Goal: Task Accomplishment & Management: Use online tool/utility

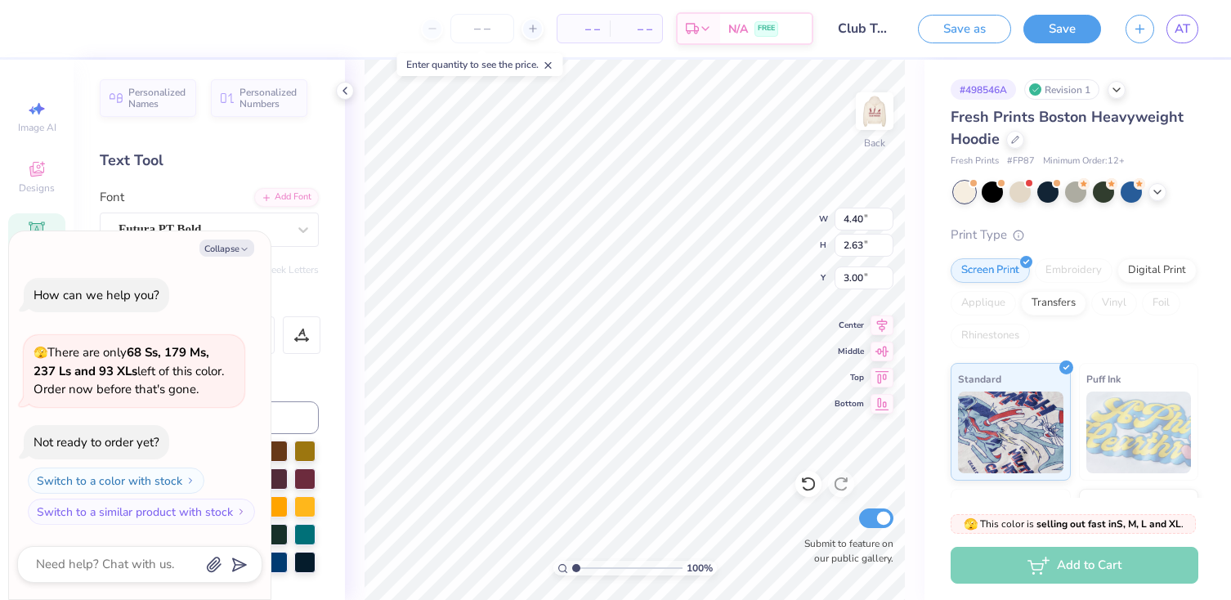
click at [298, 162] on div "Text Tool" at bounding box center [209, 161] width 219 height 22
click at [230, 247] on button "Collapse" at bounding box center [227, 248] width 55 height 17
type textarea "x"
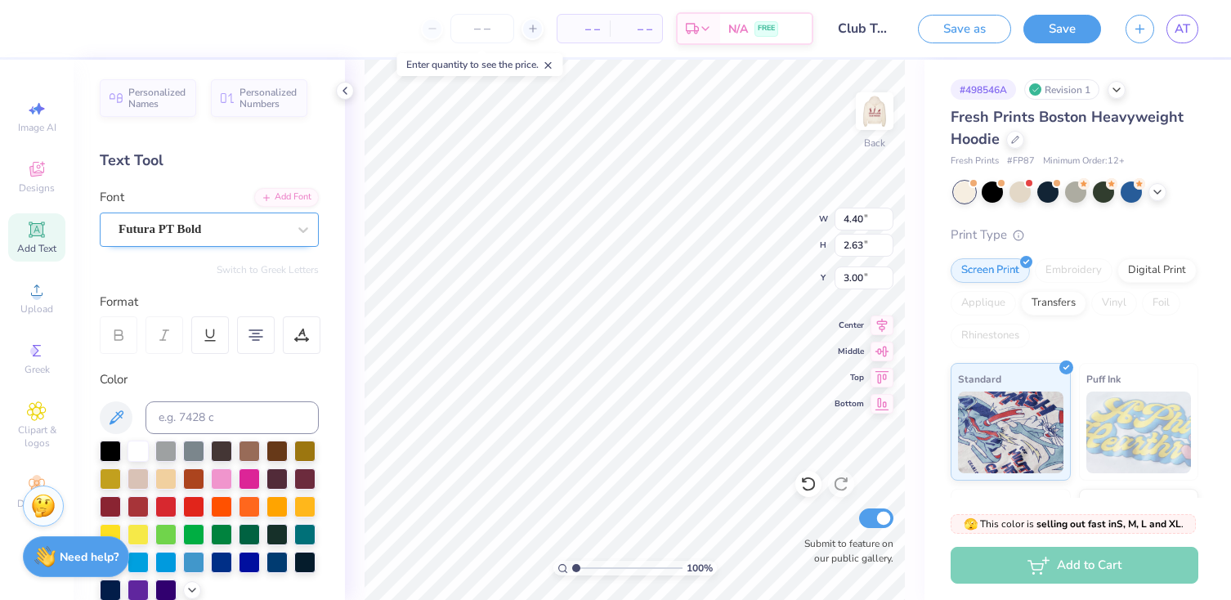
click at [279, 230] on div "Futura PT Bold" at bounding box center [203, 229] width 172 height 25
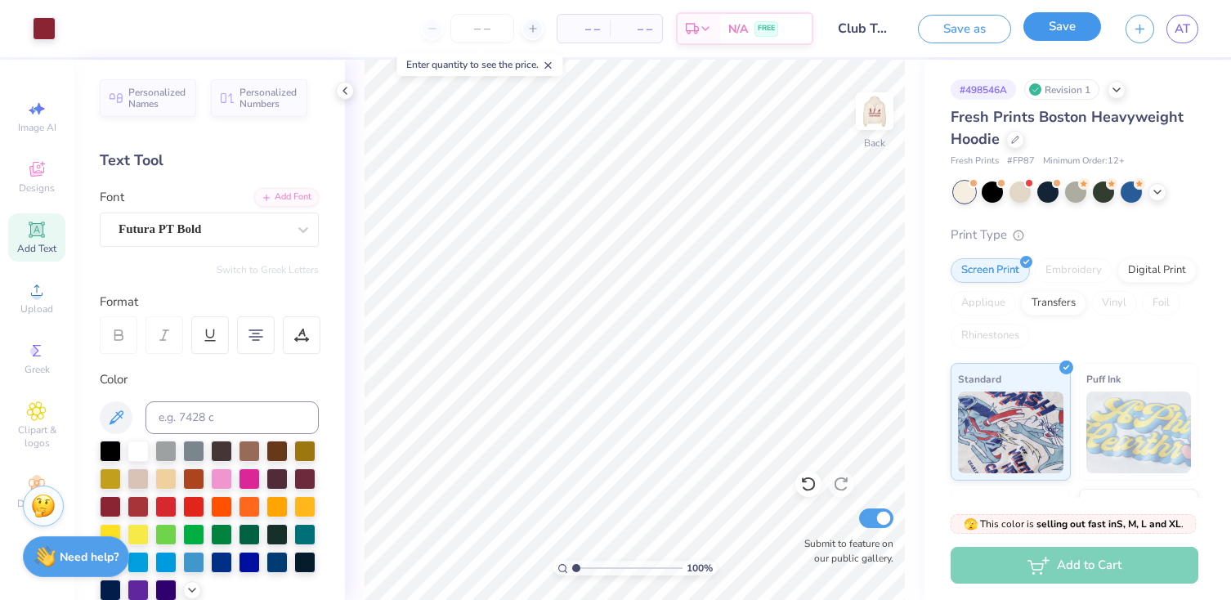
click at [1054, 34] on button "Save" at bounding box center [1063, 26] width 78 height 29
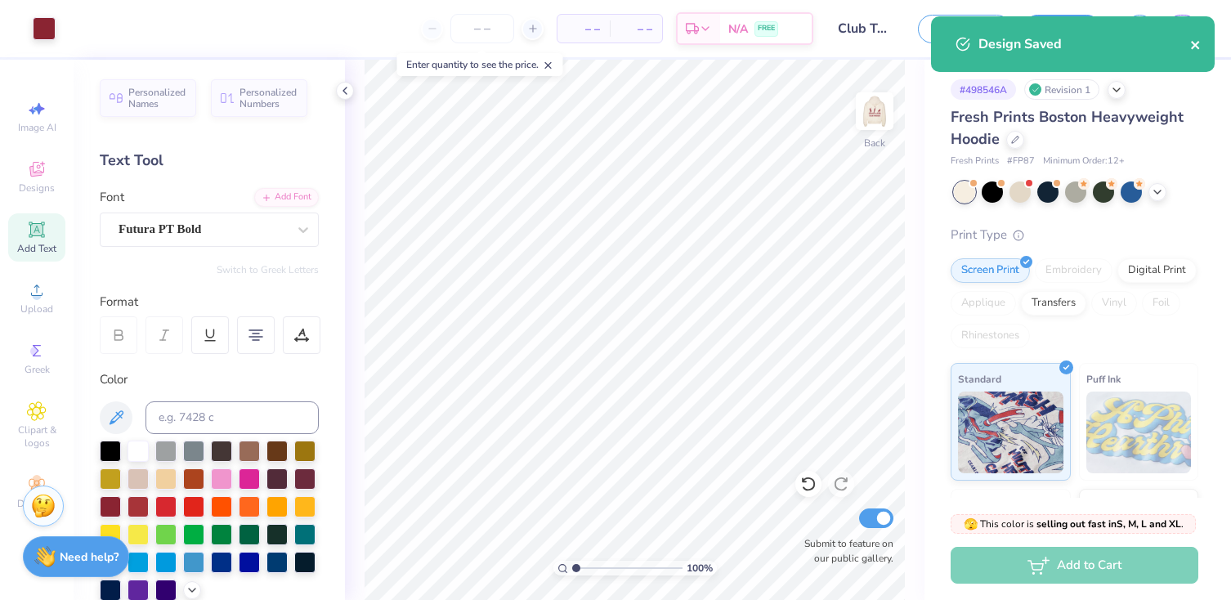
click at [1191, 47] on icon "close" at bounding box center [1196, 44] width 11 height 13
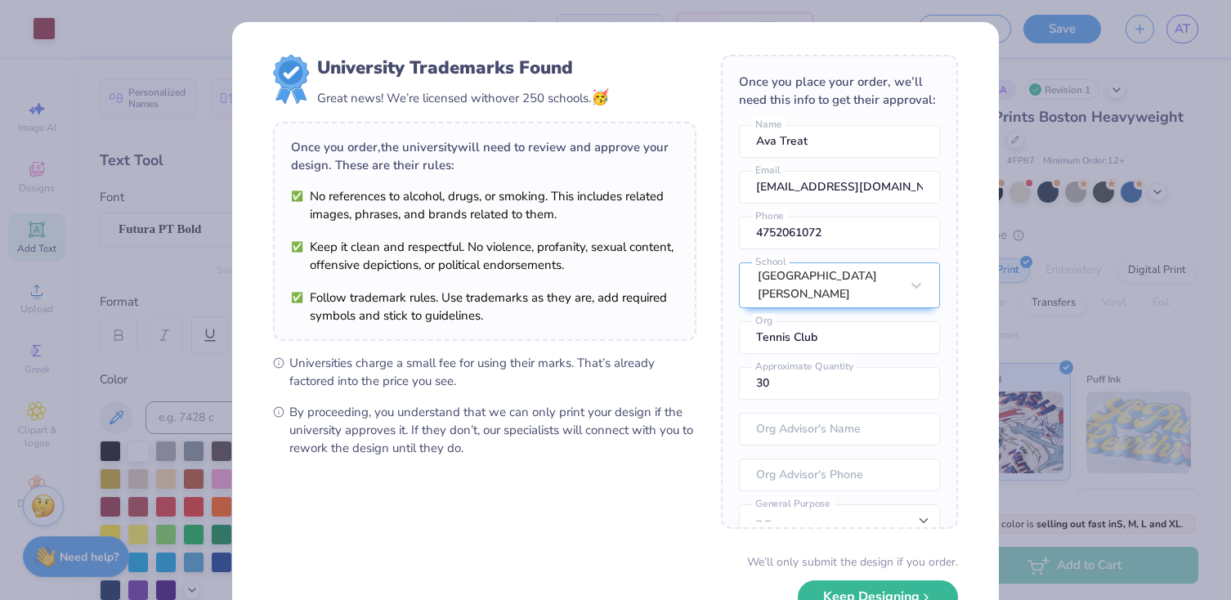
click at [1186, 33] on div "Design Saved" at bounding box center [1073, 50] width 290 height 74
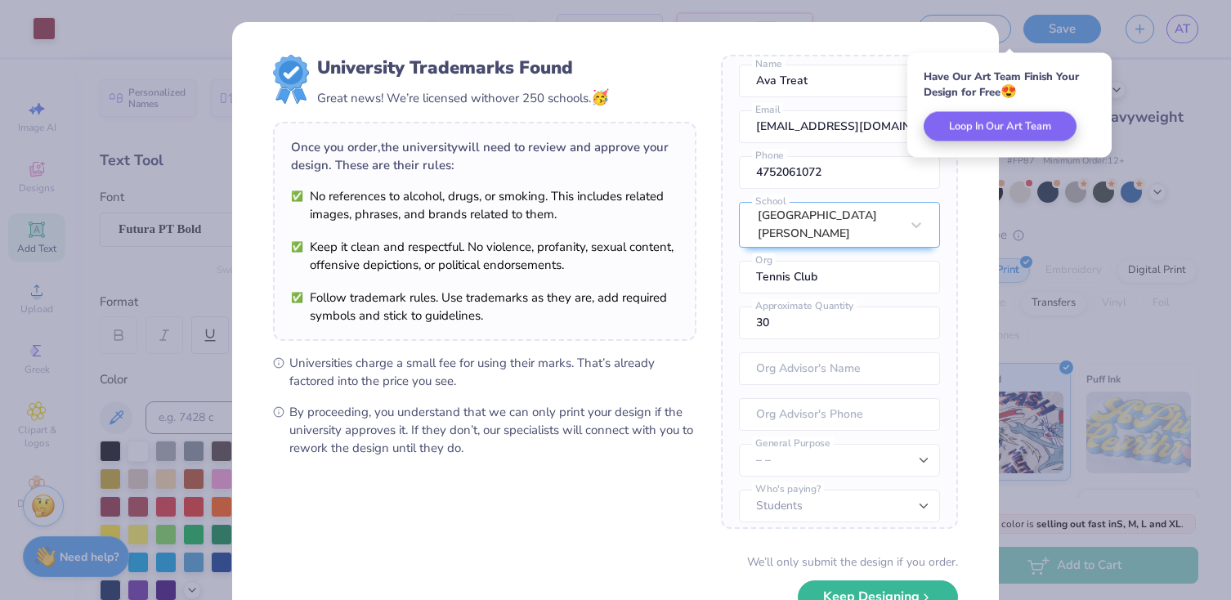
scroll to position [111, 0]
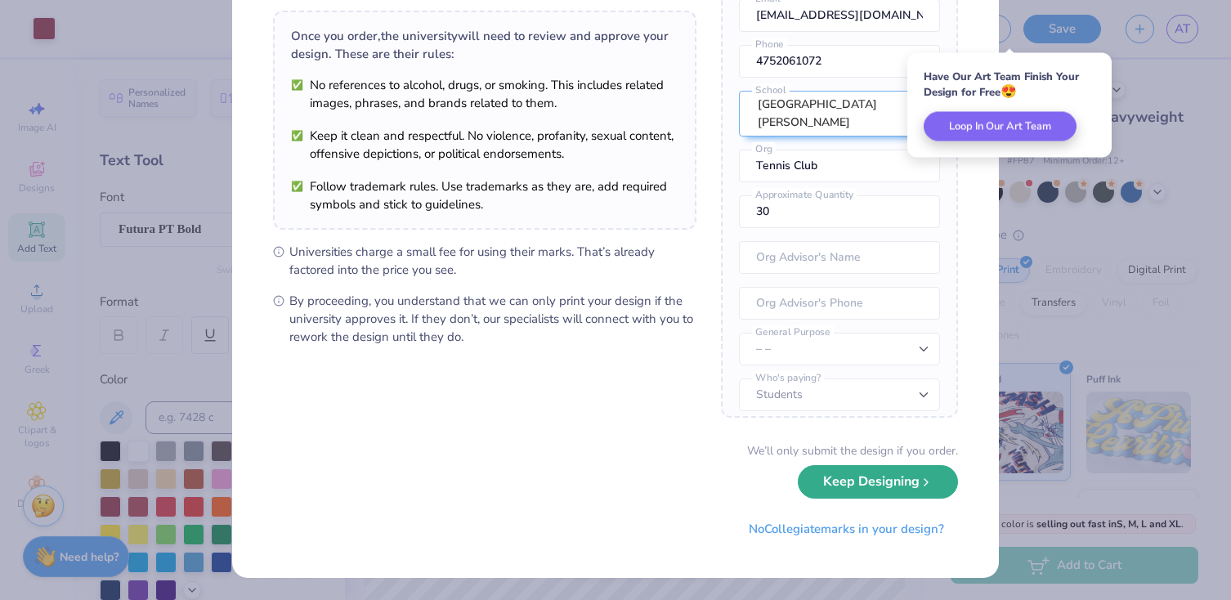
click at [872, 495] on button "Keep Designing" at bounding box center [878, 482] width 160 height 34
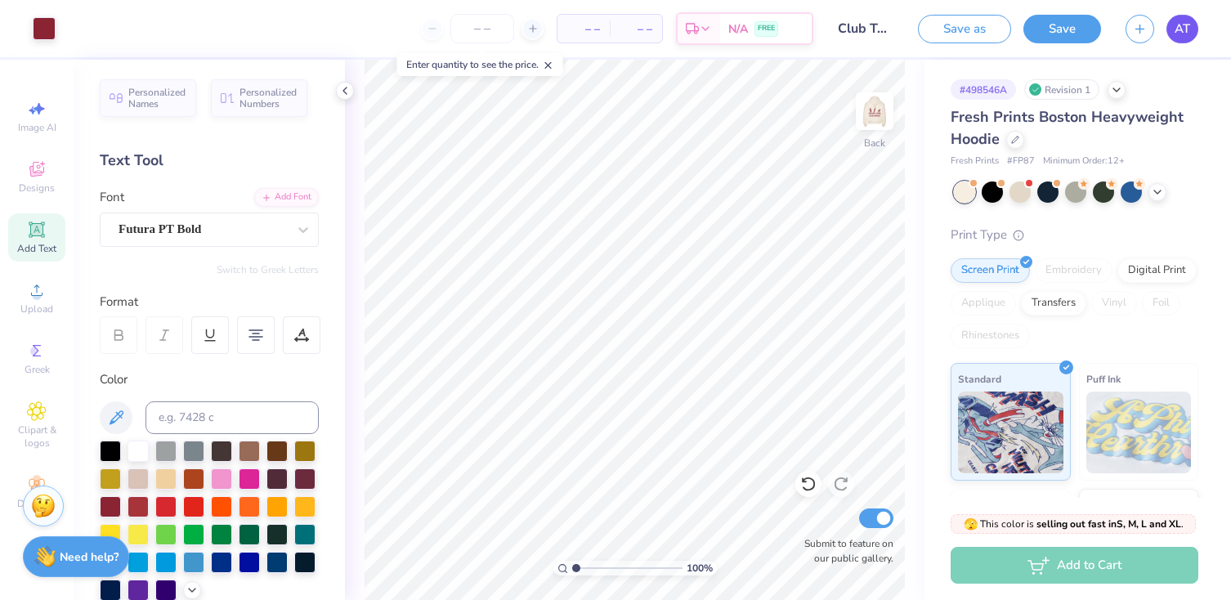
click at [1192, 33] on link "AT" at bounding box center [1183, 29] width 32 height 29
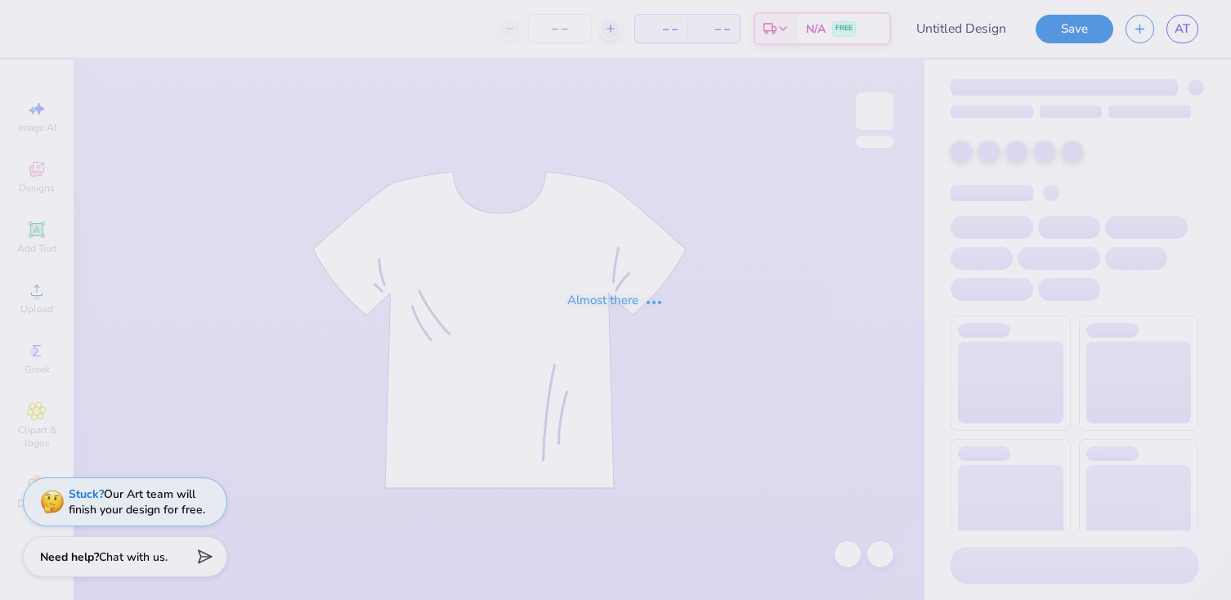
type input "Club Tennis Hoodie"
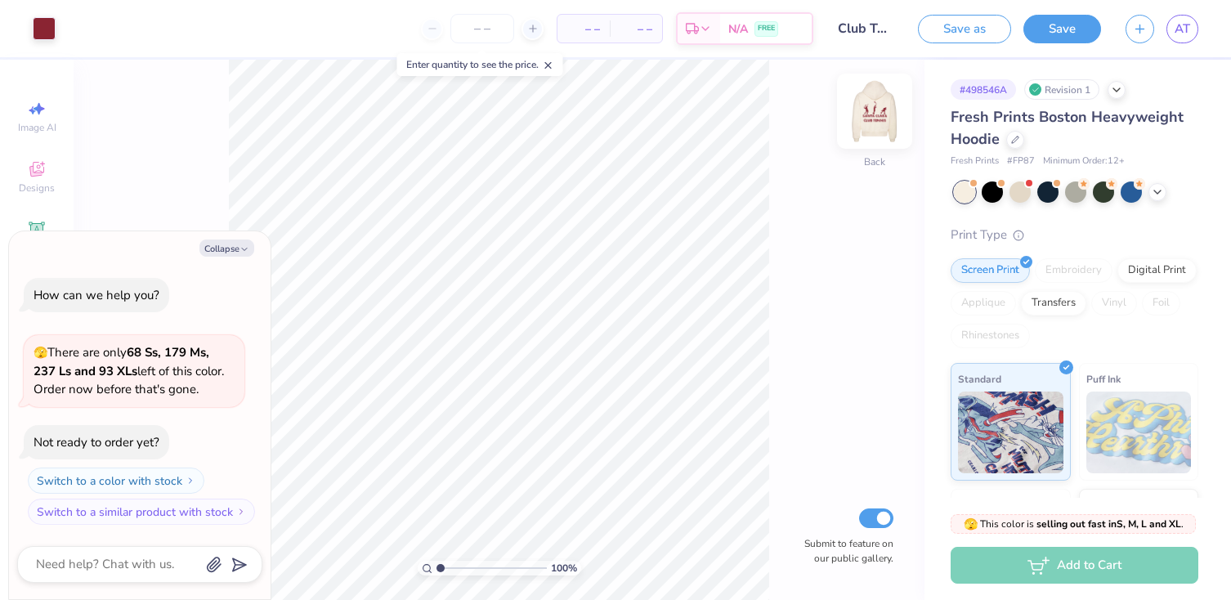
click at [891, 119] on img at bounding box center [874, 110] width 65 height 65
click at [872, 119] on img at bounding box center [874, 110] width 65 height 65
click at [1155, 196] on icon at bounding box center [1157, 190] width 13 height 13
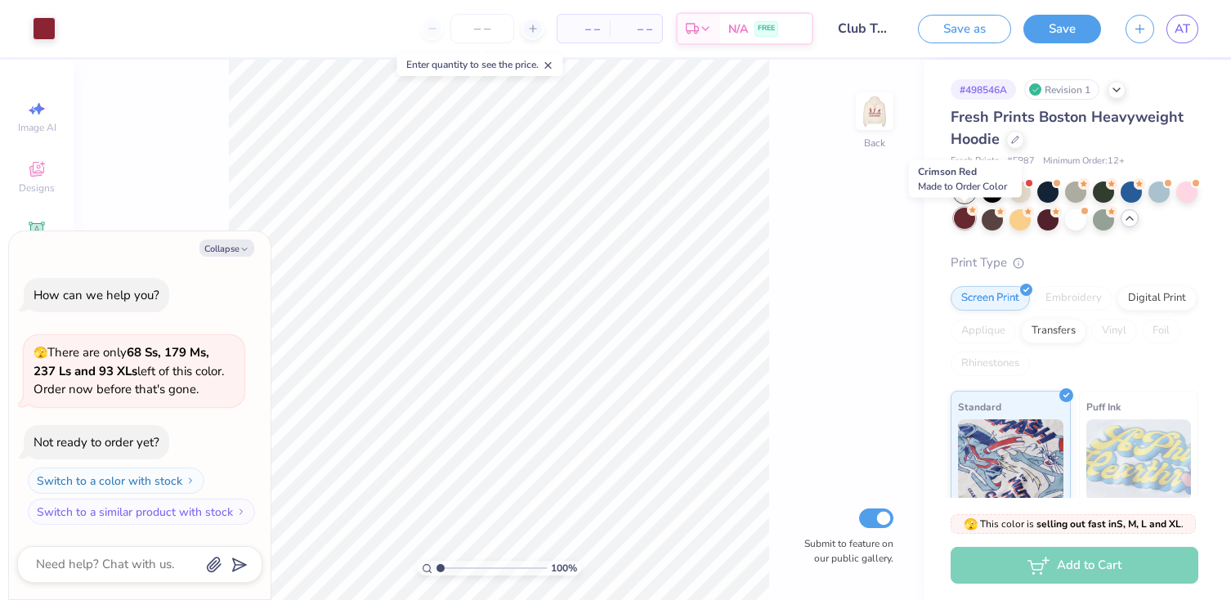
click at [966, 218] on div at bounding box center [964, 218] width 21 height 21
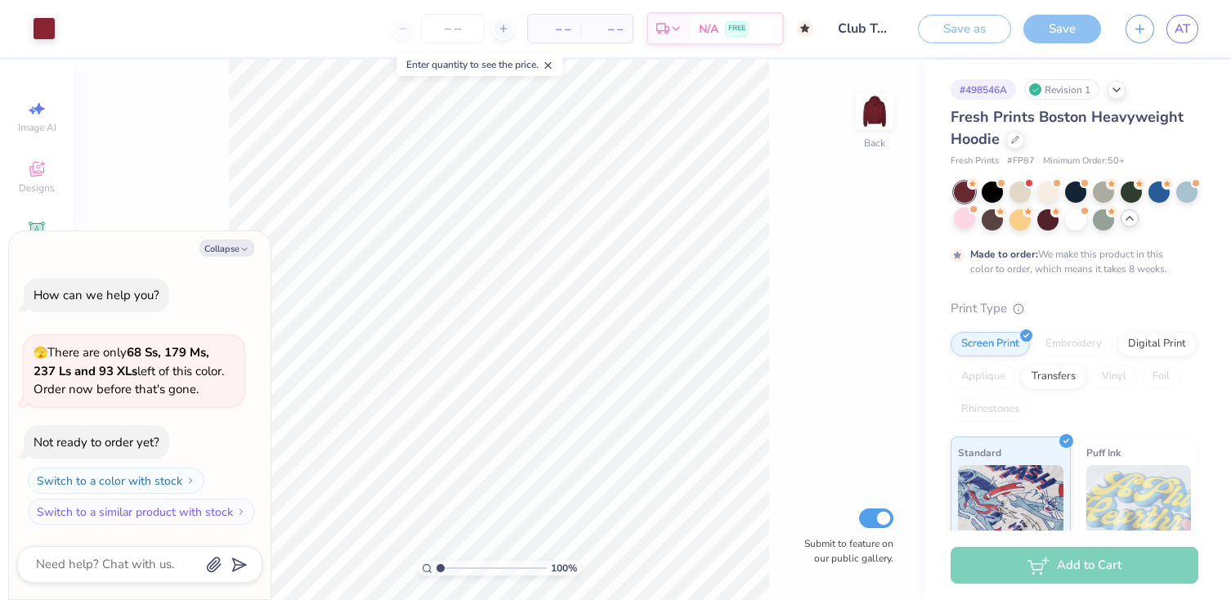
scroll to position [13, 0]
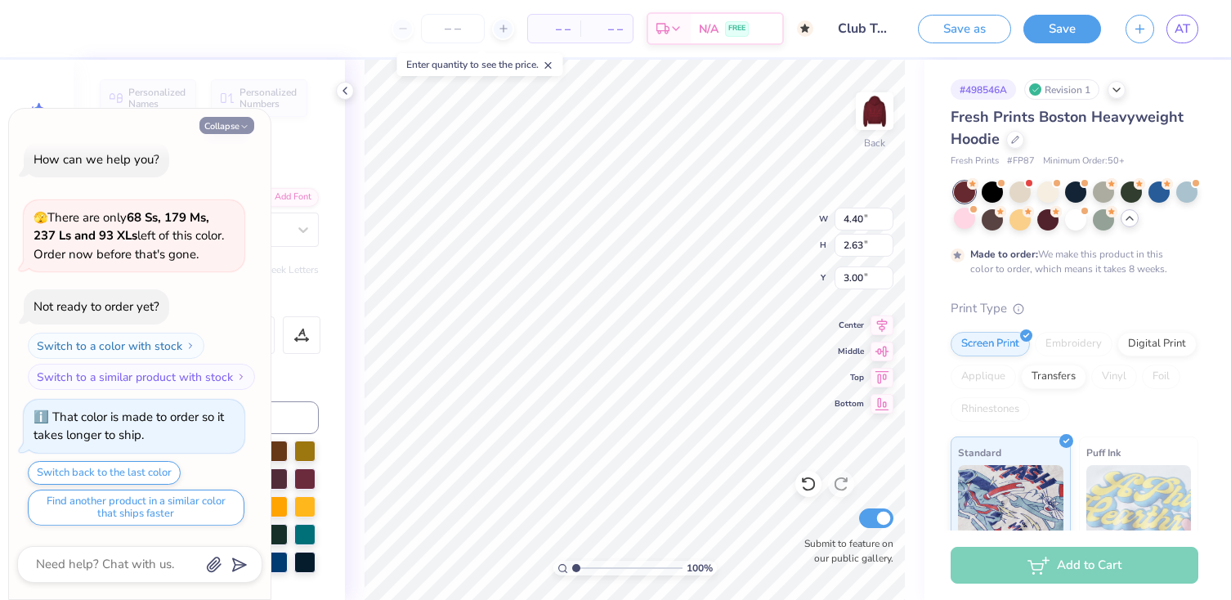
click at [239, 126] on button "Collapse" at bounding box center [227, 125] width 55 height 17
type textarea "x"
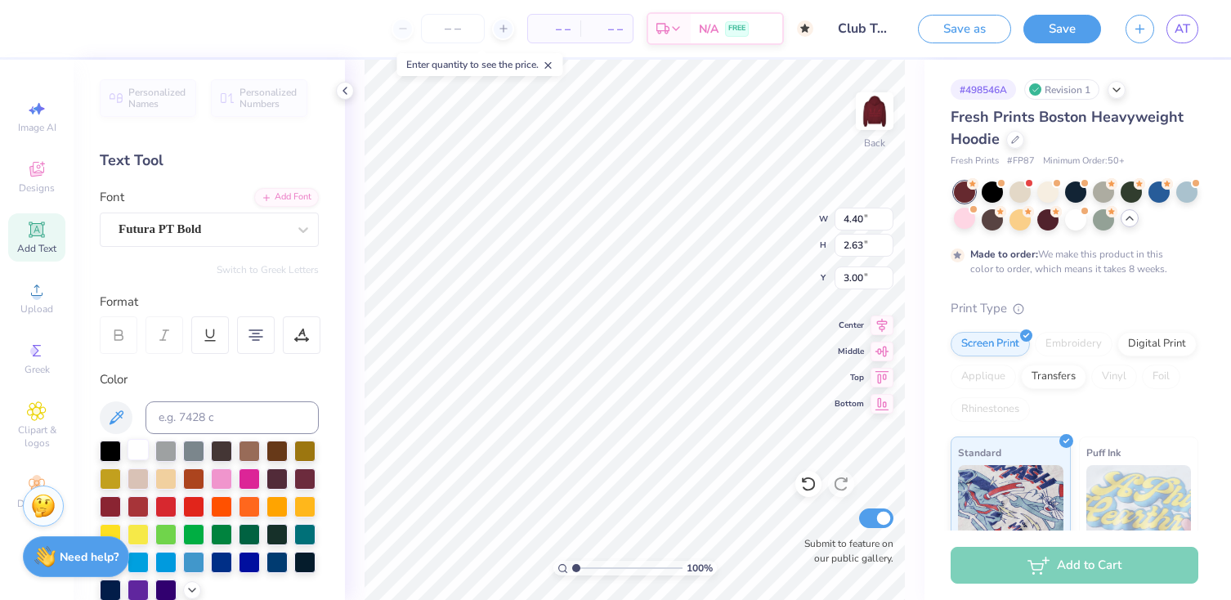
click at [138, 449] on div at bounding box center [138, 449] width 21 height 21
click at [888, 114] on img at bounding box center [874, 110] width 65 height 65
click at [137, 444] on div at bounding box center [138, 449] width 21 height 21
type input "14.54"
type input "4.23"
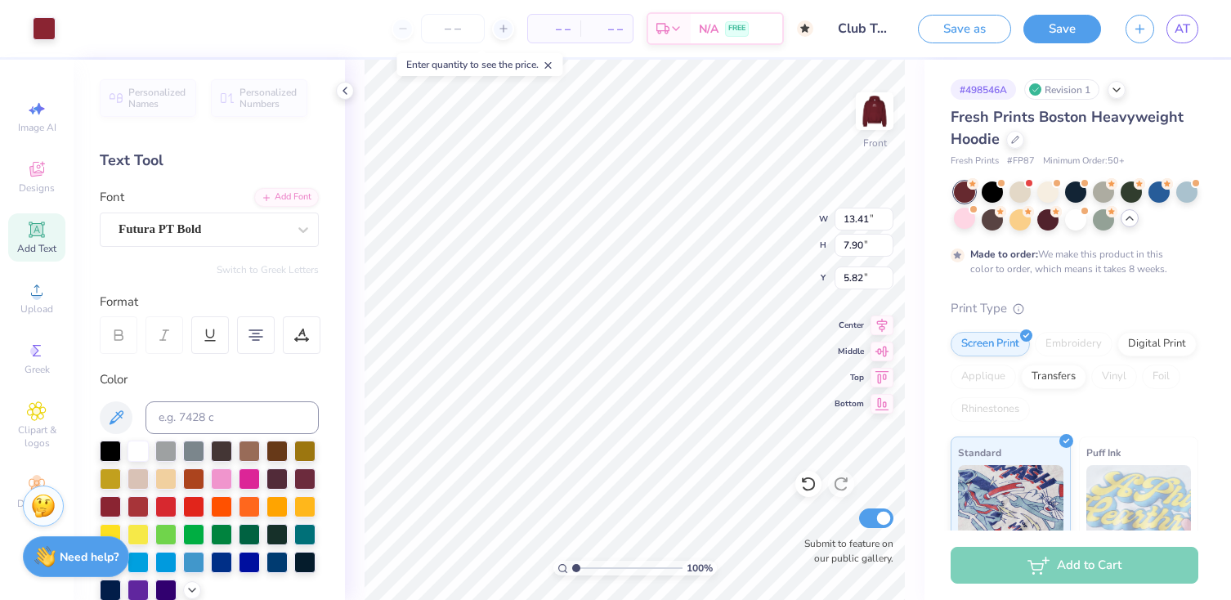
type input "13.79"
click at [133, 449] on div at bounding box center [138, 449] width 21 height 21
type input "13.41"
type input "7.90"
type input "5.89"
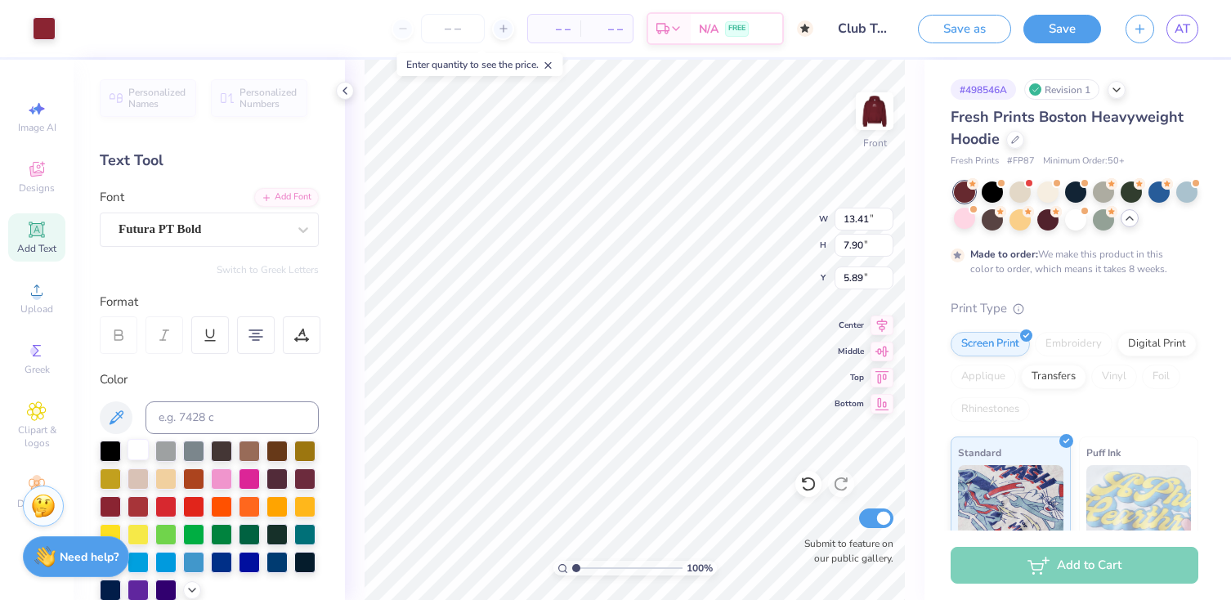
click at [139, 451] on div at bounding box center [138, 449] width 21 height 21
click at [136, 449] on div at bounding box center [138, 449] width 21 height 21
click at [134, 454] on div at bounding box center [138, 449] width 21 height 21
click at [141, 455] on div at bounding box center [138, 449] width 21 height 21
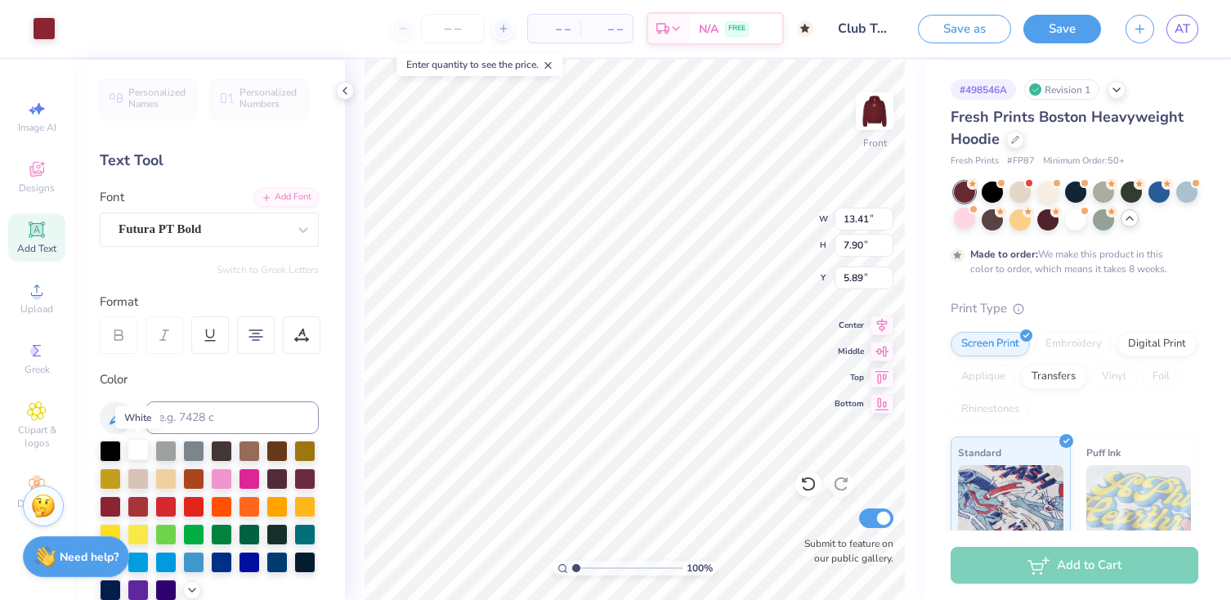
click at [141, 455] on div at bounding box center [138, 449] width 21 height 21
click at [134, 449] on div at bounding box center [138, 449] width 21 height 21
click at [43, 21] on div at bounding box center [44, 27] width 23 height 23
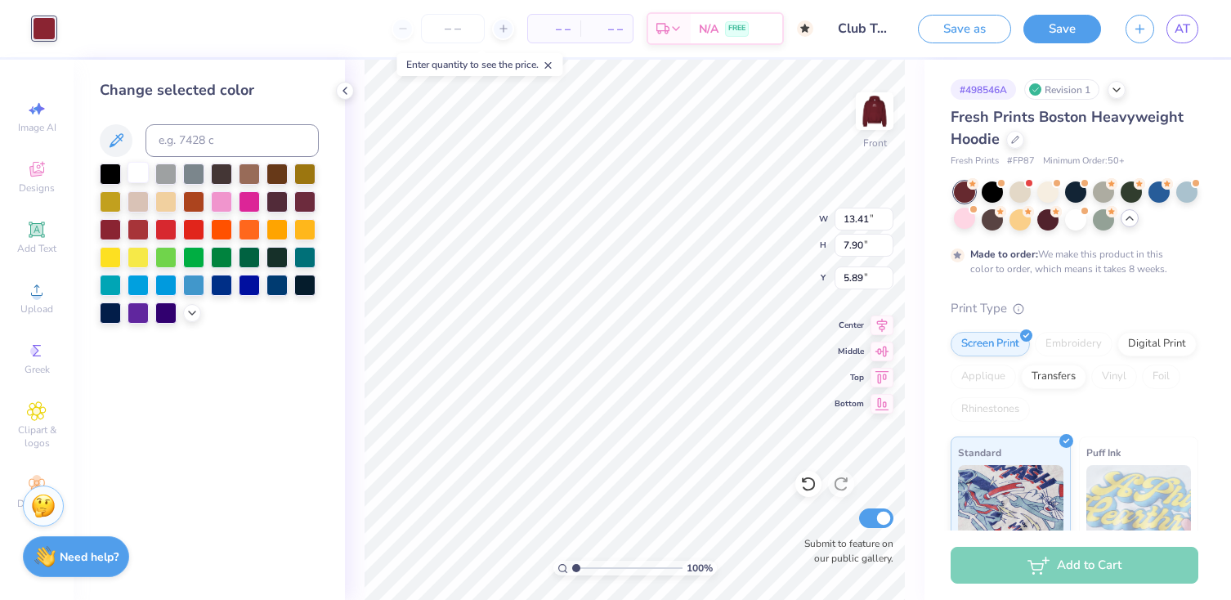
click at [145, 182] on div at bounding box center [138, 172] width 21 height 21
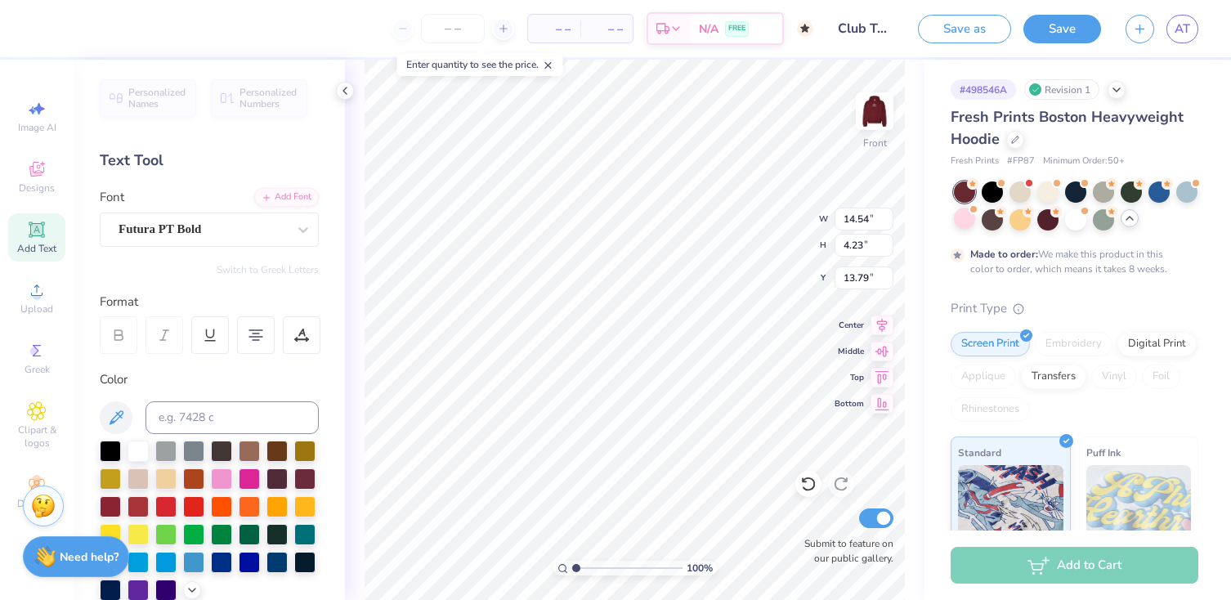
scroll to position [1, 4]
type textarea "SANTA [PERSON_NAME]"
type input "17.15"
type textarea "S"
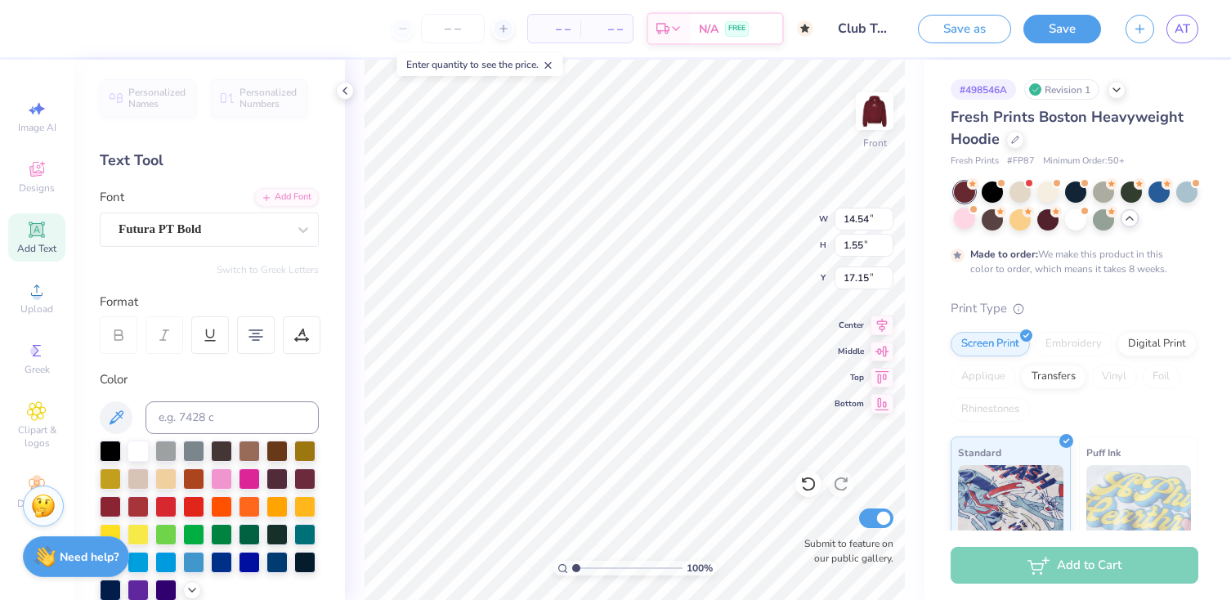
type textarea "CLUB TENNIS"
click at [877, 116] on img at bounding box center [874, 110] width 65 height 65
click at [877, 116] on img at bounding box center [875, 111] width 33 height 33
type input "14.54"
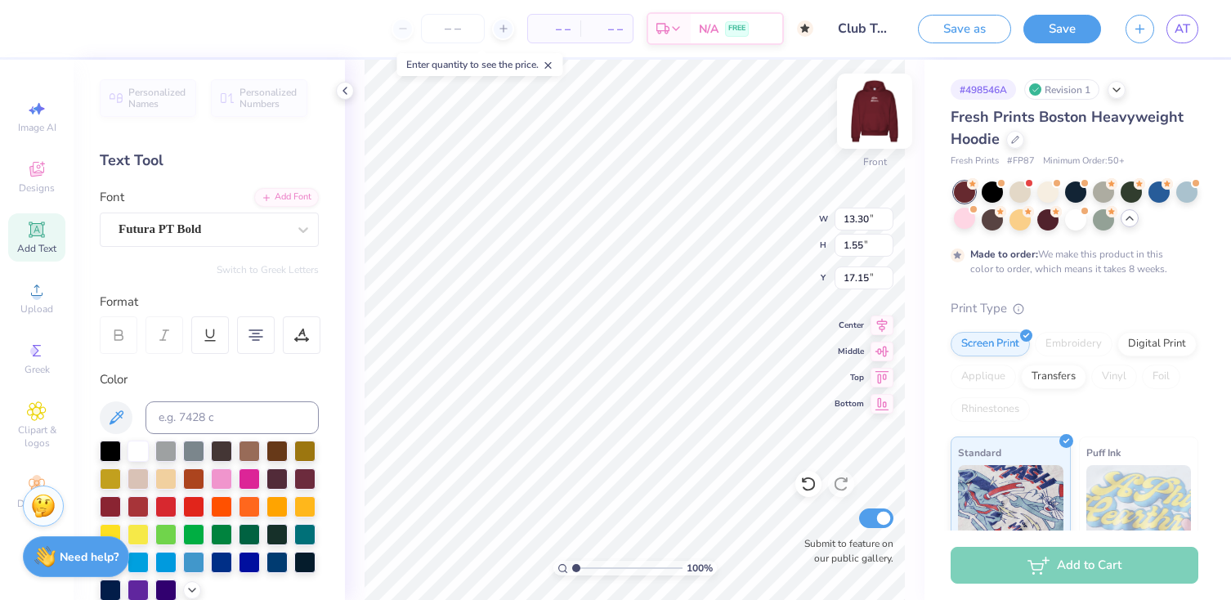
type input "15.12"
type textarea "Santa Clara"
type input "13.30"
type input "17.15"
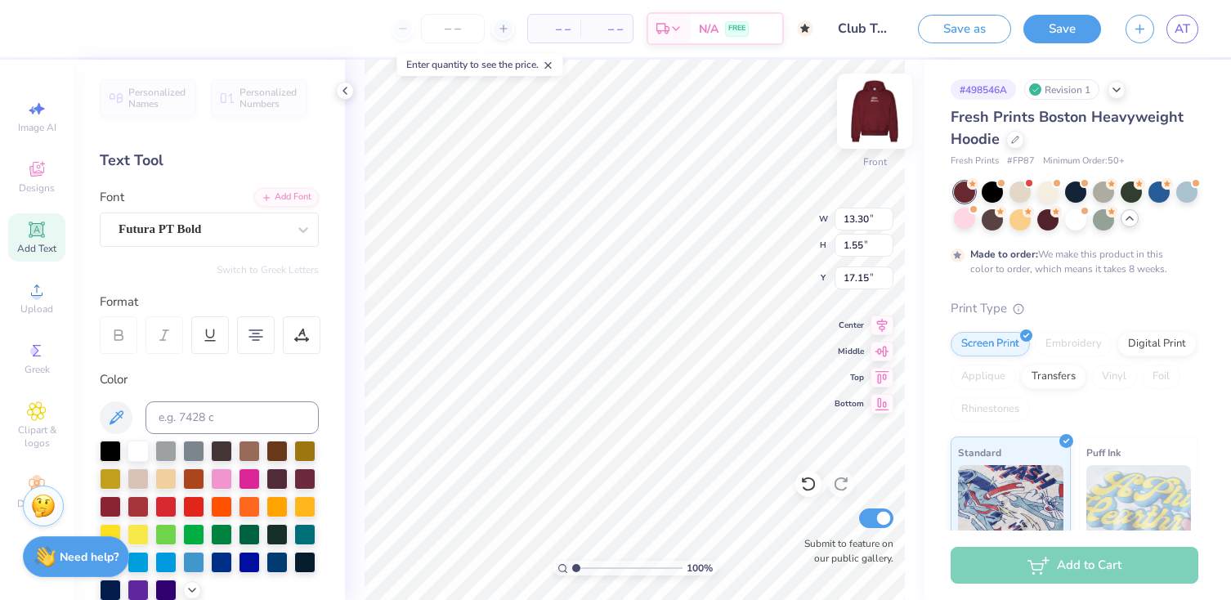
scroll to position [0, 1]
type textarea "Club Tennis"
type input "6.85"
click at [872, 114] on img at bounding box center [874, 110] width 65 height 65
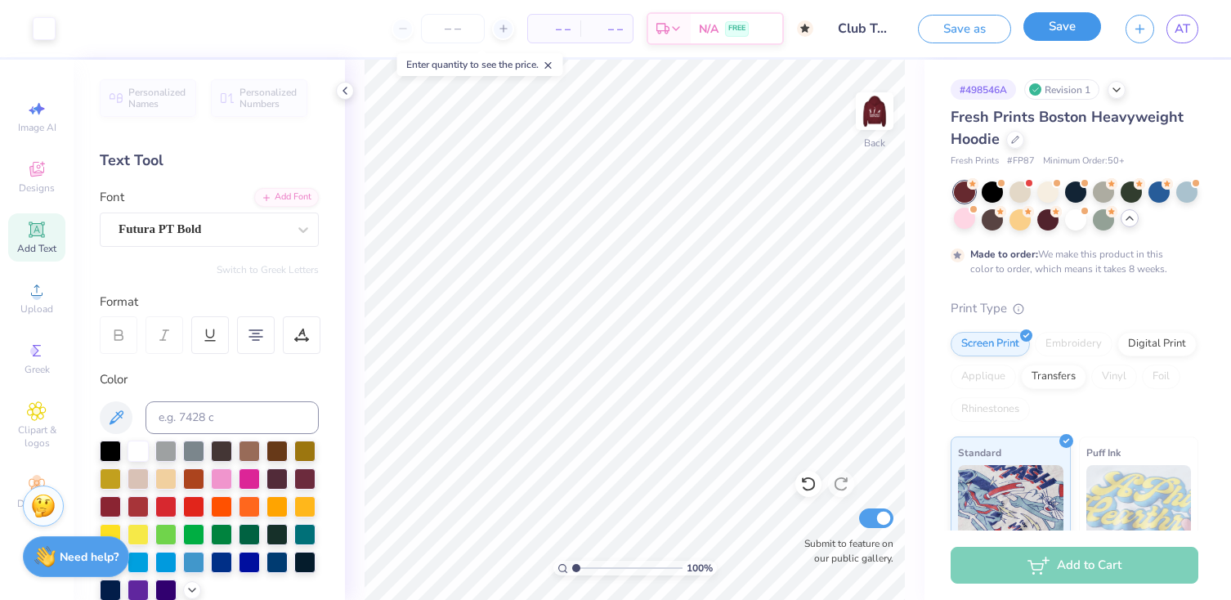
click at [1078, 30] on button "Save" at bounding box center [1063, 26] width 78 height 29
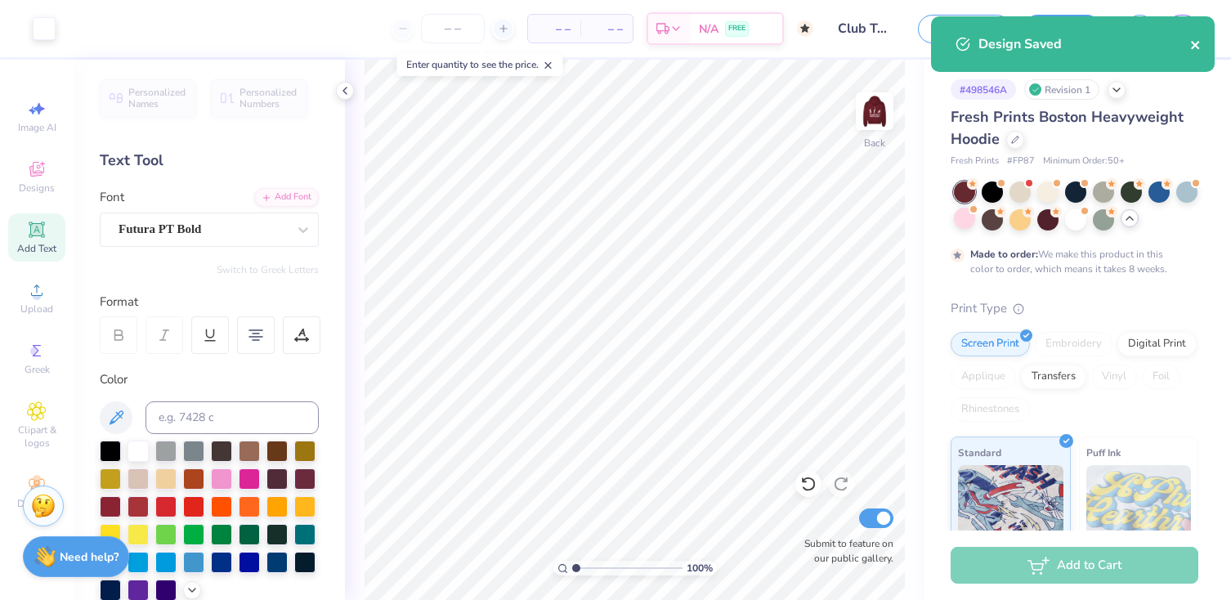
click at [1195, 47] on icon "close" at bounding box center [1196, 44] width 11 height 13
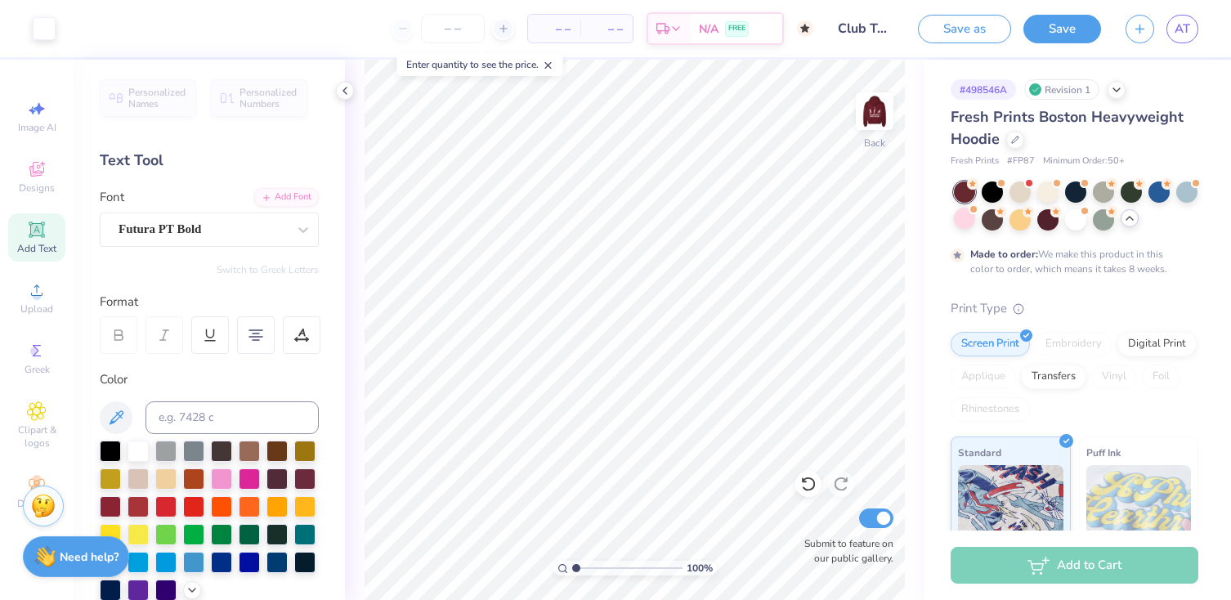
click at [967, 22] on div "Design Saved" at bounding box center [1073, 50] width 290 height 74
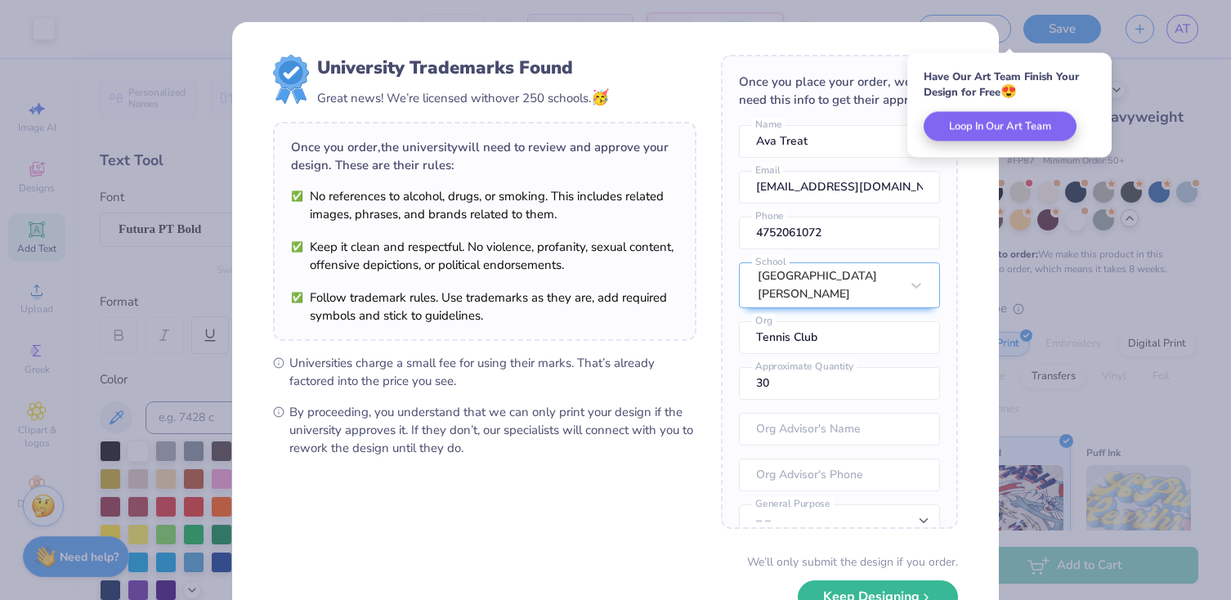
scroll to position [111, 0]
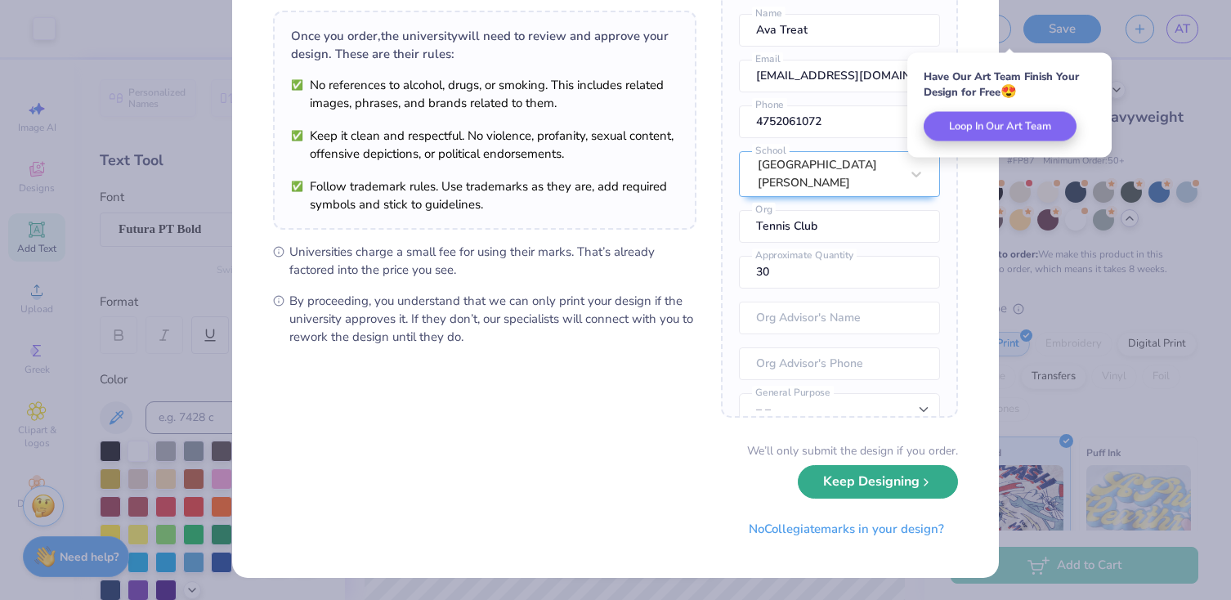
click at [893, 489] on button "Keep Designing" at bounding box center [878, 482] width 160 height 34
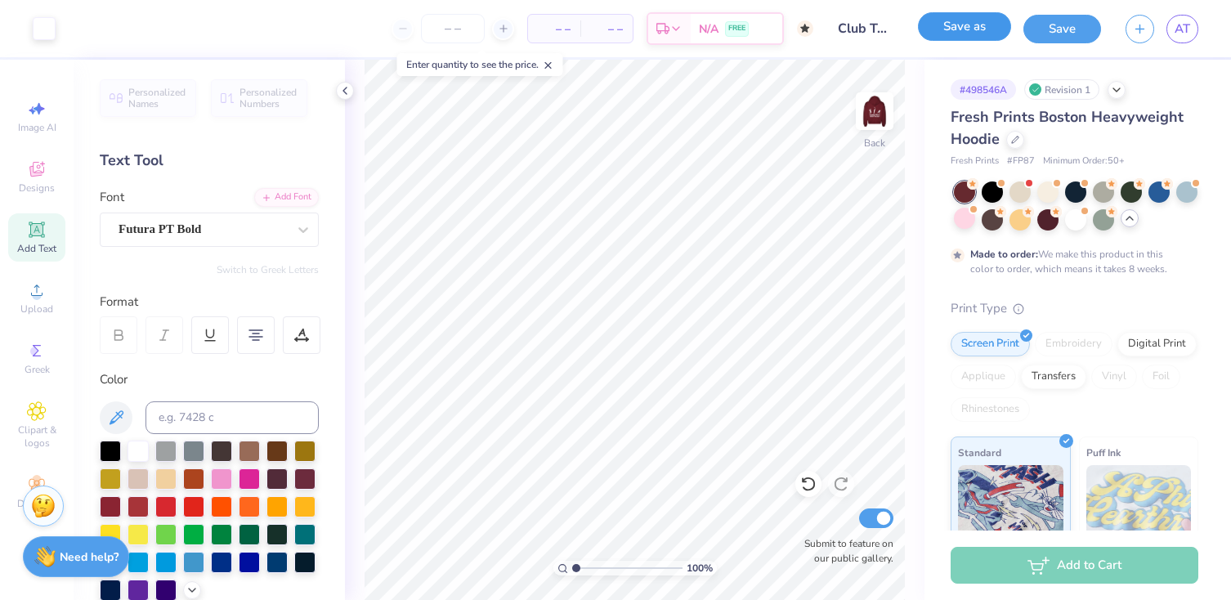
click at [972, 23] on button "Save as" at bounding box center [964, 26] width 93 height 29
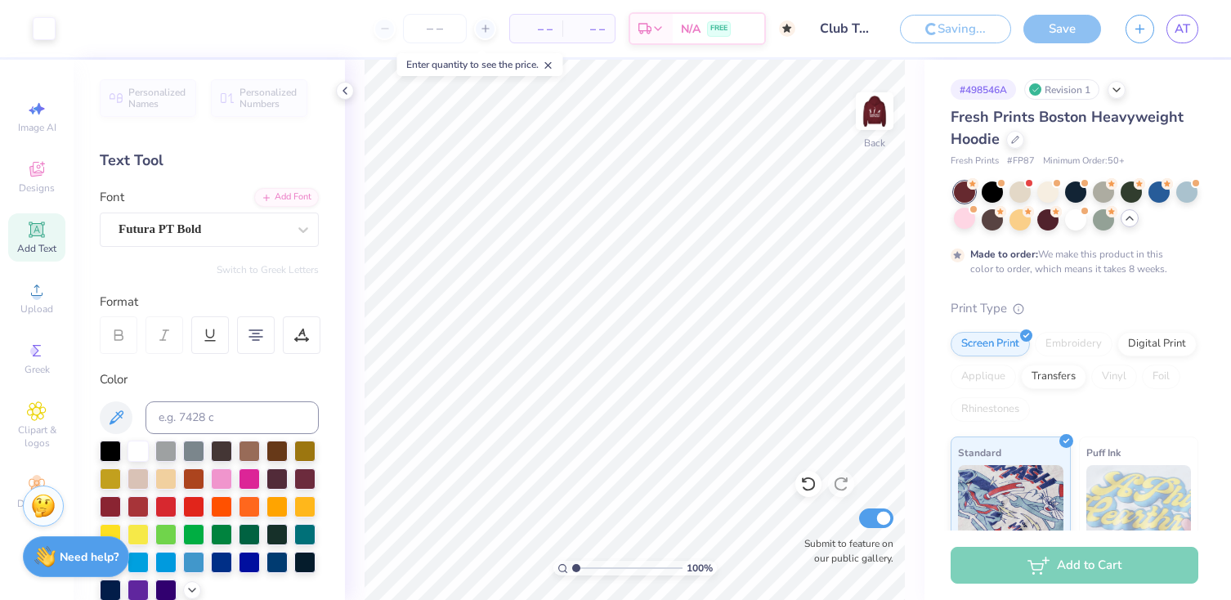
click at [1037, 61] on div "# 498546A Revision 1 Fresh Prints Boston Heavyweight Hoodie Fresh Prints # FP87…" at bounding box center [1078, 433] width 307 height 747
click at [869, 518] on input "Submit to feature on our public gallery." at bounding box center [876, 519] width 34 height 20
checkbox input "false"
click at [1185, 31] on span "AT" at bounding box center [1183, 29] width 16 height 19
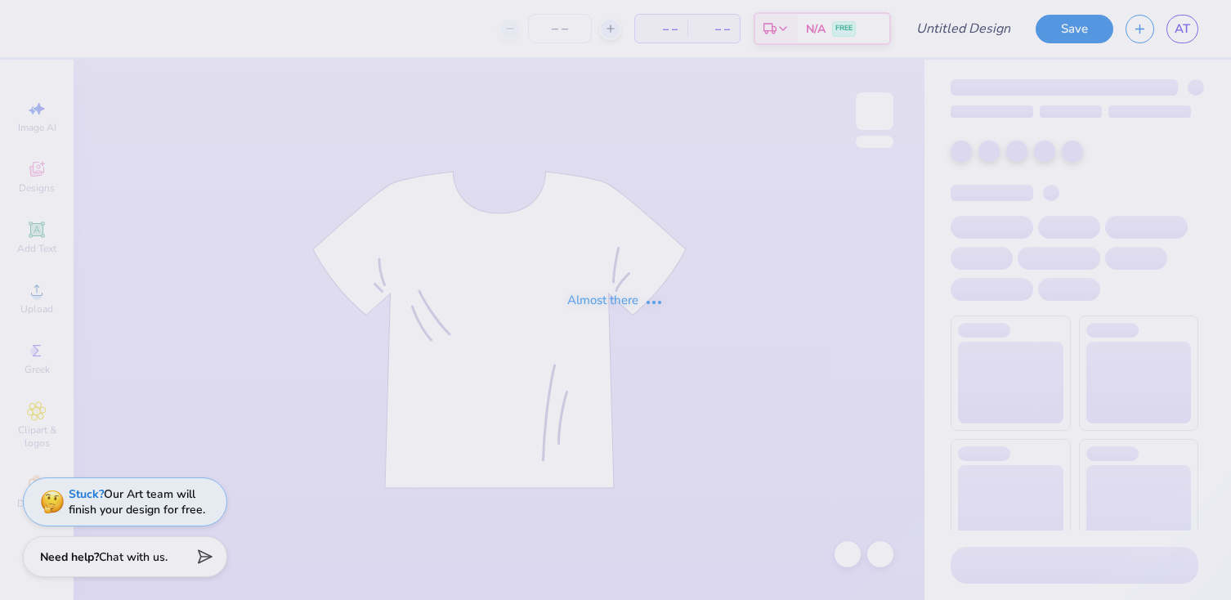
type input "sweatshirt2"
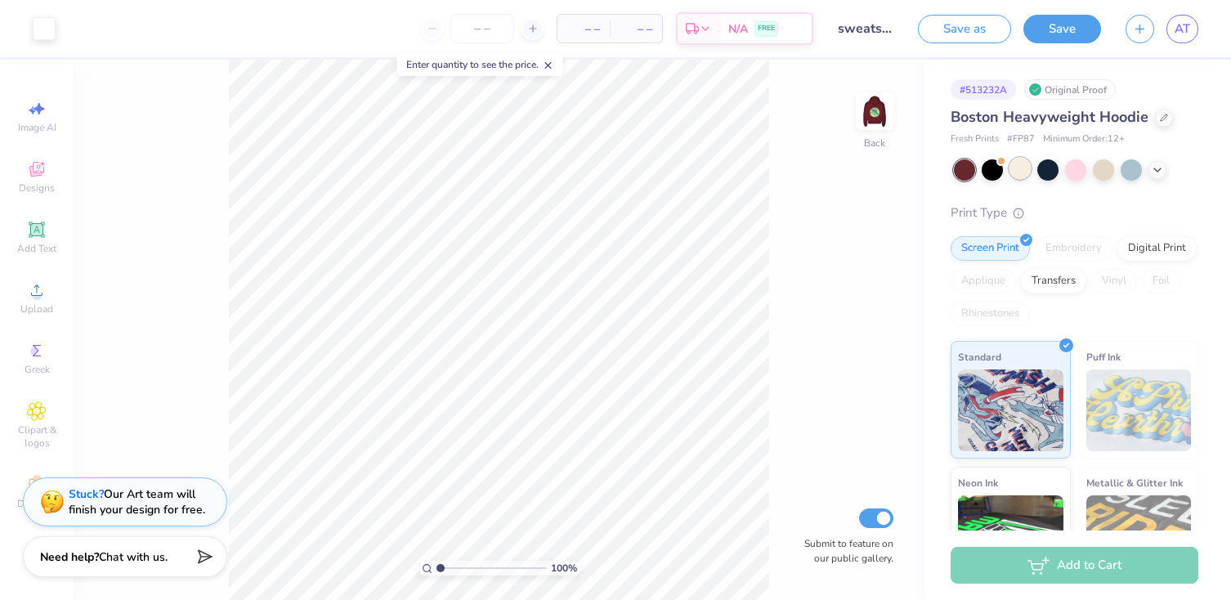
click at [1021, 169] on div at bounding box center [1020, 168] width 21 height 21
click at [893, 119] on img at bounding box center [874, 110] width 65 height 65
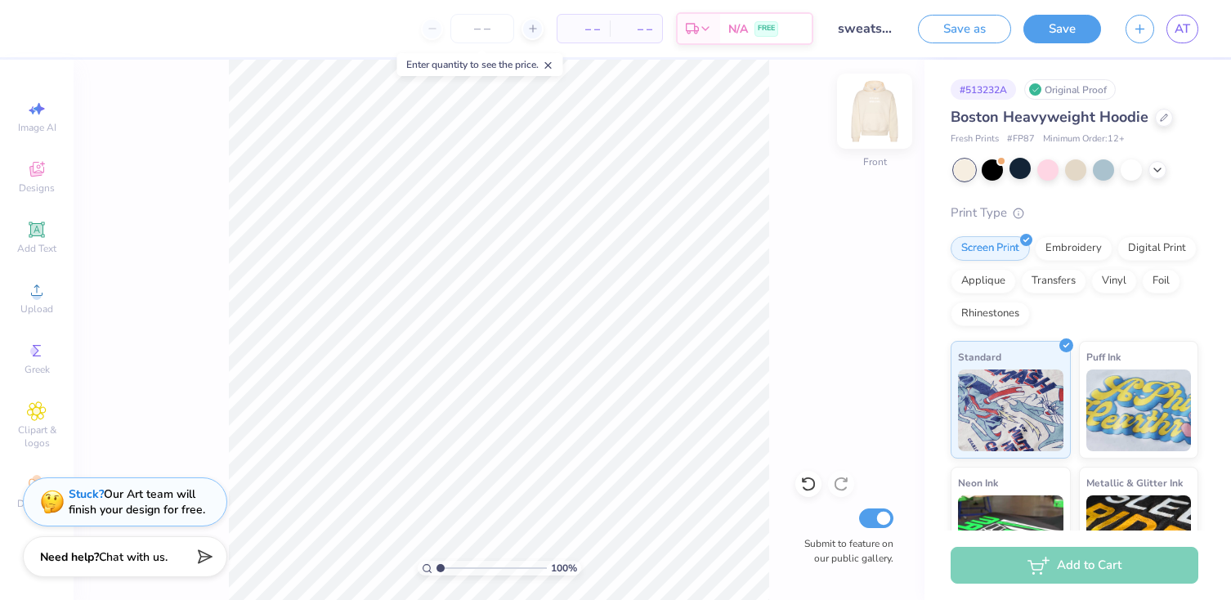
click at [879, 117] on img at bounding box center [874, 110] width 65 height 65
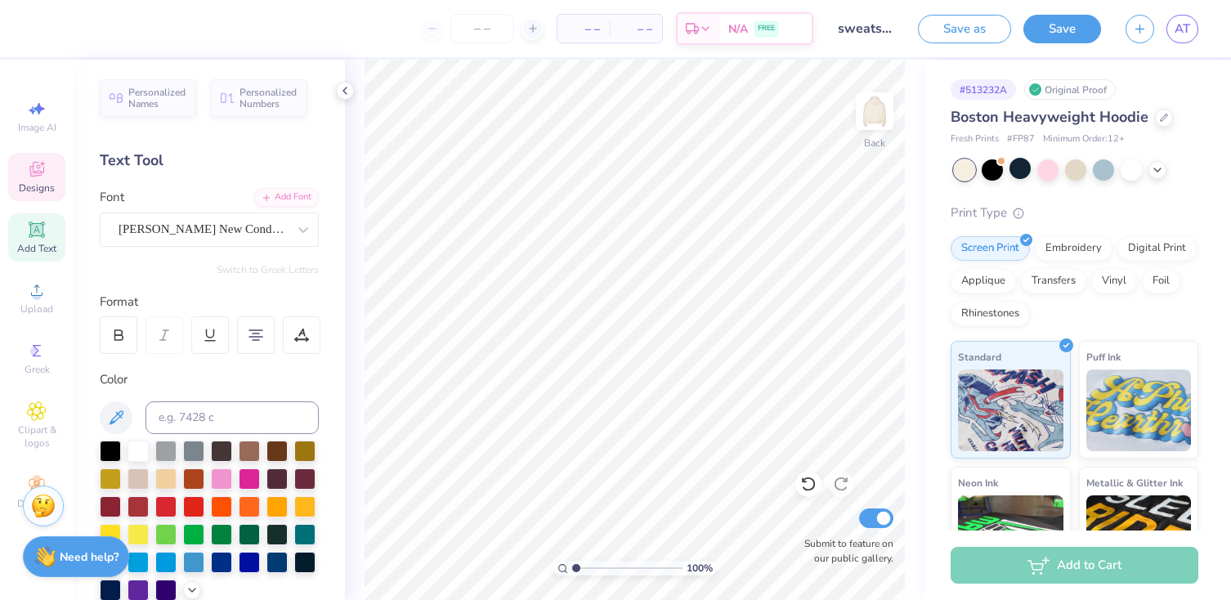
click at [31, 174] on icon at bounding box center [36, 171] width 13 height 11
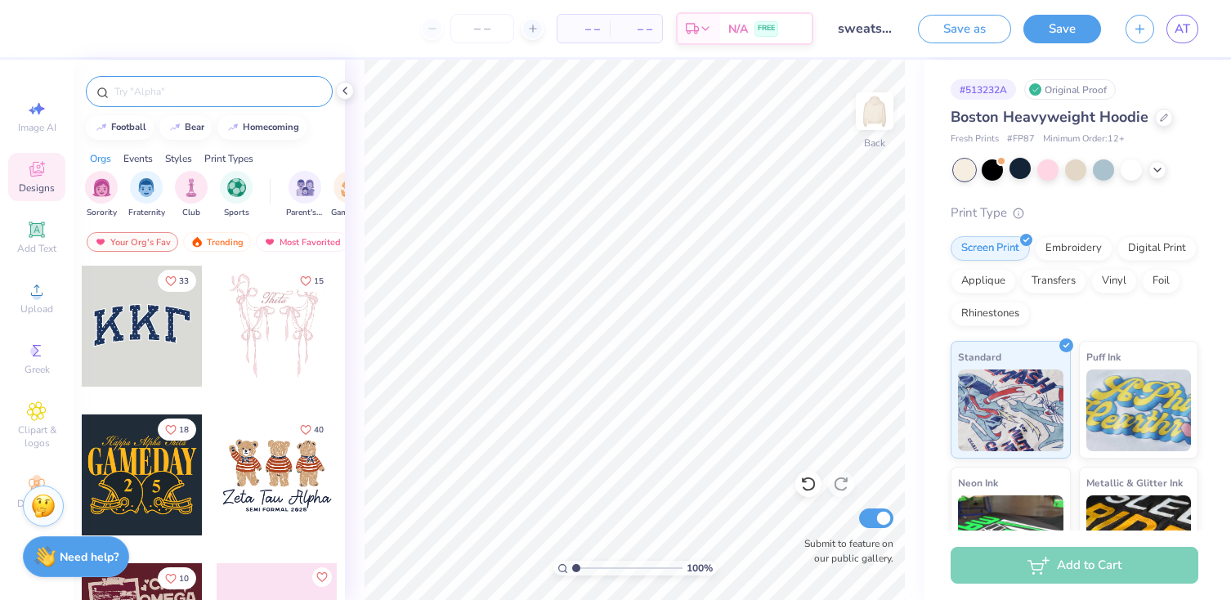
click at [213, 100] on div at bounding box center [209, 91] width 247 height 31
type input "tennis"
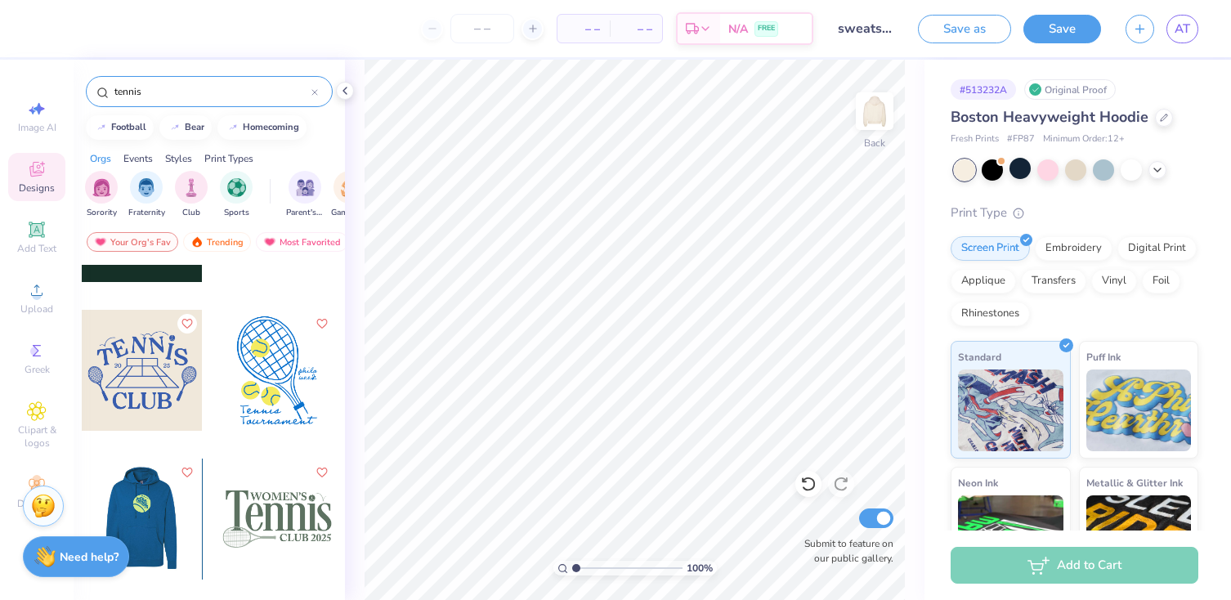
scroll to position [836, 0]
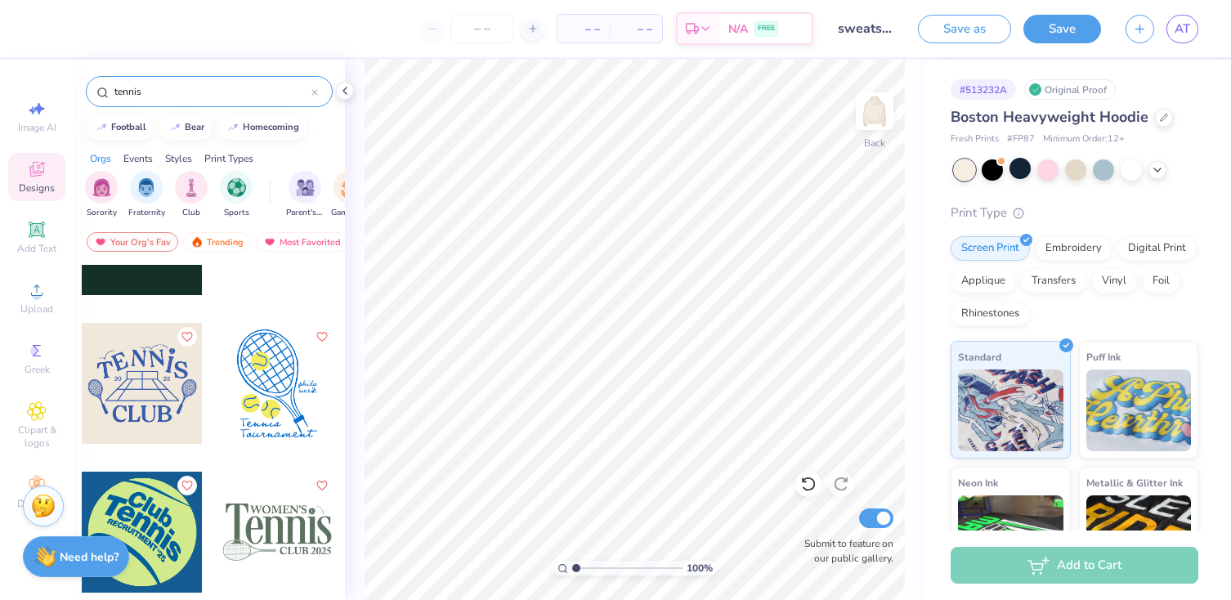
click at [173, 380] on div at bounding box center [142, 383] width 121 height 121
click at [146, 533] on div at bounding box center [142, 532] width 121 height 121
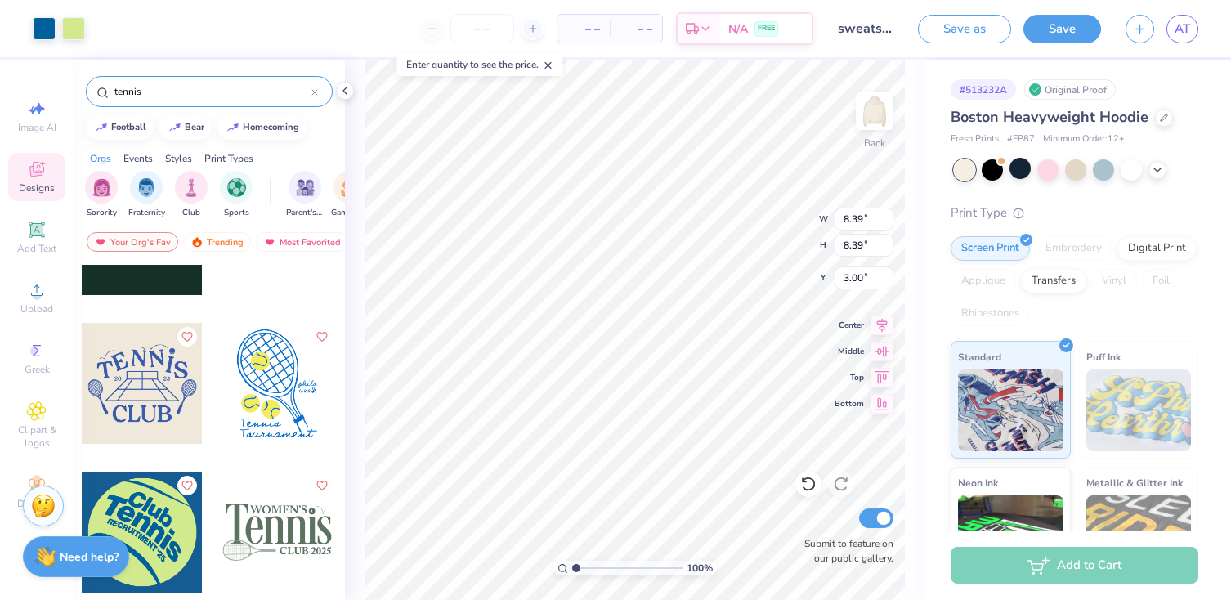
type input "8.39"
click at [74, 25] on div at bounding box center [73, 27] width 23 height 23
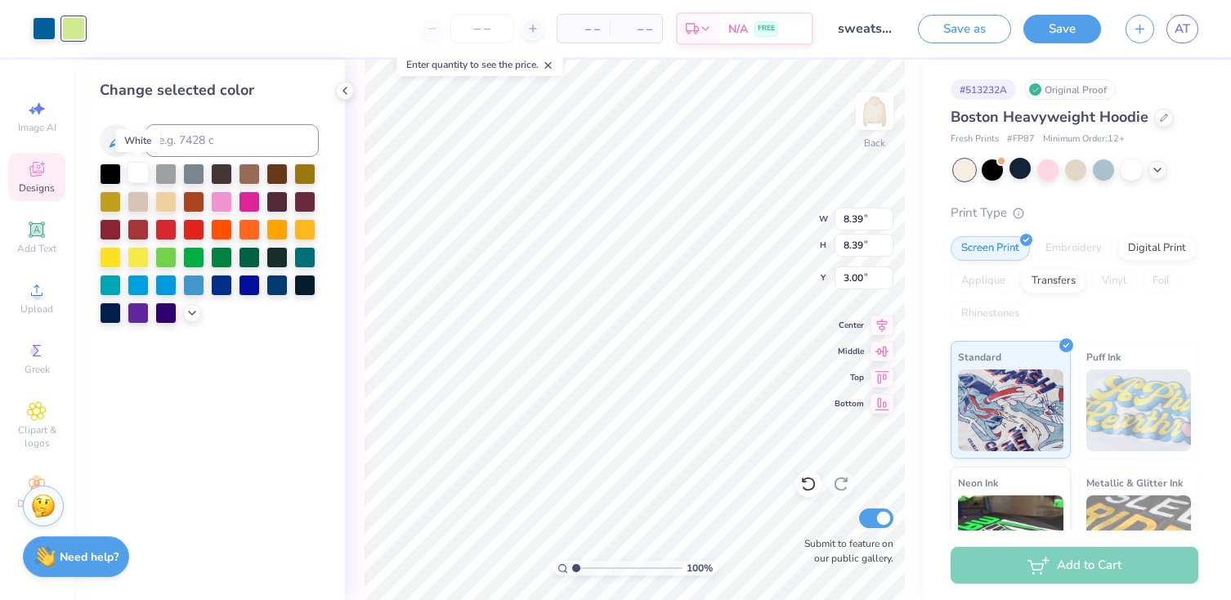
click at [142, 182] on div at bounding box center [138, 172] width 21 height 21
click at [106, 231] on div at bounding box center [110, 228] width 21 height 21
click at [44, 29] on div at bounding box center [44, 27] width 23 height 23
click at [141, 169] on div at bounding box center [138, 172] width 21 height 21
click at [165, 174] on div at bounding box center [165, 172] width 21 height 21
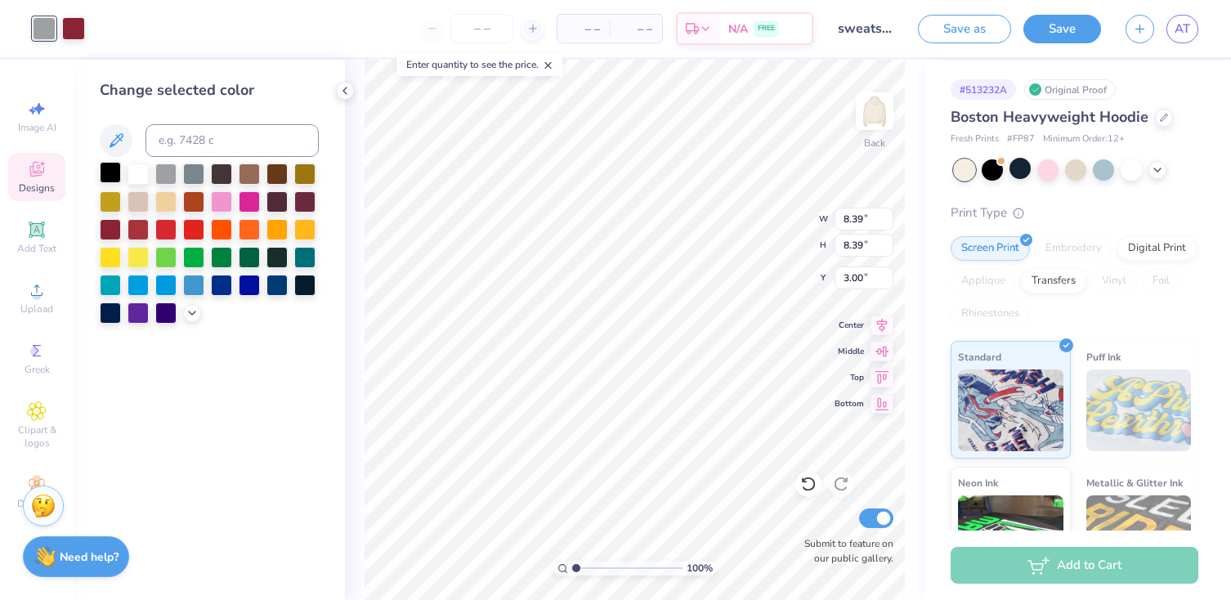
click at [112, 178] on div at bounding box center [110, 172] width 21 height 21
click at [138, 174] on div at bounding box center [138, 172] width 21 height 21
click at [75, 32] on div at bounding box center [73, 27] width 23 height 23
click at [108, 176] on div at bounding box center [110, 172] width 21 height 21
click at [43, 31] on div at bounding box center [44, 27] width 23 height 23
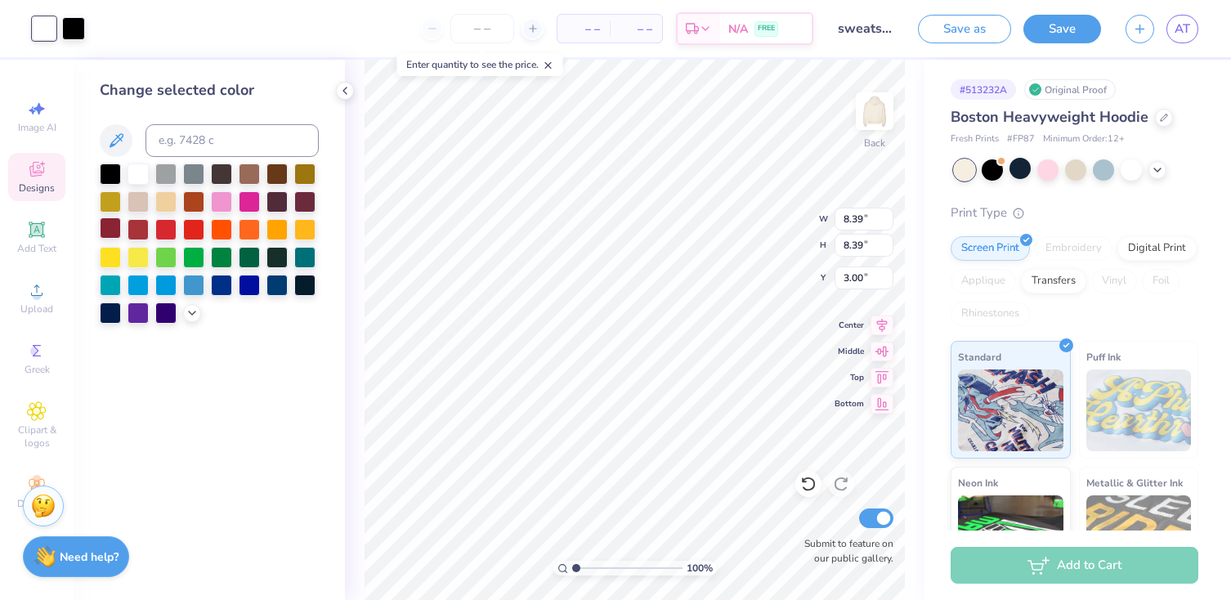
click at [114, 232] on div at bounding box center [110, 228] width 21 height 21
click at [76, 27] on div at bounding box center [73, 27] width 23 height 23
click at [130, 167] on div at bounding box center [138, 172] width 21 height 21
click at [49, 26] on div at bounding box center [44, 27] width 23 height 23
click at [137, 206] on div at bounding box center [138, 200] width 21 height 21
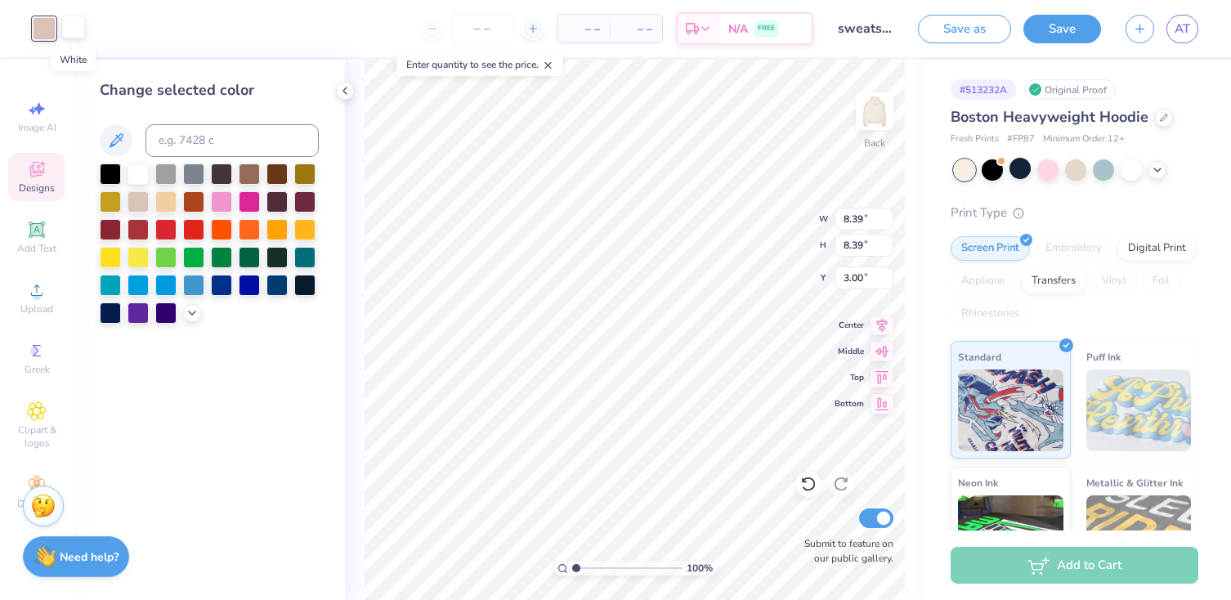
click at [73, 29] on div at bounding box center [73, 27] width 23 height 23
click at [108, 227] on div at bounding box center [110, 228] width 21 height 21
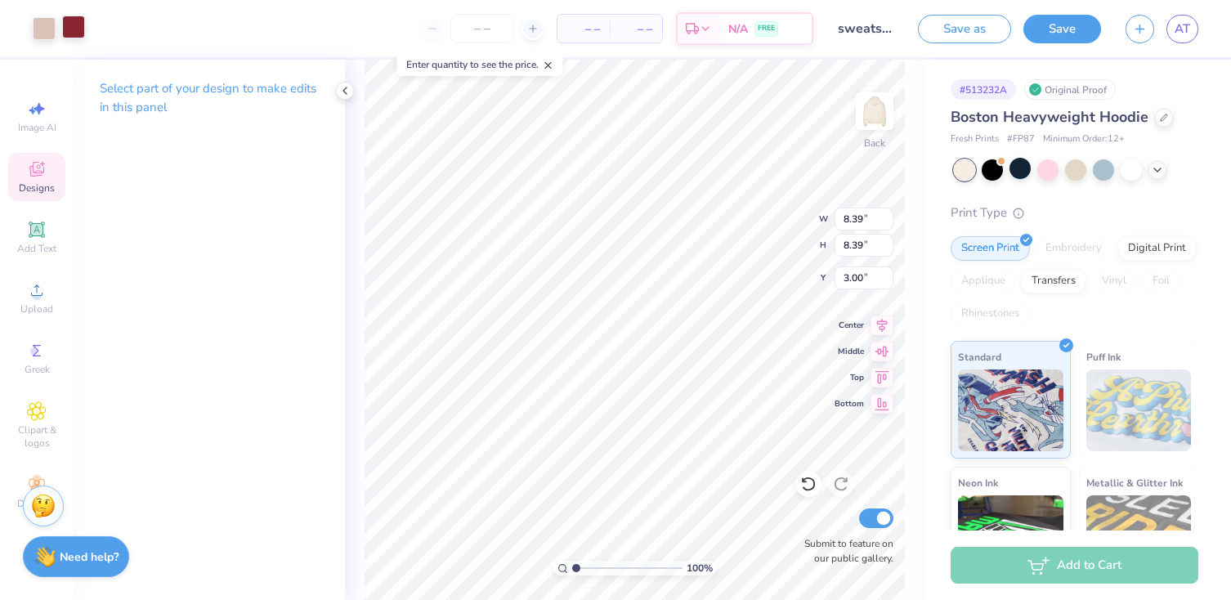
click at [78, 35] on div at bounding box center [73, 27] width 23 height 23
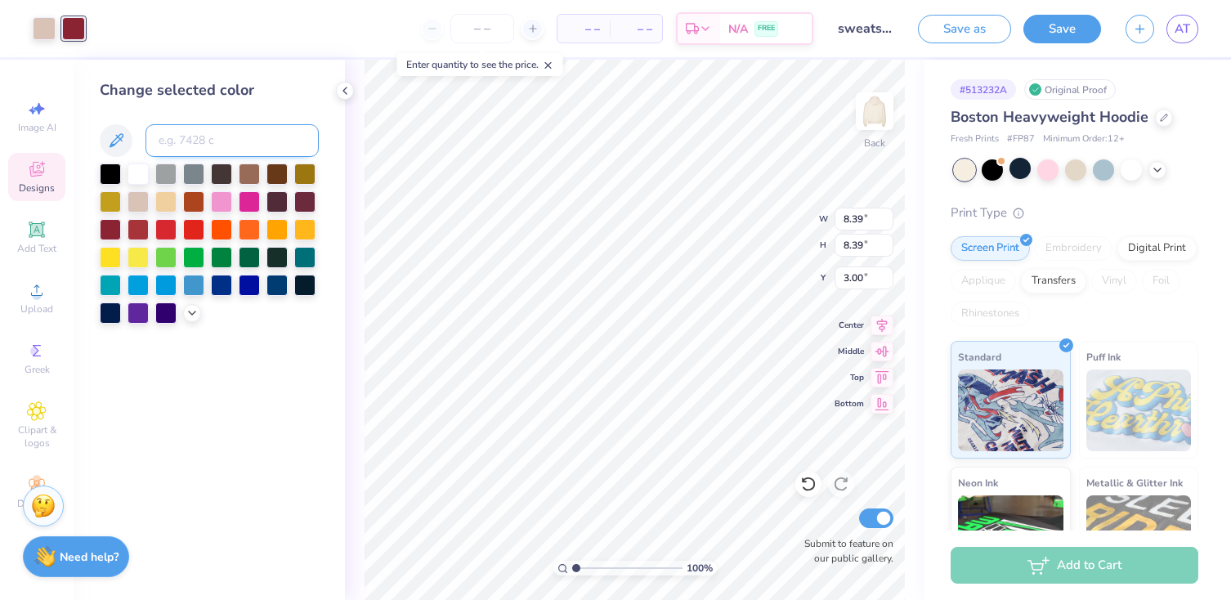
click at [207, 138] on input at bounding box center [232, 140] width 173 height 33
type input "202"
click at [110, 227] on div at bounding box center [110, 228] width 21 height 21
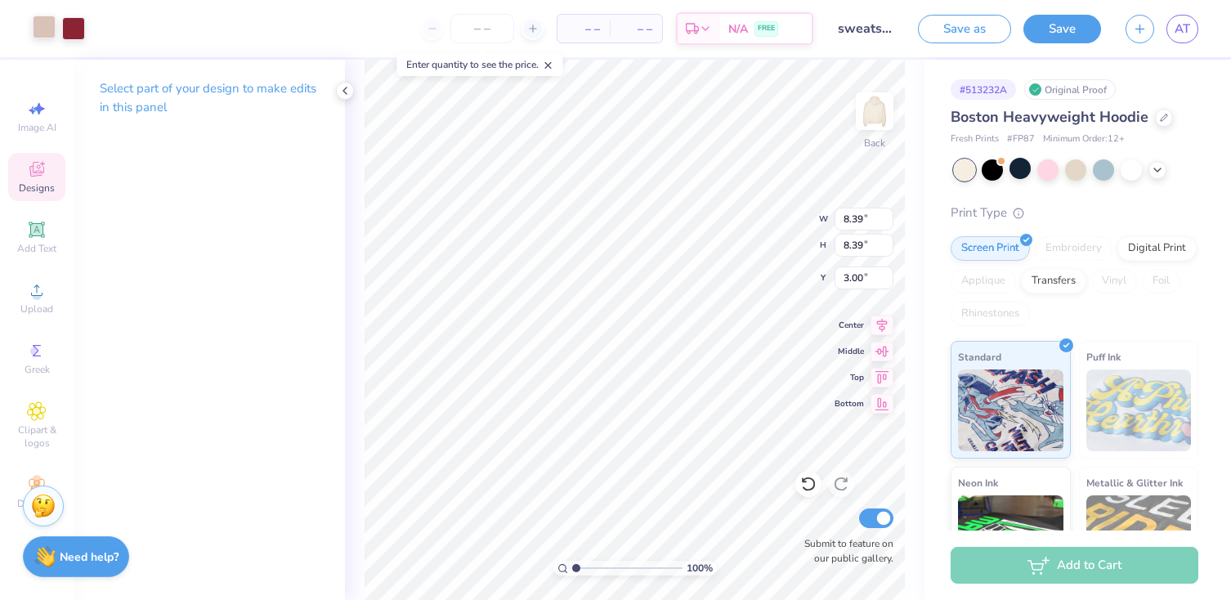
click at [47, 29] on div at bounding box center [44, 27] width 23 height 23
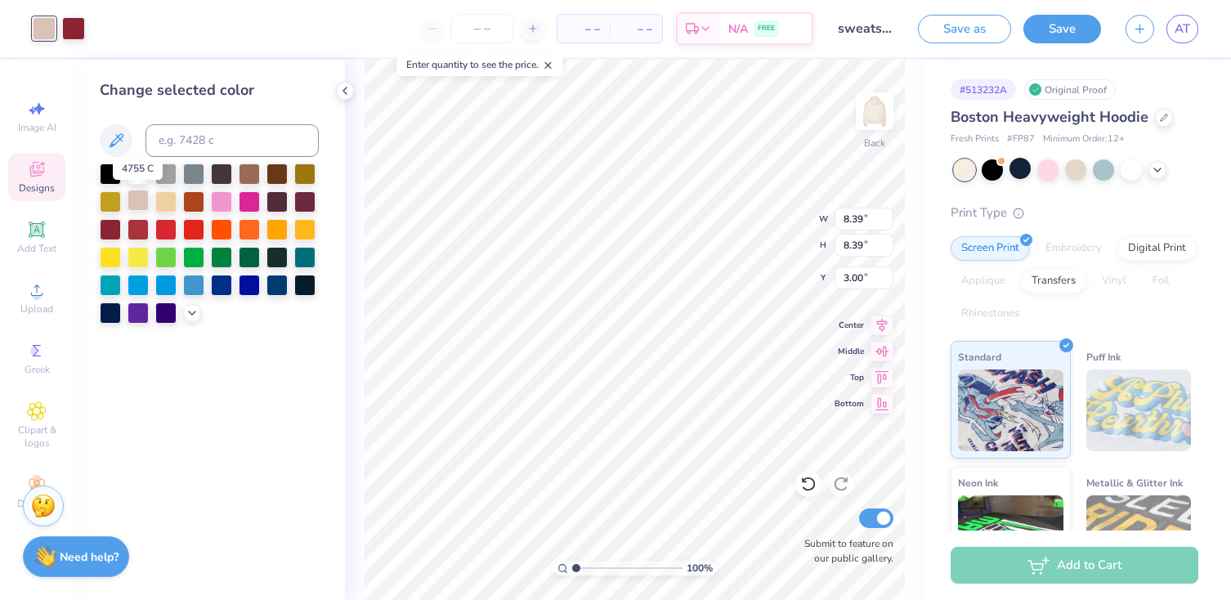
click at [141, 203] on div at bounding box center [138, 200] width 21 height 21
click at [157, 203] on div at bounding box center [165, 200] width 21 height 21
click at [123, 140] on icon at bounding box center [116, 141] width 20 height 20
click at [116, 141] on icon at bounding box center [116, 141] width 20 height 20
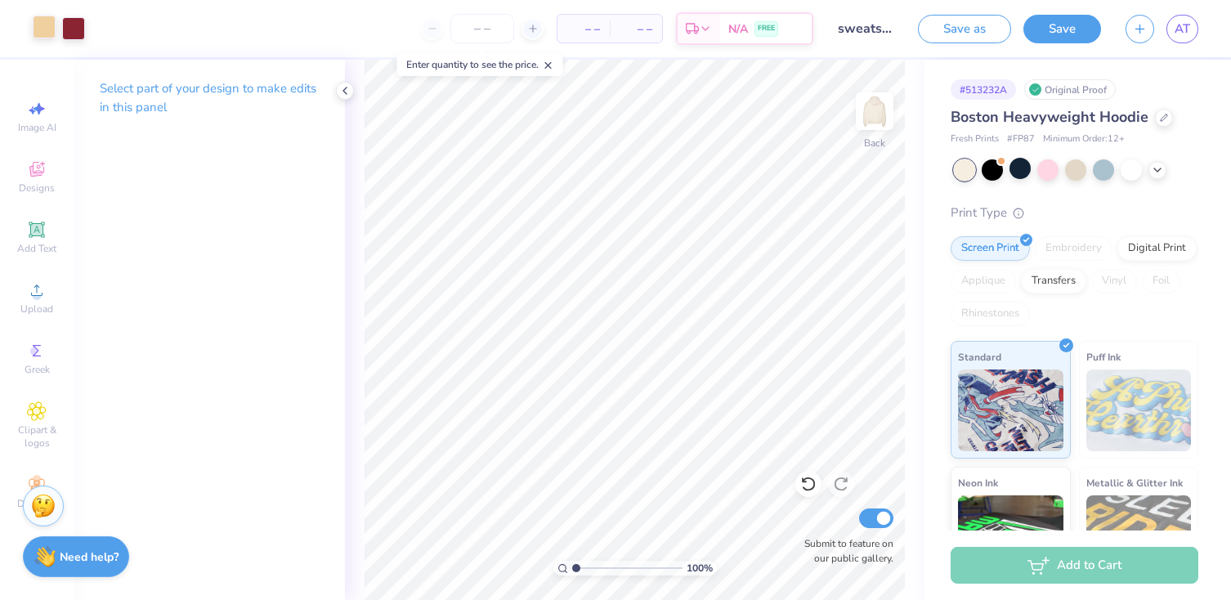
click at [49, 30] on div at bounding box center [44, 27] width 23 height 23
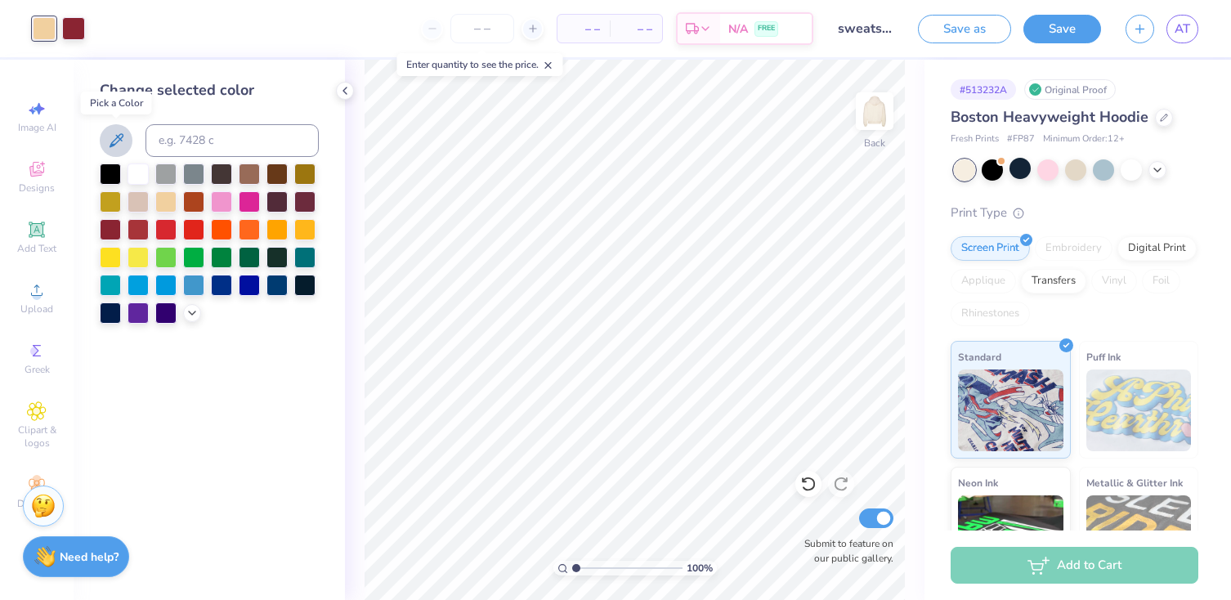
click at [115, 132] on icon at bounding box center [116, 141] width 20 height 20
drag, startPoint x: 137, startPoint y: 205, endPoint x: 186, endPoint y: 347, distance: 149.7
click at [138, 205] on div at bounding box center [138, 201] width 21 height 21
click at [268, 350] on div "Change selected color" at bounding box center [209, 330] width 271 height 541
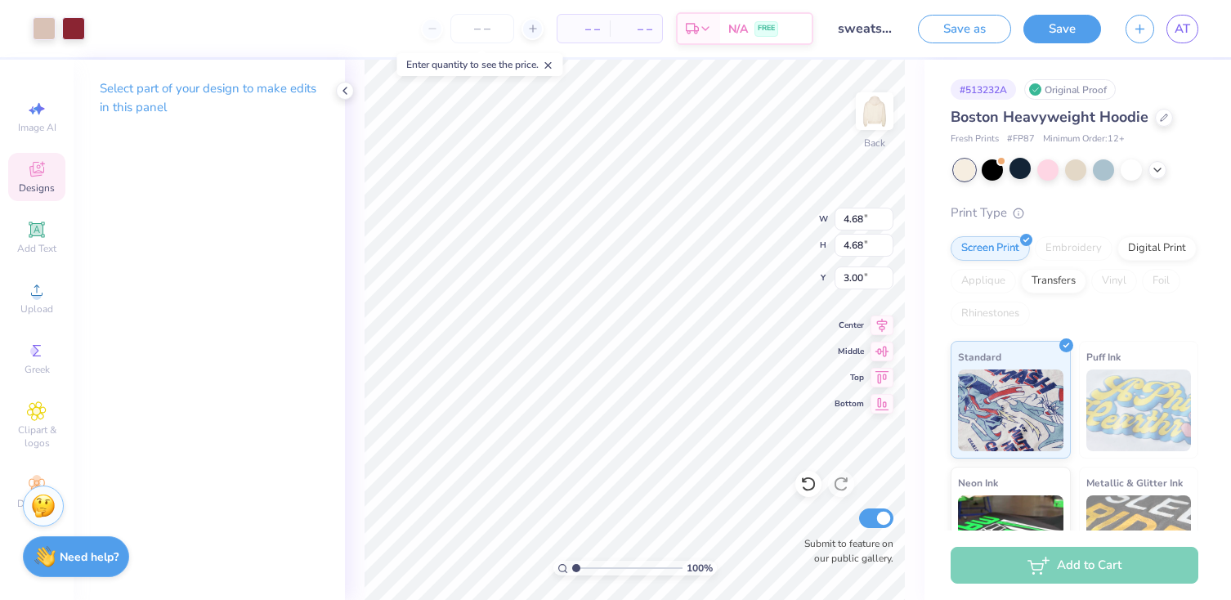
type input "4.68"
type input "4.41"
type input "6.23"
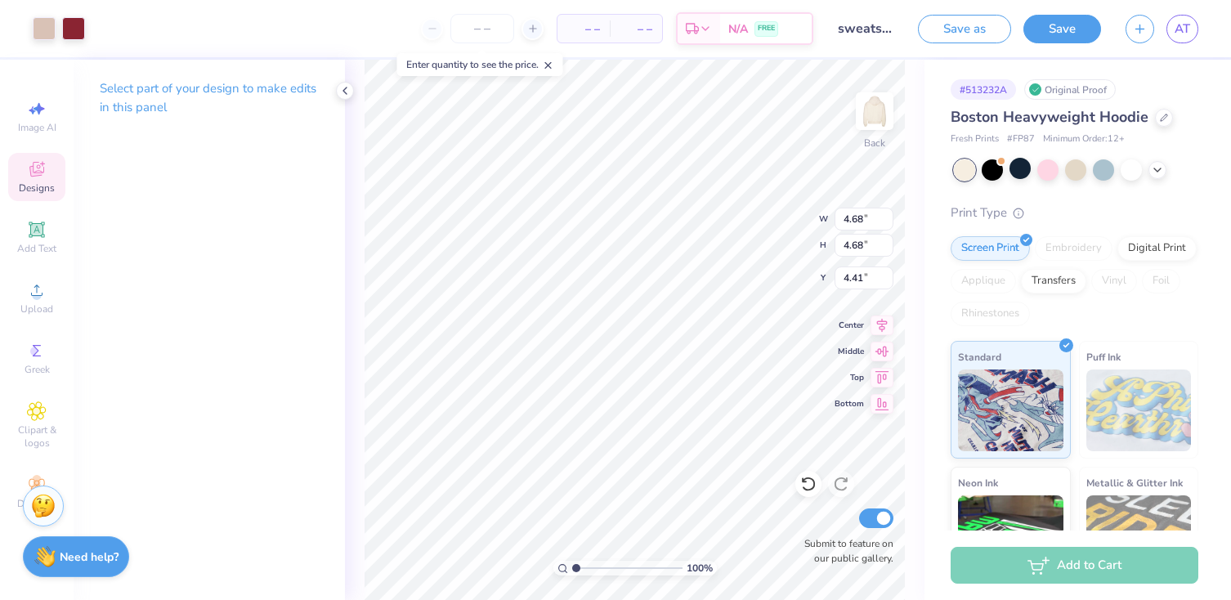
type input "2.86"
type input "8.79"
type input "3.00"
type input "4.81"
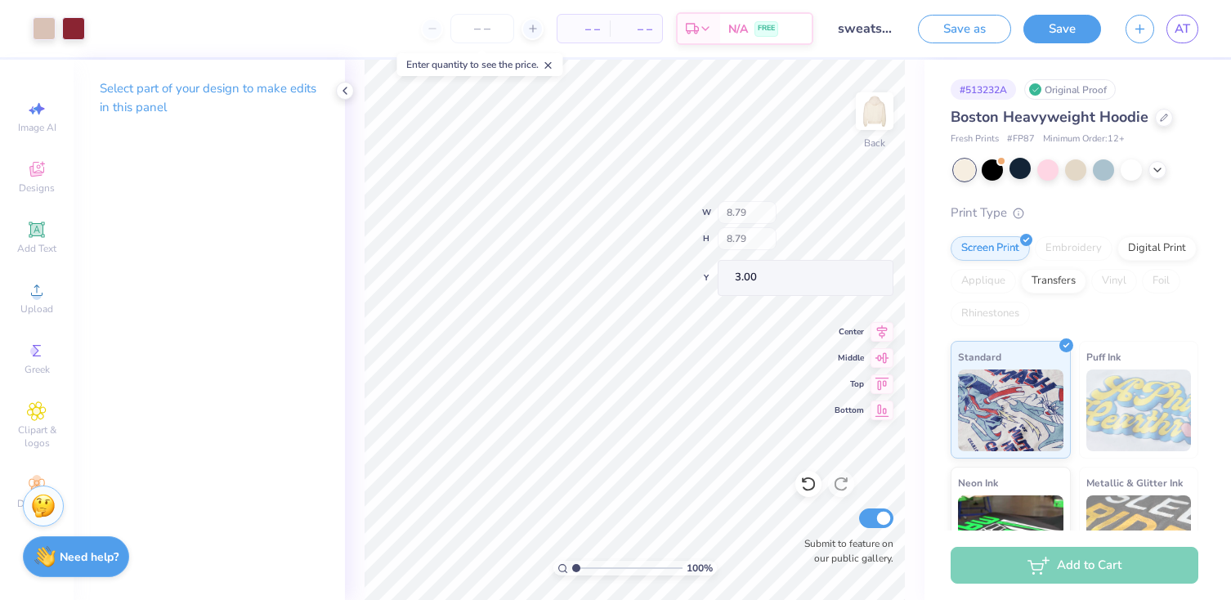
type input "3.54"
type input "6.29"
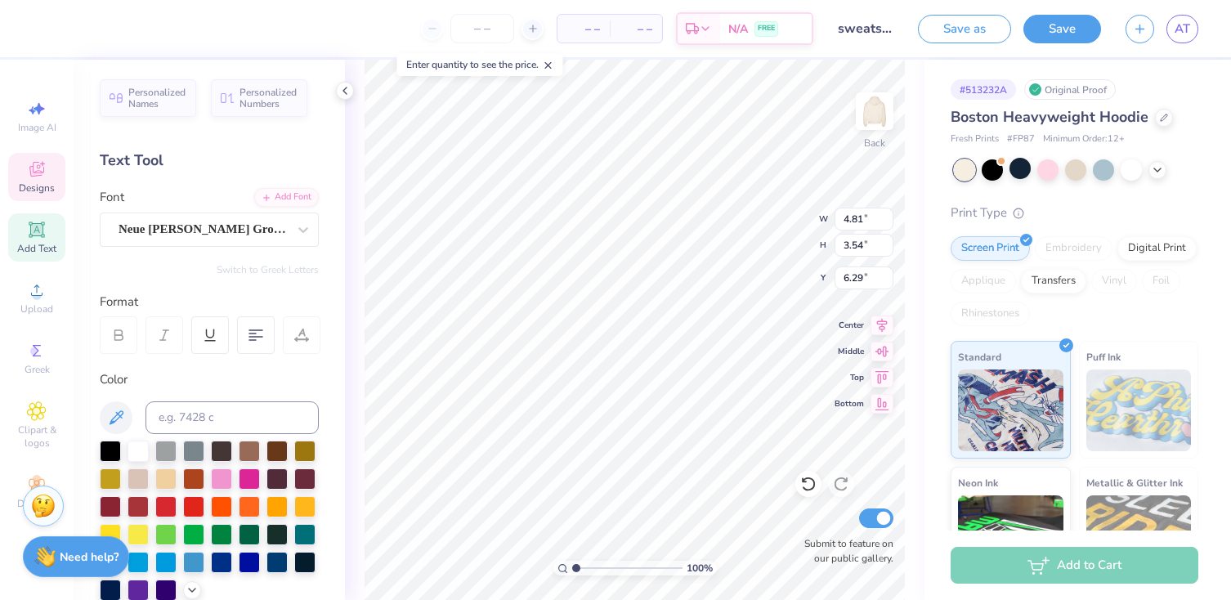
scroll to position [0, 0]
type textarea "Santa [PERSON_NAME] ‘25"
type input "4.42"
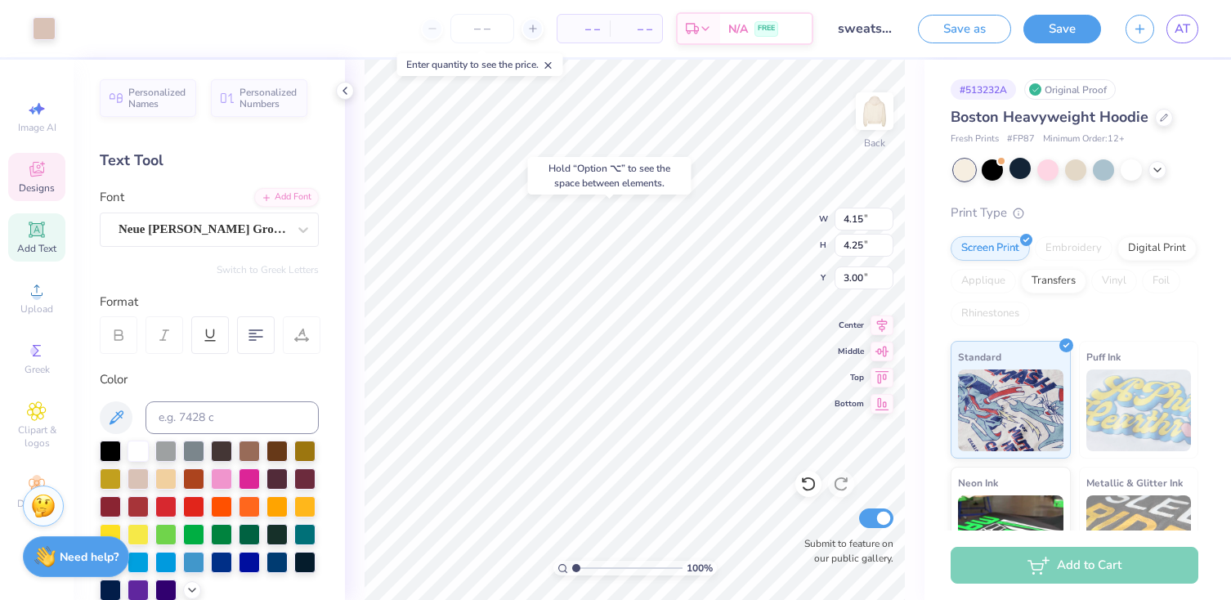
type input "4.42"
click at [45, 185] on span "Designs" at bounding box center [37, 188] width 36 height 13
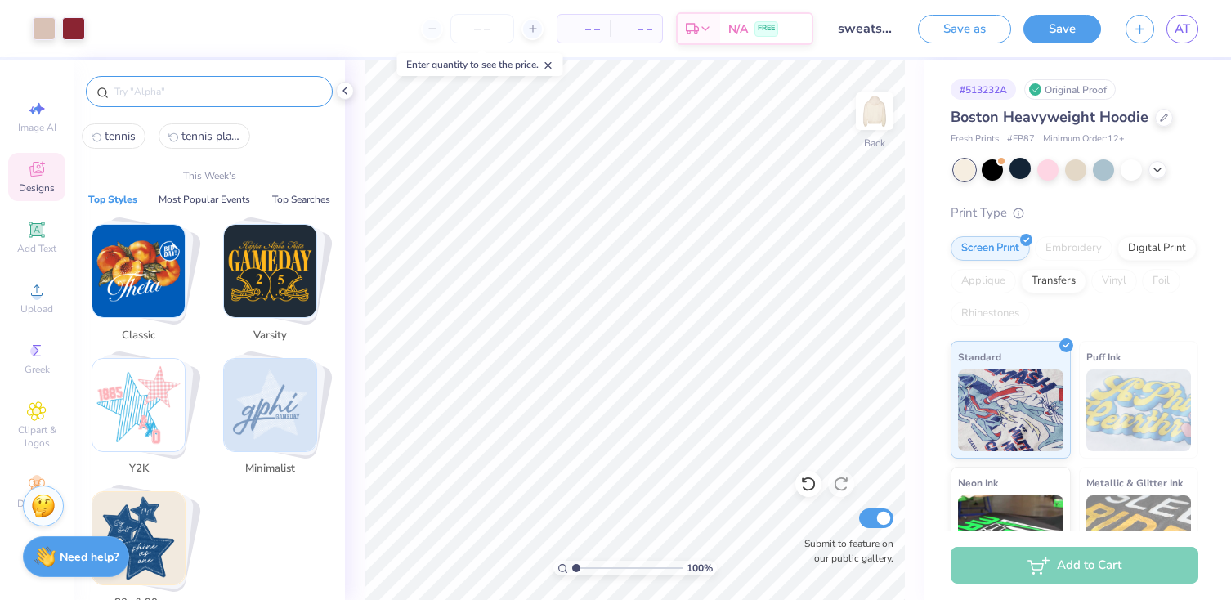
click at [196, 84] on input "text" at bounding box center [217, 91] width 209 height 16
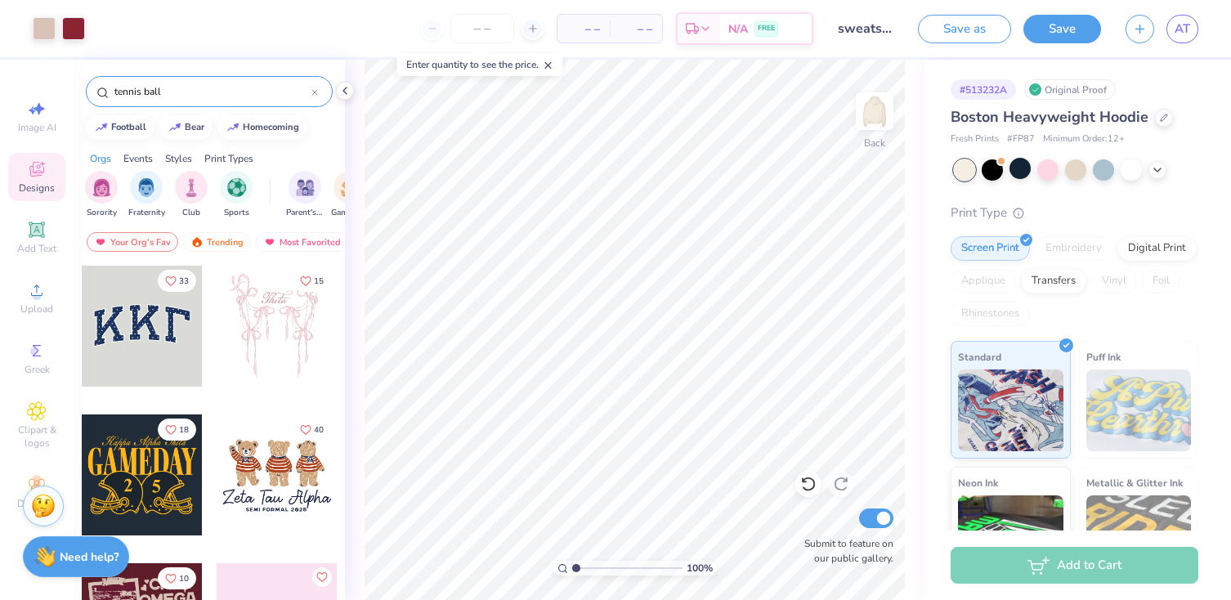
type input "tennis ball"
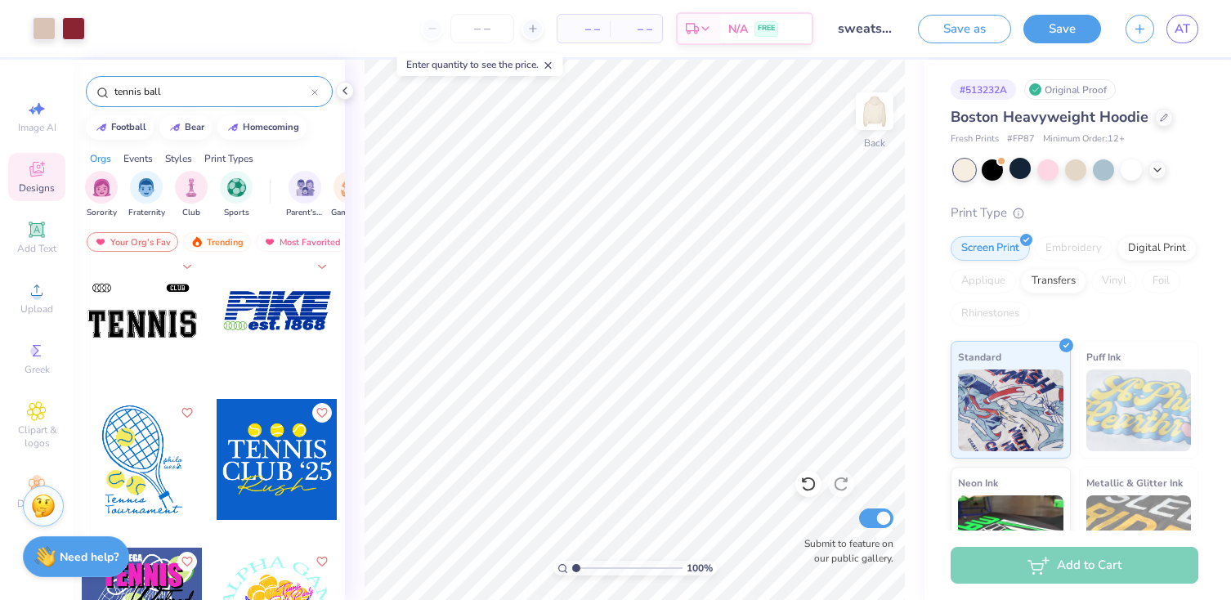
scroll to position [613, 0]
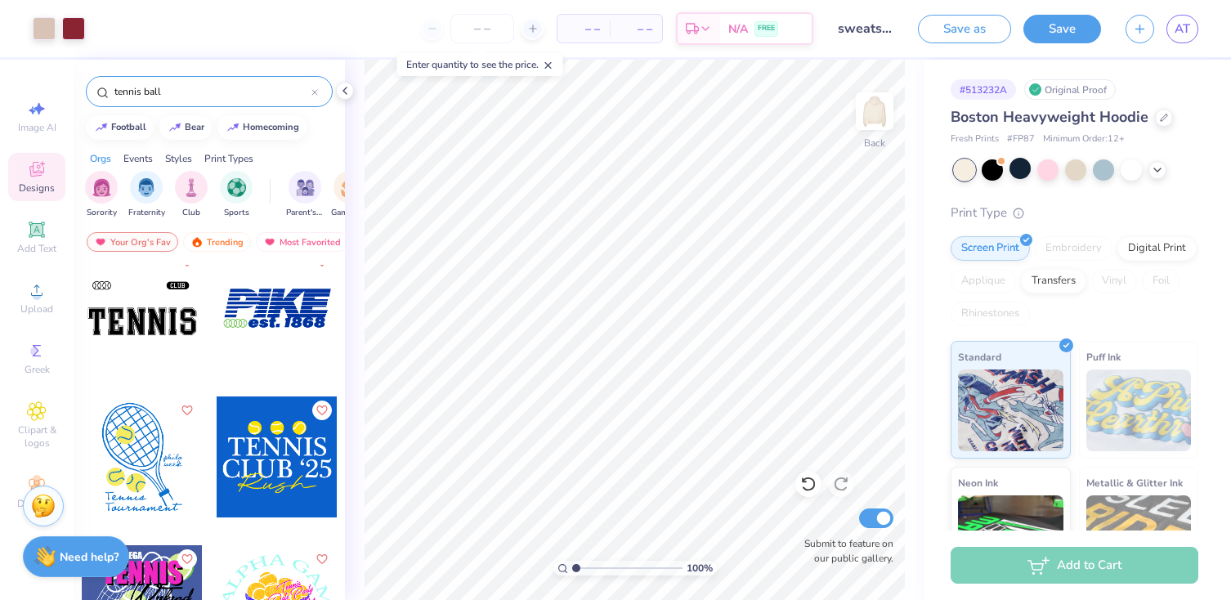
click at [269, 451] on div at bounding box center [277, 457] width 121 height 121
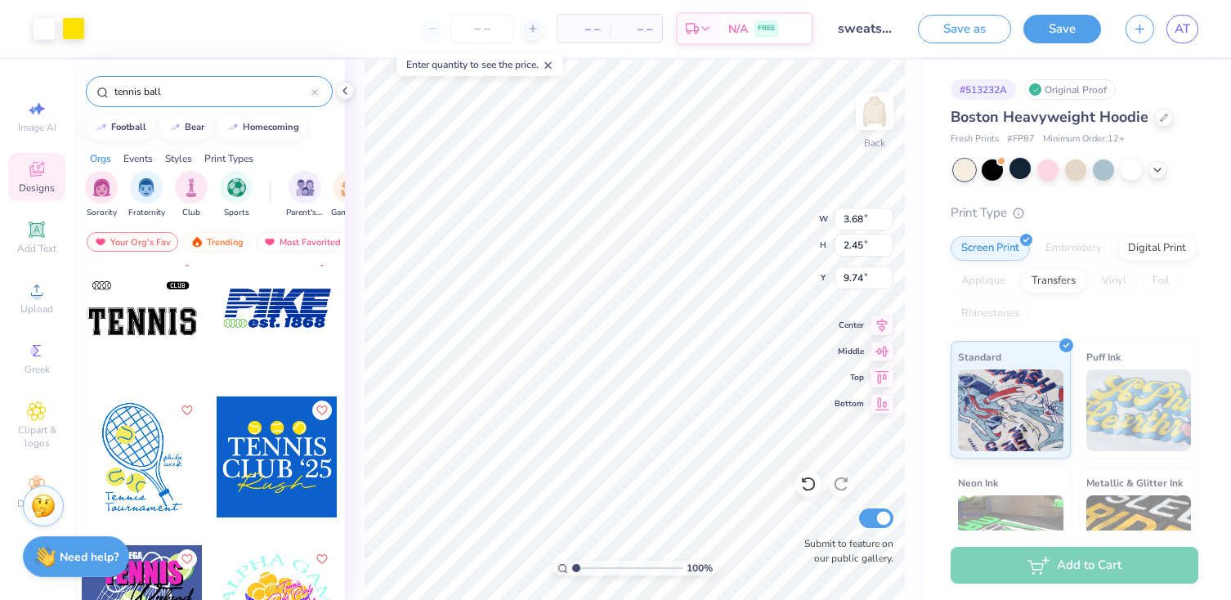
type input "9.74"
type input "8.35"
type input "5.55"
type input "6.64"
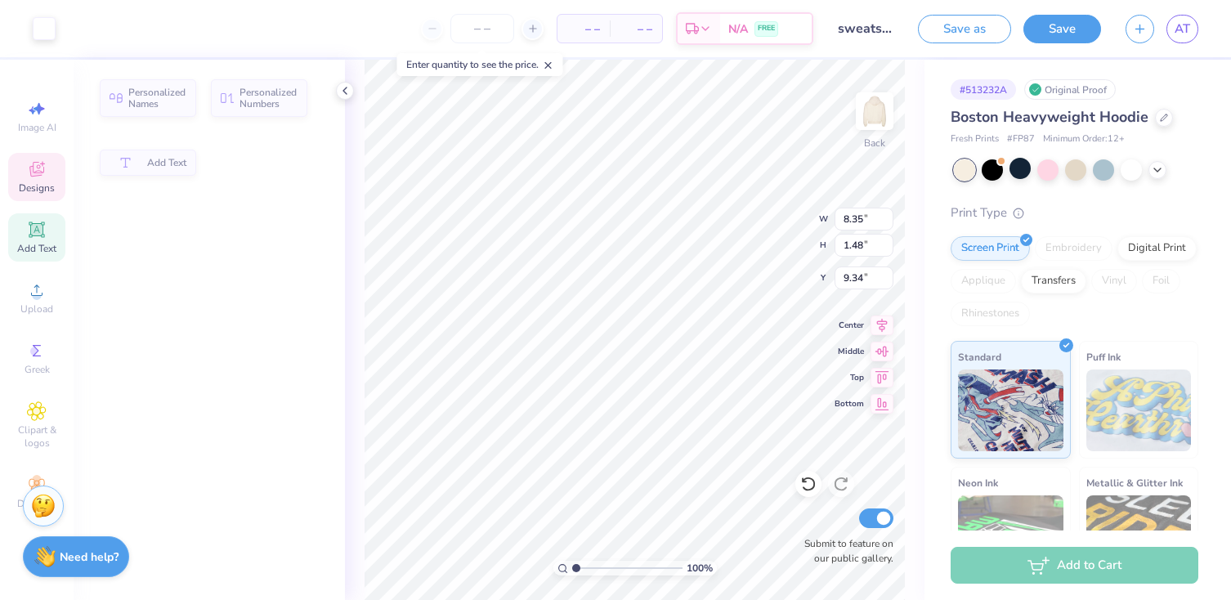
type textarea "‘25"
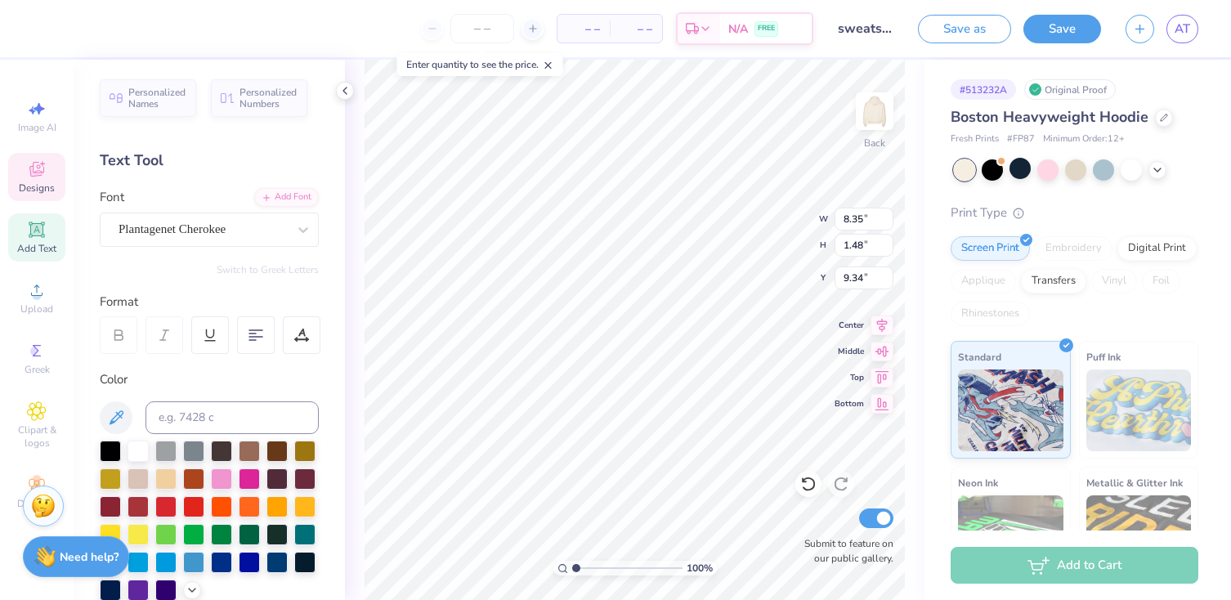
type input "7.55"
type input "1.44"
type input "7.90"
type input "2.37"
type input "1.48"
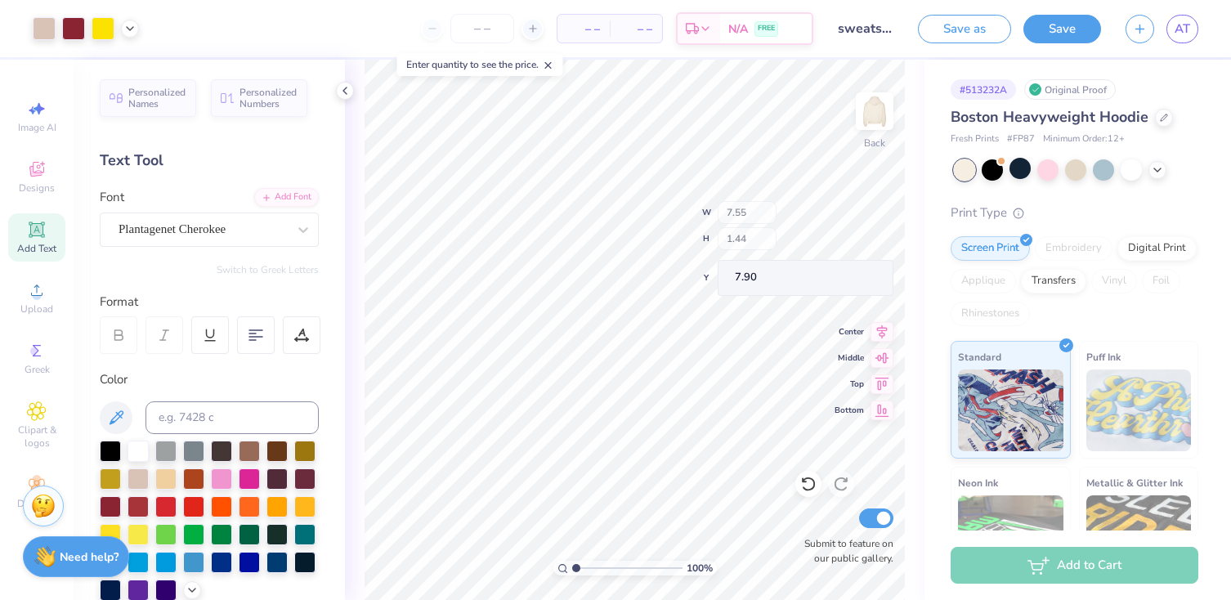
type input "9.34"
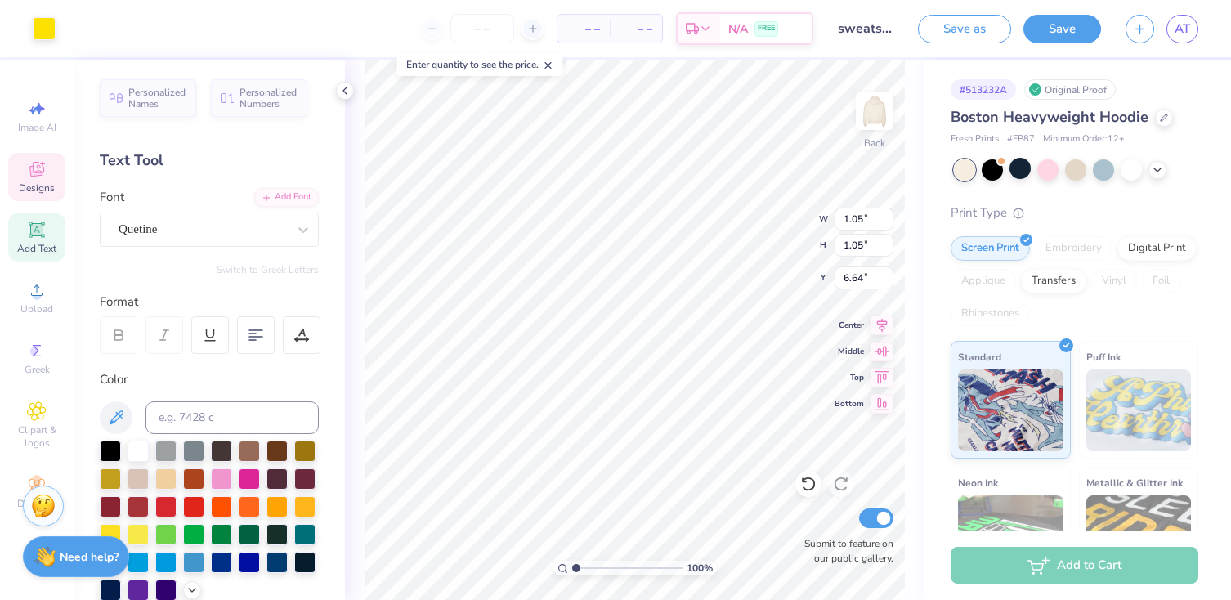
type input "4.50"
type input "0.99"
type input "0.92"
type input "4.56"
type input "4.13"
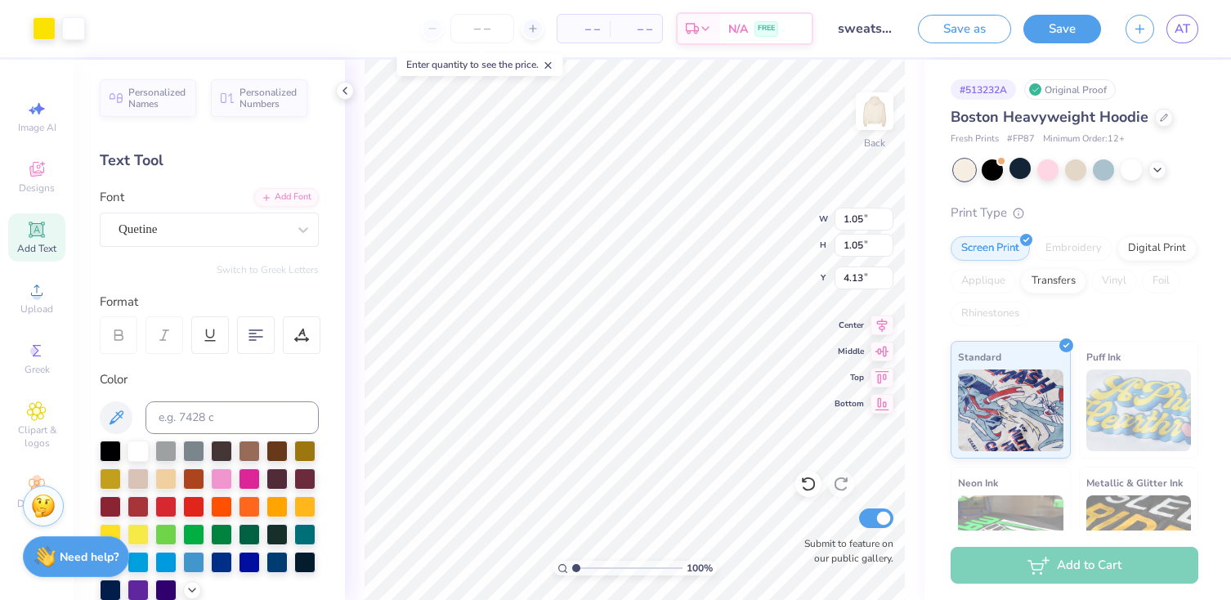
type input "3.90"
type input "3.31"
click at [807, 485] on icon at bounding box center [809, 484] width 16 height 16
type input "3.70"
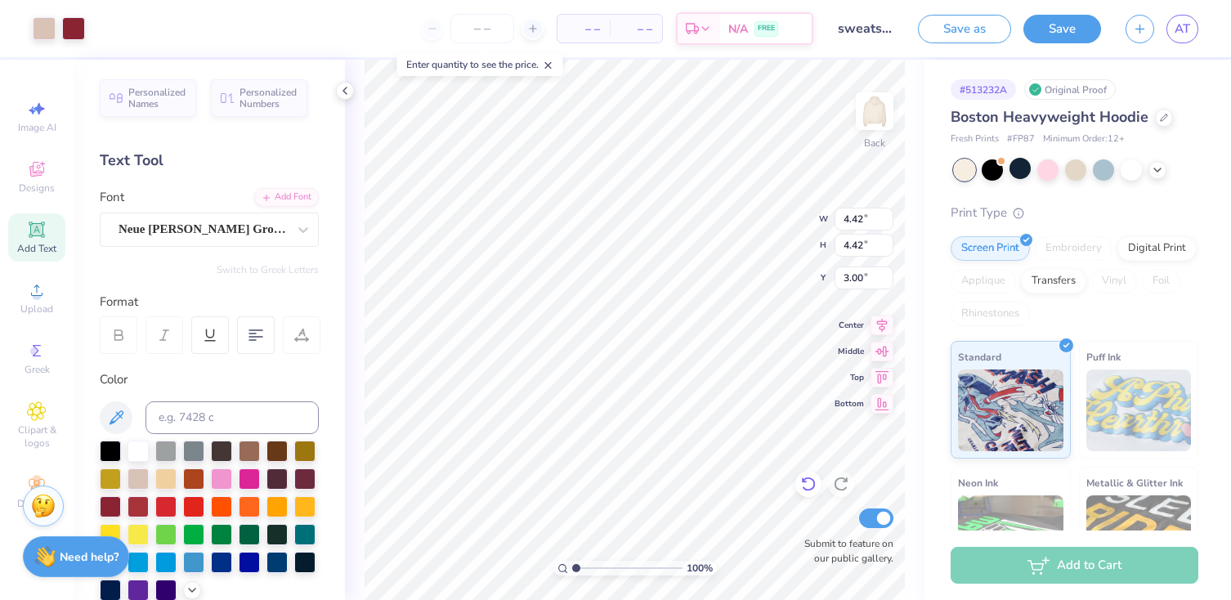
type input "0.80"
type input "0.87"
type input "10.50"
type input "1.05"
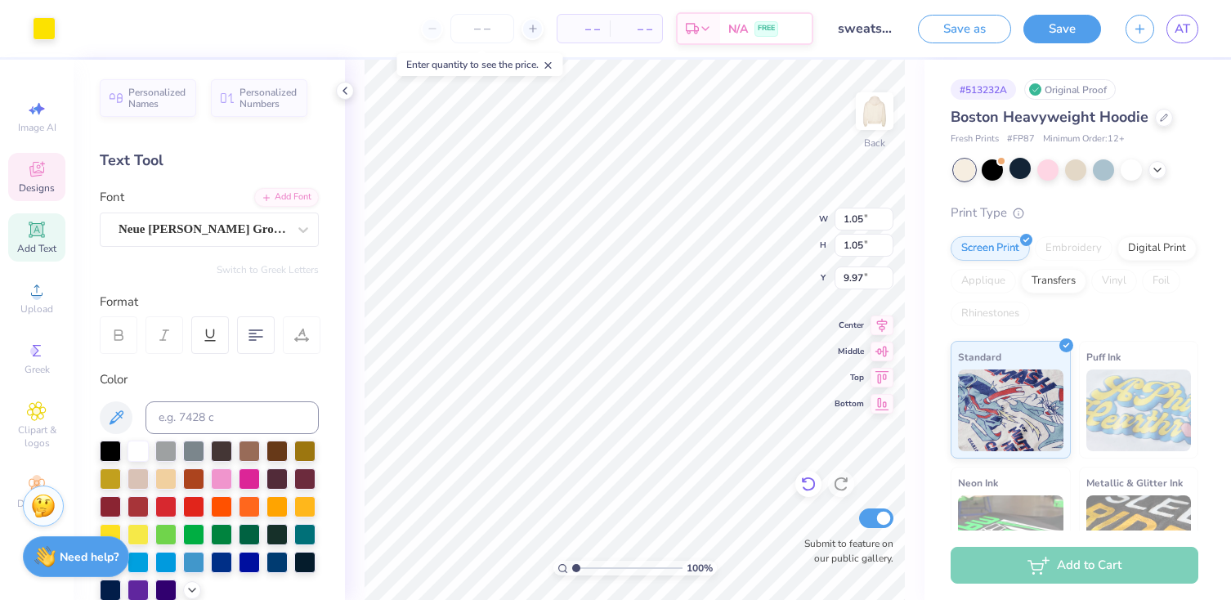
click at [811, 482] on icon at bounding box center [809, 484] width 16 height 16
type input "6.64"
click at [811, 482] on icon at bounding box center [809, 484] width 16 height 16
type input "10.09"
type input "3.00"
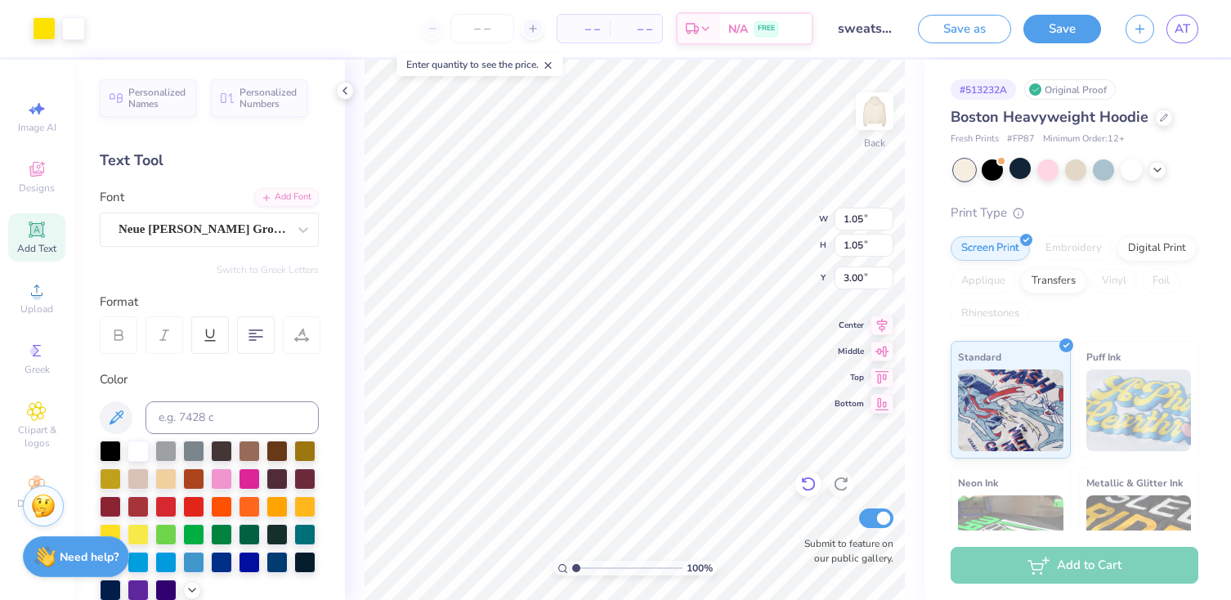
type input "5.03"
type input "4.43"
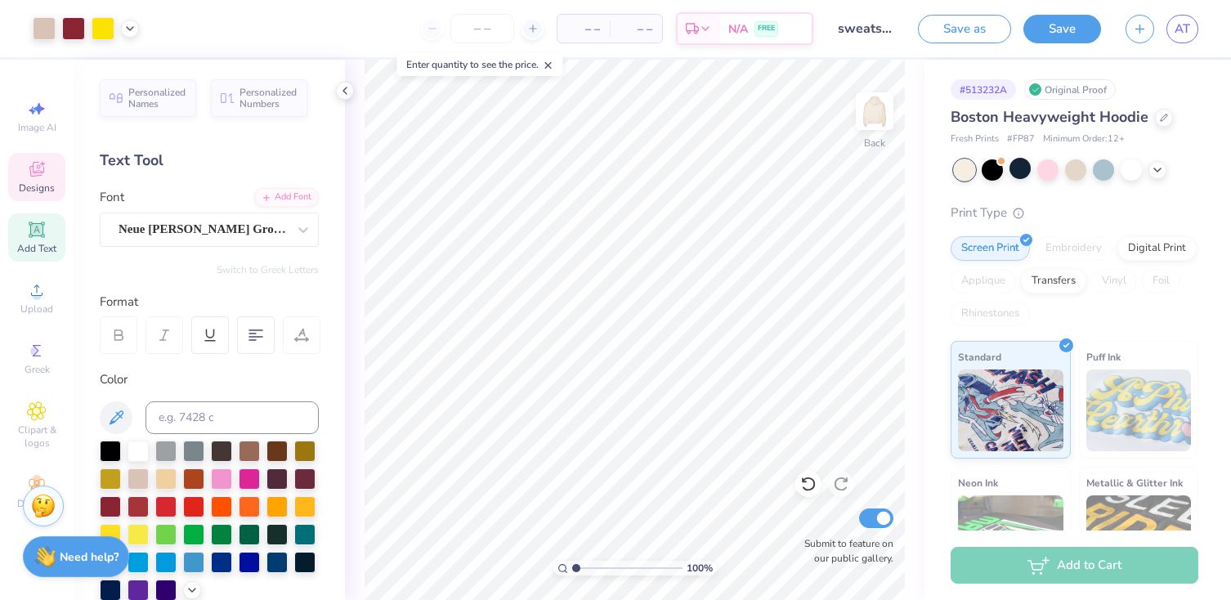
click at [29, 177] on icon at bounding box center [37, 169] width 20 height 20
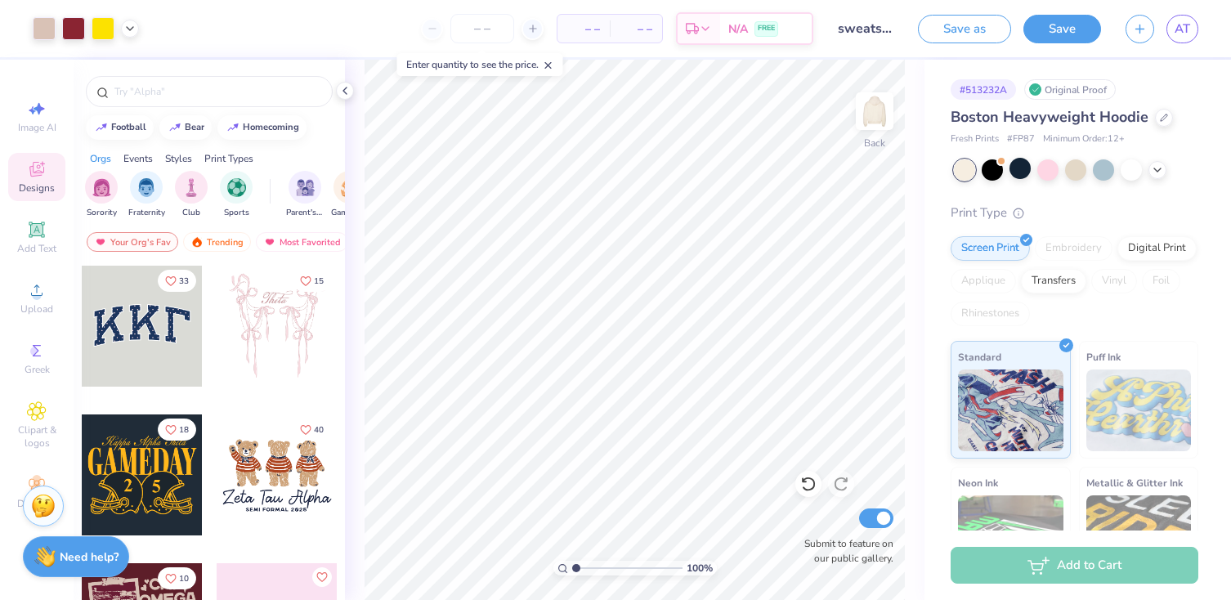
scroll to position [14, 0]
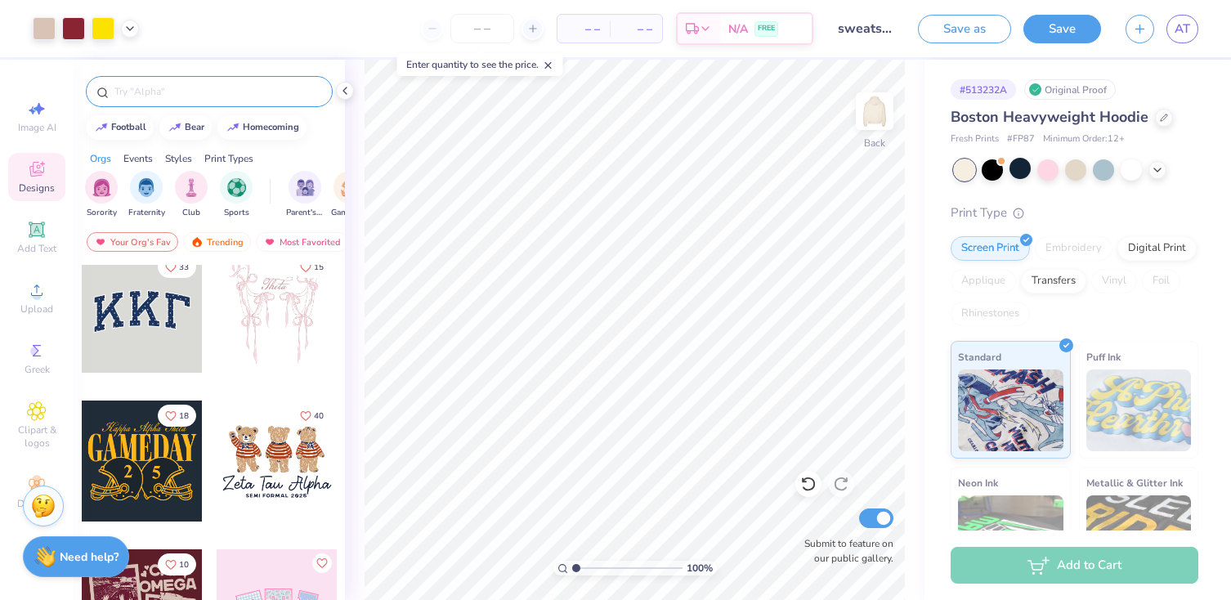
click at [182, 87] on input "text" at bounding box center [217, 91] width 209 height 16
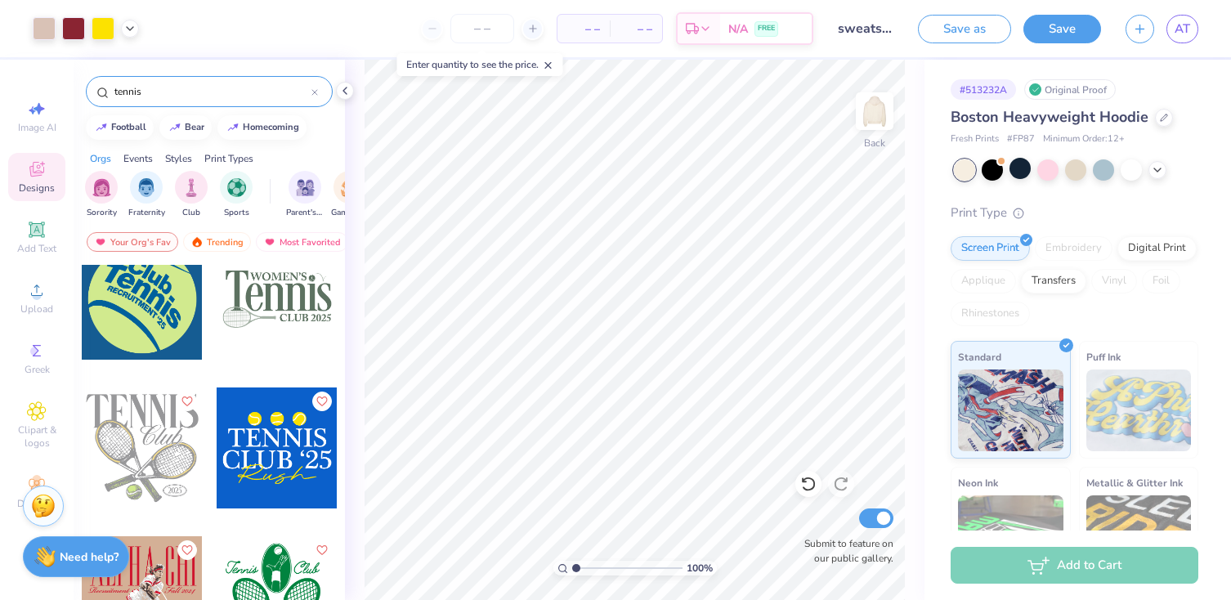
scroll to position [1073, 0]
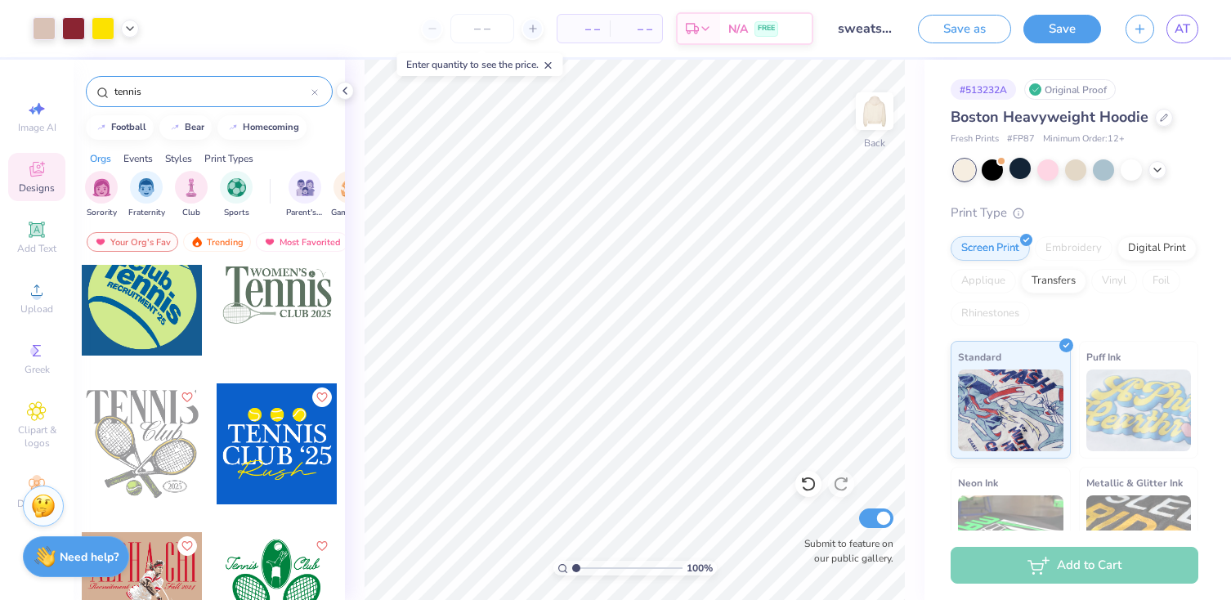
type input "tennis"
click at [287, 448] on div at bounding box center [277, 444] width 121 height 121
type input "9.56"
type input "6.29"
type input "4.19"
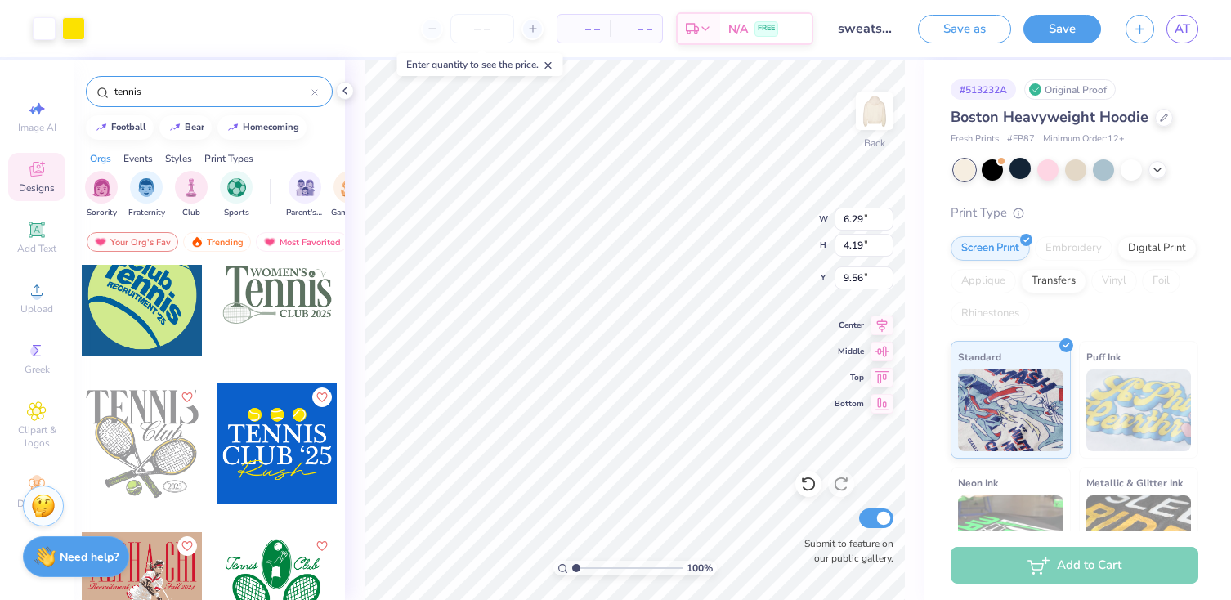
type input "7.82"
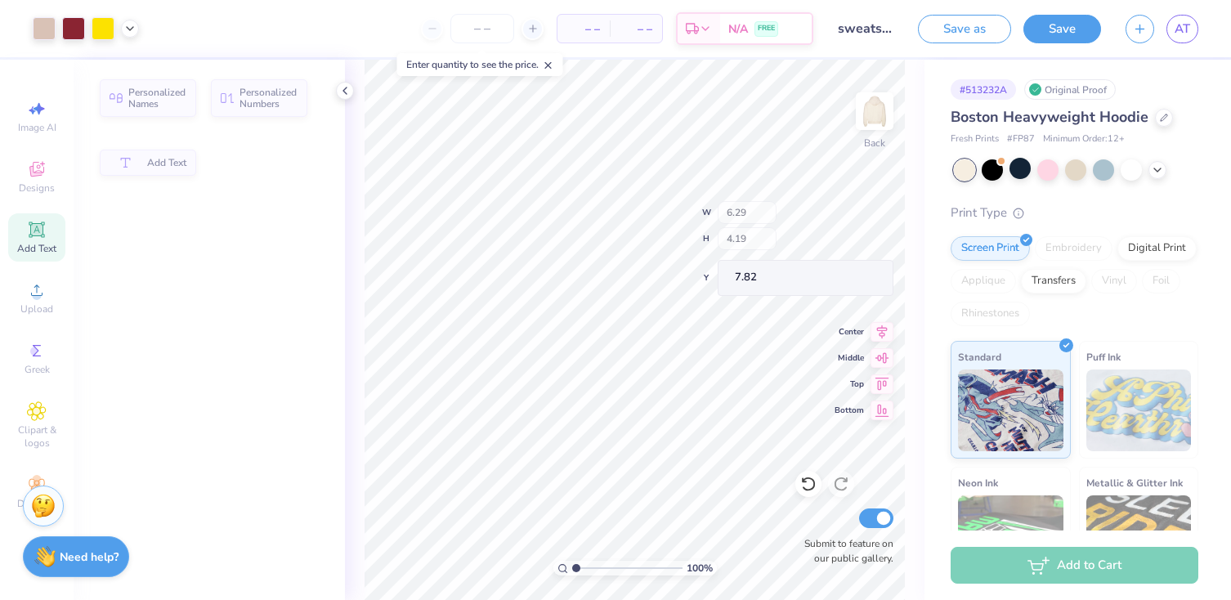
type input "1.12"
type input "9.75"
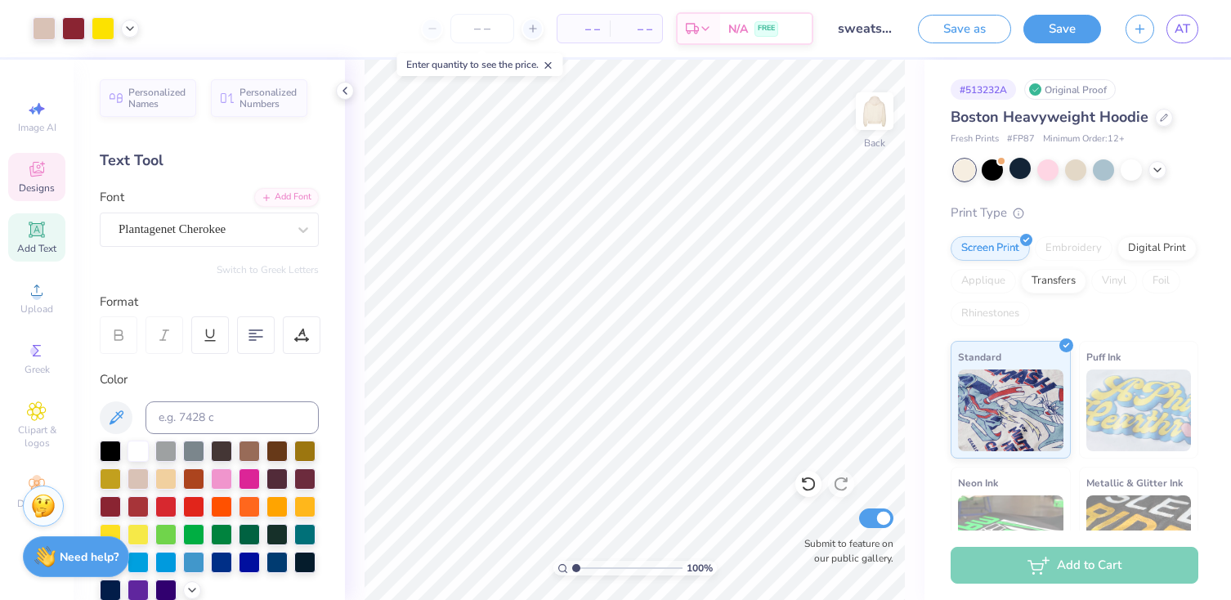
click at [34, 177] on icon at bounding box center [37, 169] width 20 height 20
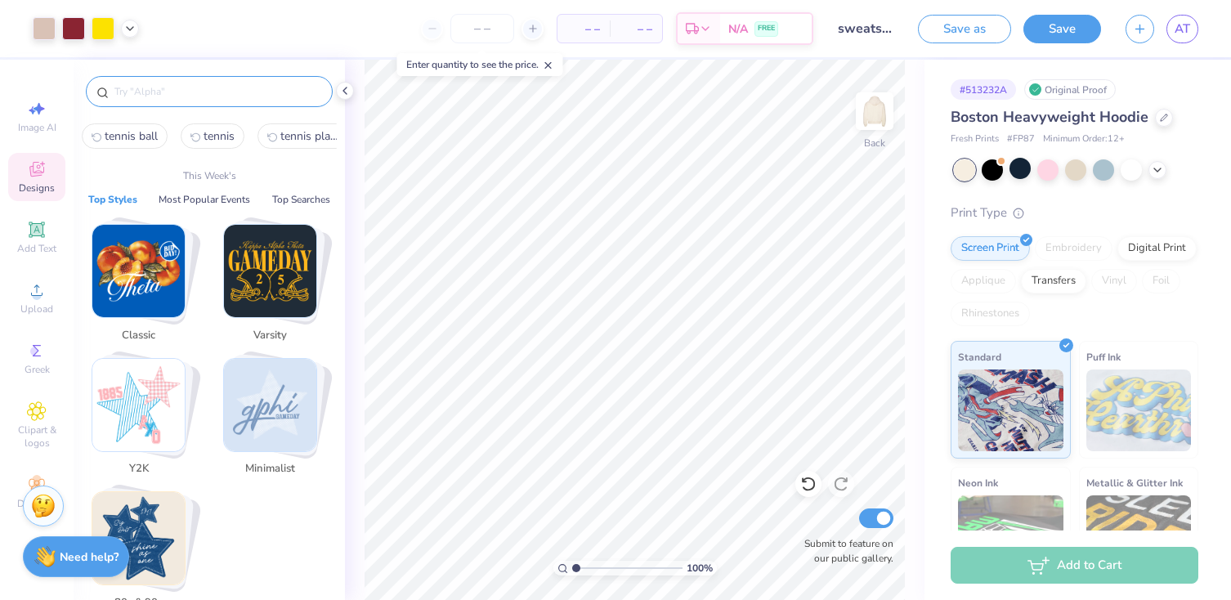
click at [201, 94] on input "text" at bounding box center [217, 91] width 209 height 16
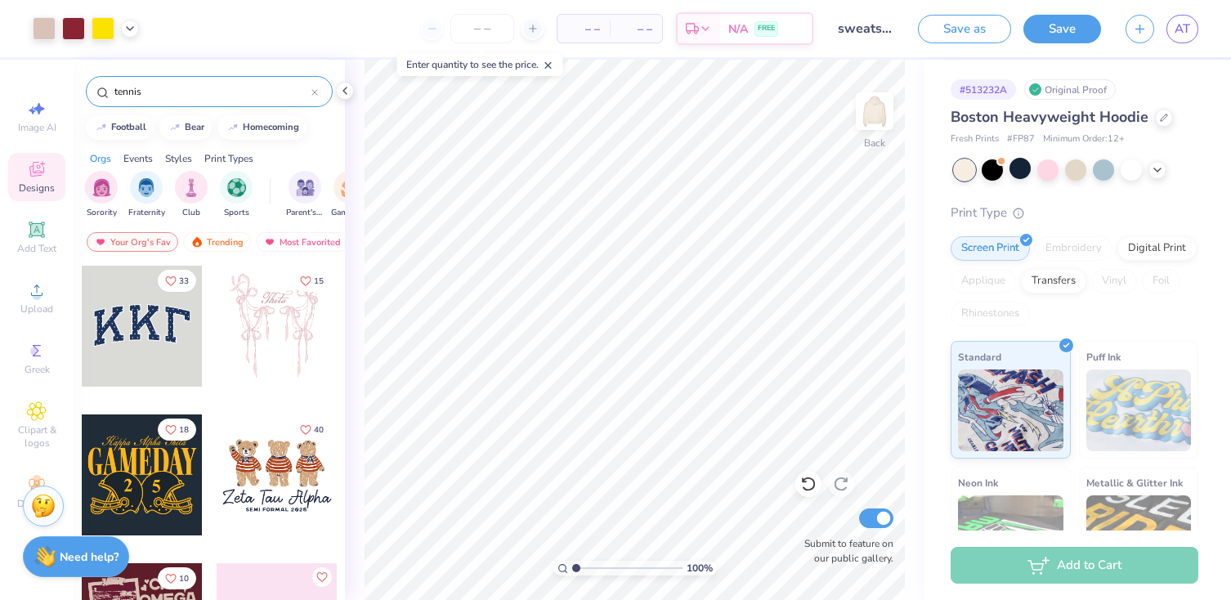
type input "tennis"
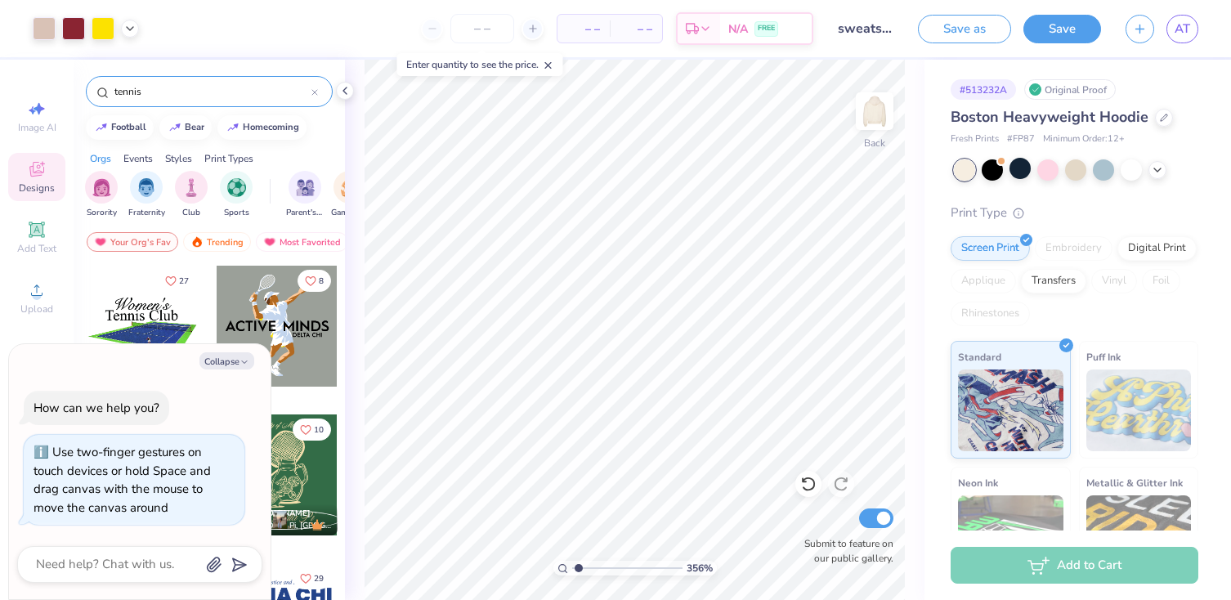
type input "3.56"
type textarea "x"
drag, startPoint x: 578, startPoint y: 568, endPoint x: 594, endPoint y: 566, distance: 15.7
type input "2.68"
click at [594, 566] on input "range" at bounding box center [627, 568] width 110 height 15
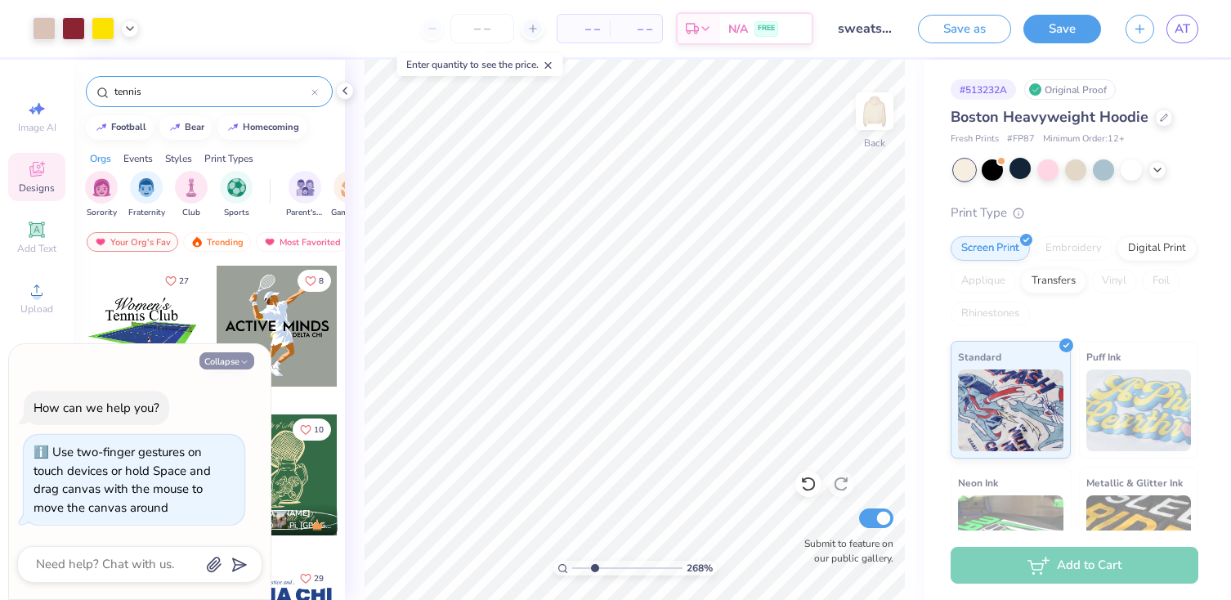
click at [235, 361] on button "Collapse" at bounding box center [227, 360] width 55 height 17
type textarea "x"
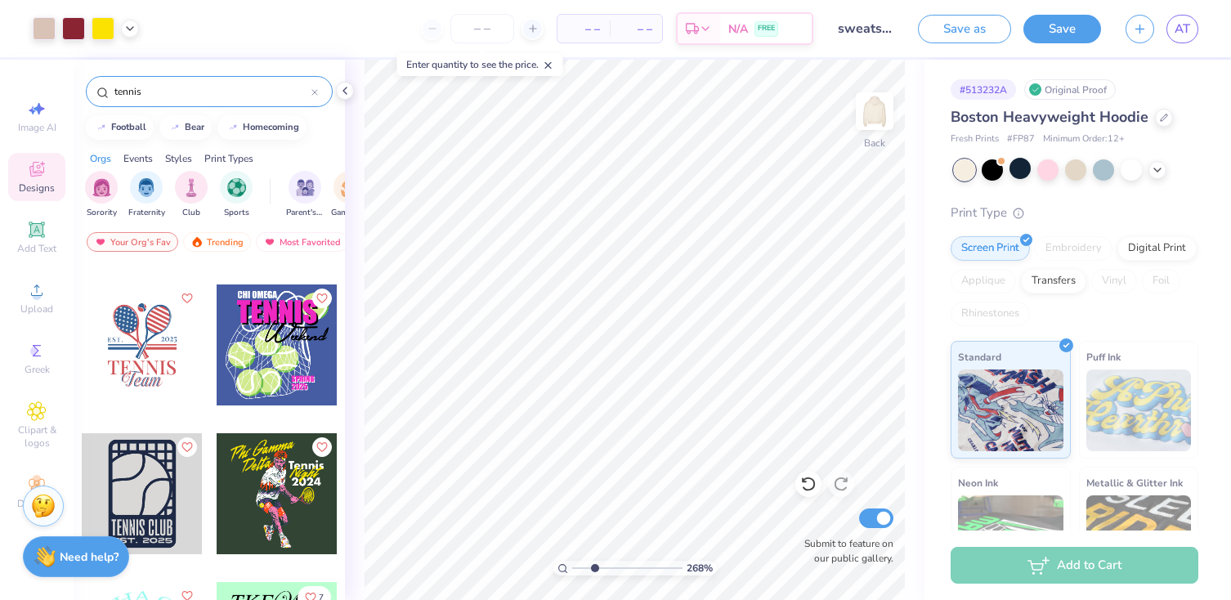
scroll to position [2662, 0]
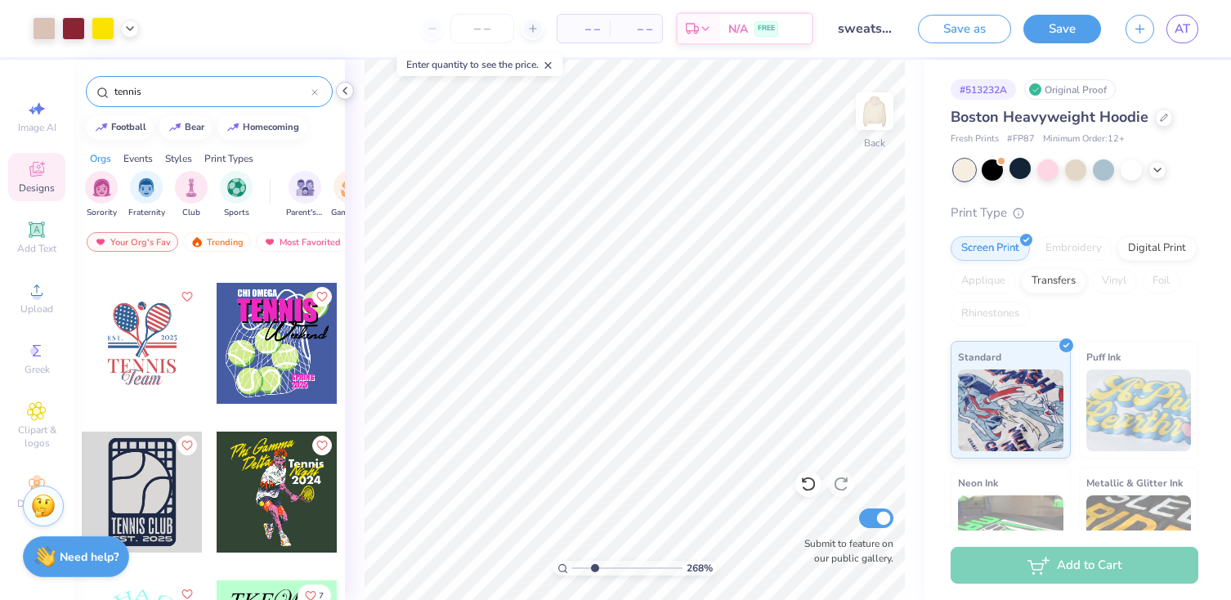
click at [349, 90] on icon at bounding box center [345, 90] width 13 height 13
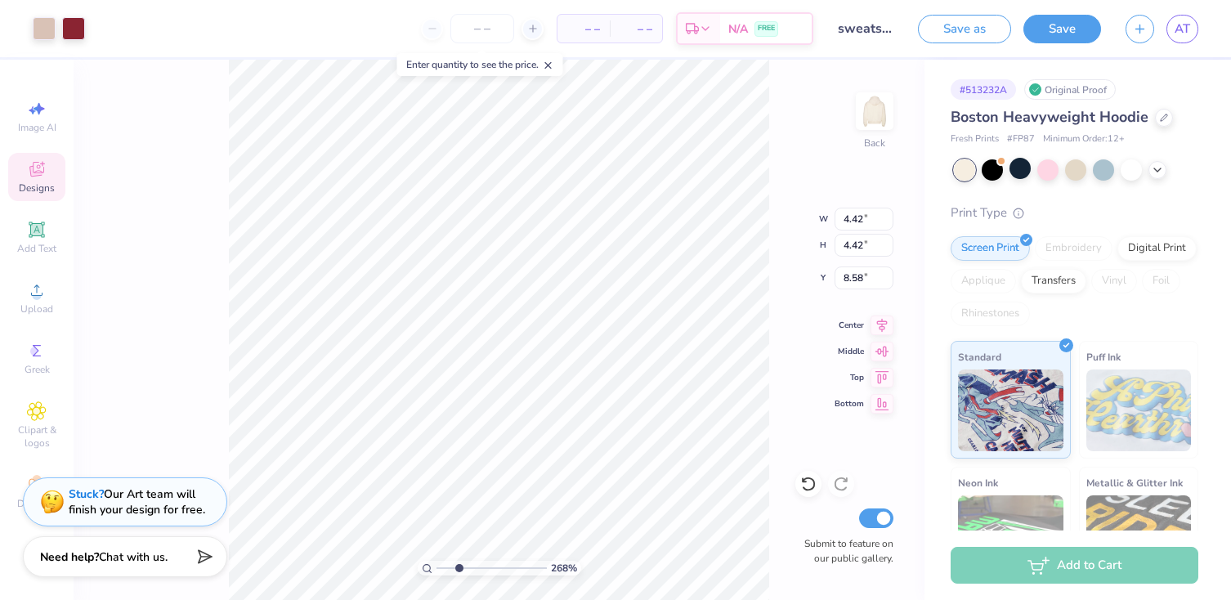
type input "8.58"
type input "3.00"
type input "9.40"
type input "3.57"
type input "4.93"
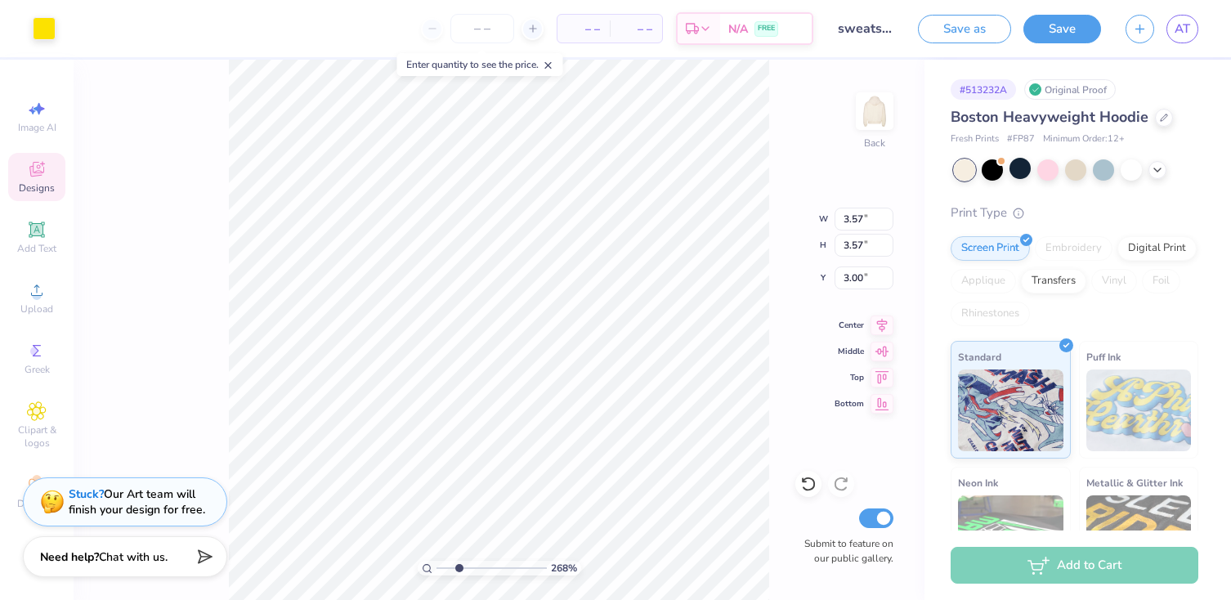
type input "4.93"
click at [806, 483] on icon at bounding box center [809, 484] width 16 height 16
type input "3.57"
type input "11.22"
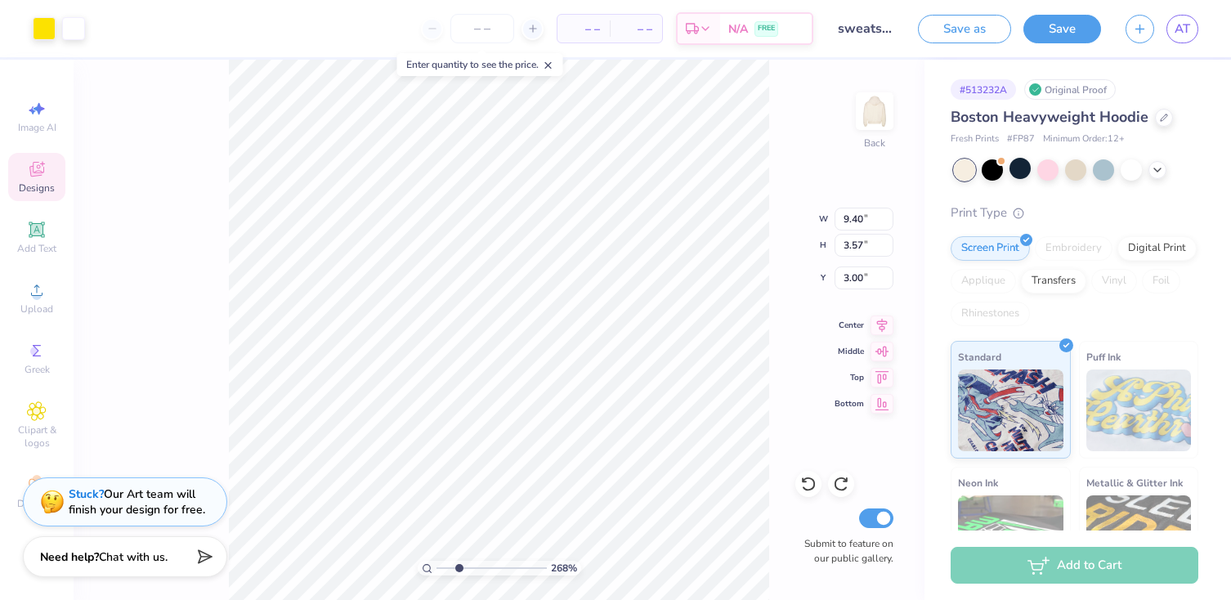
type input "4.26"
drag, startPoint x: 460, startPoint y: 567, endPoint x: 448, endPoint y: 567, distance: 12.3
type input "1.72"
click at [448, 567] on input "range" at bounding box center [492, 568] width 110 height 15
type input "4.16"
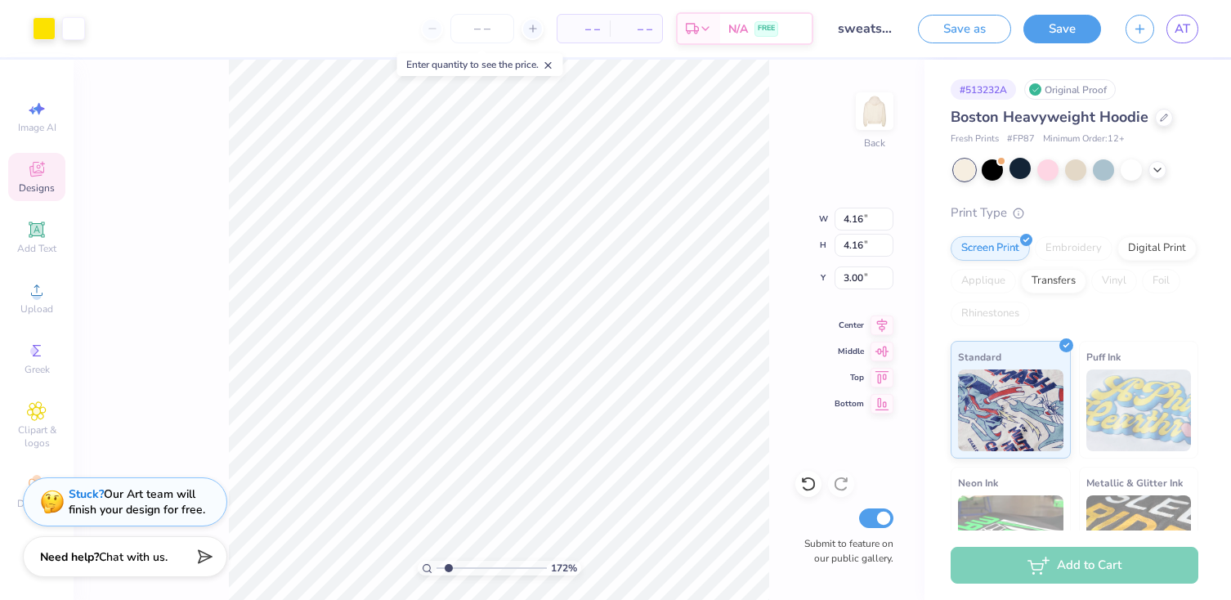
type input "4.16"
type input "4.26"
type input "4.16"
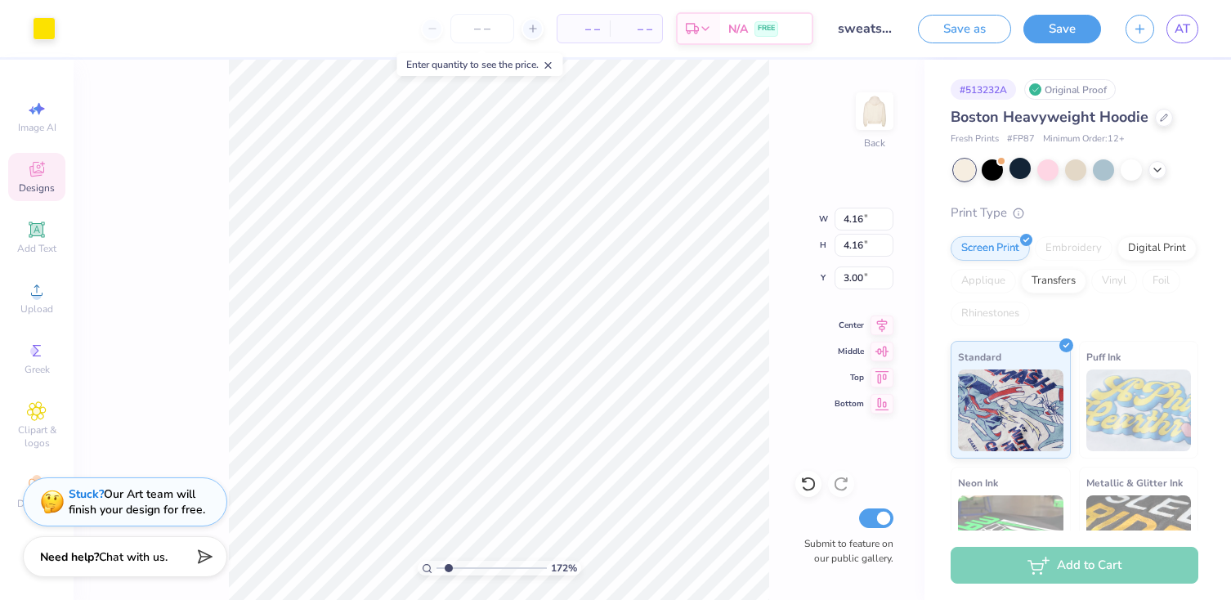
type input "4.26"
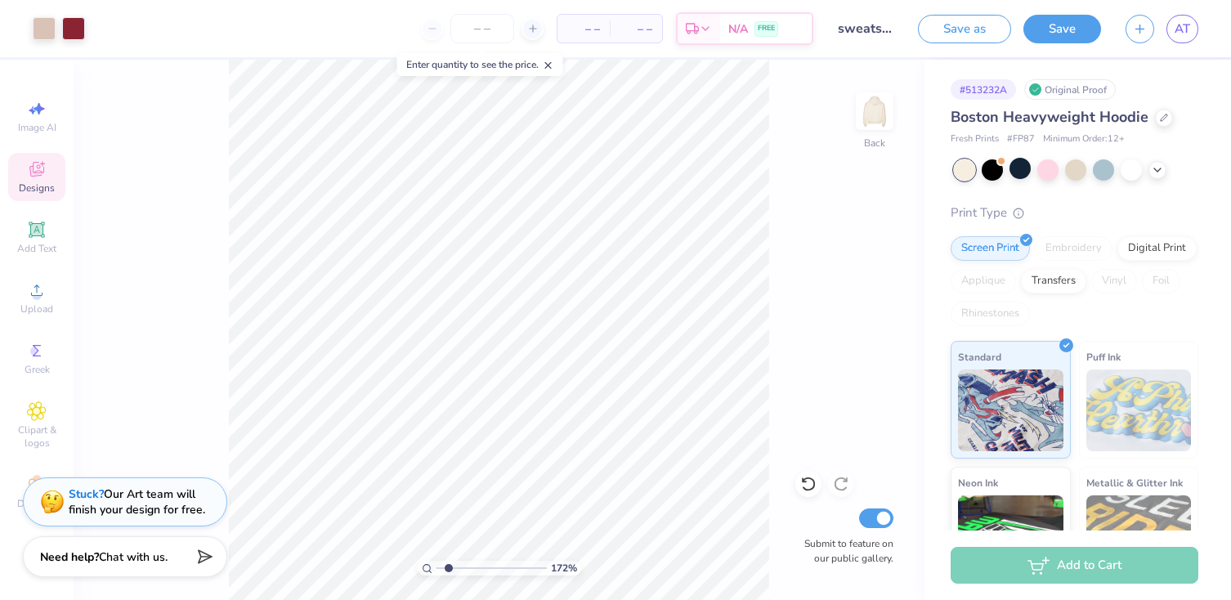
click at [38, 176] on icon at bounding box center [37, 169] width 20 height 20
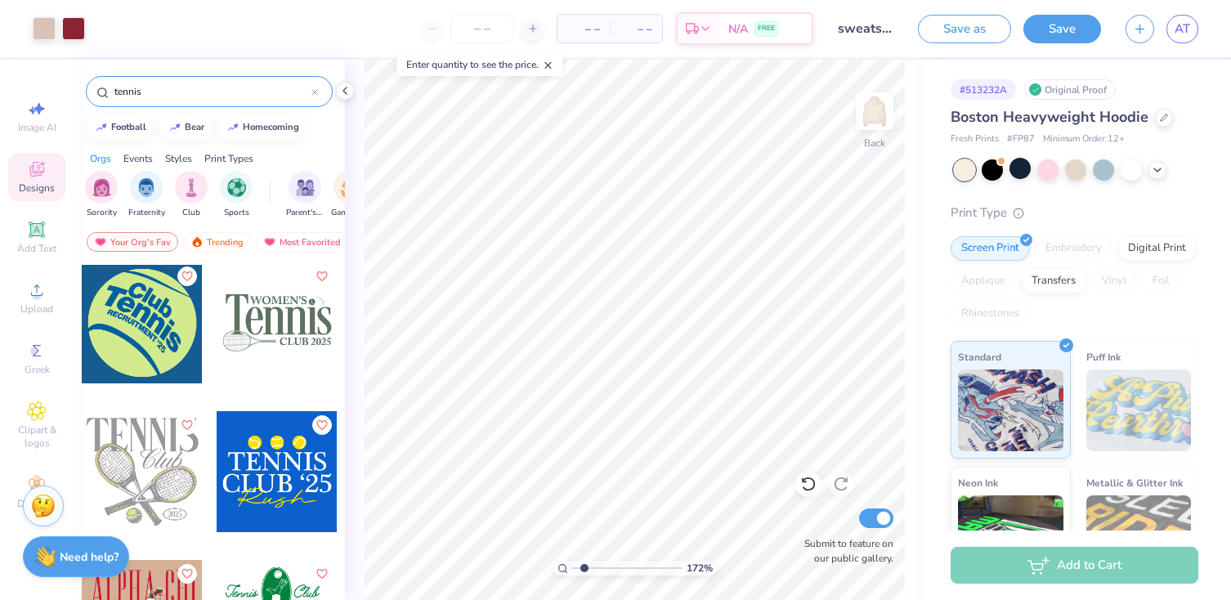
scroll to position [1057, 0]
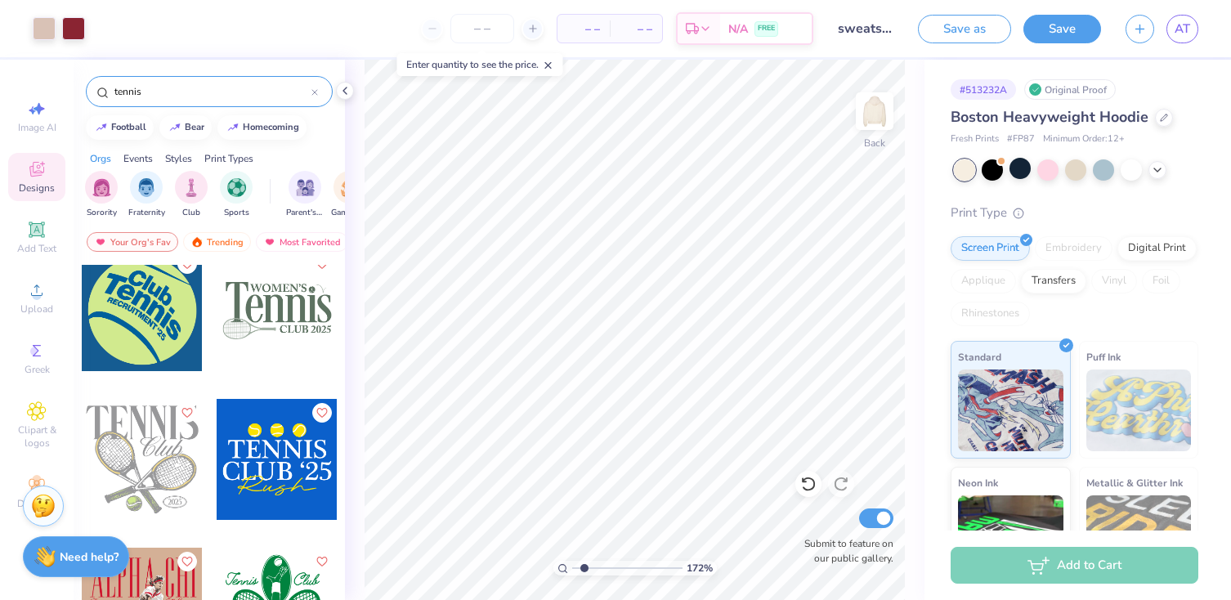
click at [291, 454] on div at bounding box center [277, 459] width 121 height 121
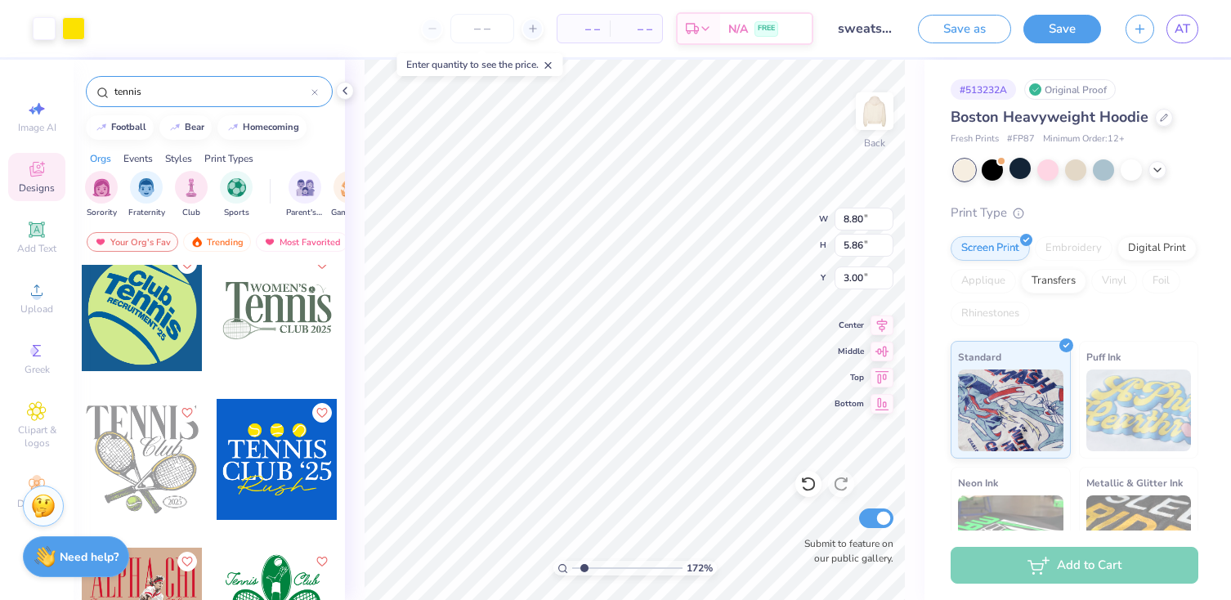
type input "8.80"
type input "5.86"
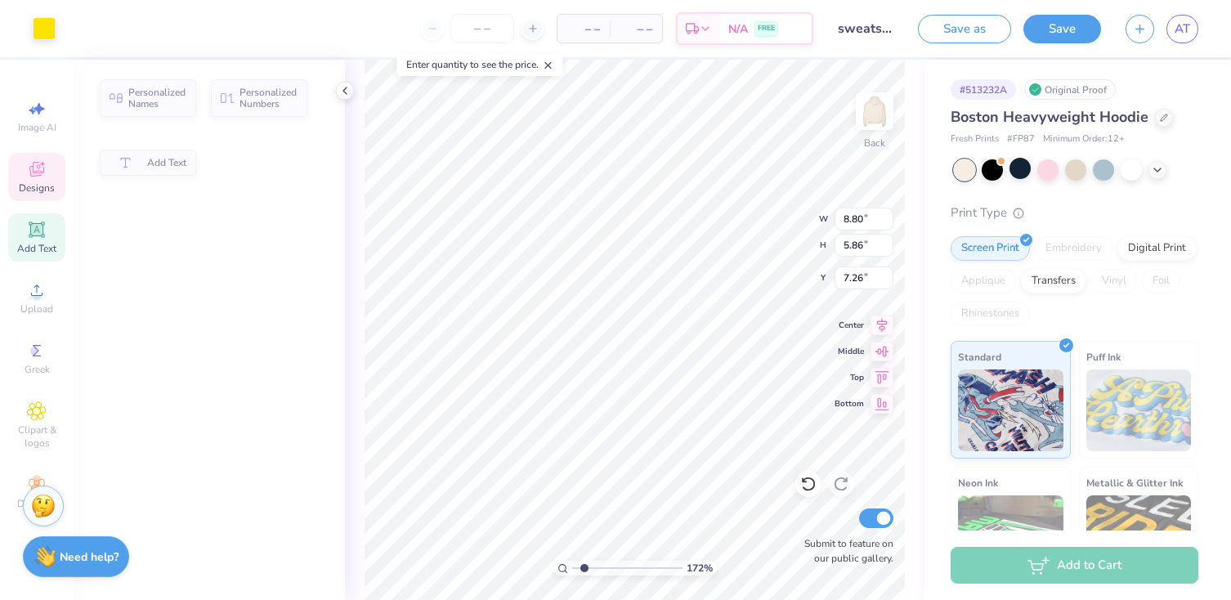
type input "6.42"
type input "1.60"
type input "7.26"
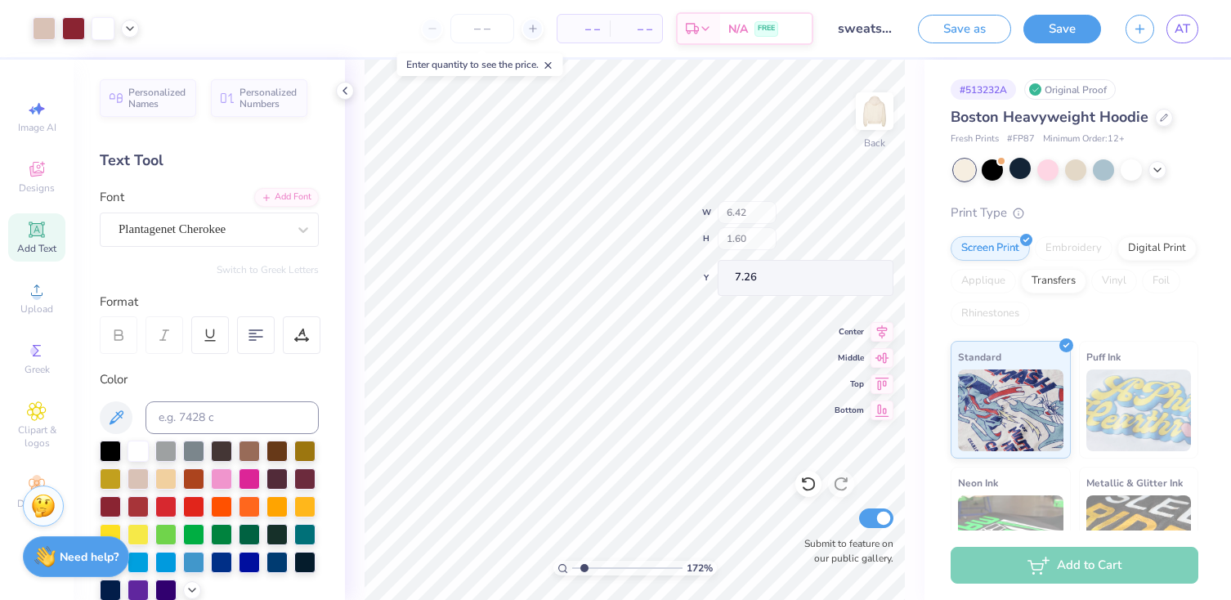
type input "8.80"
type input "1.56"
type input "6.06"
type input "12.57"
type input "2.95"
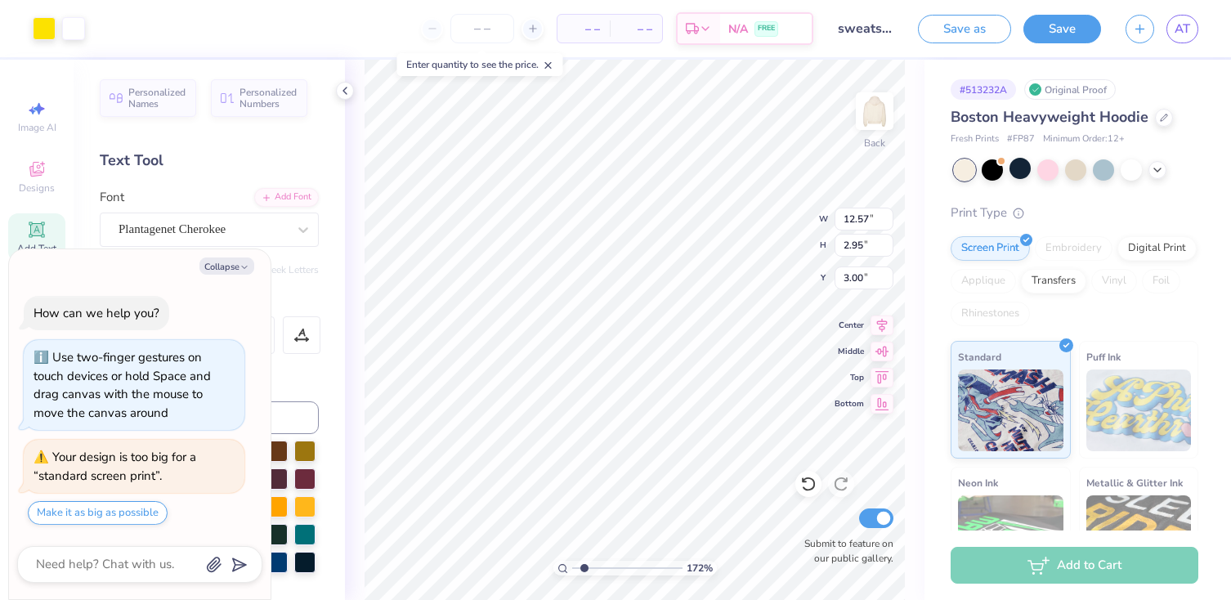
type textarea "x"
type input "14.69"
type input "3.44"
type textarea "x"
type input "1.78"
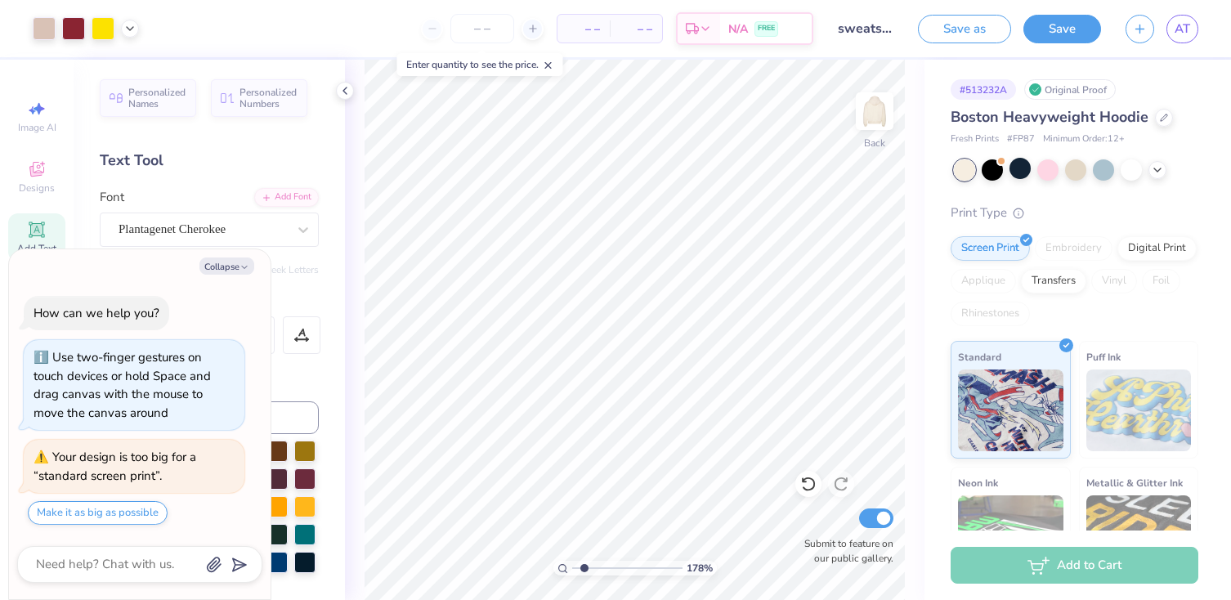
click at [584, 570] on input "range" at bounding box center [627, 568] width 110 height 15
type textarea "x"
type input "3.43"
type input "3.27"
type input "3.11"
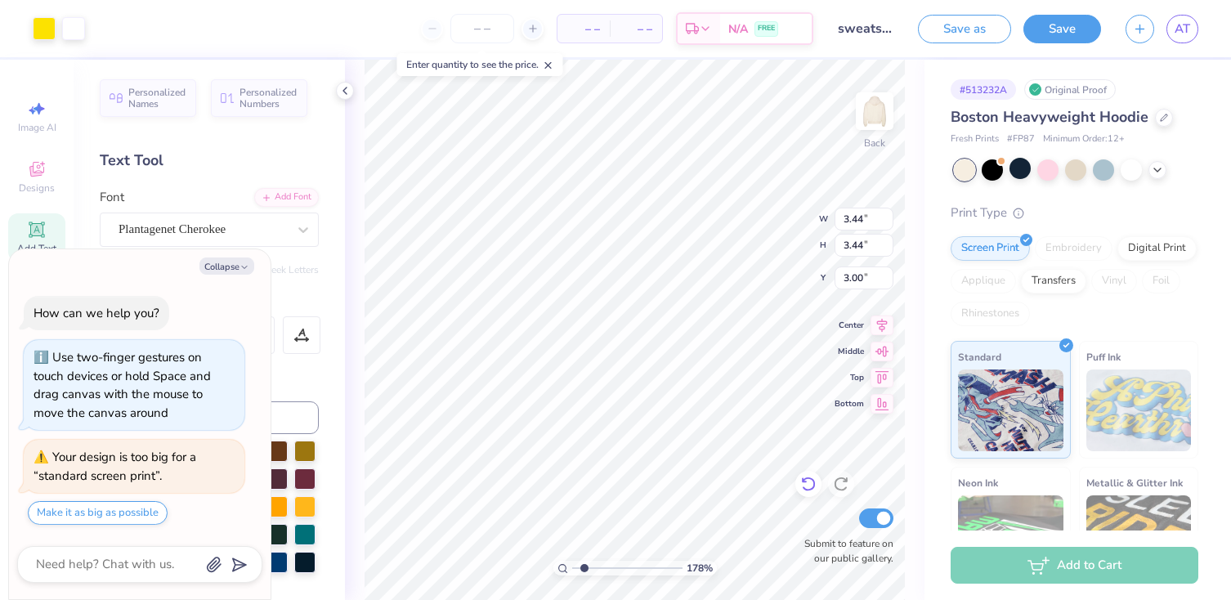
click at [813, 482] on icon at bounding box center [808, 485] width 14 height 15
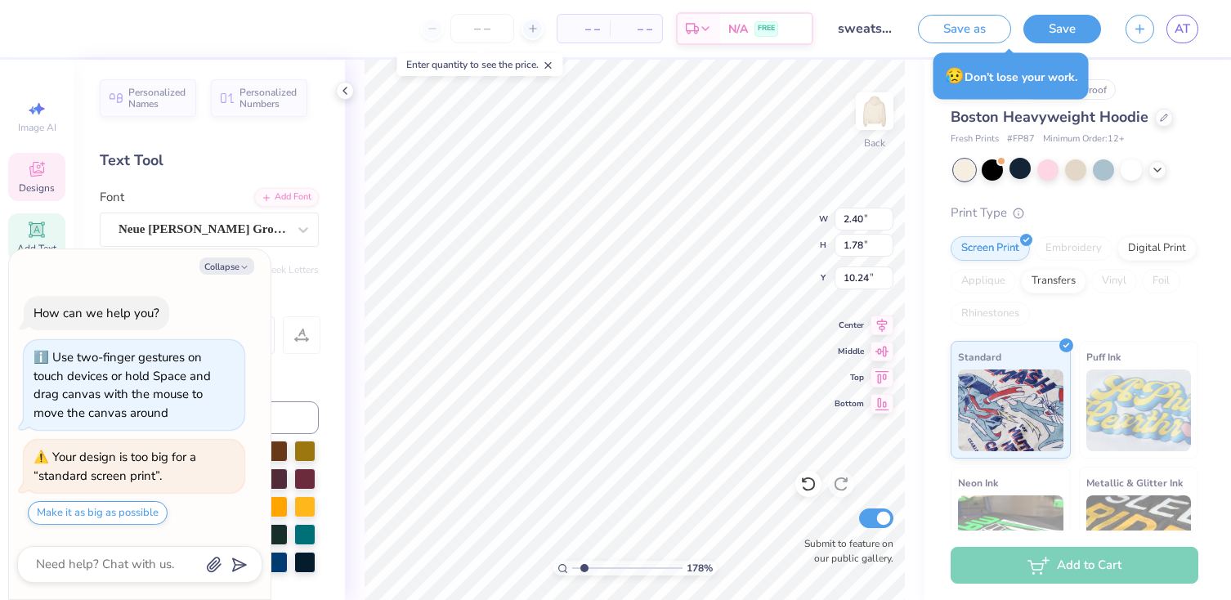
type textarea "x"
type input "4.28"
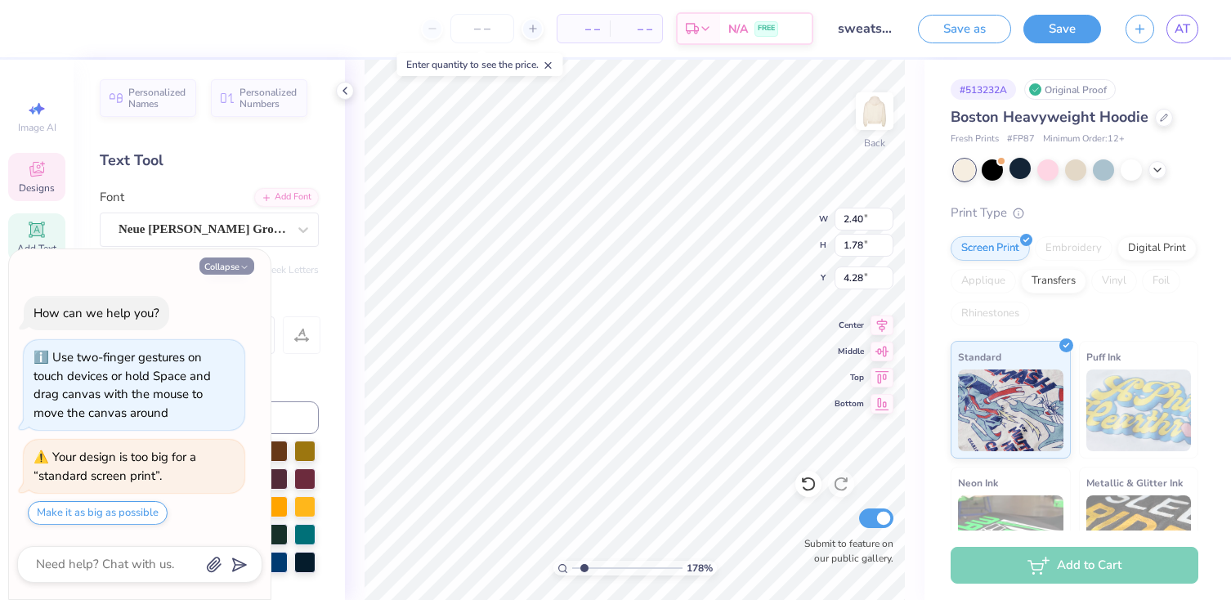
click at [235, 271] on button "Collapse" at bounding box center [227, 266] width 55 height 17
type textarea "x"
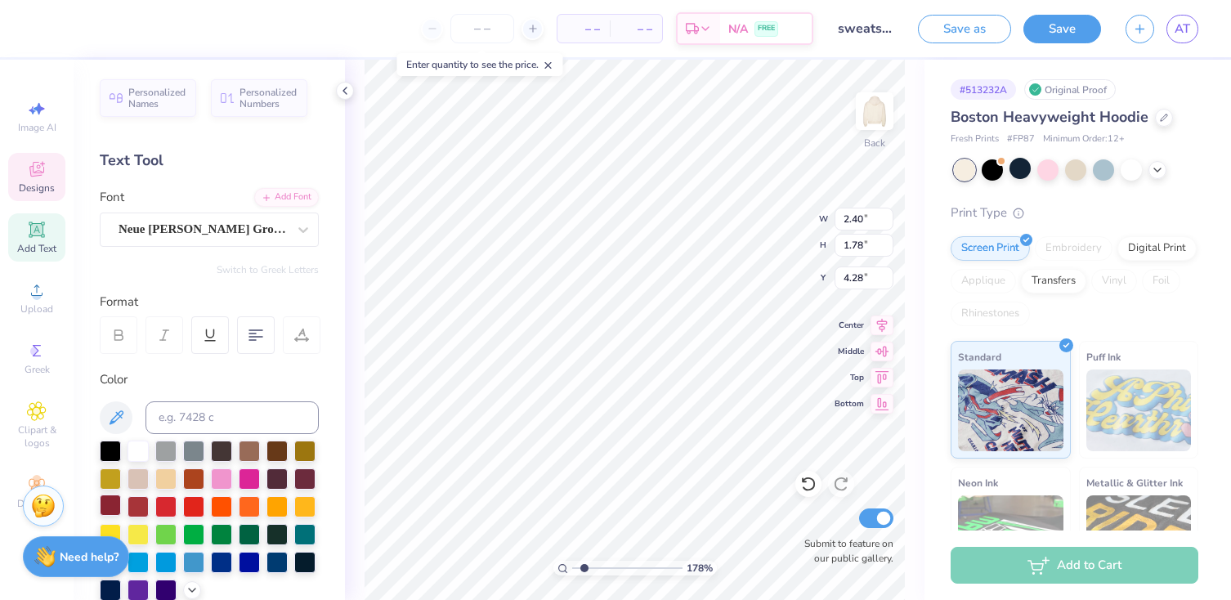
click at [113, 502] on div at bounding box center [110, 505] width 21 height 21
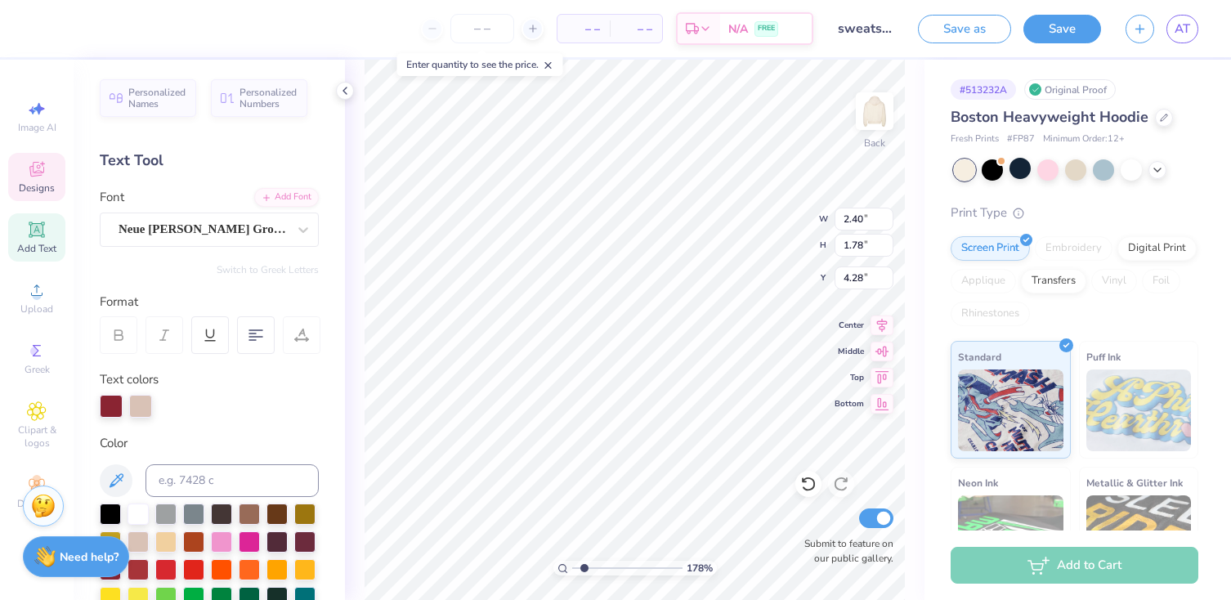
type input "3.44"
type input "4.73"
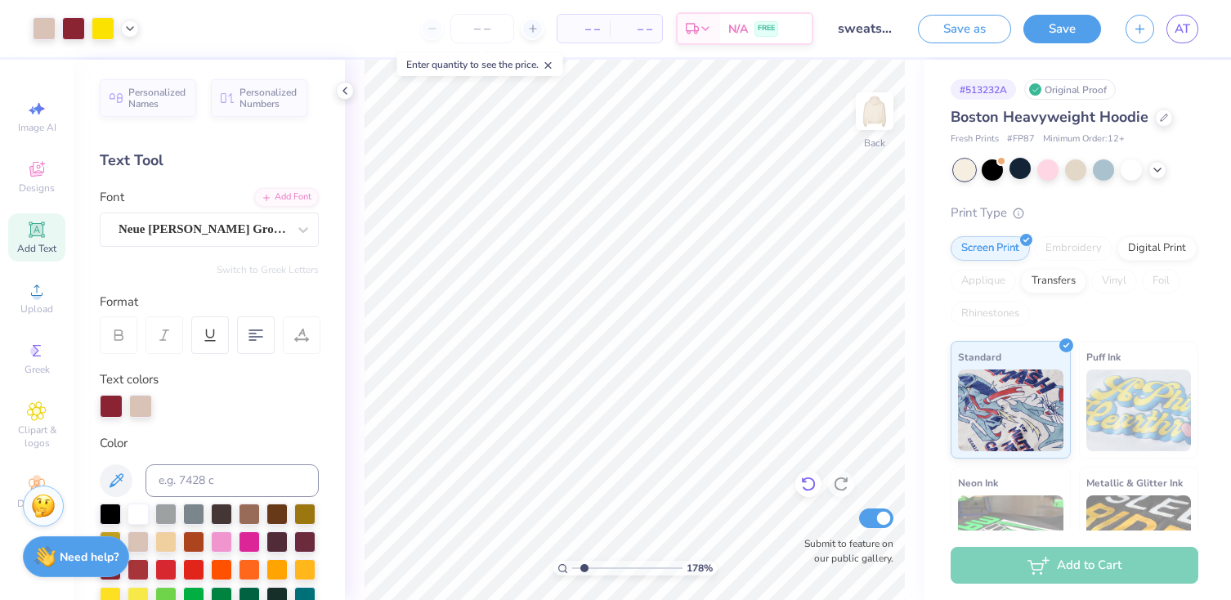
click at [807, 486] on icon at bounding box center [809, 484] width 16 height 16
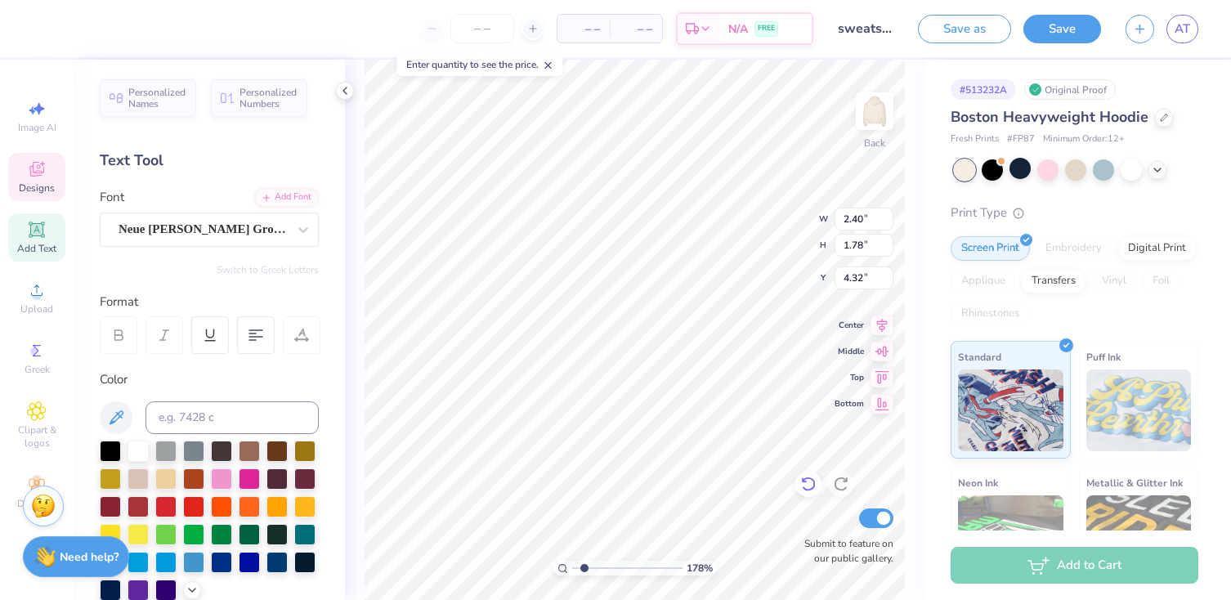
type input "10.24"
type input "9.76"
type input "2.40"
type input "1.78"
type input "4.32"
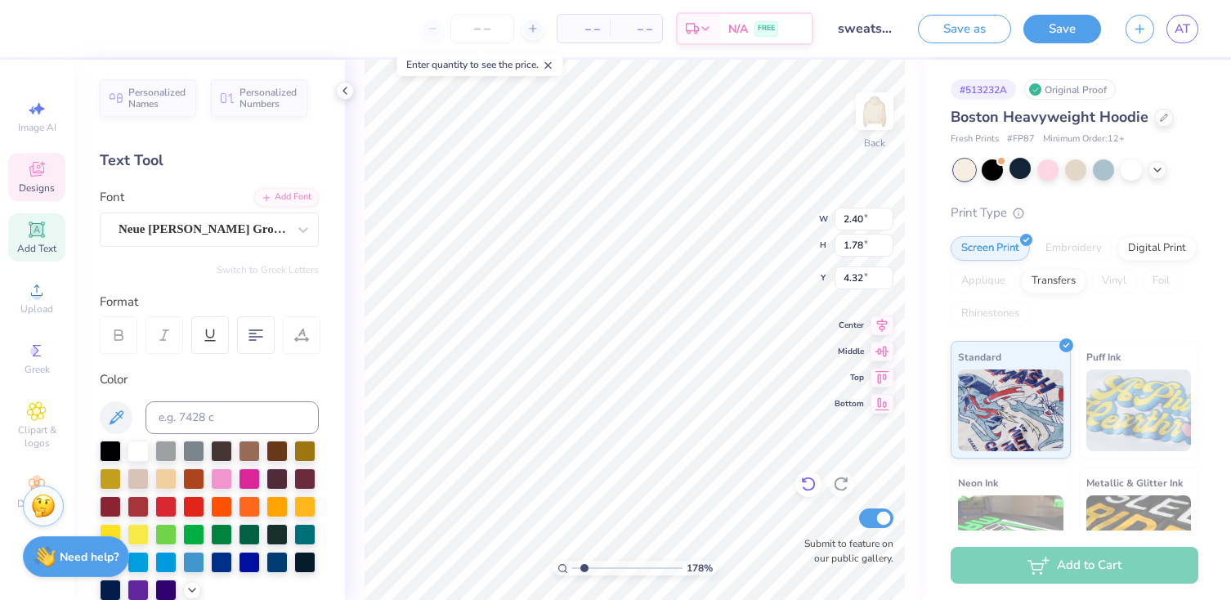
type textarea "Santa Clara"
type input "2.35"
type input "1.83"
type input "4.28"
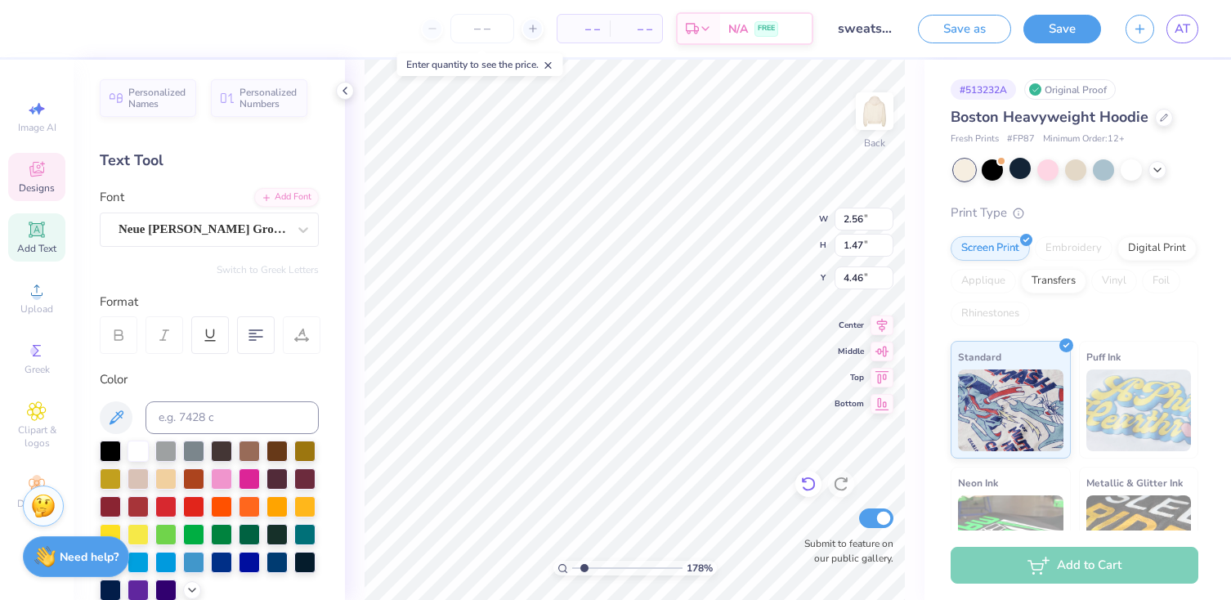
type input "2.56"
type input "1.47"
type input "4.48"
type input "3.47"
type input "3.44"
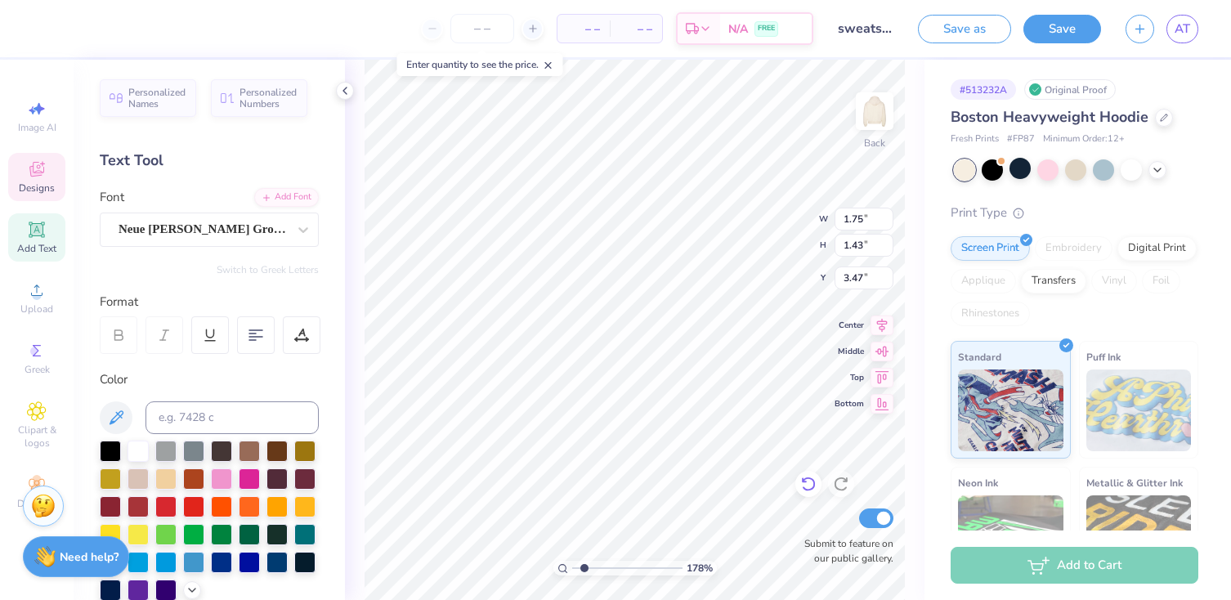
type input "3.44"
type input "3.00"
type input "1.75"
type input "1.43"
type input "3.47"
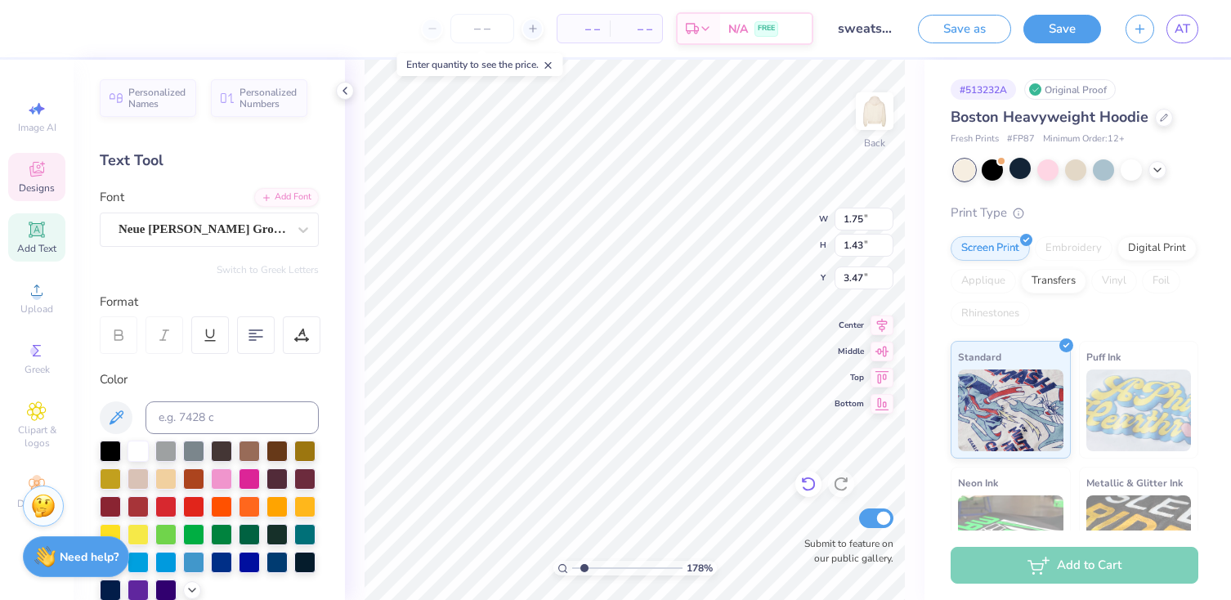
scroll to position [0, 0]
type textarea "Club Tennis"
type input "3.44"
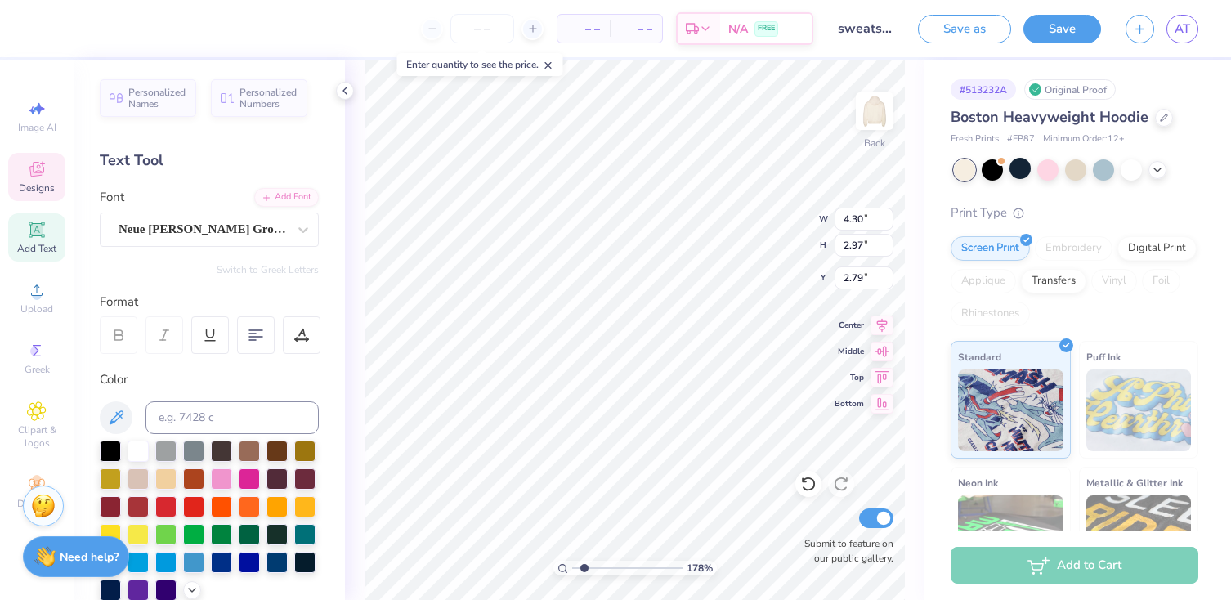
type input "3.00"
click at [28, 22] on div "Art colors" at bounding box center [28, 28] width 56 height 57
click at [34, 24] on div at bounding box center [44, 27] width 23 height 23
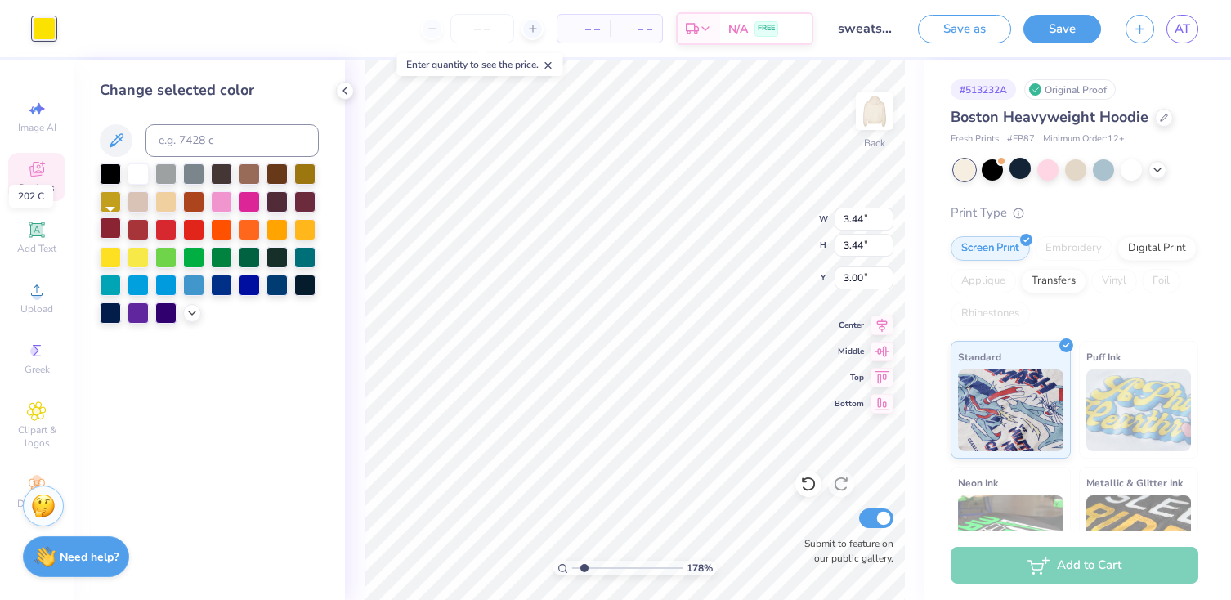
click at [111, 228] on div at bounding box center [110, 228] width 21 height 21
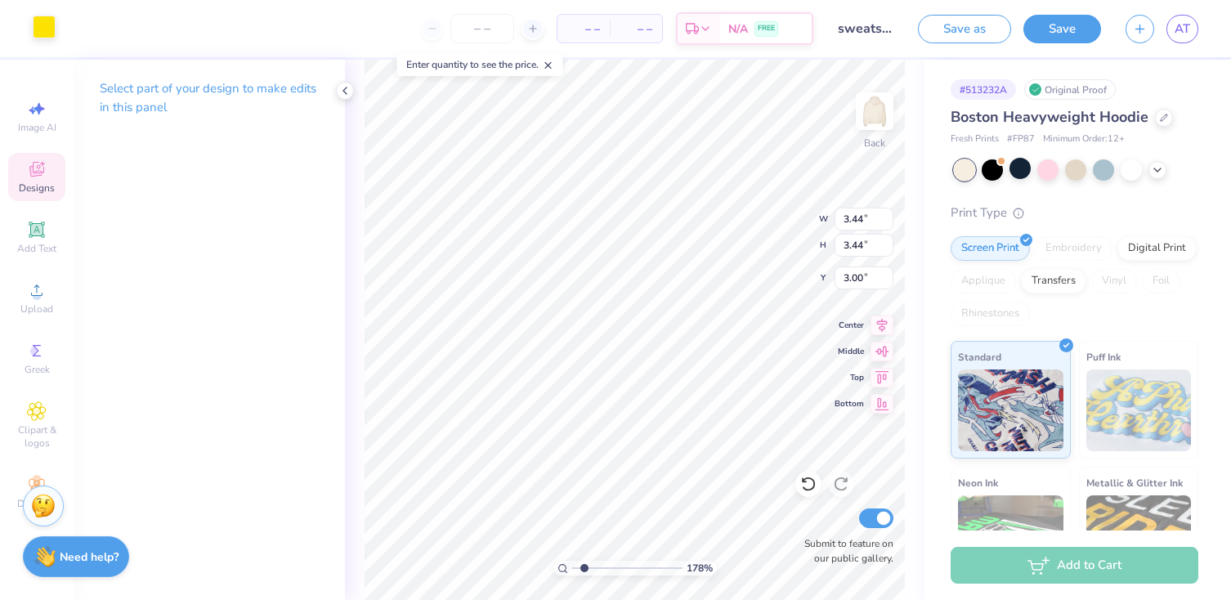
click at [50, 29] on div at bounding box center [44, 27] width 23 height 23
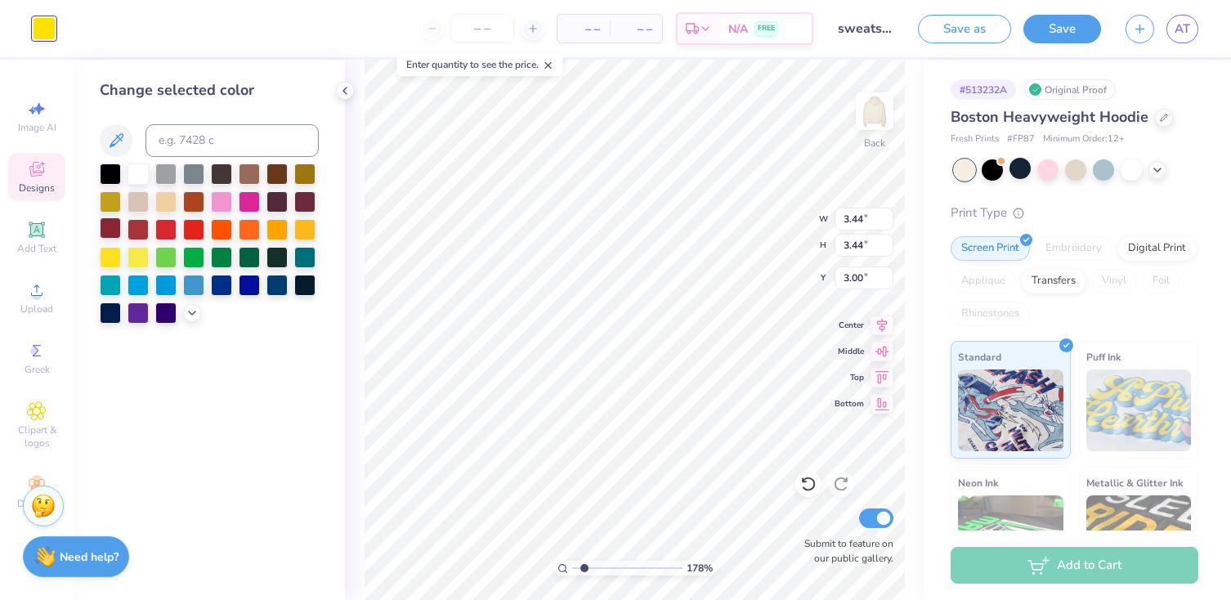
click at [110, 224] on div at bounding box center [110, 228] width 21 height 21
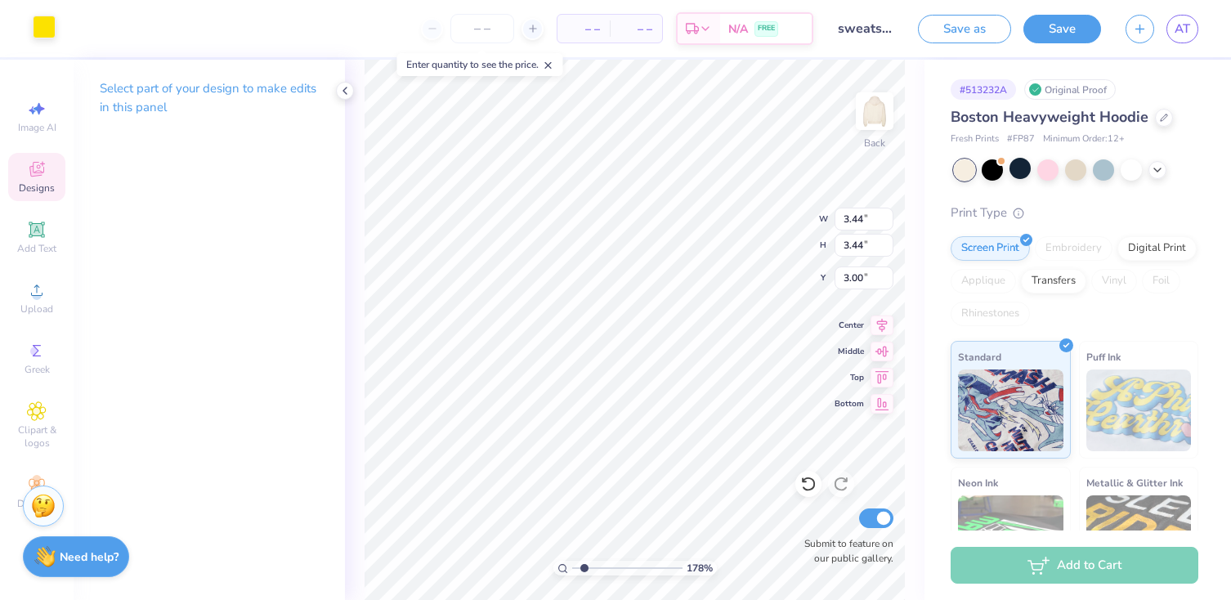
click at [46, 23] on div at bounding box center [44, 27] width 23 height 23
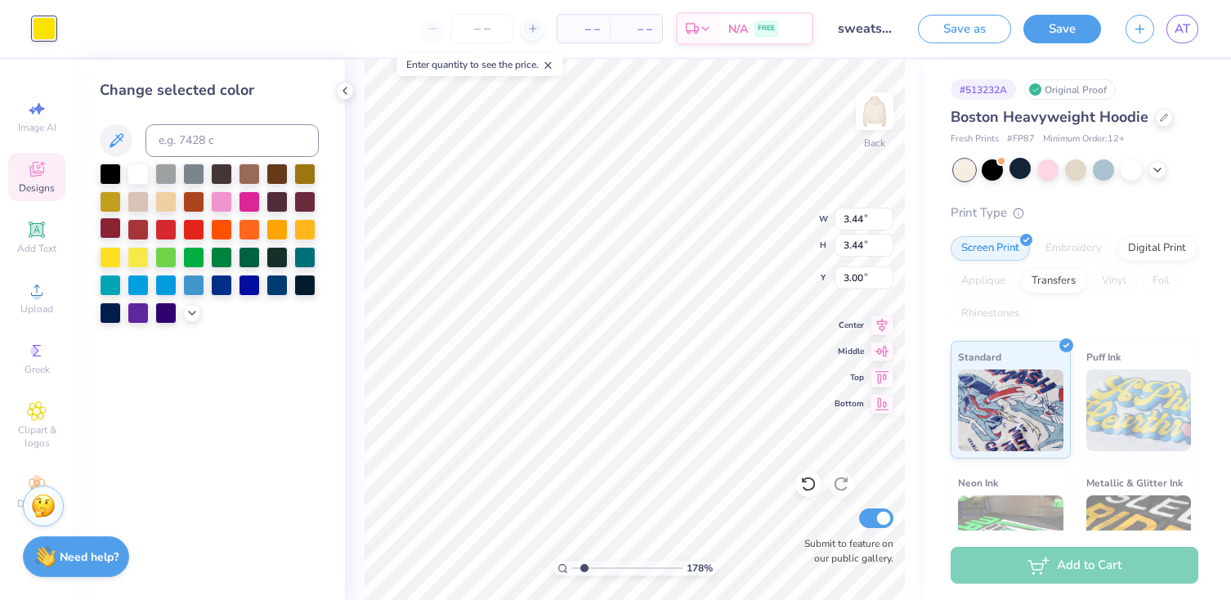
click at [110, 232] on div at bounding box center [110, 228] width 21 height 21
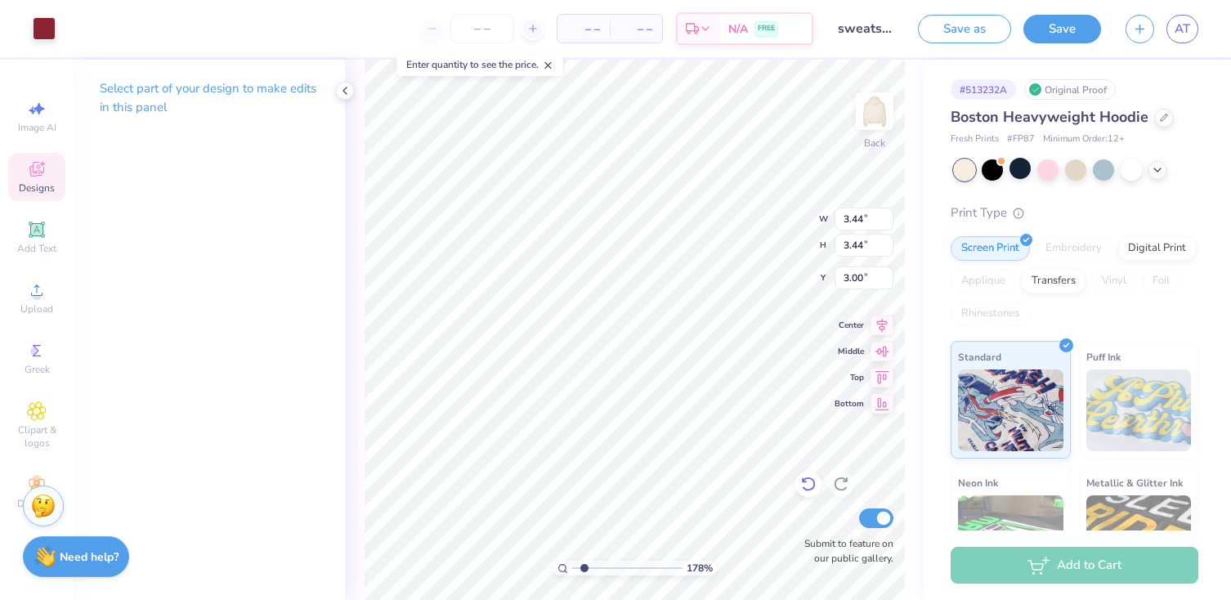
click at [808, 478] on icon at bounding box center [808, 485] width 14 height 15
click at [809, 478] on icon at bounding box center [808, 485] width 14 height 15
click at [810, 478] on icon at bounding box center [808, 485] width 14 height 15
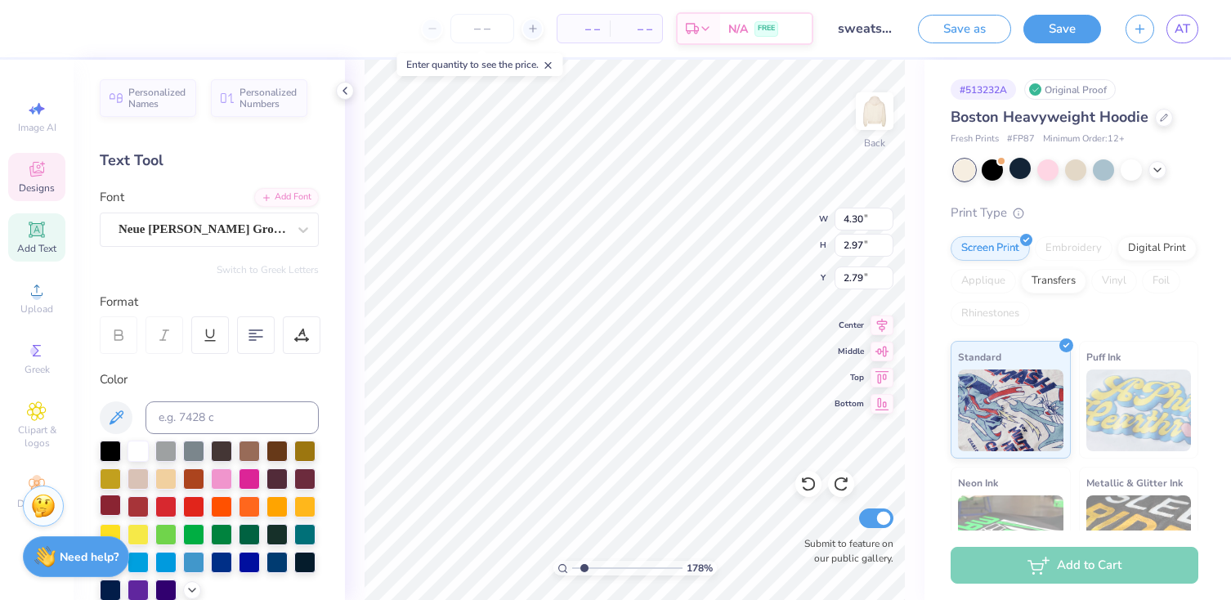
click at [105, 502] on div at bounding box center [110, 505] width 21 height 21
type input "2.56"
type input "1.47"
type input "4.48"
click at [105, 507] on div at bounding box center [110, 505] width 21 height 21
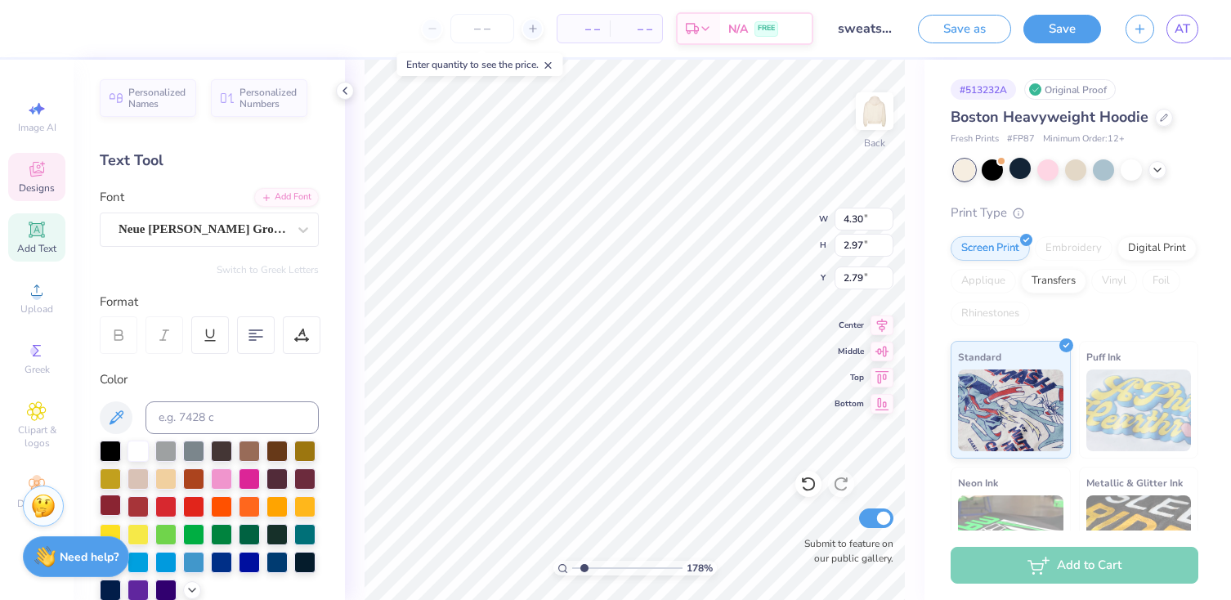
type input "2.93"
type input "2.02"
type input "3.72"
type input "3.07"
type input "1.77"
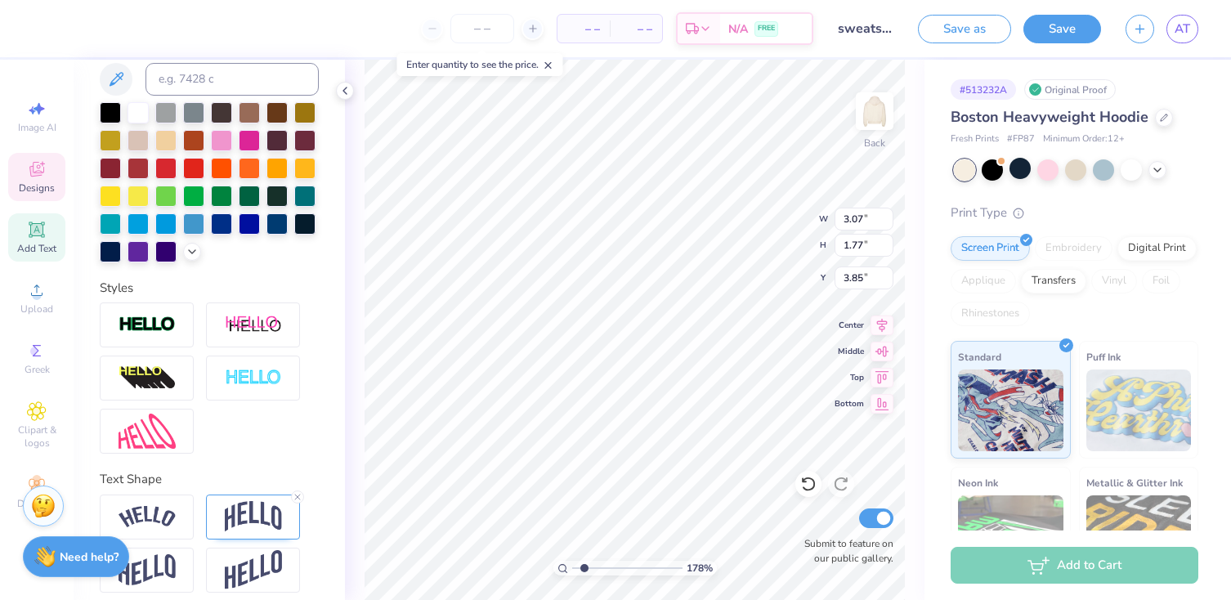
scroll to position [350, 0]
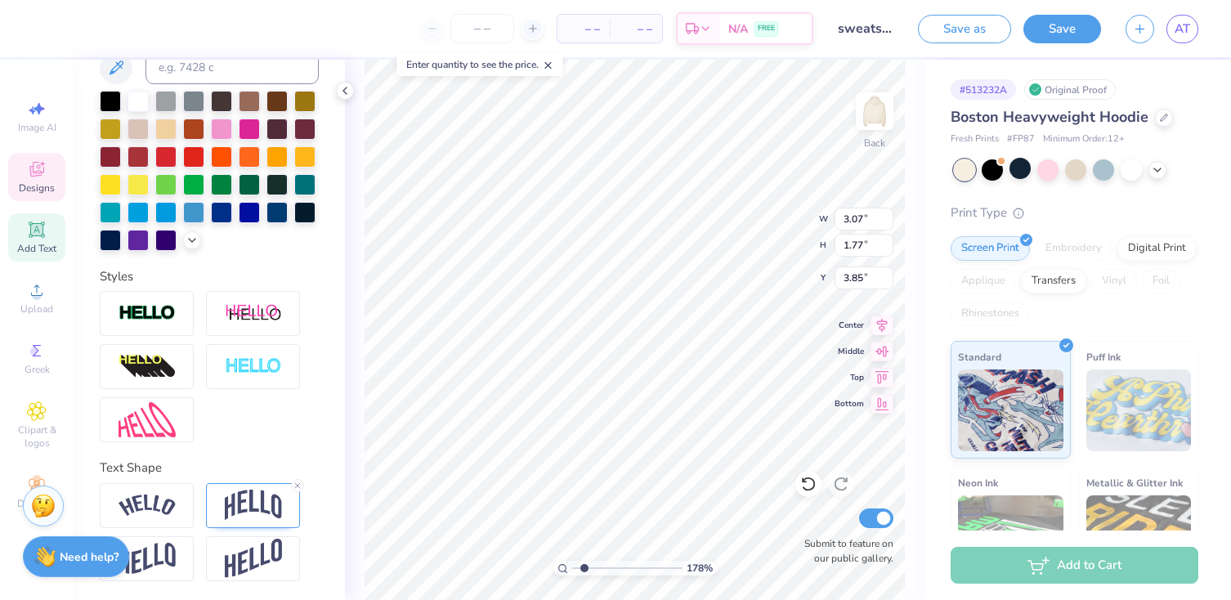
type input "3.59"
click at [252, 496] on img at bounding box center [253, 505] width 57 height 31
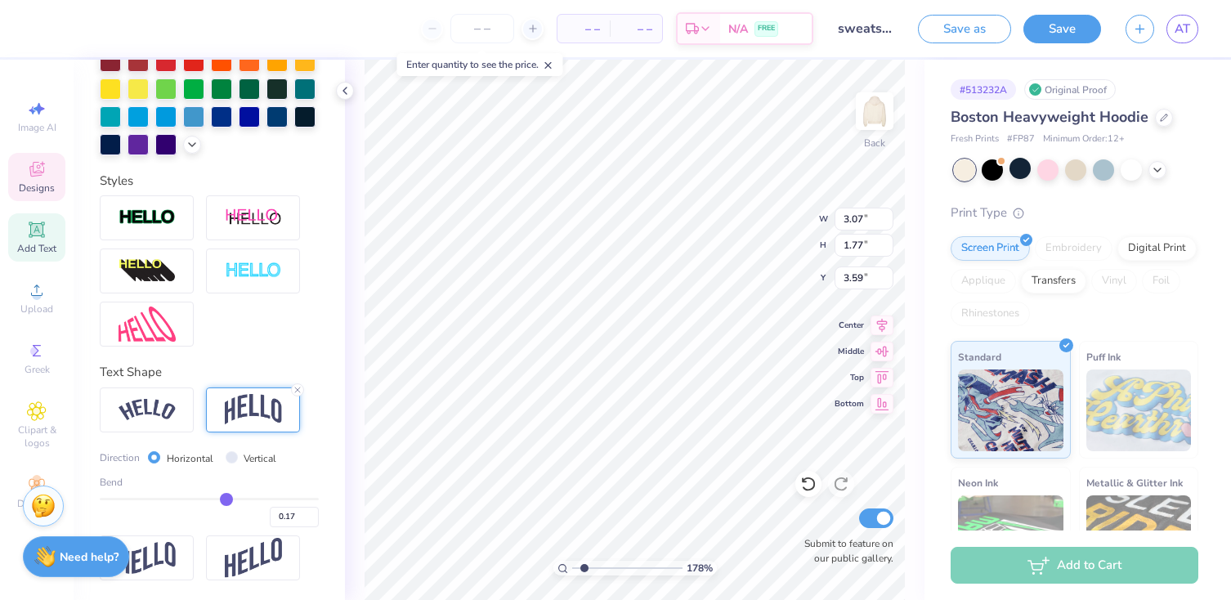
type input "0.18"
type input "0.19"
type input "0.21"
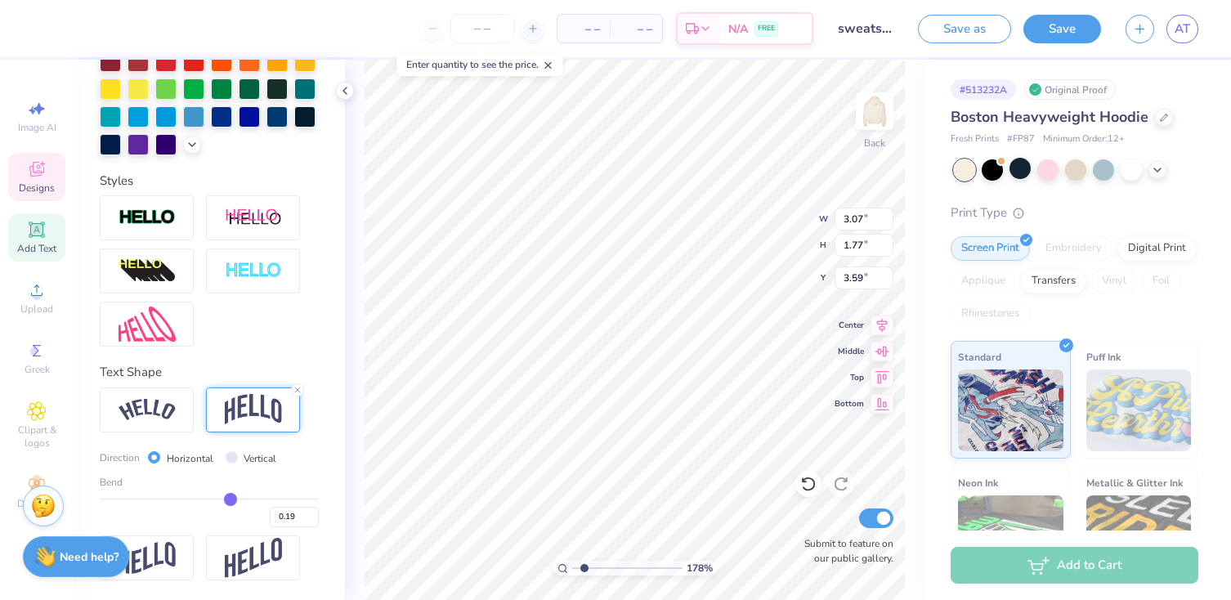
type input "0.21"
type input "0.25"
type input "0.27"
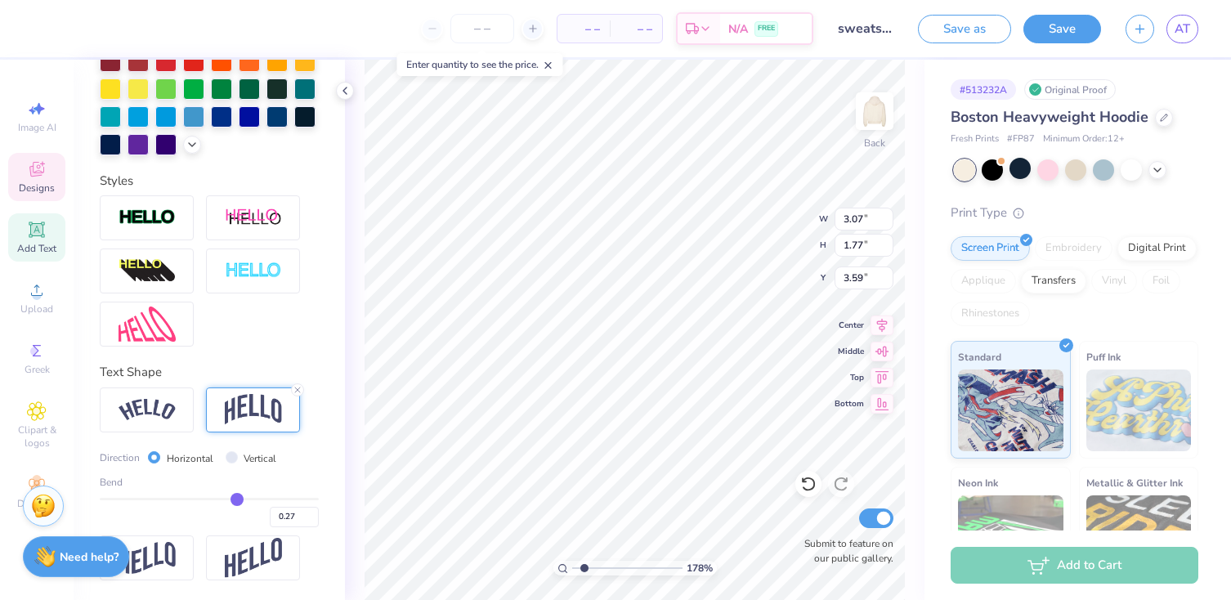
type input "0.28"
type input "0.29"
type input "0.31"
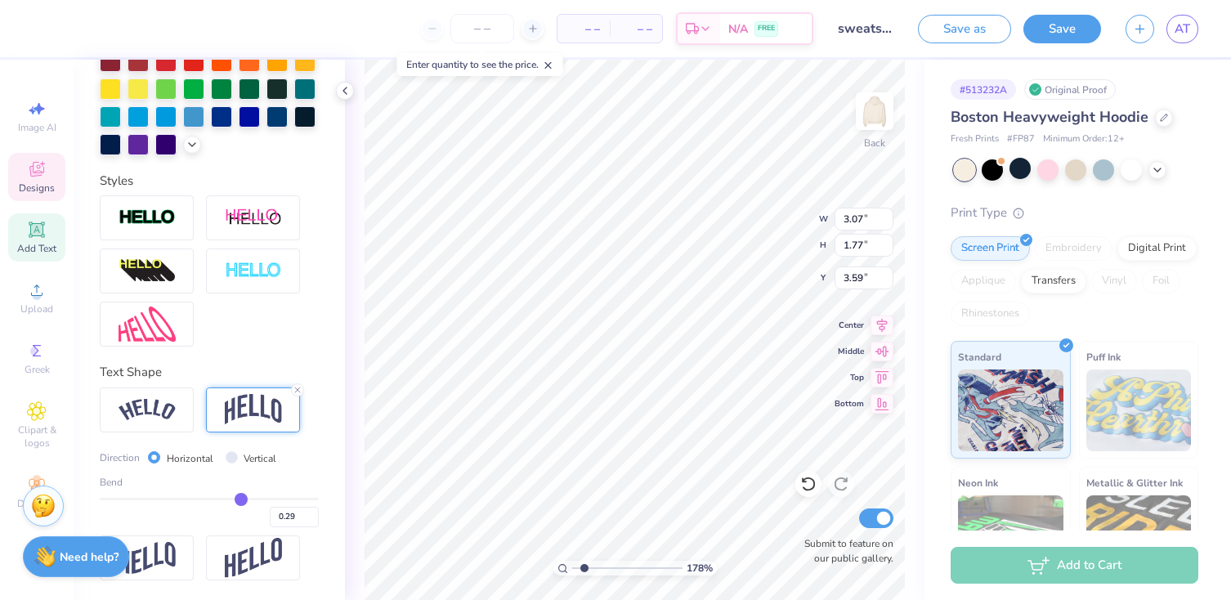
type input "0.31"
type input "0.33"
type input "0.34"
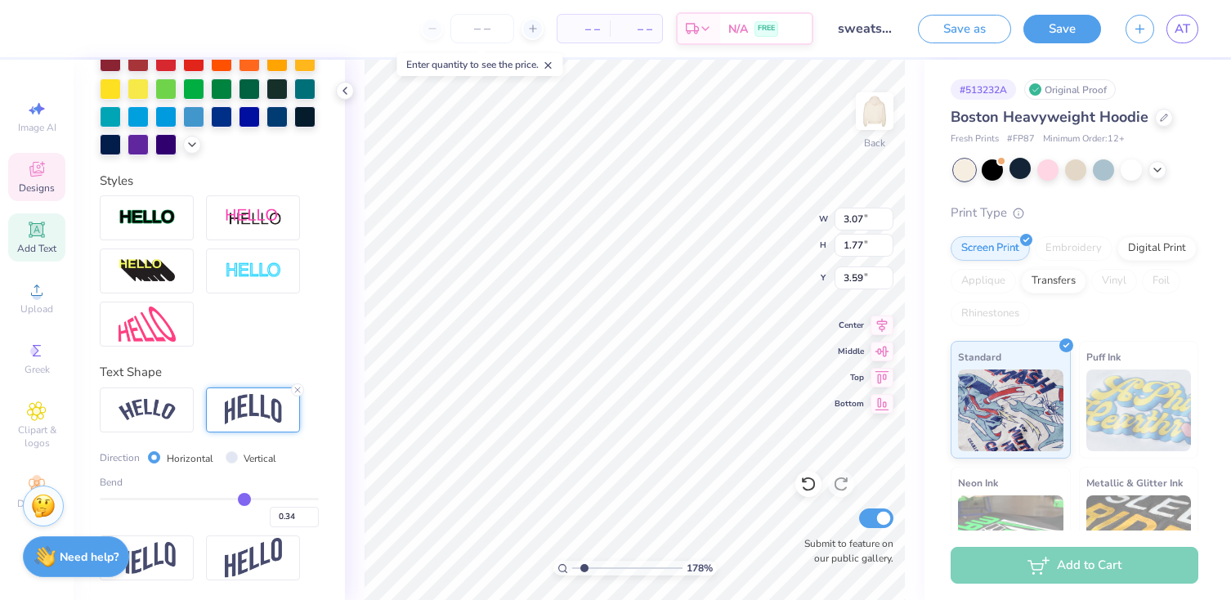
type input "0.35"
type input "0.36"
type input "0.38"
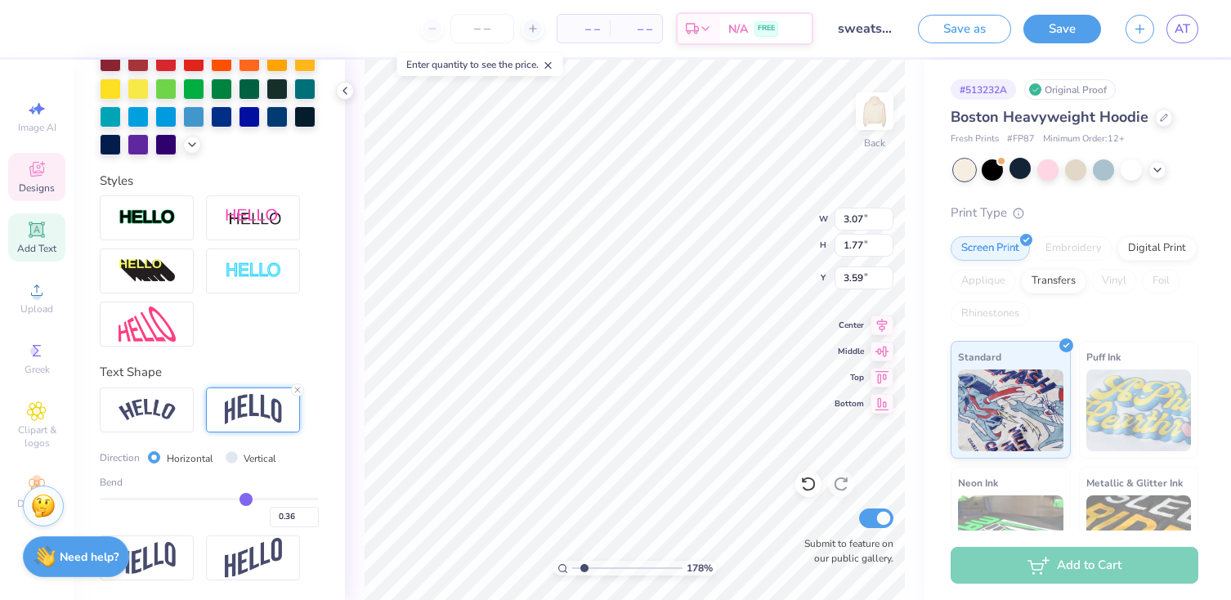
type input "0.38"
type input "0.39"
type input "0.4"
type input "0.40"
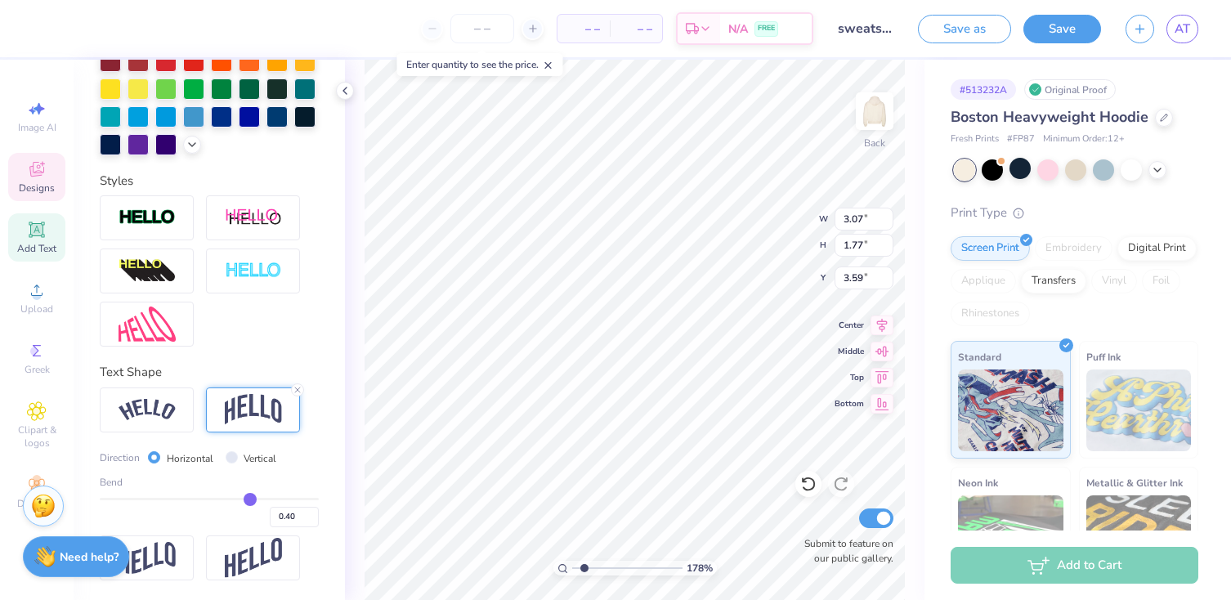
type input "0.42"
type input "0.43"
type input "0.45"
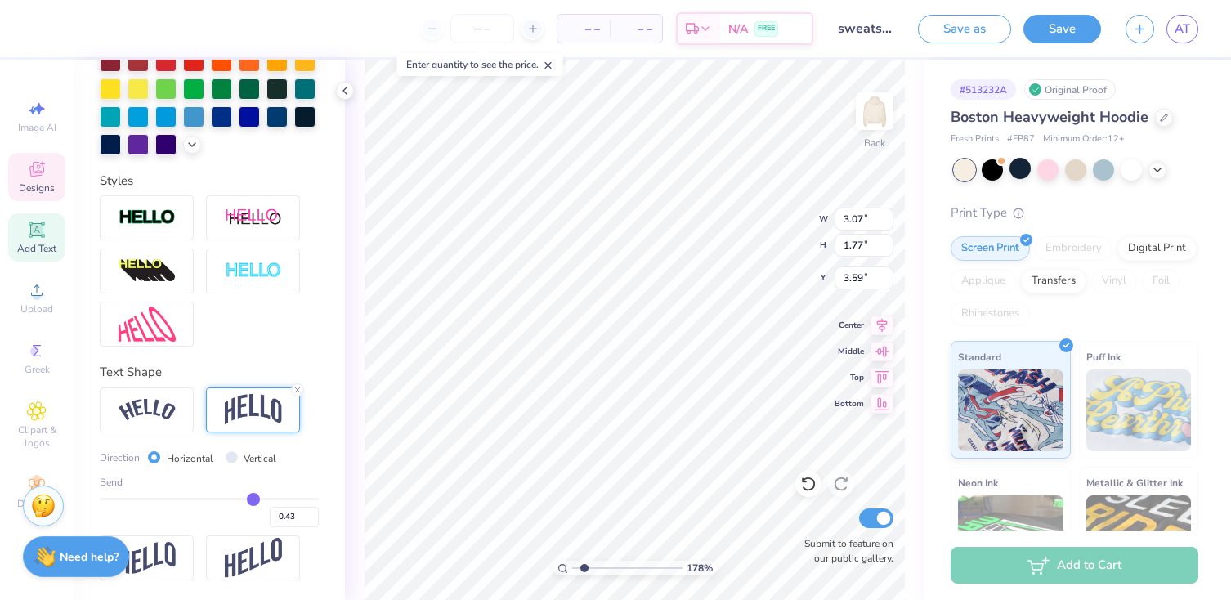
type input "0.45"
type input "0.46"
type input "0.48"
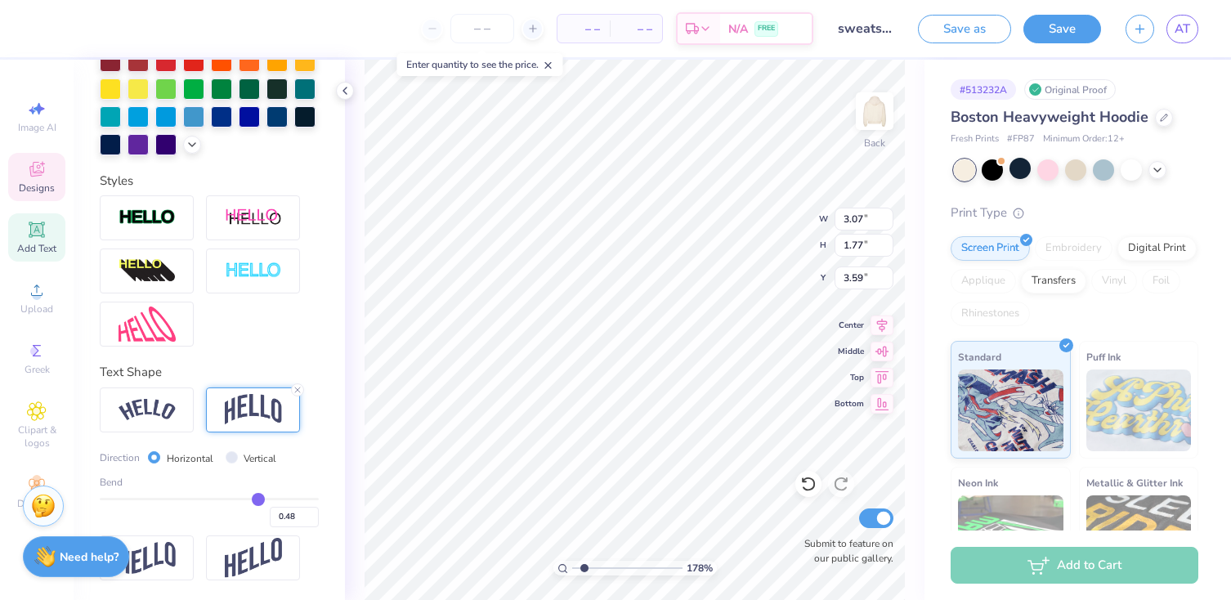
type input "0.5"
type input "0.50"
type input "0.51"
type input "0.53"
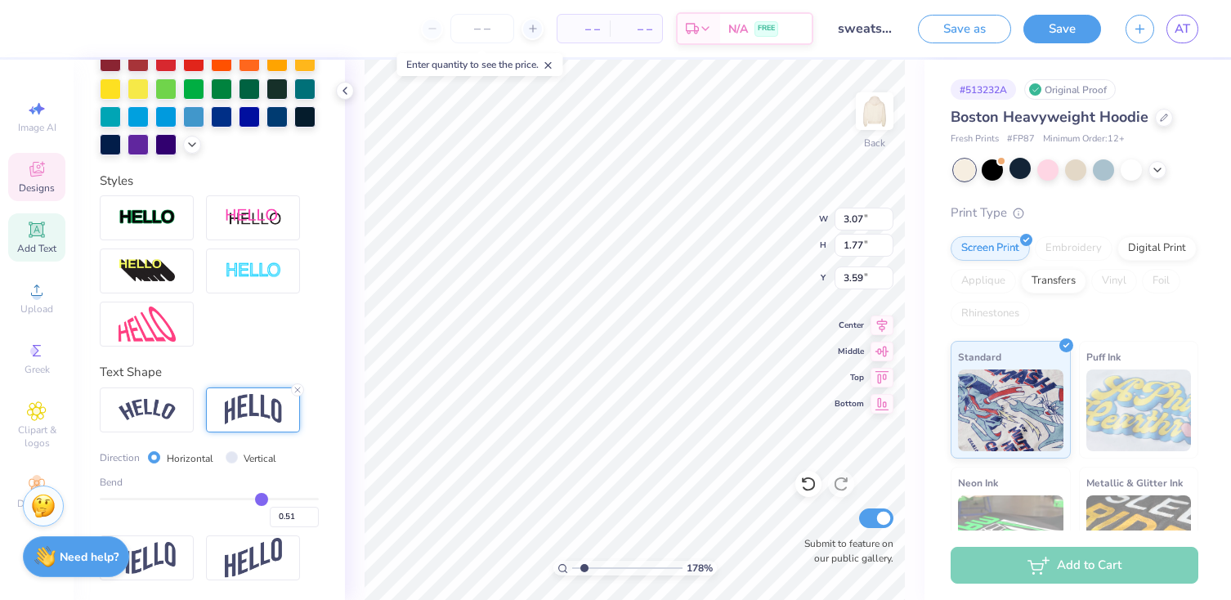
type input "0.53"
type input "0.54"
type input "0.56"
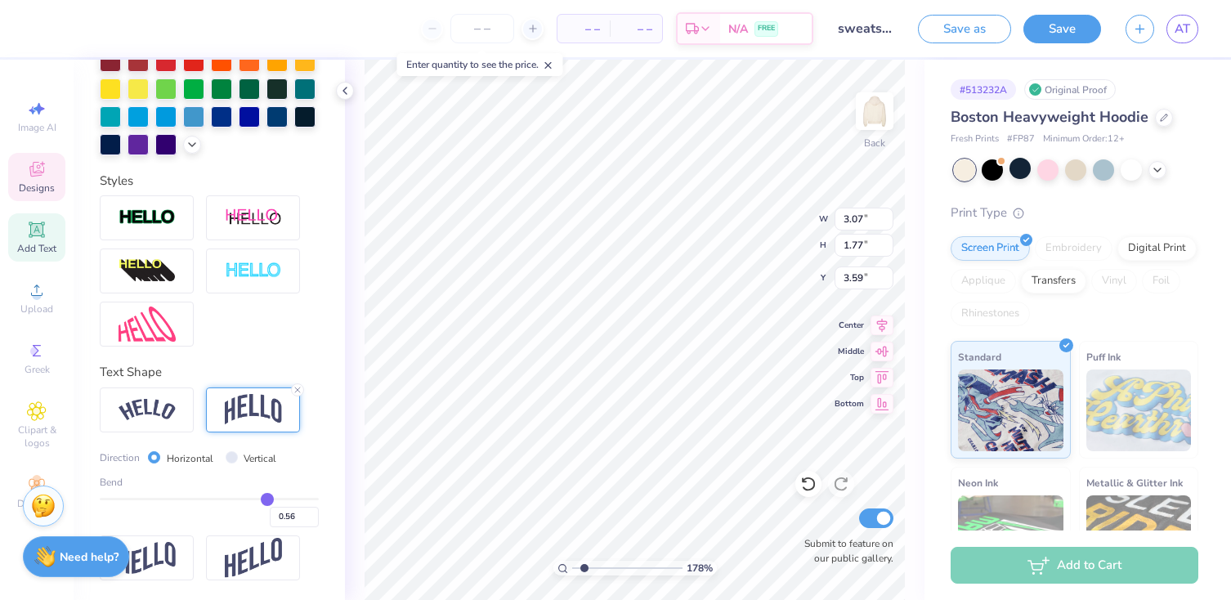
type input "0.57"
type input "0.59"
drag, startPoint x: 227, startPoint y: 496, endPoint x: 292, endPoint y: 496, distance: 65.4
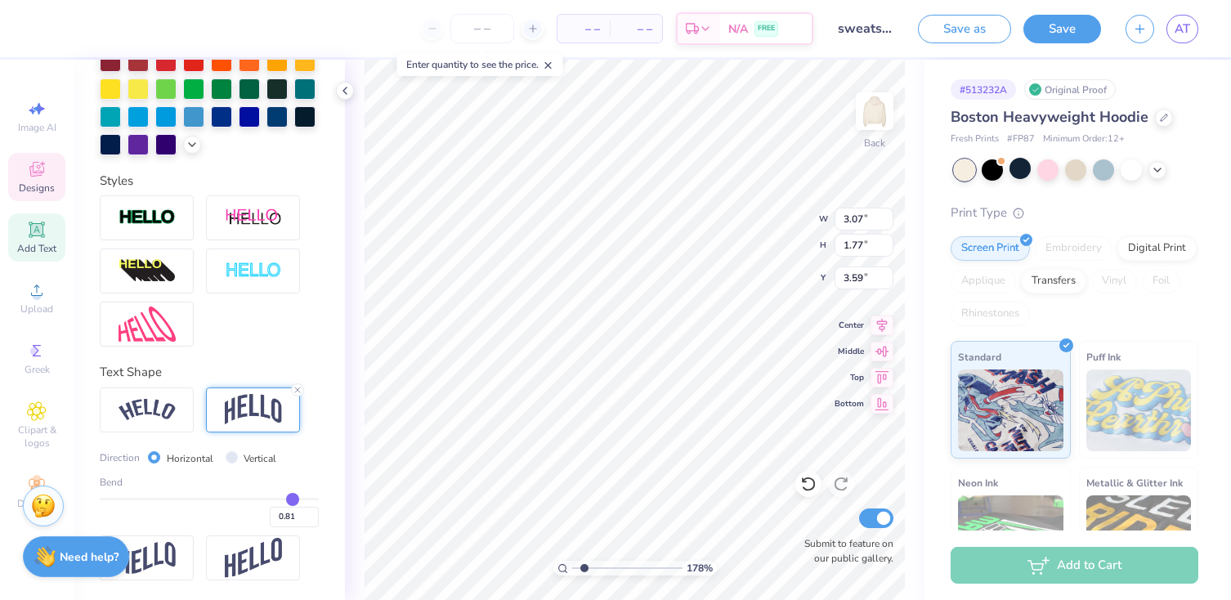
click at [292, 498] on input "range" at bounding box center [209, 499] width 219 height 2
drag, startPoint x: 293, startPoint y: 496, endPoint x: 140, endPoint y: 499, distance: 152.9
click at [140, 499] on input "range" at bounding box center [209, 499] width 219 height 2
drag, startPoint x: 140, startPoint y: 499, endPoint x: 167, endPoint y: 497, distance: 27.0
click at [167, 498] on input "range" at bounding box center [209, 499] width 219 height 2
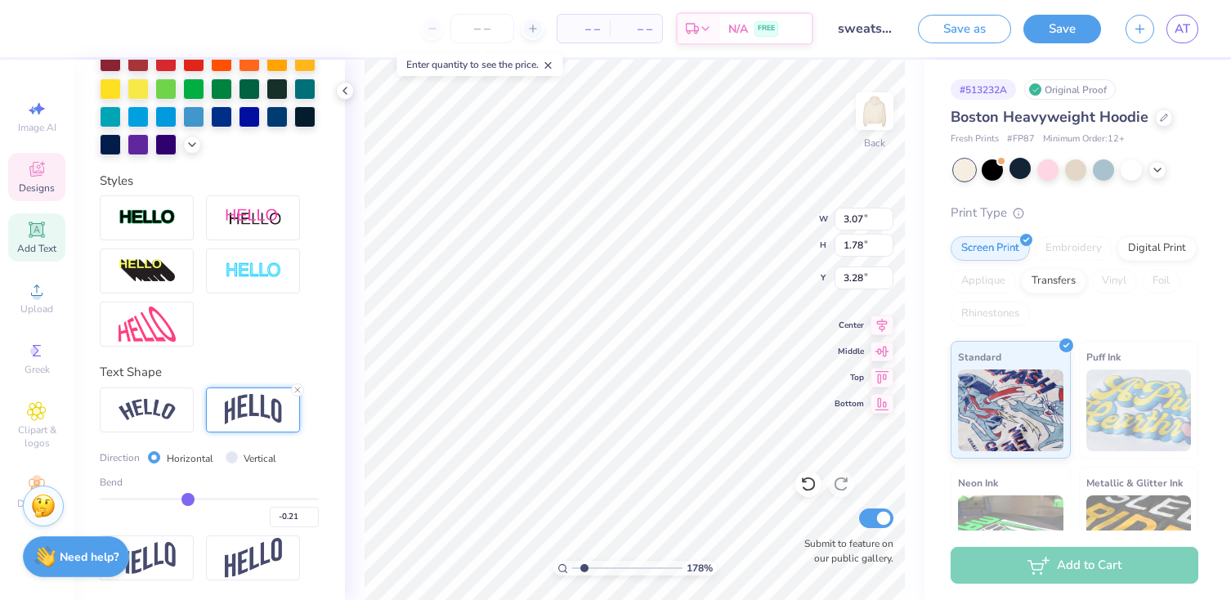
drag, startPoint x: 167, startPoint y: 497, endPoint x: 187, endPoint y: 497, distance: 20.4
click at [187, 498] on input "range" at bounding box center [209, 499] width 219 height 2
click at [191, 500] on input "range" at bounding box center [209, 499] width 219 height 2
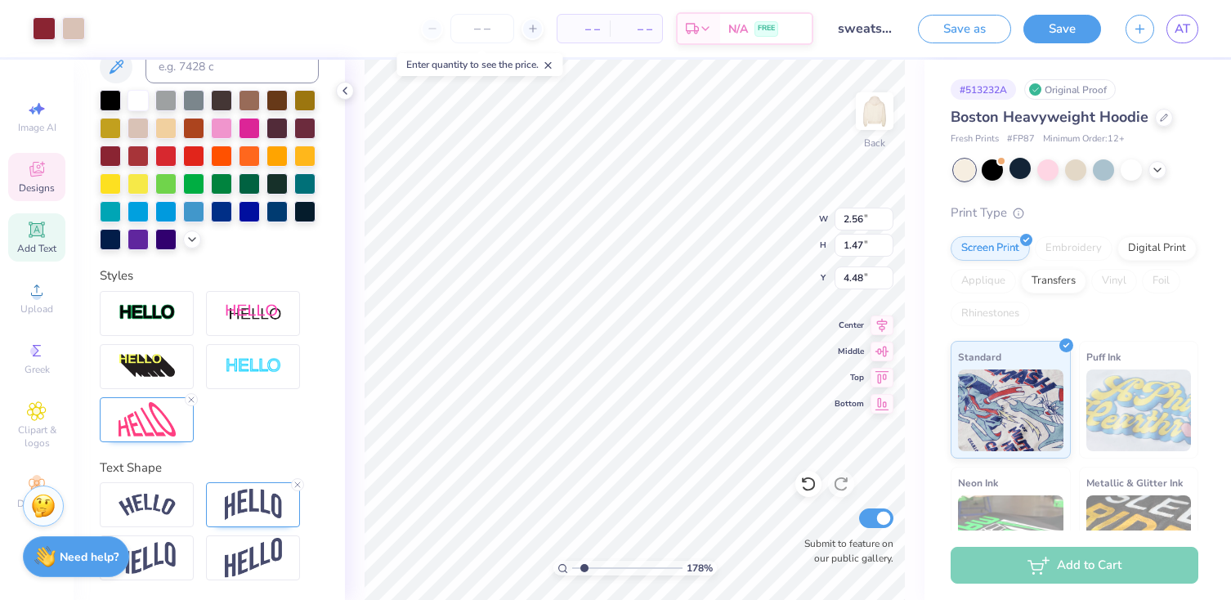
scroll to position [414, 0]
click at [232, 494] on img at bounding box center [253, 504] width 57 height 31
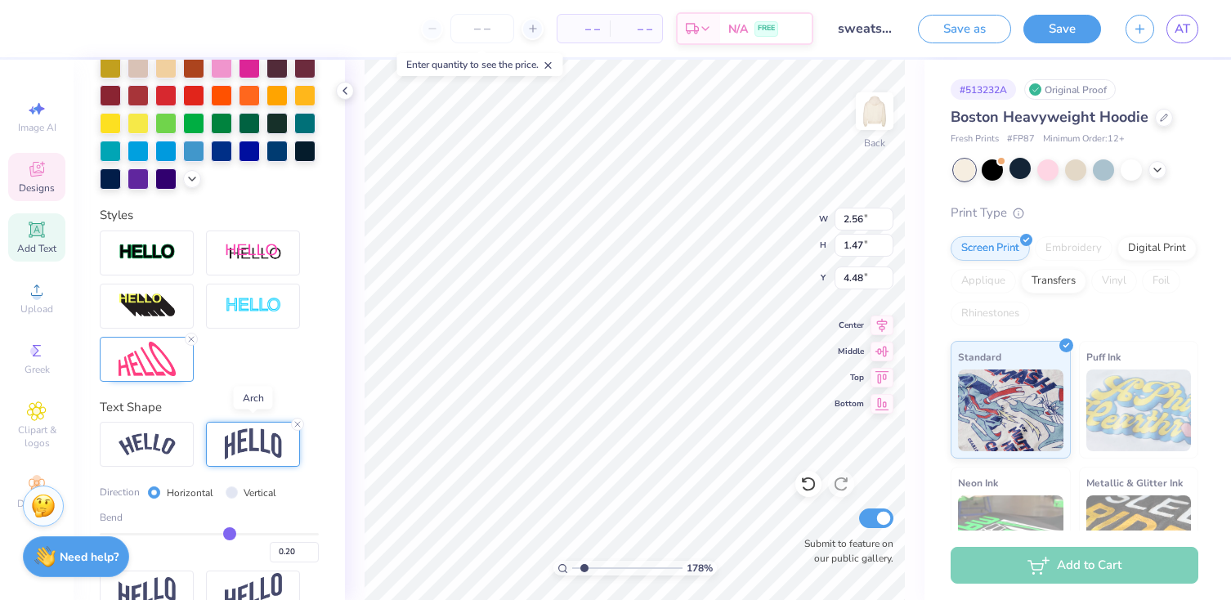
scroll to position [509, 0]
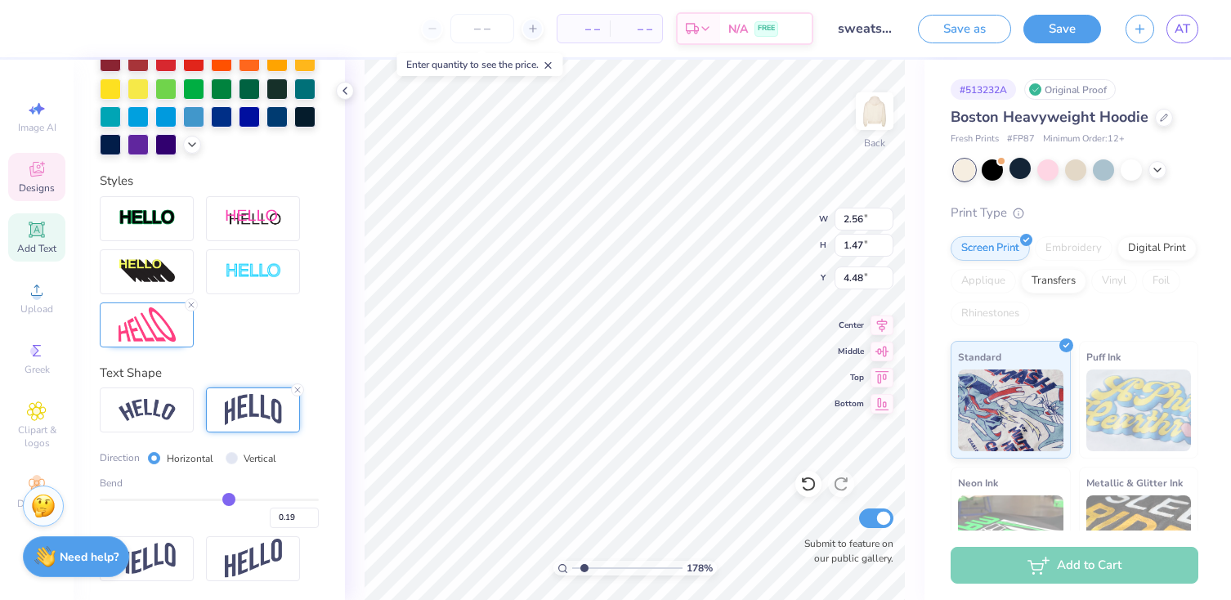
click at [228, 499] on input "range" at bounding box center [209, 500] width 219 height 2
drag, startPoint x: 229, startPoint y: 497, endPoint x: 240, endPoint y: 497, distance: 10.6
click at [240, 499] on input "range" at bounding box center [209, 500] width 219 height 2
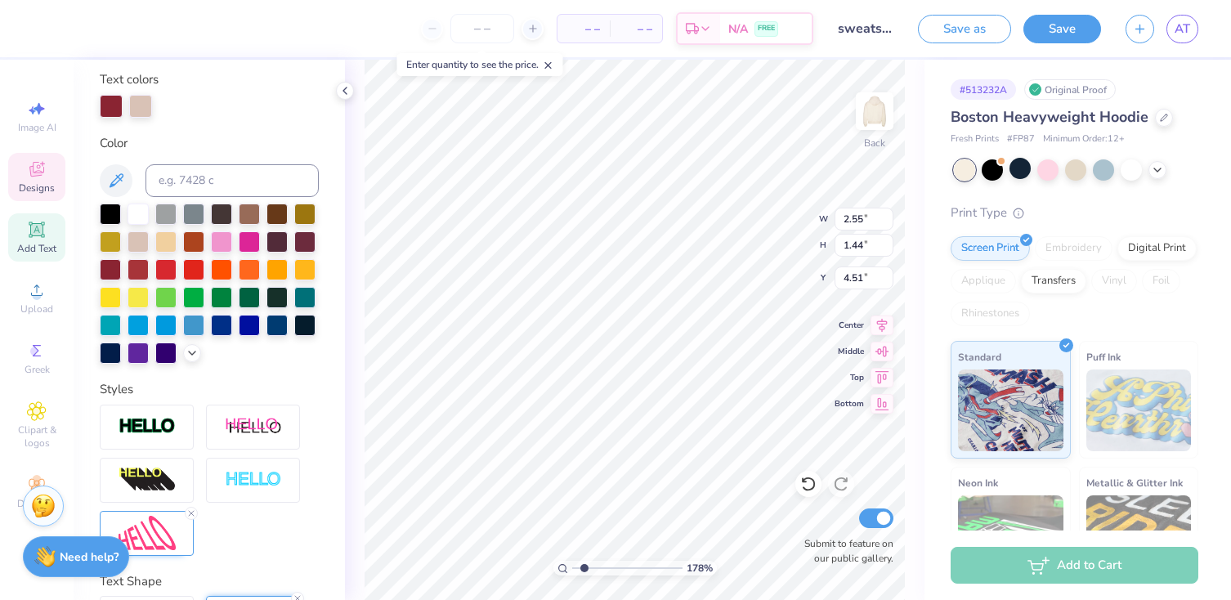
scroll to position [0, 0]
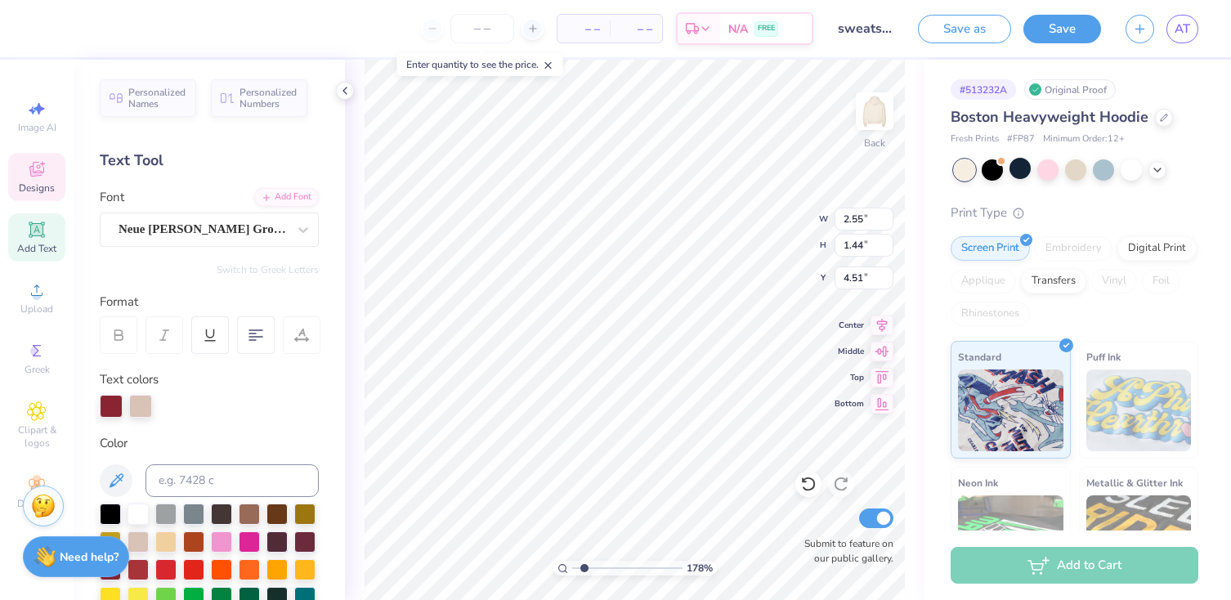
click at [298, 278] on div "Personalized Names Personalized Numbers Text Tool Add Font Font Neue Haas Grote…" at bounding box center [209, 330] width 271 height 541
click at [290, 334] on div at bounding box center [302, 335] width 38 height 38
click at [247, 244] on div "Neue Haas Grotesk Display Pro" at bounding box center [209, 230] width 219 height 34
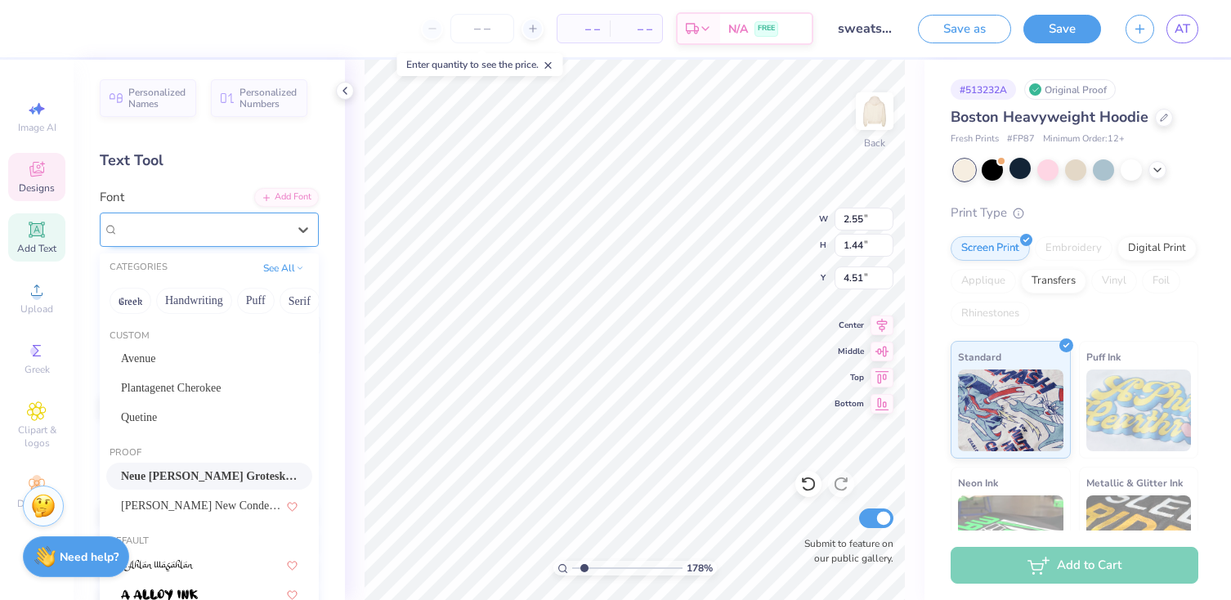
click at [266, 238] on span "Neue Haas Grotesk Display Pro" at bounding box center [203, 229] width 168 height 19
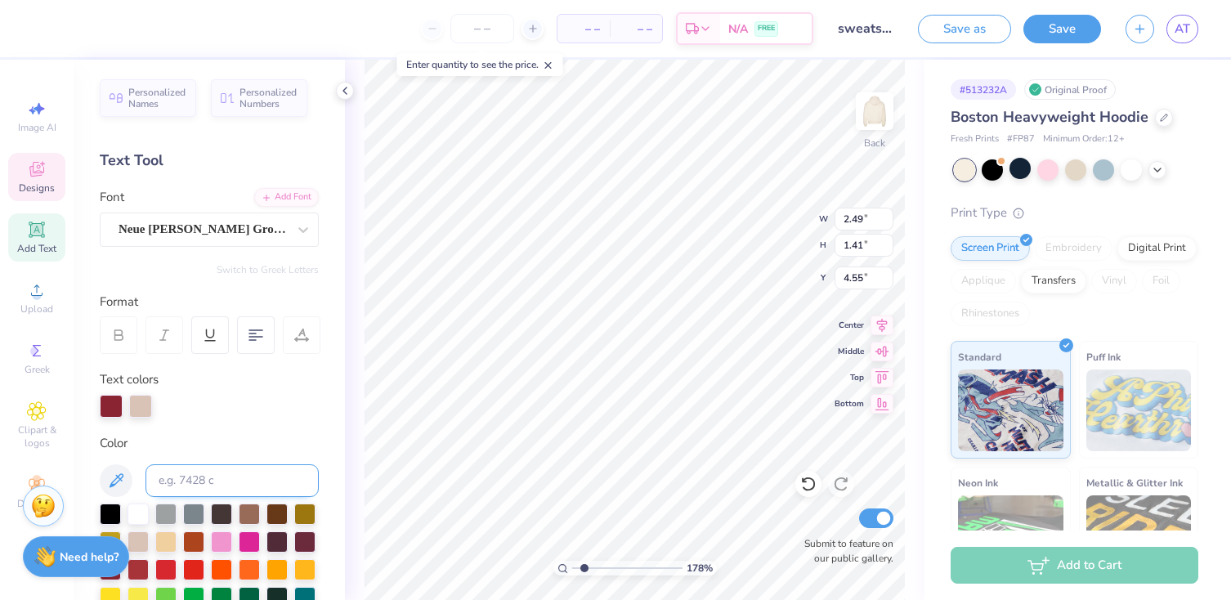
scroll to position [509, 0]
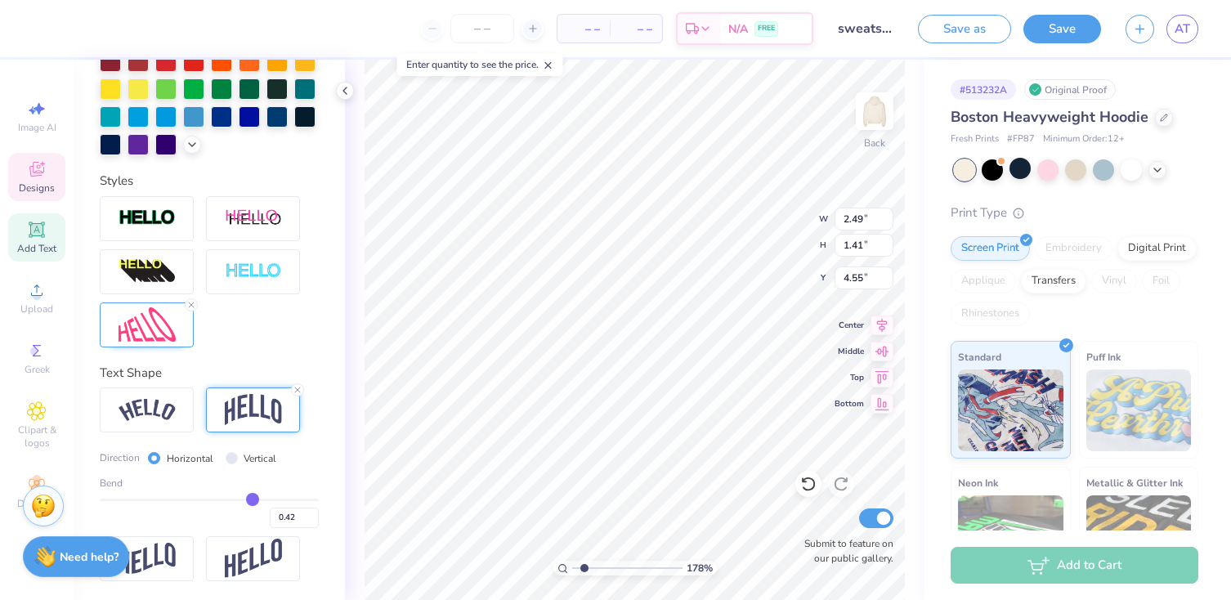
drag, startPoint x: 239, startPoint y: 496, endPoint x: 252, endPoint y: 496, distance: 13.1
click at [252, 499] on input "range" at bounding box center [209, 500] width 219 height 2
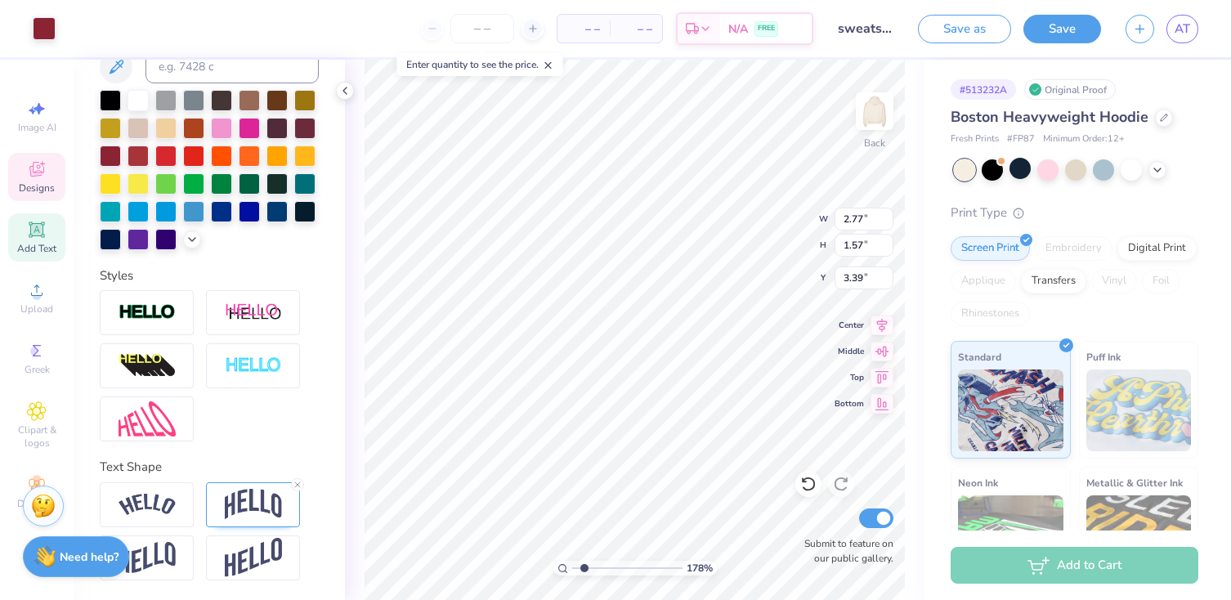
scroll to position [350, 0]
drag, startPoint x: 585, startPoint y: 567, endPoint x: 635, endPoint y: 566, distance: 49.1
click at [635, 566] on input "range" at bounding box center [627, 568] width 110 height 15
click at [304, 357] on div at bounding box center [209, 366] width 219 height 151
click at [244, 507] on img at bounding box center [253, 505] width 57 height 31
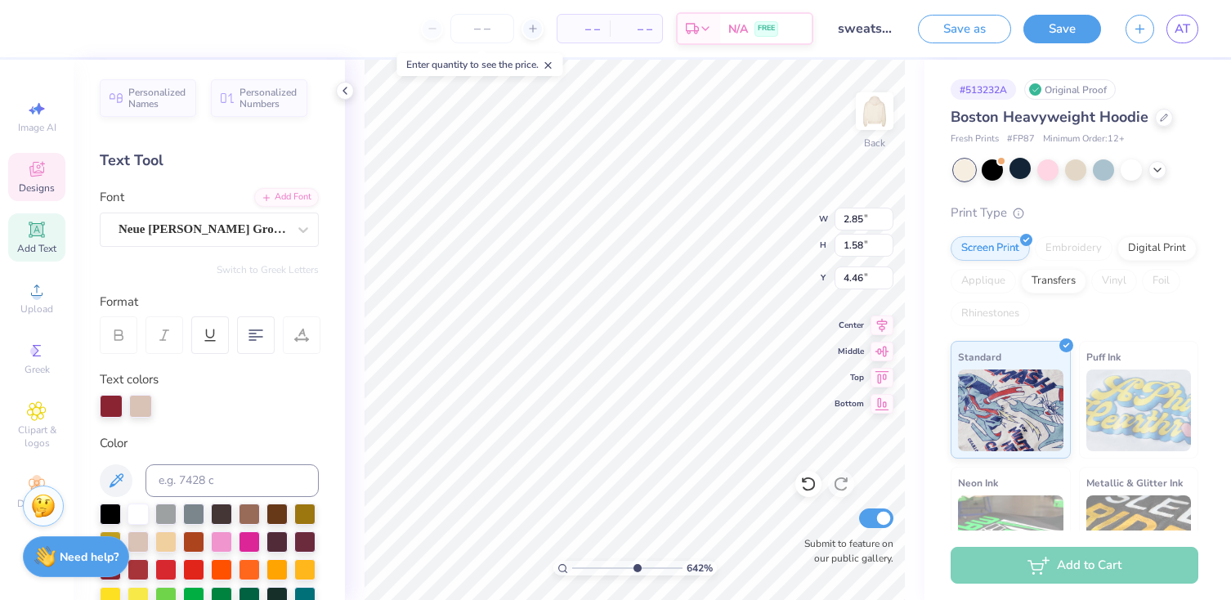
scroll to position [414, 0]
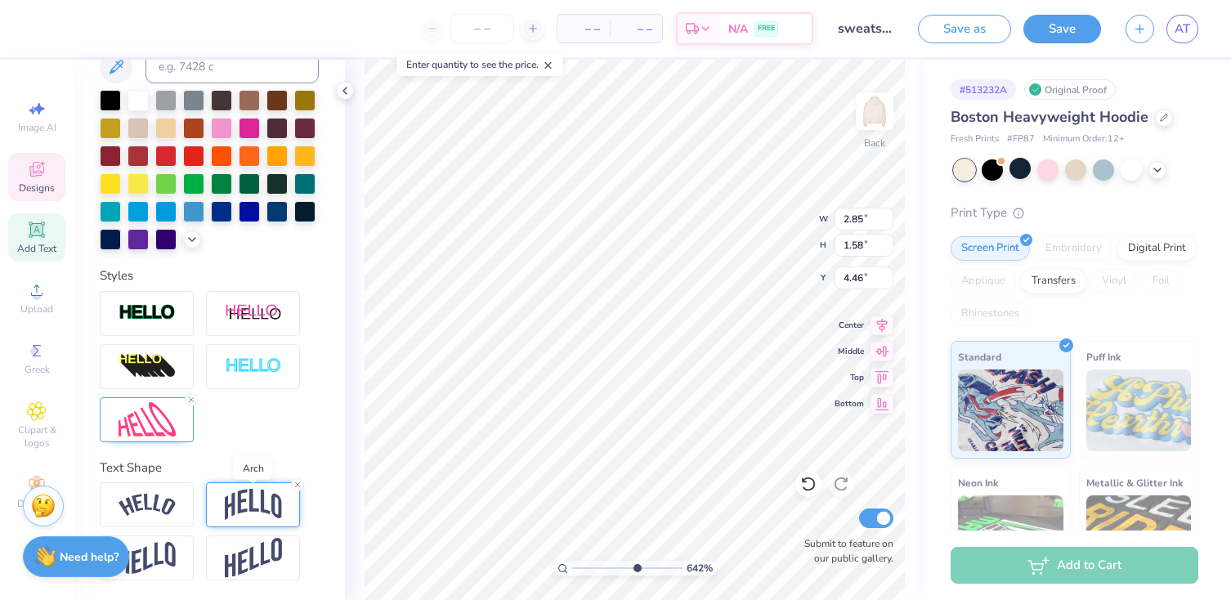
click at [246, 508] on img at bounding box center [253, 504] width 57 height 31
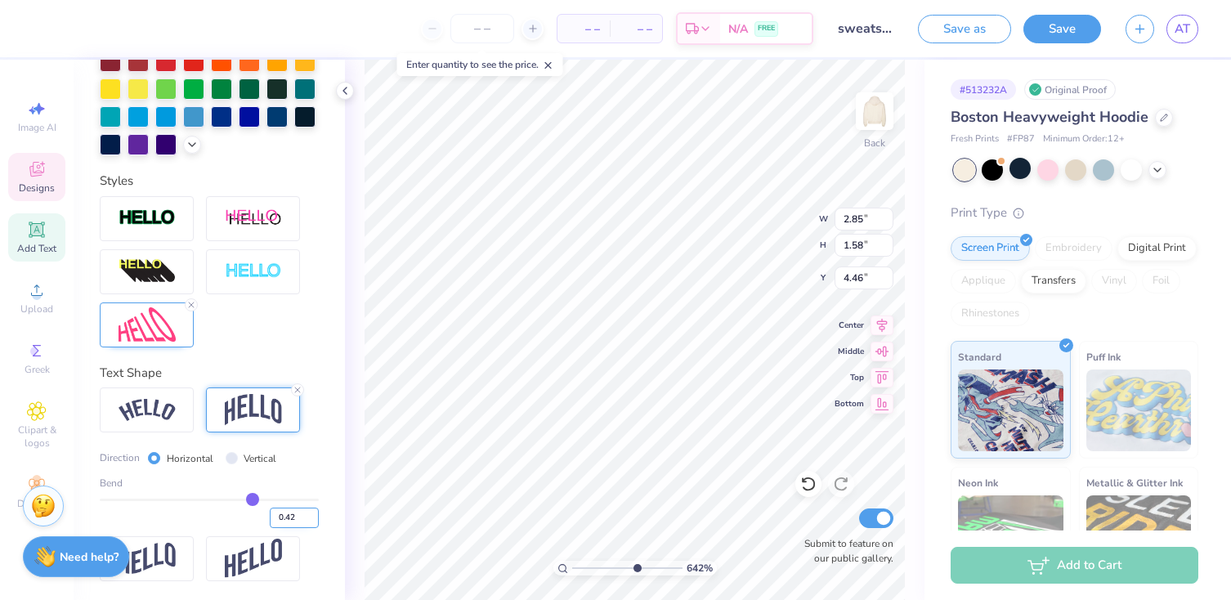
click at [299, 522] on input "0.42" at bounding box center [294, 518] width 49 height 20
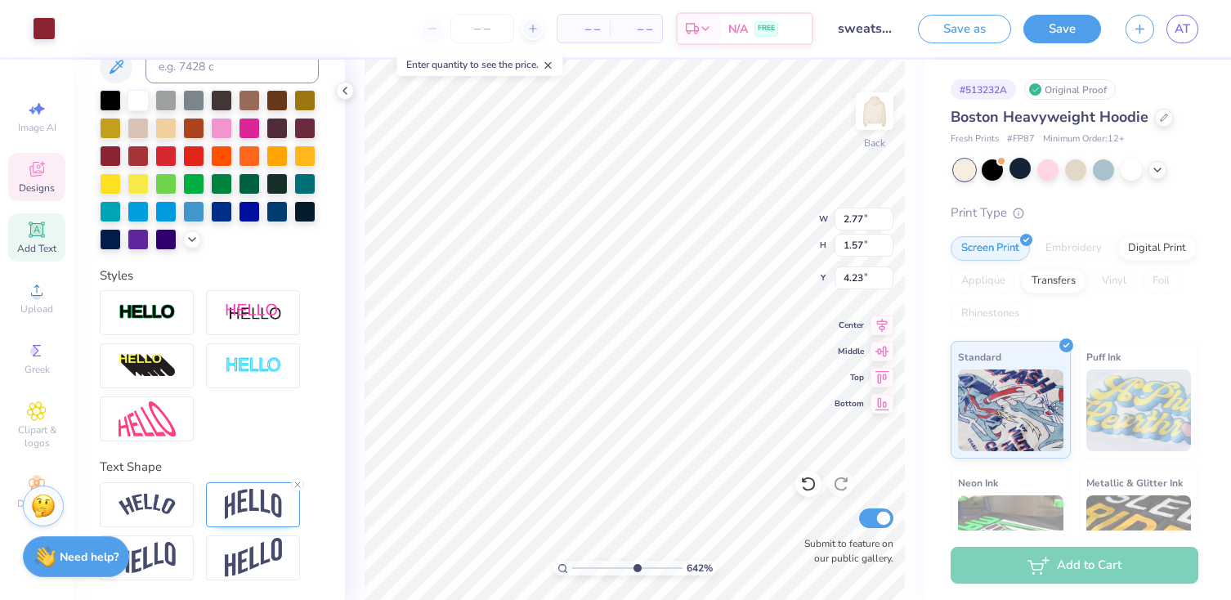
scroll to position [350, 0]
click at [249, 515] on img at bounding box center [253, 505] width 57 height 31
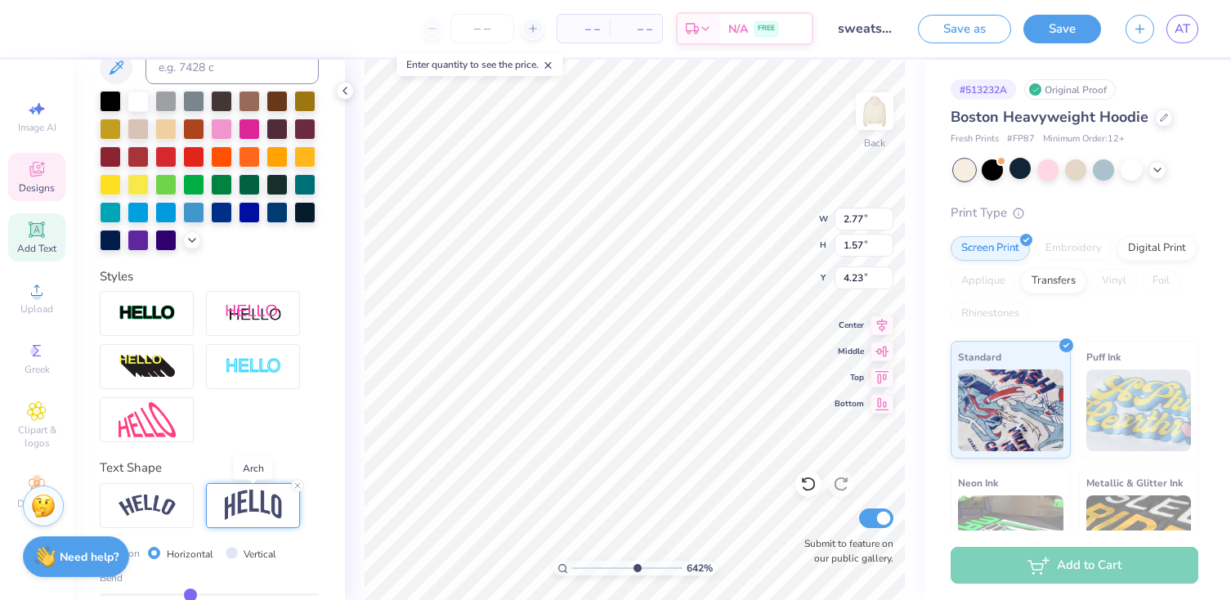
scroll to position [446, 0]
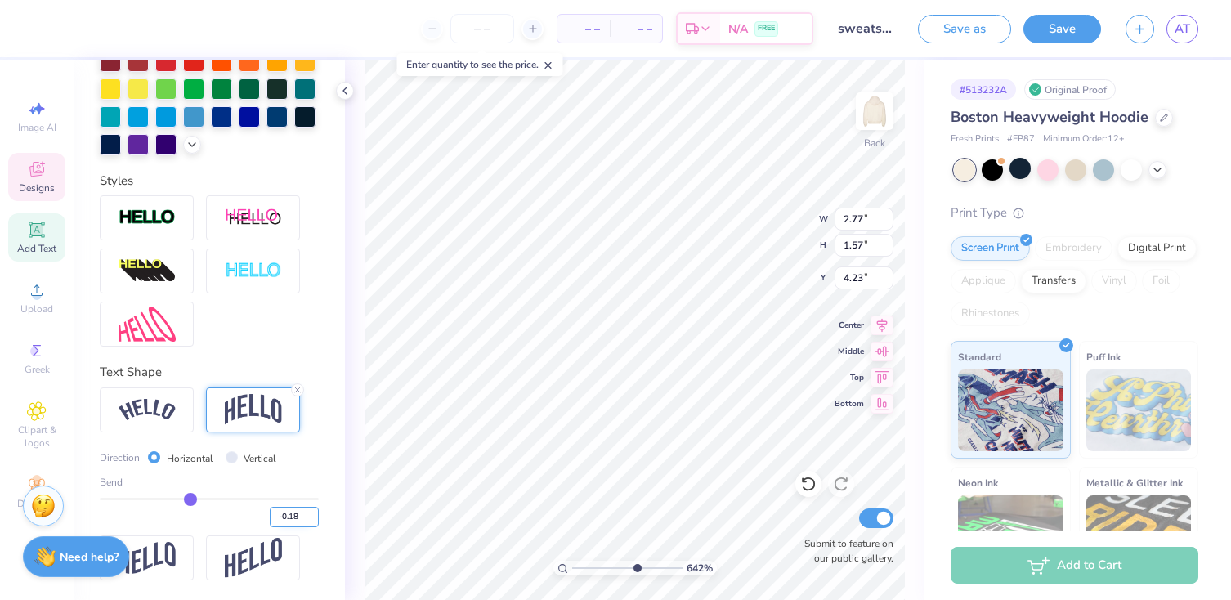
click at [295, 514] on input "-0.18" at bounding box center [294, 517] width 49 height 20
click at [289, 516] on input "-0.18" at bounding box center [294, 517] width 49 height 20
click at [283, 517] on input "-0.18" at bounding box center [294, 517] width 49 height 20
click at [305, 321] on div at bounding box center [209, 270] width 219 height 151
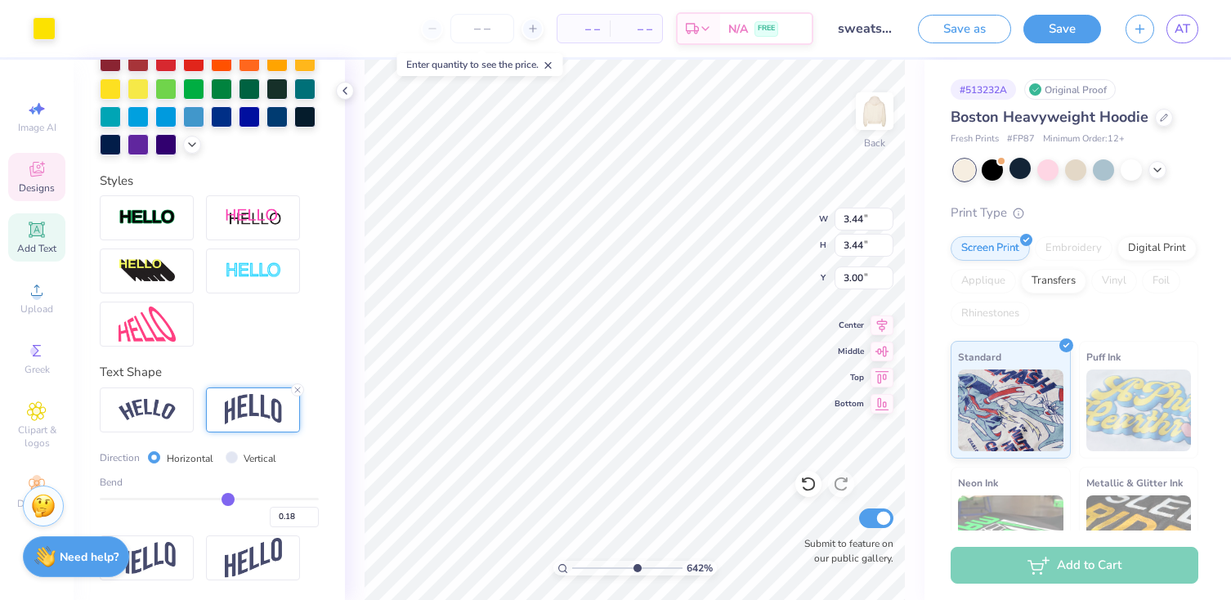
scroll to position [350, 0]
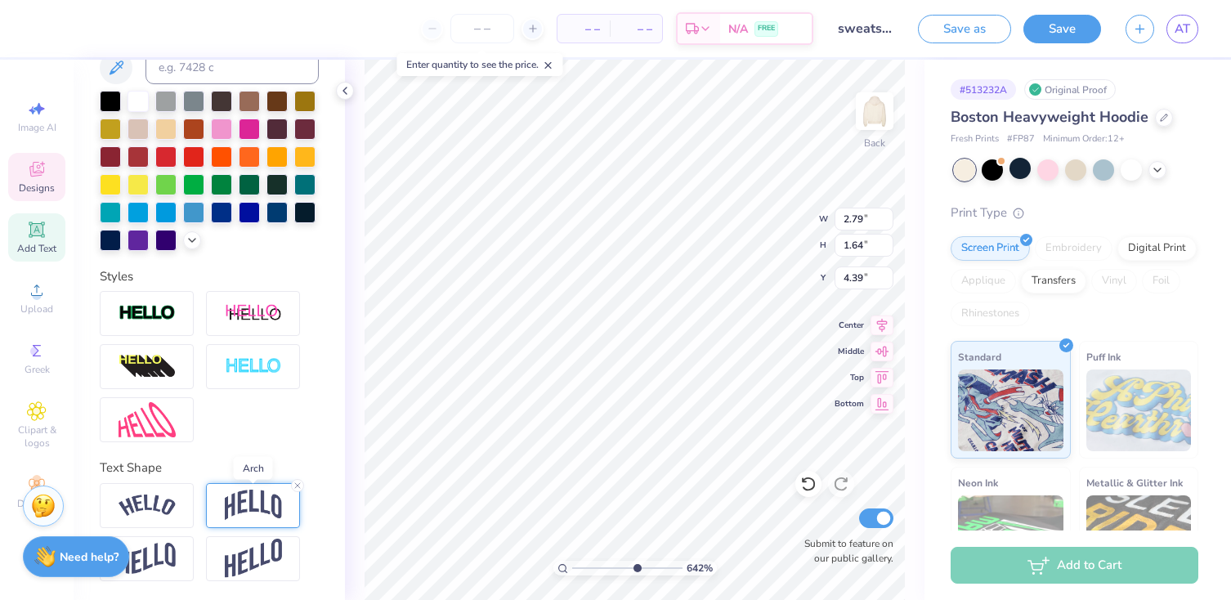
click at [235, 517] on img at bounding box center [253, 505] width 57 height 31
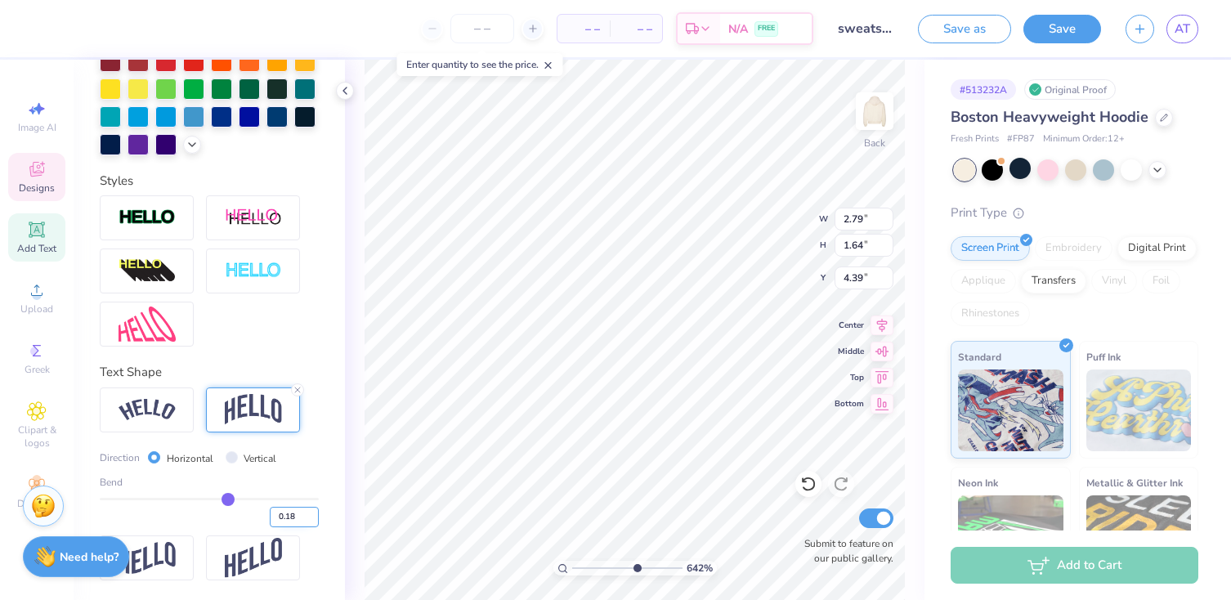
click at [295, 516] on input "0.18" at bounding box center [294, 517] width 49 height 20
click at [299, 519] on input "0.30" at bounding box center [294, 517] width 49 height 20
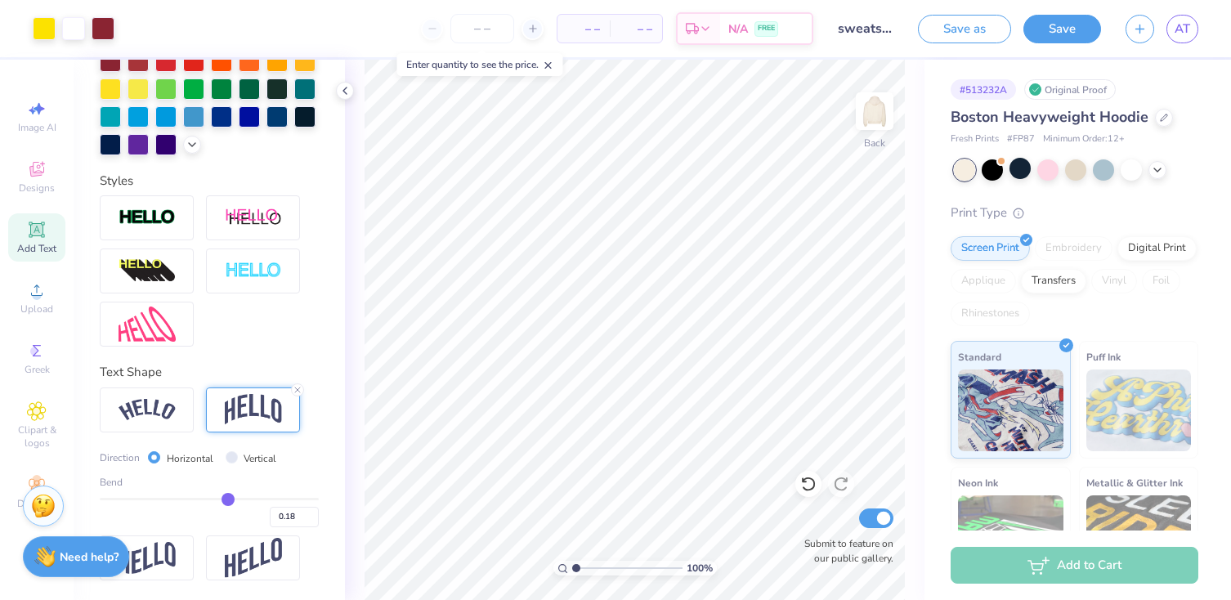
drag, startPoint x: 637, startPoint y: 568, endPoint x: 569, endPoint y: 567, distance: 67.9
click at [572, 567] on input "range" at bounding box center [627, 568] width 110 height 15
click at [38, 168] on icon at bounding box center [37, 169] width 20 height 20
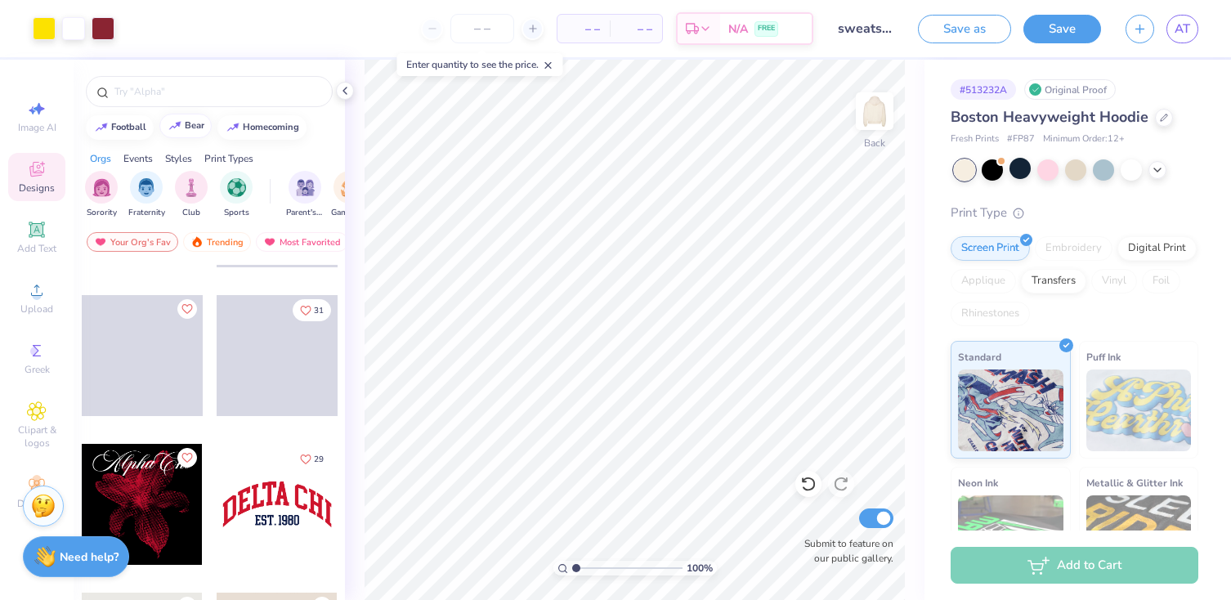
scroll to position [1467, 0]
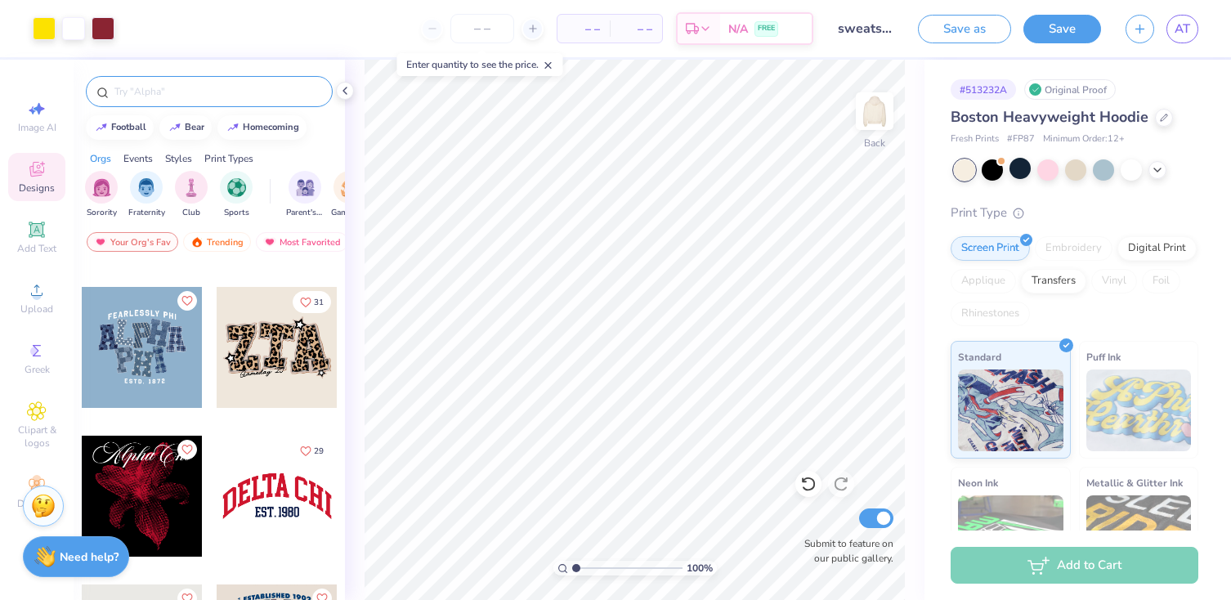
click at [185, 100] on div at bounding box center [209, 91] width 247 height 31
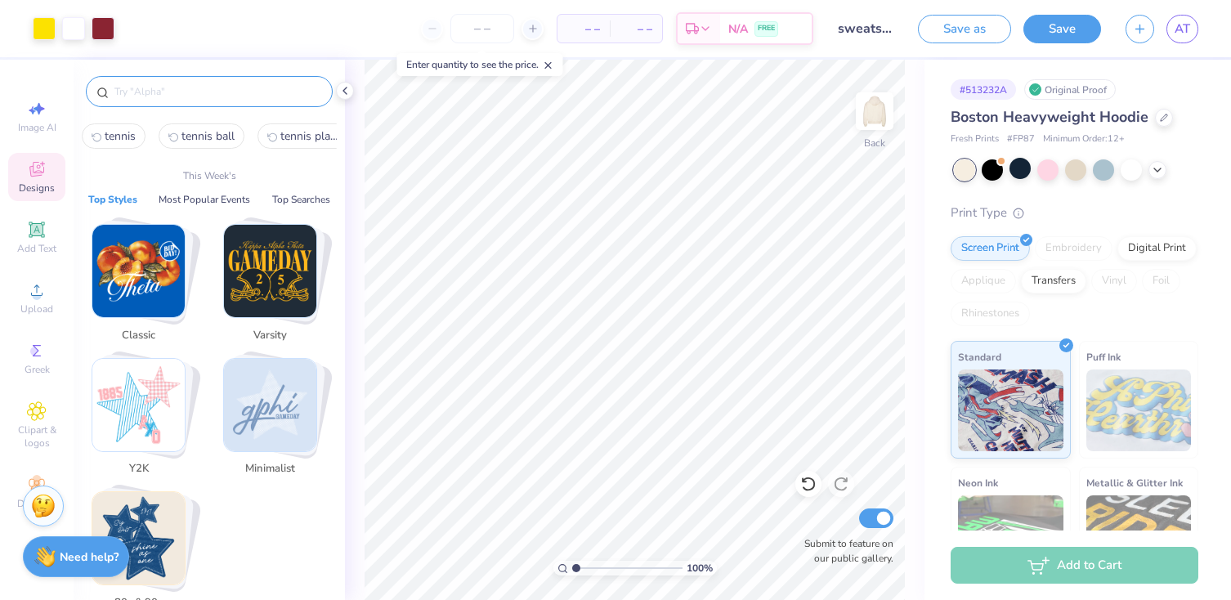
click at [159, 93] on input "text" at bounding box center [217, 91] width 209 height 16
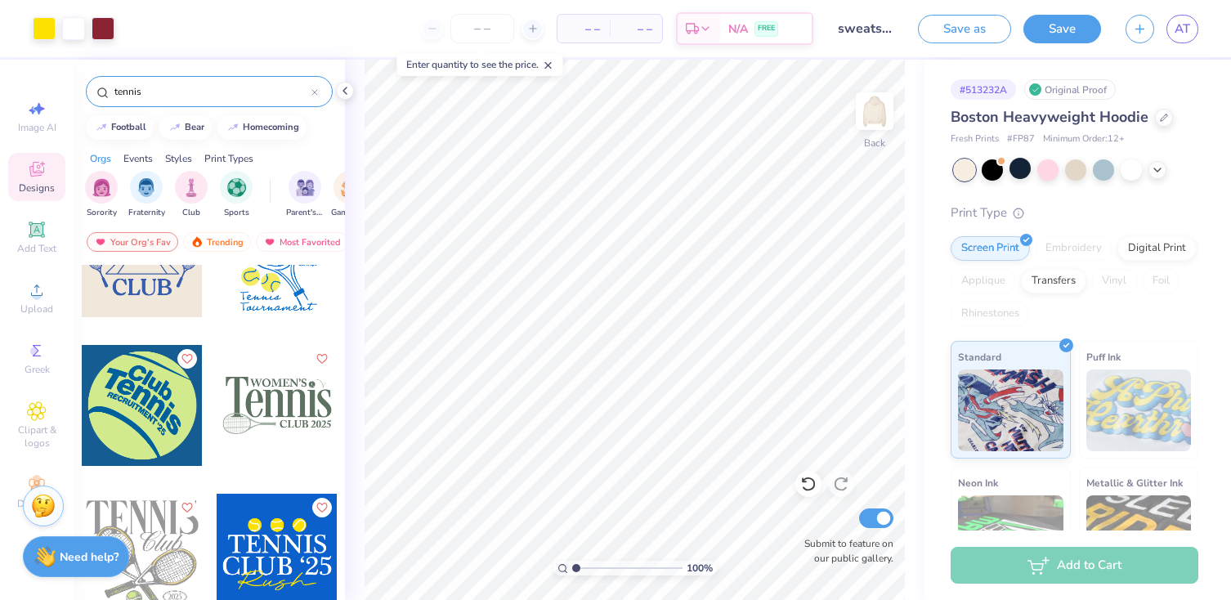
scroll to position [1001, 0]
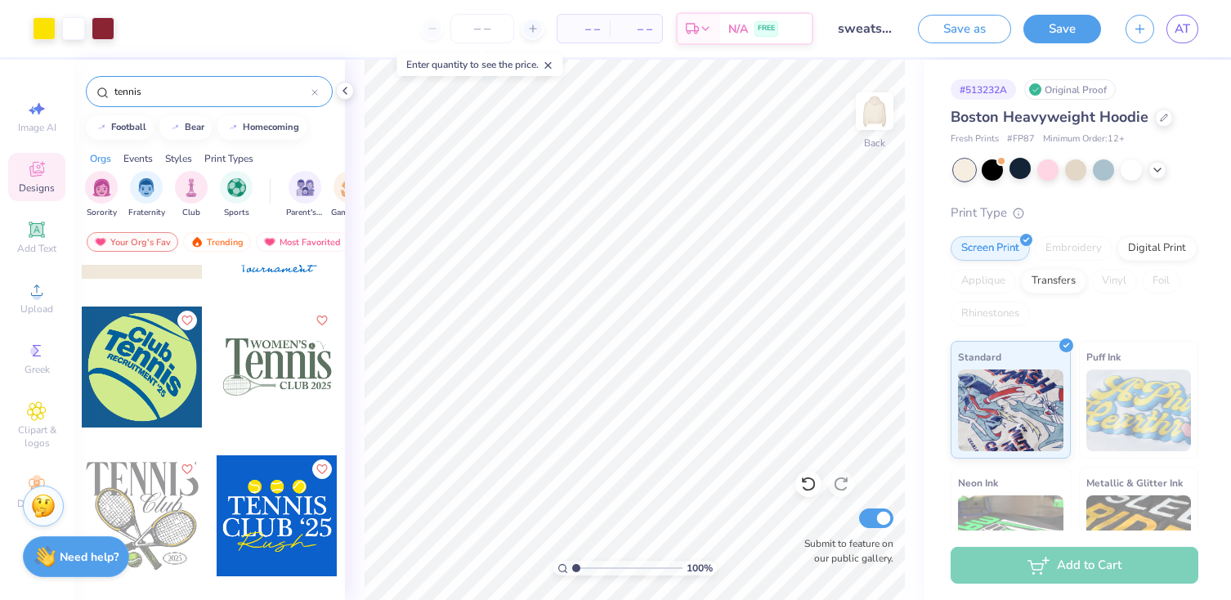
click at [155, 365] on div at bounding box center [142, 367] width 121 height 121
drag, startPoint x: 576, startPoint y: 569, endPoint x: 600, endPoint y: 569, distance: 24.5
click at [600, 569] on input "range" at bounding box center [627, 568] width 110 height 15
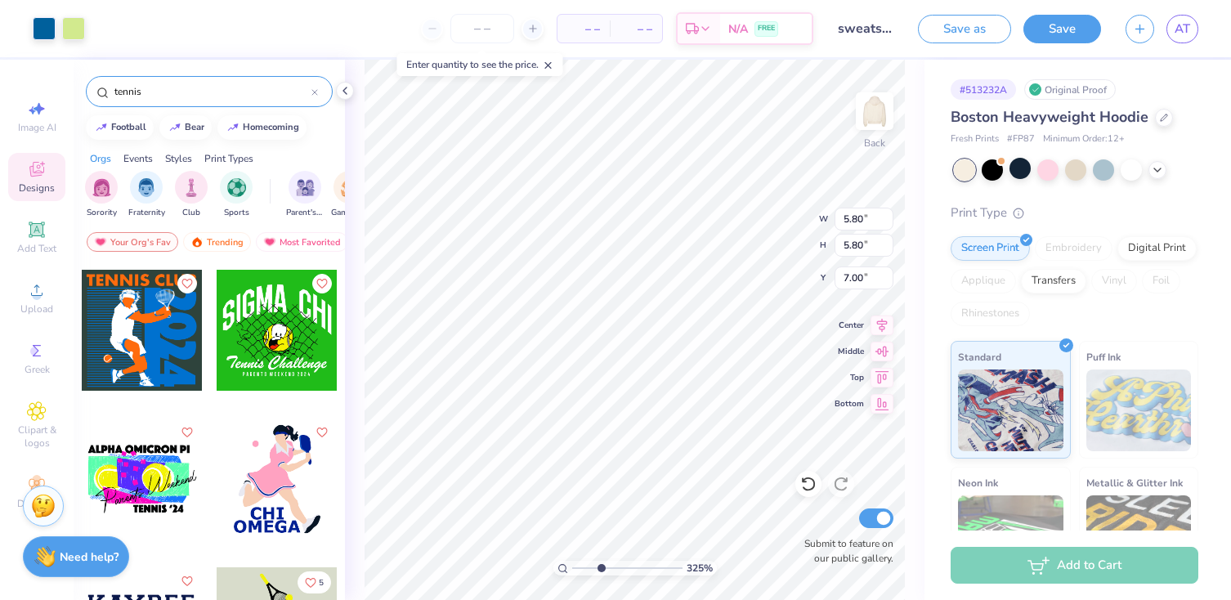
scroll to position [1922, 0]
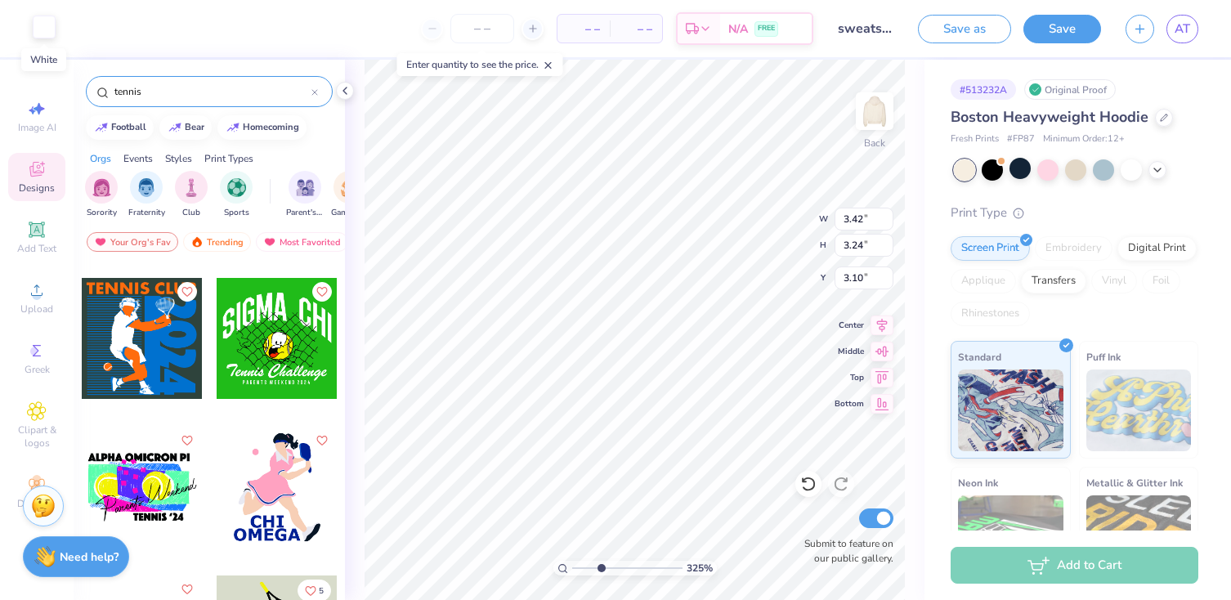
click at [42, 24] on div at bounding box center [44, 27] width 23 height 23
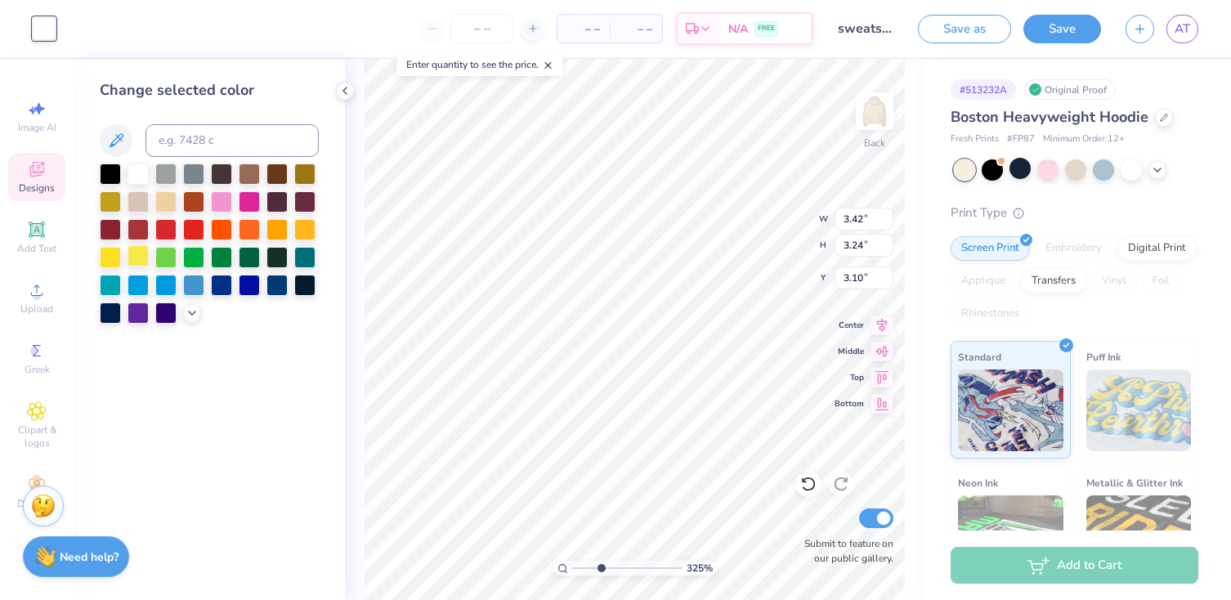
click at [133, 256] on div at bounding box center [138, 255] width 21 height 21
click at [115, 259] on div at bounding box center [110, 255] width 21 height 21
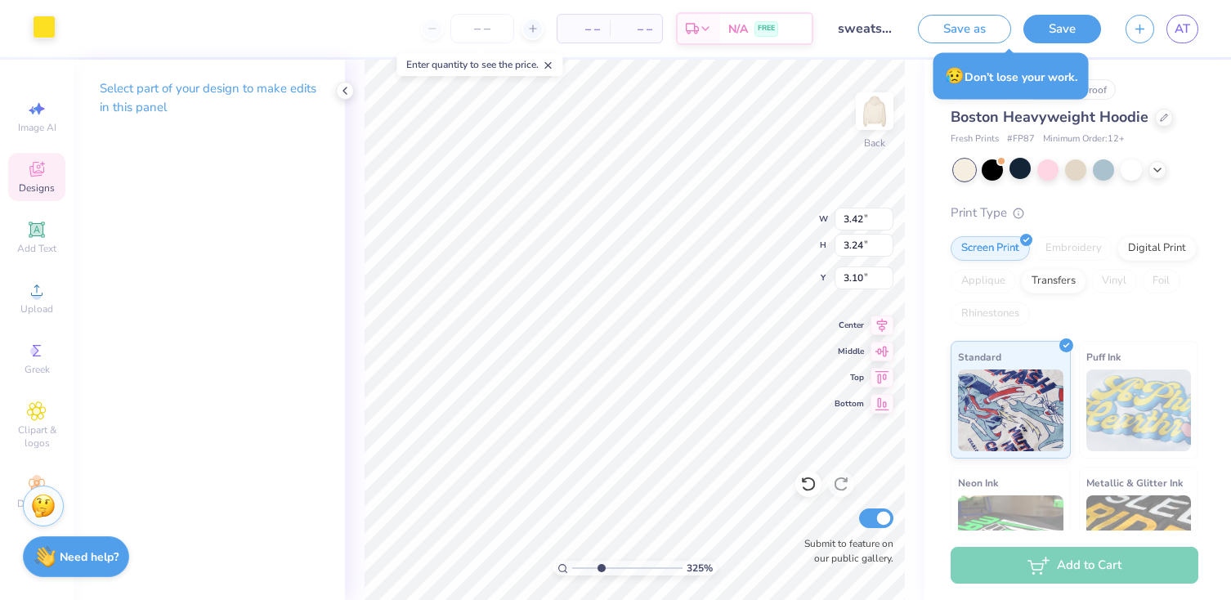
click at [40, 29] on div at bounding box center [44, 27] width 23 height 23
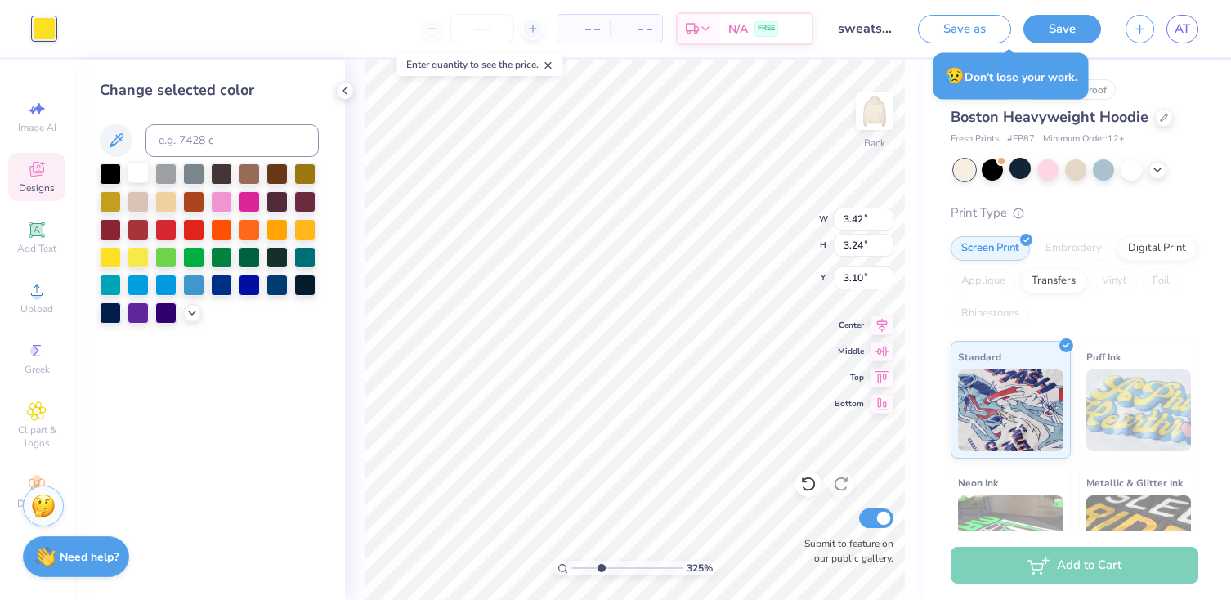
click at [142, 181] on div at bounding box center [138, 172] width 21 height 21
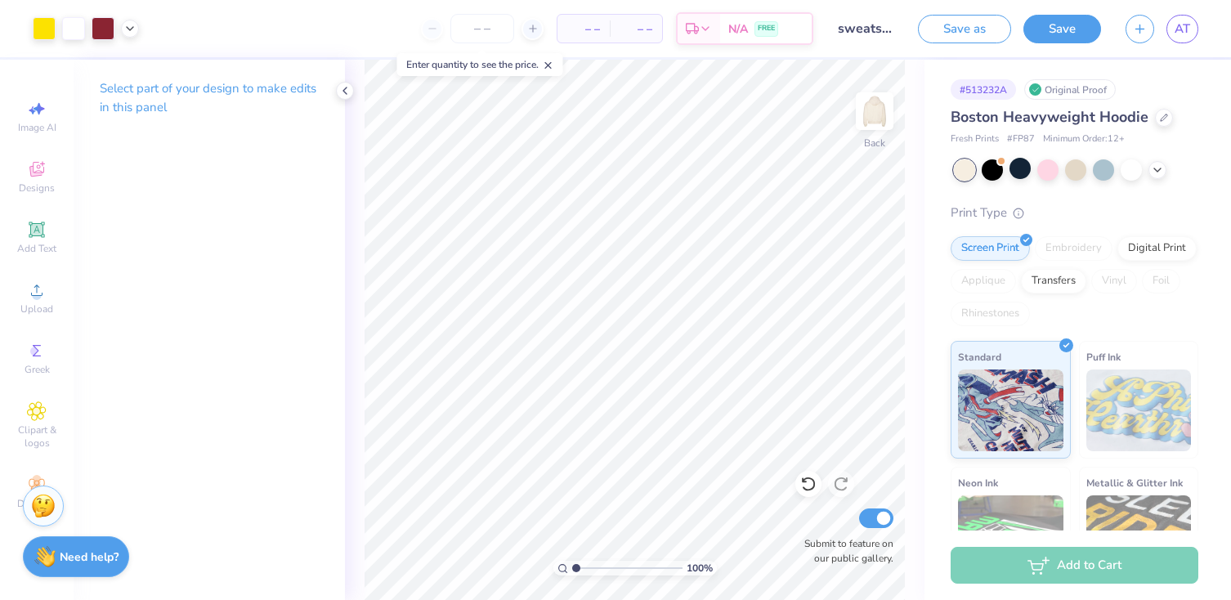
drag, startPoint x: 601, startPoint y: 568, endPoint x: 526, endPoint y: 569, distance: 75.2
click at [572, 569] on input "range" at bounding box center [627, 568] width 110 height 15
drag, startPoint x: 573, startPoint y: 568, endPoint x: 598, endPoint y: 569, distance: 24.5
click at [598, 569] on input "range" at bounding box center [627, 568] width 110 height 15
drag, startPoint x: 599, startPoint y: 568, endPoint x: 625, endPoint y: 568, distance: 26.2
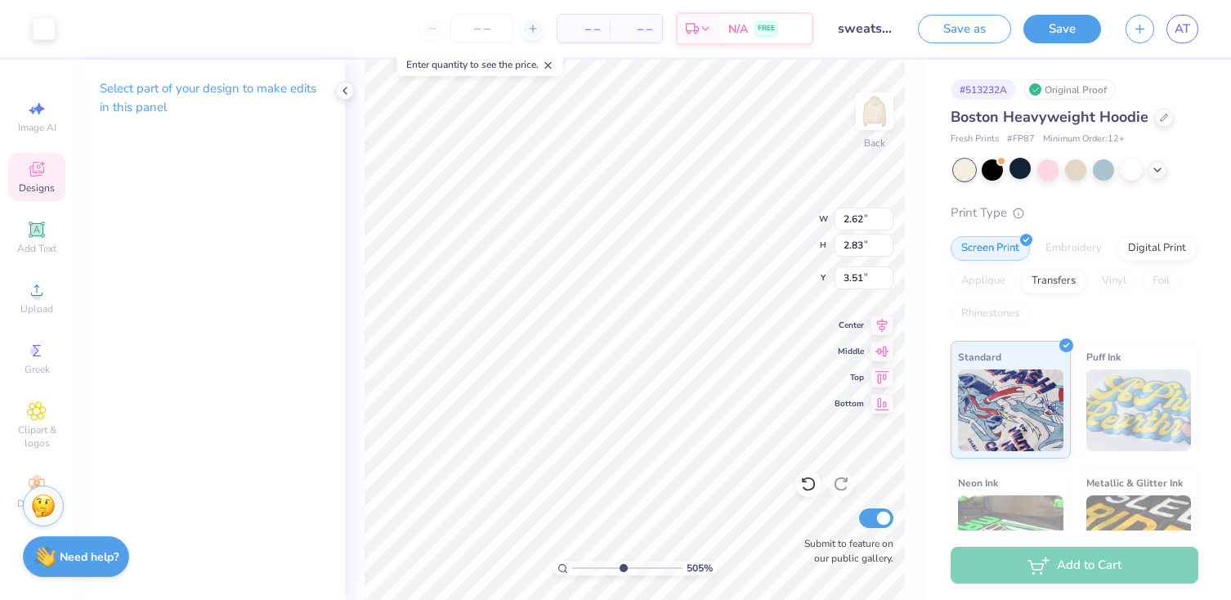
click at [625, 568] on input "range" at bounding box center [627, 568] width 110 height 15
drag, startPoint x: 624, startPoint y: 569, endPoint x: 532, endPoint y: 569, distance: 91.6
click at [572, 569] on input "range" at bounding box center [627, 568] width 110 height 15
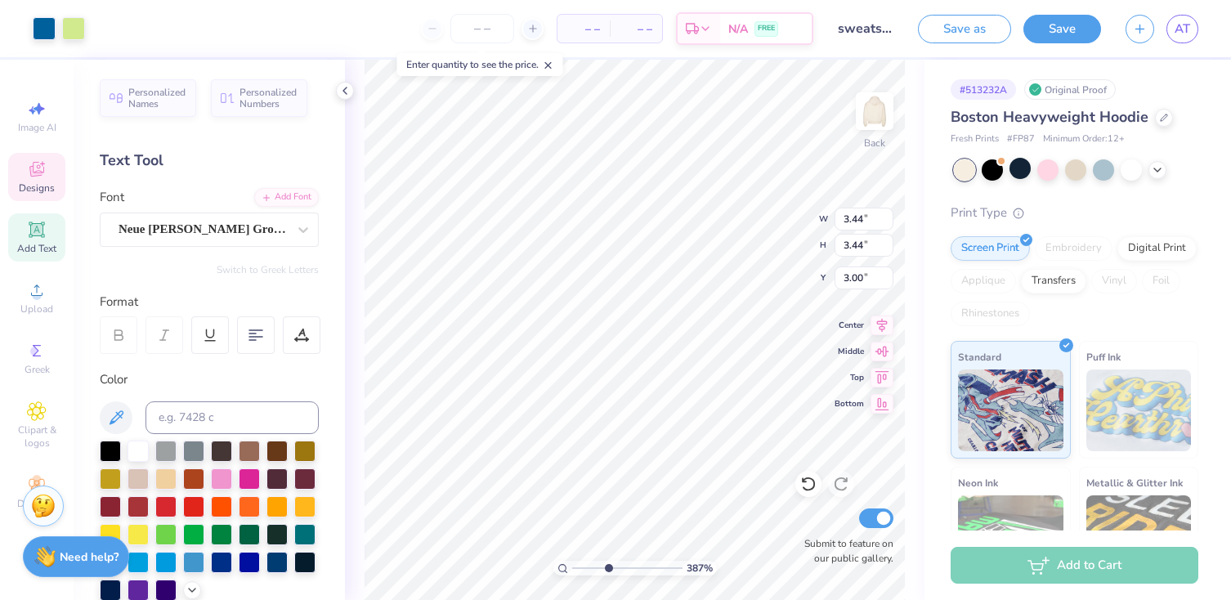
drag, startPoint x: 575, startPoint y: 567, endPoint x: 608, endPoint y: 567, distance: 32.7
click at [608, 567] on input "range" at bounding box center [627, 568] width 110 height 15
click at [78, 31] on div at bounding box center [73, 27] width 23 height 23
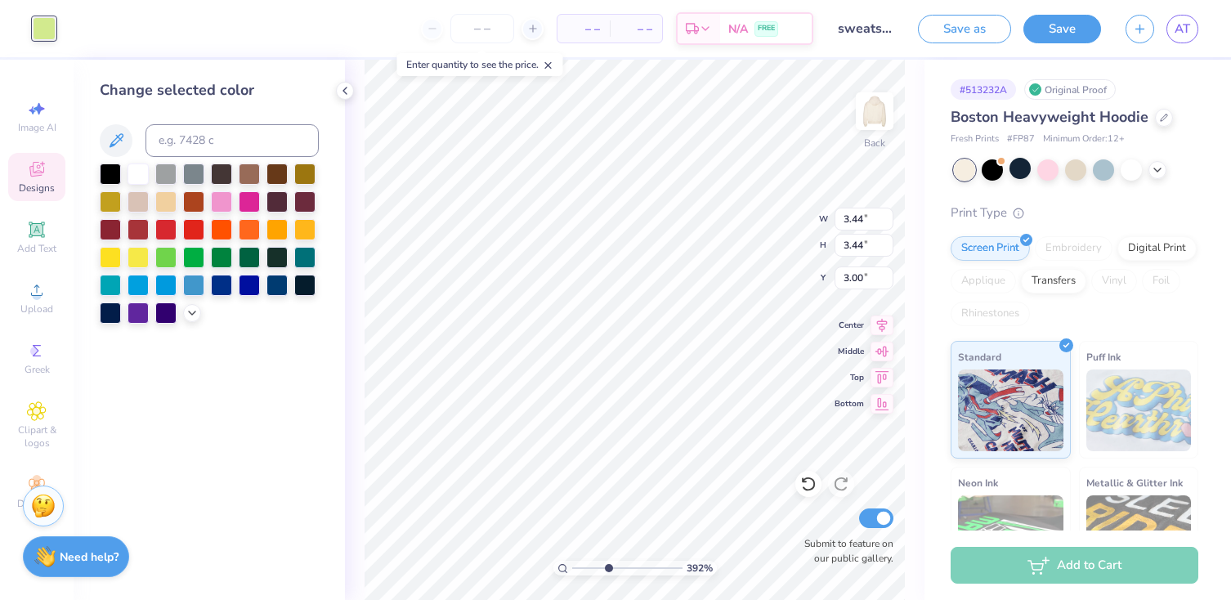
click at [110, 253] on div at bounding box center [110, 257] width 21 height 21
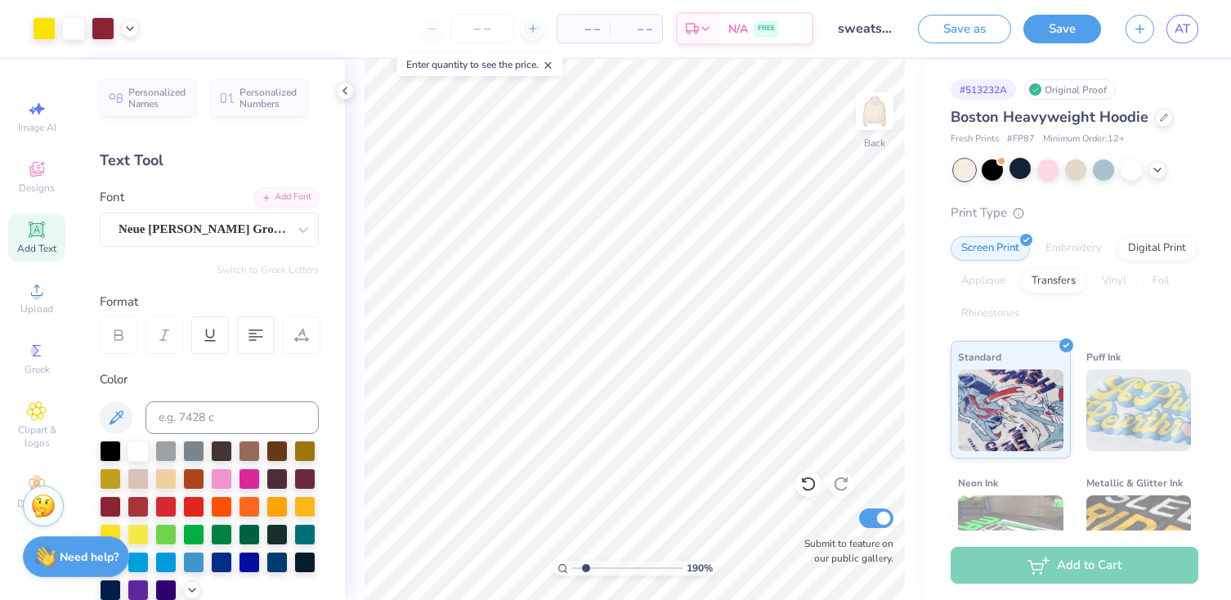
drag, startPoint x: 607, startPoint y: 568, endPoint x: 585, endPoint y: 571, distance: 21.4
click at [585, 571] on input "range" at bounding box center [627, 568] width 110 height 15
click at [809, 491] on icon at bounding box center [809, 484] width 16 height 16
drag, startPoint x: 586, startPoint y: 568, endPoint x: 599, endPoint y: 567, distance: 12.3
click at [599, 567] on input "range" at bounding box center [627, 568] width 110 height 15
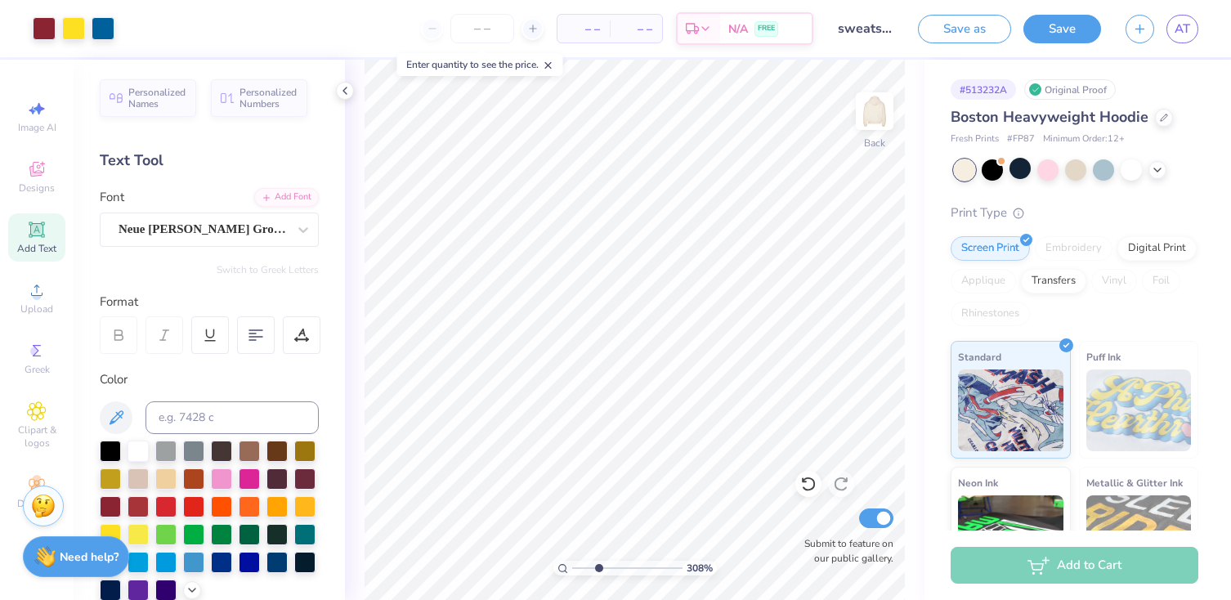
click at [875, 356] on div "308 % Back Submit to feature on our public gallery." at bounding box center [635, 330] width 580 height 541
drag, startPoint x: 599, startPoint y: 567, endPoint x: 320, endPoint y: 167, distance: 488.6
click at [572, 567] on input "range" at bounding box center [627, 568] width 110 height 15
click at [324, 155] on div "Personalized Names Personalized Numbers Text Tool Add Font Font Neue Haas Grote…" at bounding box center [209, 330] width 271 height 541
click at [43, 180] on div "Designs" at bounding box center [36, 177] width 57 height 48
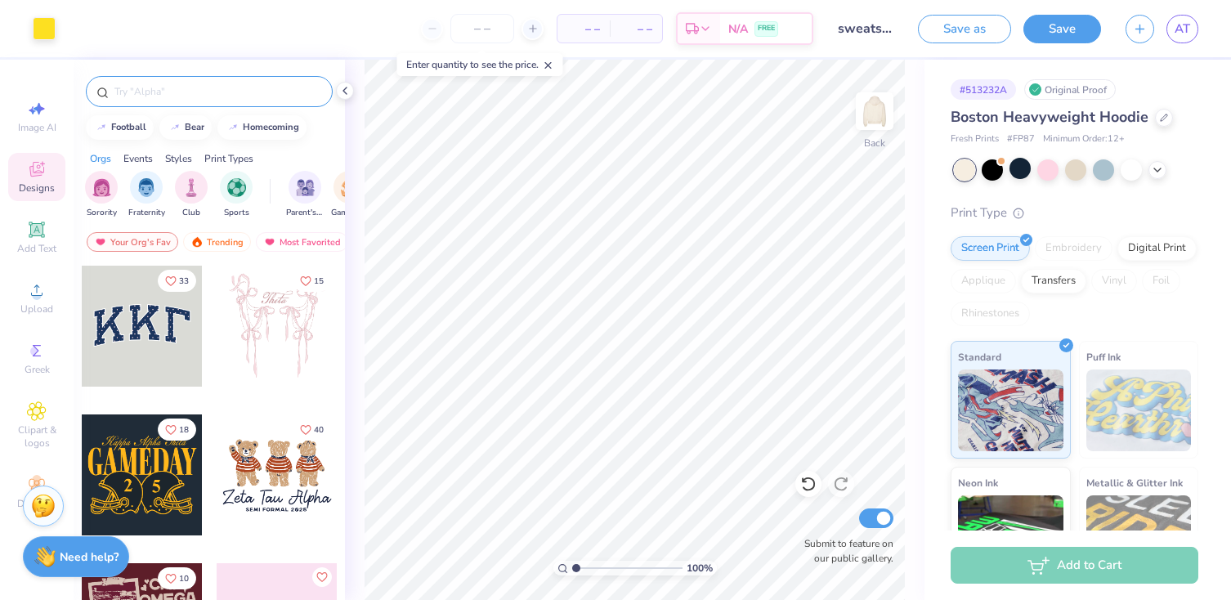
click at [204, 104] on div at bounding box center [209, 91] width 247 height 31
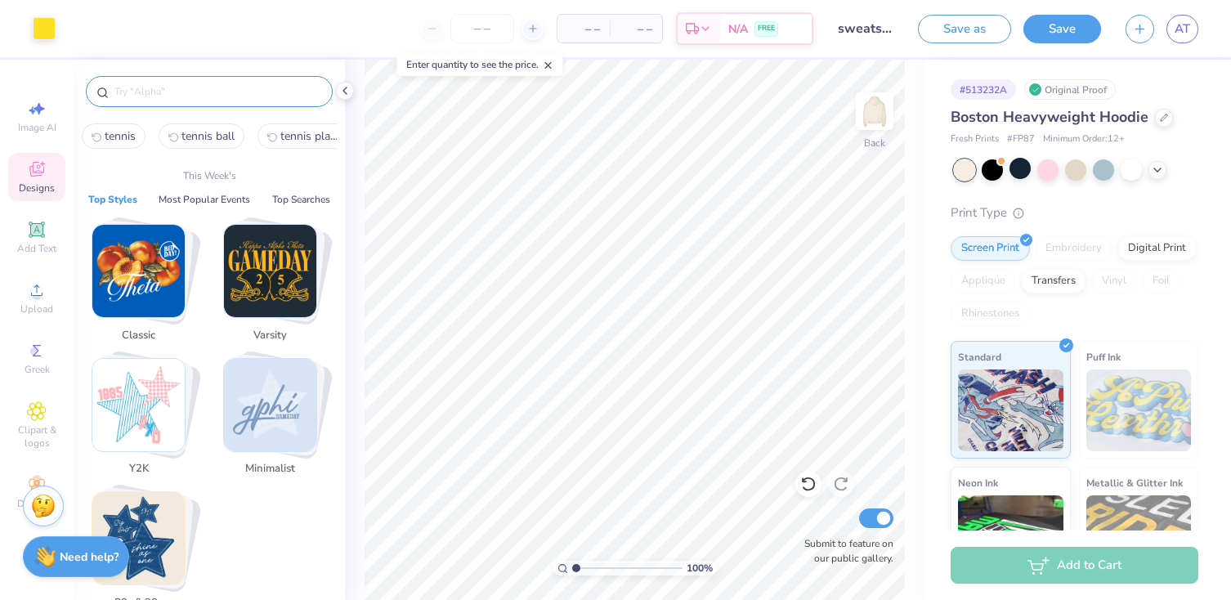
click at [181, 94] on input "text" at bounding box center [217, 91] width 209 height 16
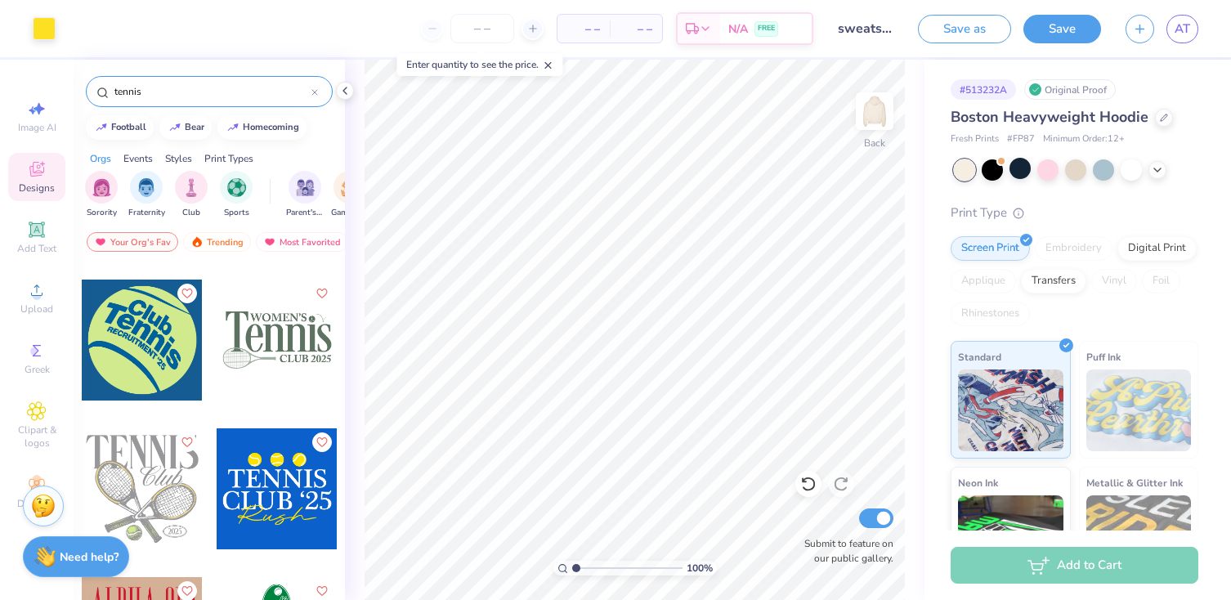
scroll to position [956, 0]
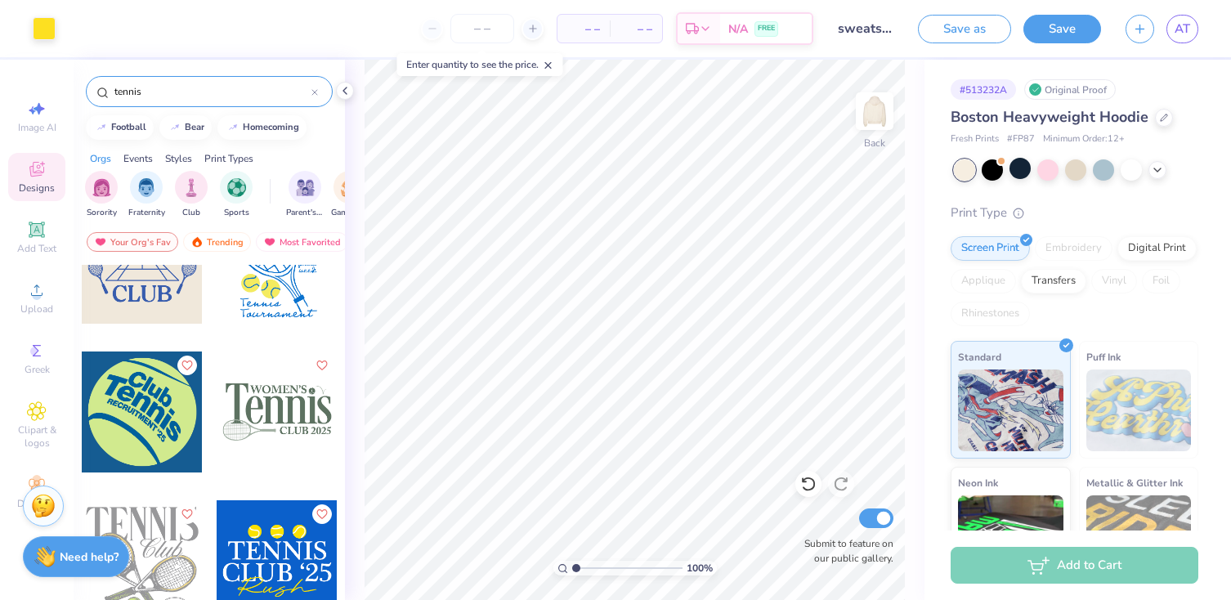
click at [149, 428] on div at bounding box center [142, 412] width 121 height 121
drag, startPoint x: 576, startPoint y: 569, endPoint x: 610, endPoint y: 568, distance: 33.5
click at [610, 568] on input "range" at bounding box center [627, 568] width 110 height 15
click at [44, 28] on div at bounding box center [44, 27] width 23 height 23
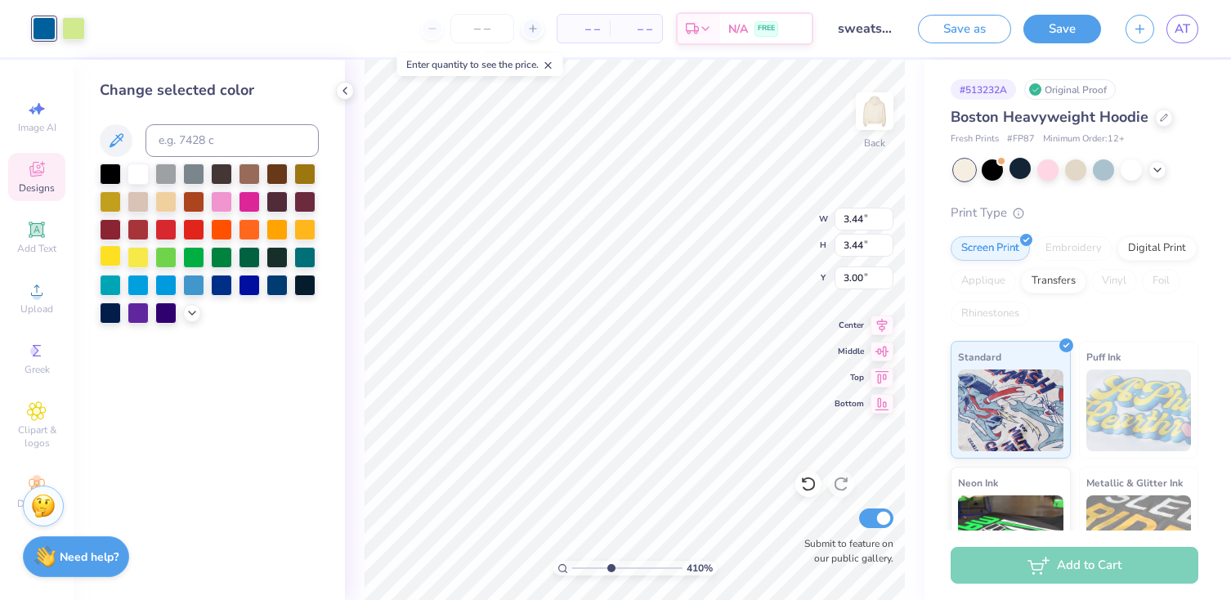
click at [110, 258] on div at bounding box center [110, 255] width 21 height 21
click at [137, 170] on div at bounding box center [138, 174] width 21 height 21
click at [73, 27] on div at bounding box center [73, 27] width 23 height 23
click at [109, 260] on div at bounding box center [110, 255] width 21 height 21
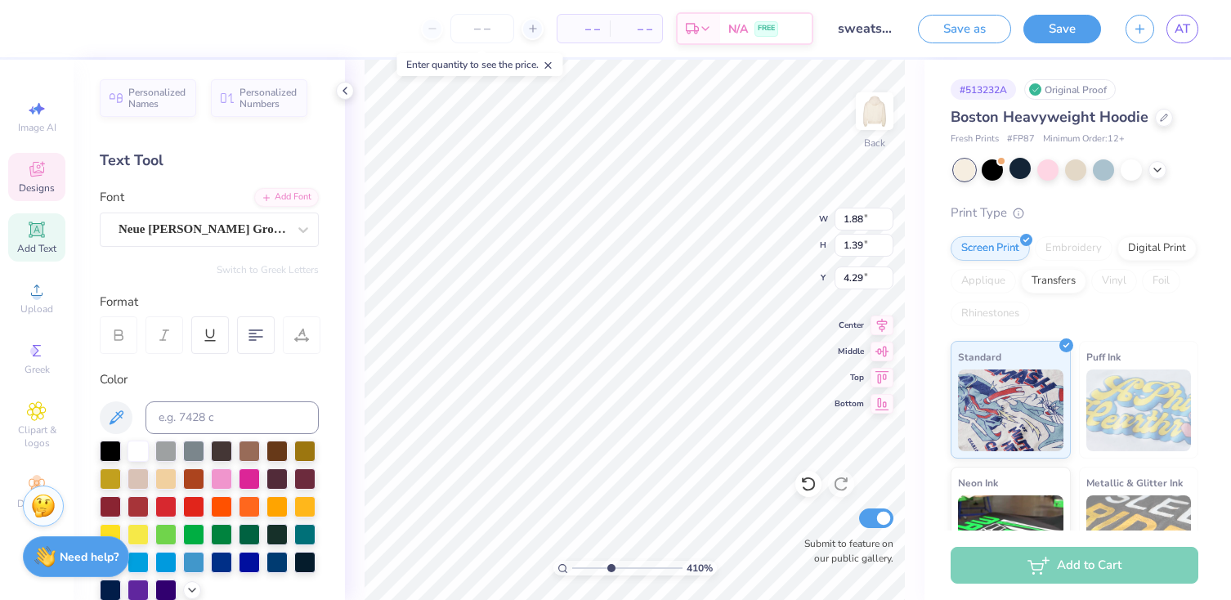
scroll to position [0, 3]
click at [316, 301] on div "Format" at bounding box center [210, 302] width 221 height 19
drag, startPoint x: 609, startPoint y: 568, endPoint x: 541, endPoint y: 568, distance: 68.7
click at [572, 568] on input "range" at bounding box center [627, 568] width 110 height 15
drag, startPoint x: 576, startPoint y: 569, endPoint x: 585, endPoint y: 567, distance: 9.1
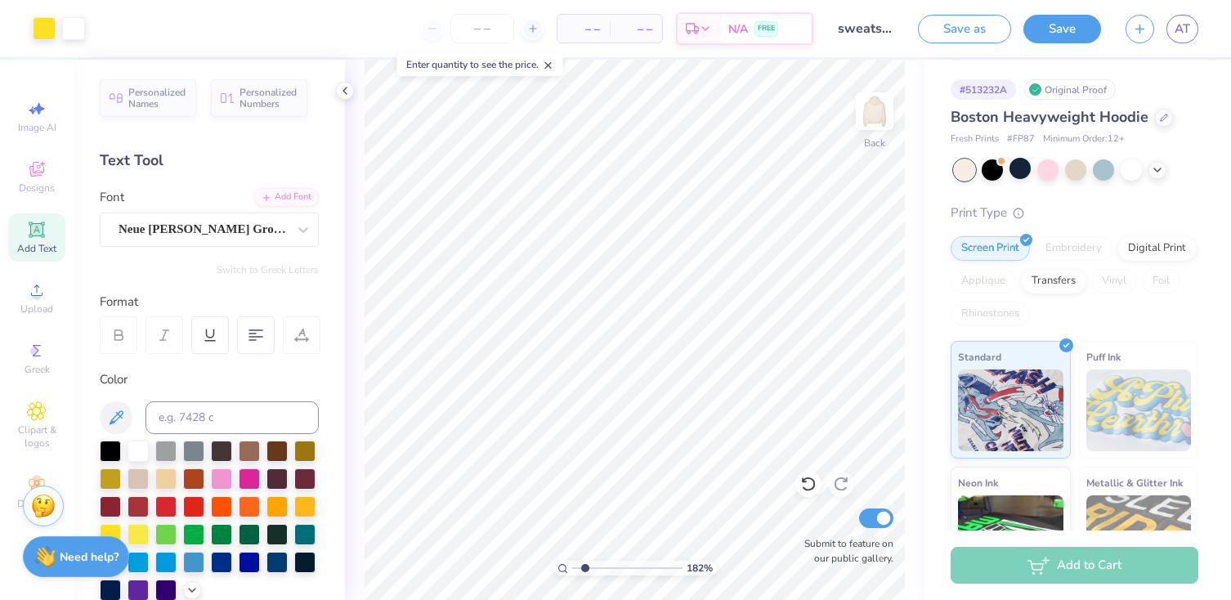
click at [585, 567] on input "range" at bounding box center [627, 568] width 110 height 15
drag, startPoint x: 586, startPoint y: 569, endPoint x: 618, endPoint y: 569, distance: 31.9
click at [618, 569] on input "range" at bounding box center [627, 568] width 110 height 15
drag, startPoint x: 618, startPoint y: 567, endPoint x: 582, endPoint y: 568, distance: 36.0
click at [582, 568] on input "range" at bounding box center [627, 568] width 110 height 15
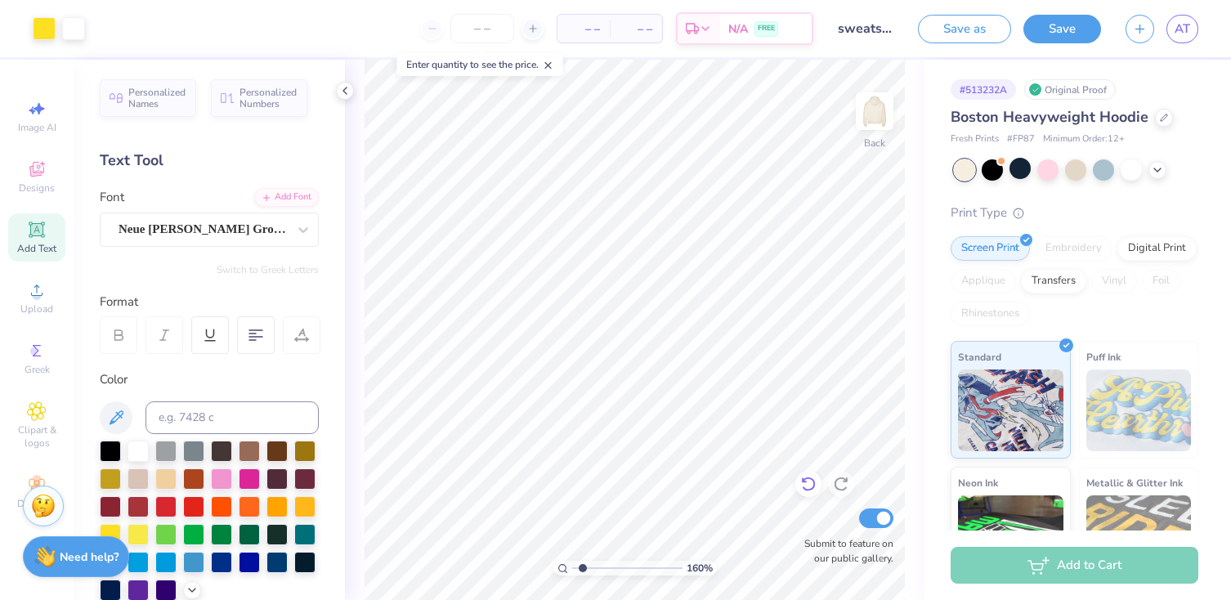
click at [797, 485] on div at bounding box center [809, 484] width 26 height 26
drag, startPoint x: 581, startPoint y: 565, endPoint x: 610, endPoint y: 565, distance: 28.6
click at [610, 565] on input "range" at bounding box center [627, 568] width 110 height 15
click at [810, 481] on icon at bounding box center [809, 484] width 16 height 16
drag, startPoint x: 611, startPoint y: 569, endPoint x: 565, endPoint y: 568, distance: 45.8
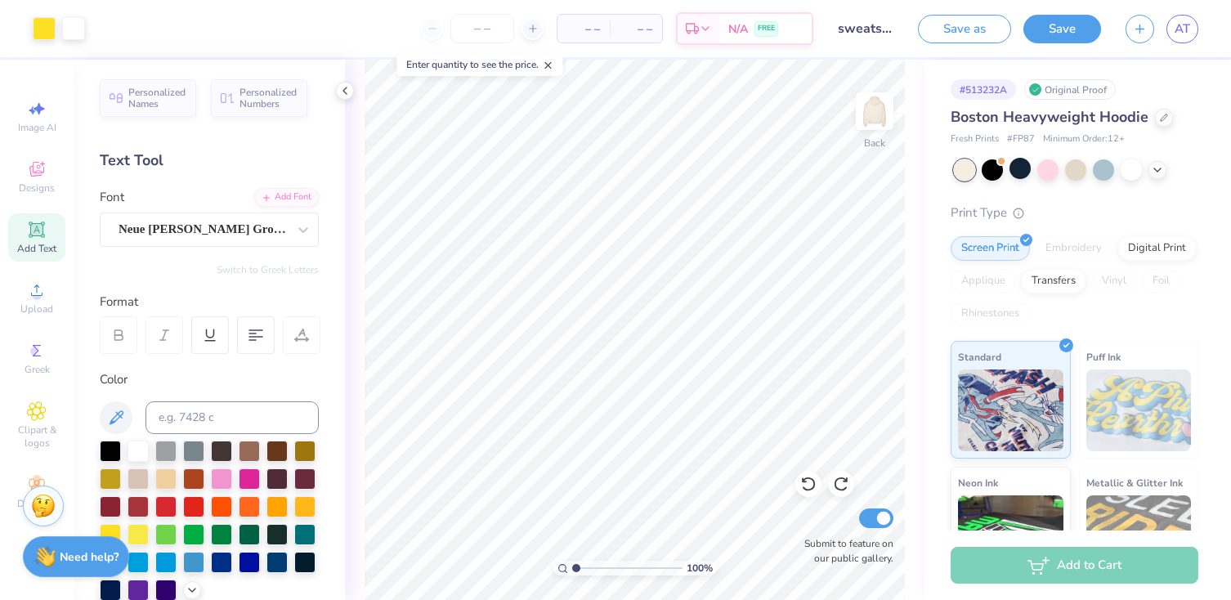
click at [572, 569] on input "range" at bounding box center [627, 568] width 110 height 15
drag, startPoint x: 575, startPoint y: 568, endPoint x: 597, endPoint y: 568, distance: 22.1
click at [597, 568] on input "range" at bounding box center [627, 568] width 110 height 15
drag, startPoint x: 596, startPoint y: 567, endPoint x: 567, endPoint y: 571, distance: 29.6
click at [572, 571] on input "range" at bounding box center [627, 568] width 110 height 15
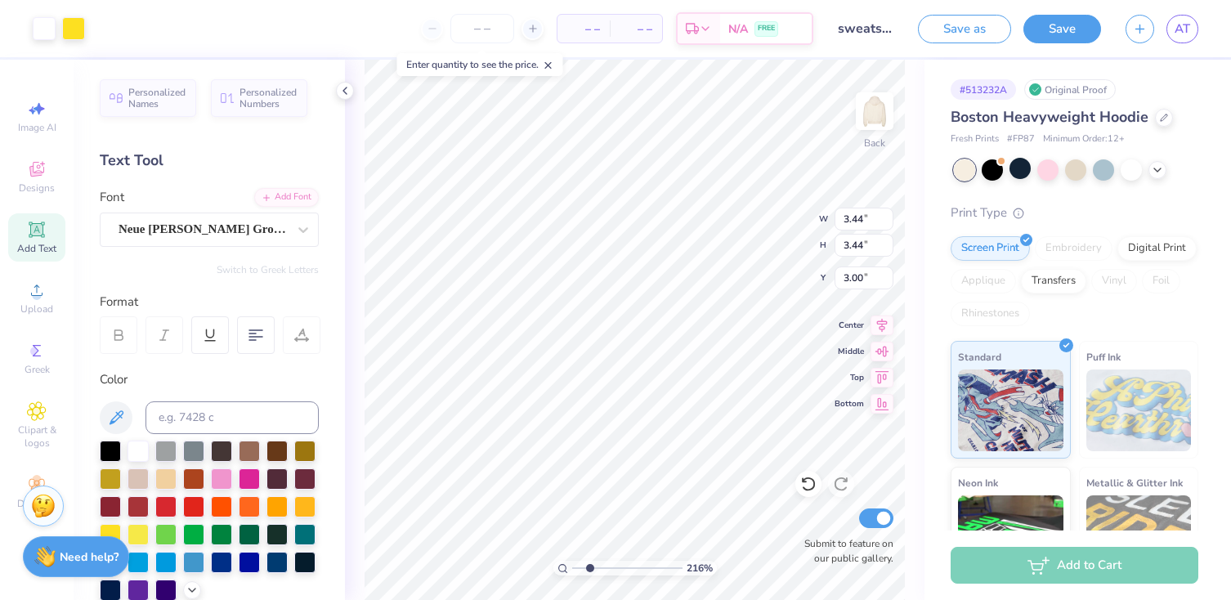
drag, startPoint x: 576, startPoint y: 567, endPoint x: 589, endPoint y: 567, distance: 12.3
click at [589, 567] on input "range" at bounding box center [627, 568] width 110 height 15
click at [809, 486] on icon at bounding box center [809, 484] width 16 height 16
click at [347, 263] on div "223 % Back W 3.44 3.44 " H 3.44 3.44 " Y 3.00 3.00 " Center Middle Top Bottom S…" at bounding box center [635, 330] width 580 height 541
drag, startPoint x: 589, startPoint y: 568, endPoint x: 514, endPoint y: 568, distance: 74.4
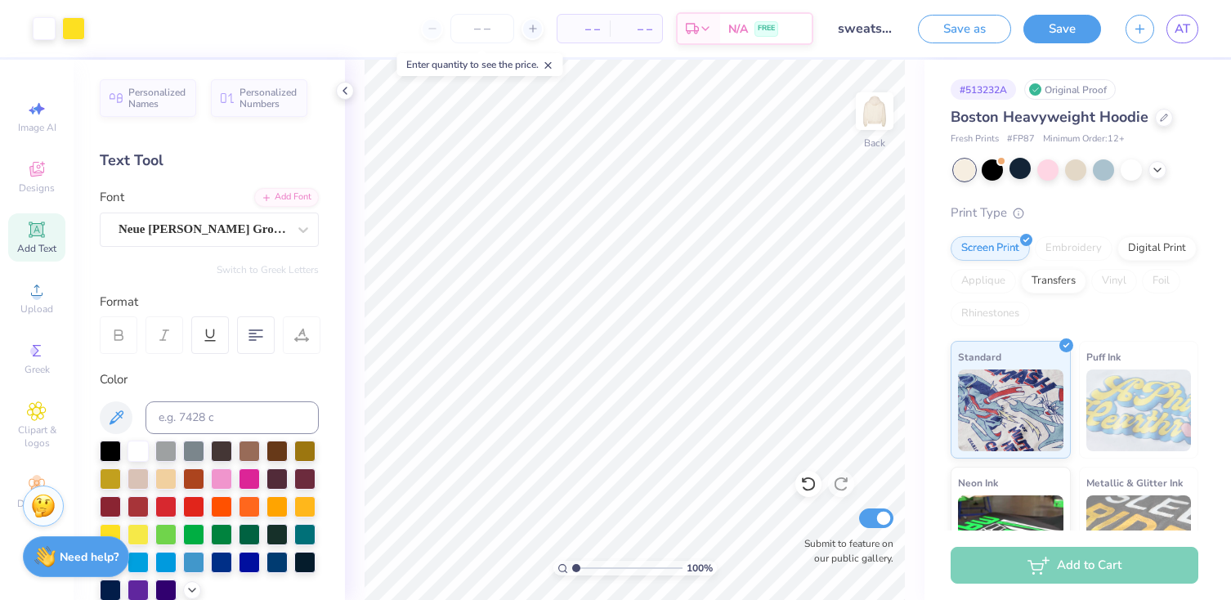
click at [572, 568] on input "range" at bounding box center [627, 568] width 110 height 15
drag, startPoint x: 577, startPoint y: 568, endPoint x: 591, endPoint y: 567, distance: 13.9
click at [591, 567] on input "range" at bounding box center [627, 568] width 110 height 15
drag, startPoint x: 593, startPoint y: 568, endPoint x: 516, endPoint y: 568, distance: 76.9
click at [572, 568] on input "range" at bounding box center [627, 568] width 110 height 15
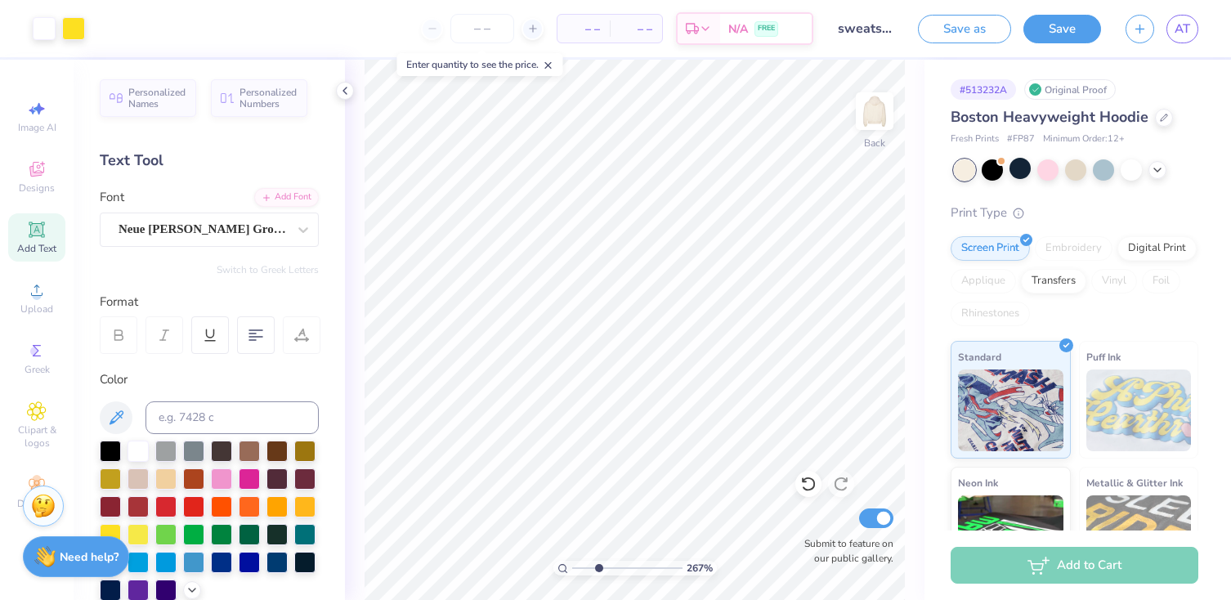
drag, startPoint x: 575, startPoint y: 568, endPoint x: 598, endPoint y: 567, distance: 23.0
click at [598, 567] on input "range" at bounding box center [627, 568] width 110 height 15
drag, startPoint x: 599, startPoint y: 567, endPoint x: 560, endPoint y: 567, distance: 39.3
click at [572, 567] on input "range" at bounding box center [627, 568] width 110 height 15
click at [872, 128] on img at bounding box center [874, 110] width 65 height 65
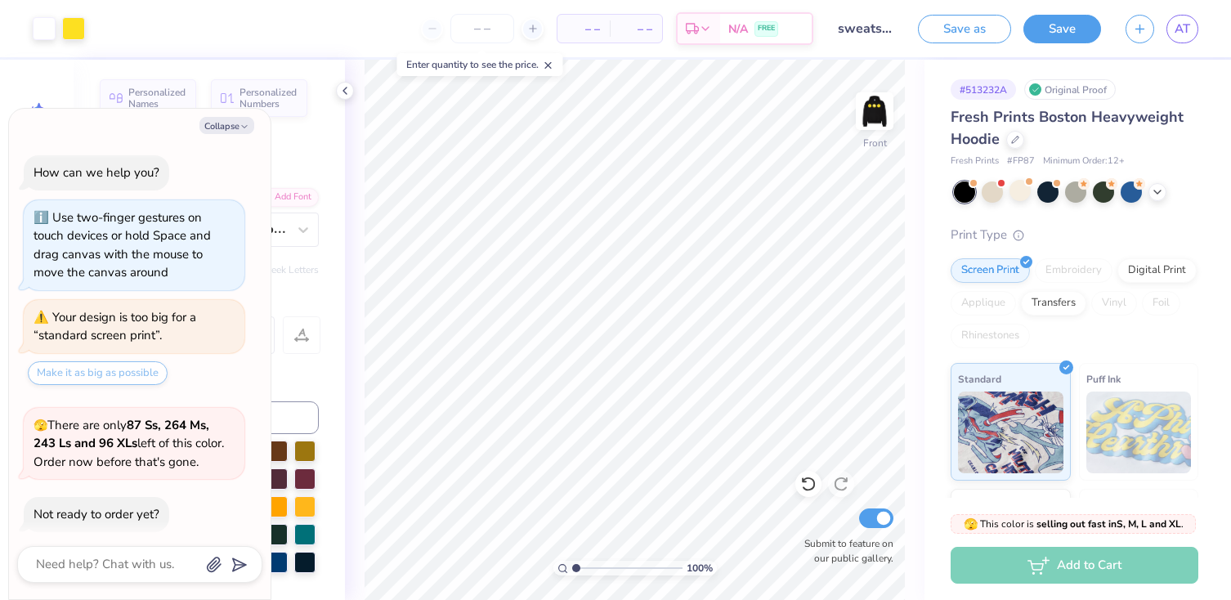
scroll to position [72, 0]
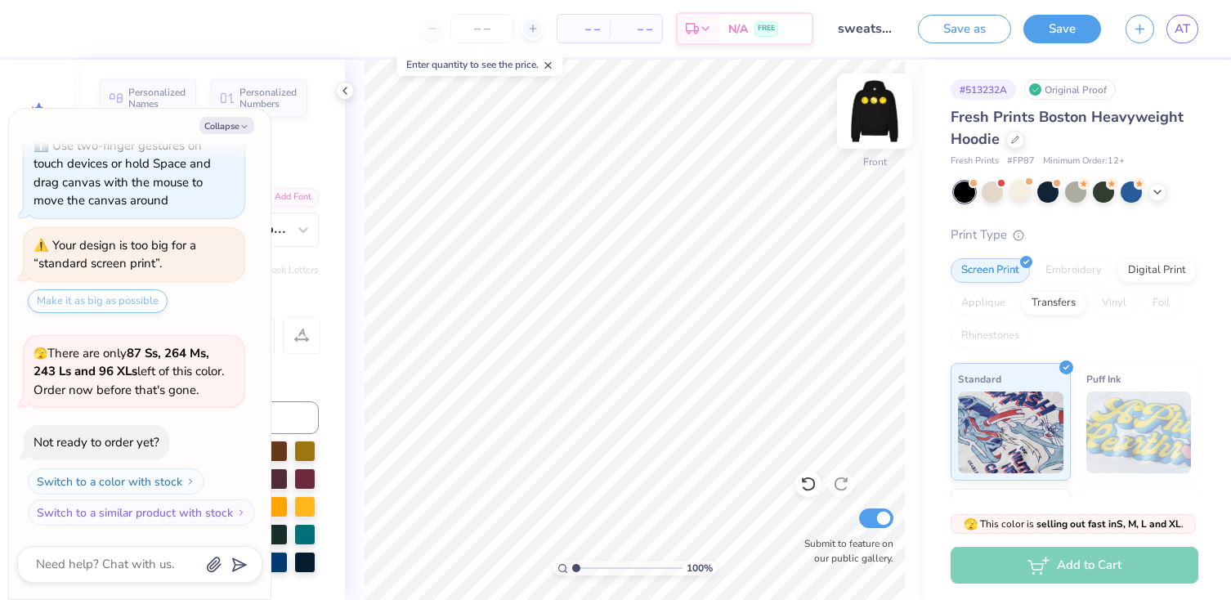
click at [880, 110] on img at bounding box center [874, 110] width 65 height 65
click at [1157, 195] on icon at bounding box center [1157, 190] width 13 height 13
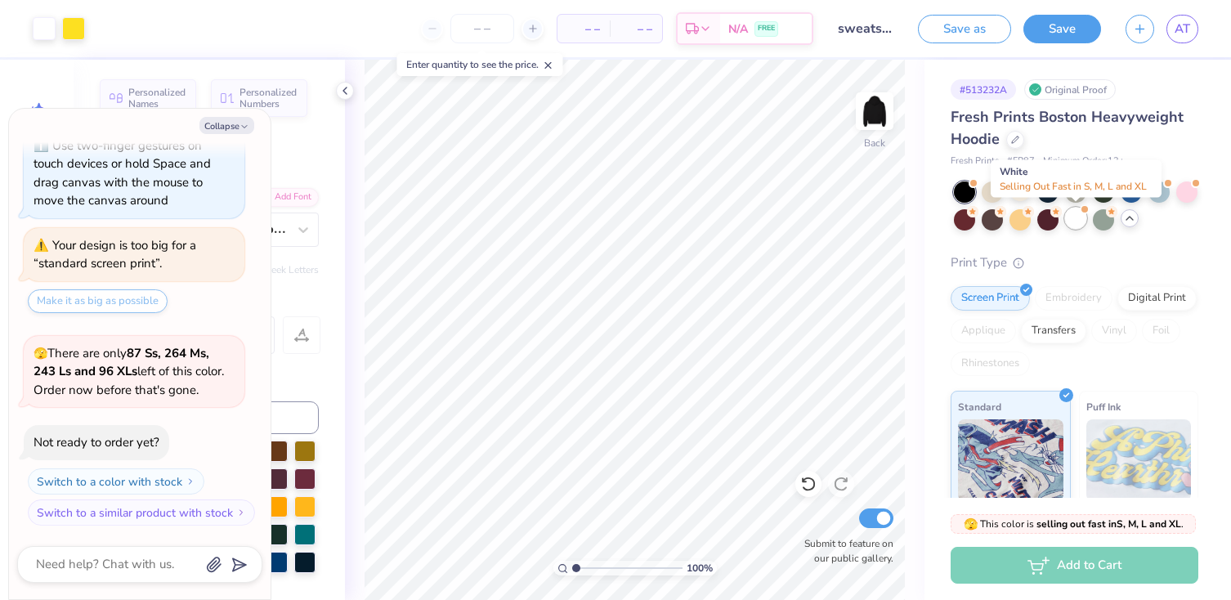
click at [1075, 220] on div at bounding box center [1075, 218] width 21 height 21
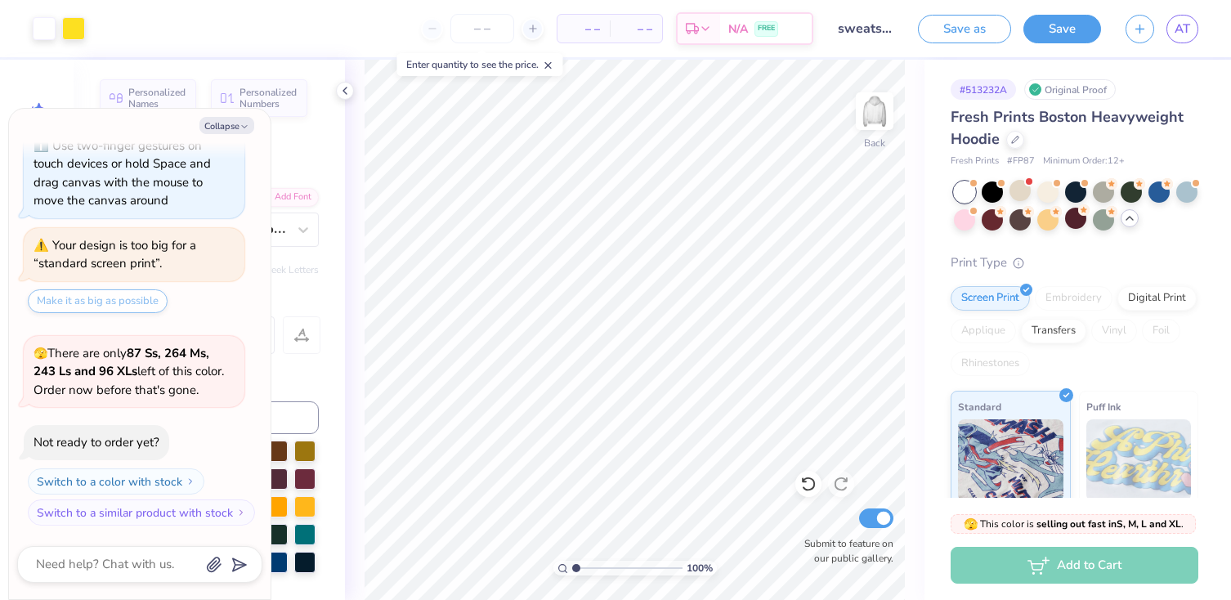
scroll to position [285, 0]
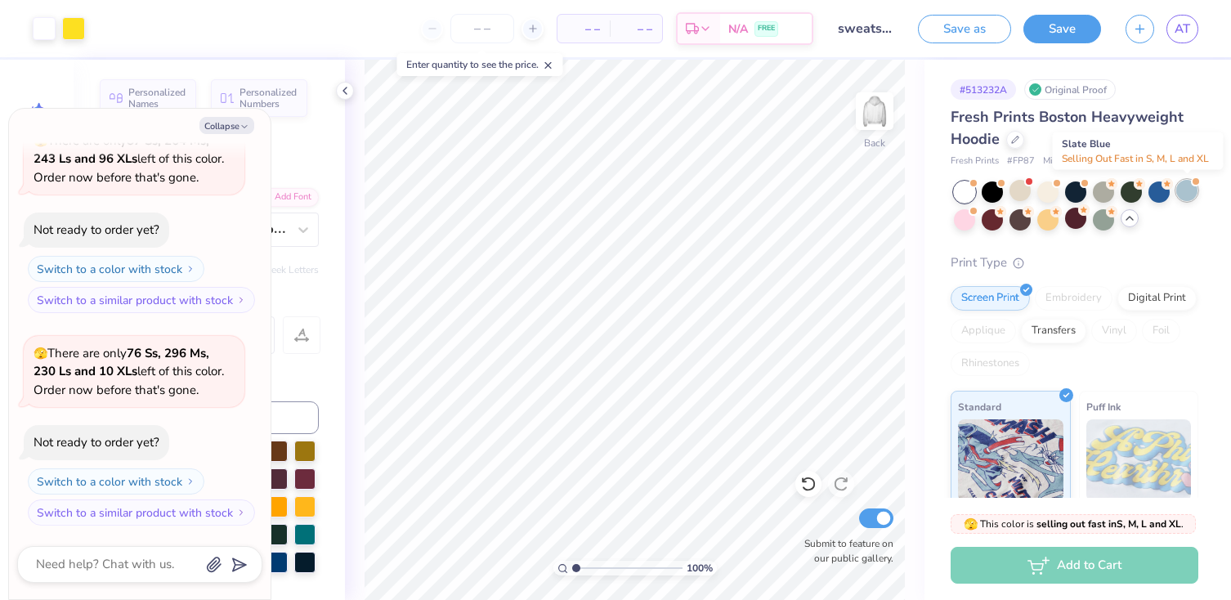
click at [1187, 195] on div at bounding box center [1187, 190] width 21 height 21
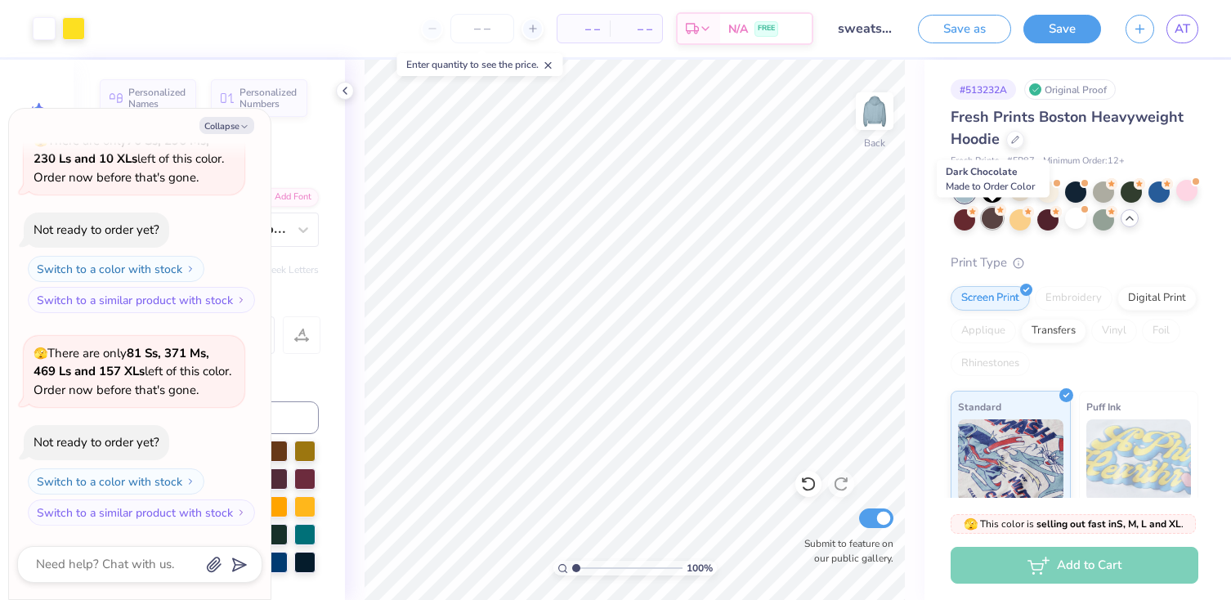
click at [992, 223] on div at bounding box center [992, 218] width 21 height 21
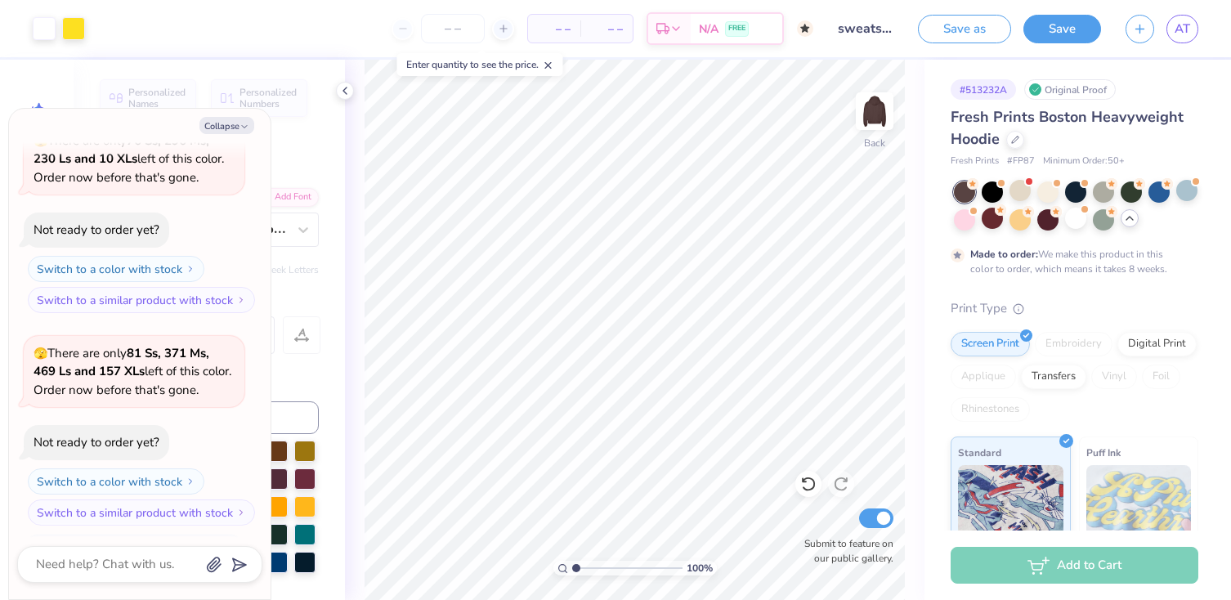
scroll to position [633, 0]
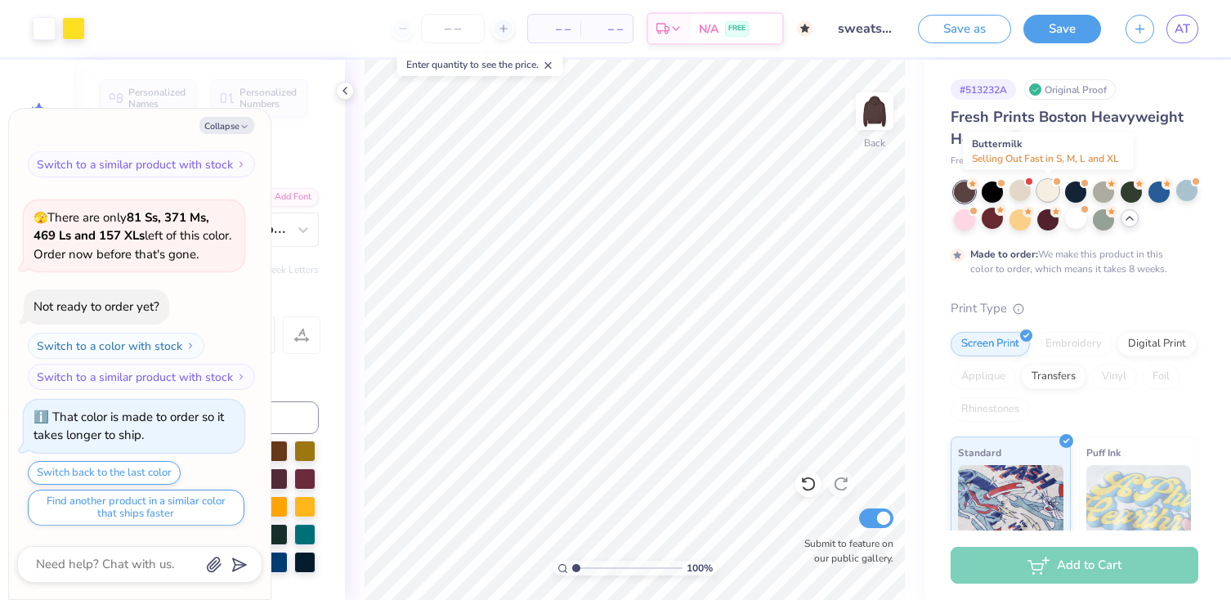
click at [1045, 191] on div at bounding box center [1048, 190] width 21 height 21
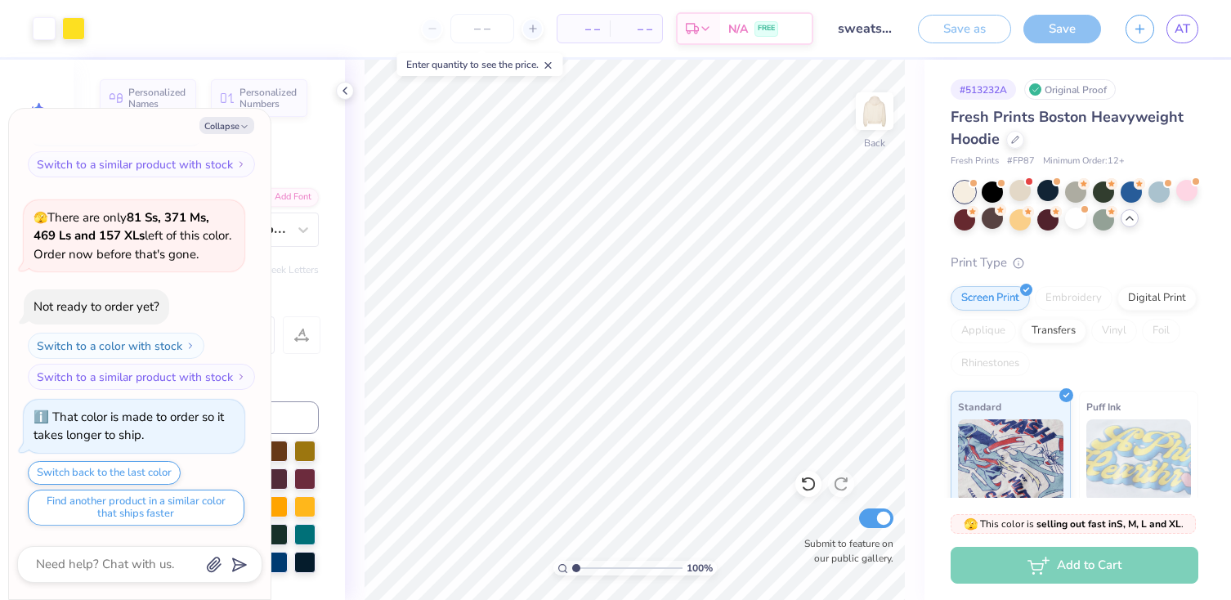
scroll to position [927, 0]
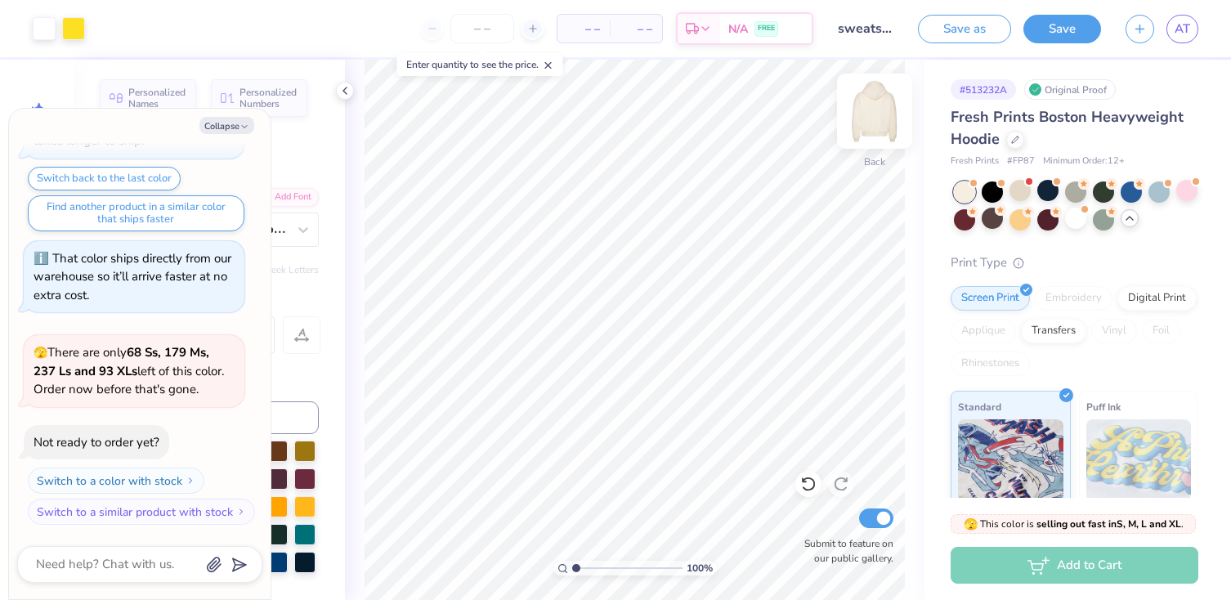
click at [870, 109] on img at bounding box center [874, 110] width 65 height 65
click at [871, 115] on img at bounding box center [874, 110] width 65 height 65
click at [879, 117] on img at bounding box center [874, 110] width 65 height 65
click at [231, 123] on button "Collapse" at bounding box center [227, 125] width 55 height 17
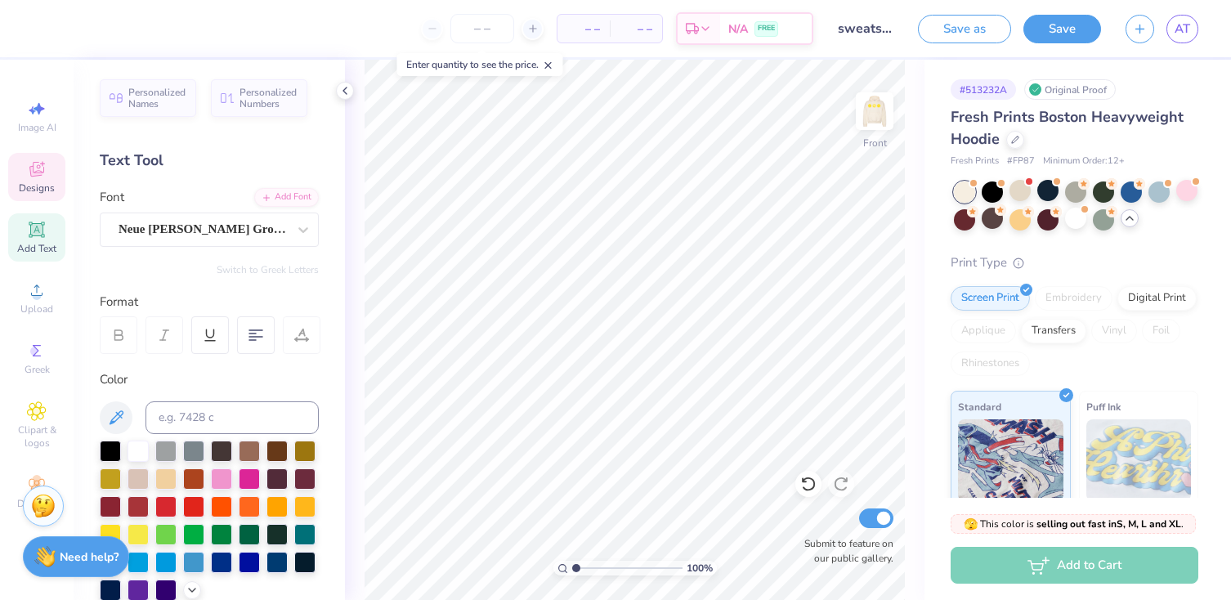
click at [38, 167] on icon at bounding box center [37, 169] width 20 height 20
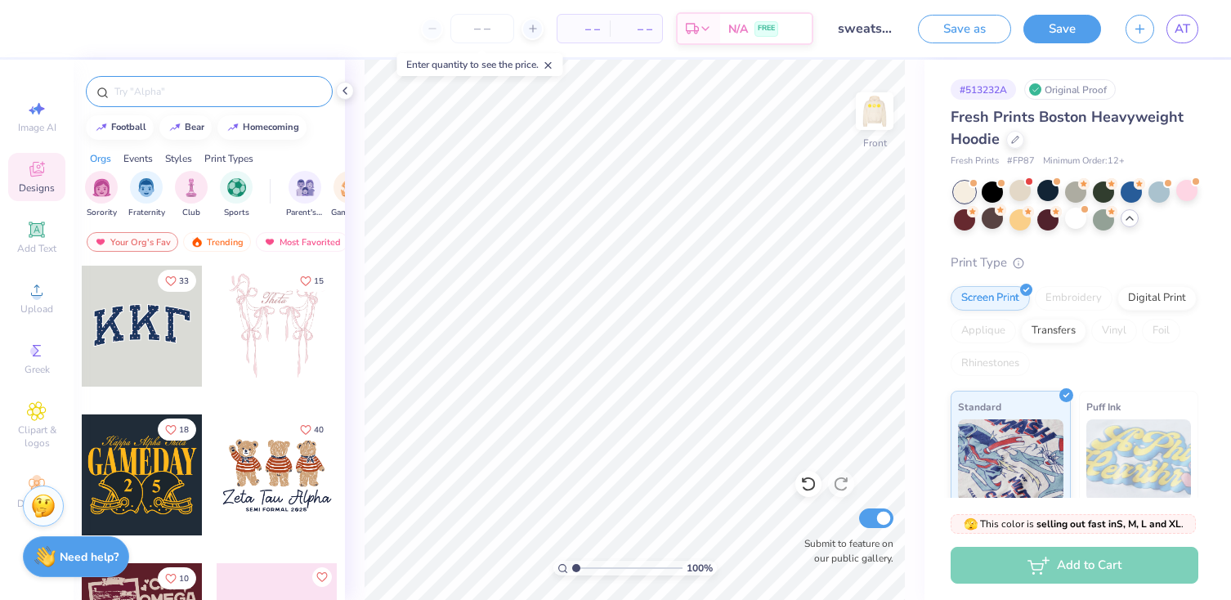
click at [199, 92] on input "text" at bounding box center [217, 91] width 209 height 16
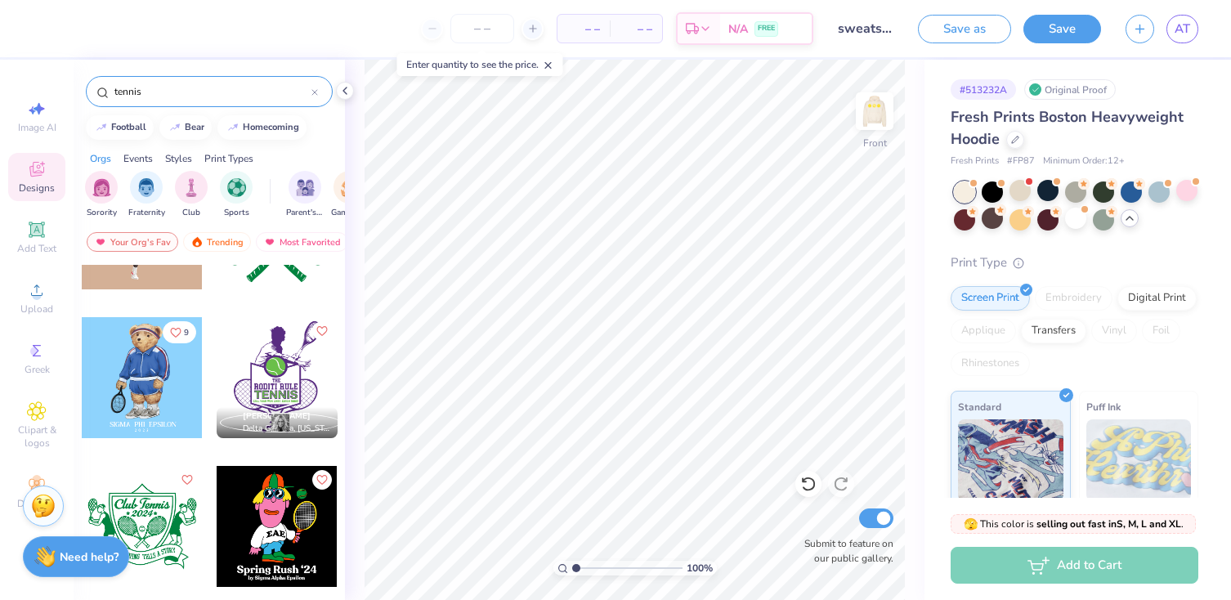
scroll to position [1430, 0]
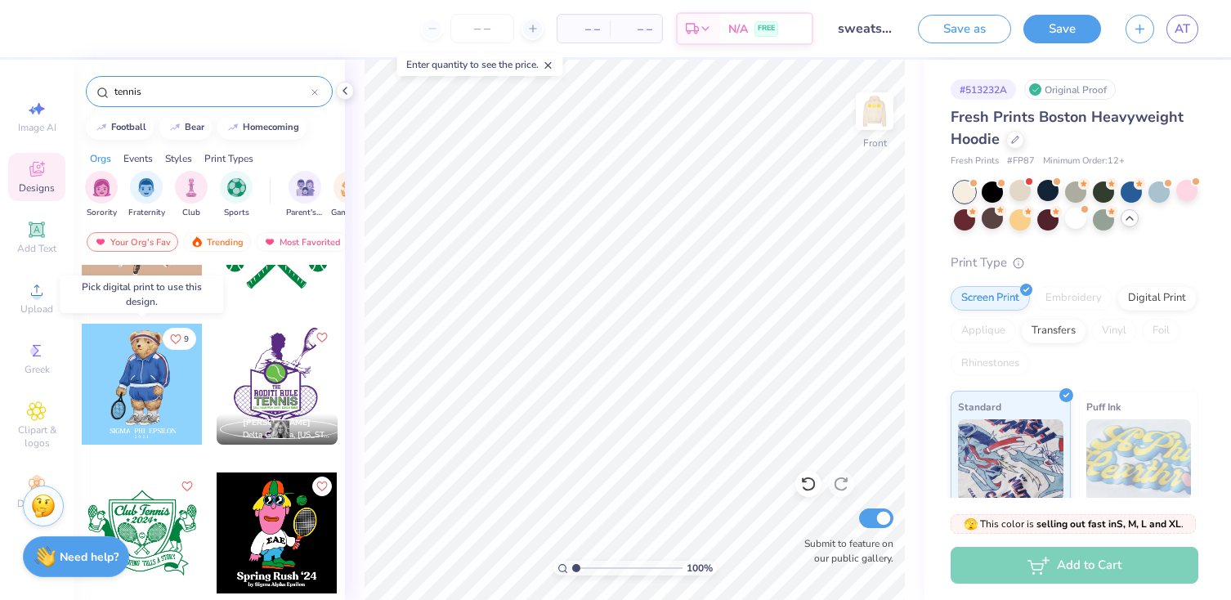
click at [142, 404] on div at bounding box center [142, 384] width 121 height 121
click at [146, 384] on div at bounding box center [142, 384] width 121 height 121
click at [159, 384] on div at bounding box center [142, 384] width 121 height 121
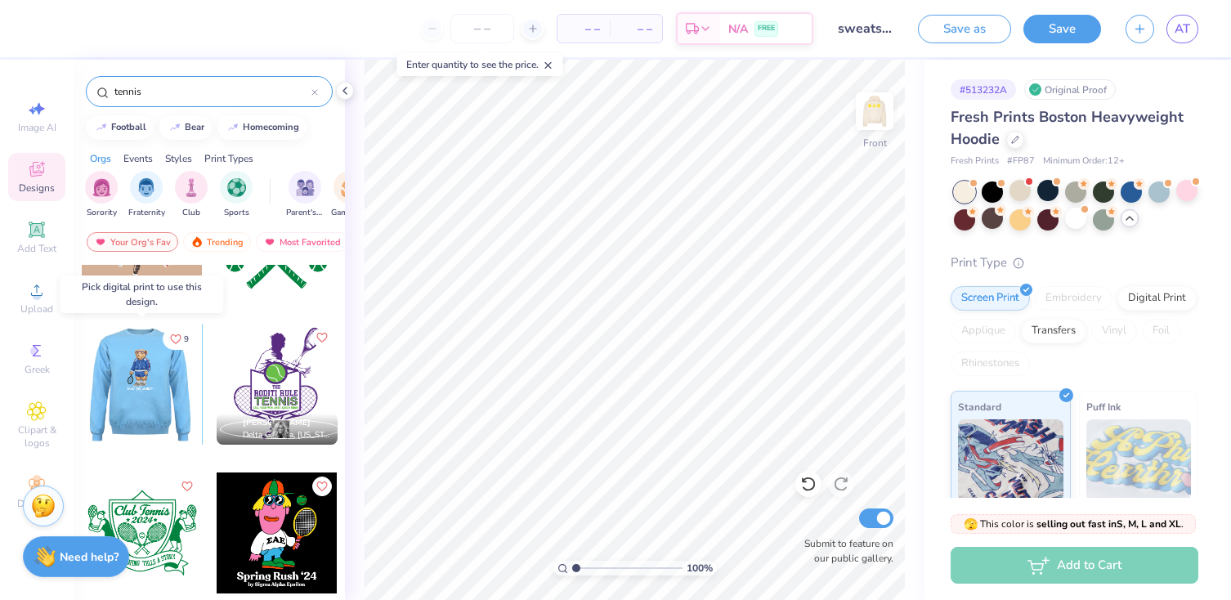
click at [141, 382] on div at bounding box center [141, 384] width 121 height 121
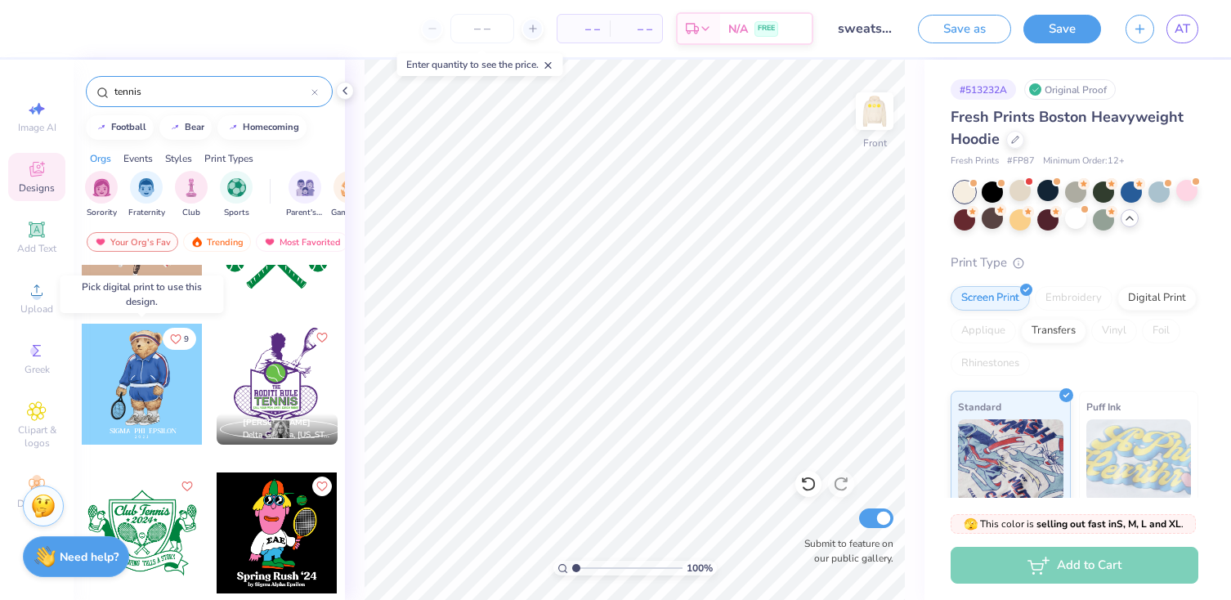
click at [141, 382] on div at bounding box center [142, 384] width 121 height 121
click at [1162, 295] on div "Digital Print" at bounding box center [1157, 296] width 79 height 25
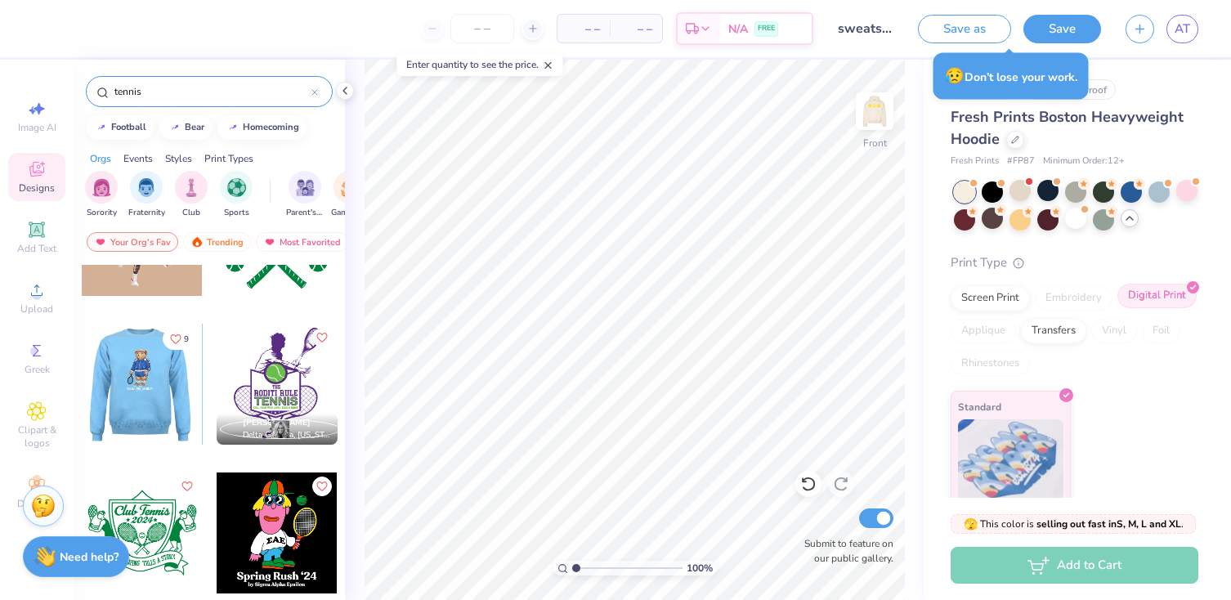
click at [137, 381] on div at bounding box center [141, 384] width 121 height 121
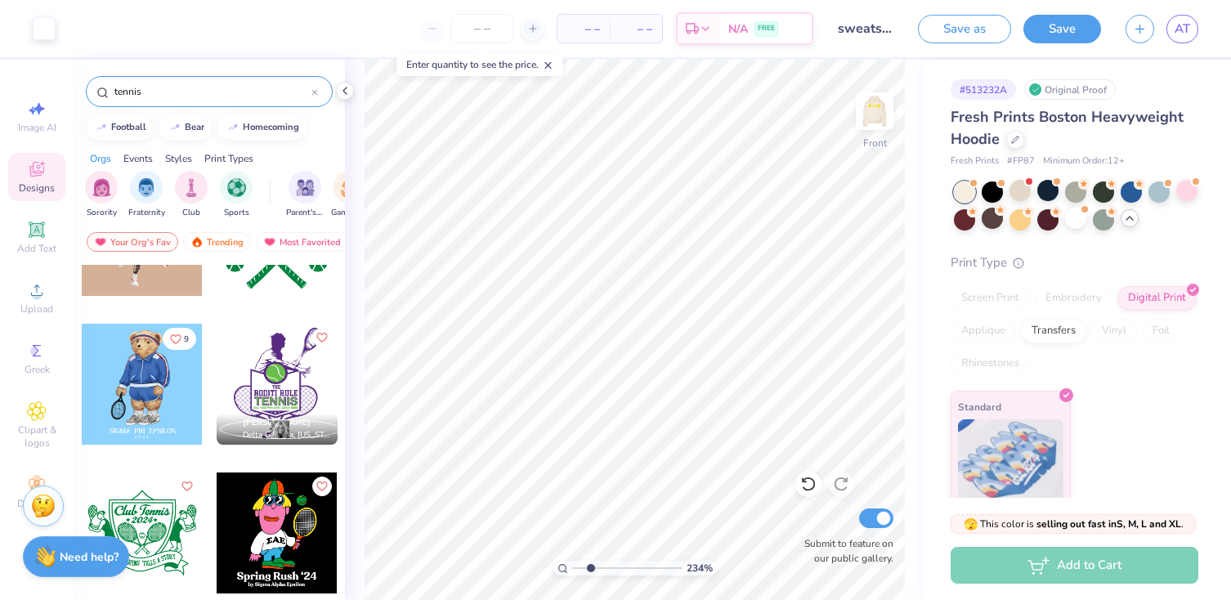
drag, startPoint x: 575, startPoint y: 565, endPoint x: 590, endPoint y: 565, distance: 15.5
click at [590, 565] on input "range" at bounding box center [627, 568] width 110 height 15
drag, startPoint x: 591, startPoint y: 568, endPoint x: 573, endPoint y: 567, distance: 18.0
click at [573, 567] on input "range" at bounding box center [627, 568] width 110 height 15
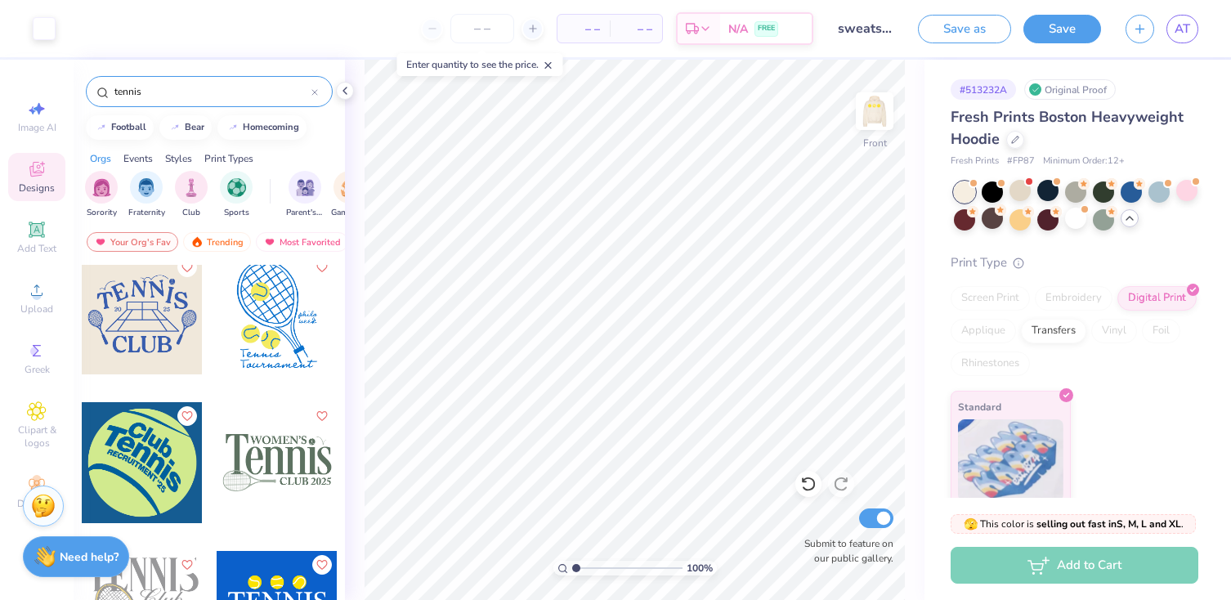
scroll to position [904, 0]
click at [583, 568] on input "range" at bounding box center [627, 568] width 110 height 15
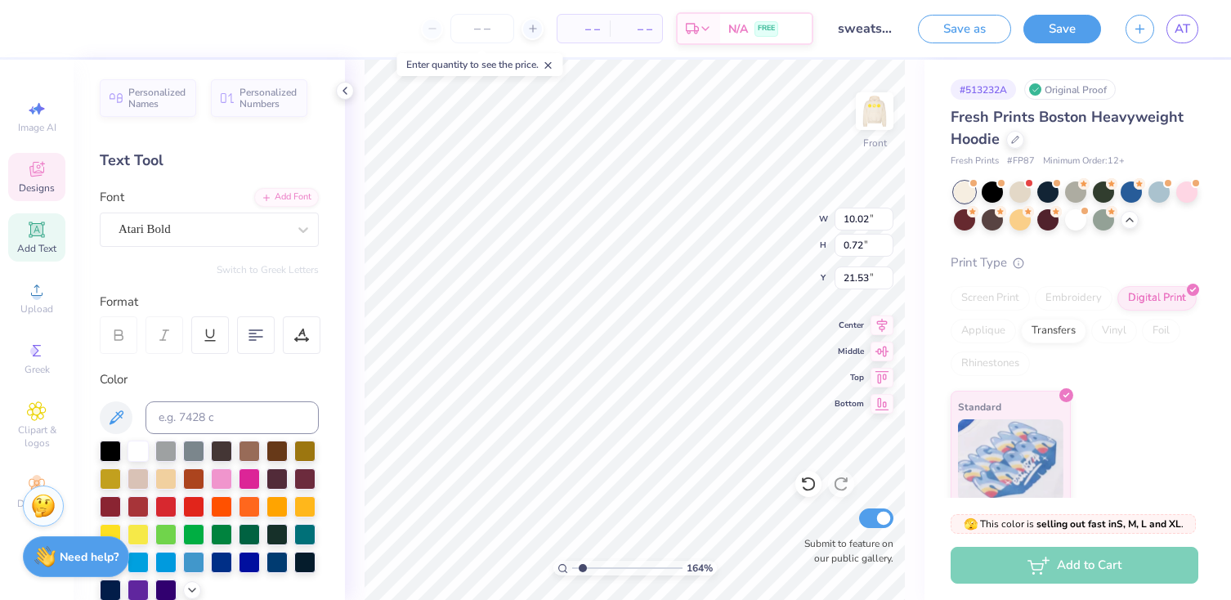
scroll to position [0, 4]
type textarea "SANTA [PERSON_NAME]"
type textarea "2 0 2 5"
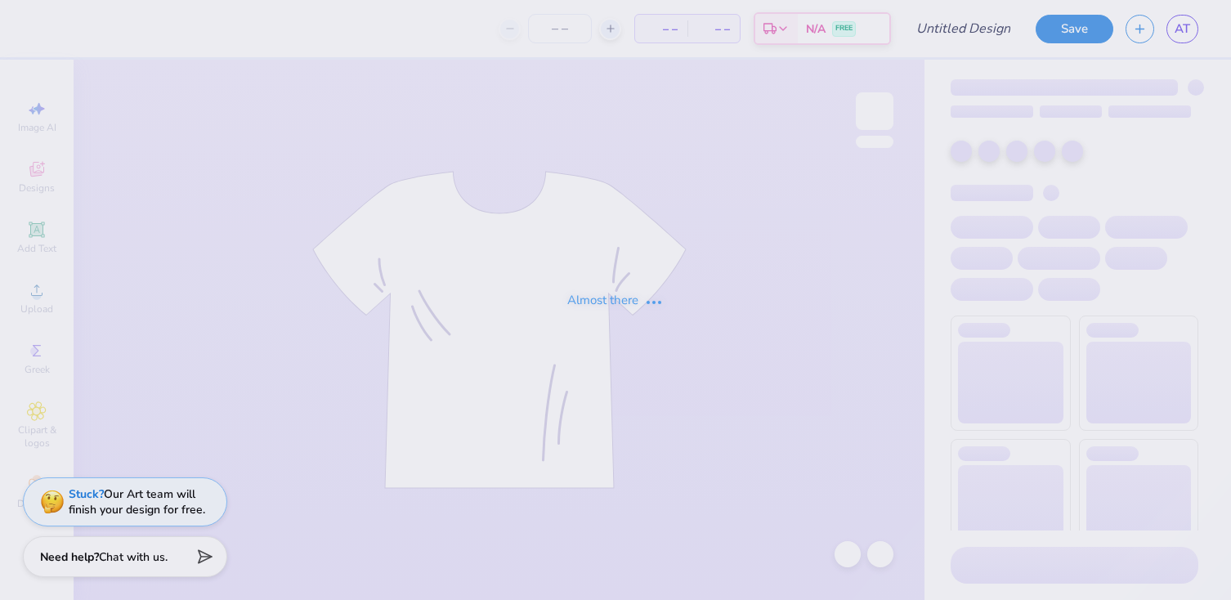
type input "sweatshirt2"
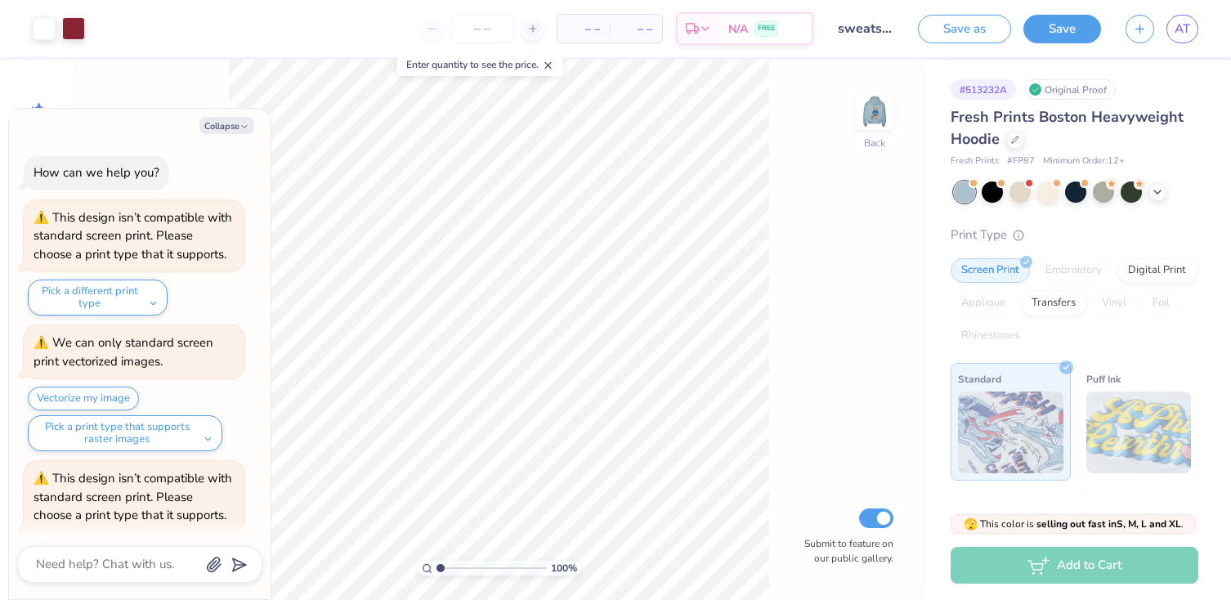
scroll to position [264, 0]
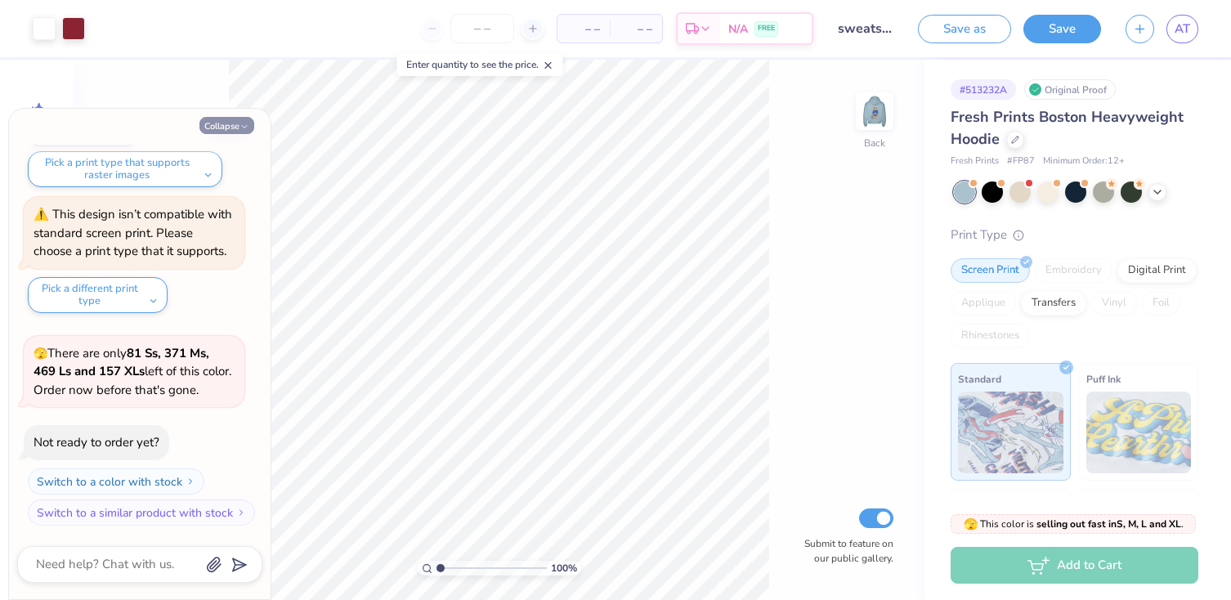
click at [224, 124] on button "Collapse" at bounding box center [227, 125] width 55 height 17
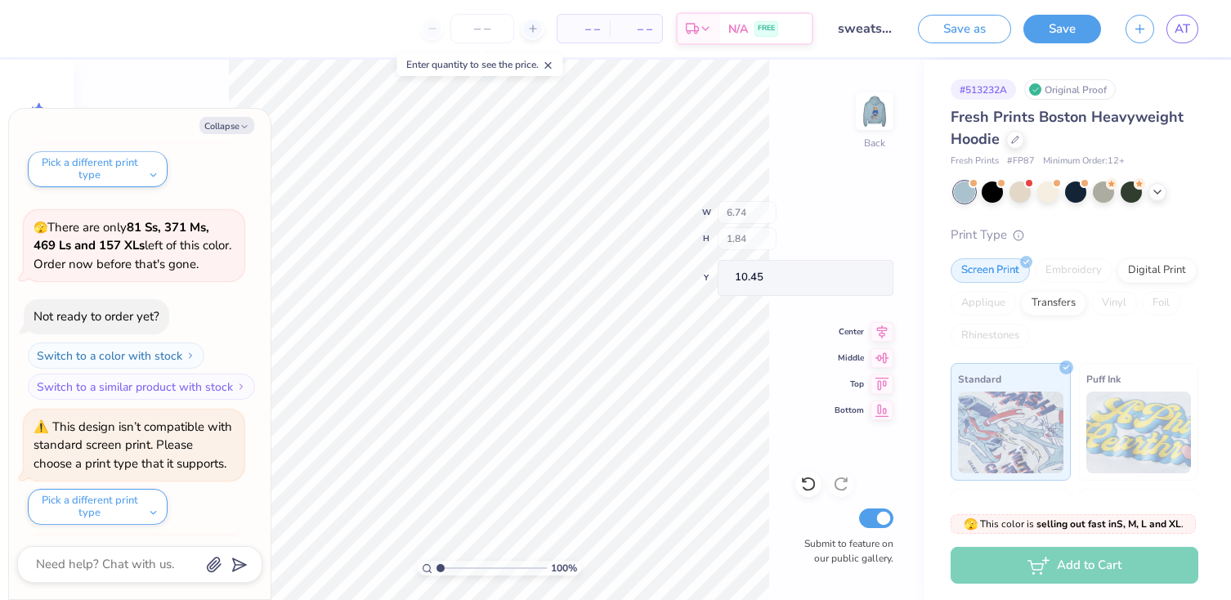
scroll to position [515, 0]
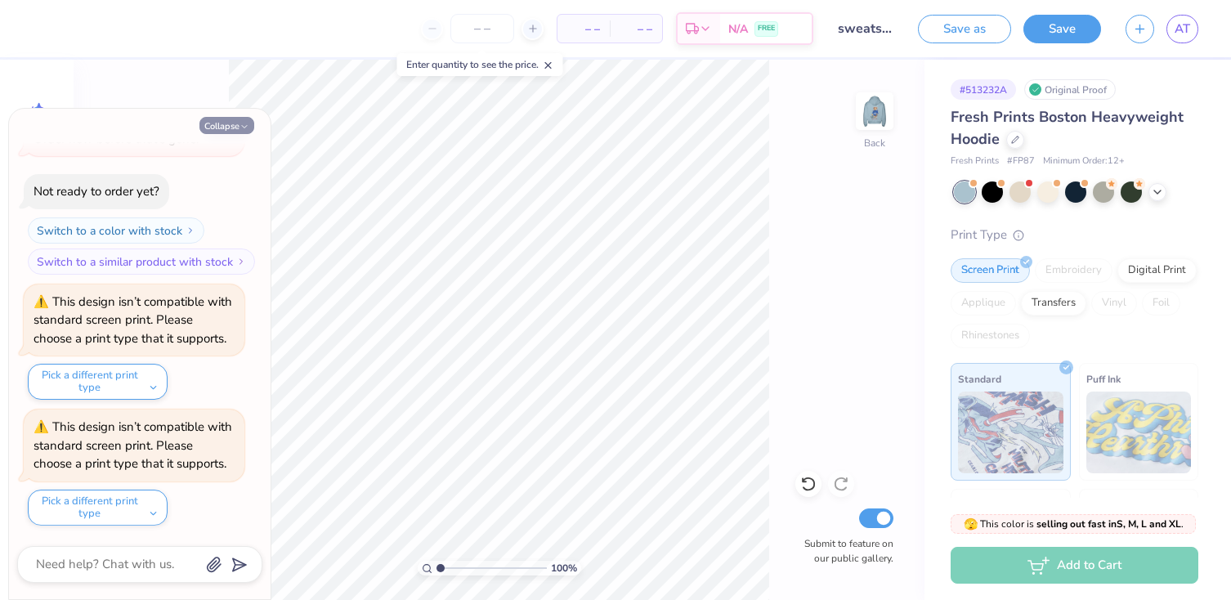
click at [217, 126] on button "Collapse" at bounding box center [227, 125] width 55 height 17
type textarea "x"
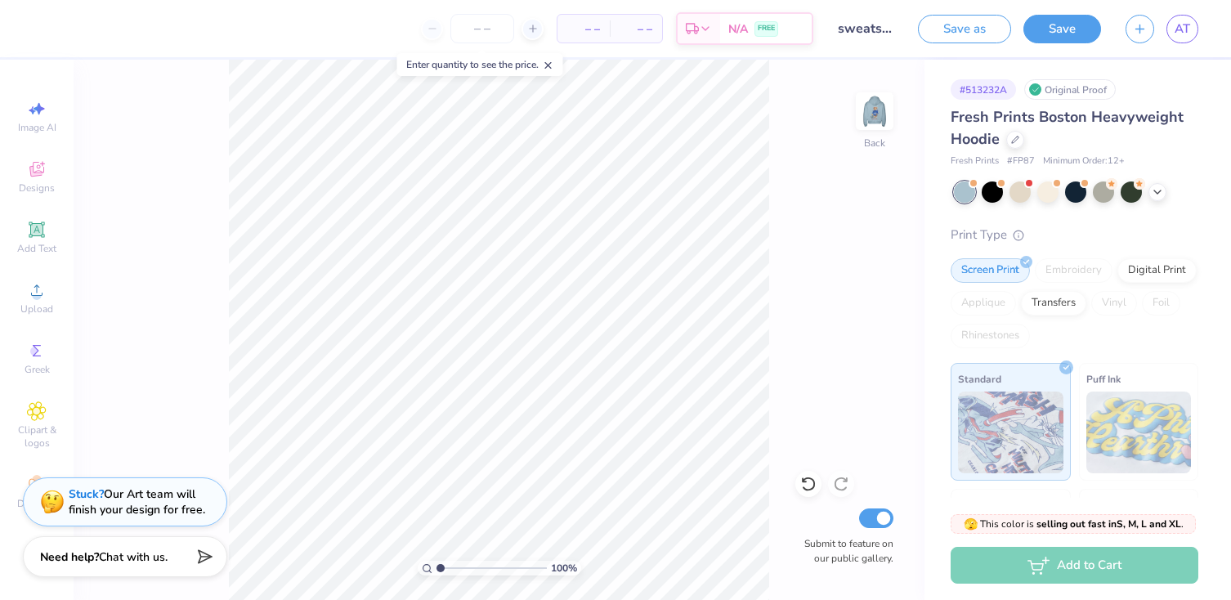
click at [185, 334] on div "100 % Back Submit to feature on our public gallery." at bounding box center [499, 330] width 851 height 541
click at [38, 175] on icon at bounding box center [36, 169] width 15 height 15
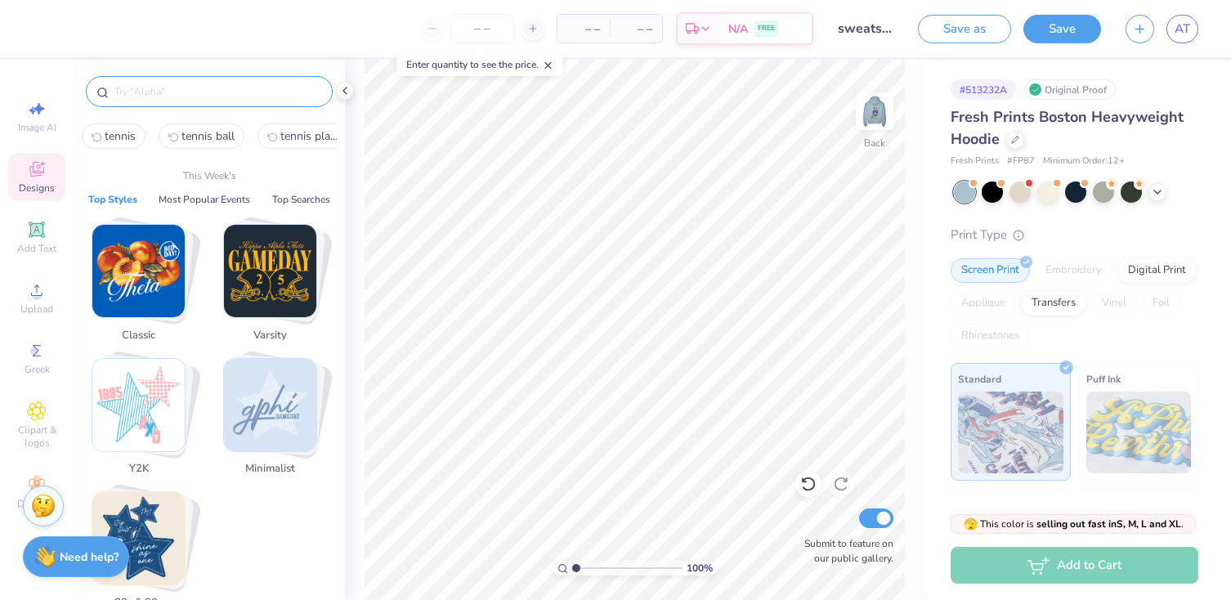
click at [169, 95] on input "text" at bounding box center [217, 91] width 209 height 16
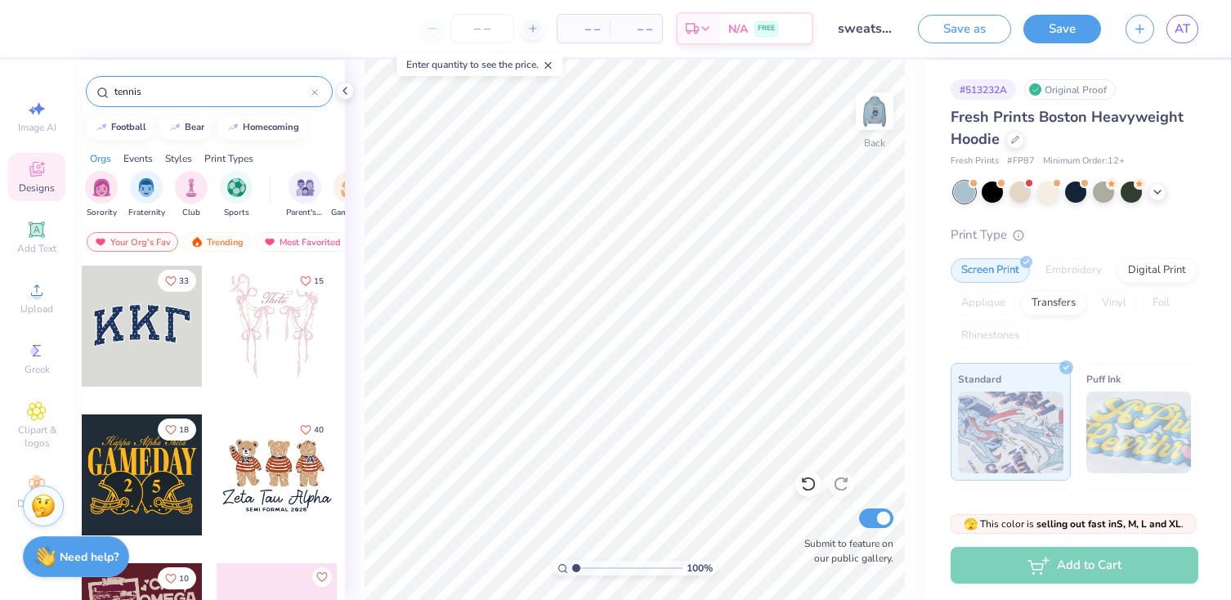
type input "tennis"
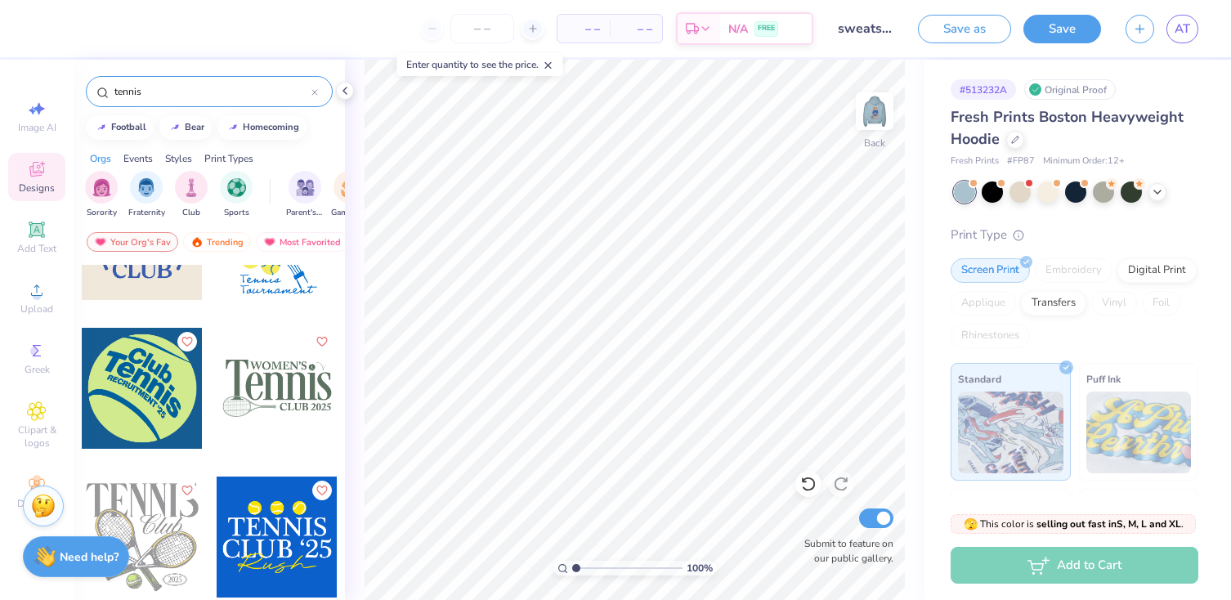
scroll to position [1013, 0]
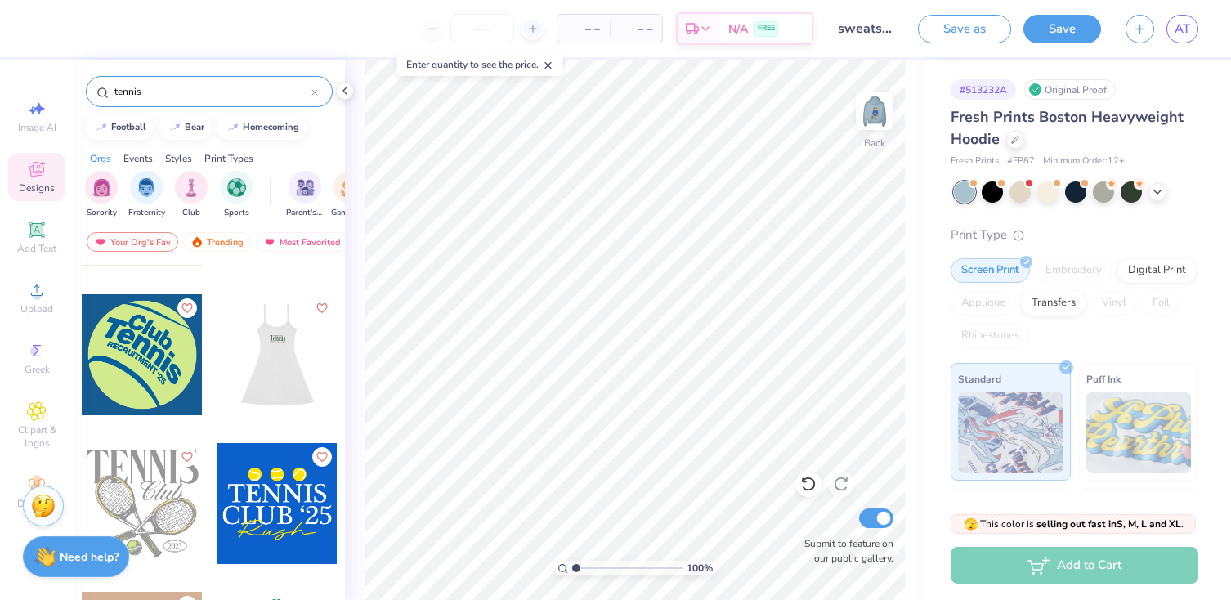
click at [217, 370] on div at bounding box center [156, 354] width 121 height 121
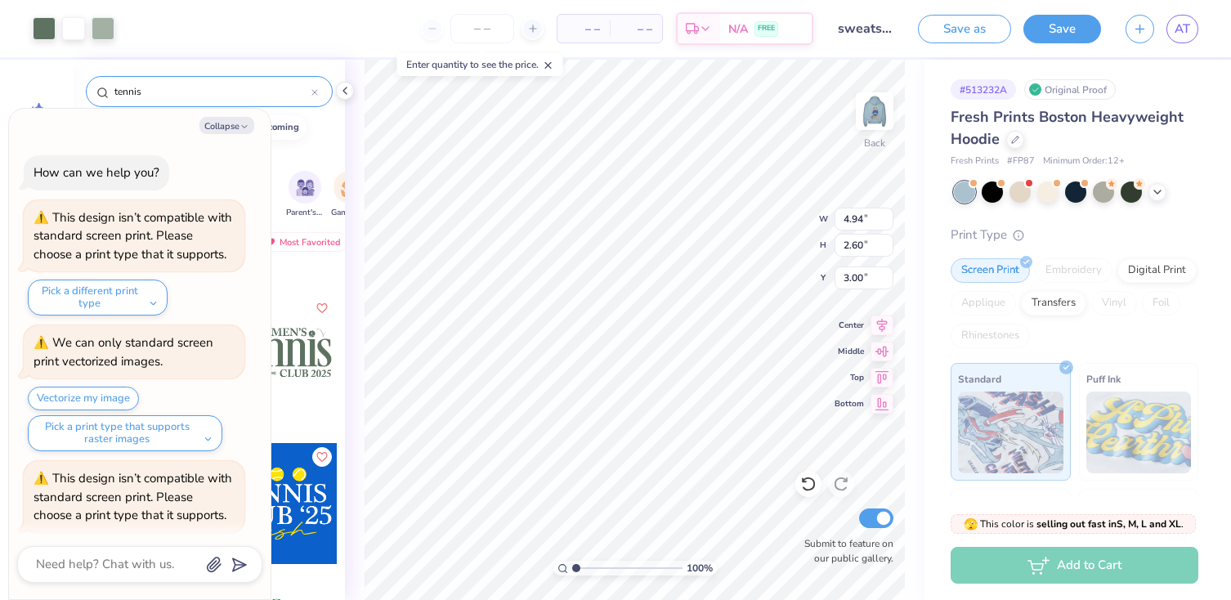
scroll to position [641, 0]
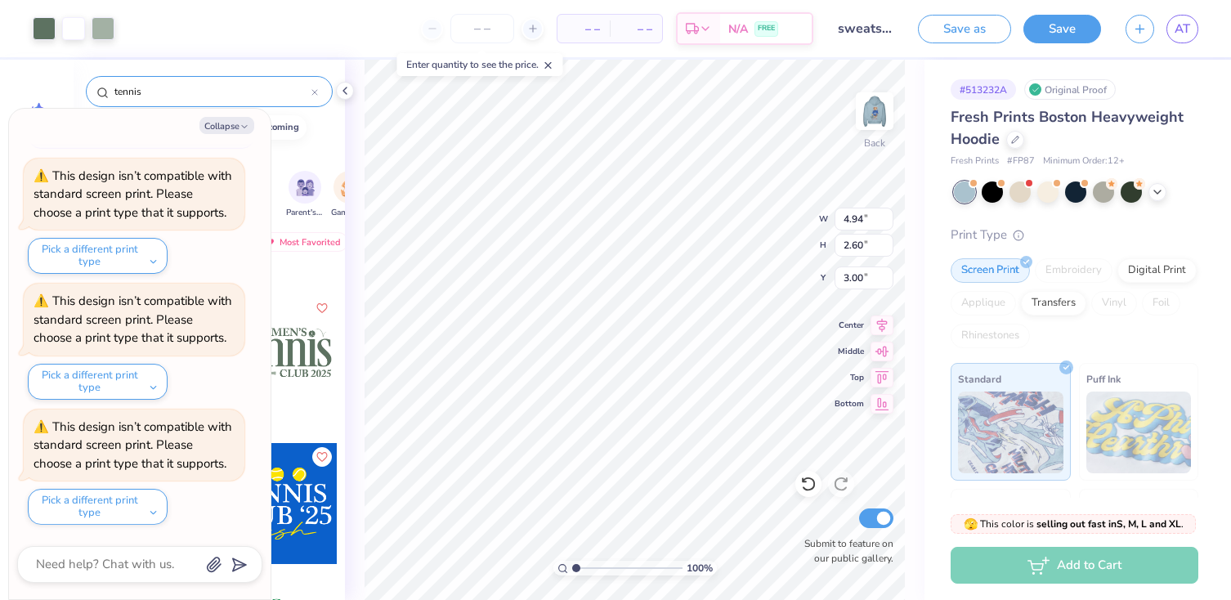
type textarea "x"
type input "11.15"
type input "5.87"
type textarea "x"
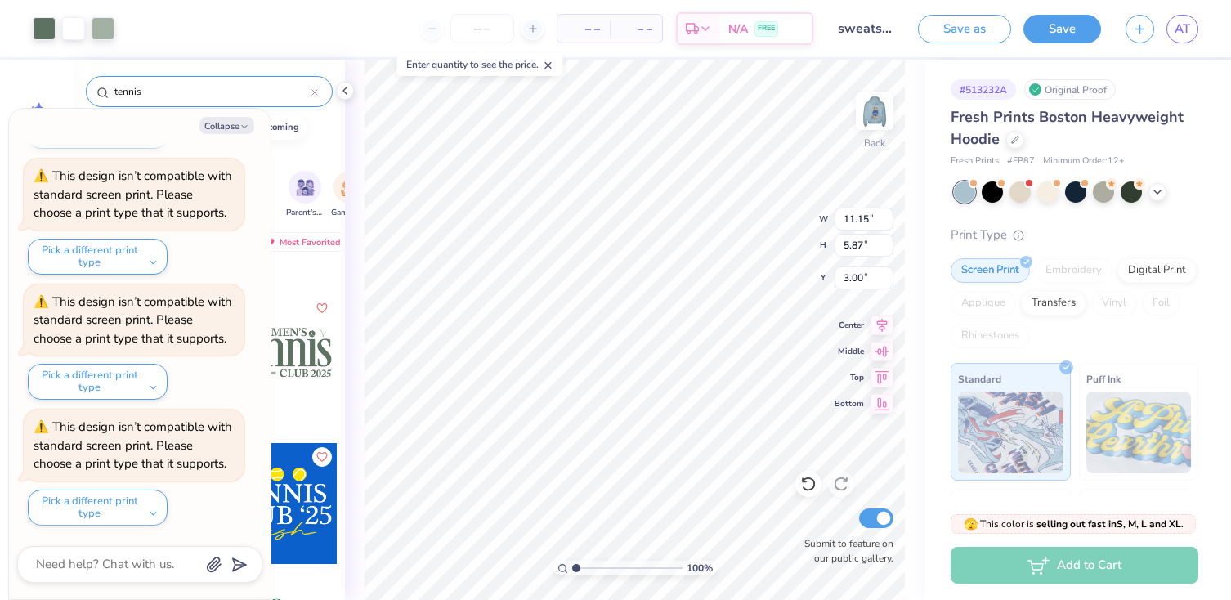
type input "14.55"
type input "7.66"
click at [45, 33] on div at bounding box center [44, 27] width 23 height 23
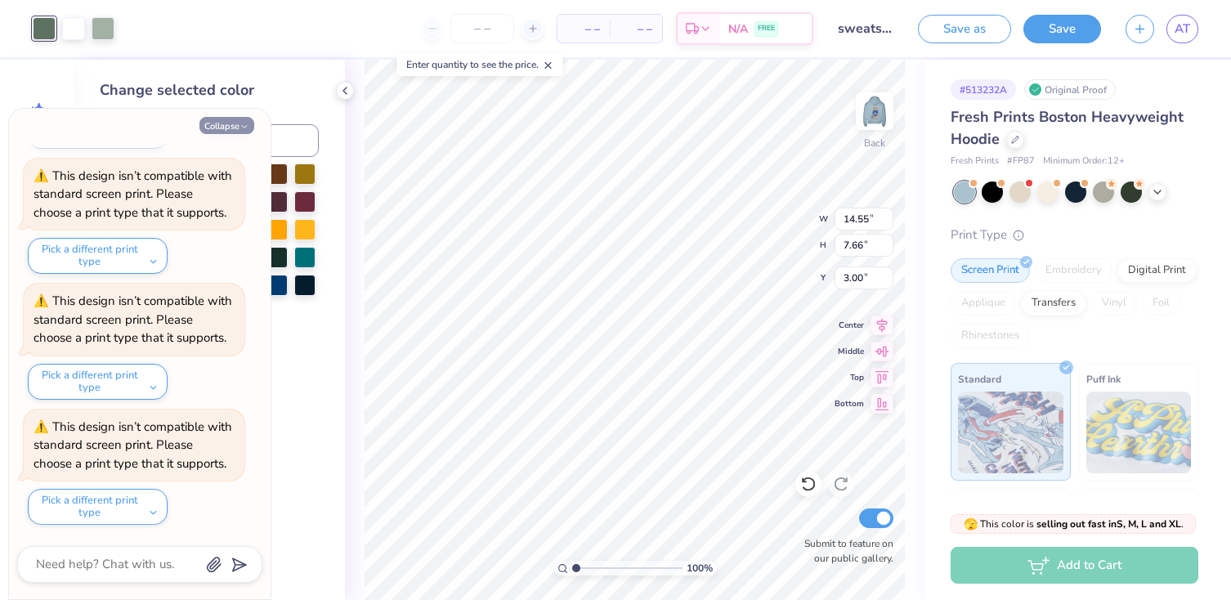
click at [240, 126] on icon "button" at bounding box center [245, 127] width 10 height 10
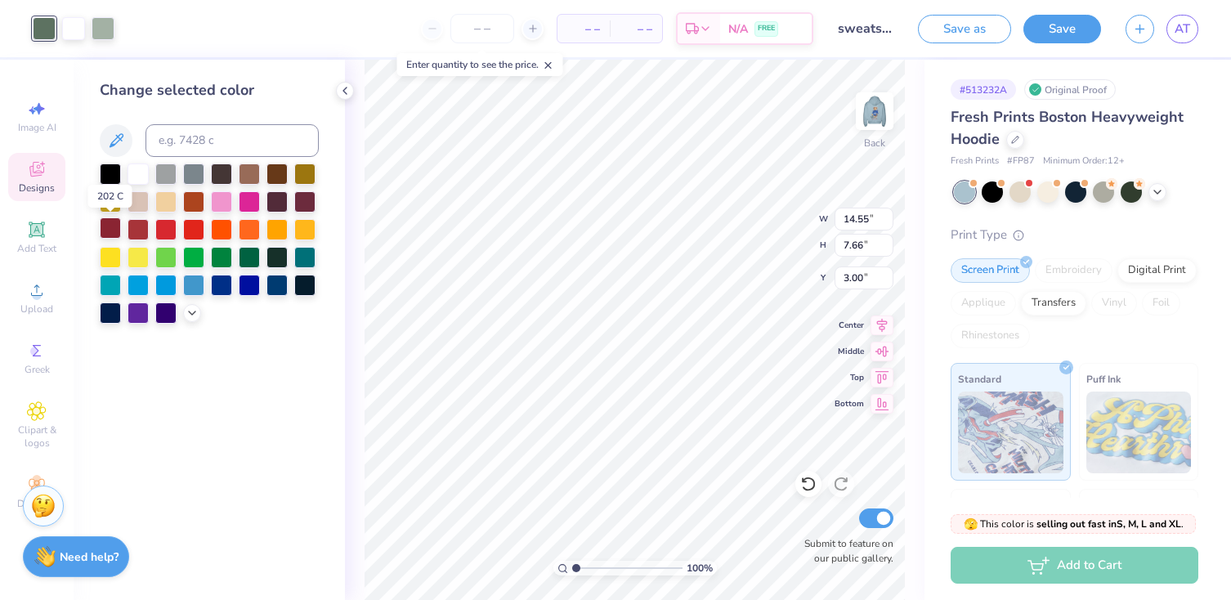
click at [102, 231] on div at bounding box center [110, 228] width 21 height 21
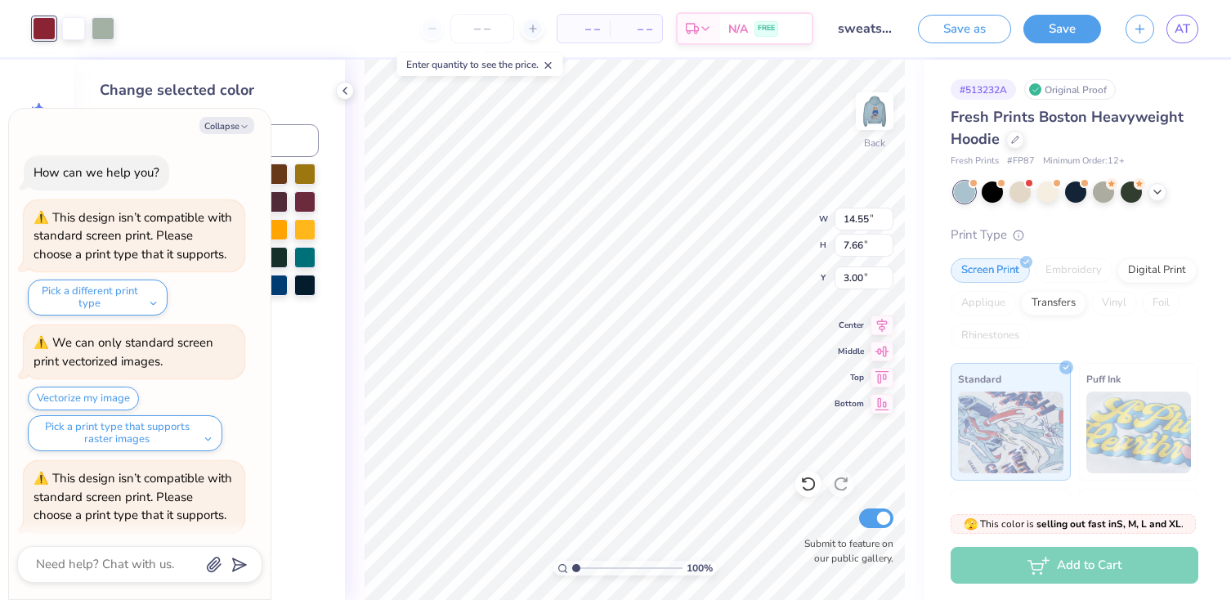
scroll to position [1017, 0]
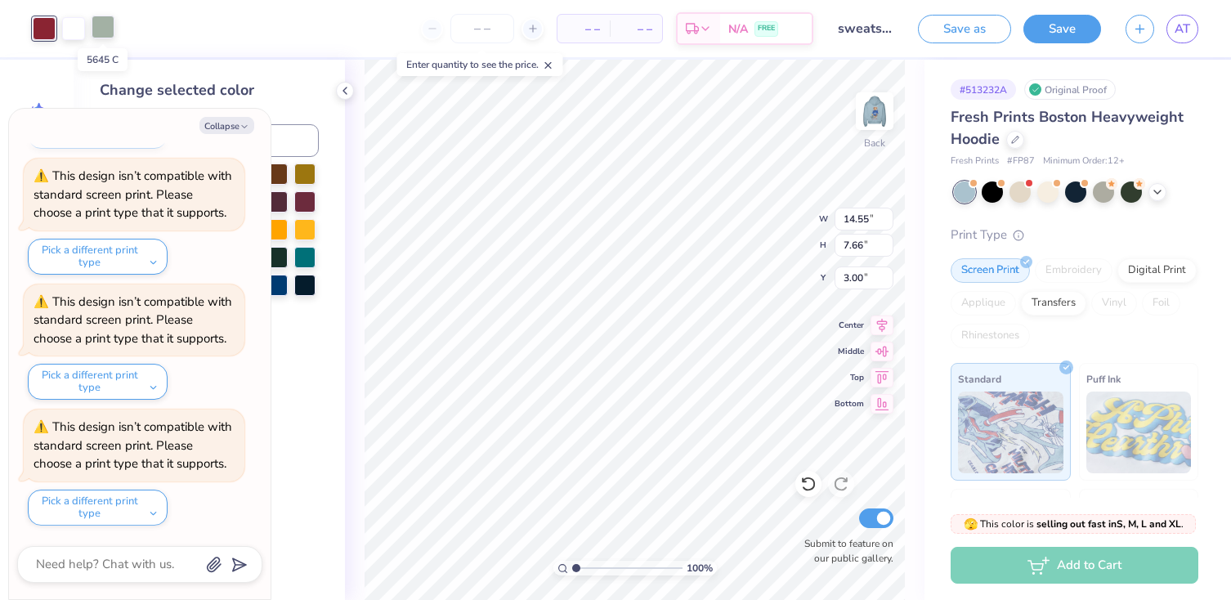
click at [106, 22] on div at bounding box center [103, 27] width 23 height 23
click at [223, 119] on button "Collapse" at bounding box center [227, 125] width 55 height 17
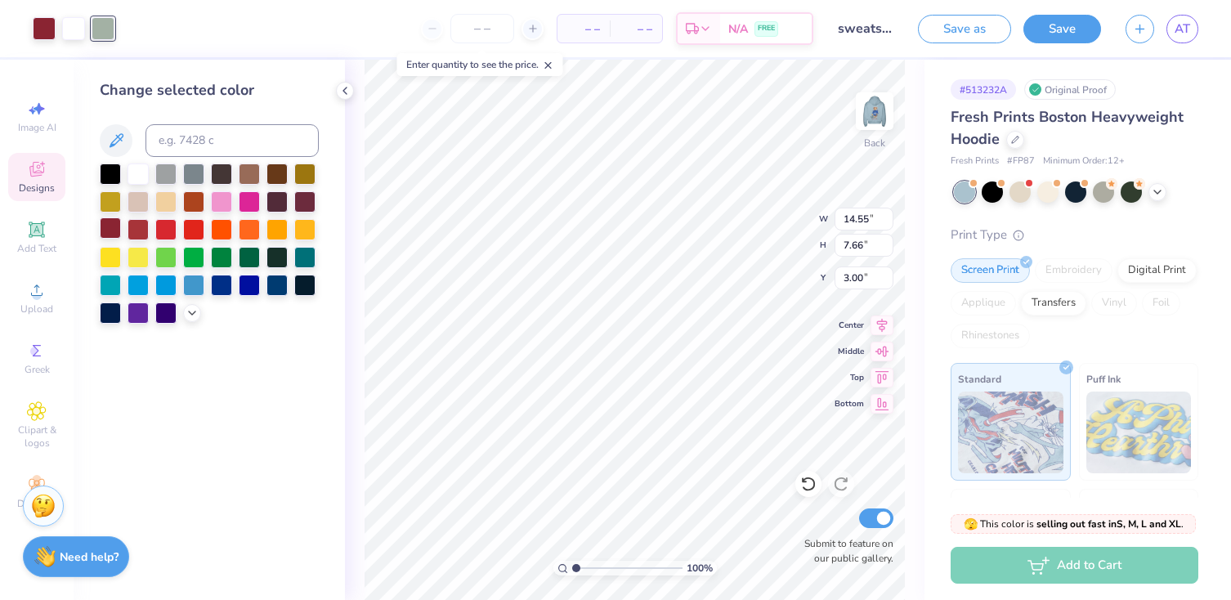
click at [109, 227] on div at bounding box center [110, 228] width 21 height 21
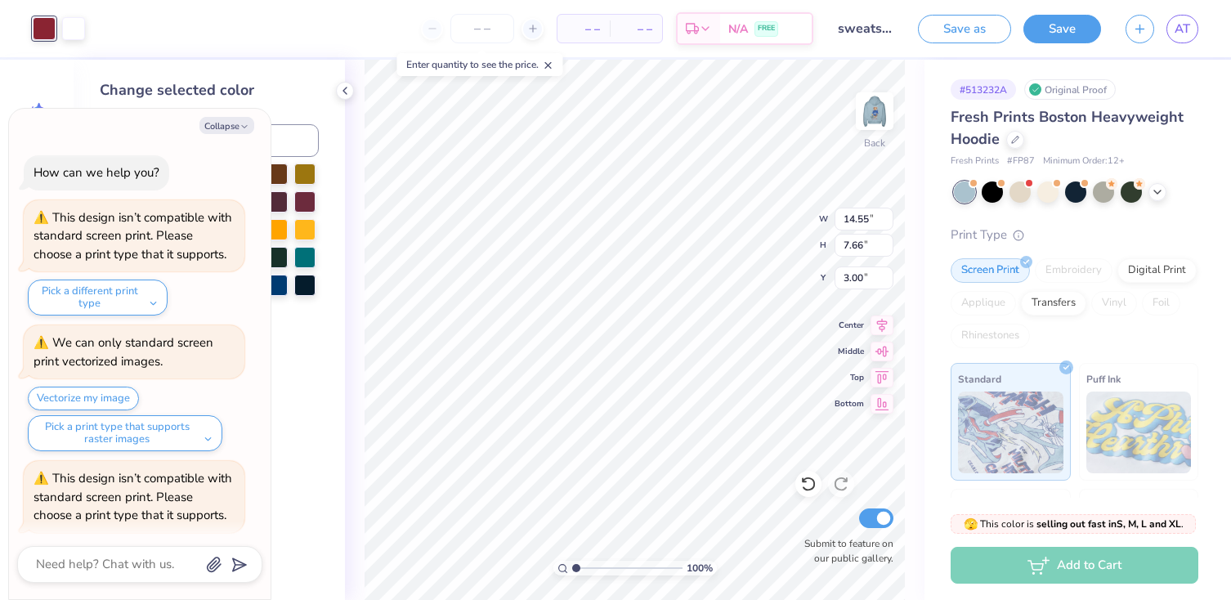
scroll to position [1143, 0]
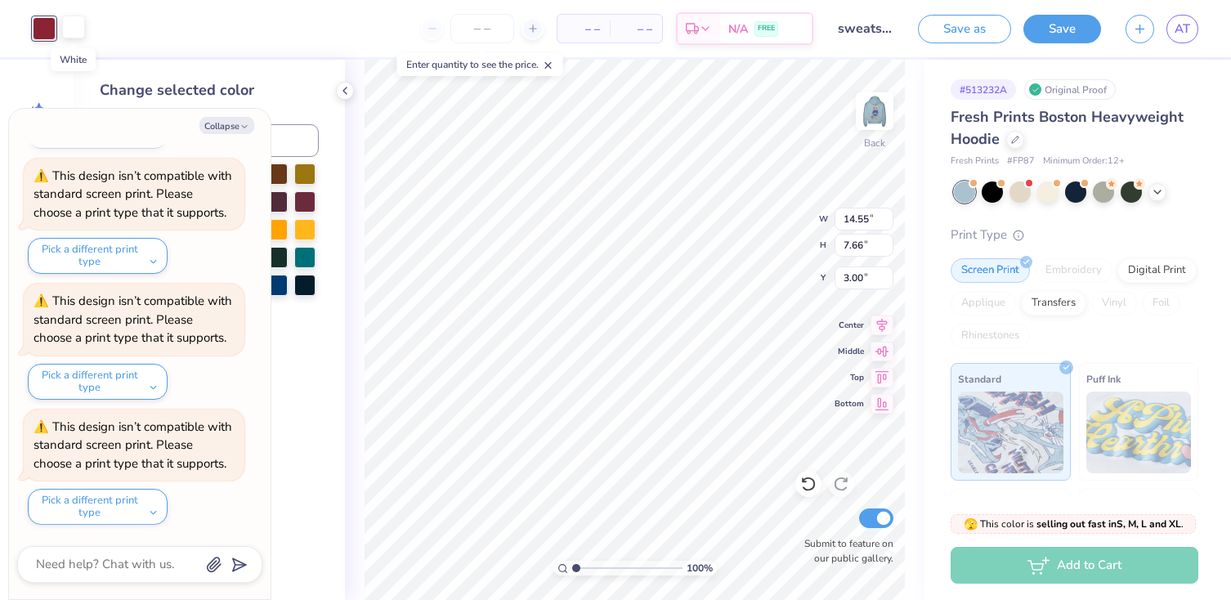
click at [79, 30] on div at bounding box center [73, 27] width 23 height 23
click at [213, 123] on button "Collapse" at bounding box center [227, 125] width 55 height 17
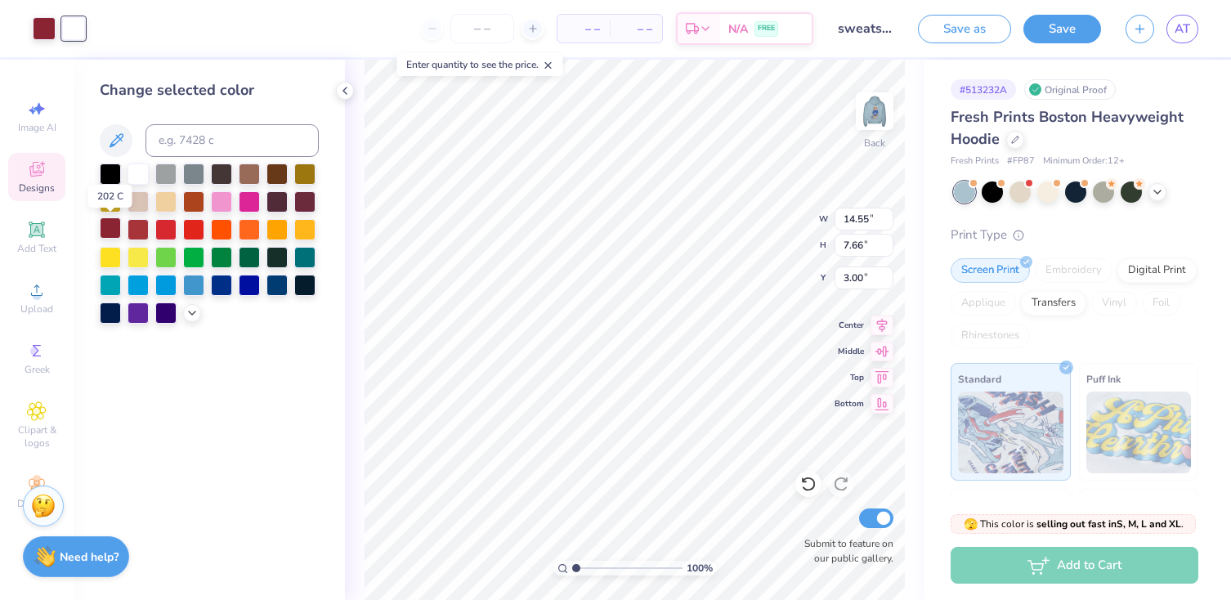
click at [115, 224] on div at bounding box center [110, 228] width 21 height 21
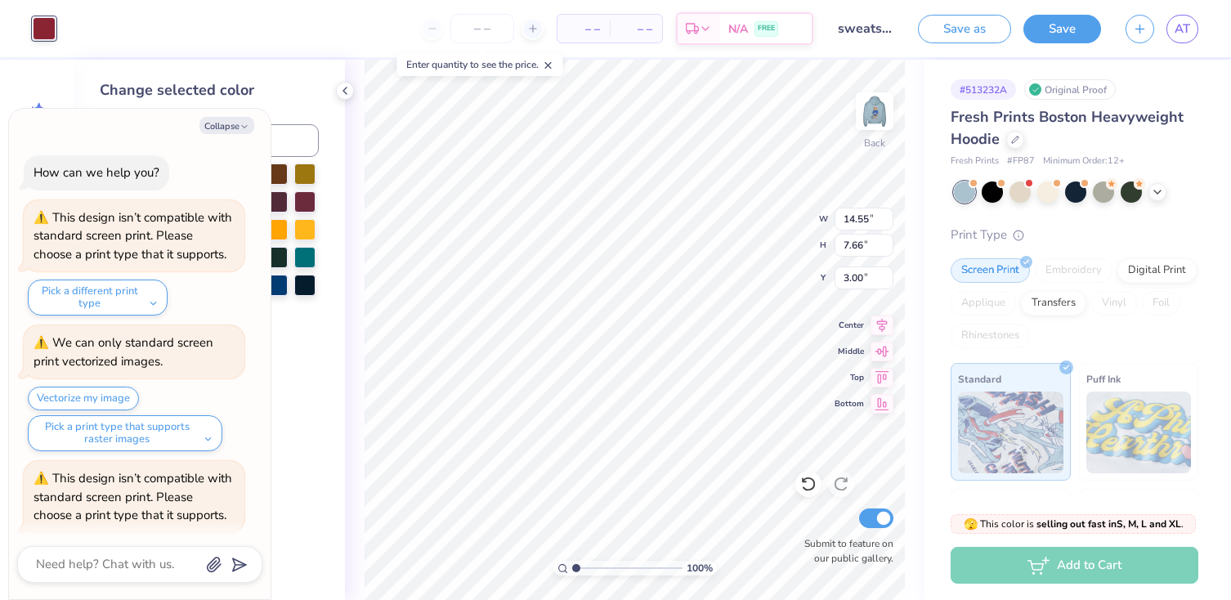
scroll to position [1268, 0]
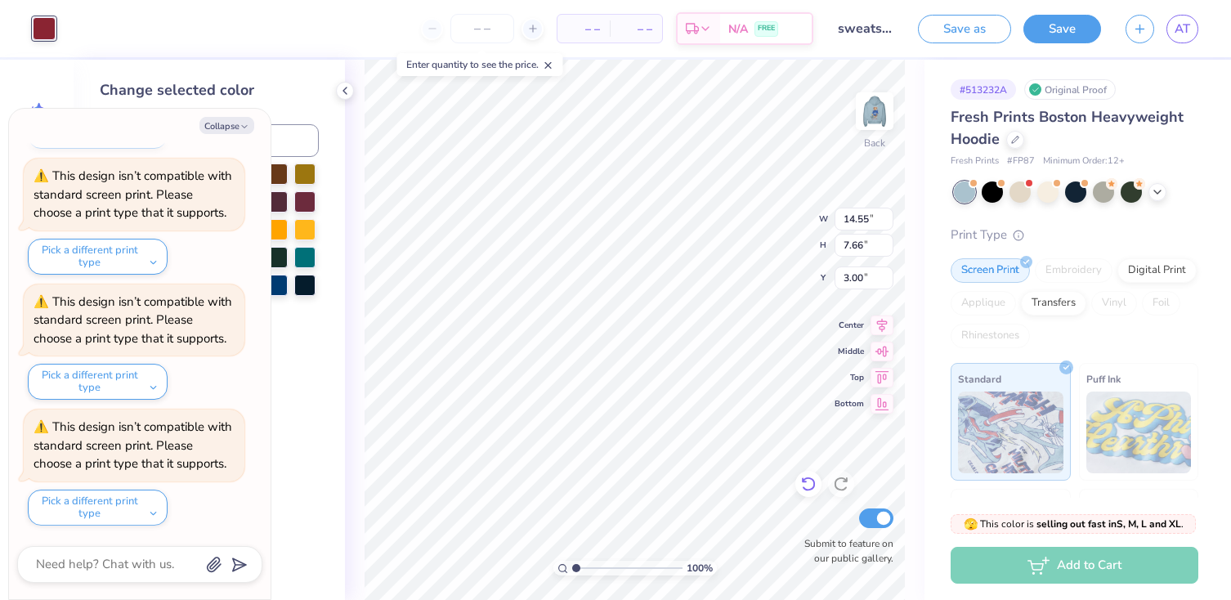
click at [809, 481] on icon at bounding box center [809, 484] width 16 height 16
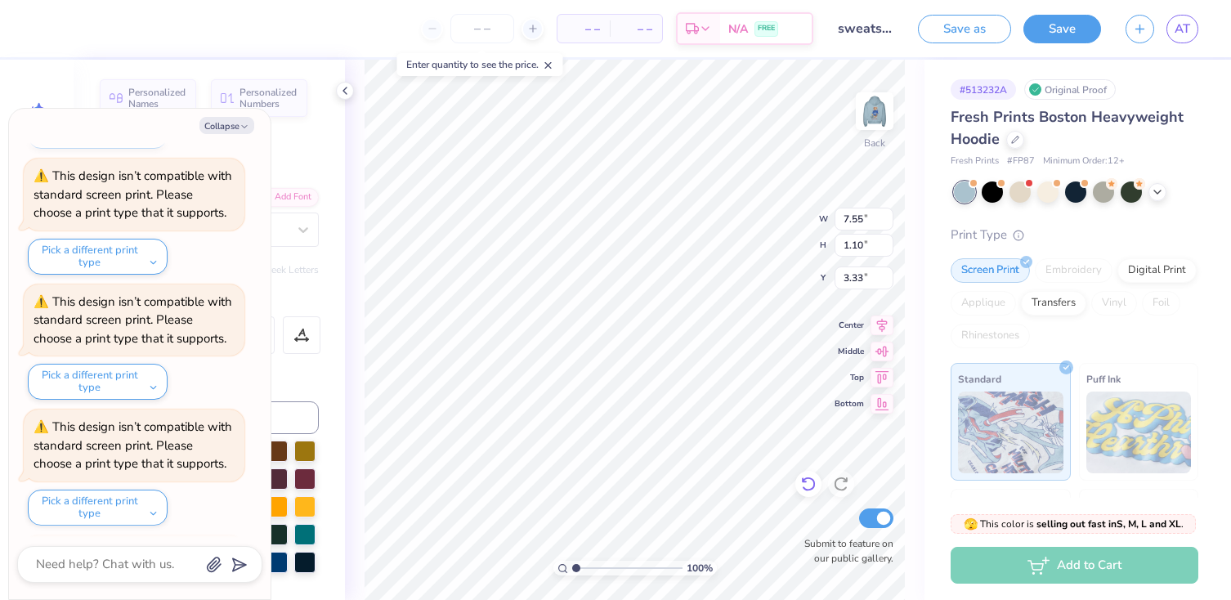
scroll to position [1896, 0]
type textarea "x"
type textarea "C"
type textarea "x"
type textarea "CLU"
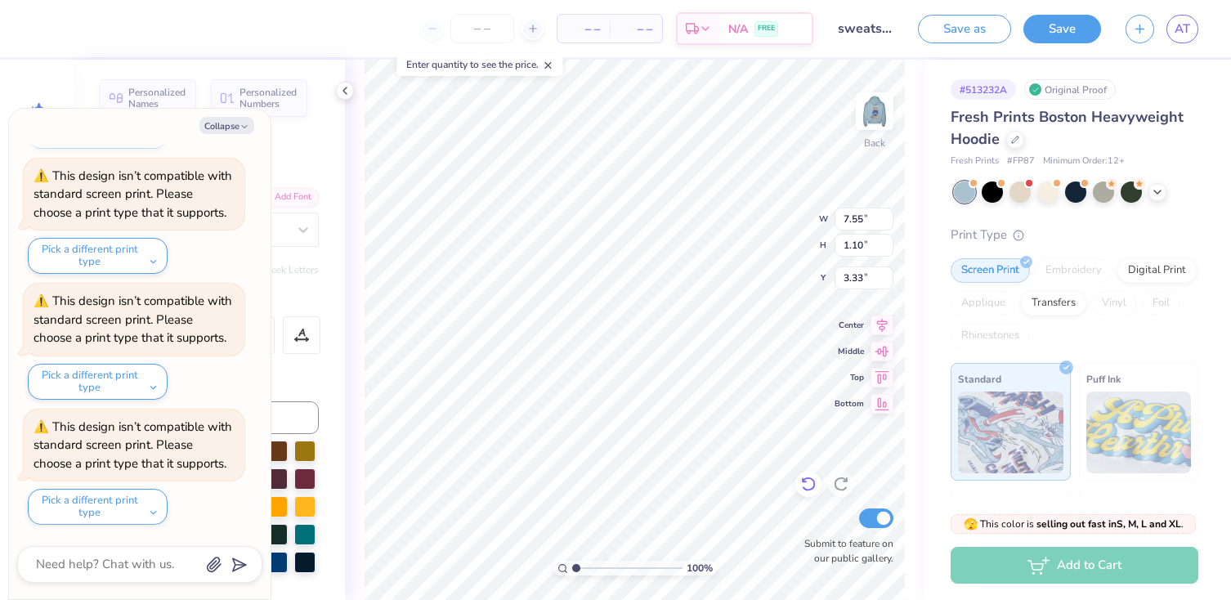
type textarea "x"
type textarea "CLUB"
type textarea "x"
type textarea "S"
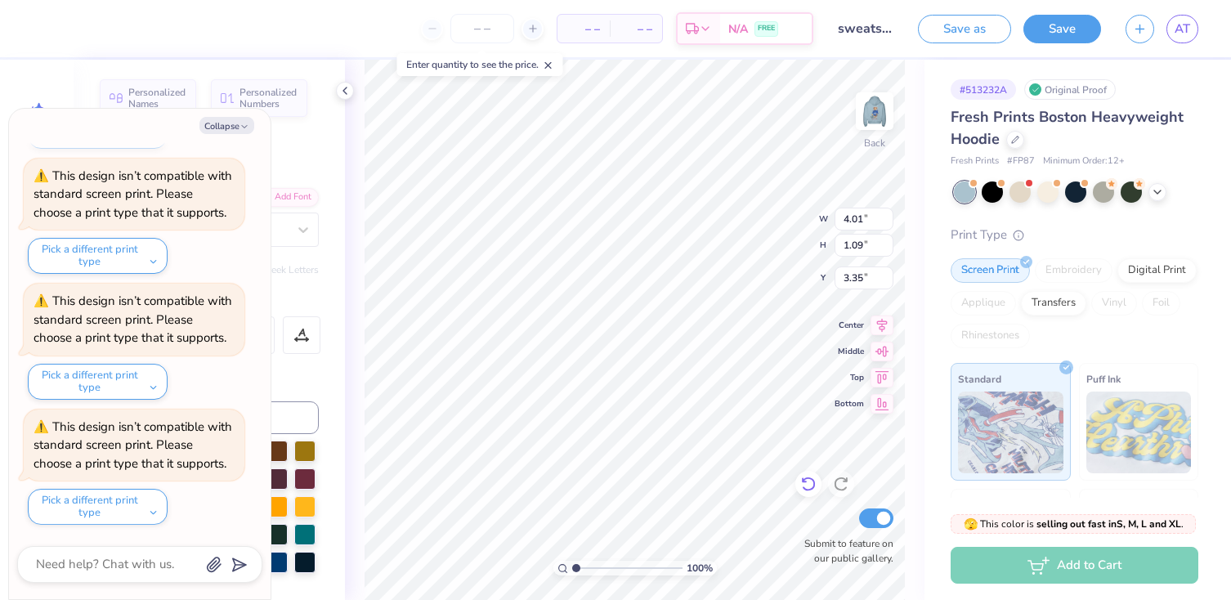
type textarea "x"
type textarea "SA"
type textarea "x"
type textarea "SAN"
type textarea "x"
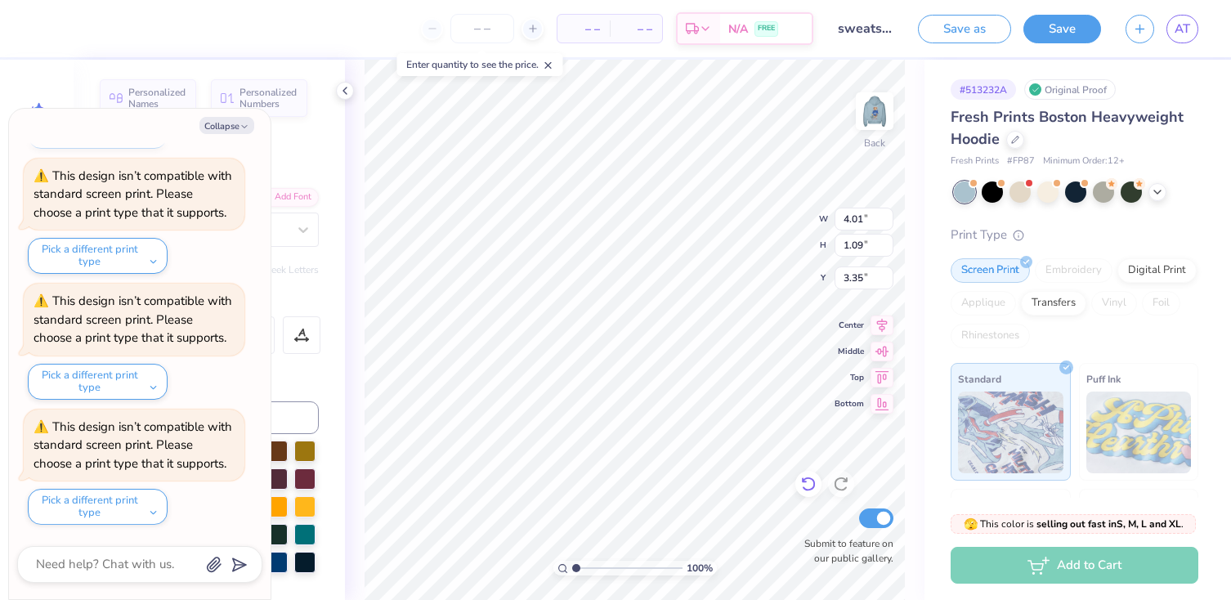
type textarea "SANT"
type textarea "x"
type textarea "SANTA"
type textarea "x"
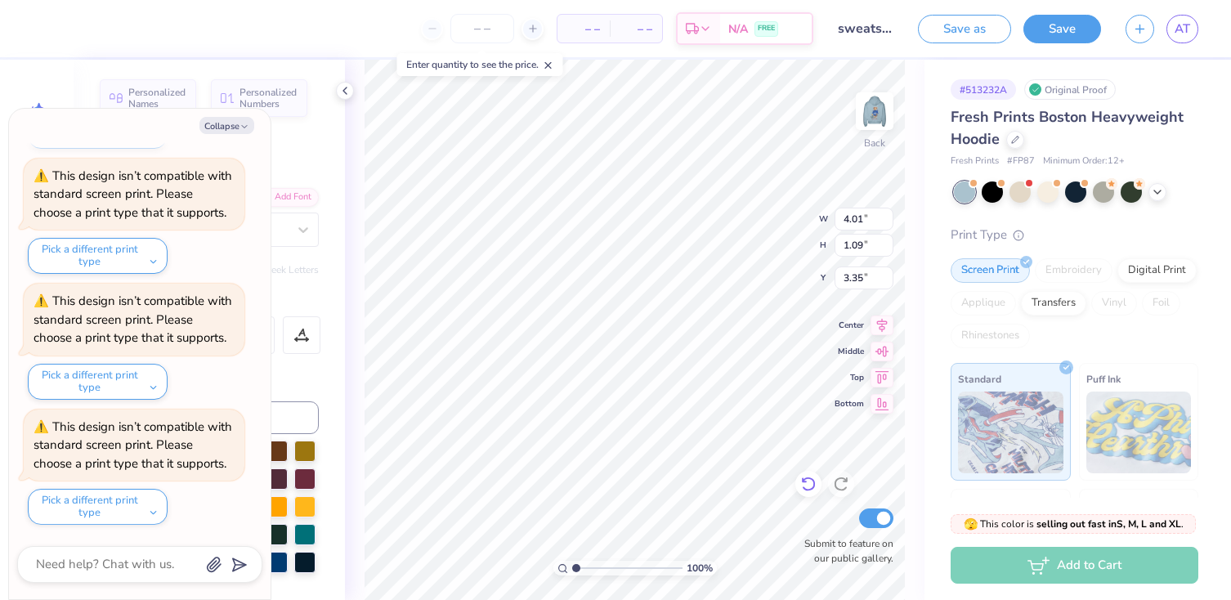
type textarea "SANTA"
type textarea "x"
type textarea "SANTA C"
type textarea "x"
type textarea "SANTA CL"
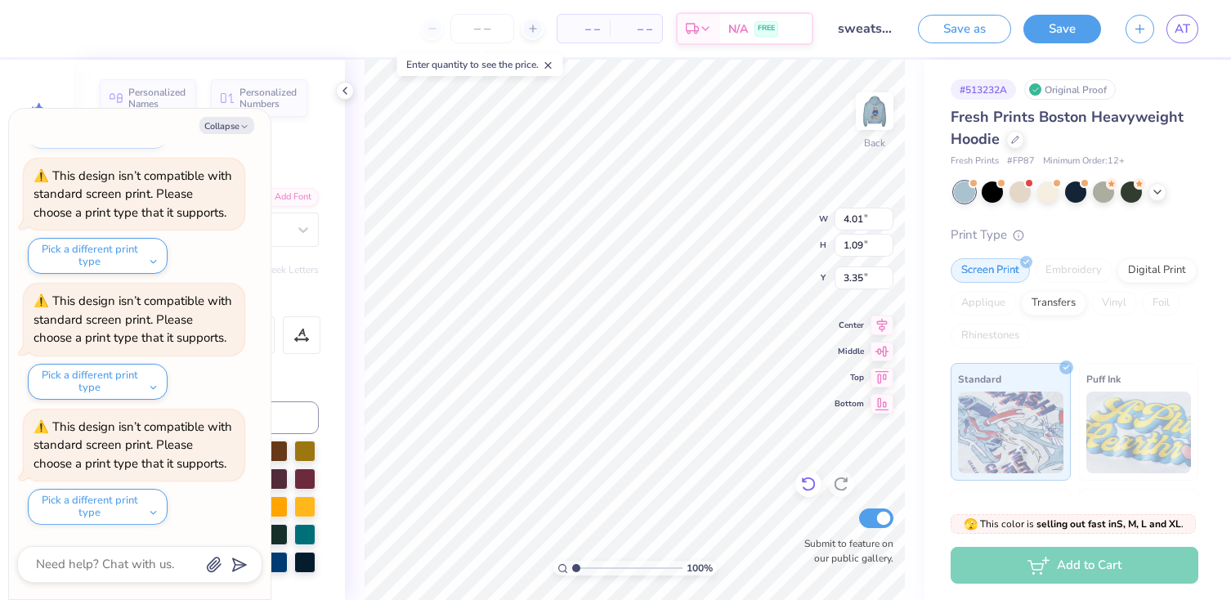
type textarea "x"
type textarea "SANTA CLA"
type textarea "x"
type textarea "SANTA CLAR"
type textarea "x"
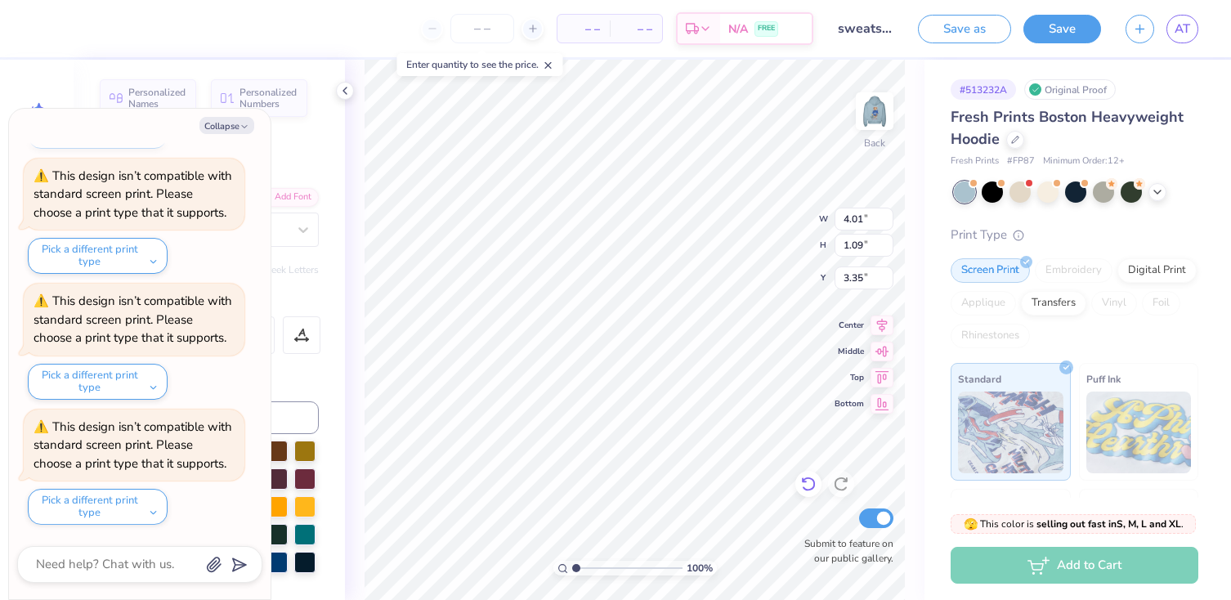
type textarea "SANTA CLARA"
type textarea "x"
type input "1.17"
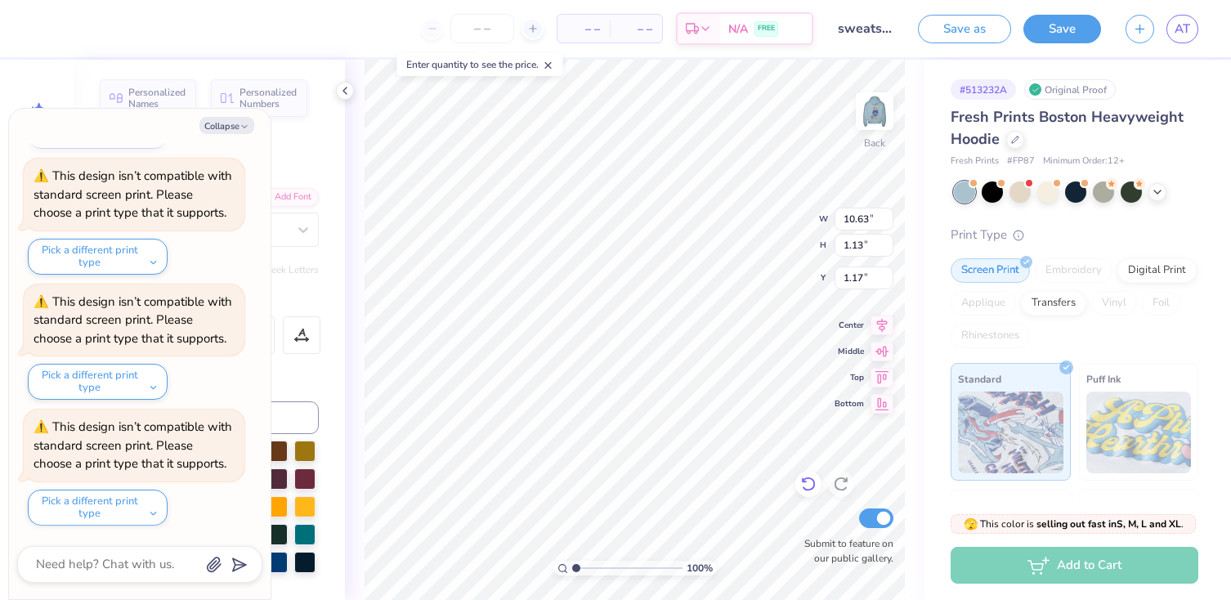
type textarea "x"
type input "14.13"
type input "5.43"
type input "3.00"
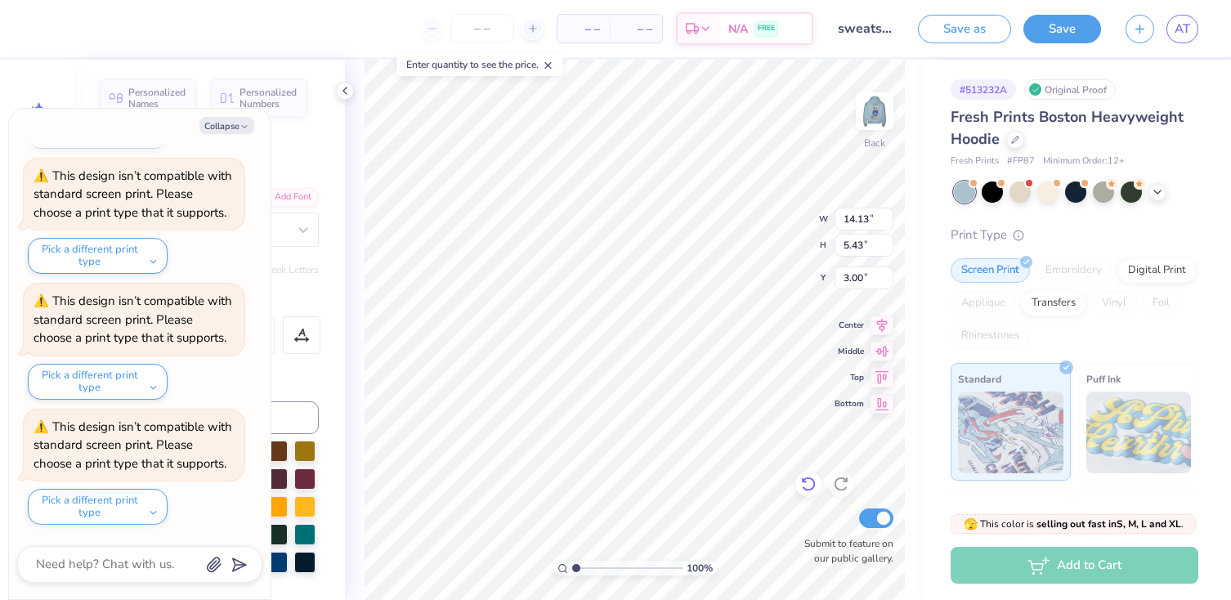
click at [808, 486] on icon at bounding box center [809, 484] width 16 height 16
type textarea "x"
type input "1.27"
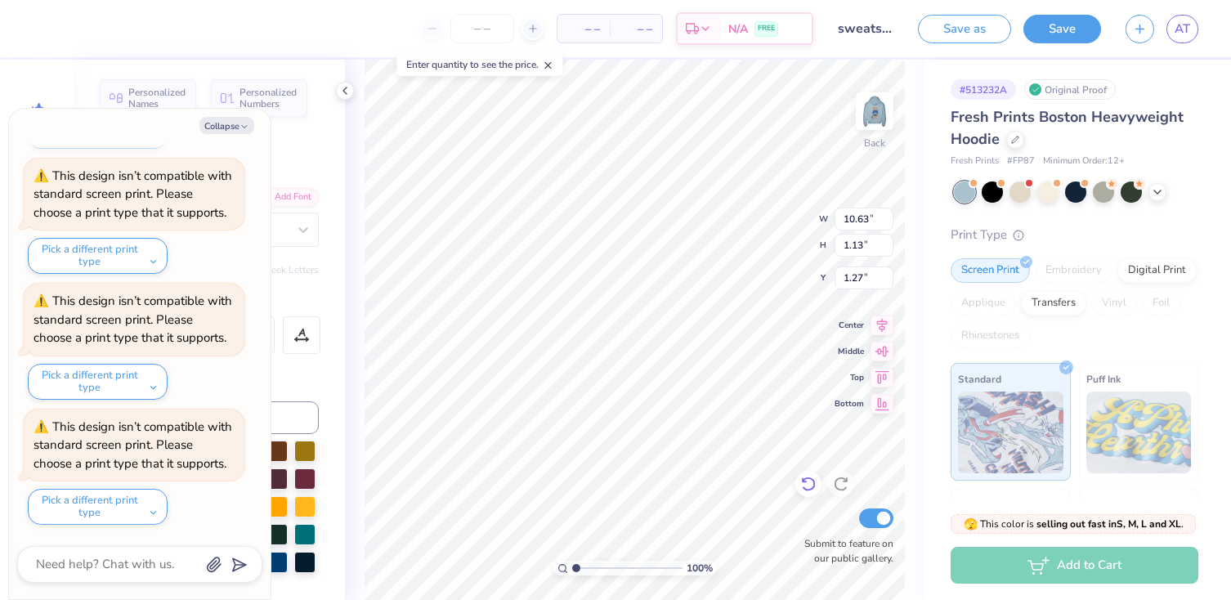
type textarea "x"
type input "7.52"
type input "0.80"
type input "1.60"
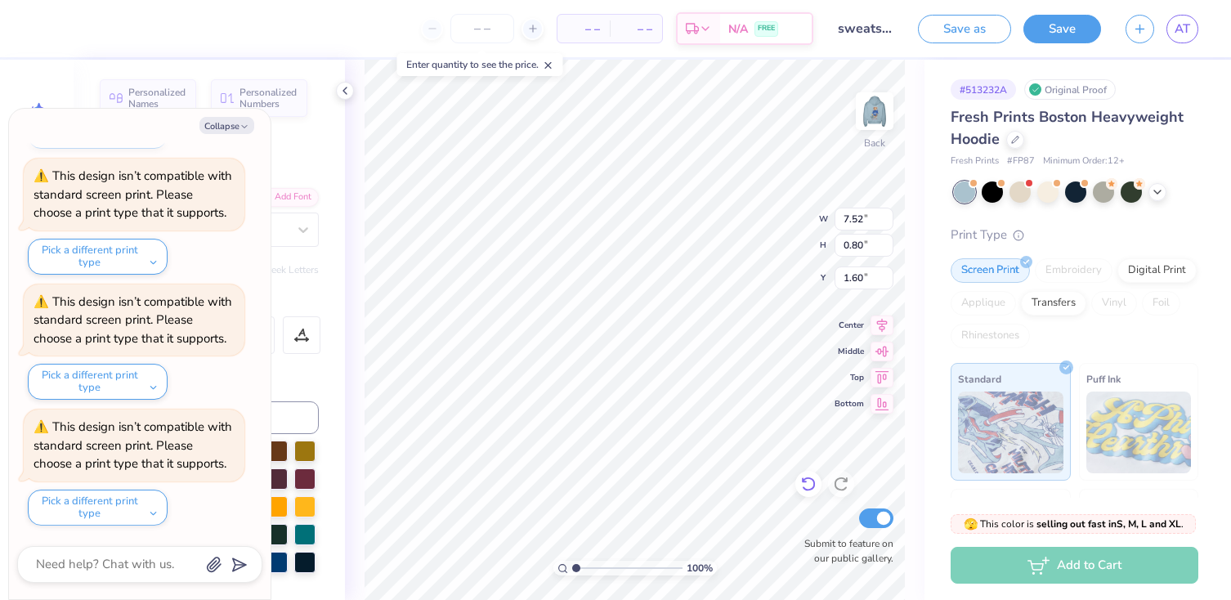
type textarea "x"
type input "3.34"
type textarea "x"
type input "6.73"
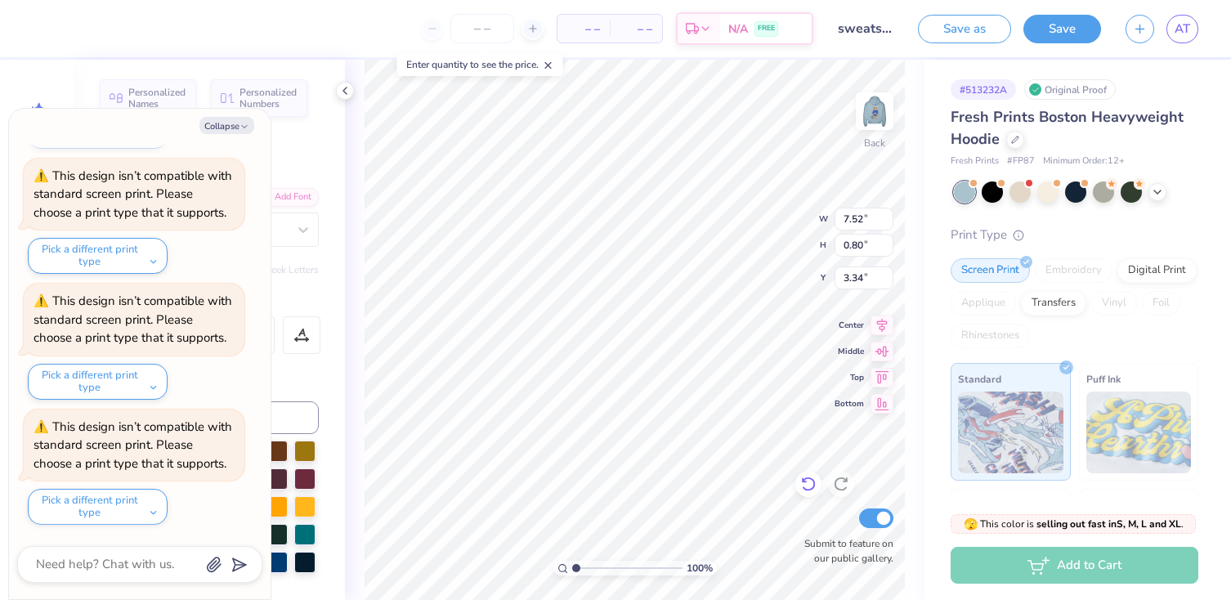
type input "0.72"
type input "3.43"
type textarea "x"
type input "3.00"
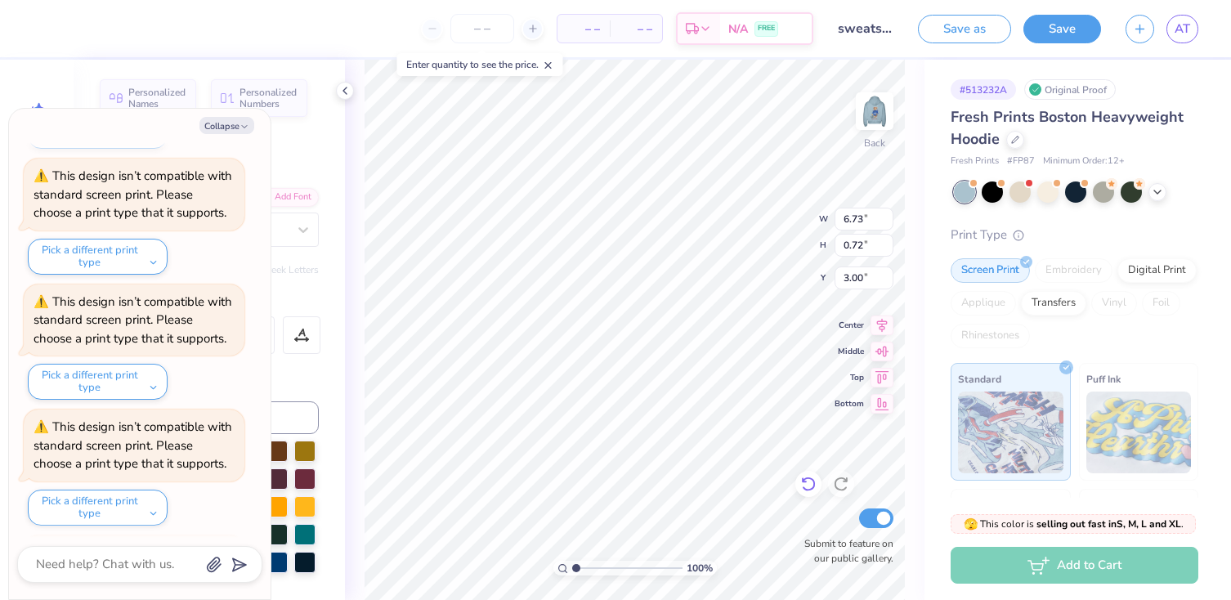
scroll to position [3654, 0]
type textarea "x"
type input "7.43"
type input "0.79"
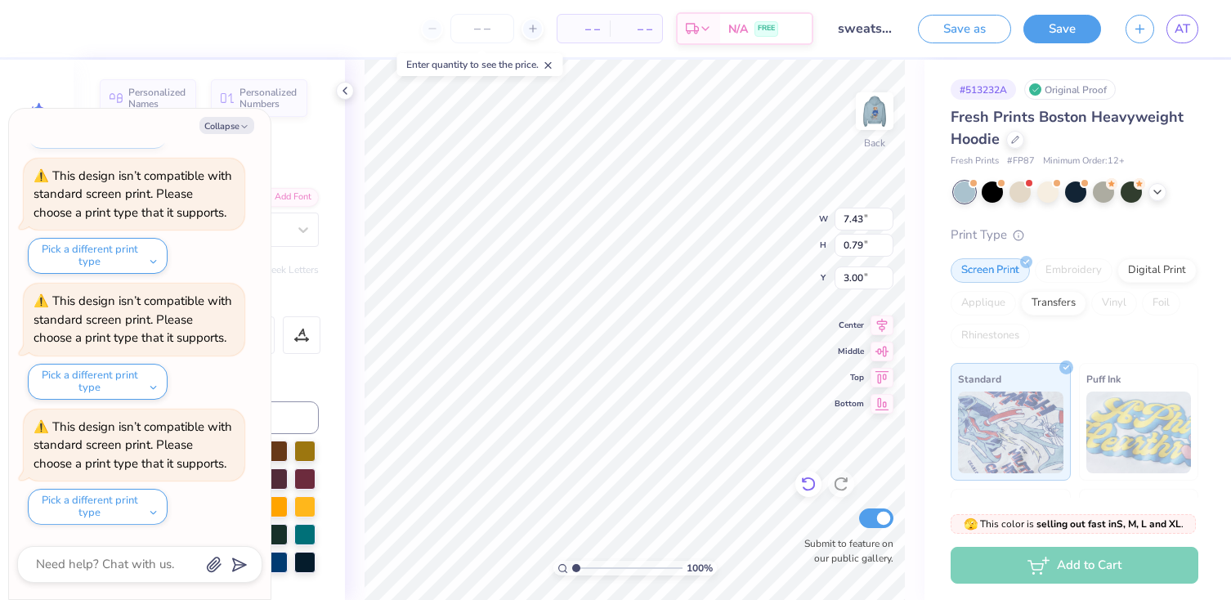
type textarea "x"
type input "7.16"
type input "0.76"
type textarea "x"
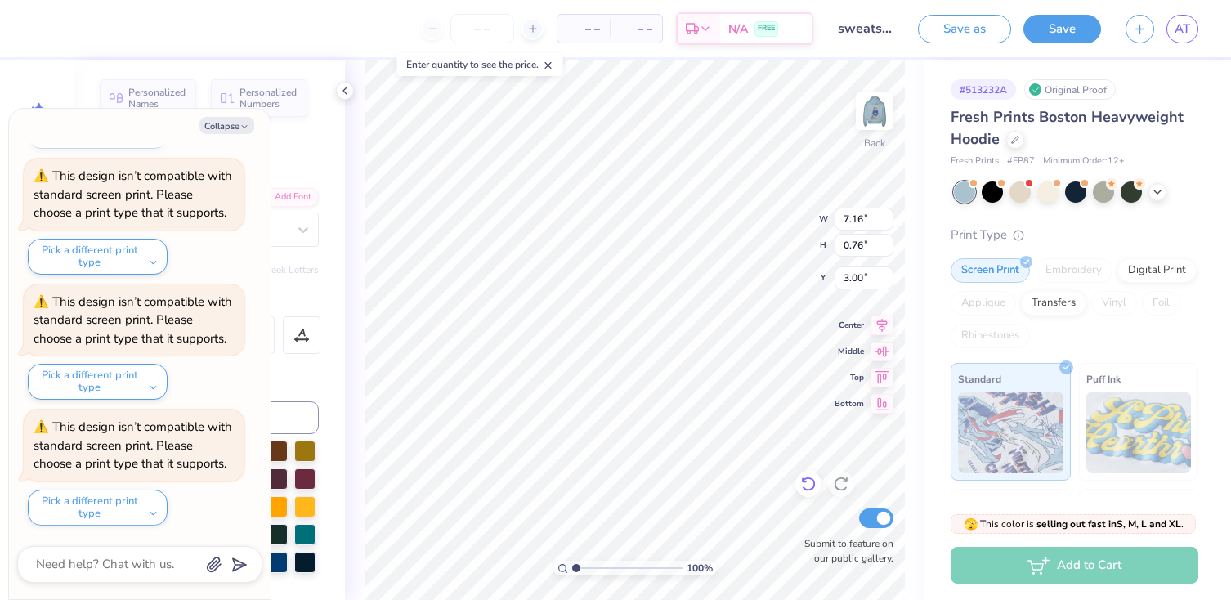
type input "3.34"
type textarea "x"
type input "5.92"
type input "3.12"
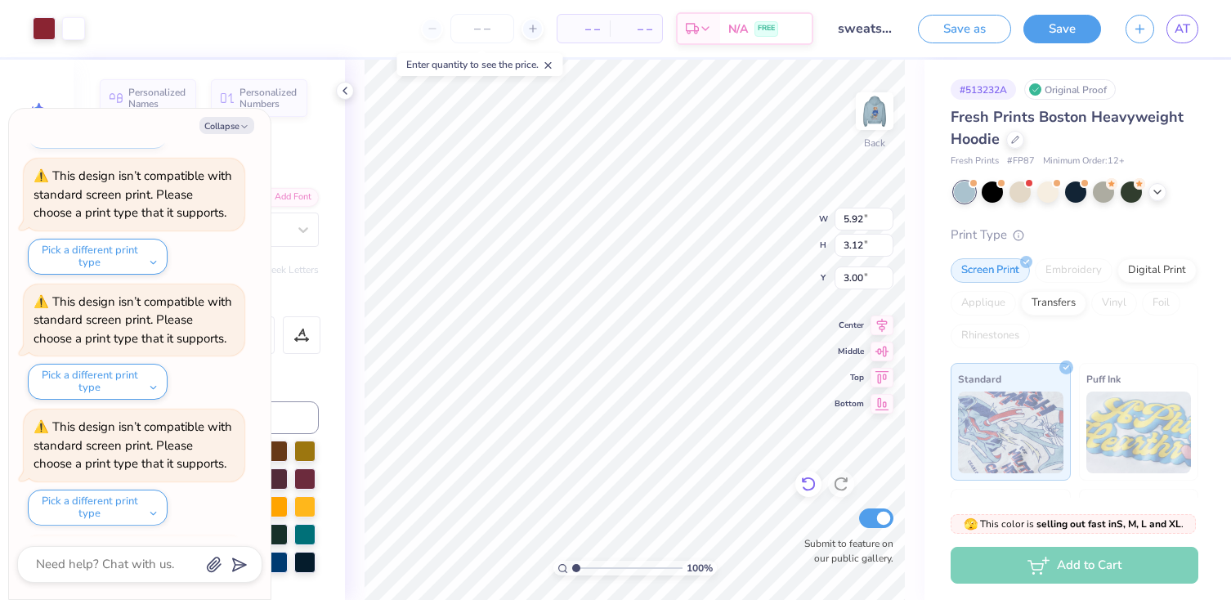
scroll to position [4407, 0]
type textarea "x"
type input "8.20"
type input "4.32"
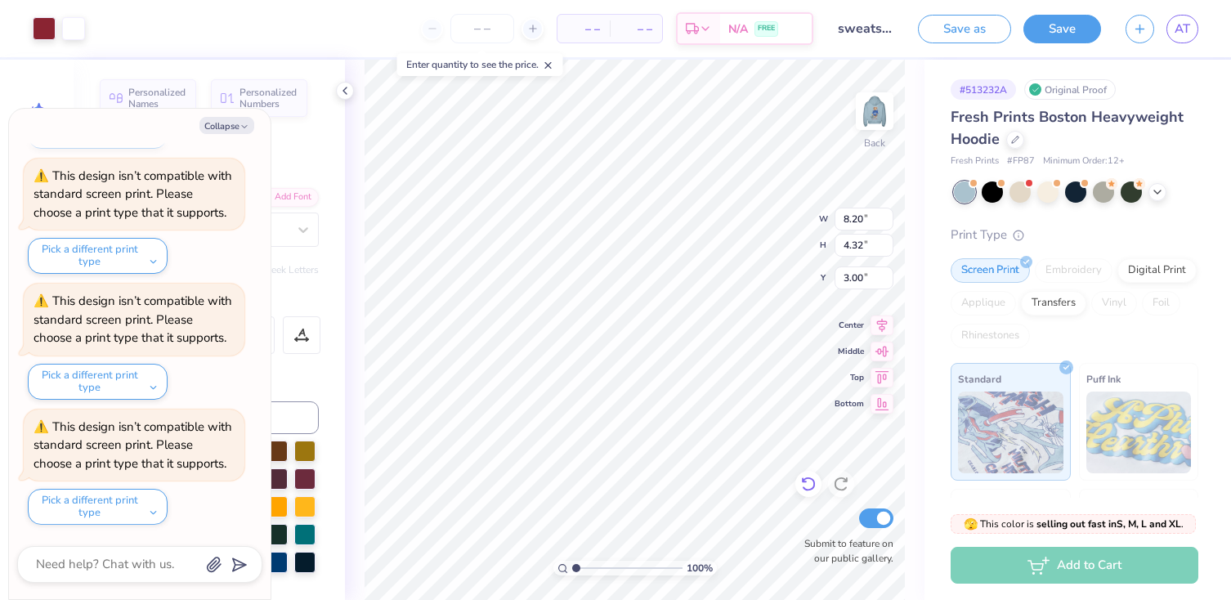
type textarea "x"
type input "9.23"
type input "4.86"
click at [236, 122] on button "Collapse" at bounding box center [227, 125] width 55 height 17
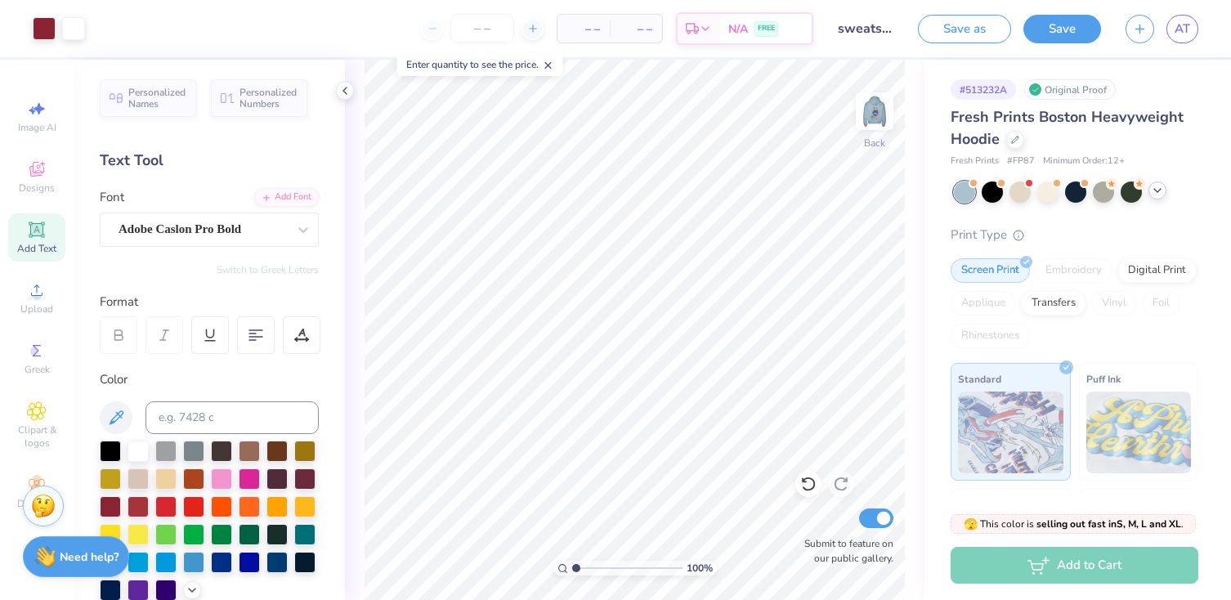
click at [1163, 195] on icon at bounding box center [1157, 190] width 13 height 13
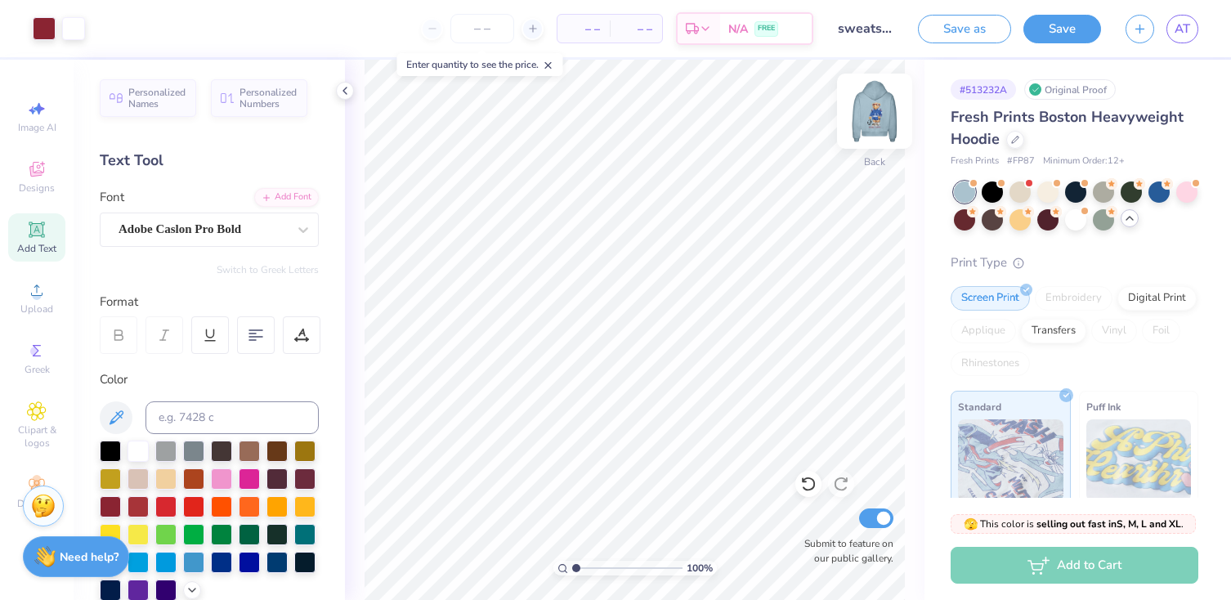
click at [868, 109] on img at bounding box center [874, 110] width 65 height 65
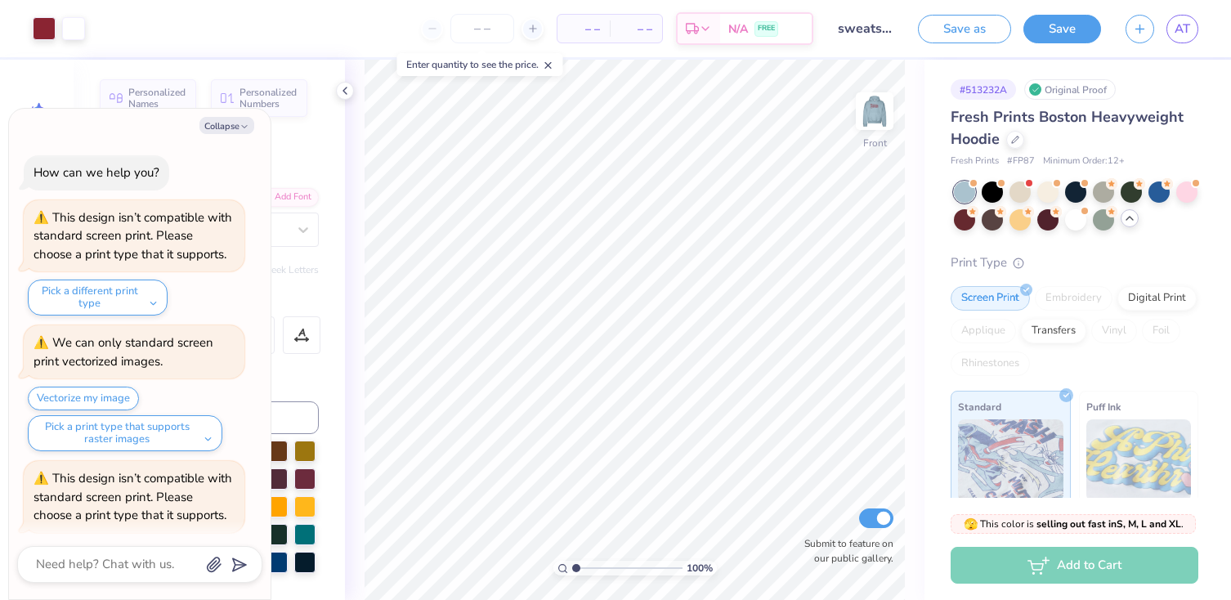
type textarea "x"
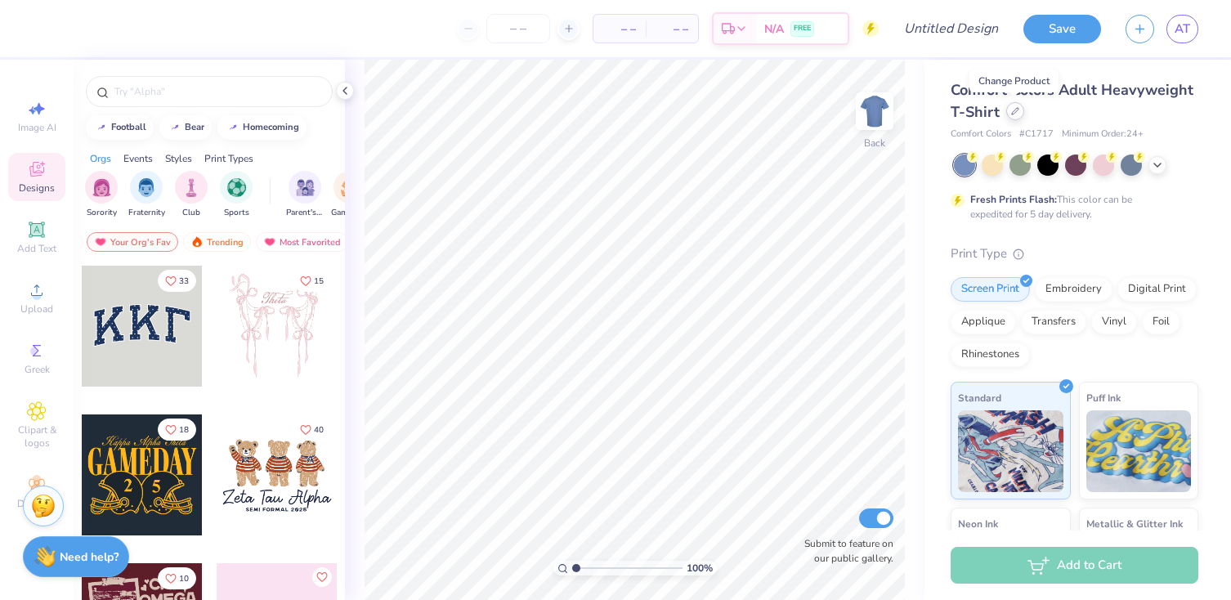
click at [1015, 112] on icon at bounding box center [1016, 111] width 8 height 8
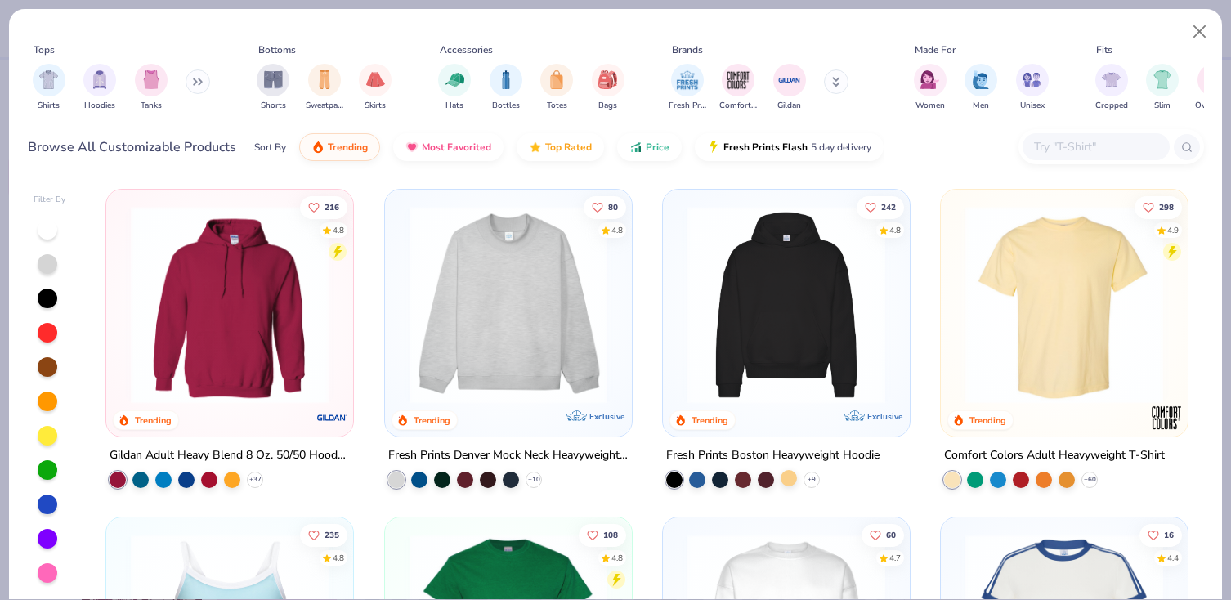
click at [788, 478] on div at bounding box center [789, 478] width 16 height 16
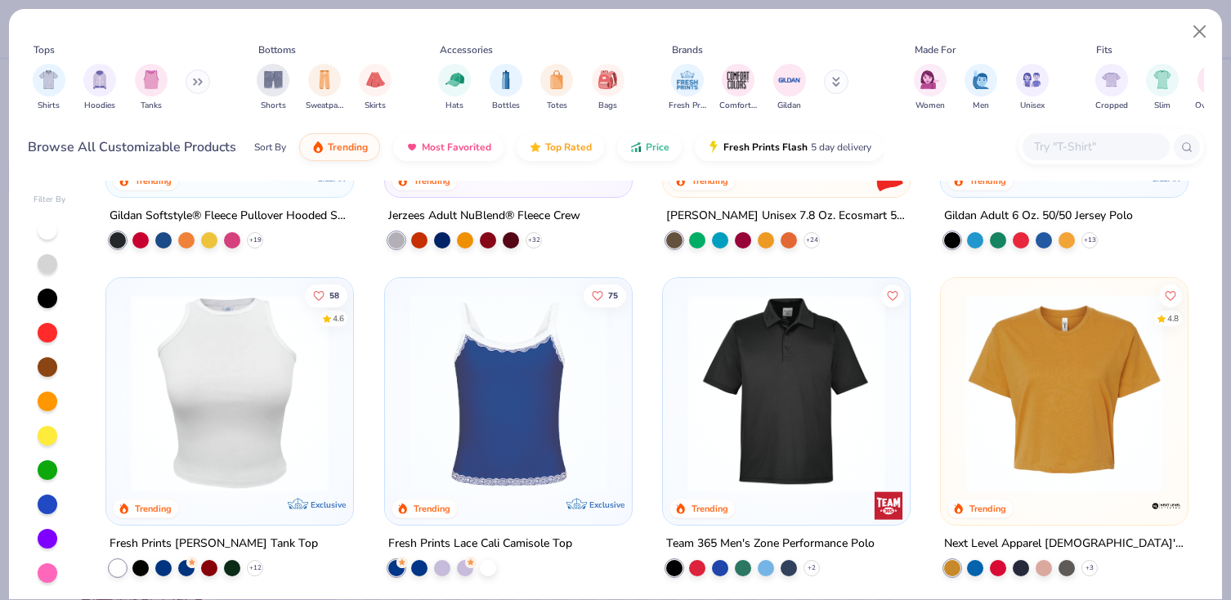
scroll to position [5162, 0]
click at [101, 83] on img "filter for Hoodies" at bounding box center [100, 78] width 18 height 19
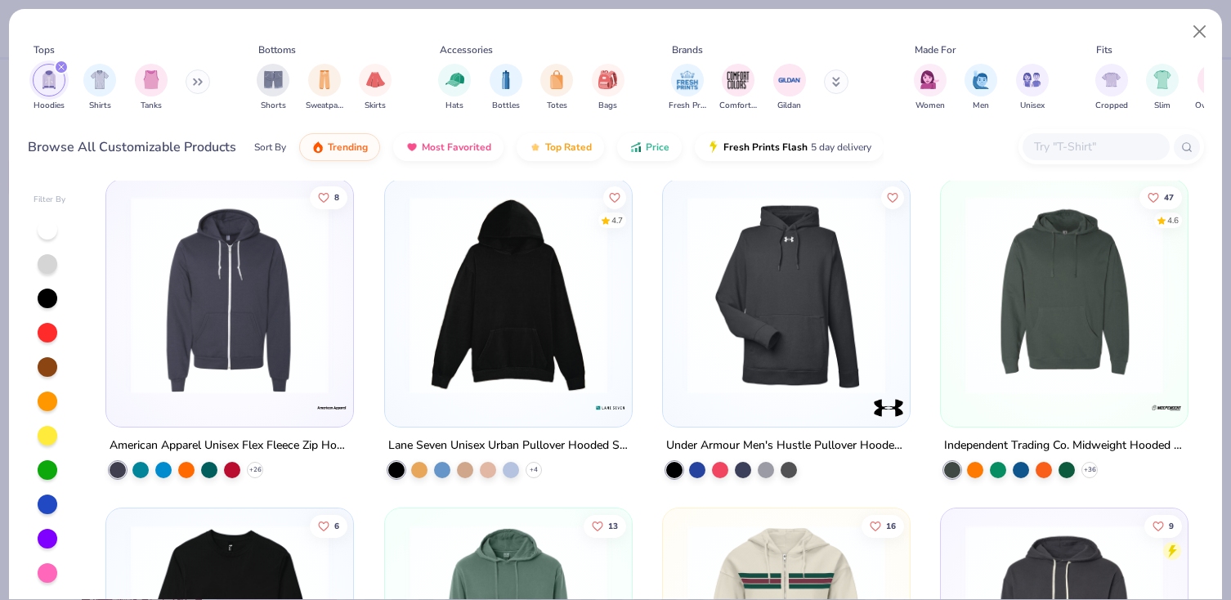
scroll to position [1656, 0]
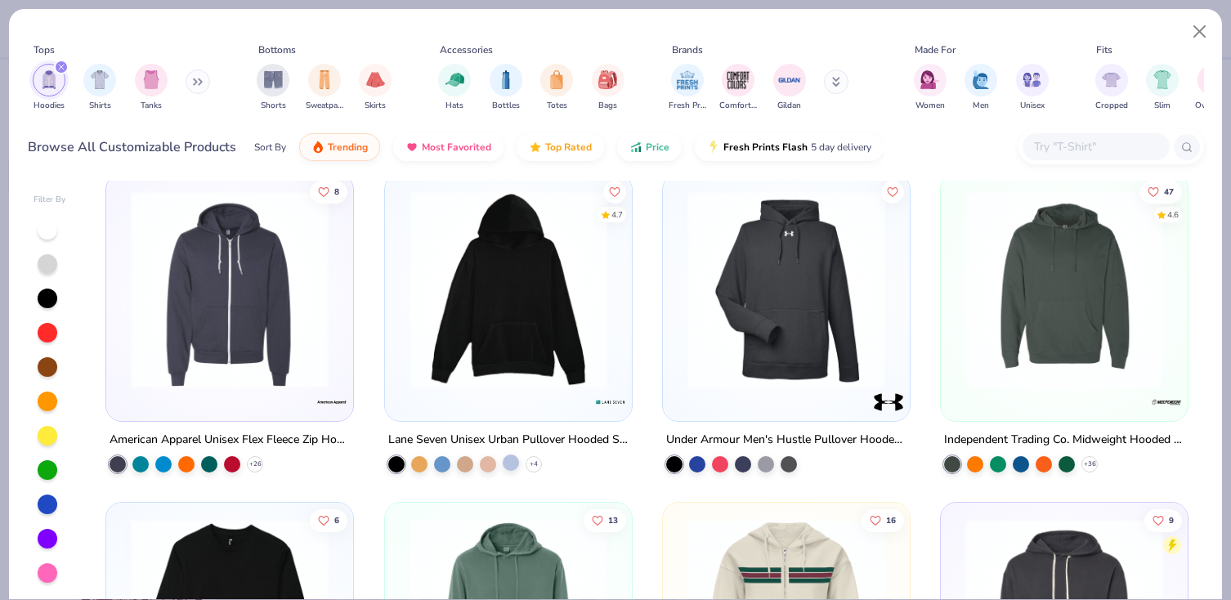
click at [509, 464] on div at bounding box center [511, 463] width 16 height 16
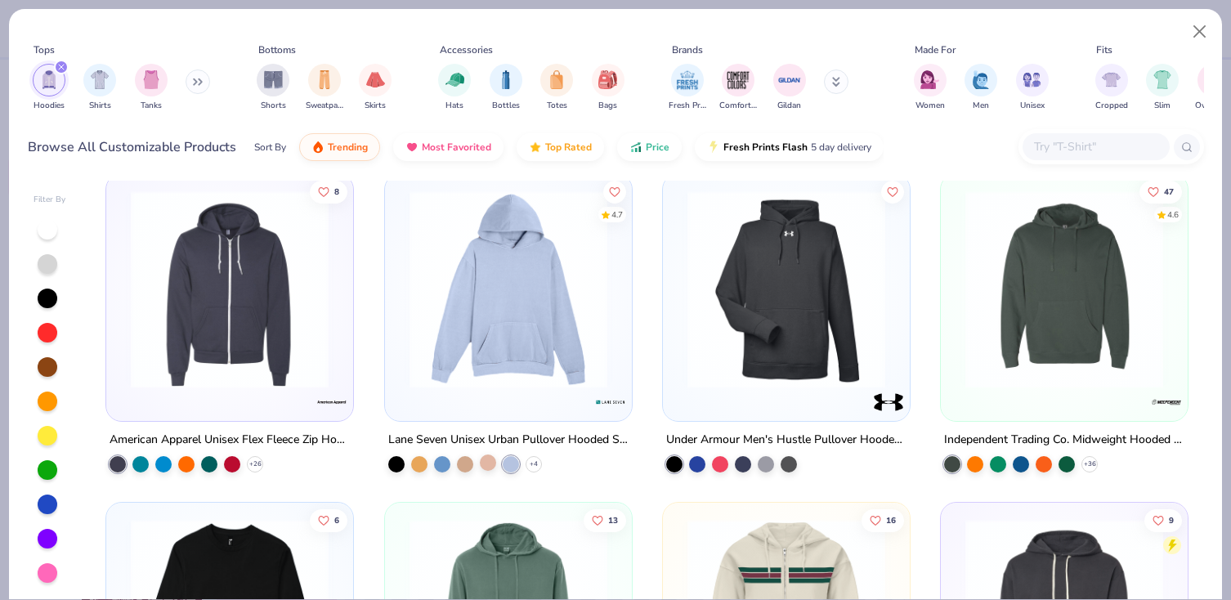
click at [484, 462] on div at bounding box center [488, 463] width 16 height 16
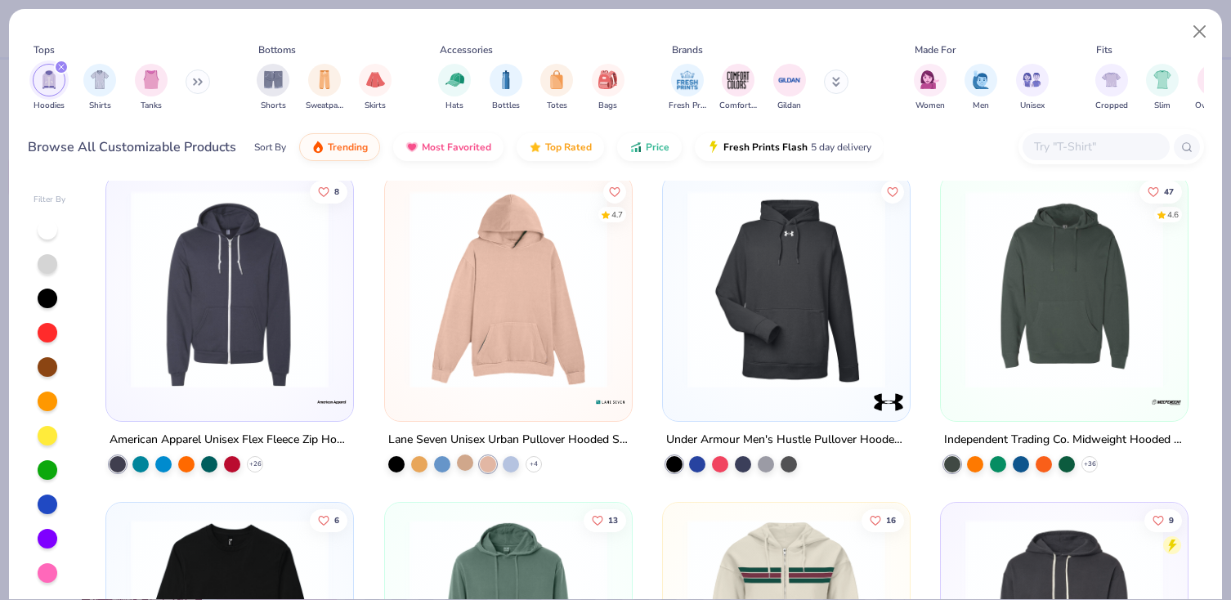
click at [457, 462] on div at bounding box center [465, 463] width 16 height 16
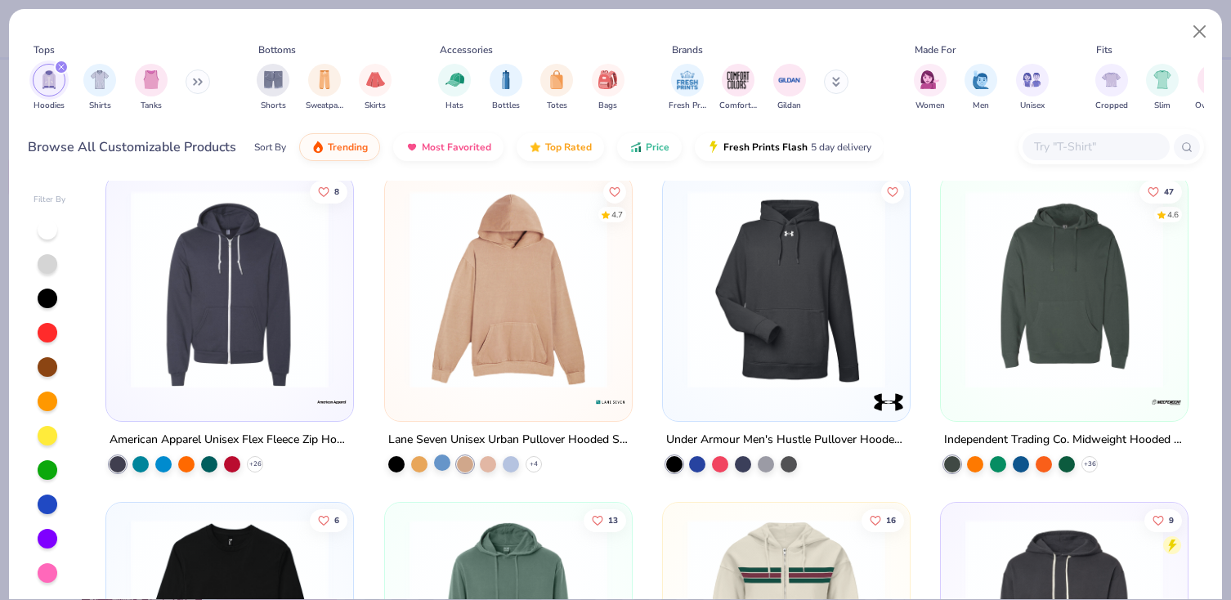
click at [437, 464] on div at bounding box center [442, 463] width 16 height 16
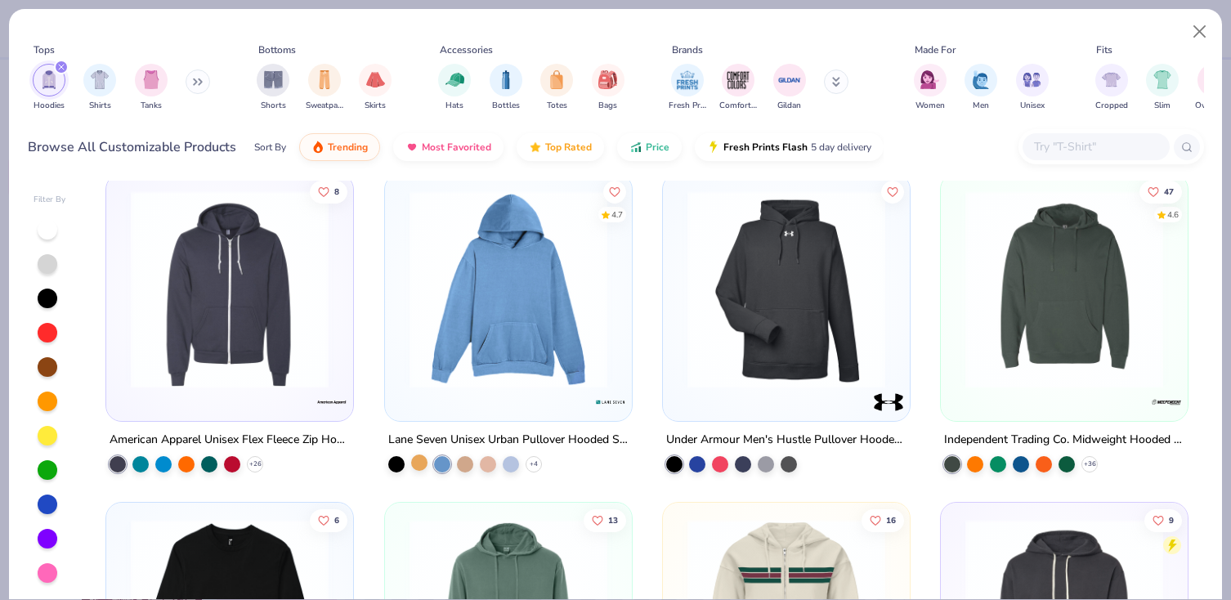
click at [419, 464] on div at bounding box center [419, 463] width 16 height 16
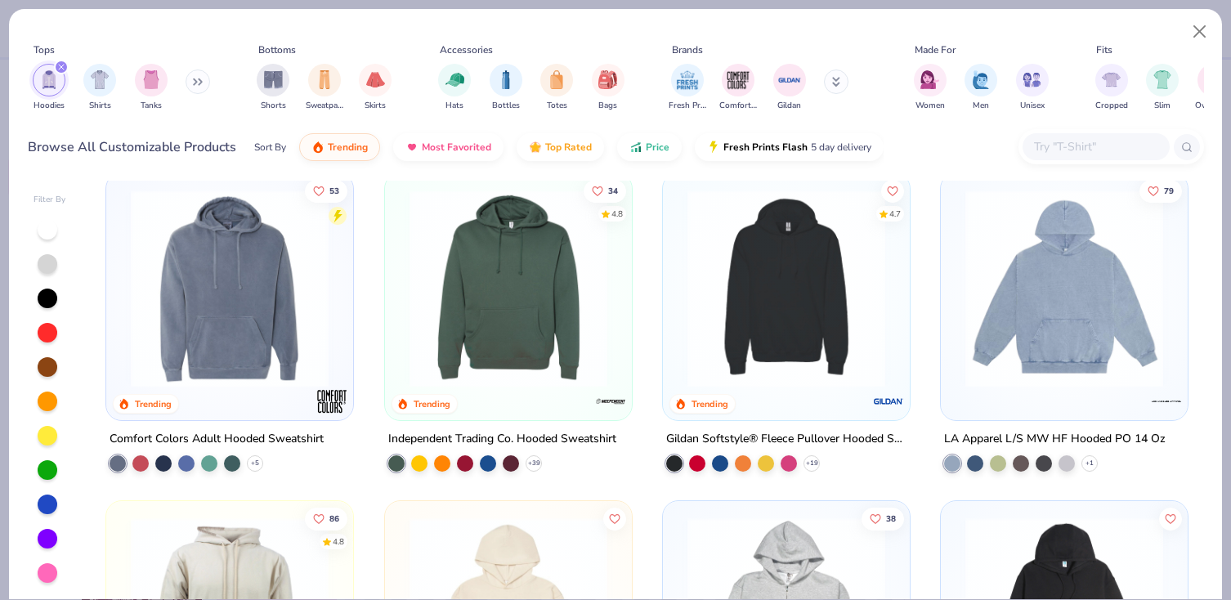
scroll to position [0, 0]
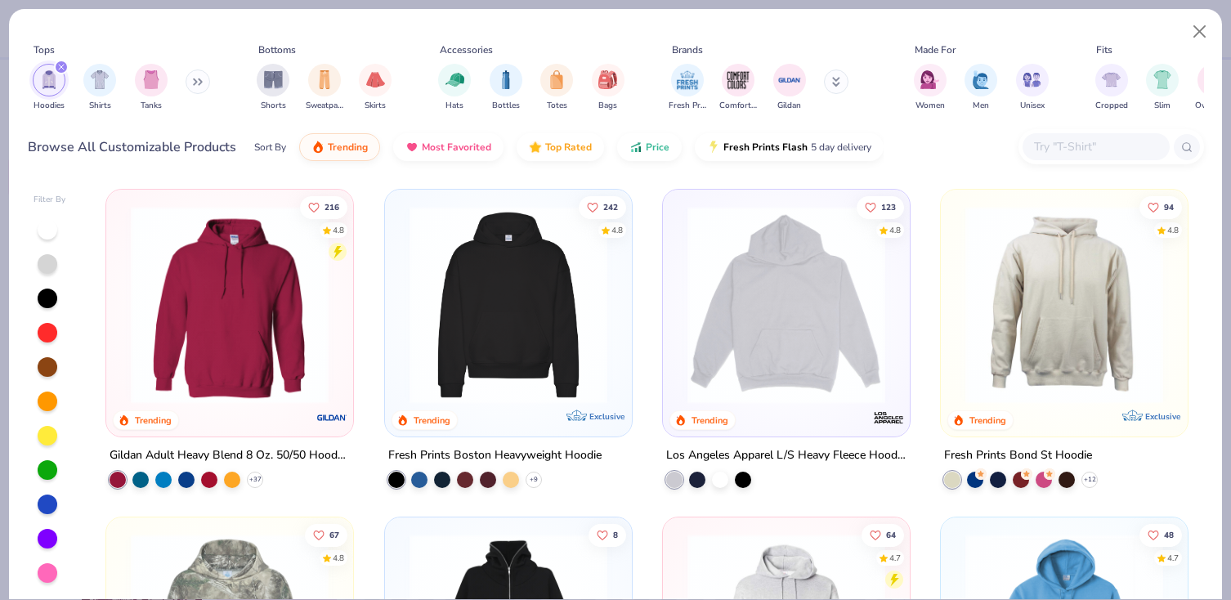
click at [555, 402] on div at bounding box center [508, 309] width 231 height 222
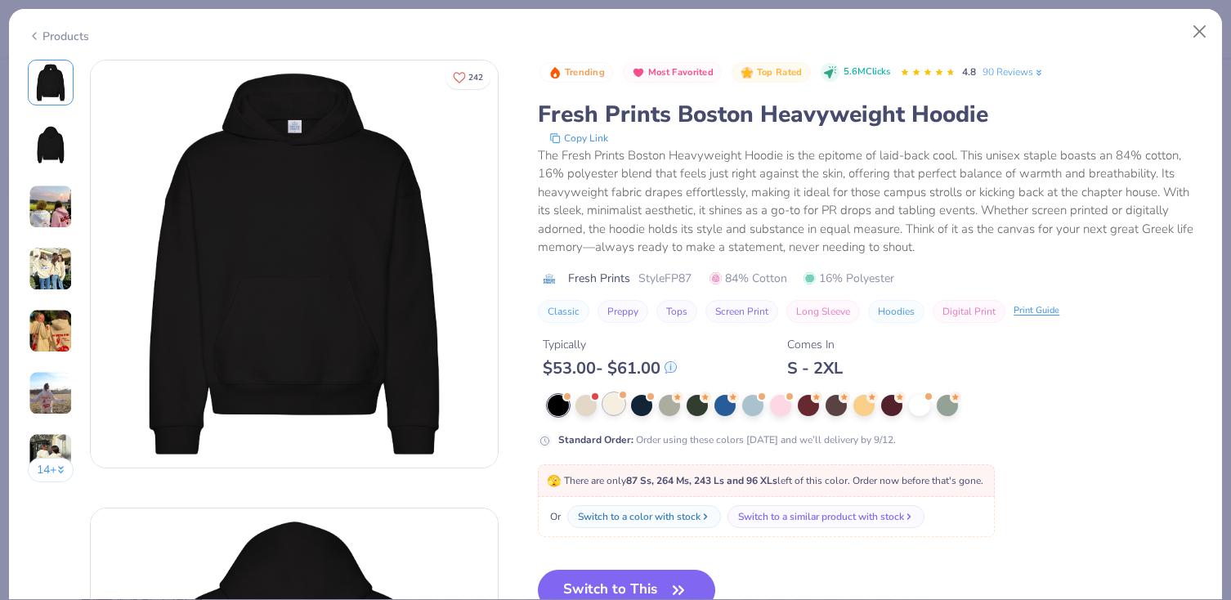
click at [625, 406] on div at bounding box center [613, 403] width 21 height 21
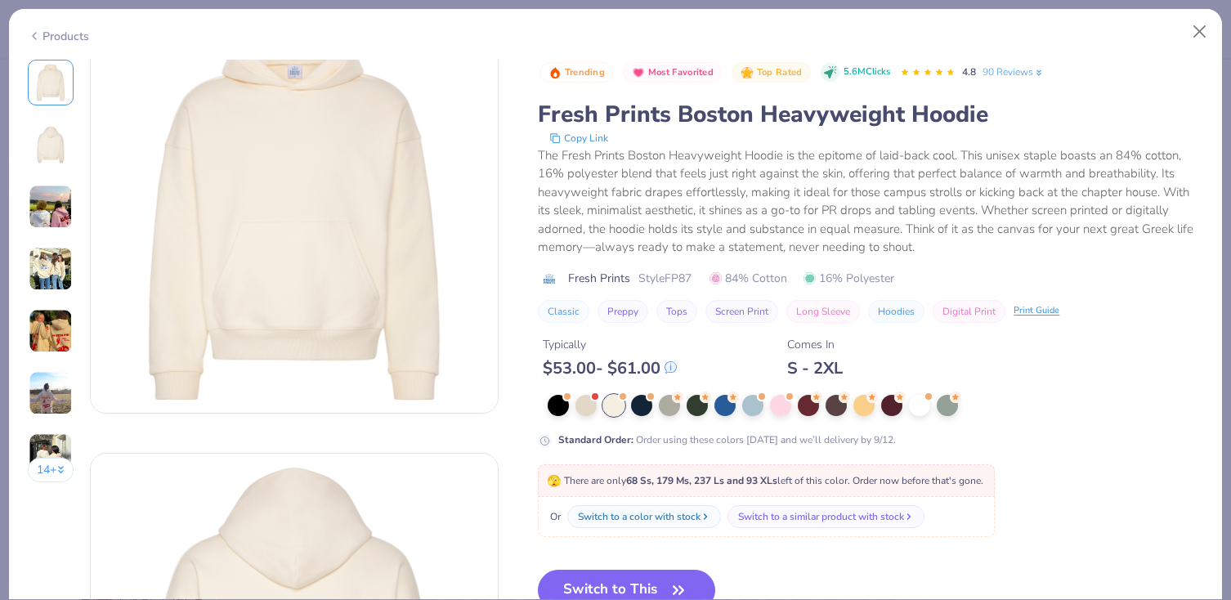
scroll to position [72, 0]
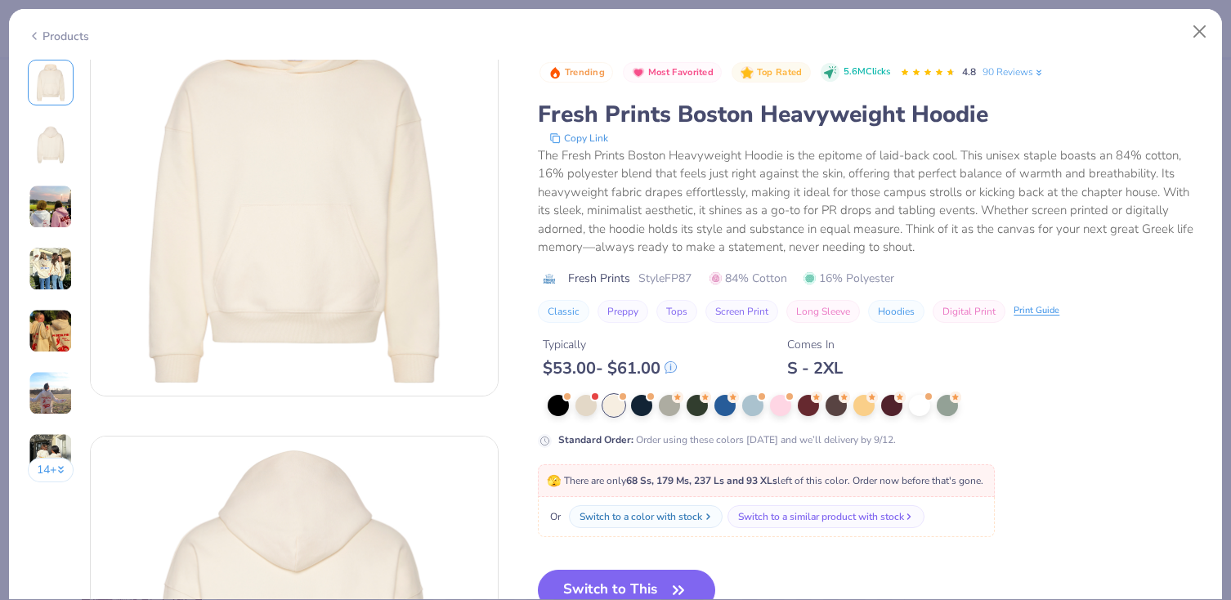
click at [594, 585] on button "Switch to This" at bounding box center [626, 590] width 177 height 41
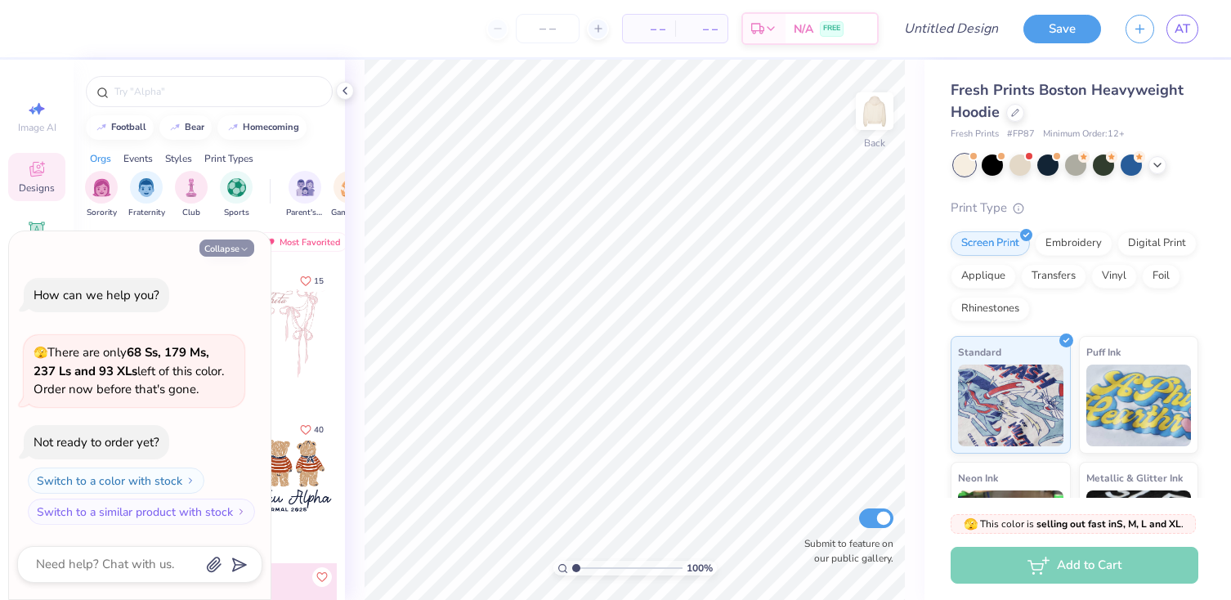
click at [227, 246] on button "Collapse" at bounding box center [227, 248] width 55 height 17
type textarea "x"
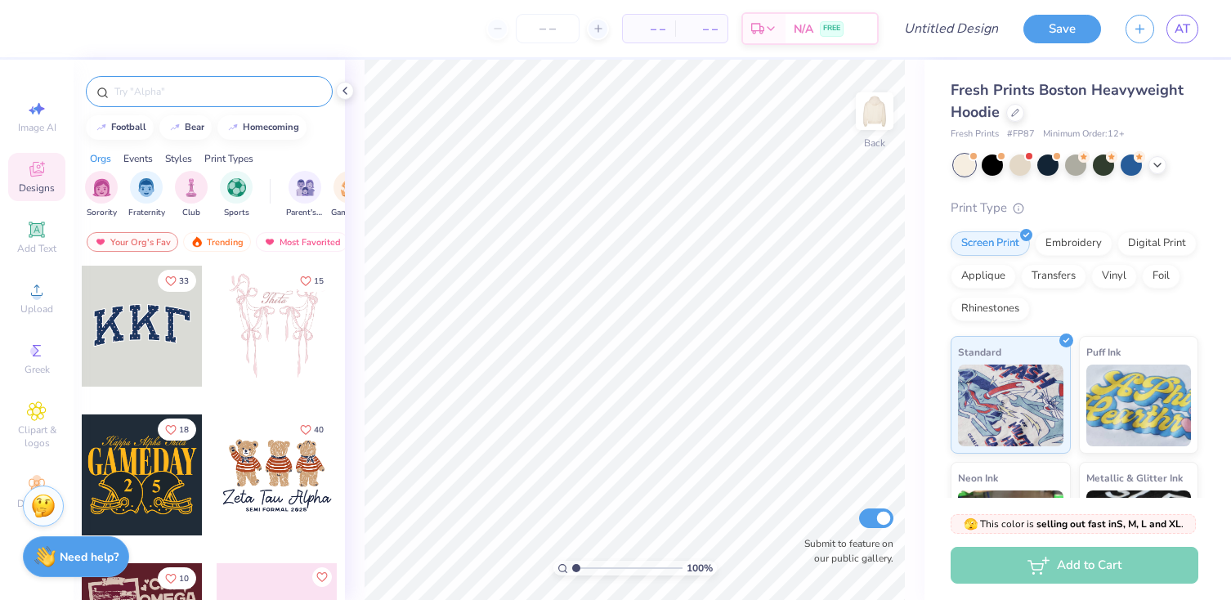
click at [203, 88] on input "text" at bounding box center [217, 91] width 209 height 16
type input "tennis"
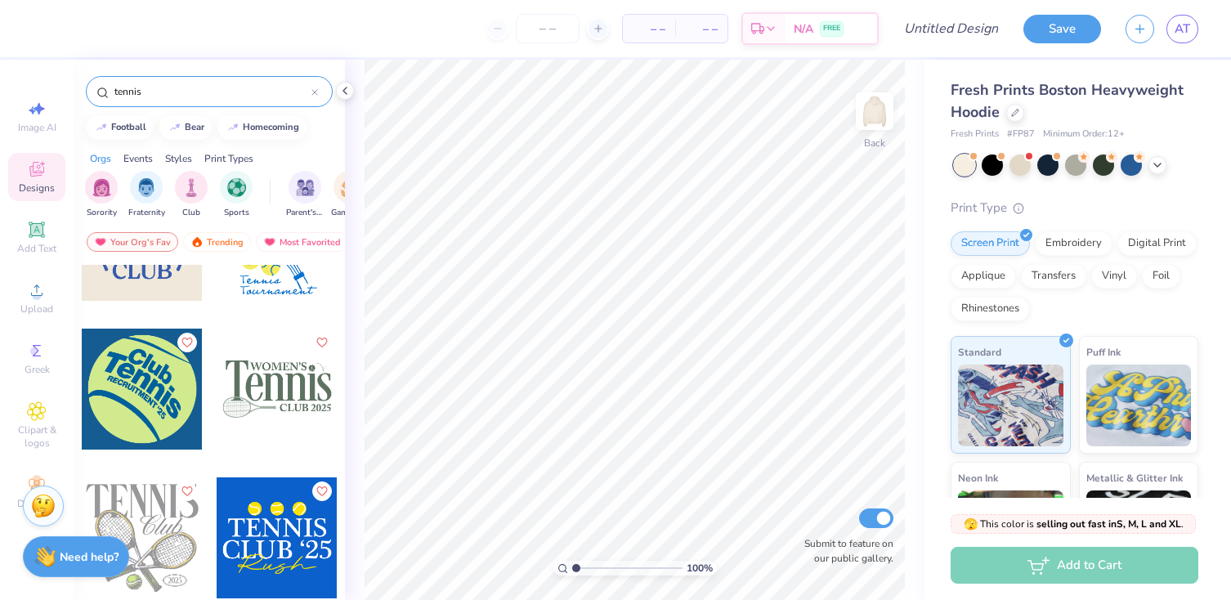
scroll to position [987, 0]
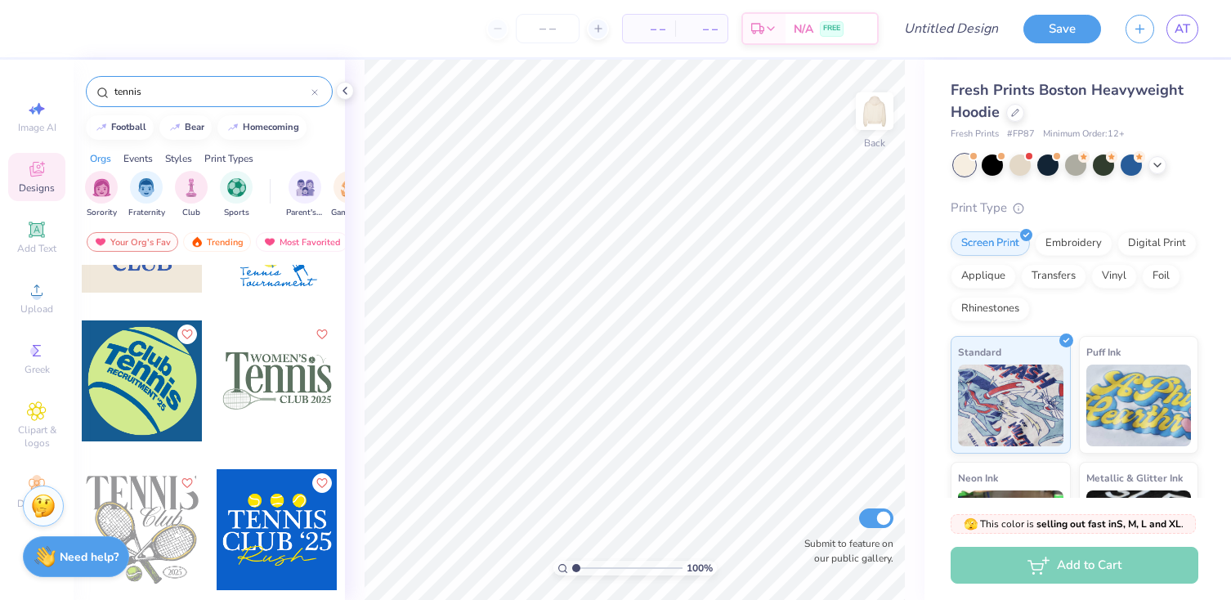
click at [157, 393] on div at bounding box center [142, 381] width 121 height 121
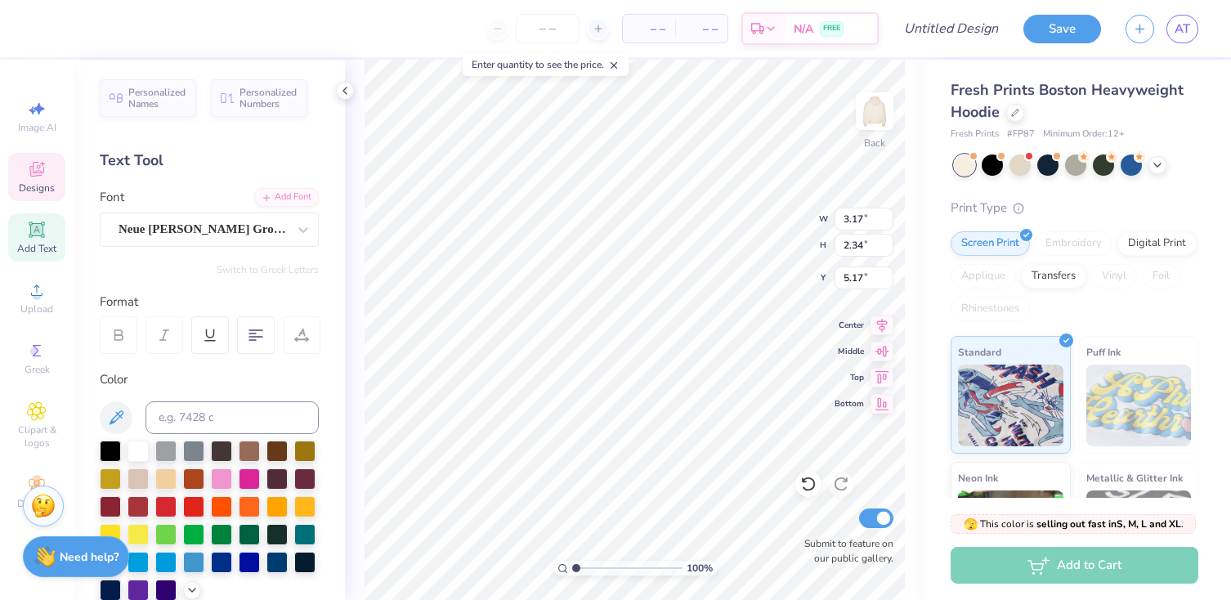
scroll to position [0, 0]
type textarea "Santa [PERSON_NAME] ‘25"
click at [78, 36] on div at bounding box center [73, 27] width 23 height 23
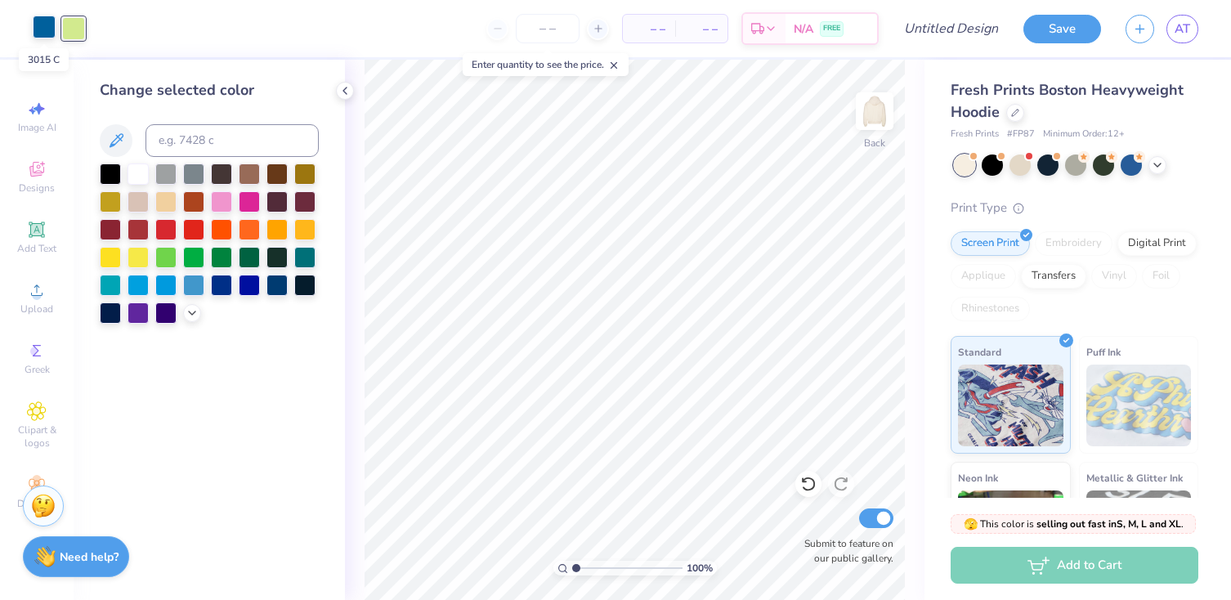
click at [43, 25] on div at bounding box center [44, 27] width 23 height 23
click at [106, 228] on div at bounding box center [110, 228] width 21 height 21
click at [137, 171] on div at bounding box center [138, 174] width 21 height 21
click at [112, 168] on div at bounding box center [110, 172] width 21 height 21
click at [106, 231] on div at bounding box center [110, 228] width 21 height 21
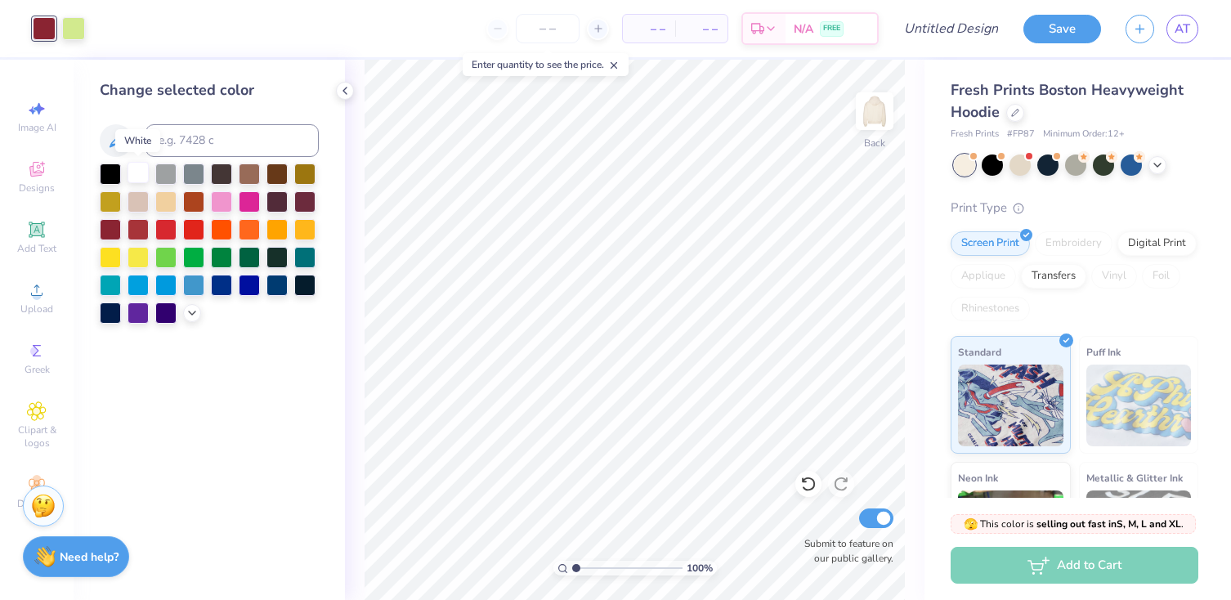
click at [136, 173] on div at bounding box center [138, 172] width 21 height 21
click at [166, 200] on div at bounding box center [165, 200] width 21 height 21
click at [140, 173] on div at bounding box center [138, 172] width 21 height 21
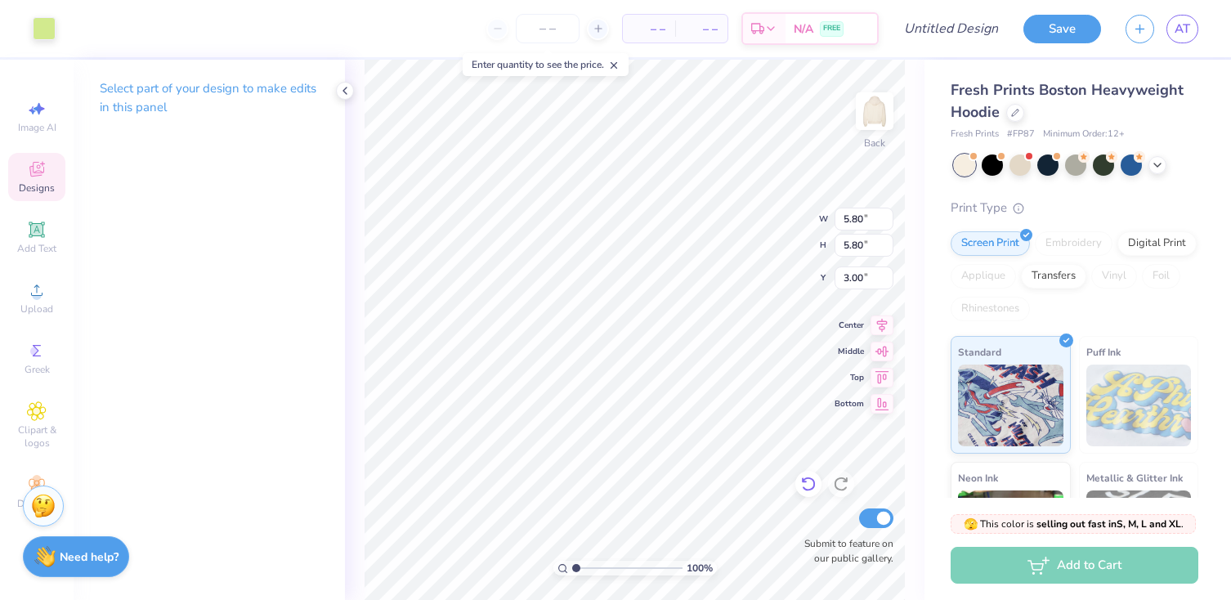
click at [799, 482] on div at bounding box center [809, 484] width 26 height 26
type input "12.52"
type input "3.83"
type input "3.00"
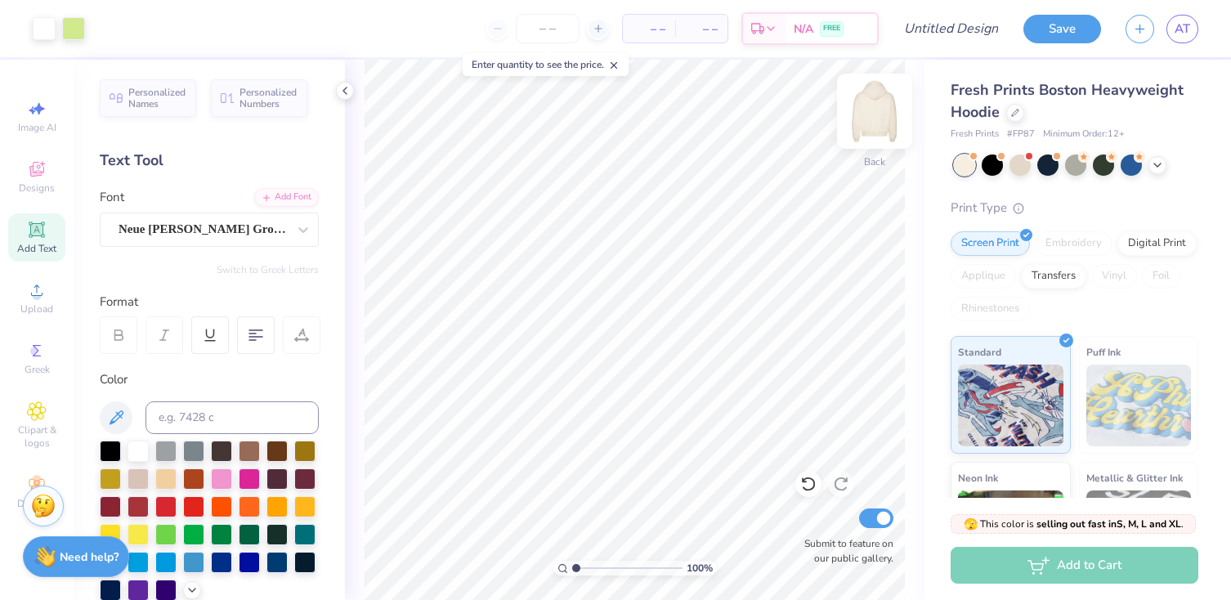
click at [877, 114] on img at bounding box center [874, 110] width 65 height 65
click at [41, 172] on icon at bounding box center [37, 169] width 20 height 20
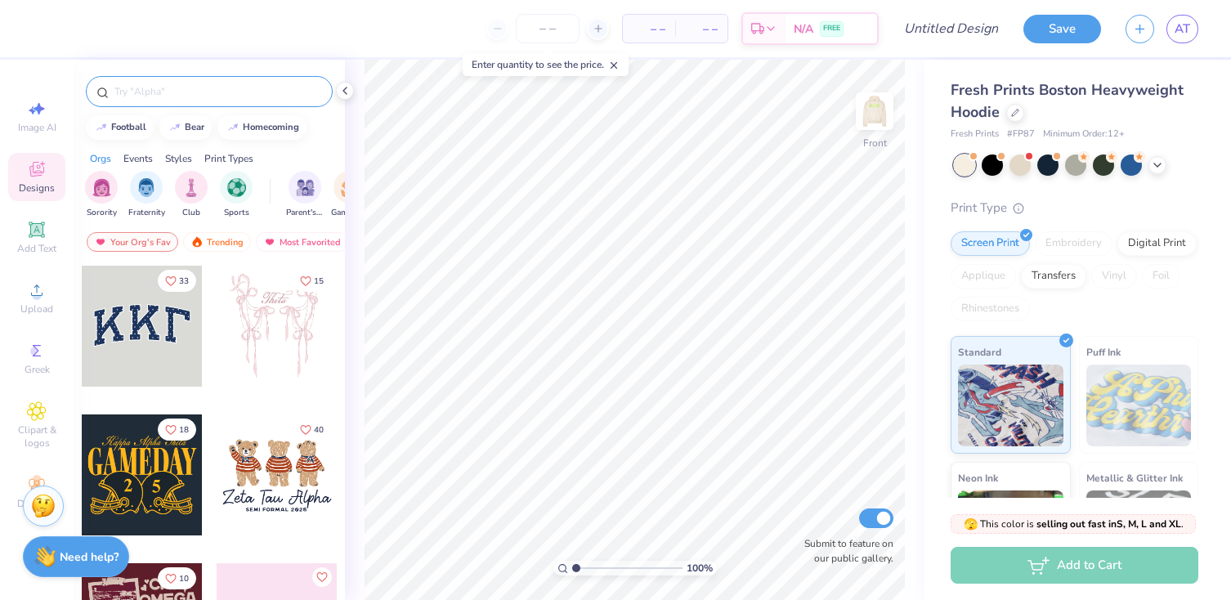
click at [195, 92] on input "text" at bounding box center [217, 91] width 209 height 16
type input "tennis"
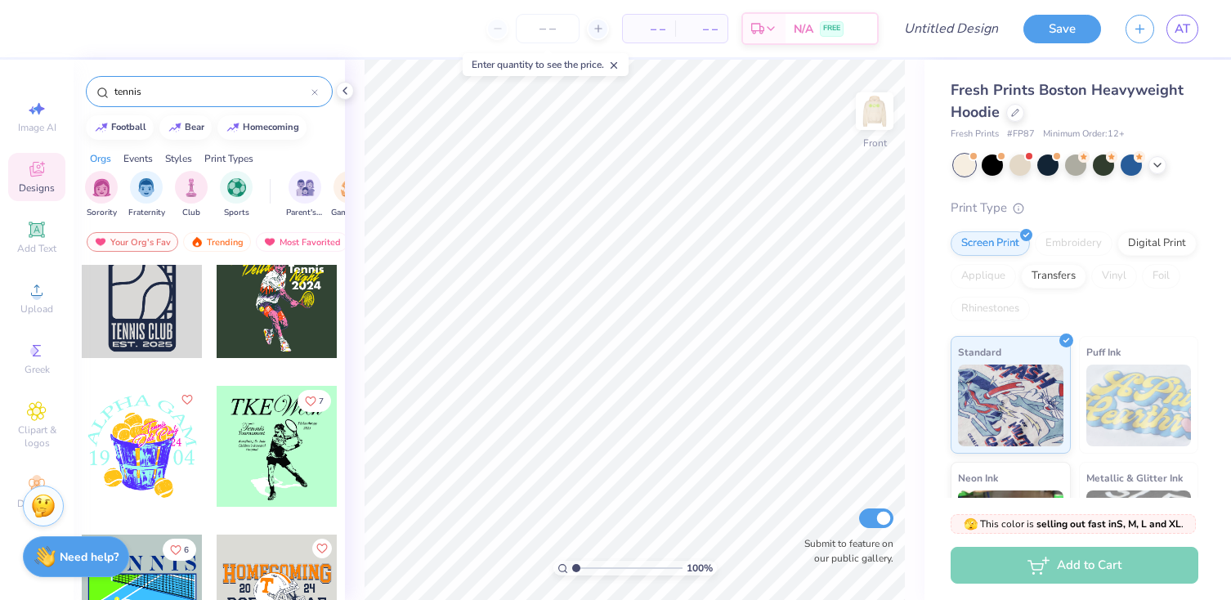
scroll to position [2878, 0]
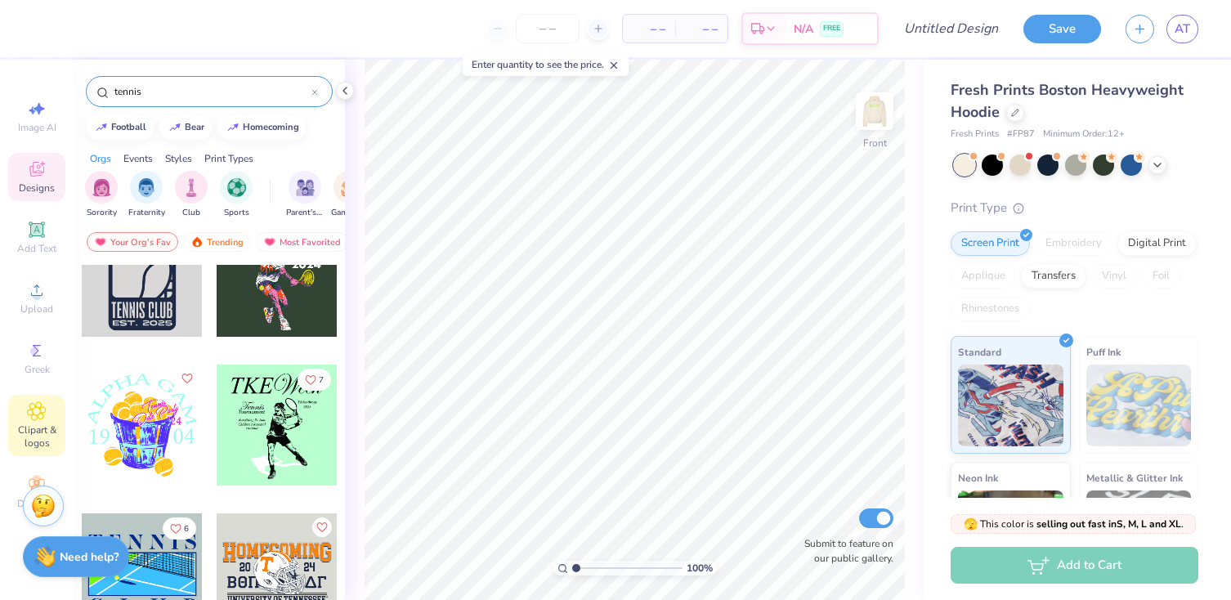
click at [34, 442] on span "Clipart & logos" at bounding box center [36, 437] width 57 height 26
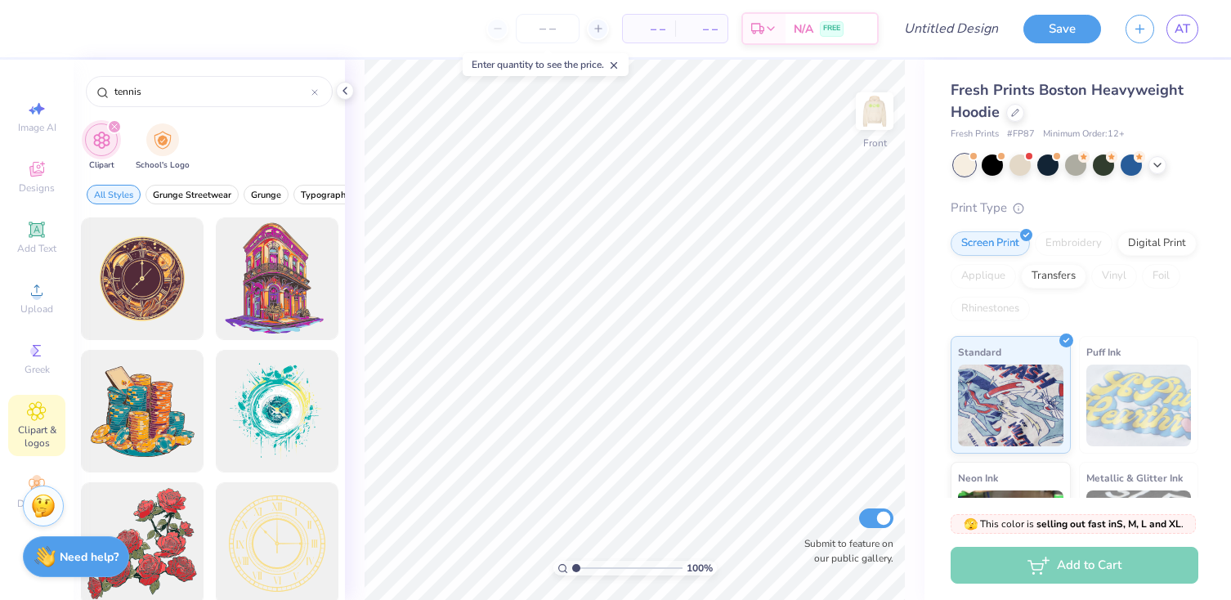
type input "tennis"
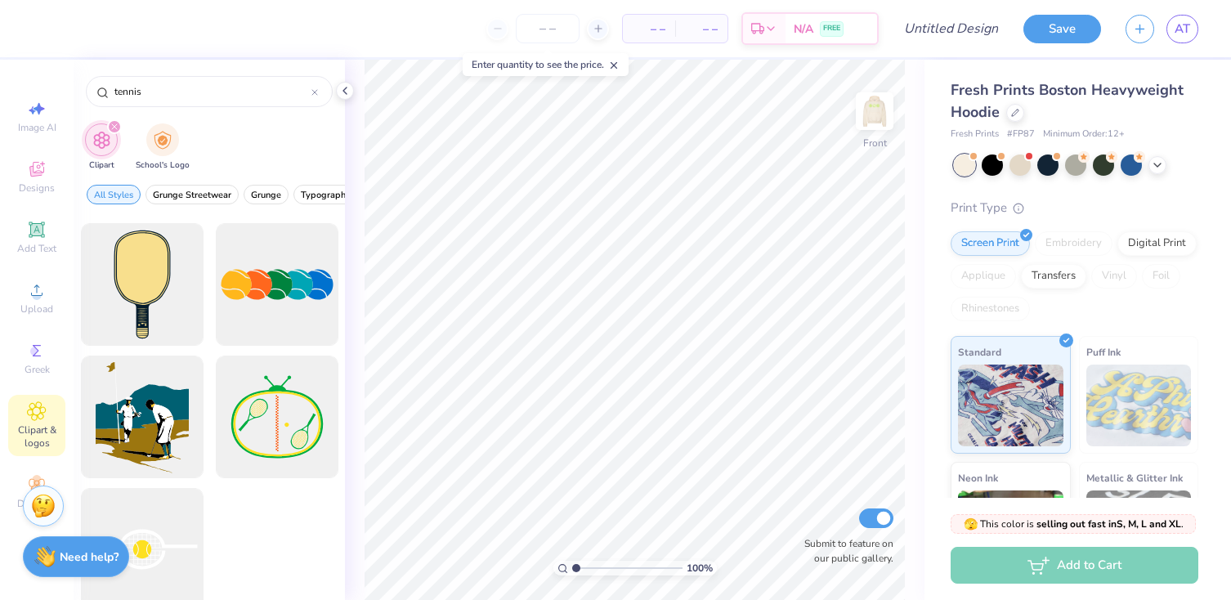
scroll to position [2531, 0]
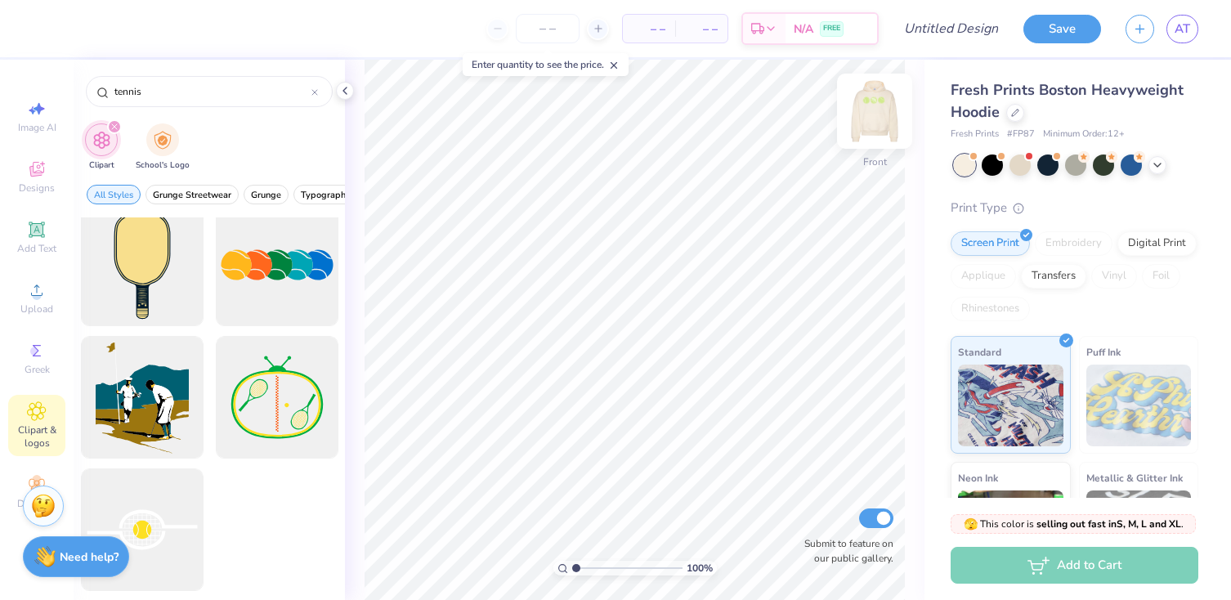
click at [866, 105] on img at bounding box center [874, 110] width 65 height 65
type input "7.84"
click at [39, 32] on div at bounding box center [44, 27] width 23 height 23
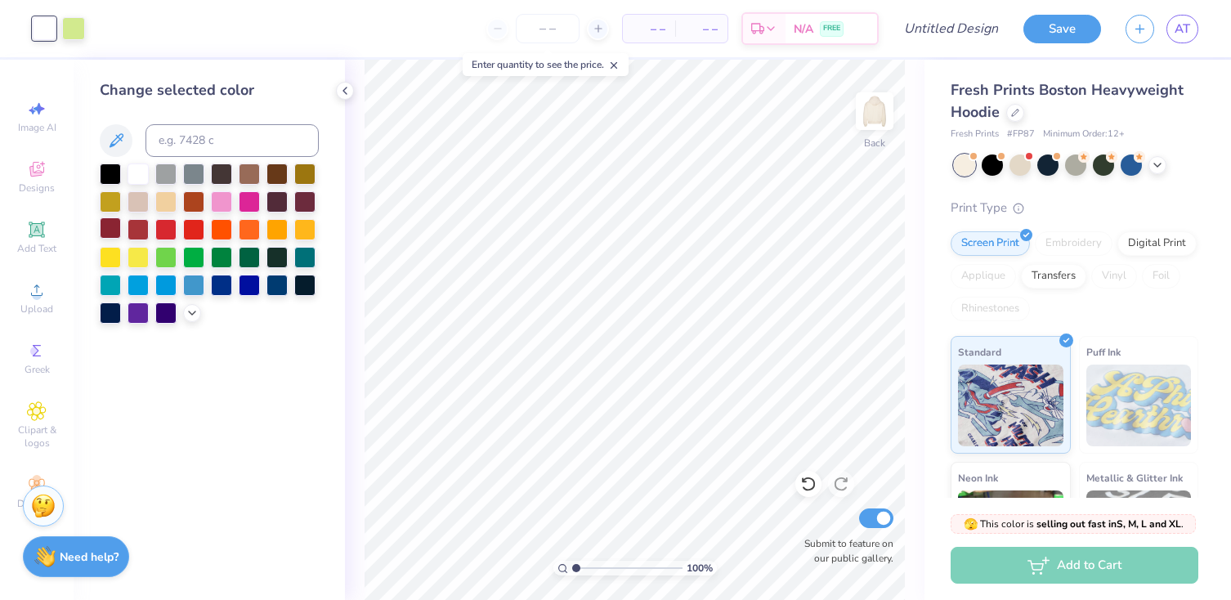
click at [114, 228] on div at bounding box center [110, 228] width 21 height 21
click at [69, 32] on div at bounding box center [73, 27] width 23 height 23
click at [110, 259] on div at bounding box center [110, 255] width 21 height 21
click at [942, 33] on input "Design Title" at bounding box center [971, 28] width 80 height 33
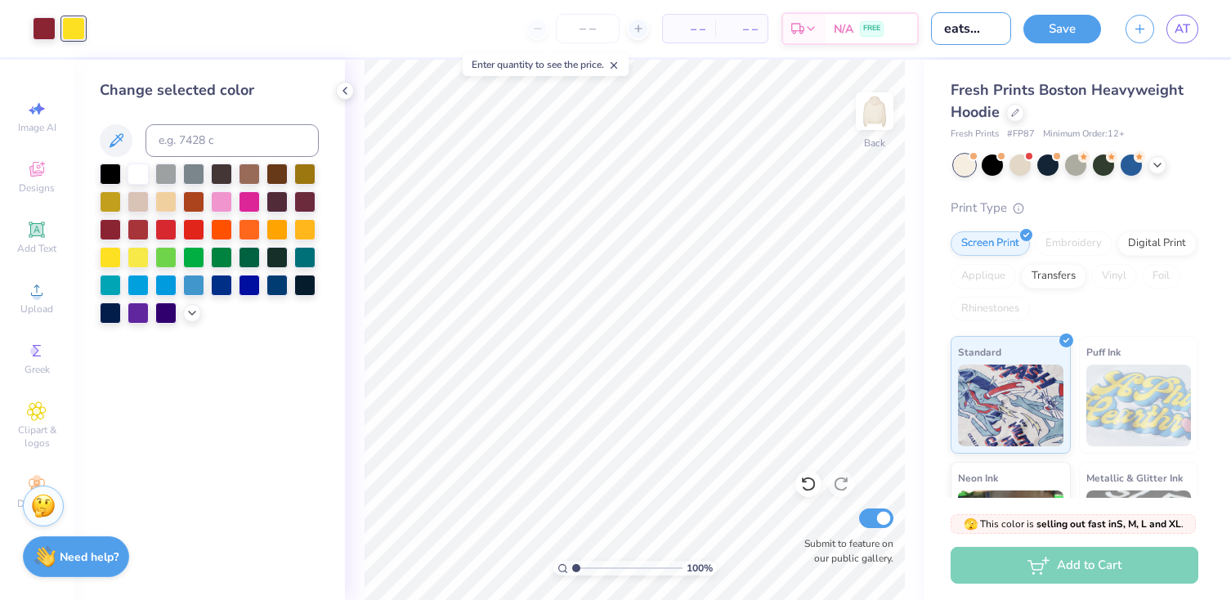
type input "sweatshirt3"
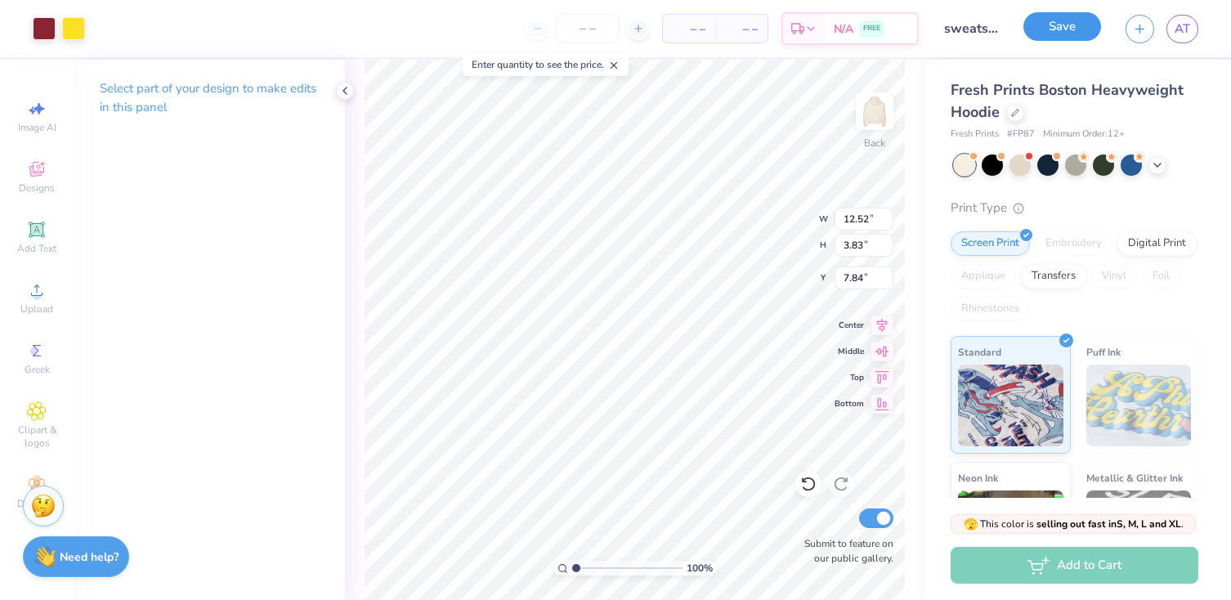
click at [1068, 15] on button "Save" at bounding box center [1063, 26] width 78 height 29
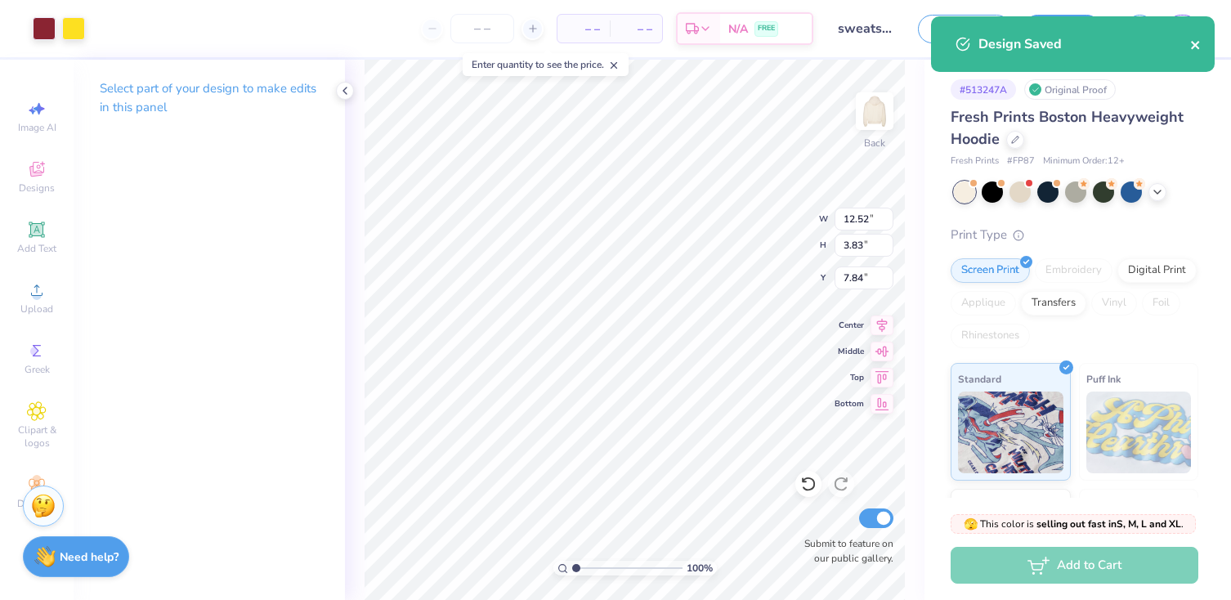
click at [1199, 47] on icon "close" at bounding box center [1196, 44] width 11 height 13
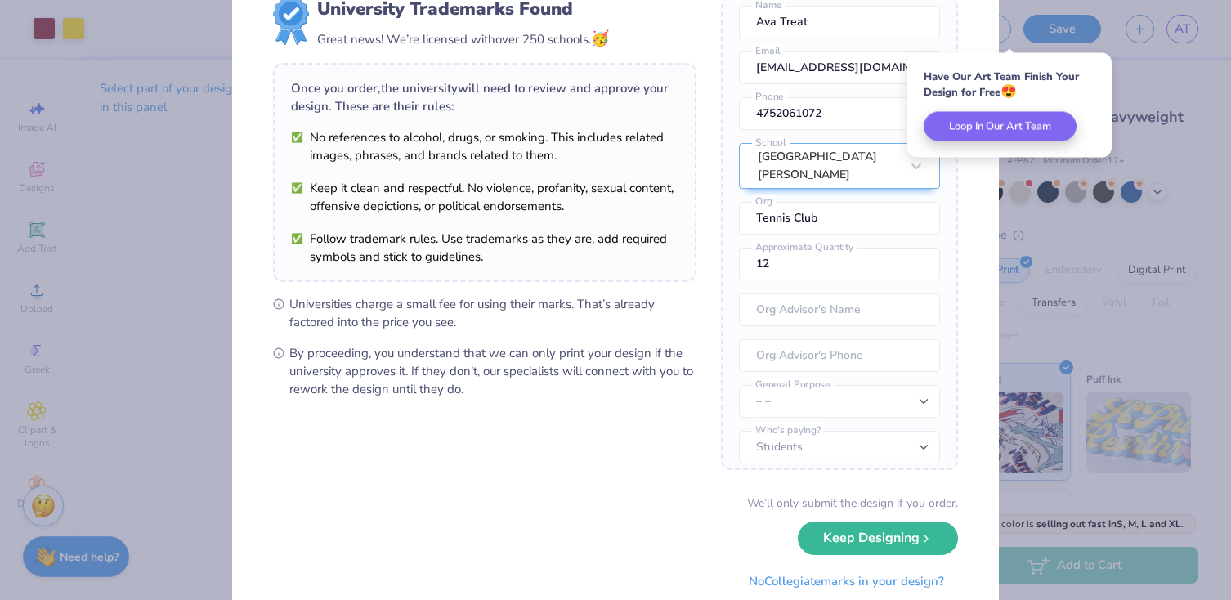
scroll to position [75, 0]
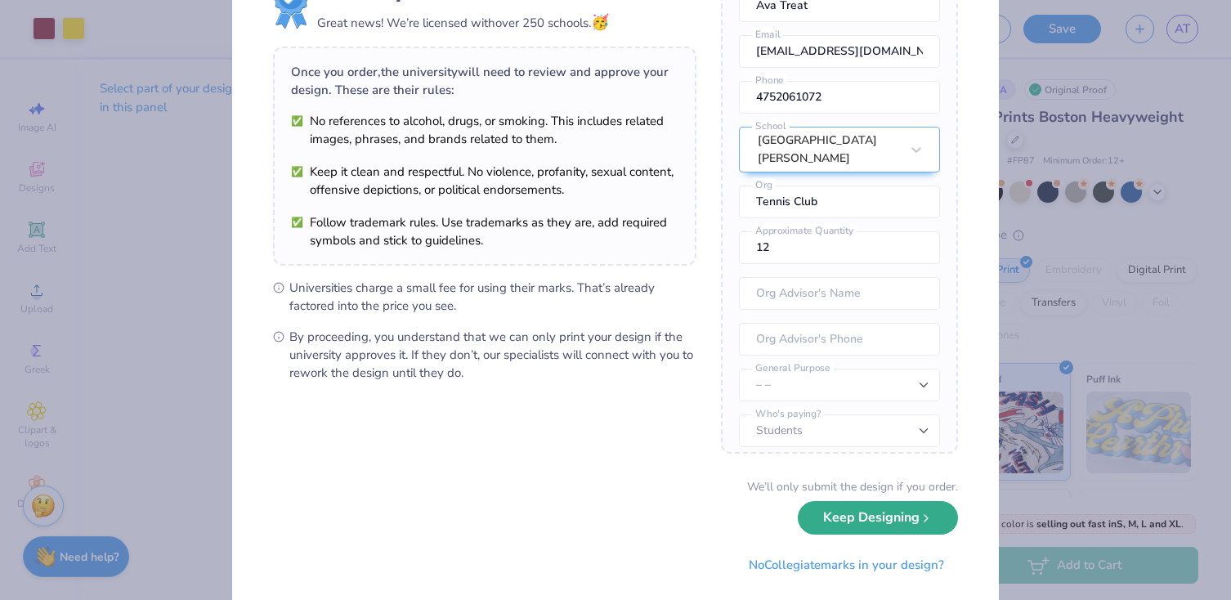
click at [855, 528] on button "Keep Designing" at bounding box center [878, 518] width 160 height 34
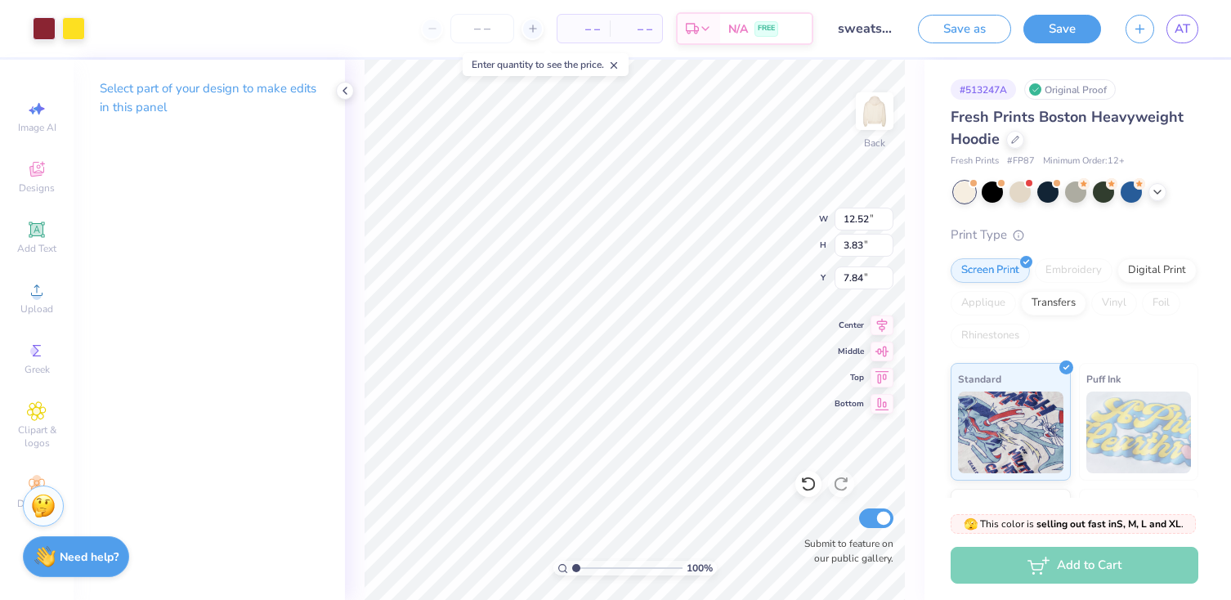
scroll to position [0, 0]
click at [1185, 23] on span "AT" at bounding box center [1183, 29] width 16 height 19
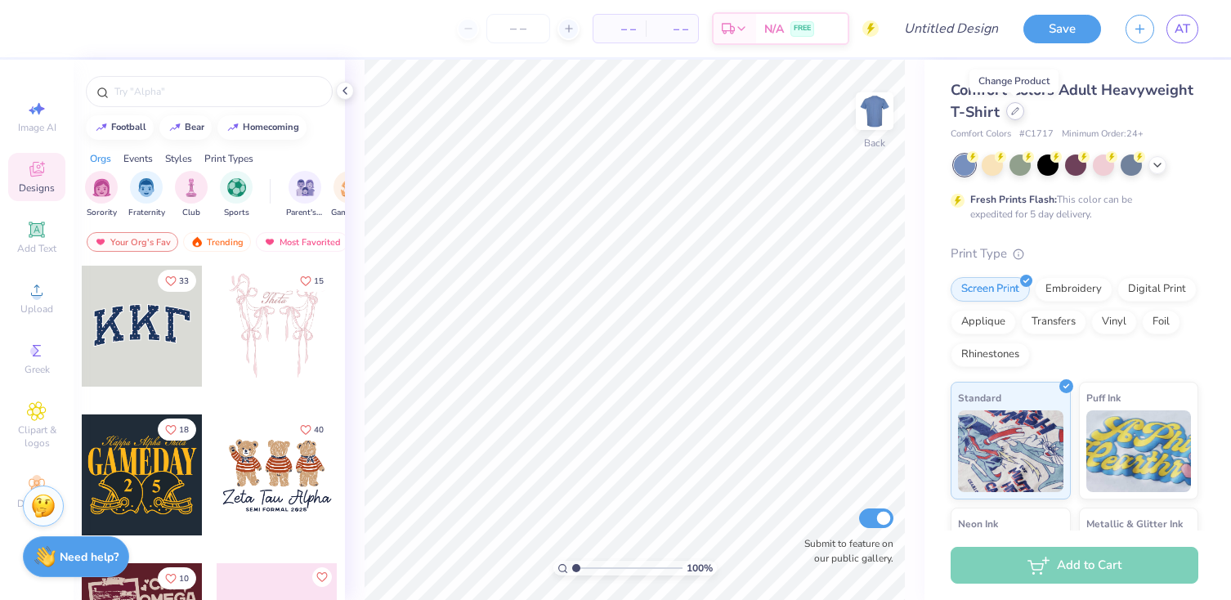
click at [1012, 111] on icon at bounding box center [1016, 111] width 8 height 8
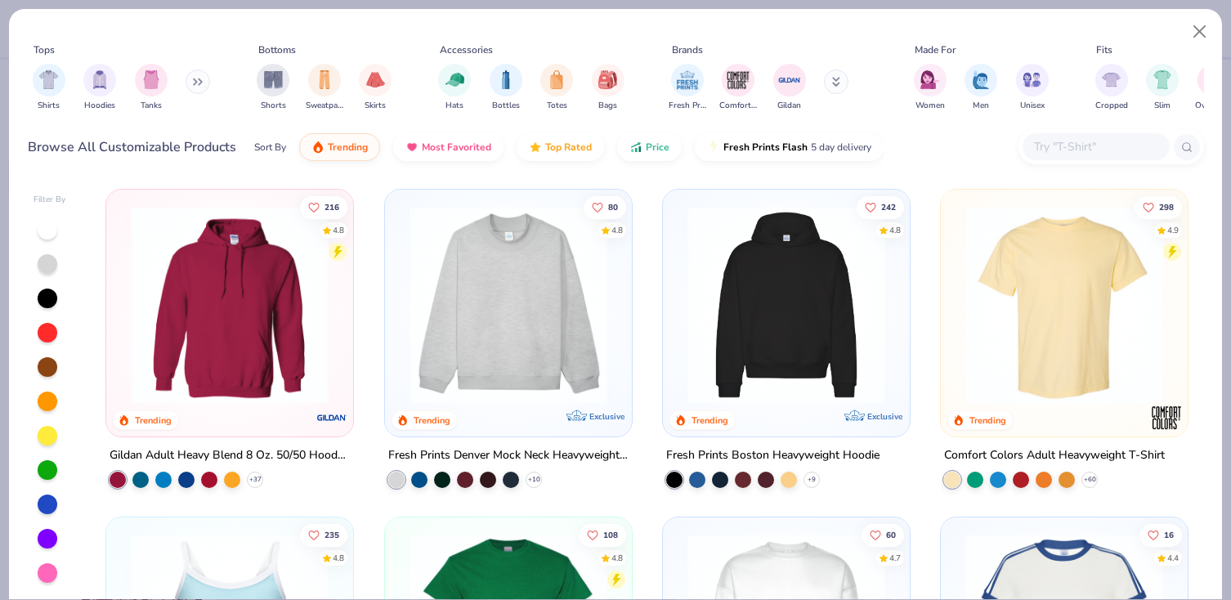
click at [197, 74] on button at bounding box center [198, 82] width 25 height 25
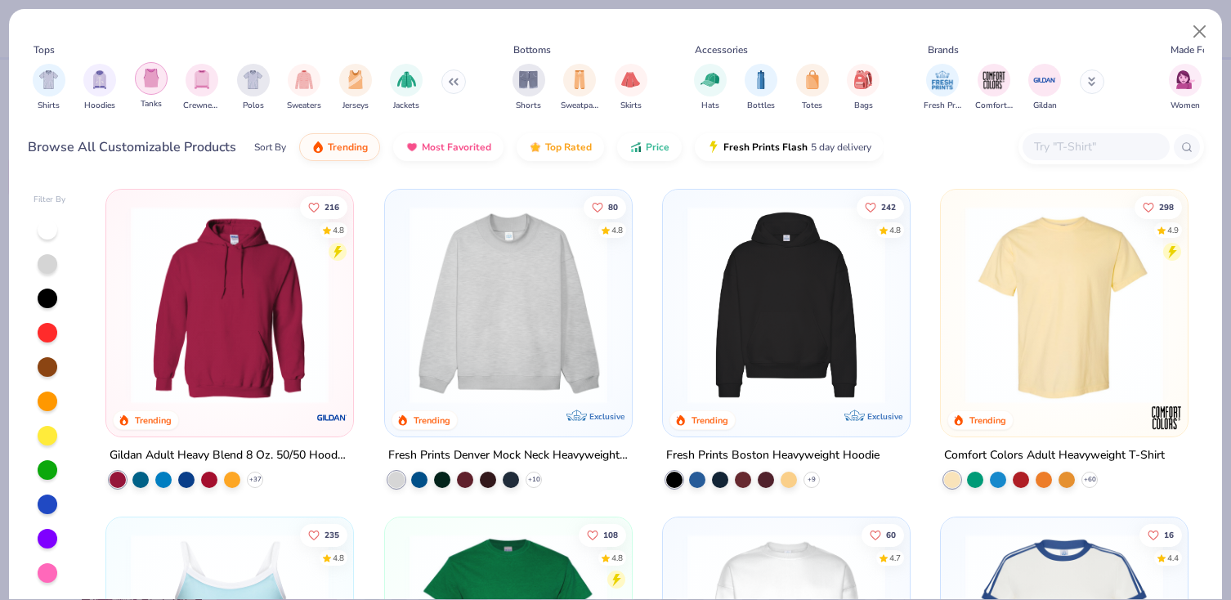
click at [146, 86] on img "filter for Tanks" at bounding box center [151, 78] width 18 height 19
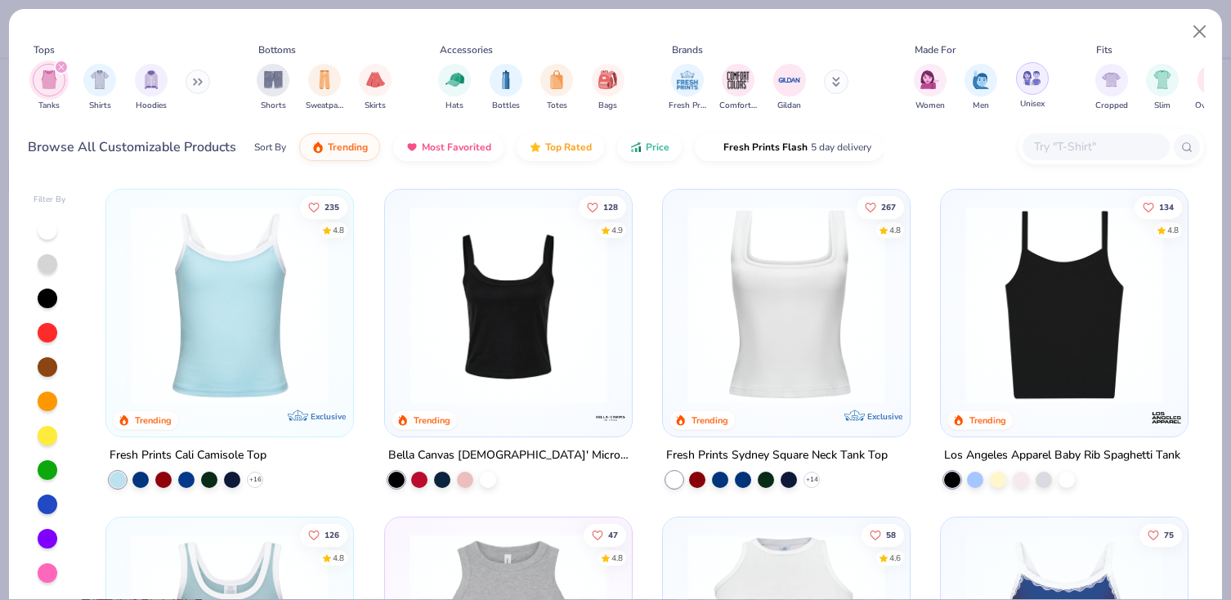
click at [1032, 81] on img "filter for Unisex" at bounding box center [1032, 78] width 19 height 19
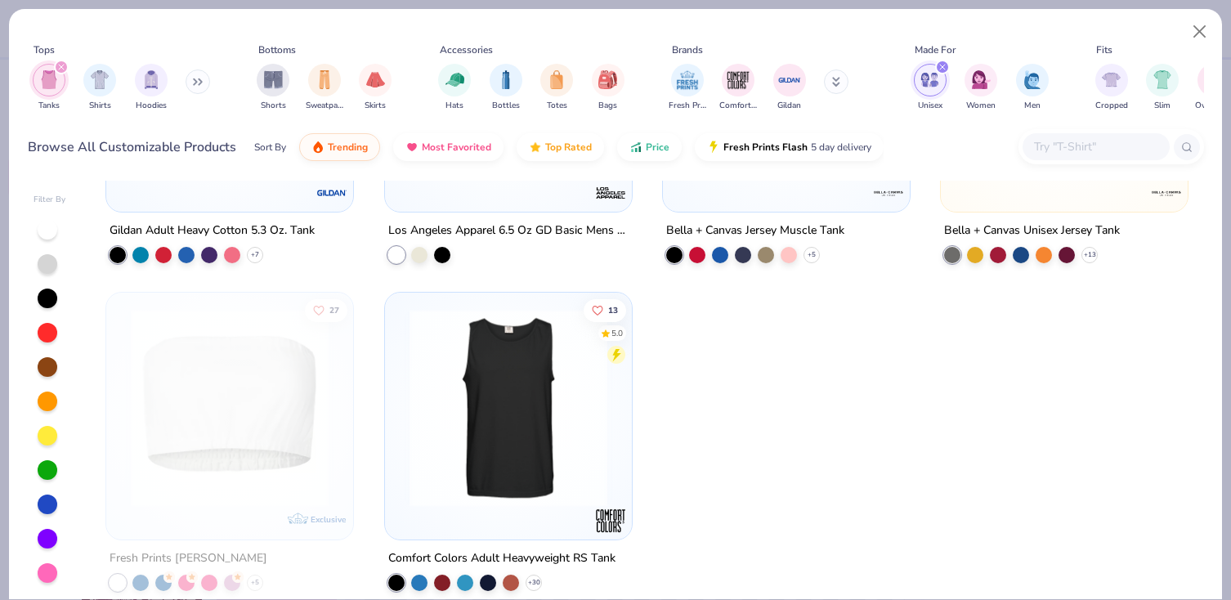
scroll to position [244, 0]
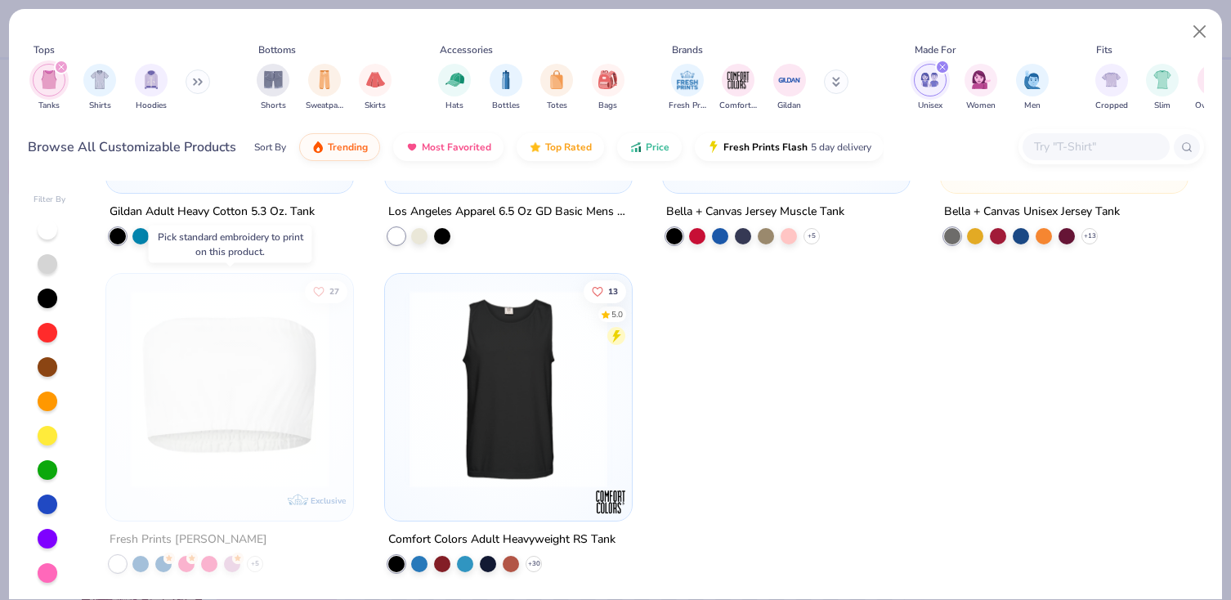
click at [123, 429] on img at bounding box center [15, 389] width 214 height 198
click at [196, 497] on div at bounding box center [229, 393] width 231 height 222
click at [253, 376] on img at bounding box center [230, 389] width 214 height 198
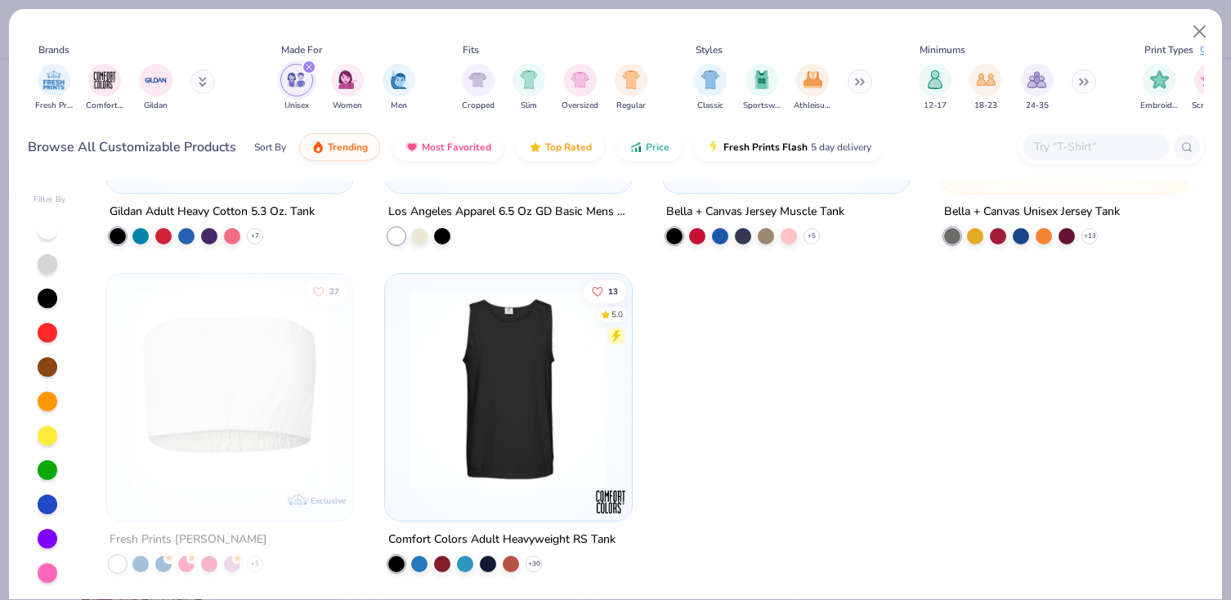
scroll to position [0, 756]
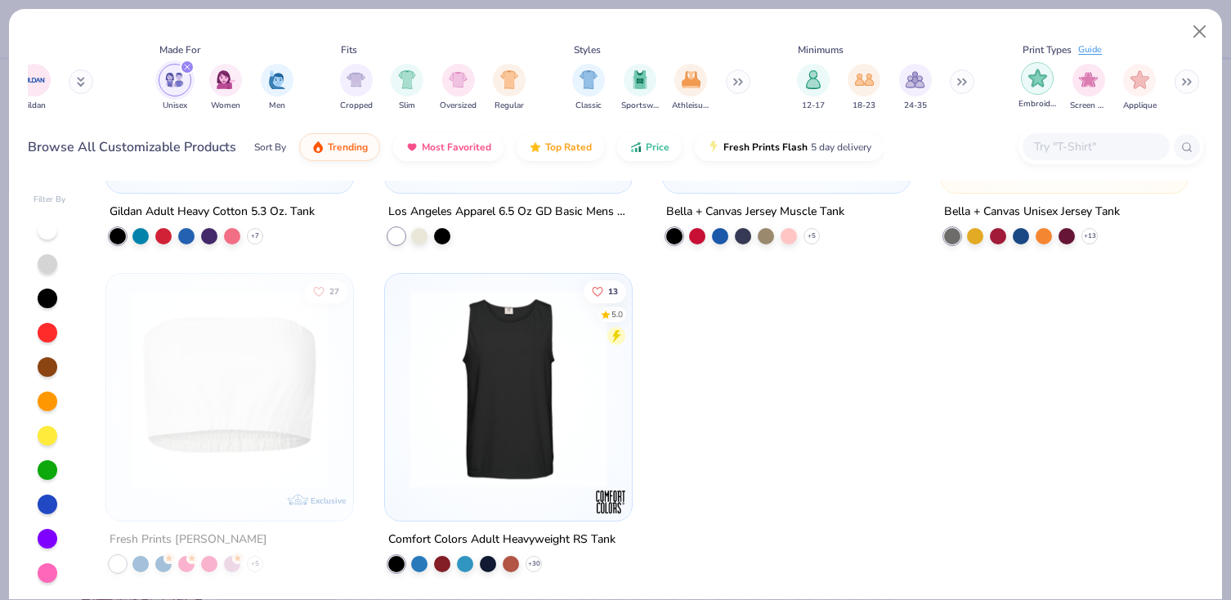
click at [1031, 81] on img "filter for Embroidery" at bounding box center [1038, 78] width 19 height 19
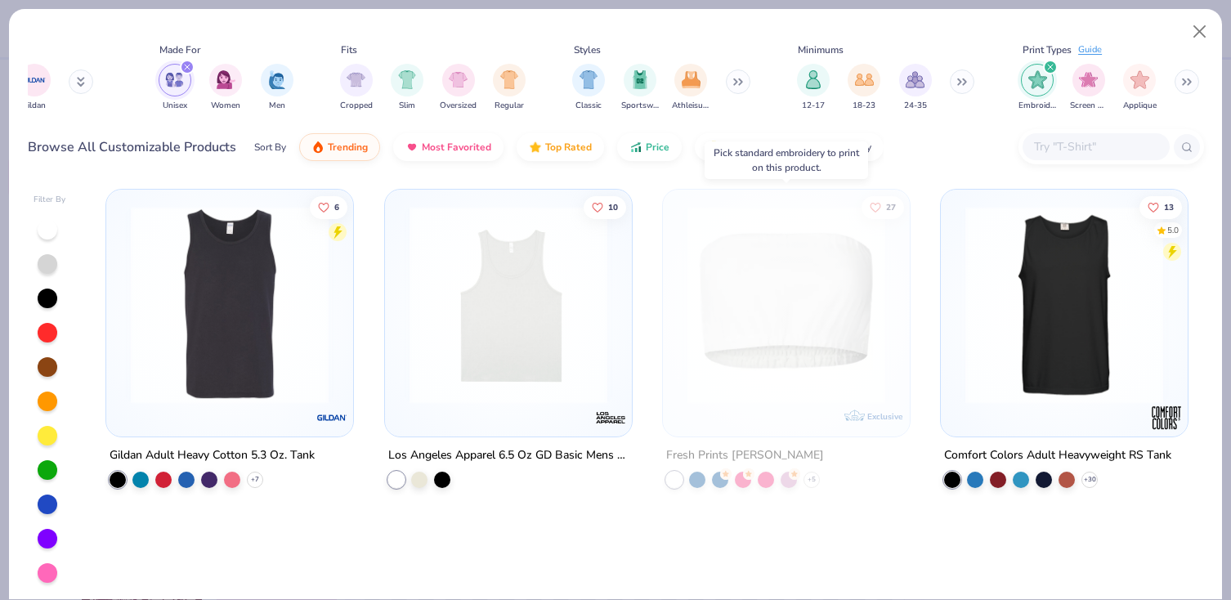
click at [797, 301] on img at bounding box center [787, 305] width 214 height 198
click at [680, 327] on img at bounding box center [572, 305] width 214 height 198
click at [730, 327] on img at bounding box center [787, 305] width 214 height 198
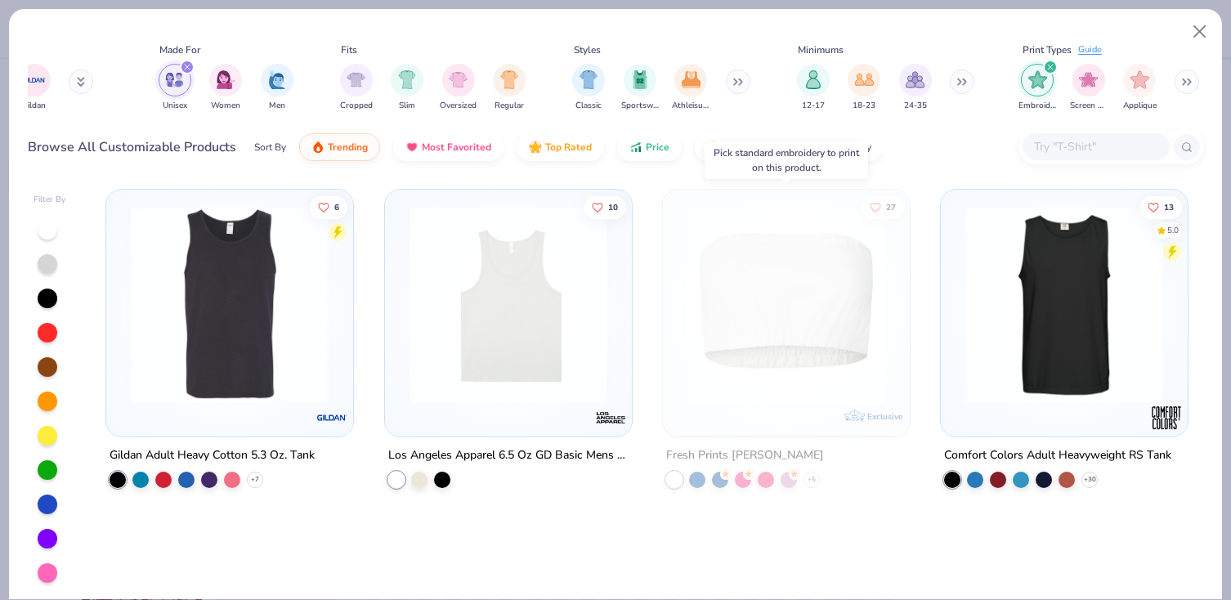
click at [803, 241] on img at bounding box center [787, 305] width 214 height 198
click at [1200, 33] on button "Close" at bounding box center [1200, 31] width 31 height 31
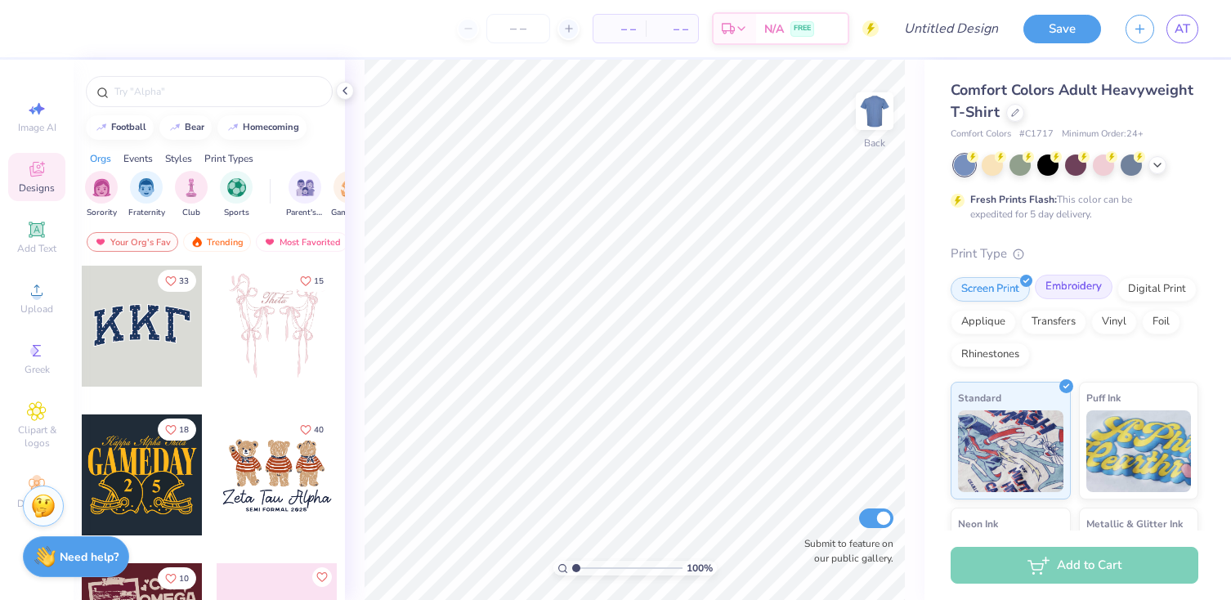
click at [1092, 285] on div "Embroidery" at bounding box center [1074, 287] width 78 height 25
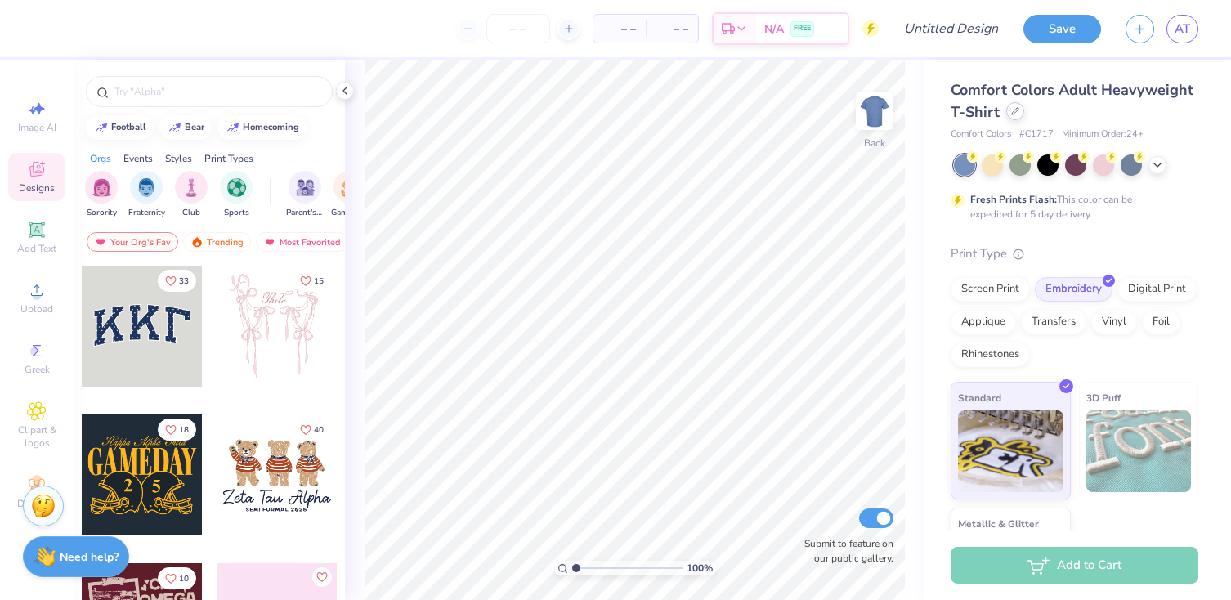
click at [1015, 109] on icon at bounding box center [1016, 111] width 8 height 8
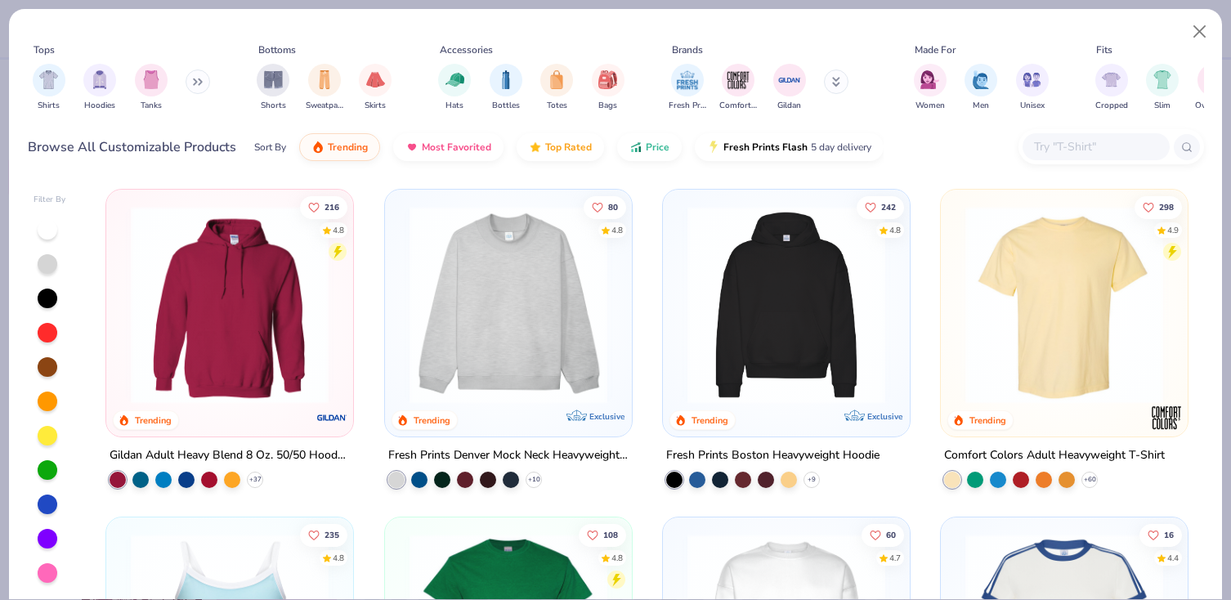
click at [209, 78] on button at bounding box center [198, 82] width 25 height 25
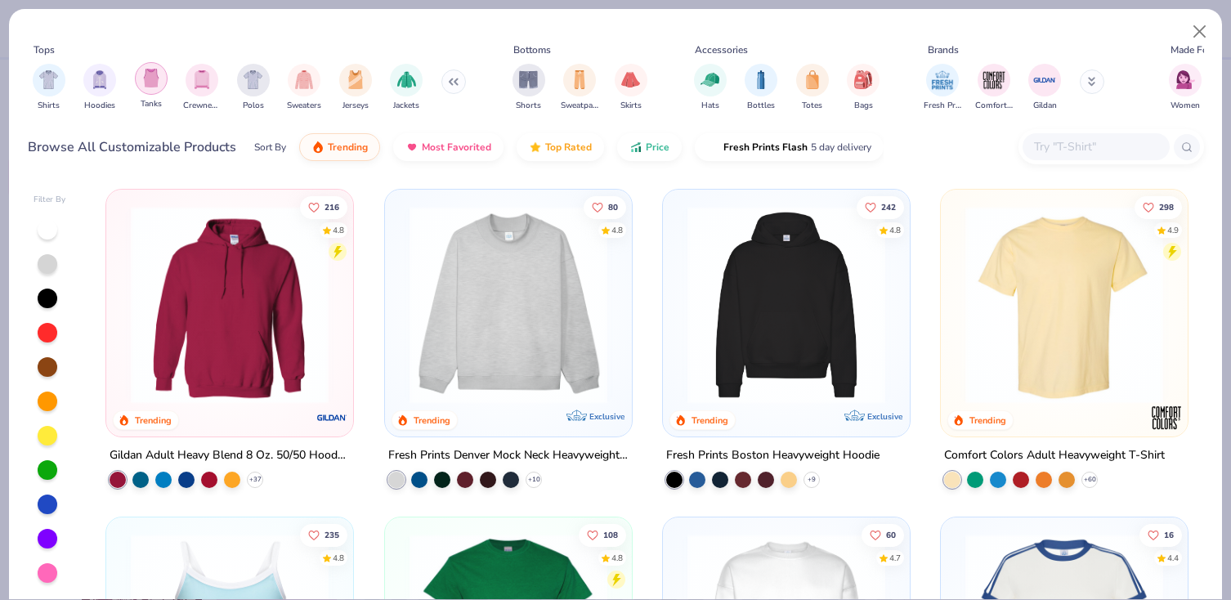
click at [146, 84] on img "filter for Tanks" at bounding box center [151, 78] width 18 height 19
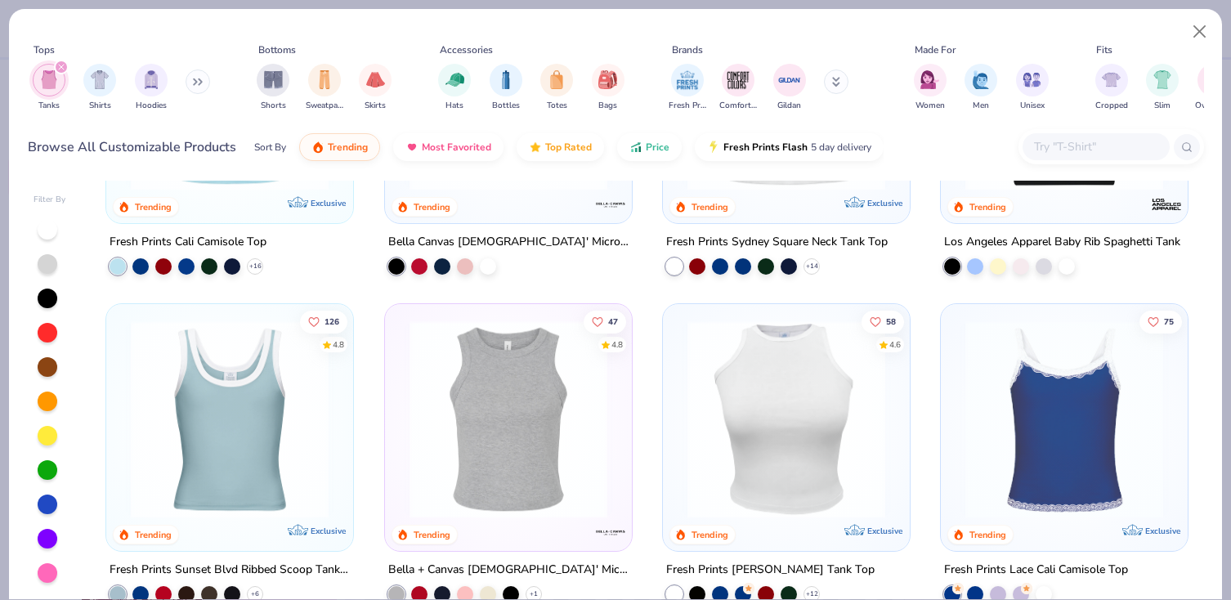
scroll to position [221, 0]
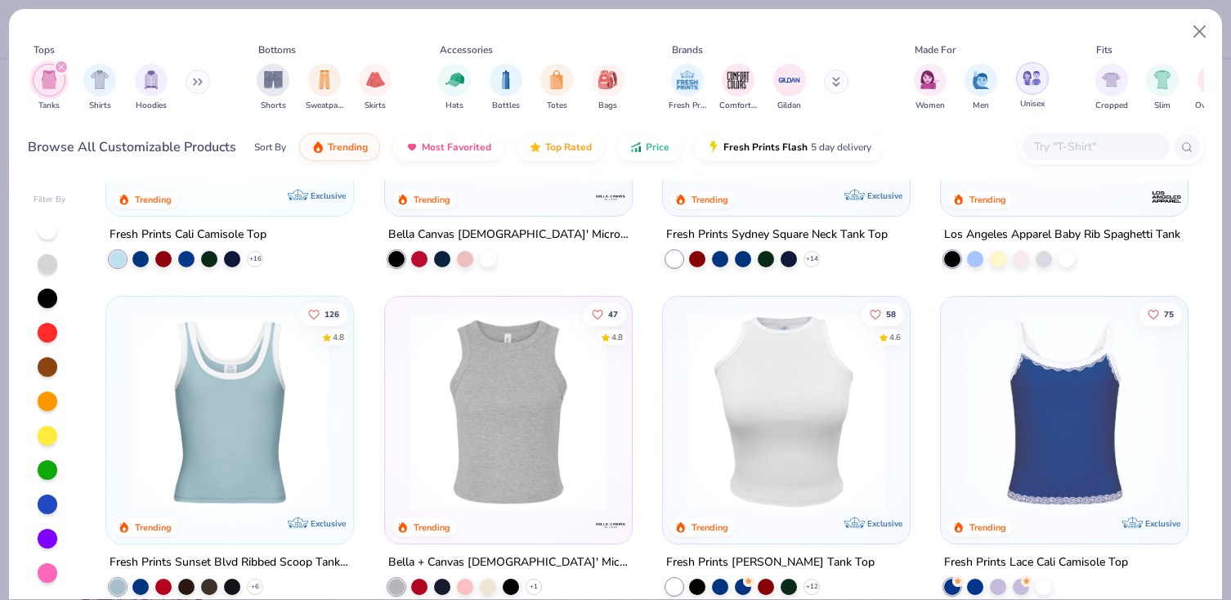
click at [1020, 82] on div "filter for Unisex" at bounding box center [1032, 78] width 33 height 33
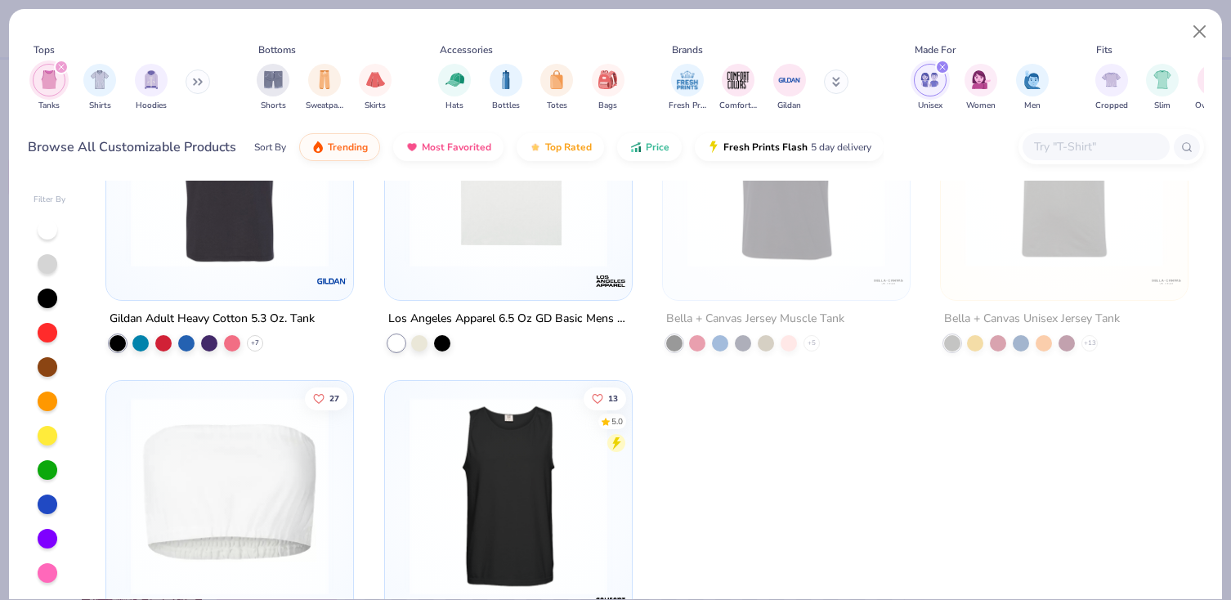
scroll to position [244, 0]
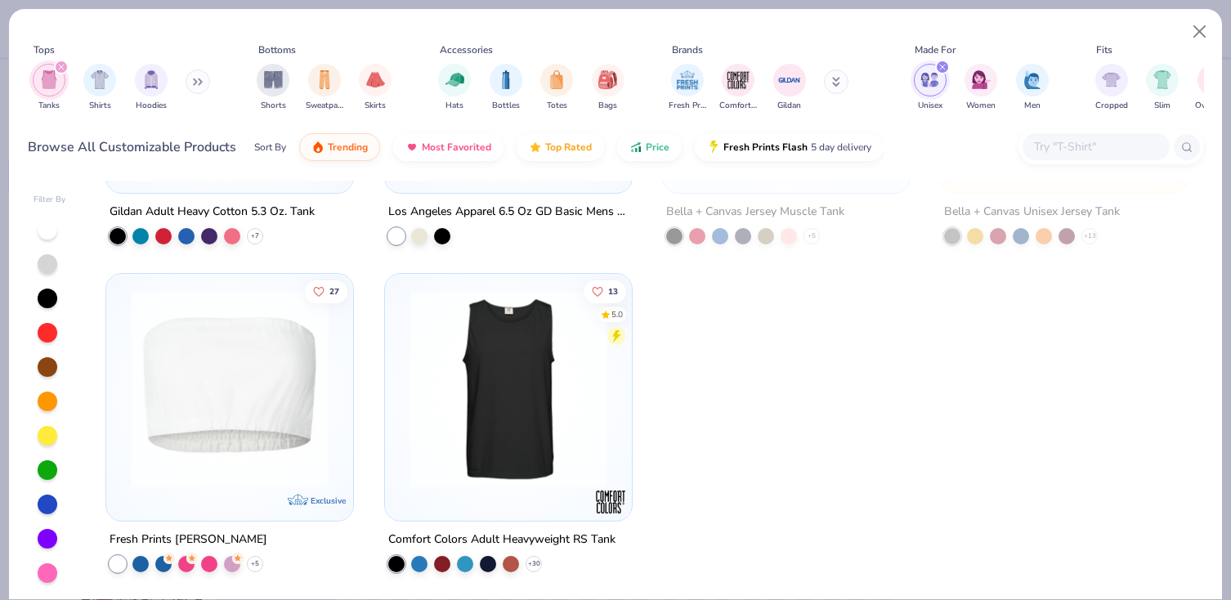
click at [231, 399] on img at bounding box center [230, 389] width 214 height 198
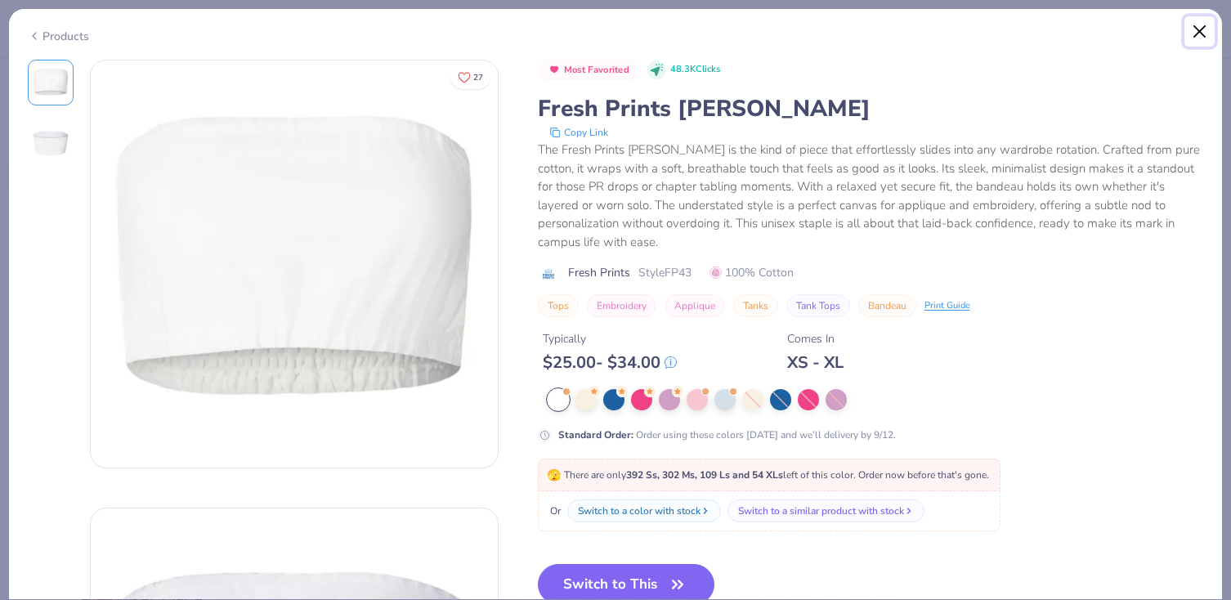
click at [1204, 30] on button "Close" at bounding box center [1200, 31] width 31 height 31
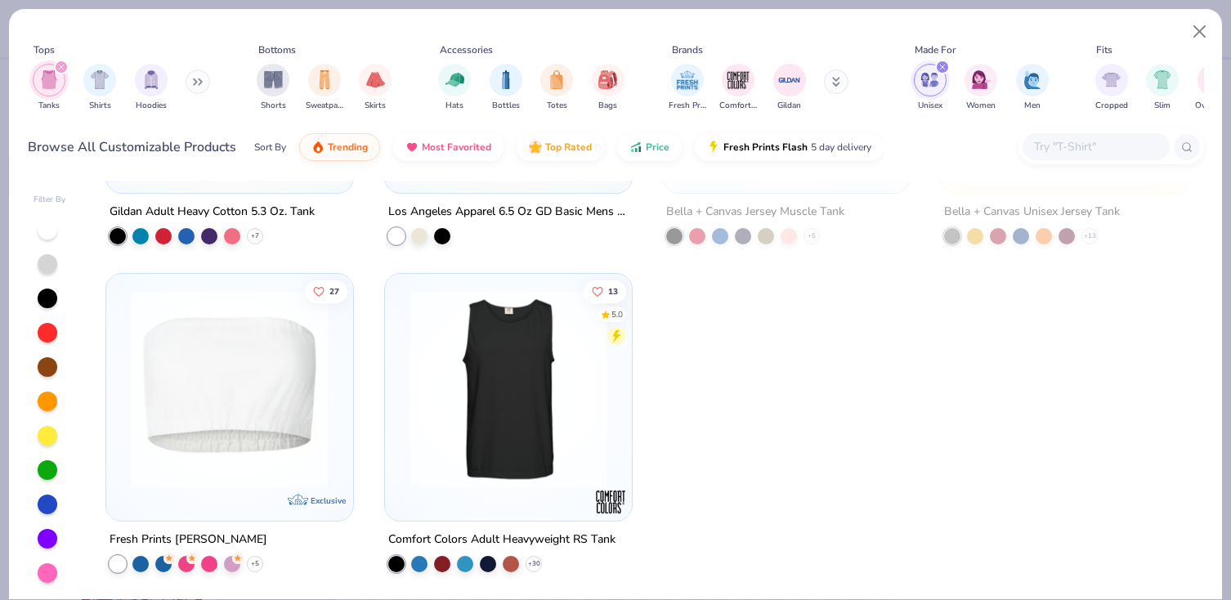
click at [940, 74] on div "filter for Unisex" at bounding box center [942, 67] width 15 height 15
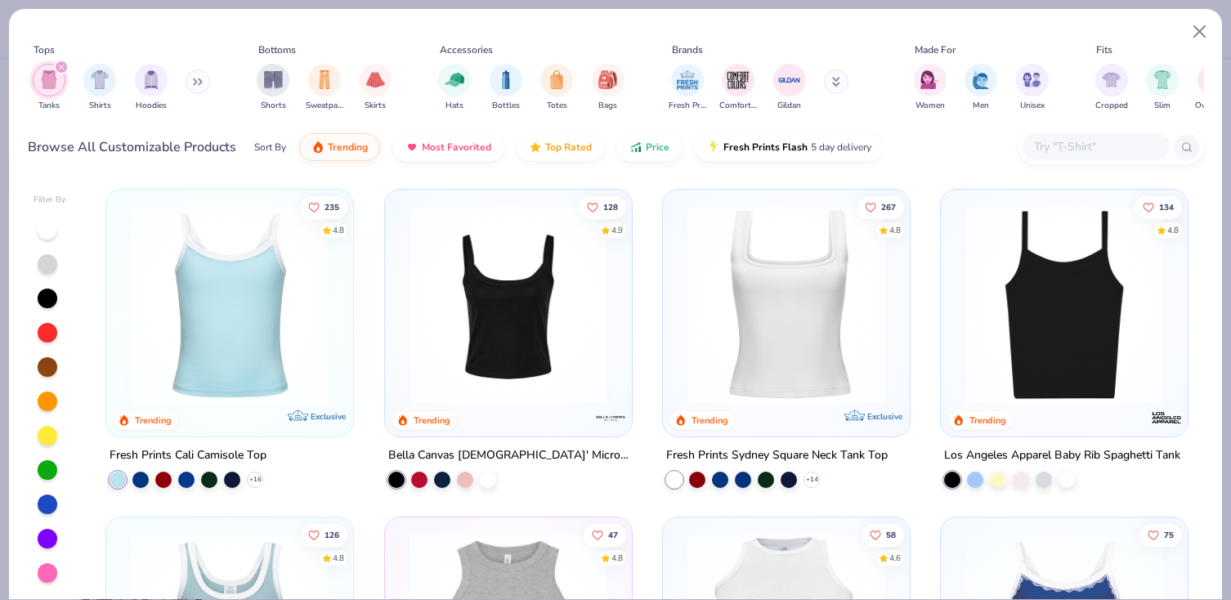
click at [38, 81] on div "filter for Tanks" at bounding box center [49, 80] width 33 height 33
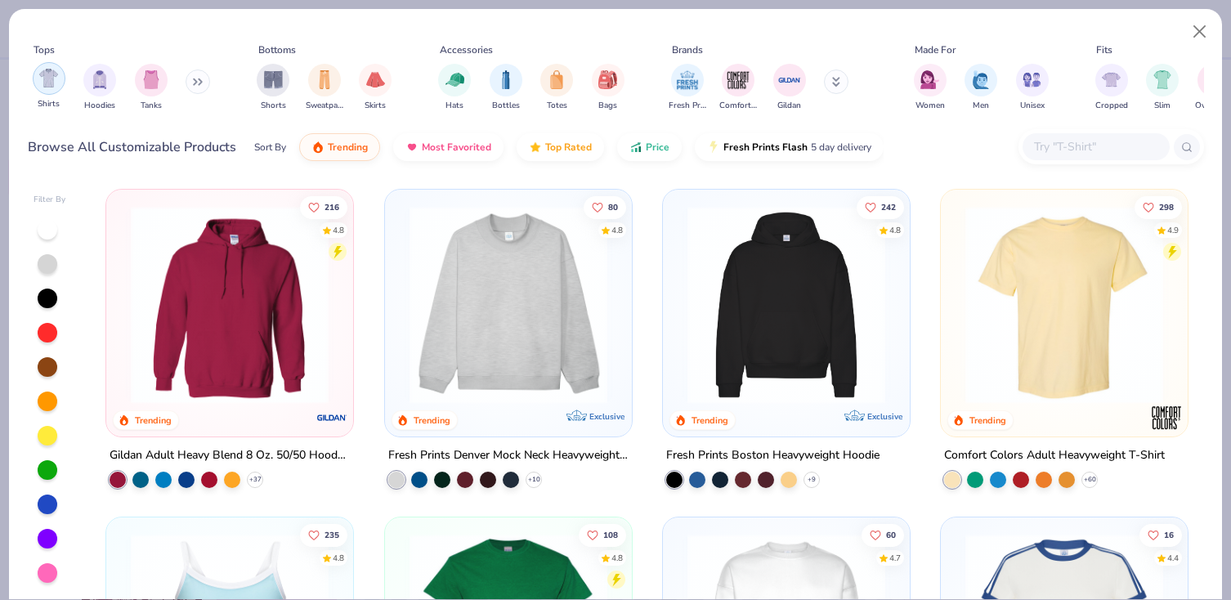
click at [48, 74] on img "filter for Shirts" at bounding box center [48, 78] width 19 height 19
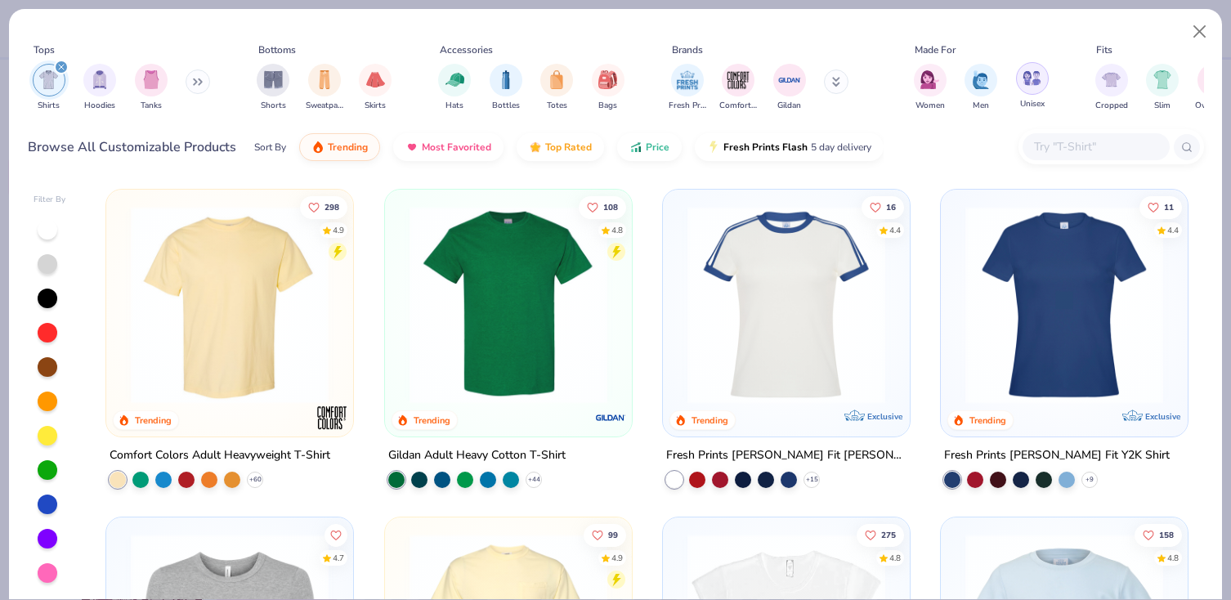
click at [1030, 85] on img "filter for Unisex" at bounding box center [1032, 78] width 19 height 19
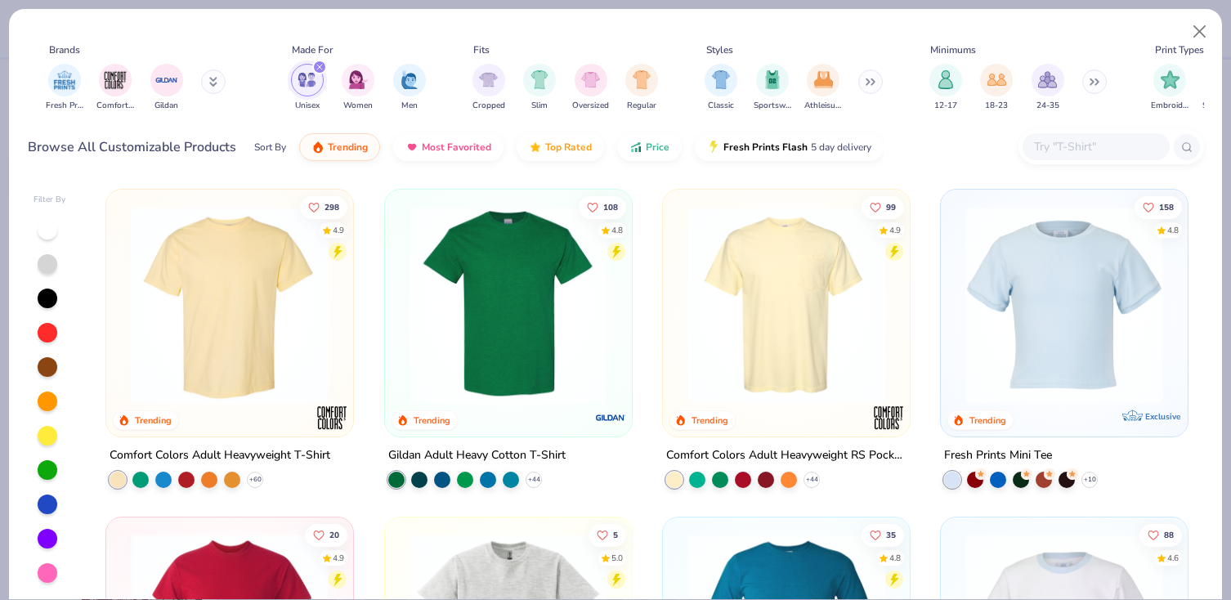
scroll to position [0, 653]
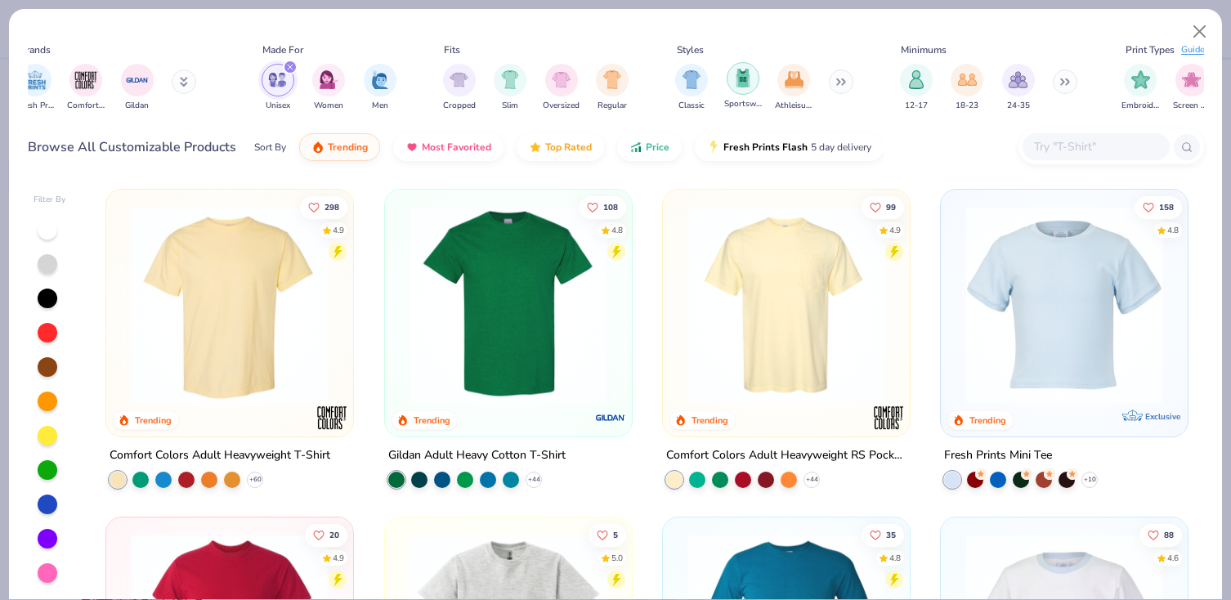
click at [742, 88] on div "filter for Sportswear" at bounding box center [743, 78] width 33 height 33
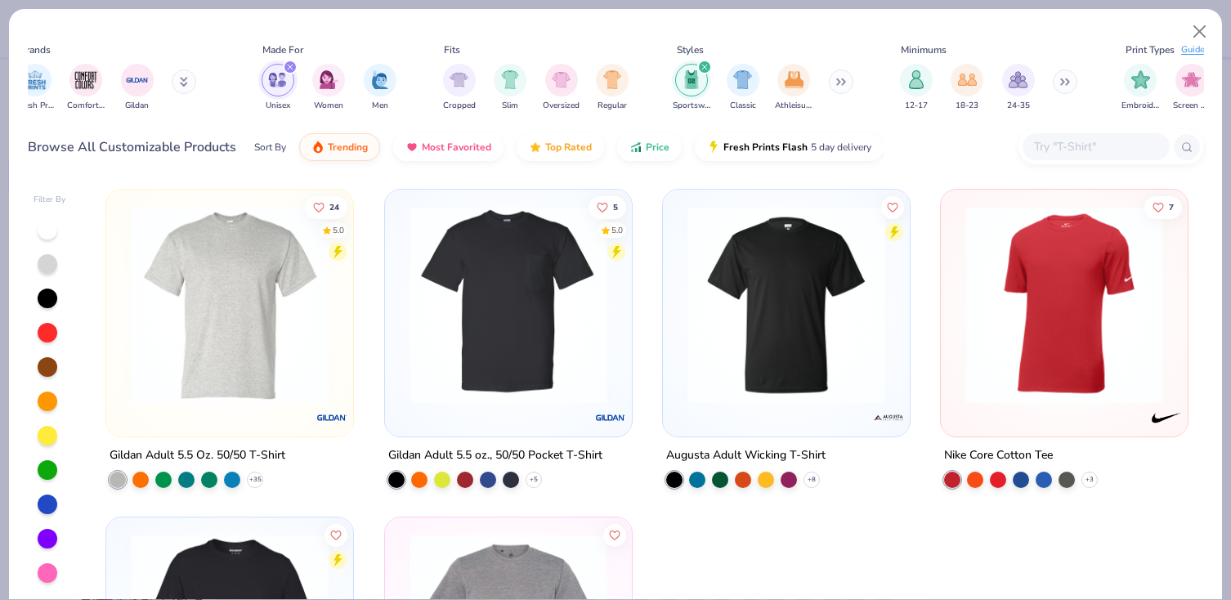
click at [838, 85] on button at bounding box center [841, 82] width 25 height 25
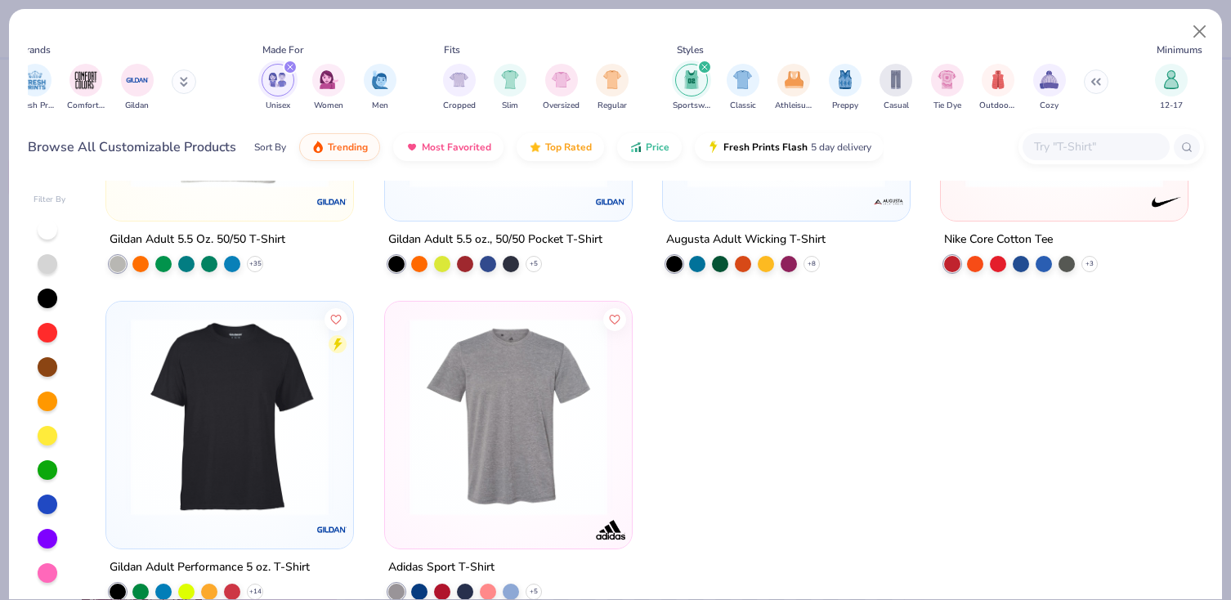
scroll to position [244, 0]
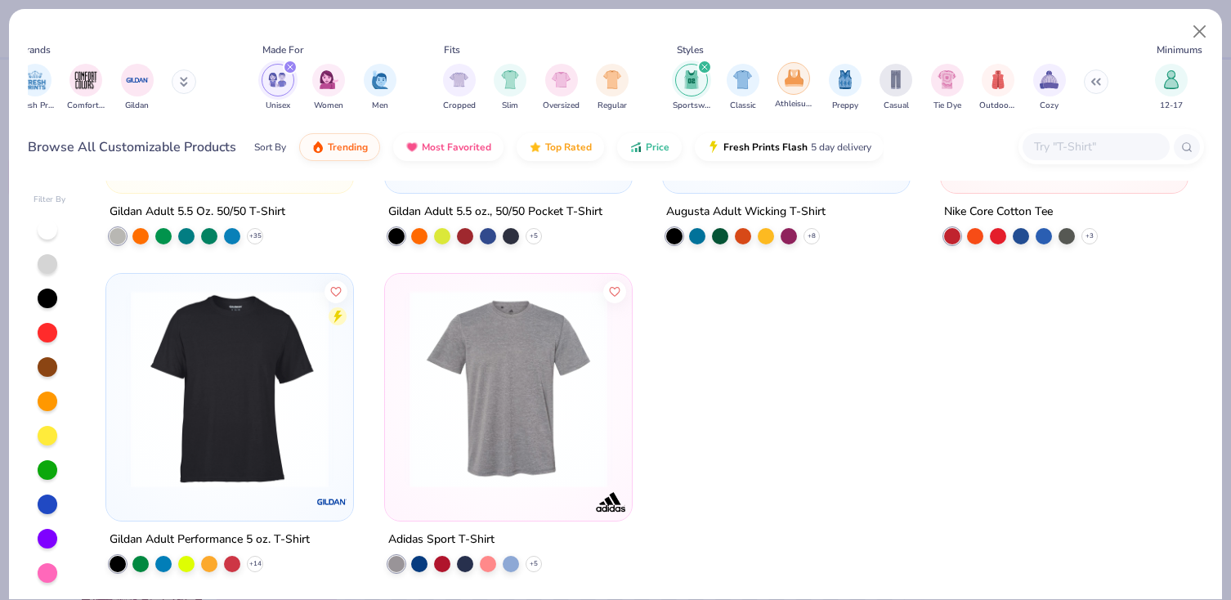
click at [796, 83] on img "filter for Athleisure" at bounding box center [794, 78] width 19 height 19
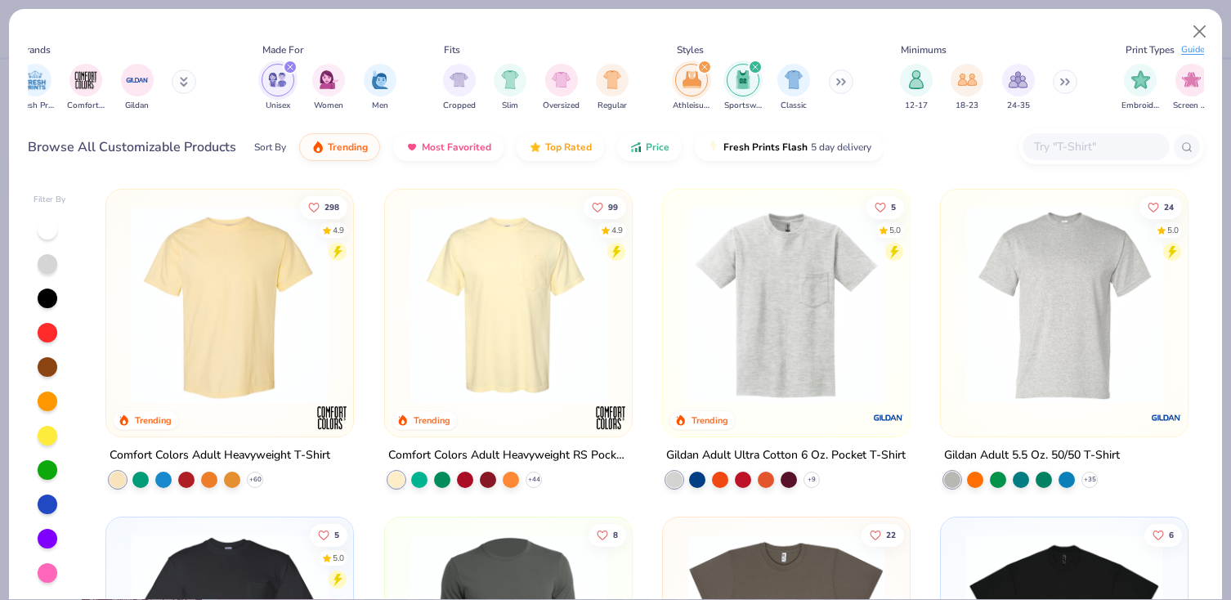
click at [694, 83] on img "filter for Athleisure" at bounding box center [692, 79] width 19 height 19
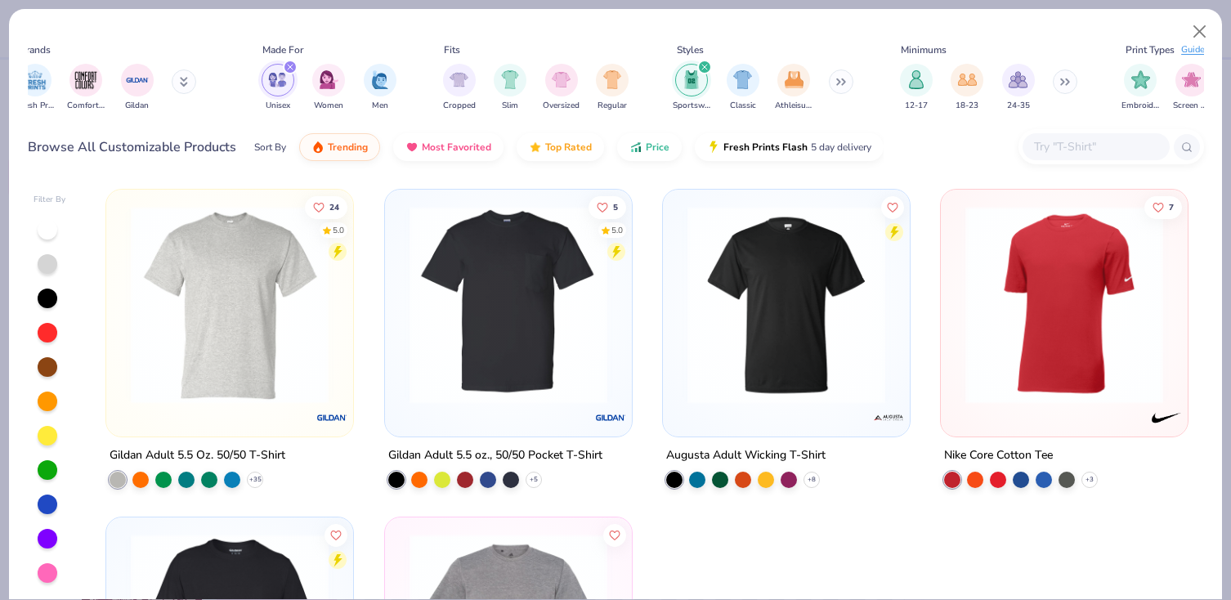
click at [690, 82] on img "filter for Sportswear" at bounding box center [692, 79] width 18 height 19
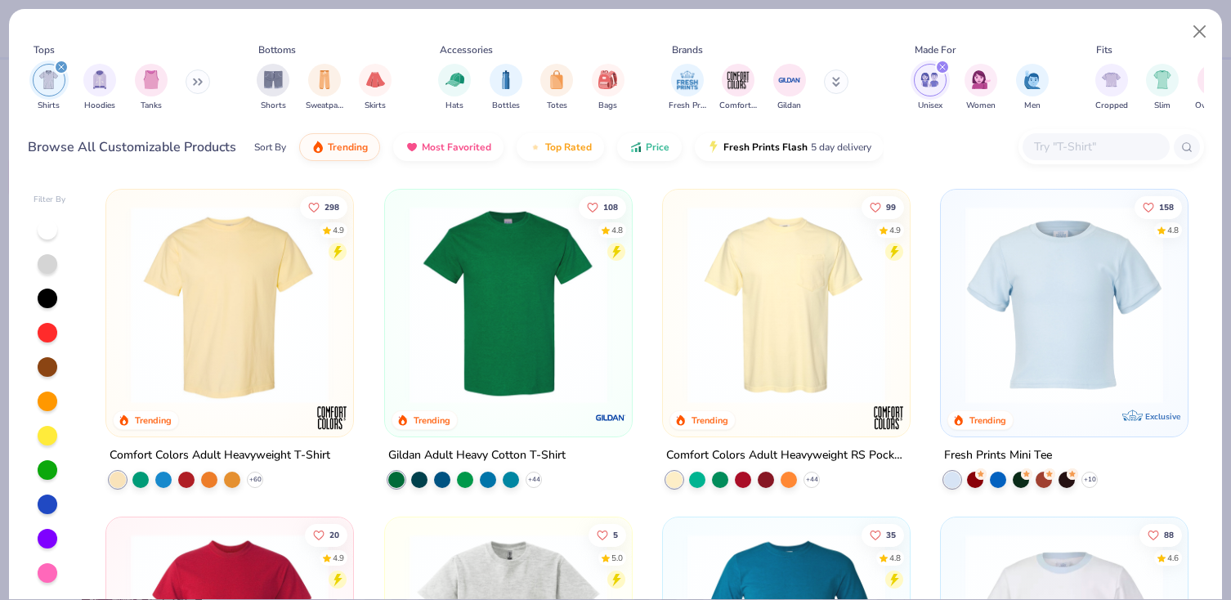
click at [51, 82] on img "filter for Shirts" at bounding box center [48, 79] width 19 height 19
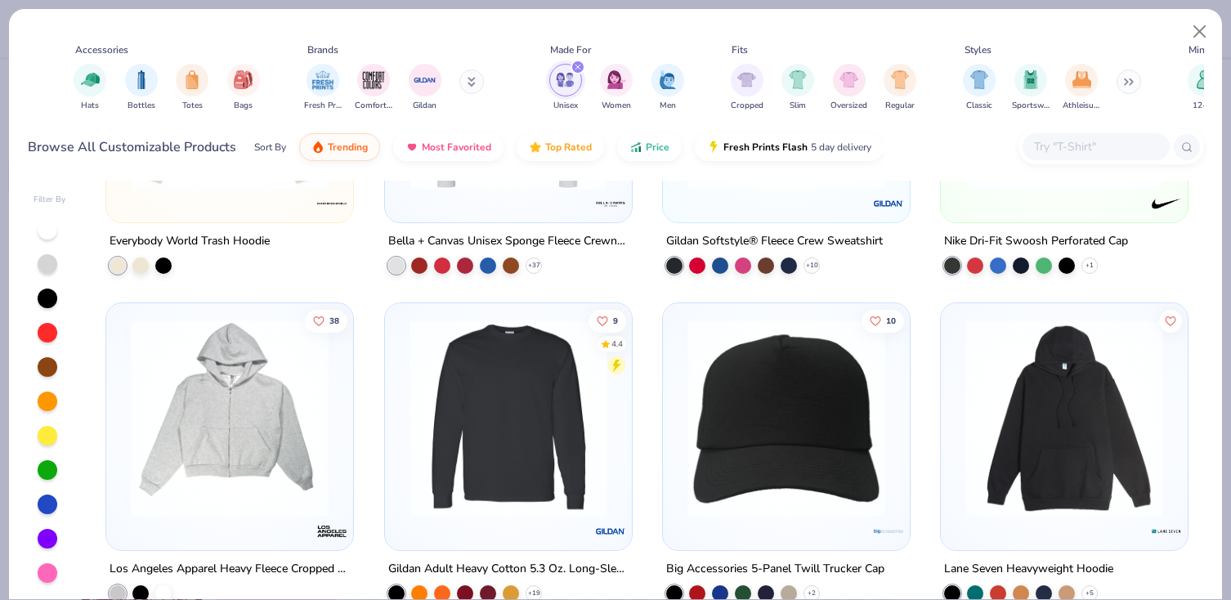
scroll to position [4826, 0]
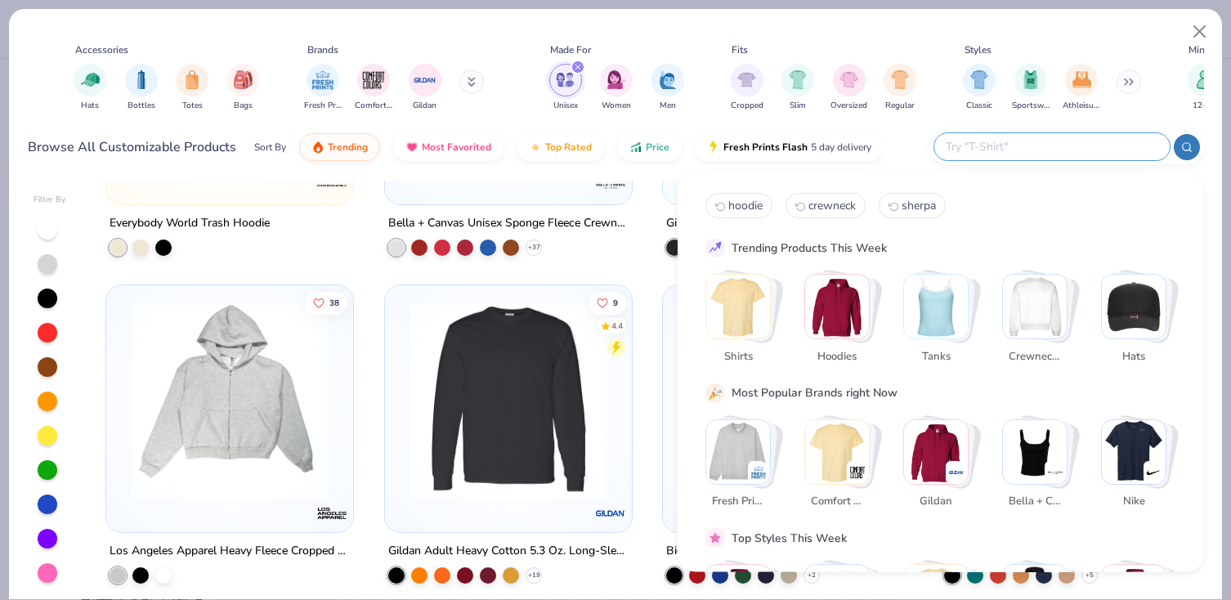
click at [1043, 147] on input "text" at bounding box center [1051, 146] width 214 height 19
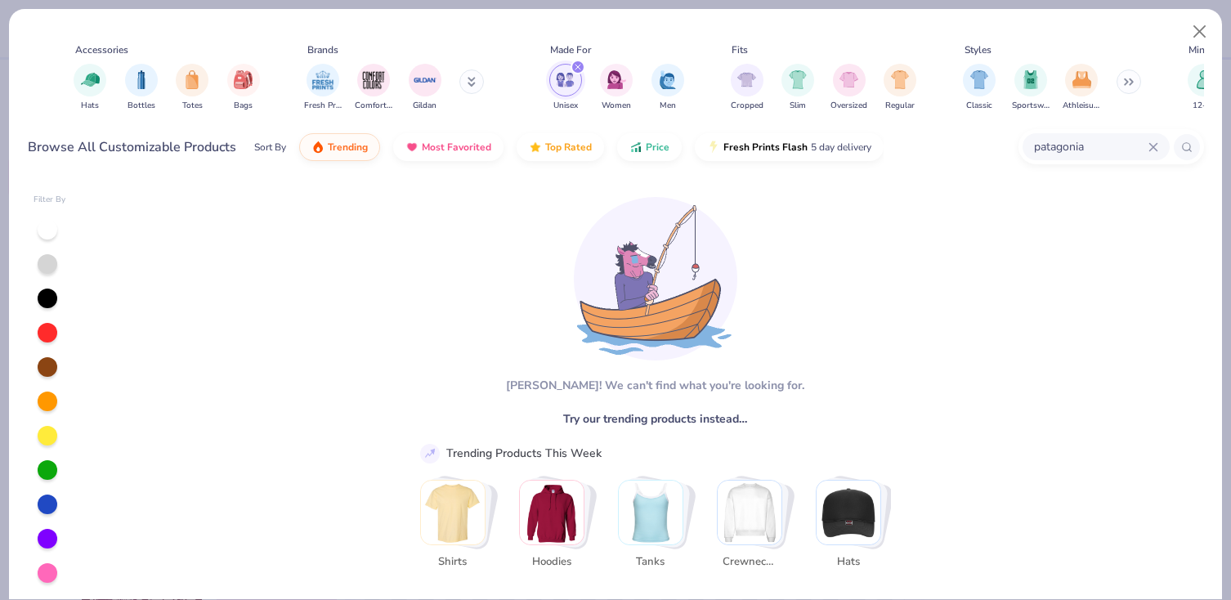
drag, startPoint x: 1095, startPoint y: 146, endPoint x: 995, endPoint y: 146, distance: 99.8
click at [995, 146] on div "Browse All Customizable Products Sort By Trending Most Favorited Top Rated Pric…" at bounding box center [616, 147] width 1177 height 46
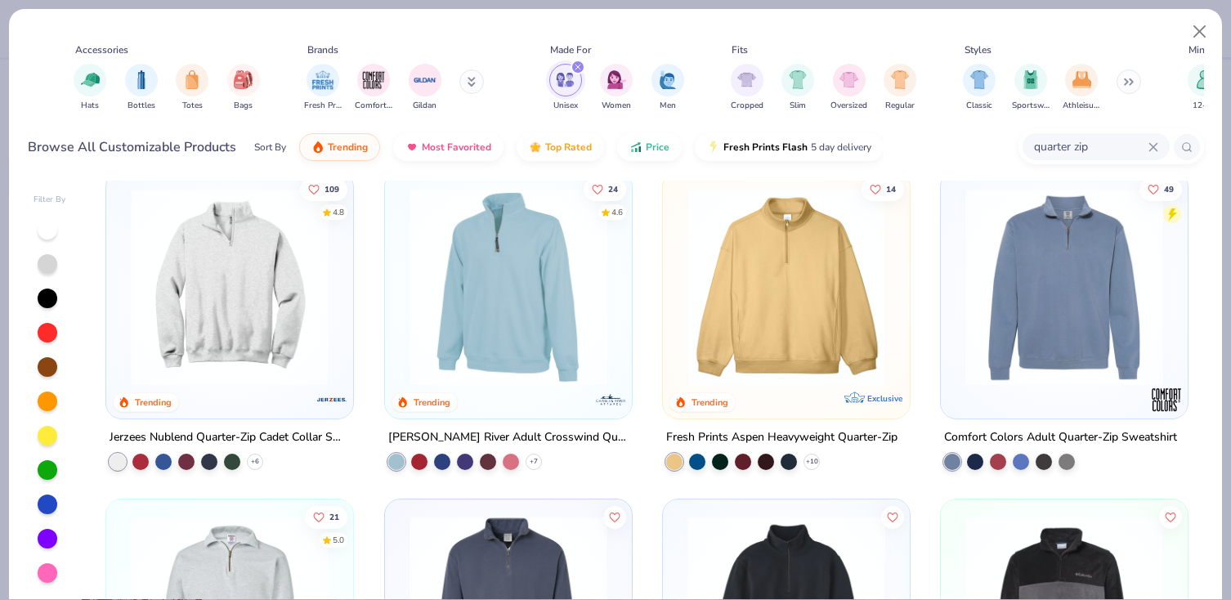
scroll to position [0, 0]
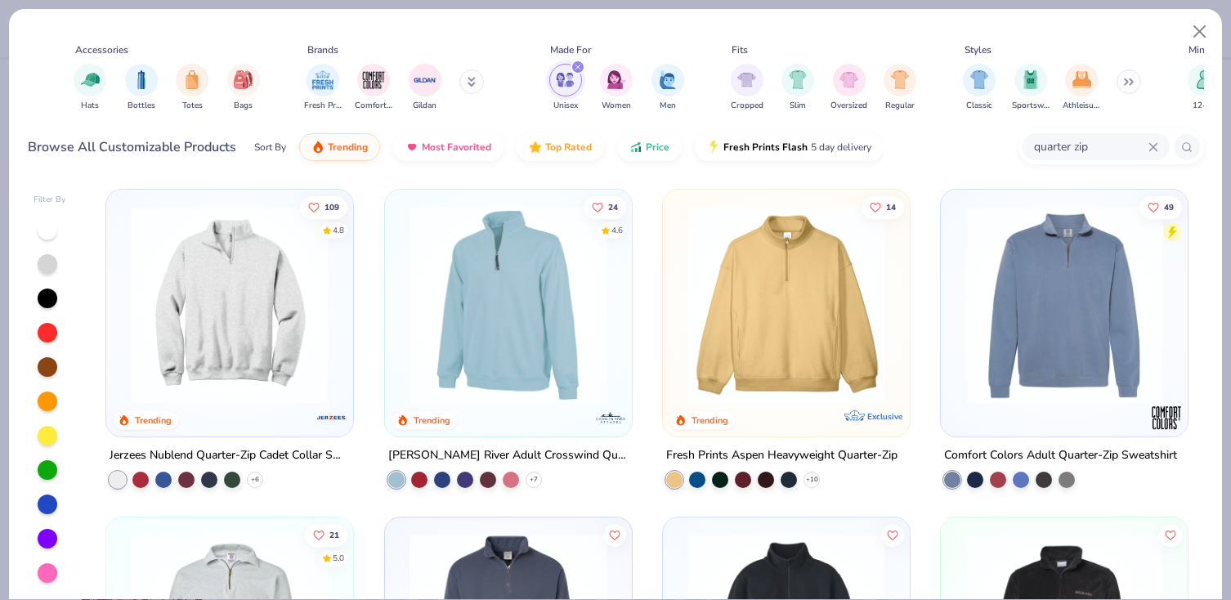
drag, startPoint x: 1100, startPoint y: 145, endPoint x: 1016, endPoint y: 146, distance: 84.2
click at [1016, 146] on div "Browse All Customizable Products Sort By Trending Most Favorited Top Rated Pric…" at bounding box center [616, 147] width 1177 height 46
click at [552, 96] on div "Unisex" at bounding box center [565, 88] width 33 height 48
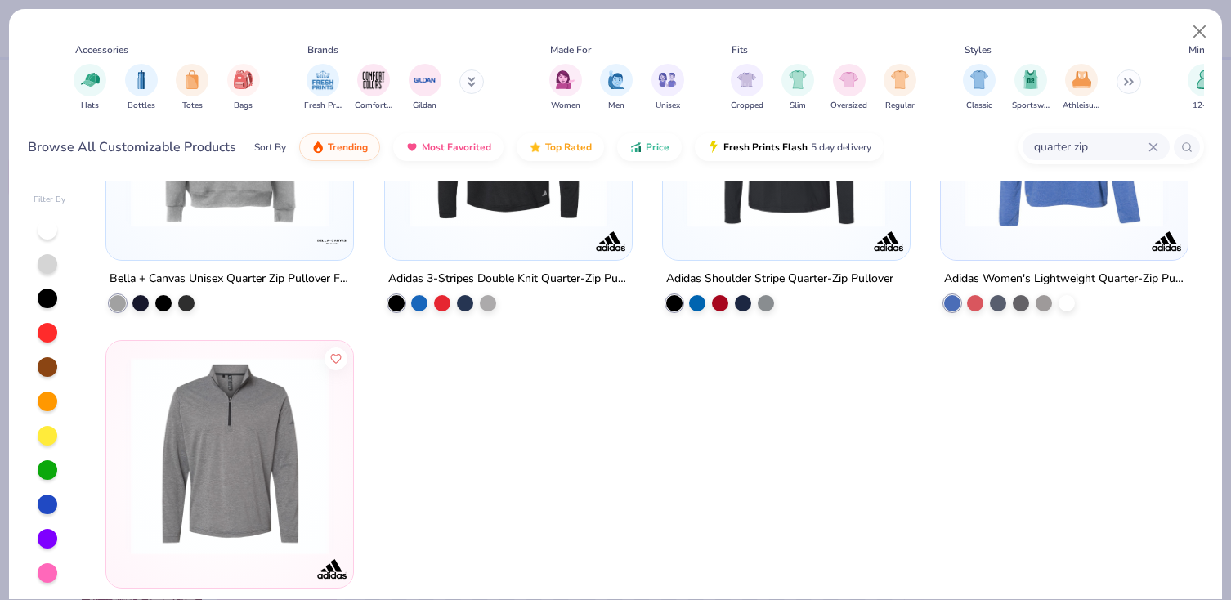
scroll to position [2869, 0]
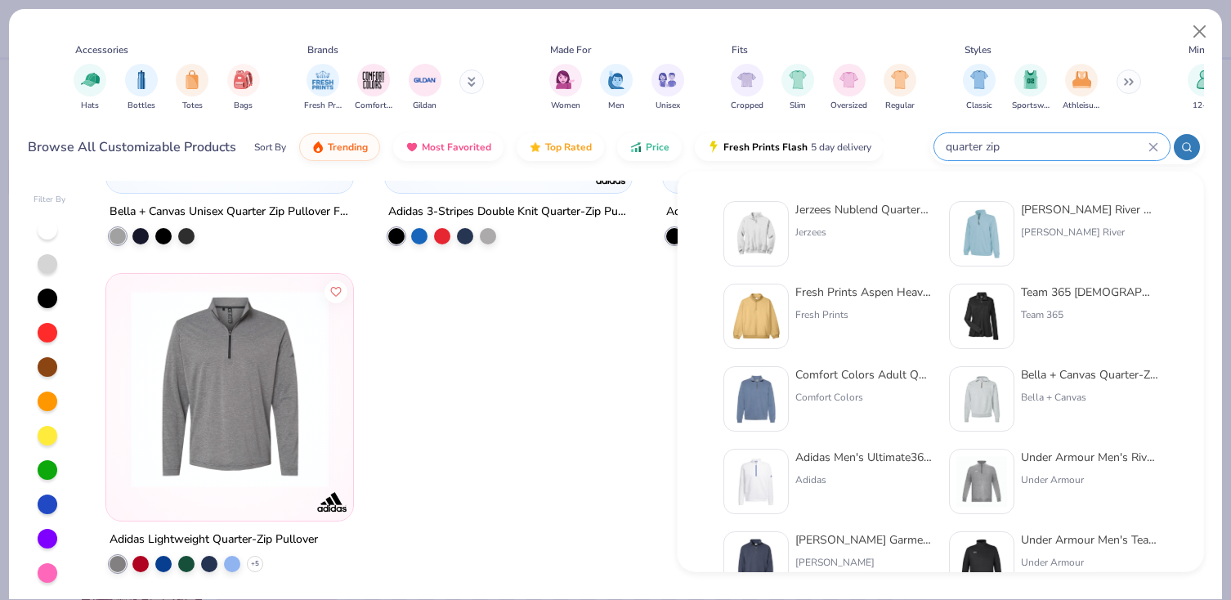
drag, startPoint x: 1092, startPoint y: 141, endPoint x: 1025, endPoint y: 141, distance: 67.9
click at [1025, 141] on input "quarter zip" at bounding box center [1046, 146] width 204 height 19
drag, startPoint x: 1025, startPoint y: 141, endPoint x: 900, endPoint y: 140, distance: 124.3
click at [900, 140] on div "Browse All Customizable Products Sort By Trending Most Favorited Top Rated Pric…" at bounding box center [616, 147] width 1177 height 46
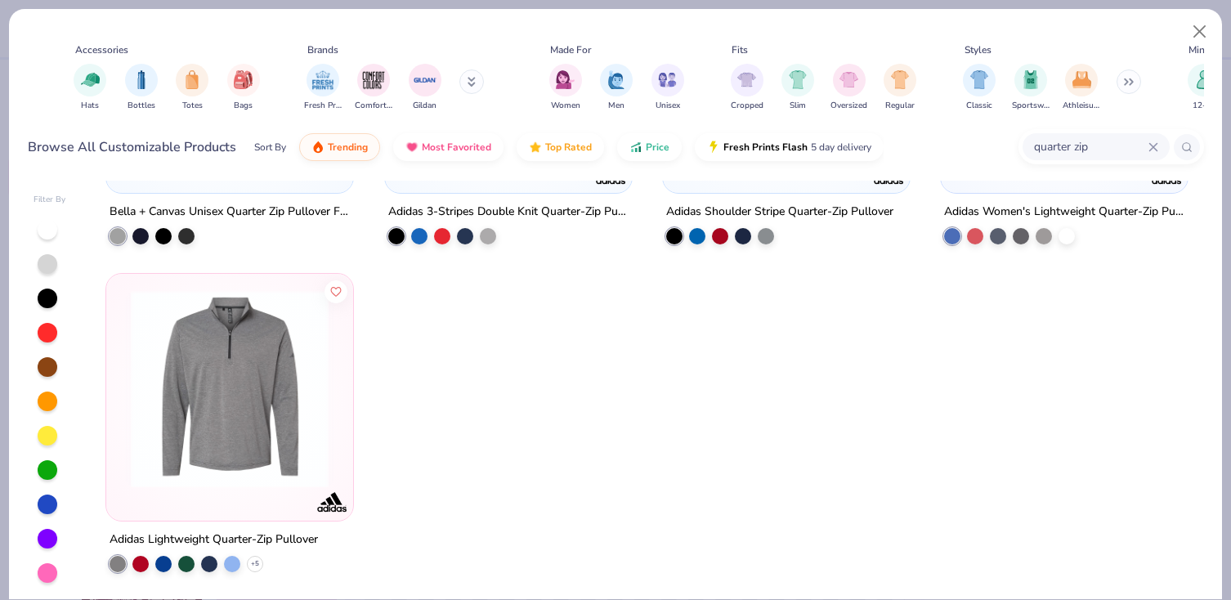
drag, startPoint x: 1093, startPoint y: 147, endPoint x: 971, endPoint y: 147, distance: 122.7
click at [971, 147] on div "Browse All Customizable Products Sort By Trending Most Favorited Top Rated Pric…" at bounding box center [616, 147] width 1177 height 46
type input "north face"
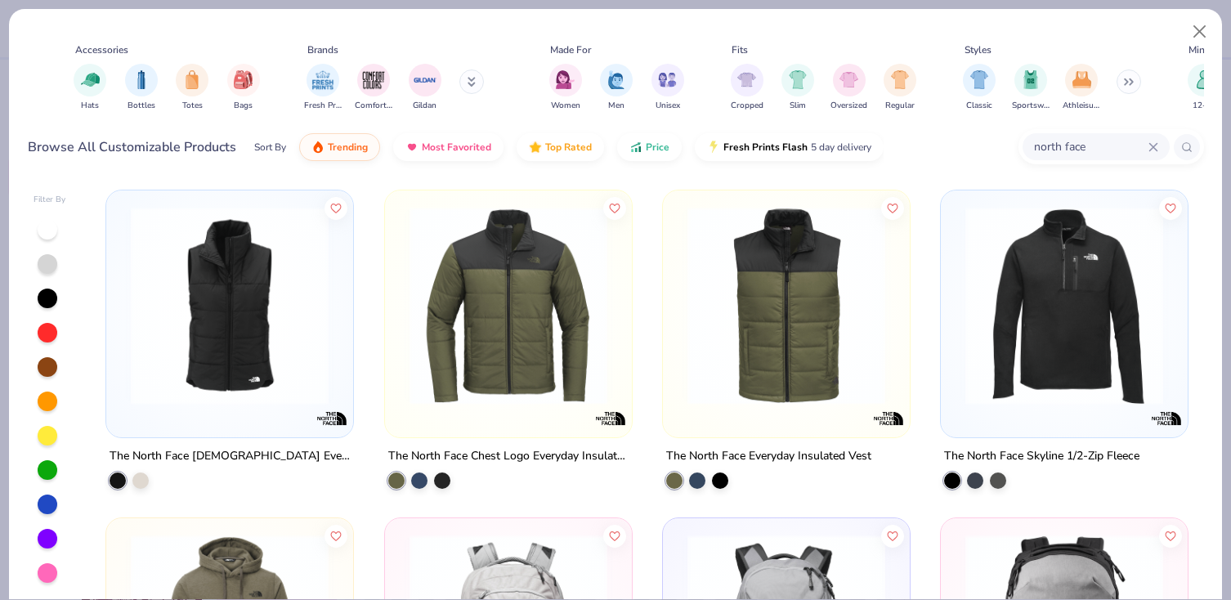
scroll to position [1976, 0]
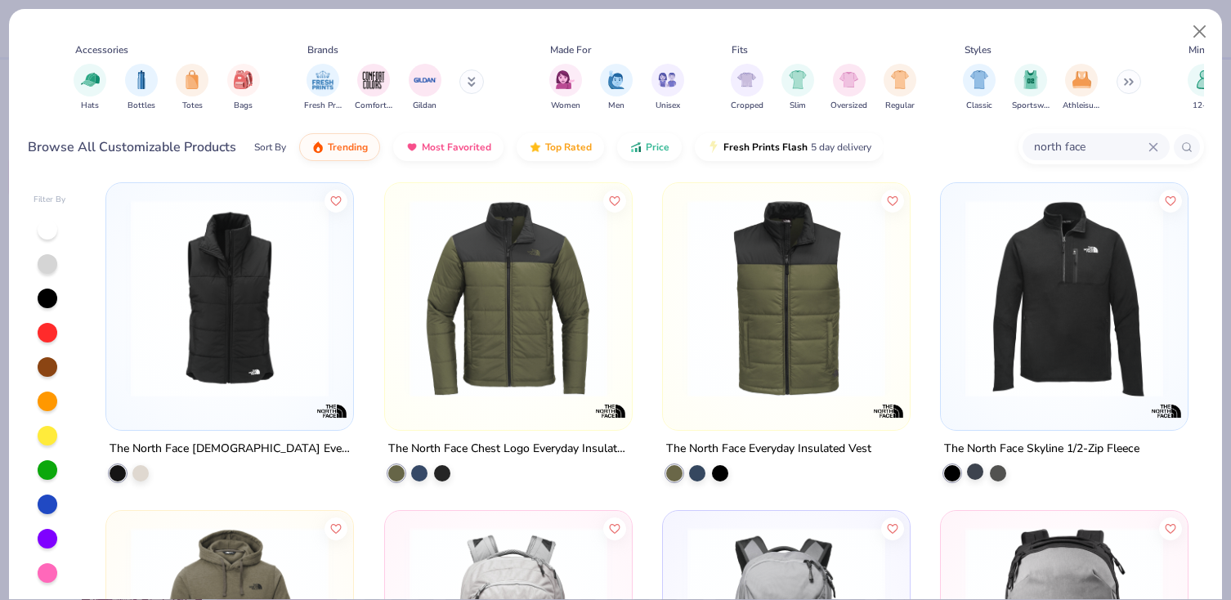
click at [979, 475] on div at bounding box center [975, 472] width 16 height 16
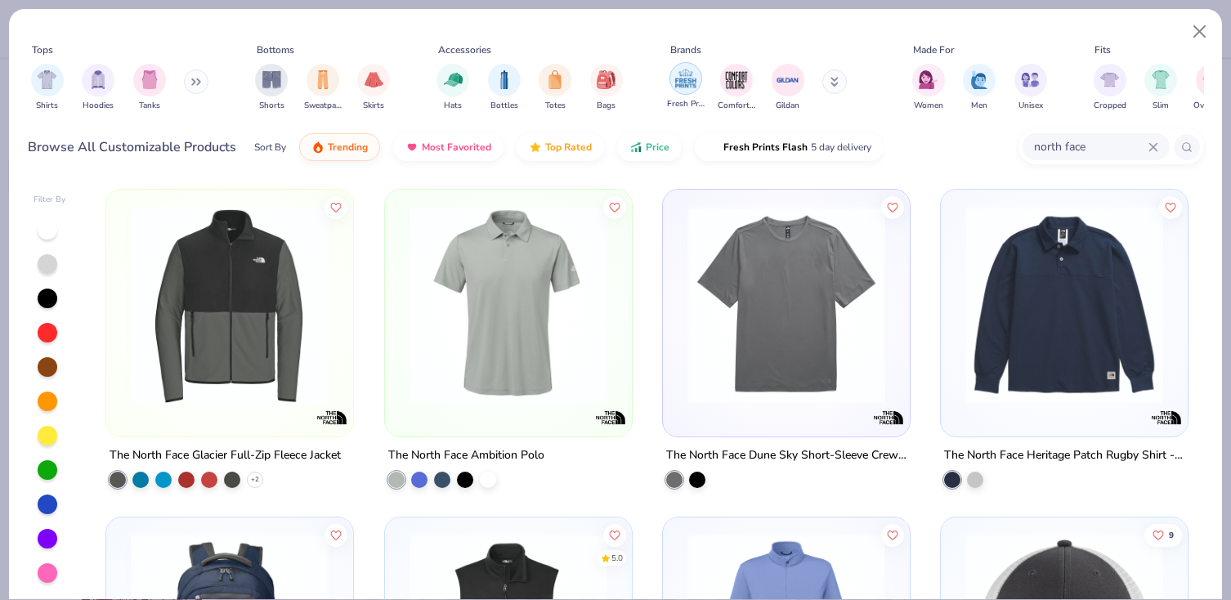
scroll to position [0, 0]
click at [457, 88] on div "filter for Hats" at bounding box center [454, 78] width 33 height 33
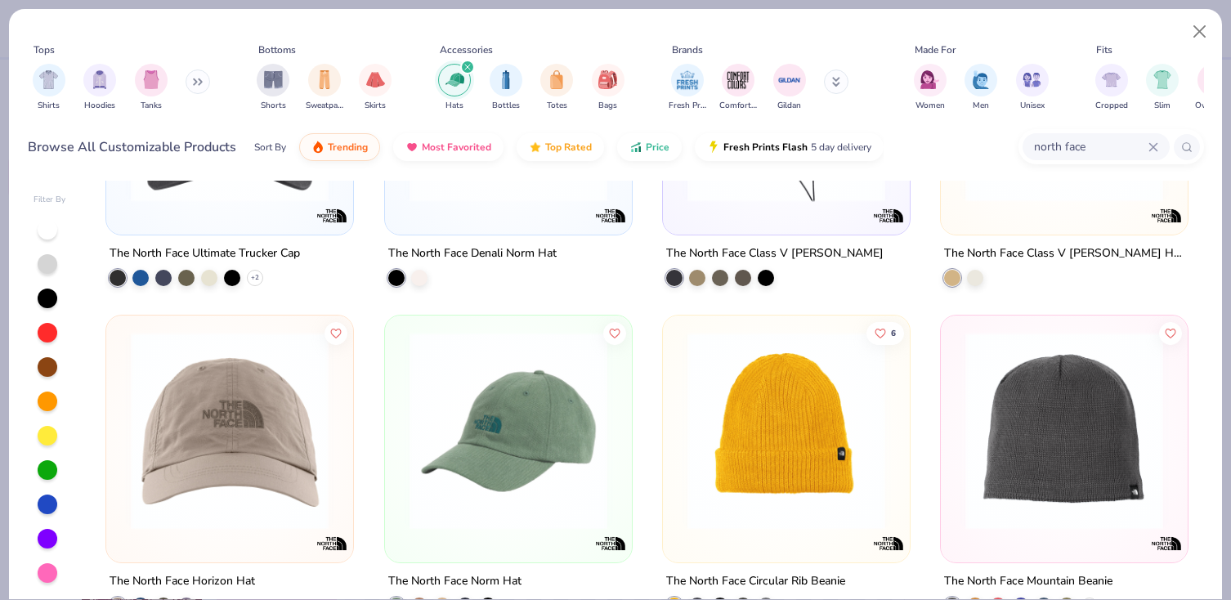
scroll to position [244, 0]
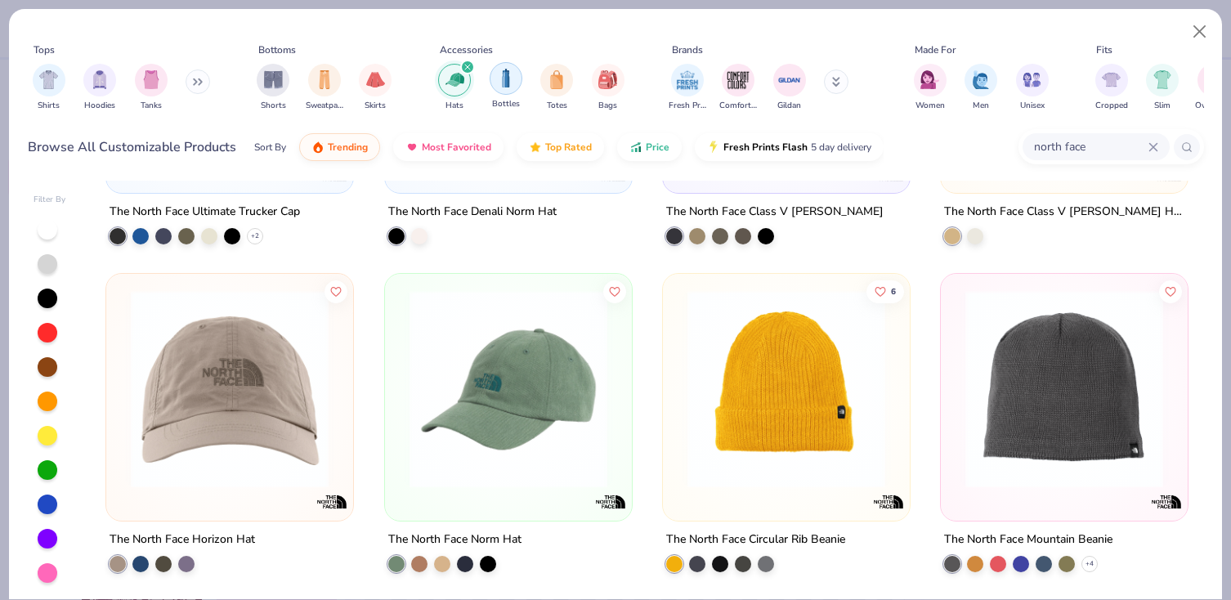
click at [507, 84] on img "filter for Bottles" at bounding box center [506, 78] width 18 height 19
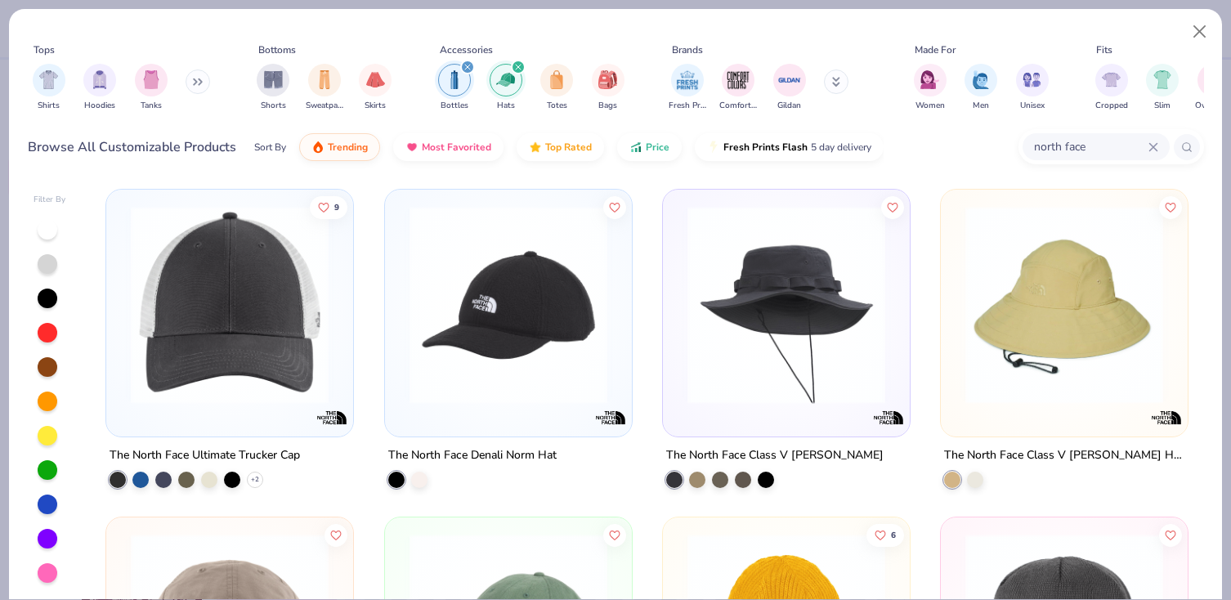
click at [465, 83] on div "filter for Bottles" at bounding box center [454, 80] width 33 height 33
click at [504, 80] on img "filter for Bottles" at bounding box center [506, 78] width 18 height 19
click at [513, 78] on img "filter for Hats" at bounding box center [505, 79] width 19 height 19
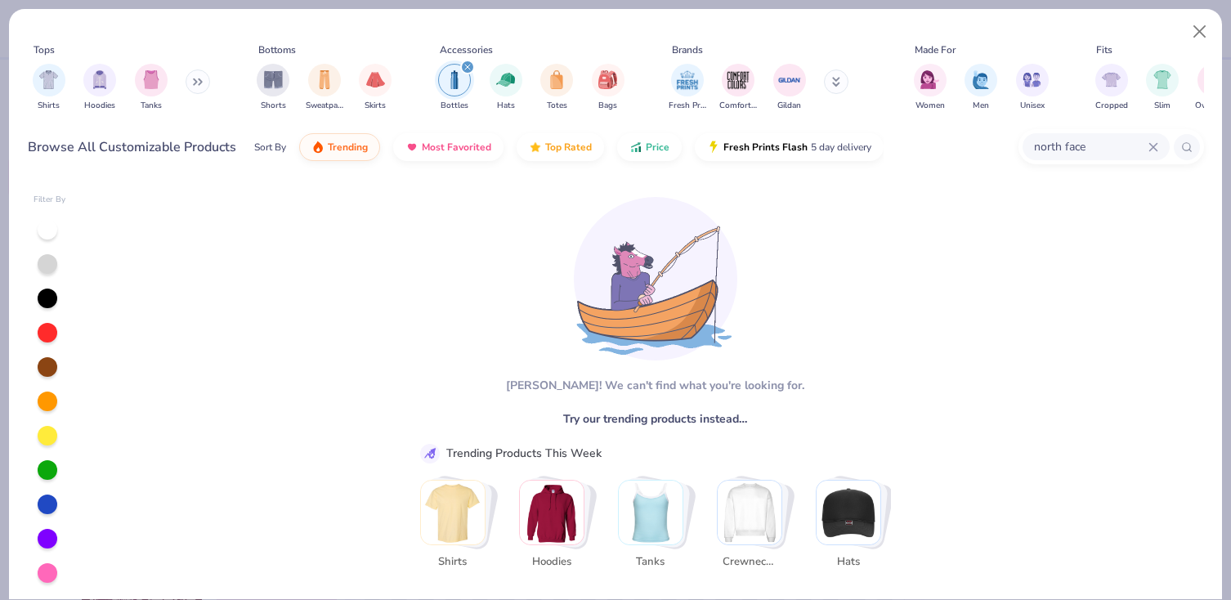
click at [460, 79] on img "filter for Bottles" at bounding box center [455, 79] width 18 height 19
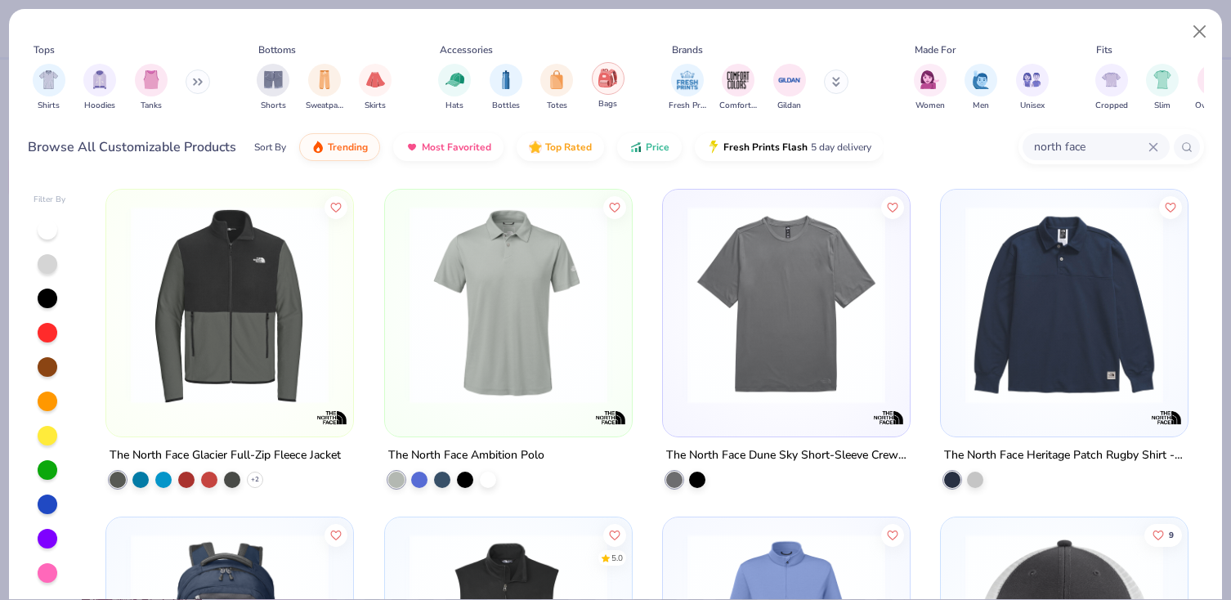
click at [598, 90] on div "filter for Bags" at bounding box center [608, 78] width 33 height 33
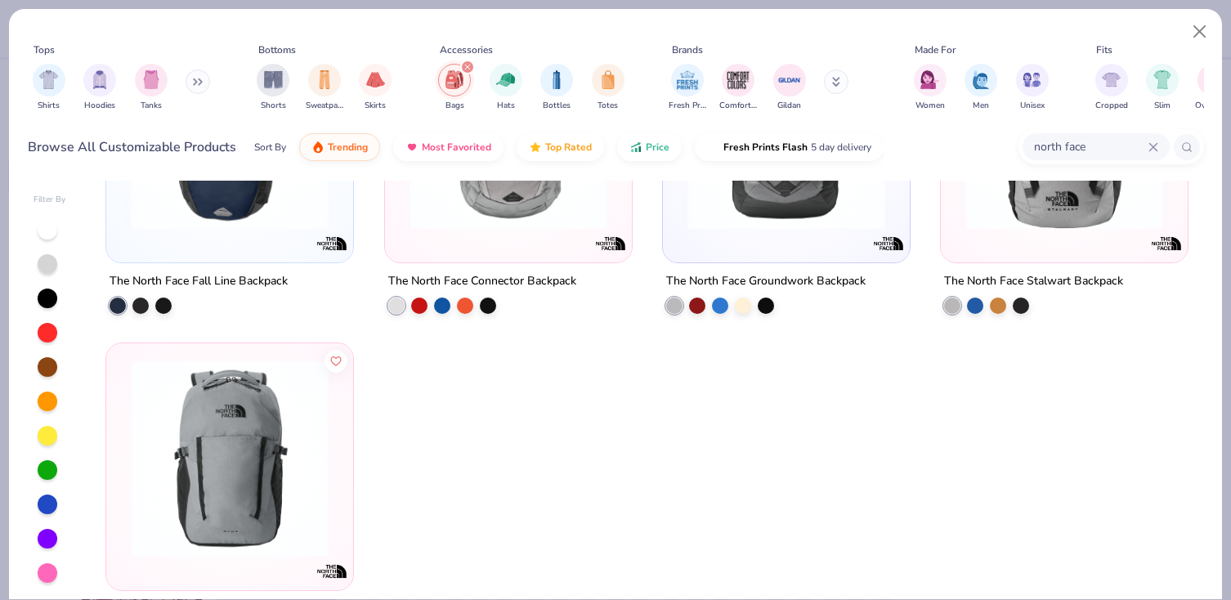
scroll to position [244, 0]
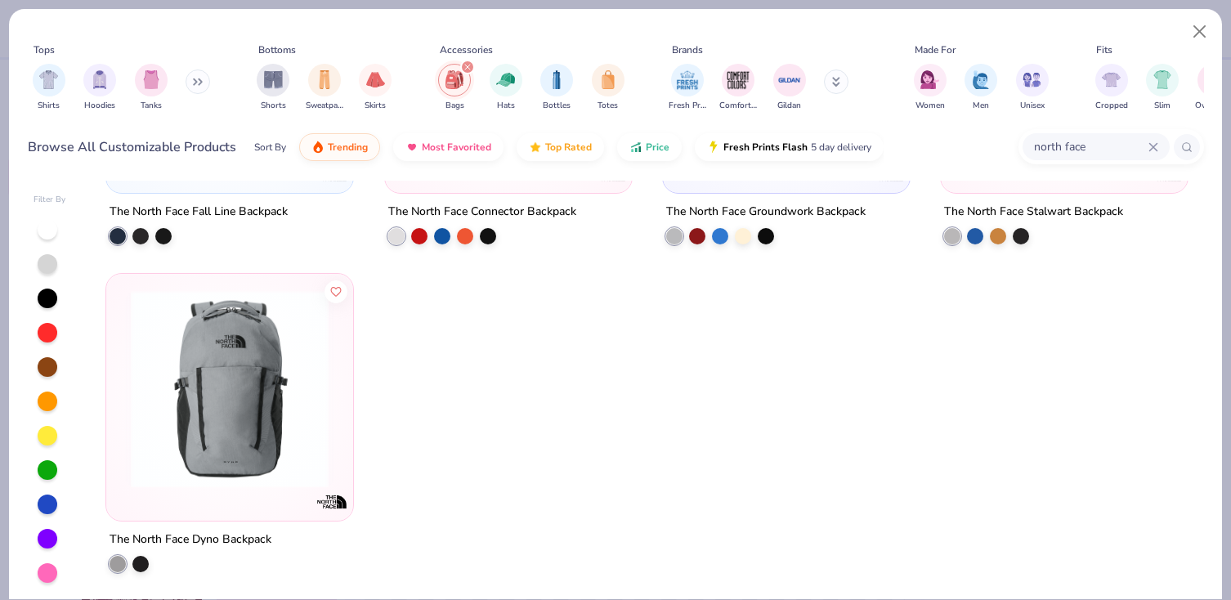
click at [1152, 150] on icon at bounding box center [1154, 147] width 10 height 10
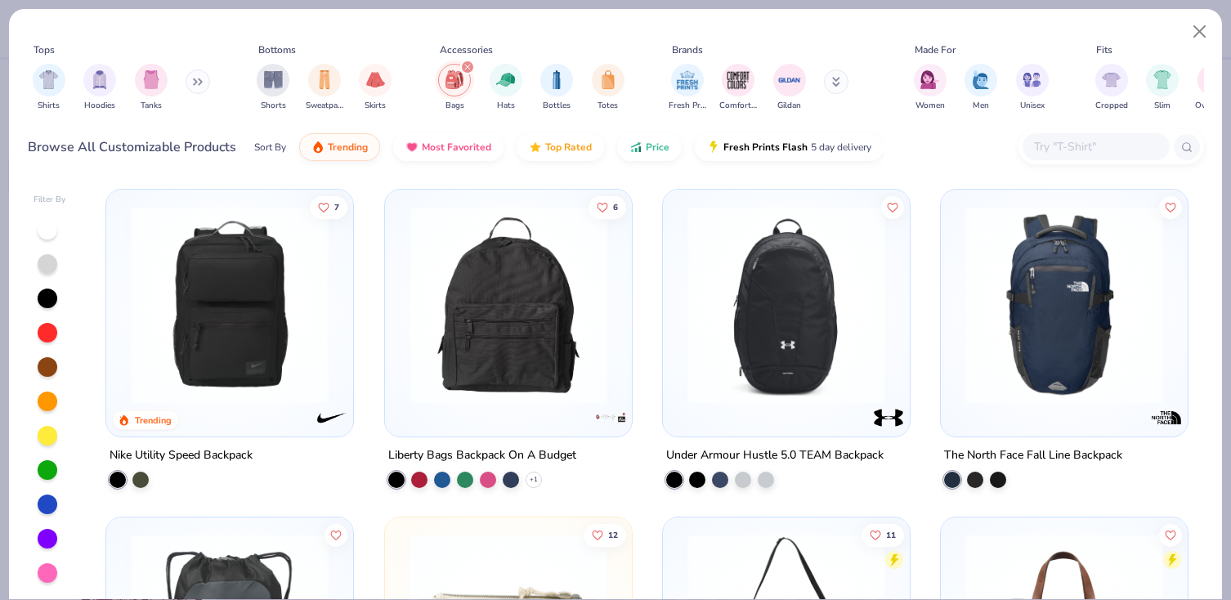
click at [469, 65] on icon "filter for Bags" at bounding box center [467, 67] width 5 height 5
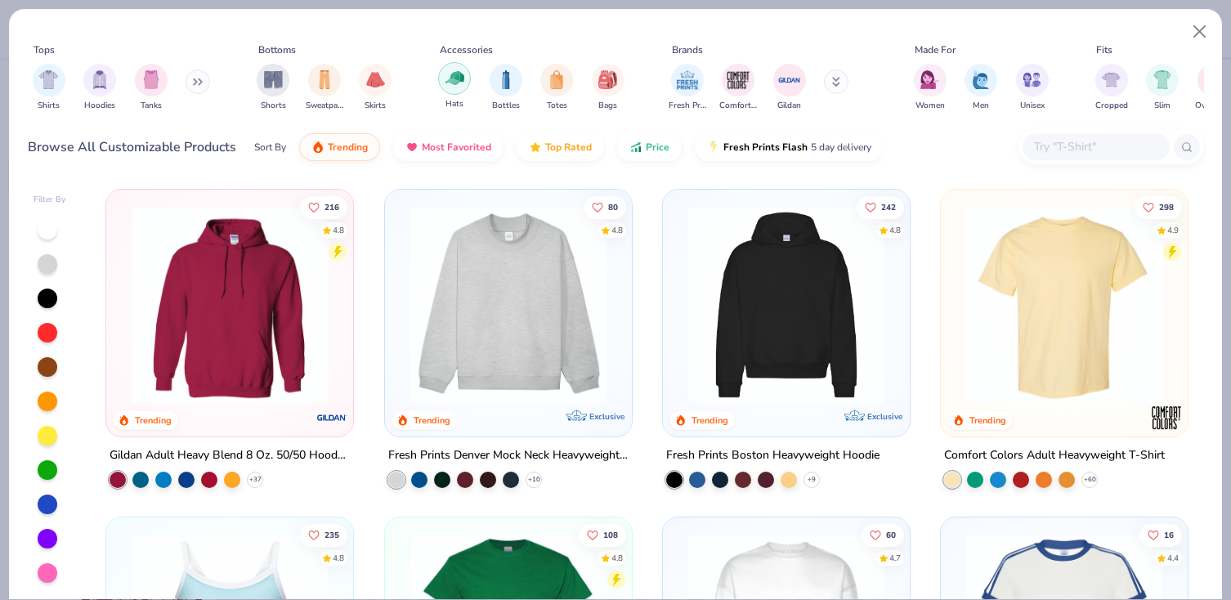
click at [455, 83] on img "filter for Hats" at bounding box center [455, 78] width 19 height 19
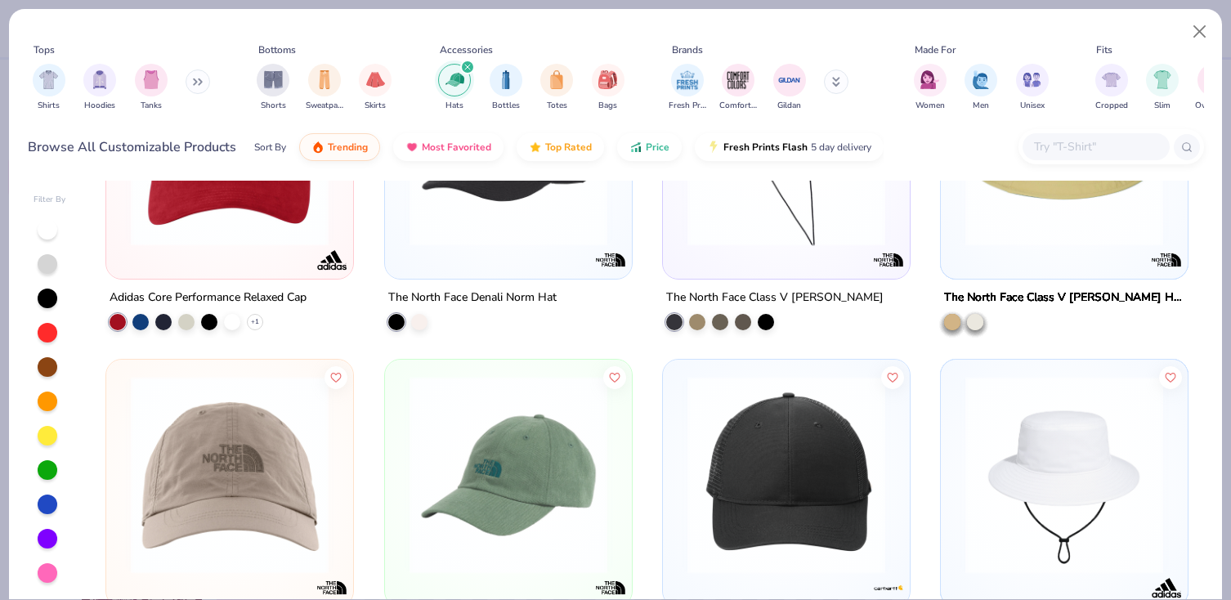
scroll to position [3497, 0]
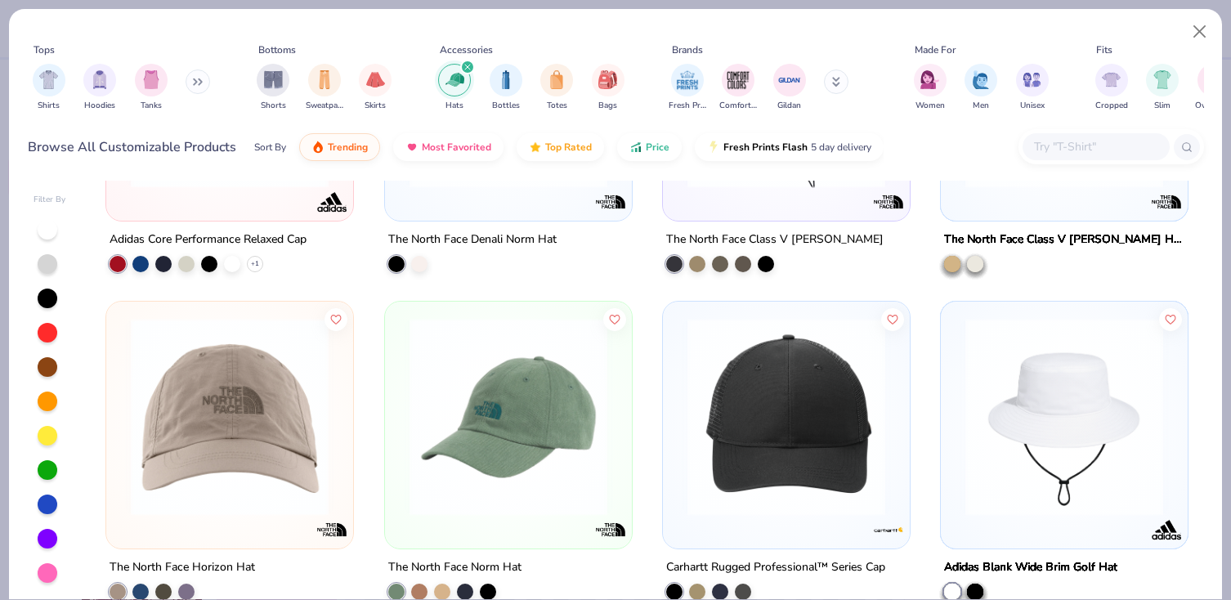
click at [1020, 439] on img at bounding box center [1065, 417] width 214 height 198
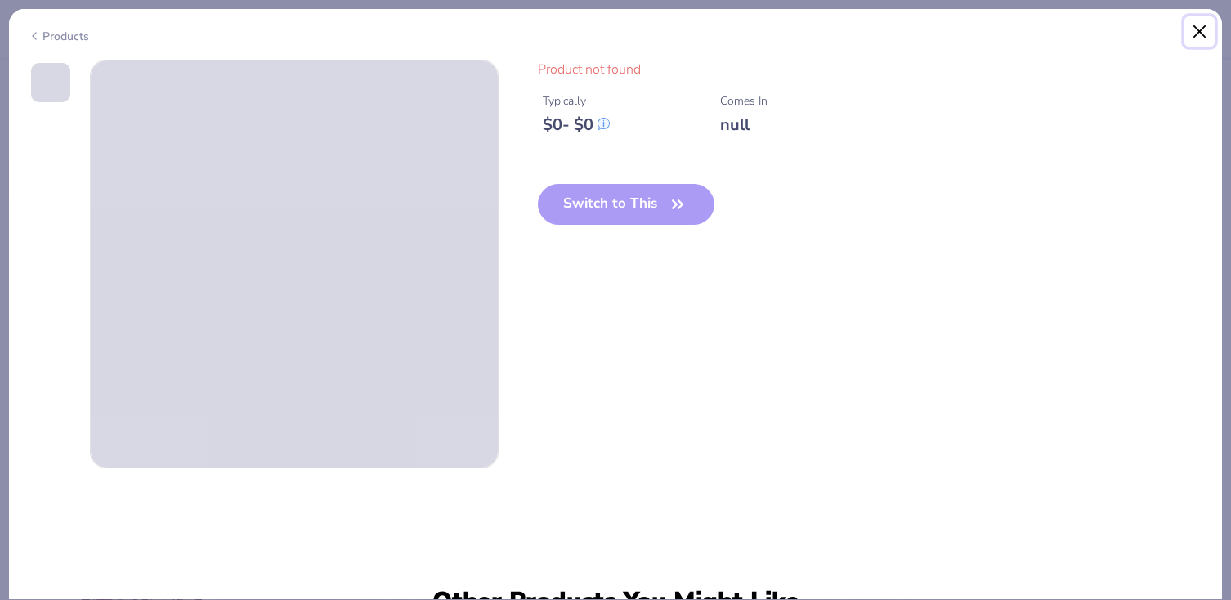
click at [1203, 33] on button "Close" at bounding box center [1200, 31] width 31 height 31
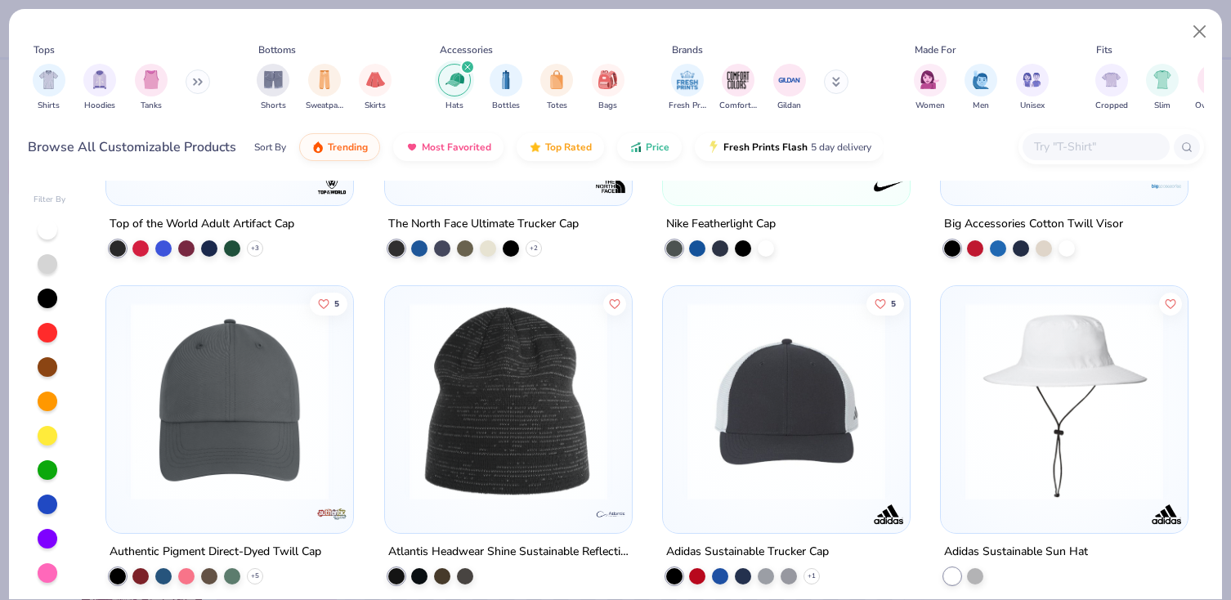
scroll to position [2855, 0]
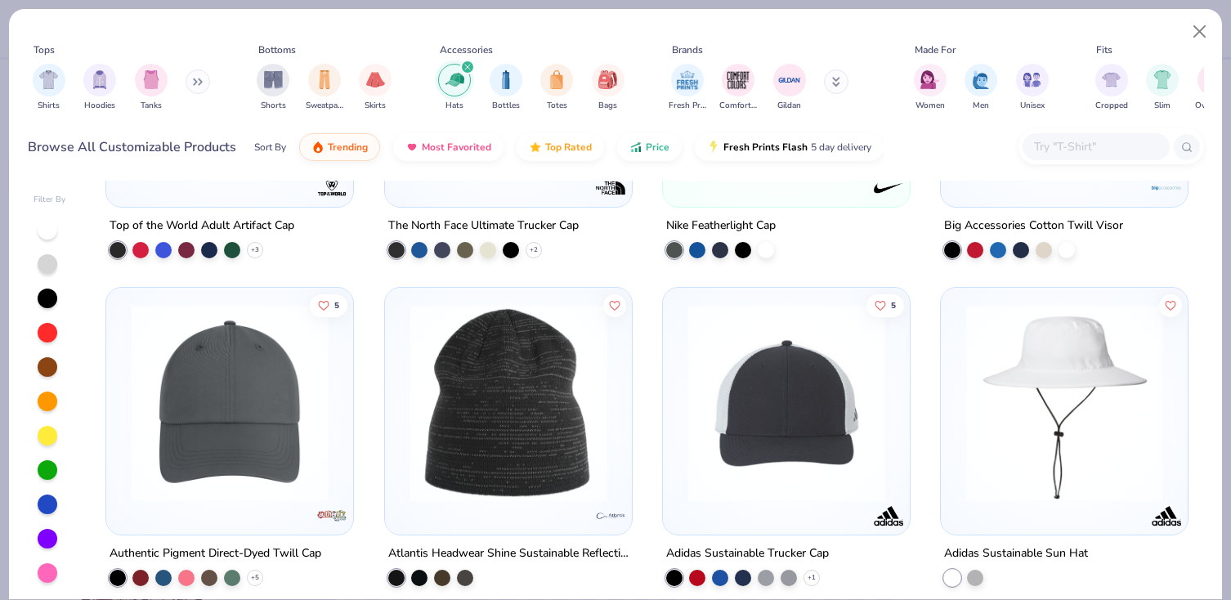
click at [1003, 413] on img at bounding box center [1065, 403] width 214 height 198
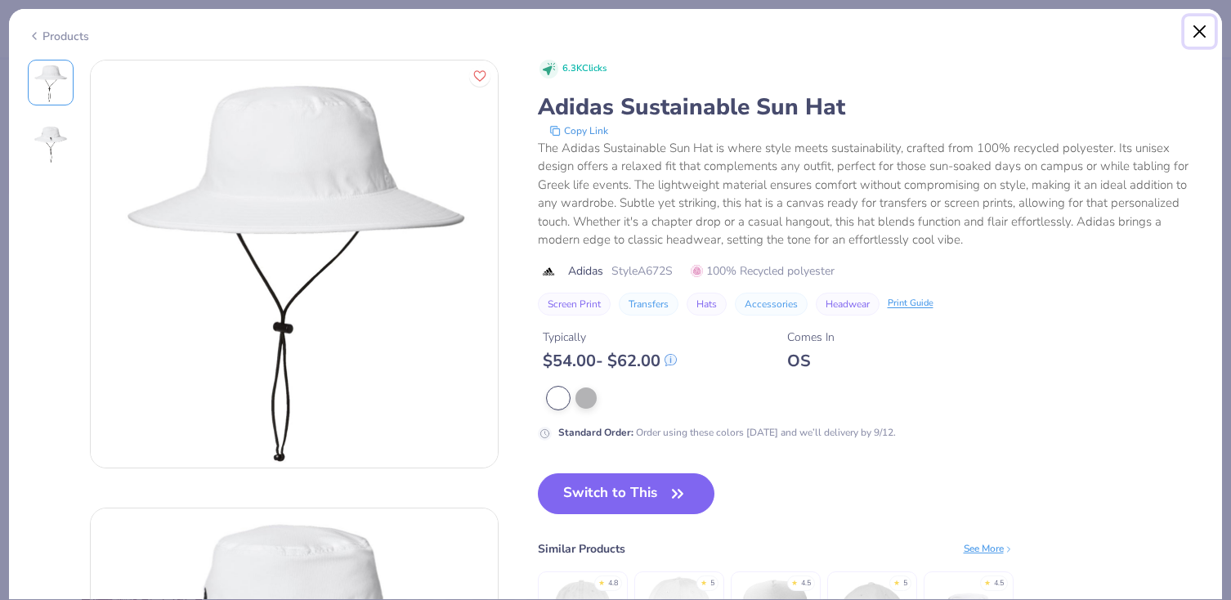
click at [1196, 32] on button "Close" at bounding box center [1200, 31] width 31 height 31
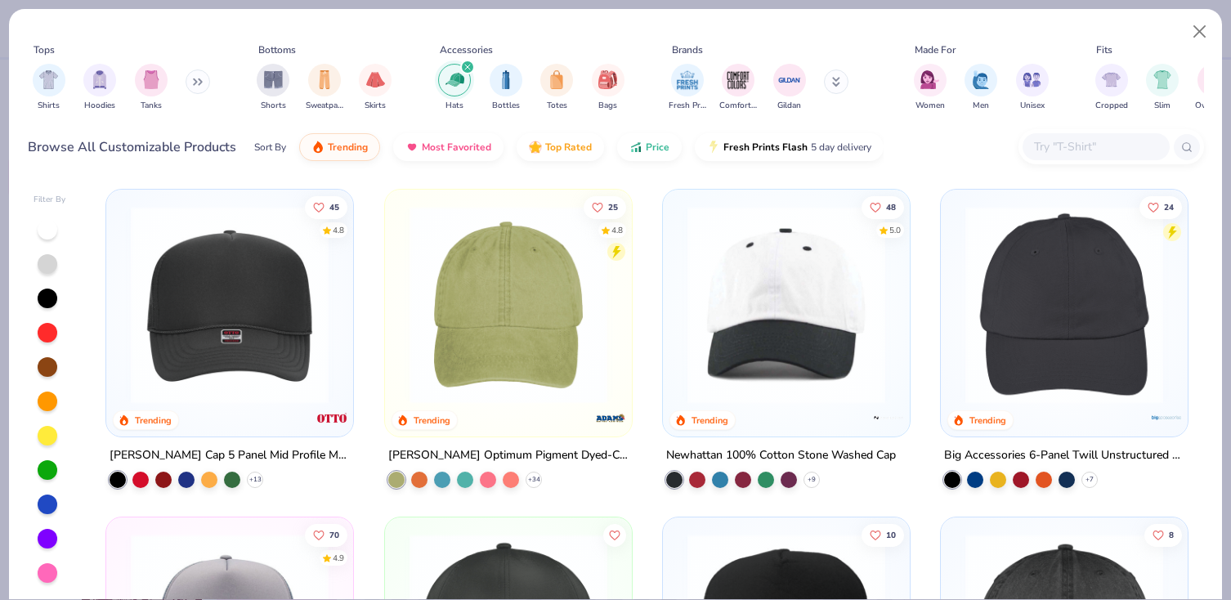
click at [461, 81] on img "filter for Hats" at bounding box center [455, 79] width 19 height 19
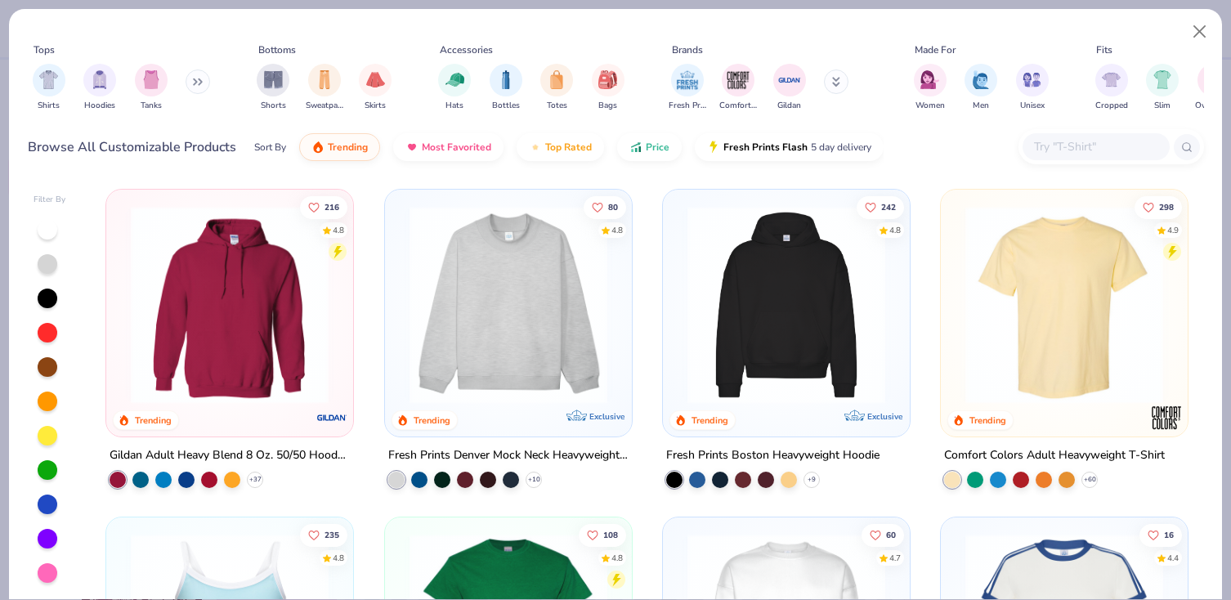
click at [204, 86] on button at bounding box center [198, 82] width 25 height 25
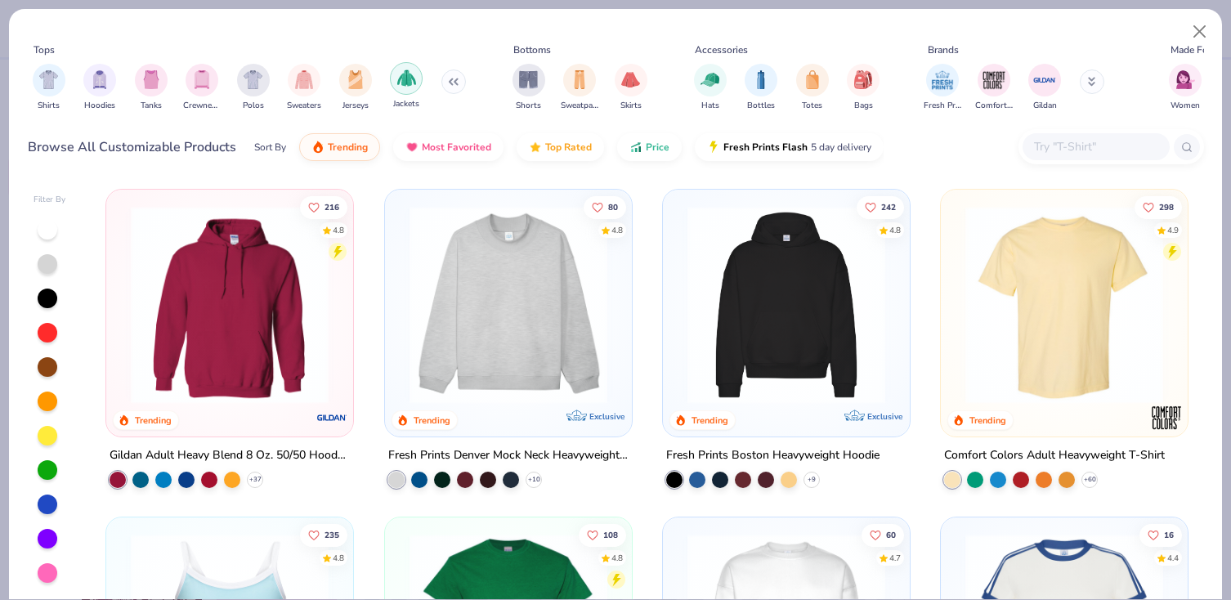
click at [418, 72] on div "filter for Jackets" at bounding box center [406, 78] width 33 height 33
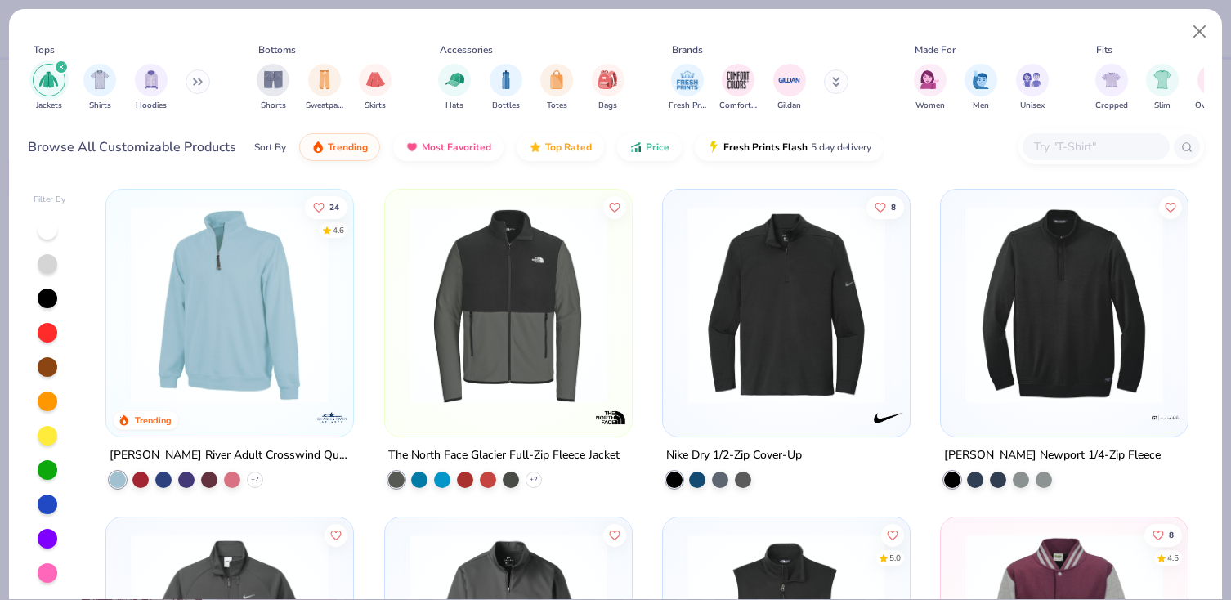
click at [53, 83] on img "filter for Jackets" at bounding box center [48, 79] width 19 height 19
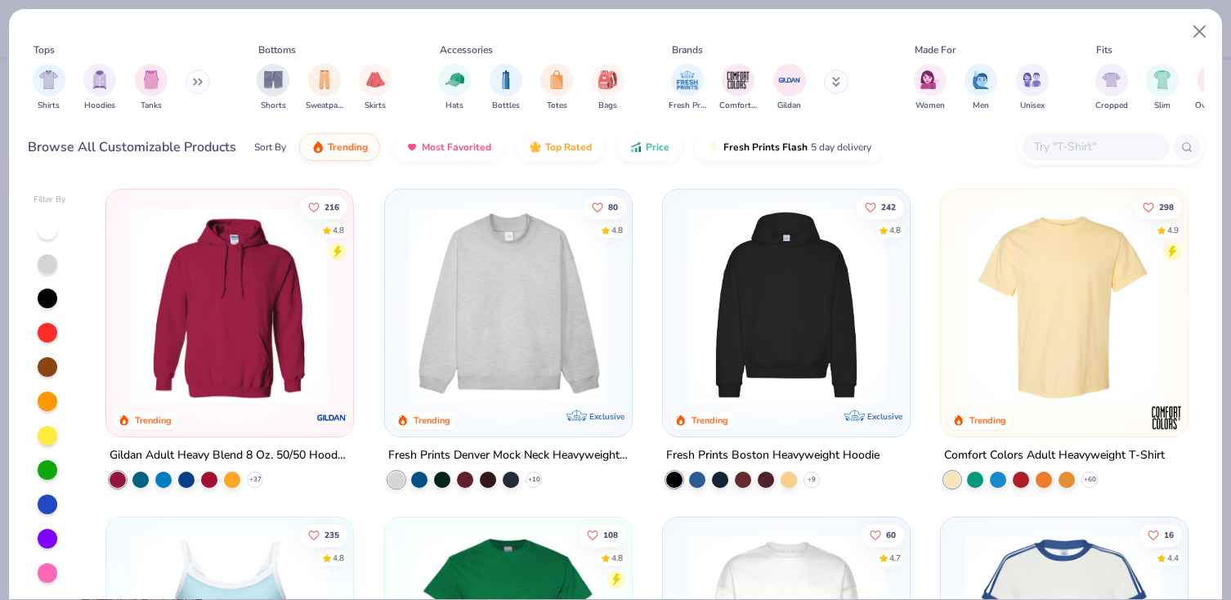
click at [196, 82] on icon at bounding box center [198, 82] width 10 height 8
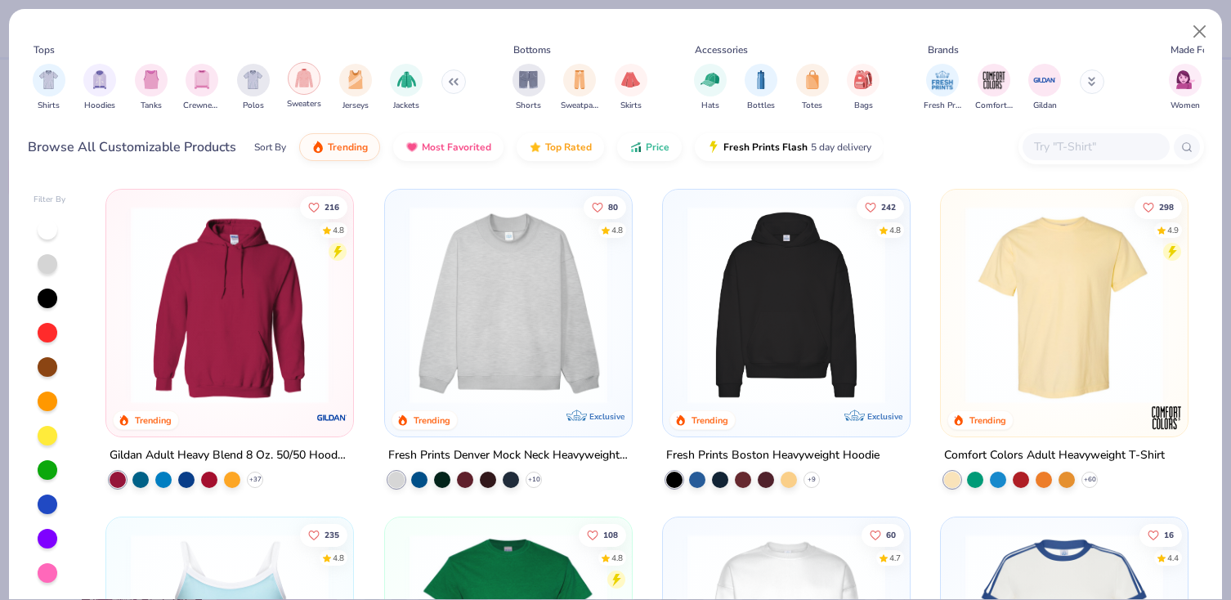
click at [307, 88] on div "filter for Sweaters" at bounding box center [304, 78] width 33 height 33
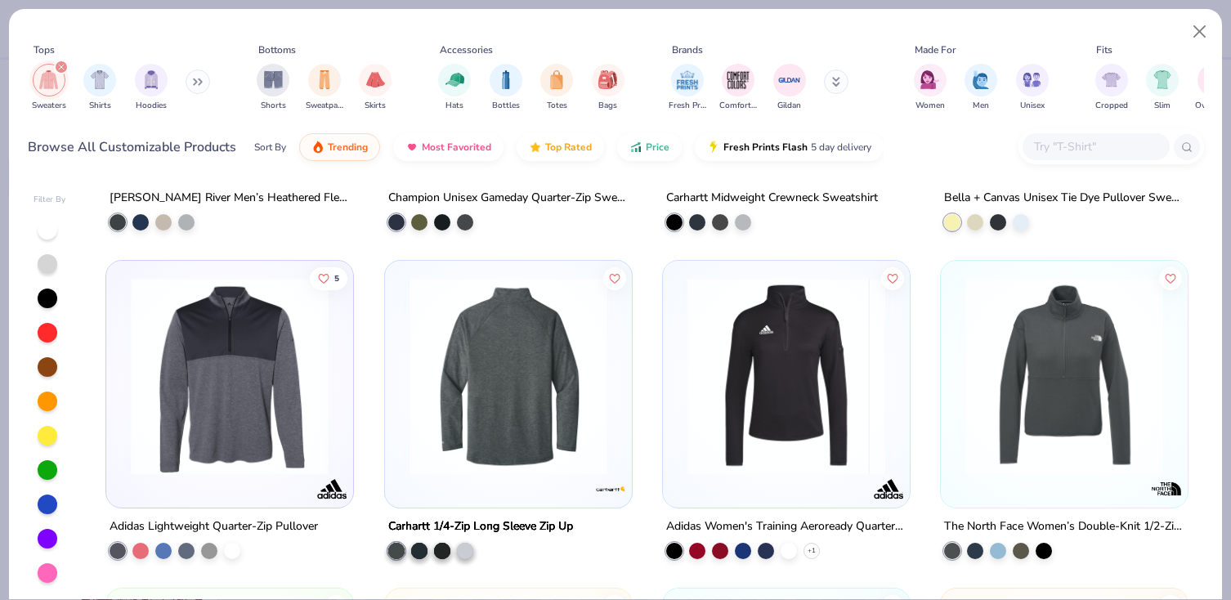
scroll to position [3224, 0]
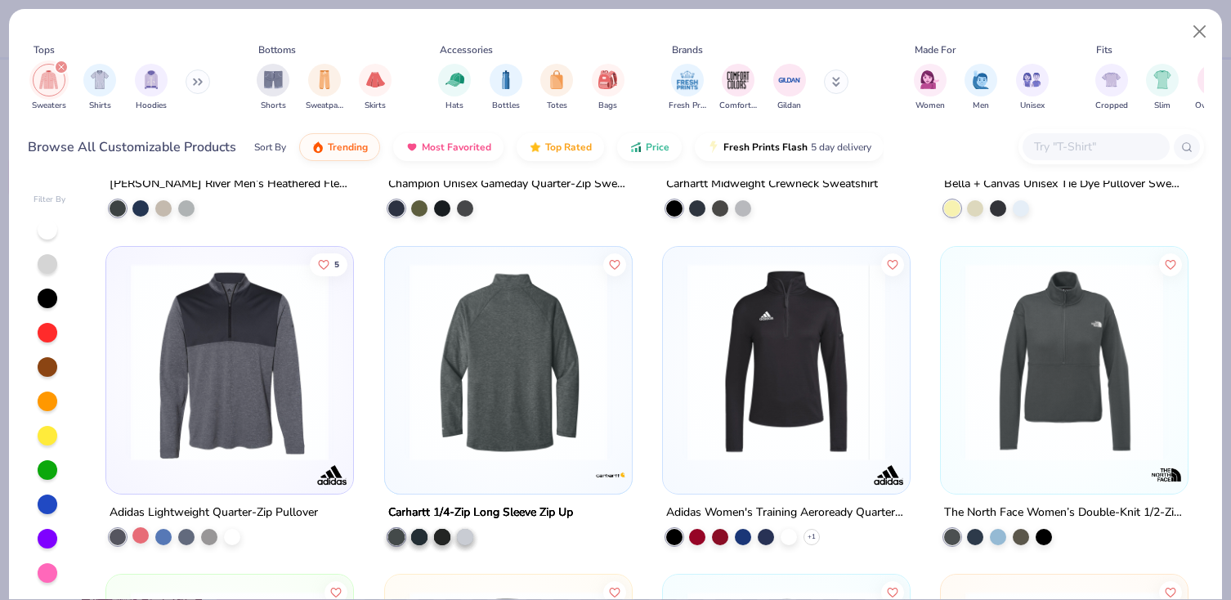
click at [140, 534] on div at bounding box center [140, 535] width 16 height 16
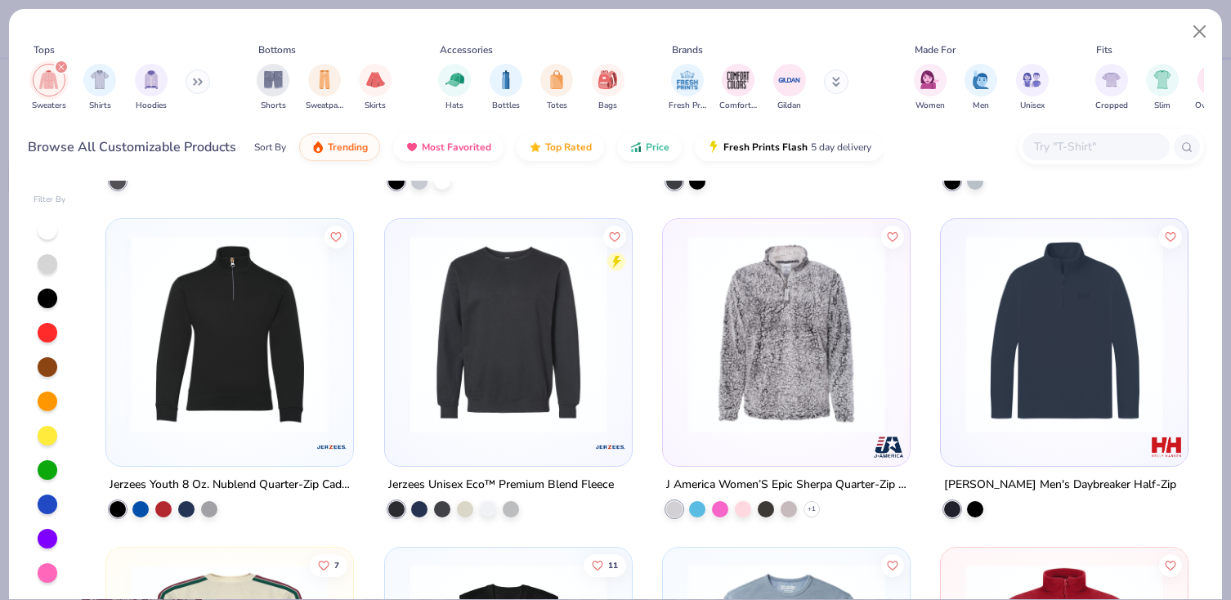
scroll to position [5587, 0]
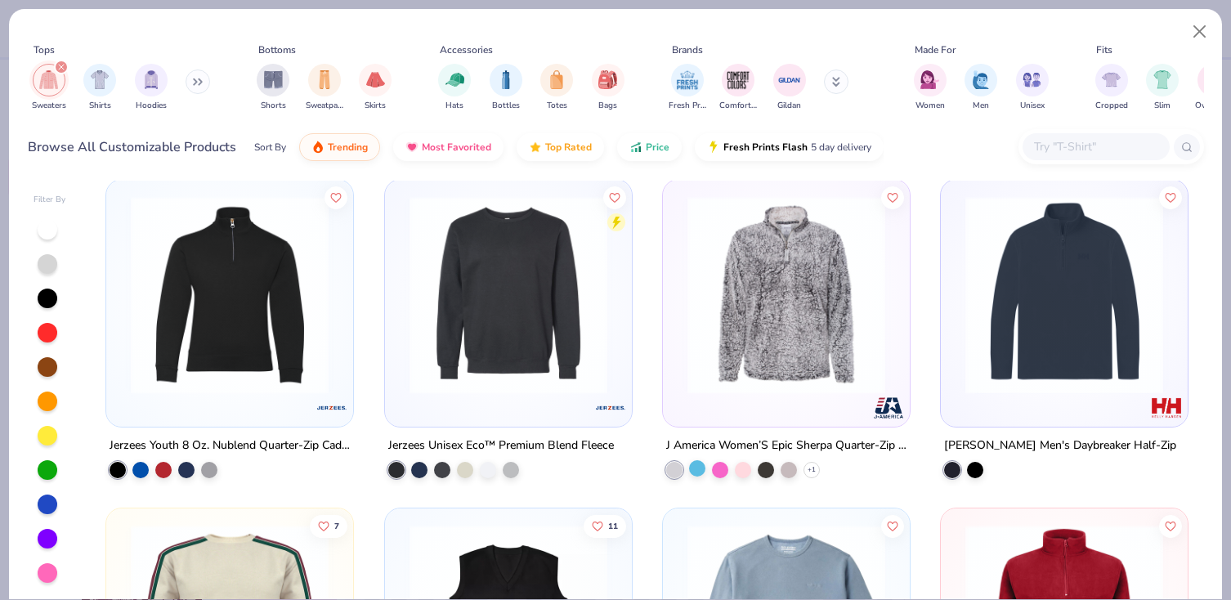
click at [697, 471] on div at bounding box center [697, 468] width 16 height 16
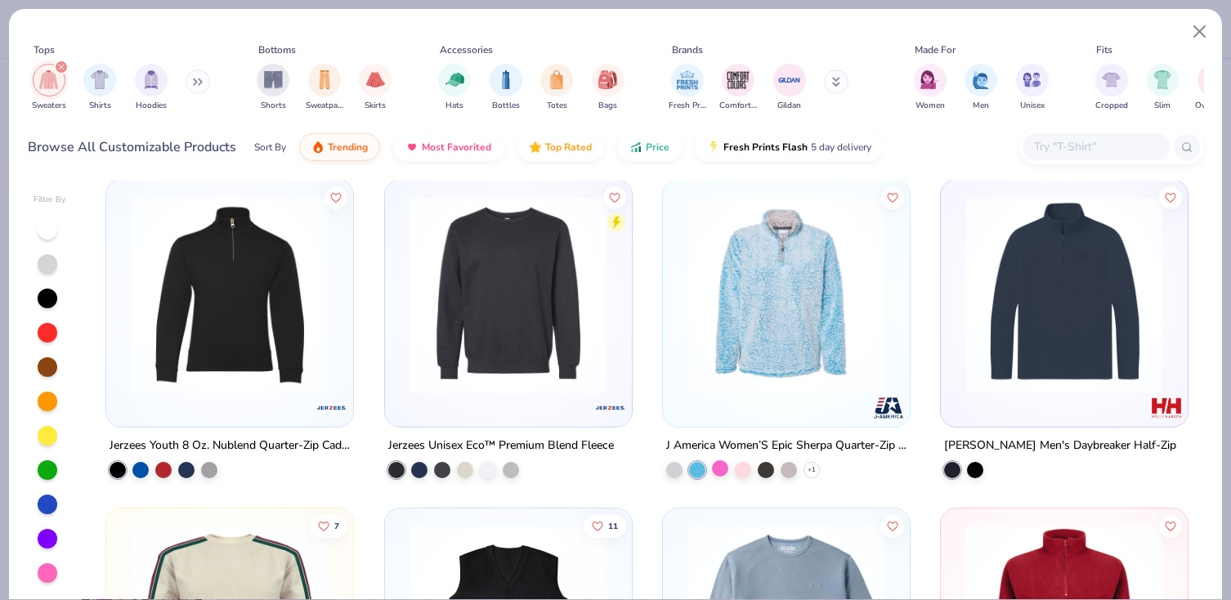
click at [721, 466] on div at bounding box center [720, 468] width 16 height 16
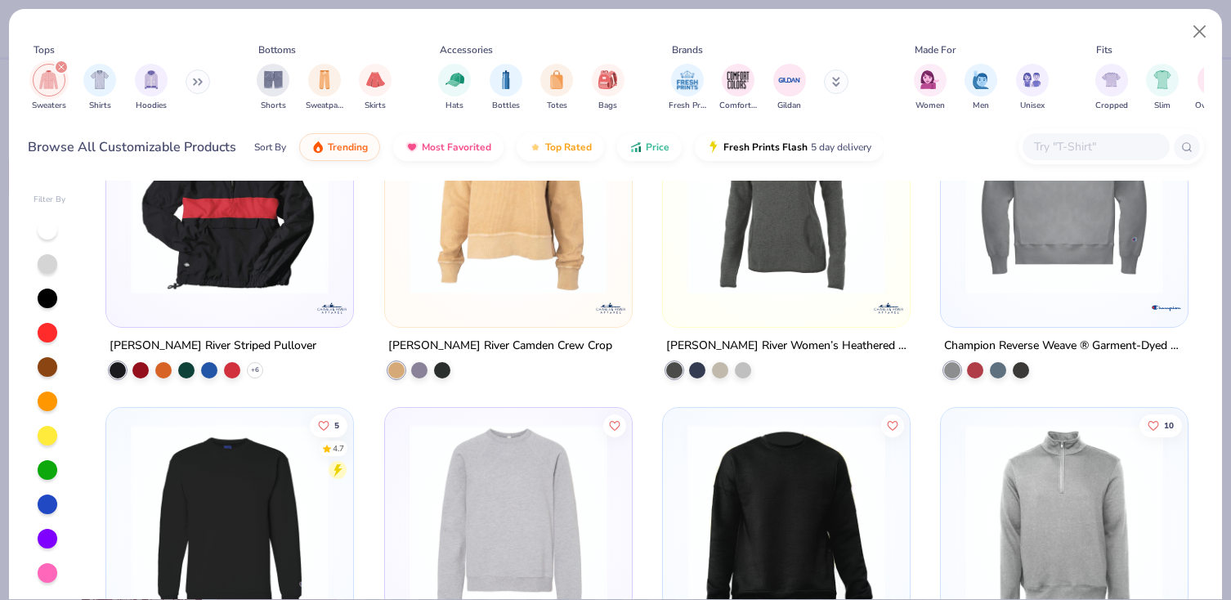
scroll to position [6663, 0]
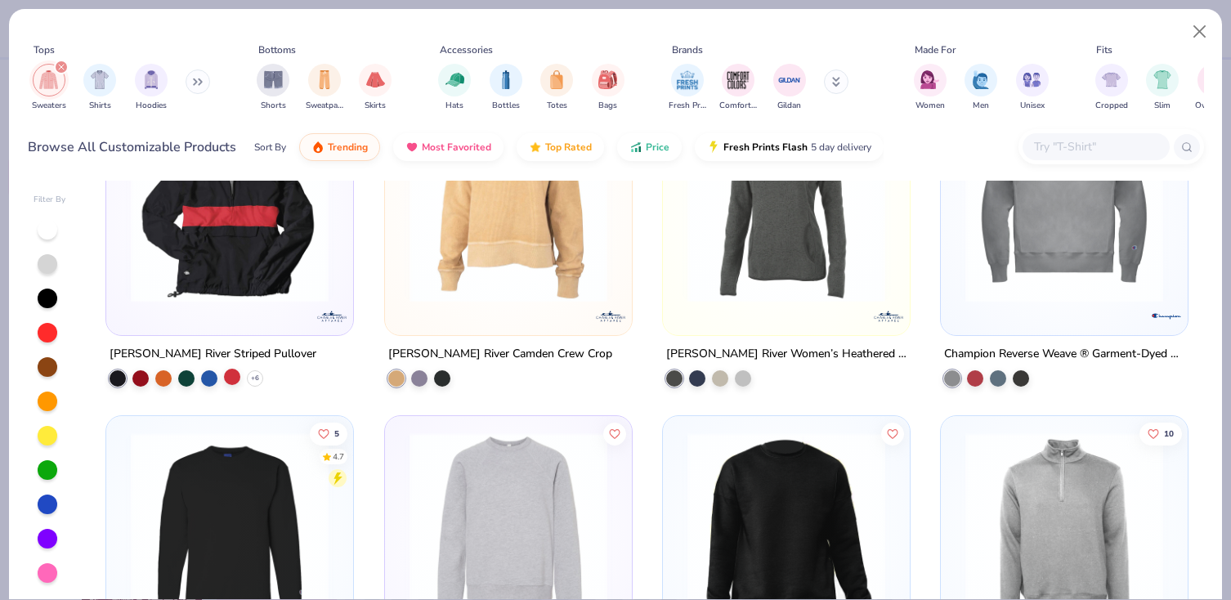
click at [231, 377] on div at bounding box center [232, 377] width 16 height 16
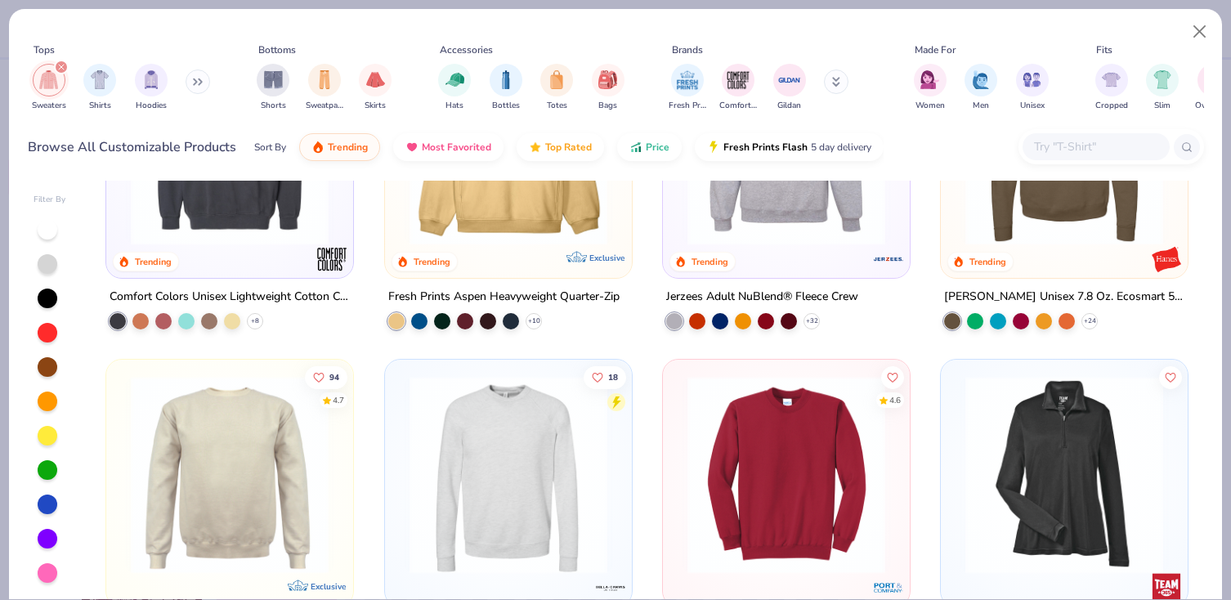
scroll to position [0, 0]
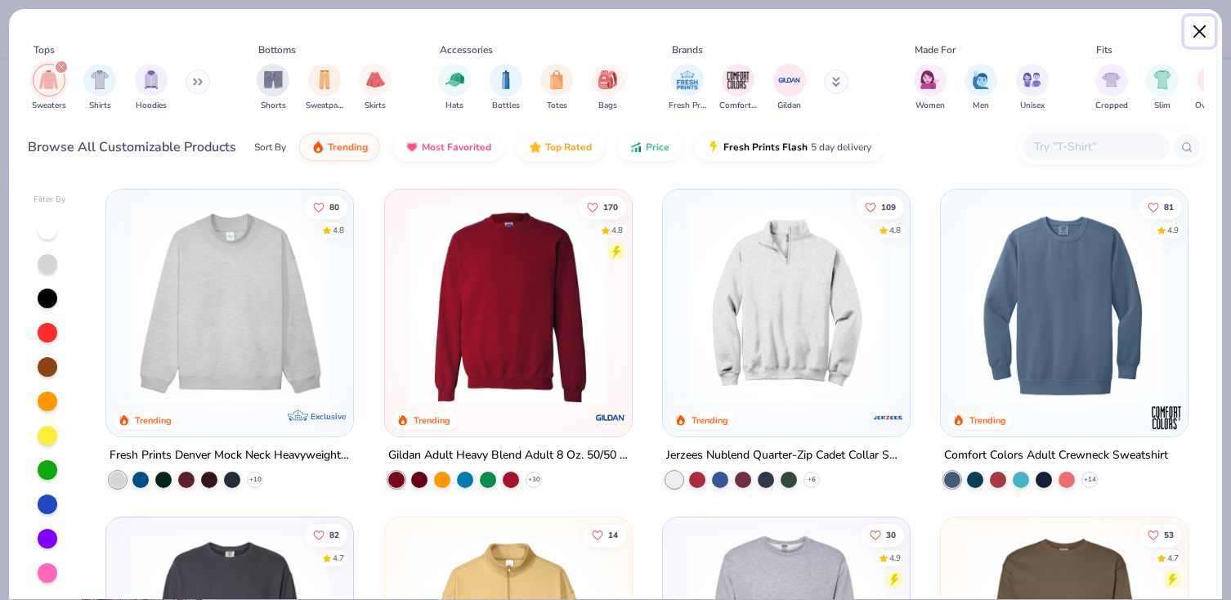
click at [1199, 35] on button "Close" at bounding box center [1200, 31] width 31 height 31
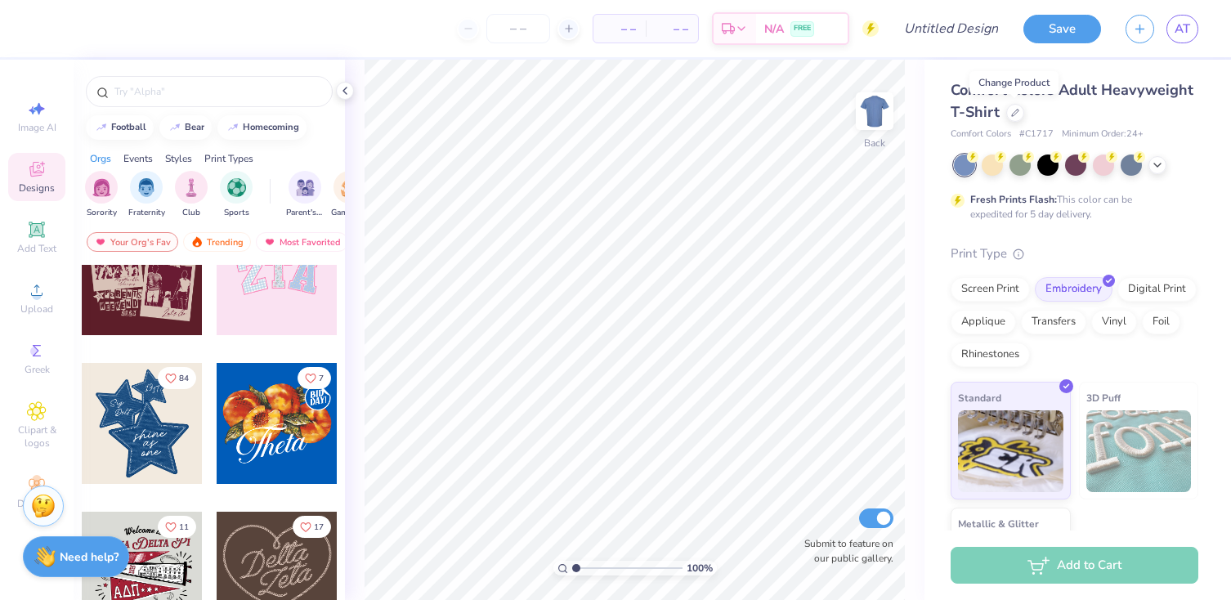
scroll to position [360, 0]
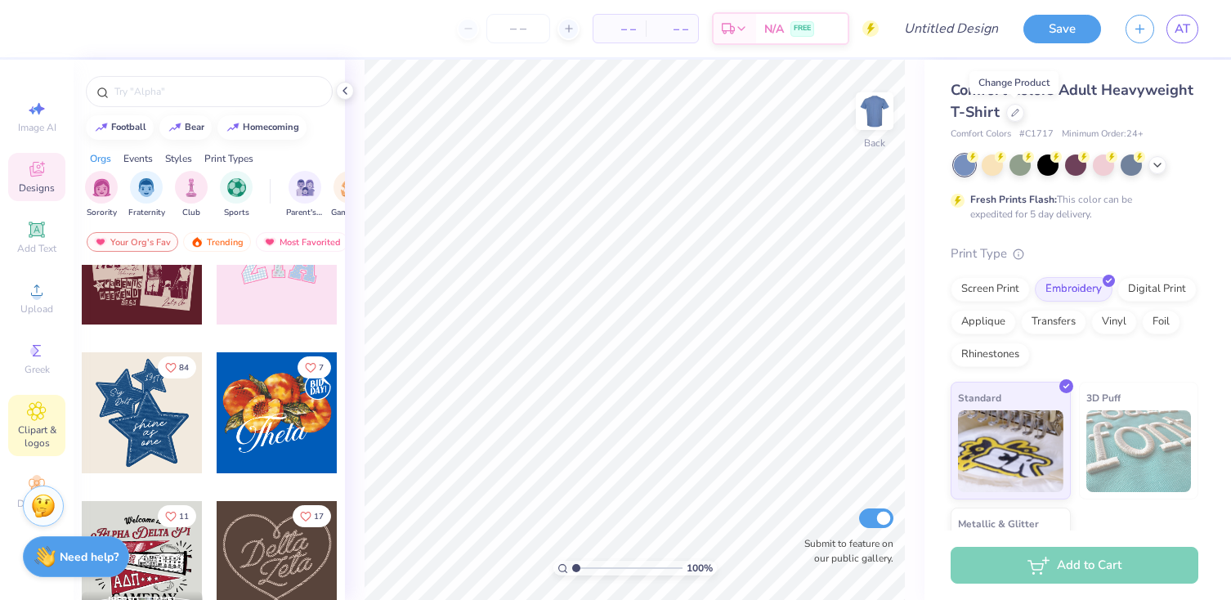
click at [39, 419] on icon at bounding box center [37, 411] width 18 height 18
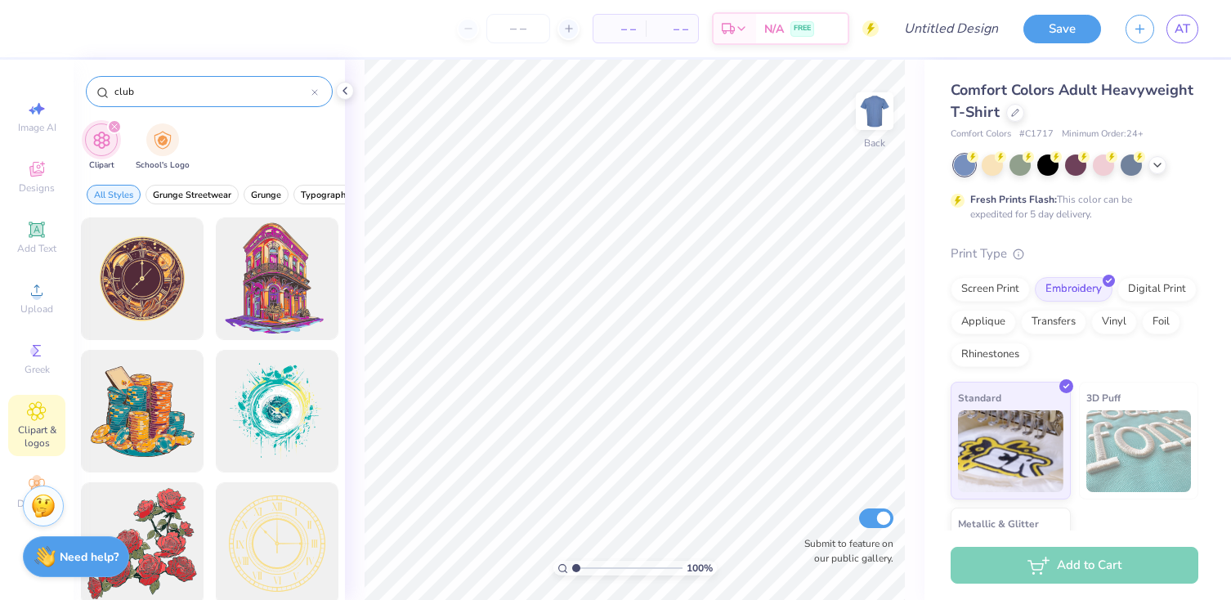
type input "club"
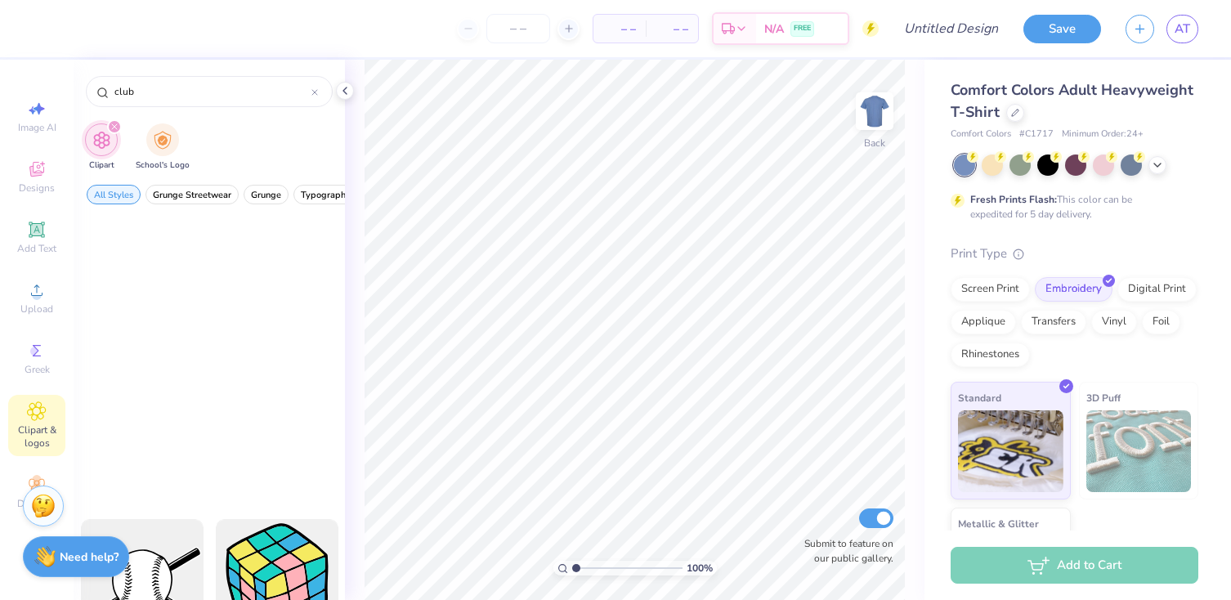
scroll to position [0, 0]
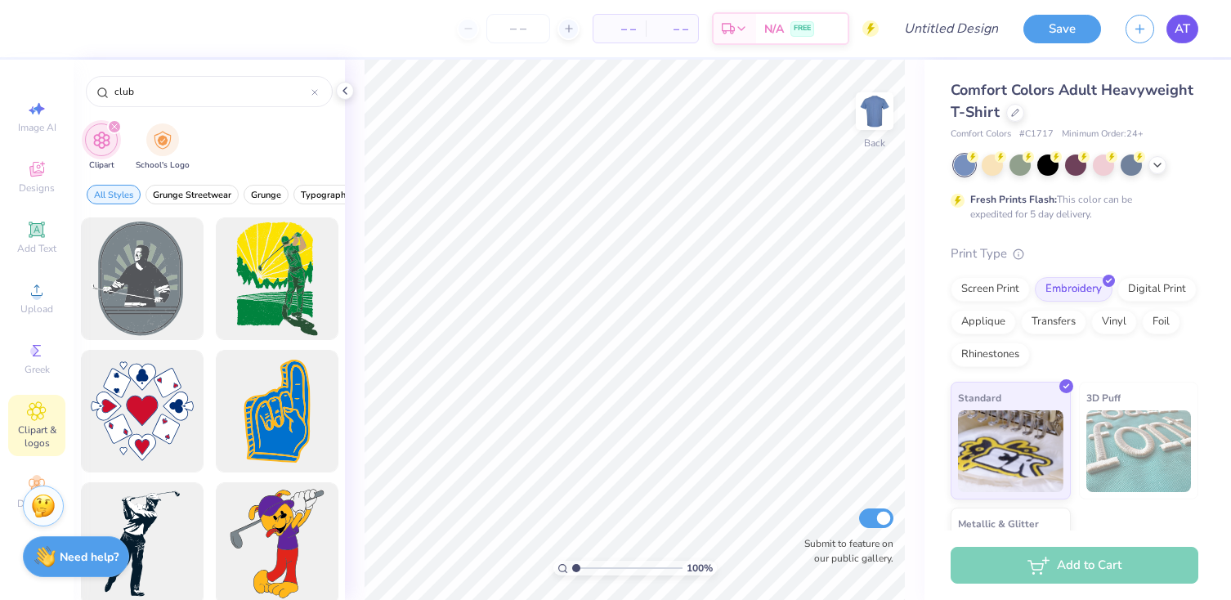
click at [1184, 31] on span "AT" at bounding box center [1183, 29] width 16 height 19
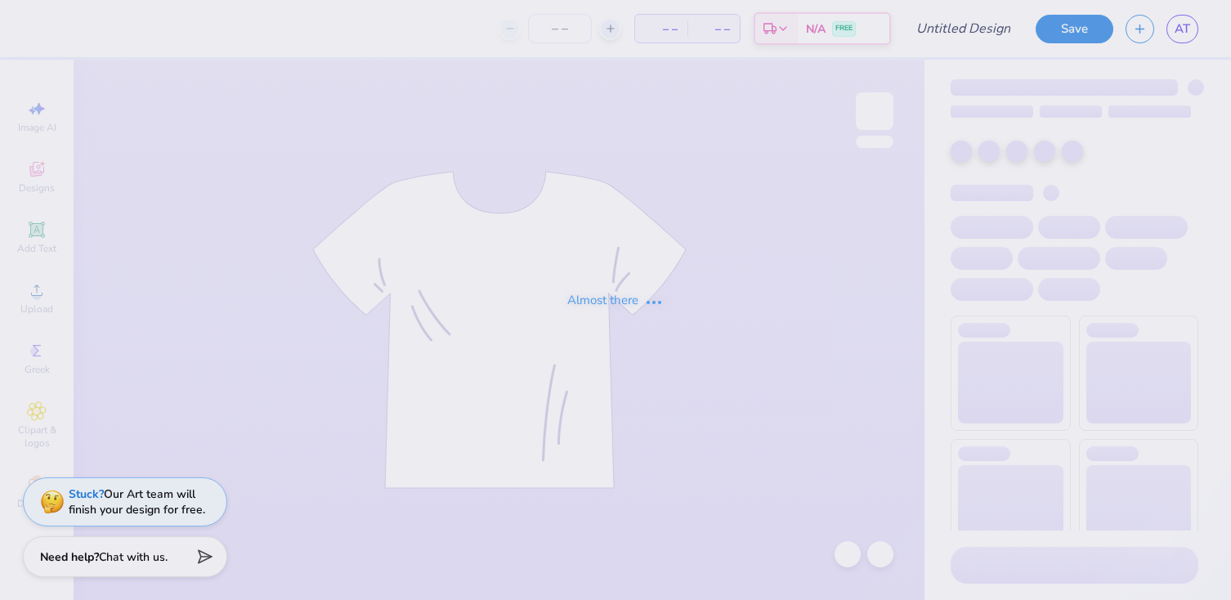
type input "sweatshirt2"
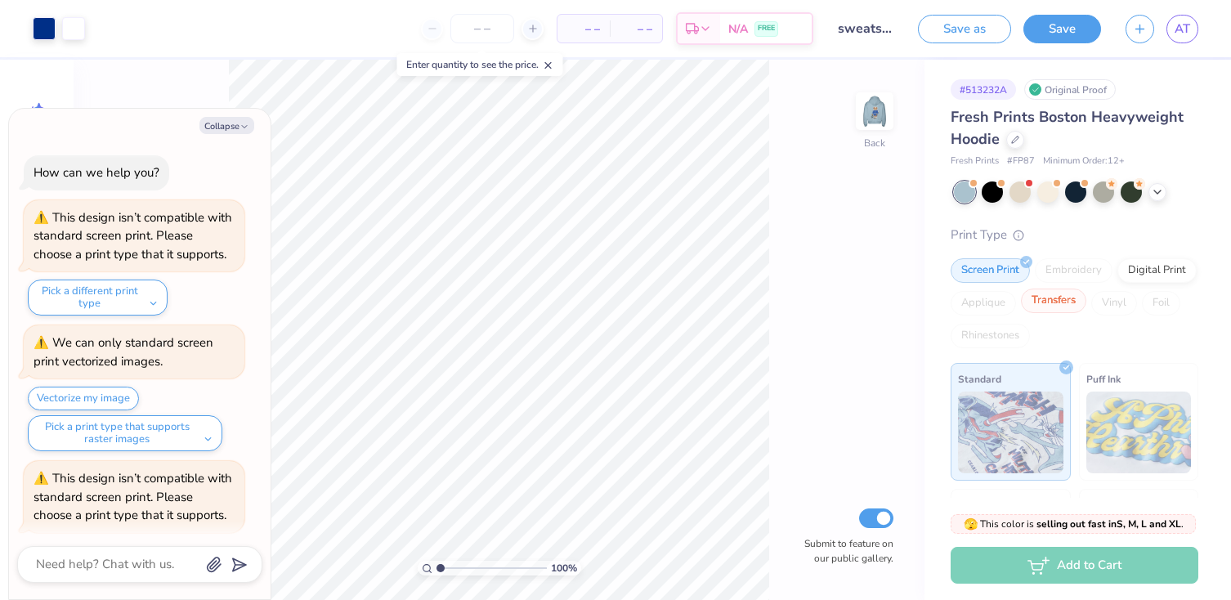
scroll to position [264, 0]
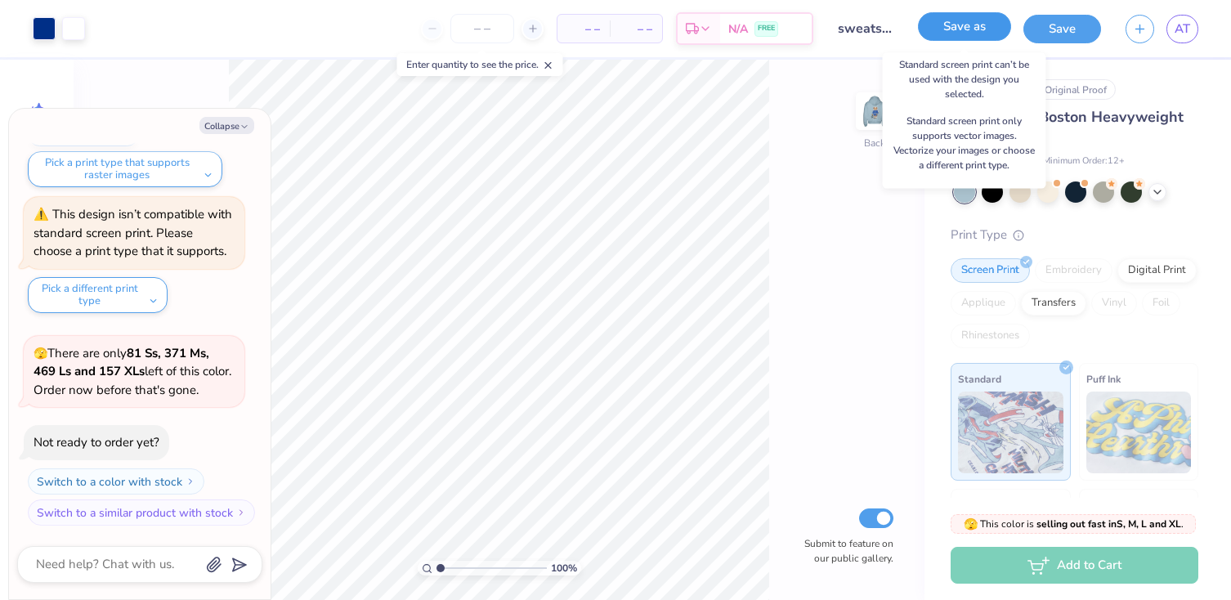
click at [963, 31] on button "Save as" at bounding box center [964, 26] width 93 height 29
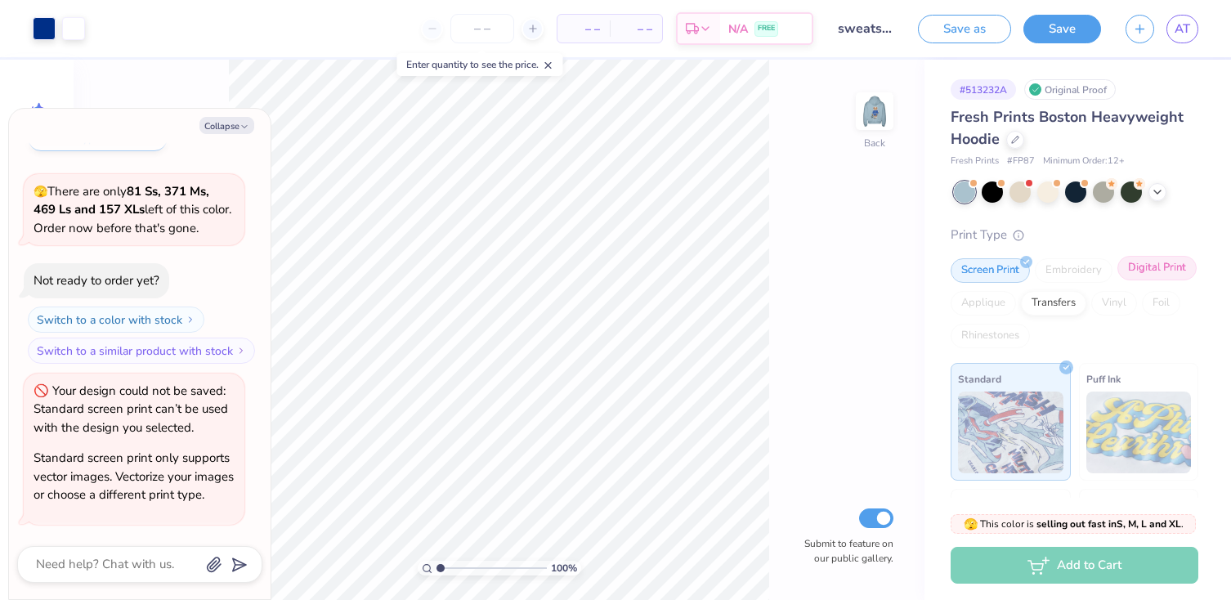
click at [1145, 270] on div "Digital Print" at bounding box center [1157, 268] width 79 height 25
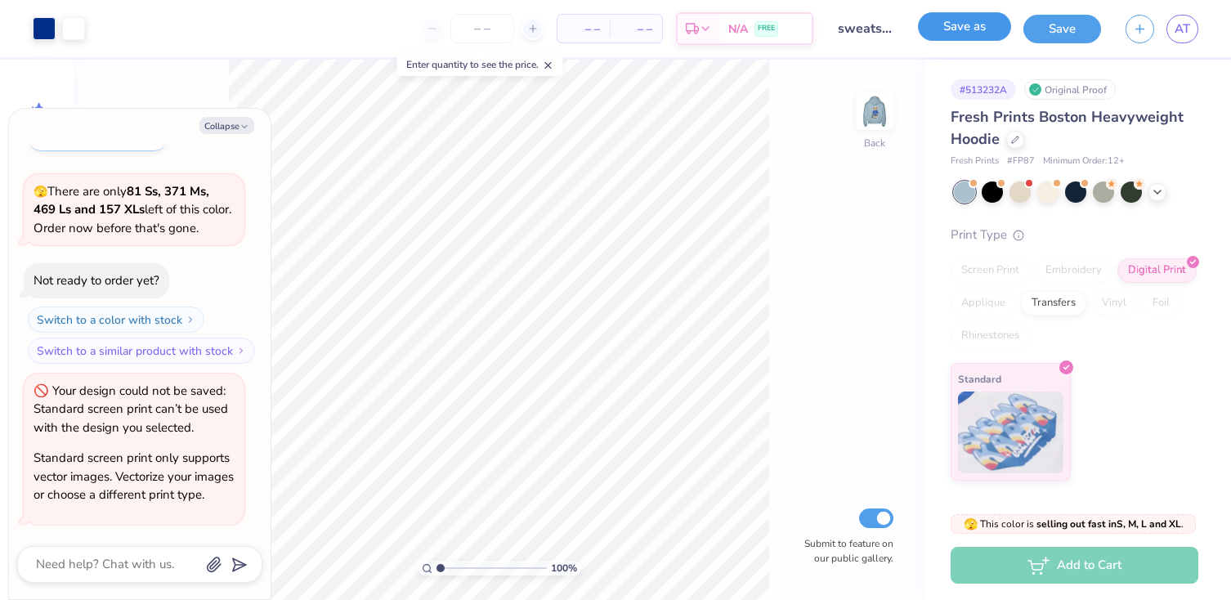
click at [980, 20] on button "Save as" at bounding box center [964, 26] width 93 height 29
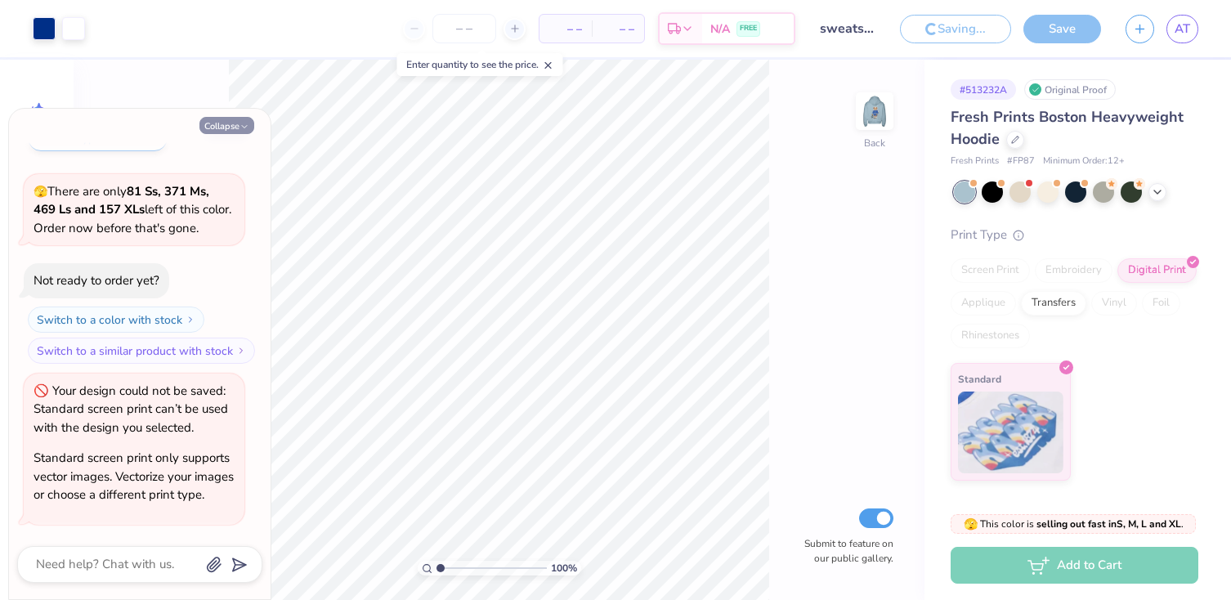
click at [231, 123] on button "Collapse" at bounding box center [227, 125] width 55 height 17
type textarea "x"
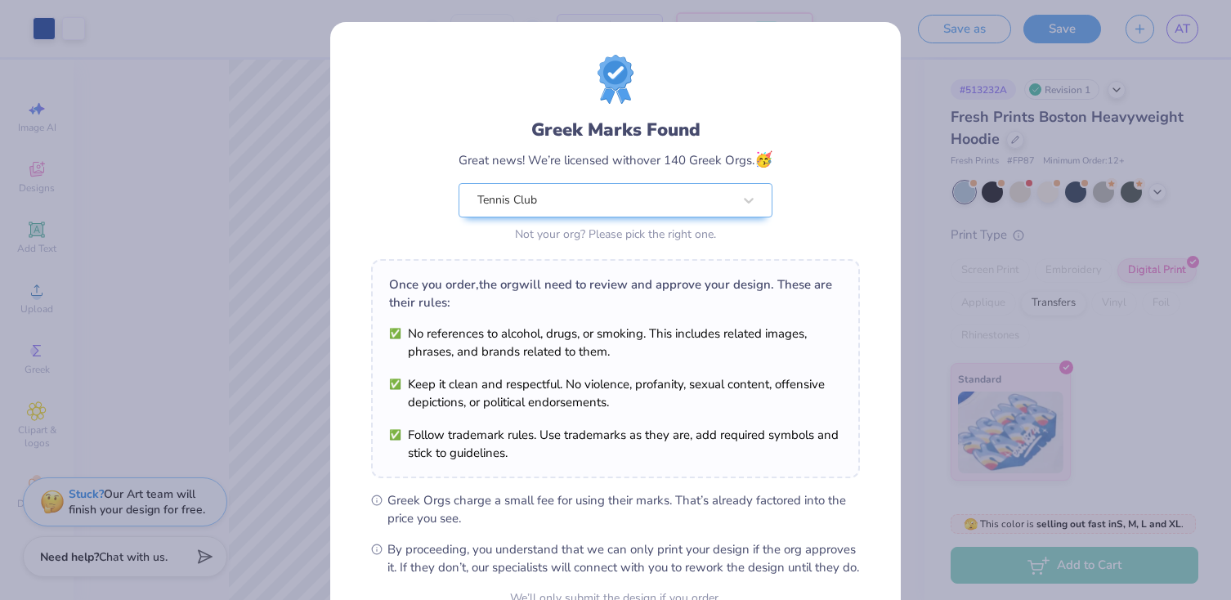
scroll to position [165, 0]
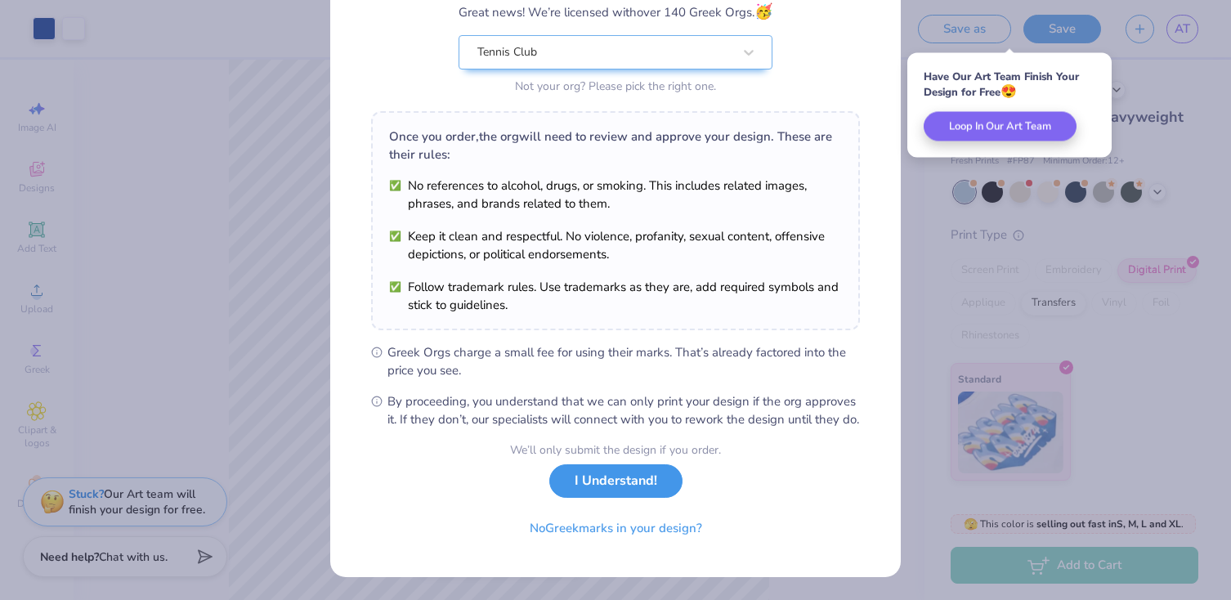
click at [597, 478] on button "I Understand!" at bounding box center [615, 481] width 133 height 34
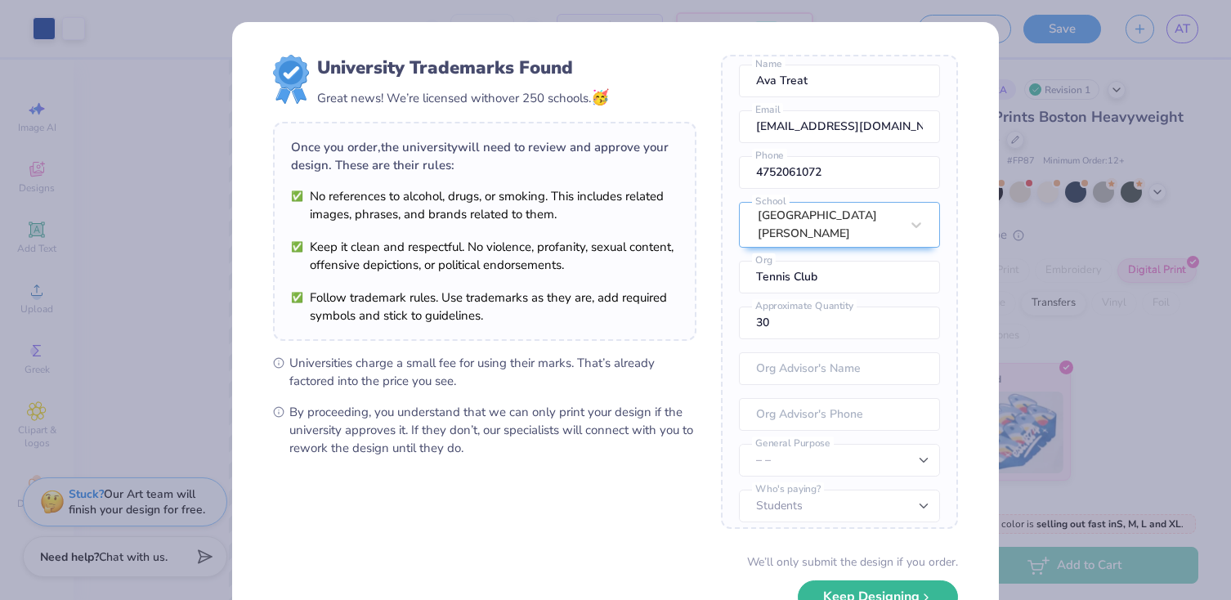
scroll to position [111, 0]
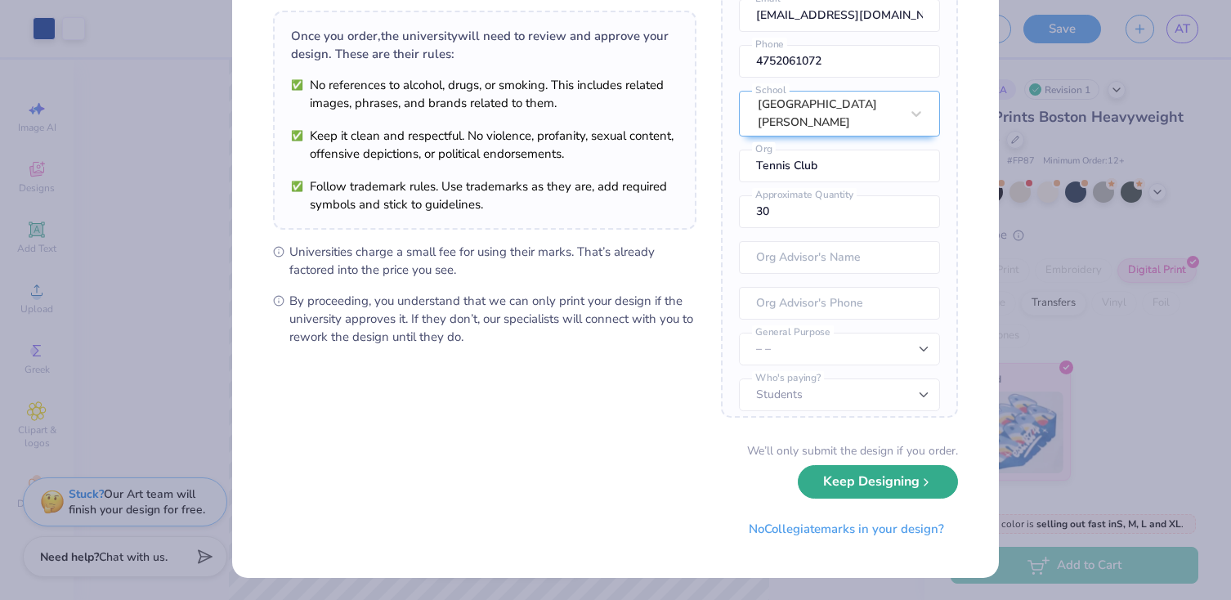
click at [869, 492] on button "Keep Designing" at bounding box center [878, 482] width 160 height 34
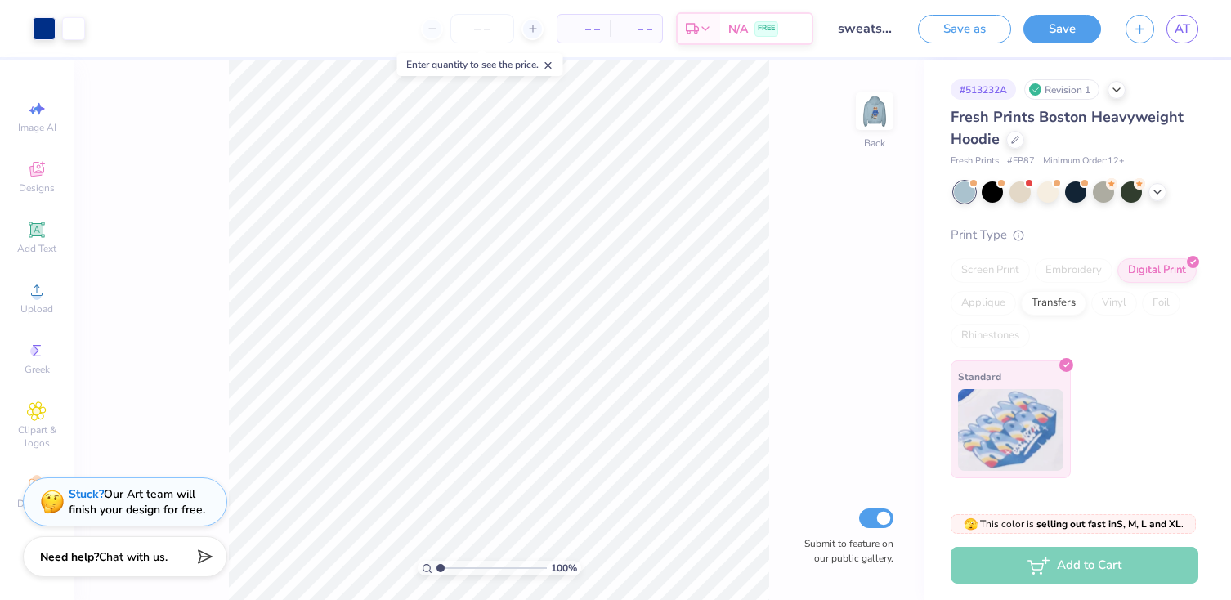
scroll to position [0, 0]
click at [473, 30] on input "number" at bounding box center [483, 28] width 64 height 29
click at [765, 28] on span "FREE" at bounding box center [766, 30] width 17 height 11
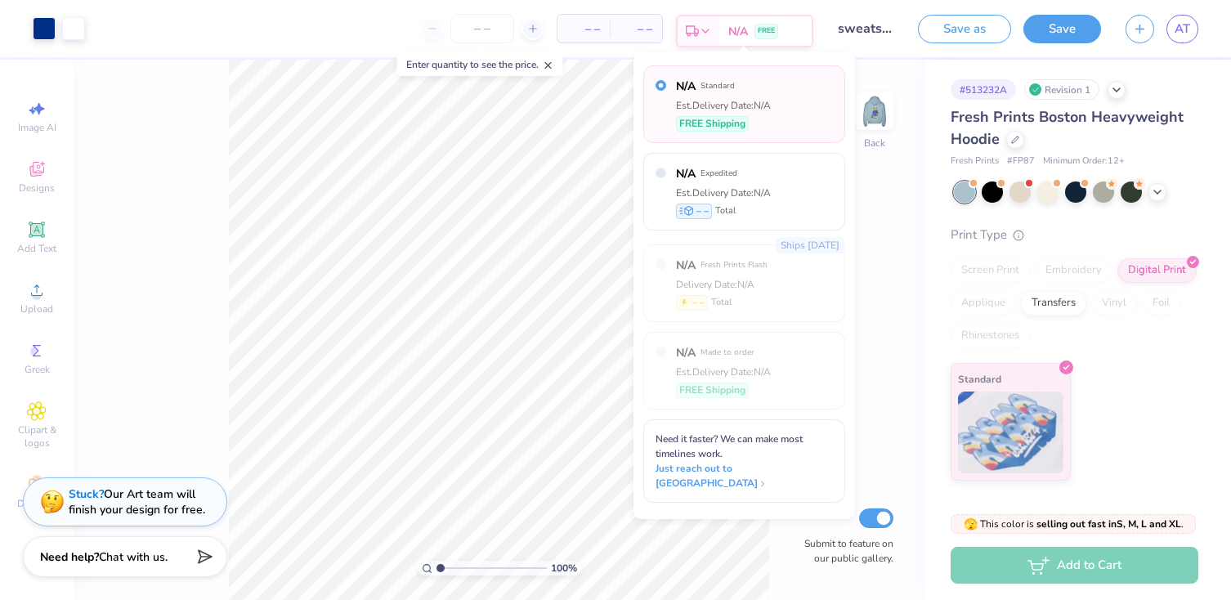
click at [789, 29] on div "N/A FREE" at bounding box center [766, 30] width 92 height 29
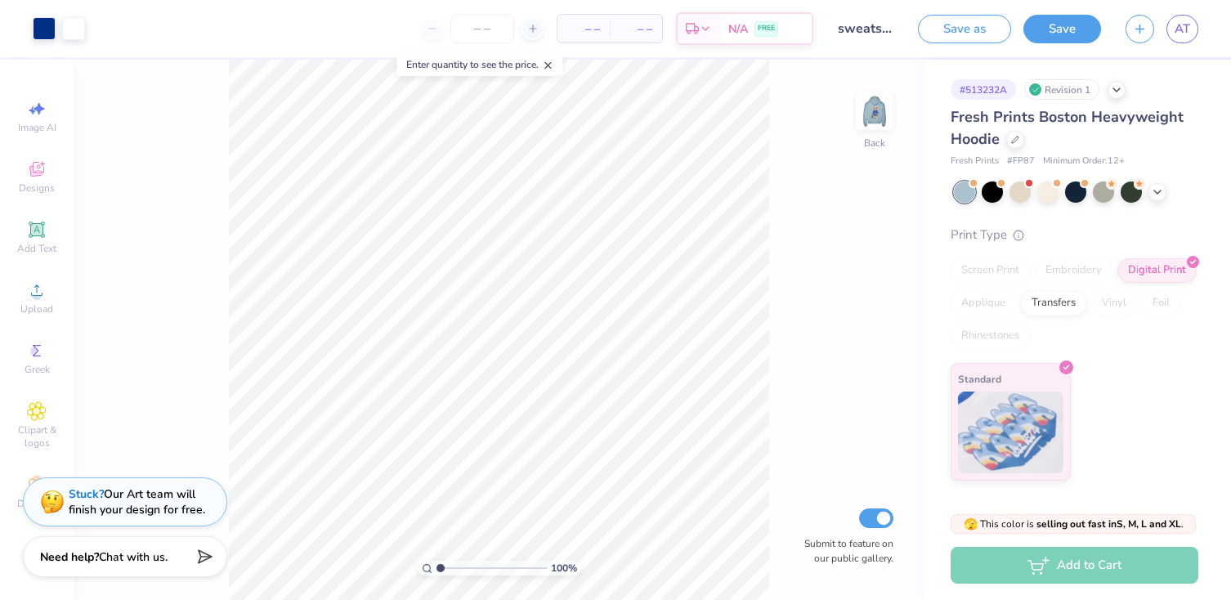
click at [632, 21] on span "– –" at bounding box center [636, 28] width 33 height 17
click at [572, 33] on span "– –" at bounding box center [583, 28] width 33 height 17
click at [487, 29] on input "number" at bounding box center [483, 28] width 64 height 29
click at [150, 266] on div "100 % Back Submit to feature on our public gallery." at bounding box center [499, 330] width 851 height 541
click at [861, 357] on div "100 % Back Submit to feature on our public gallery." at bounding box center [499, 330] width 851 height 541
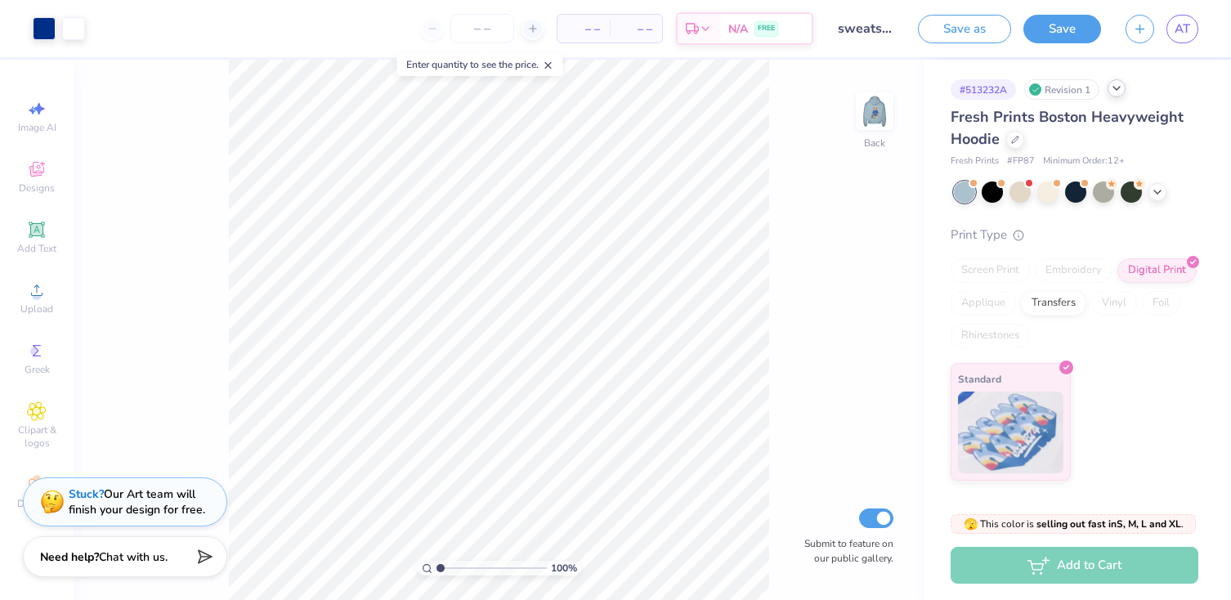
click at [1118, 86] on icon at bounding box center [1116, 88] width 13 height 13
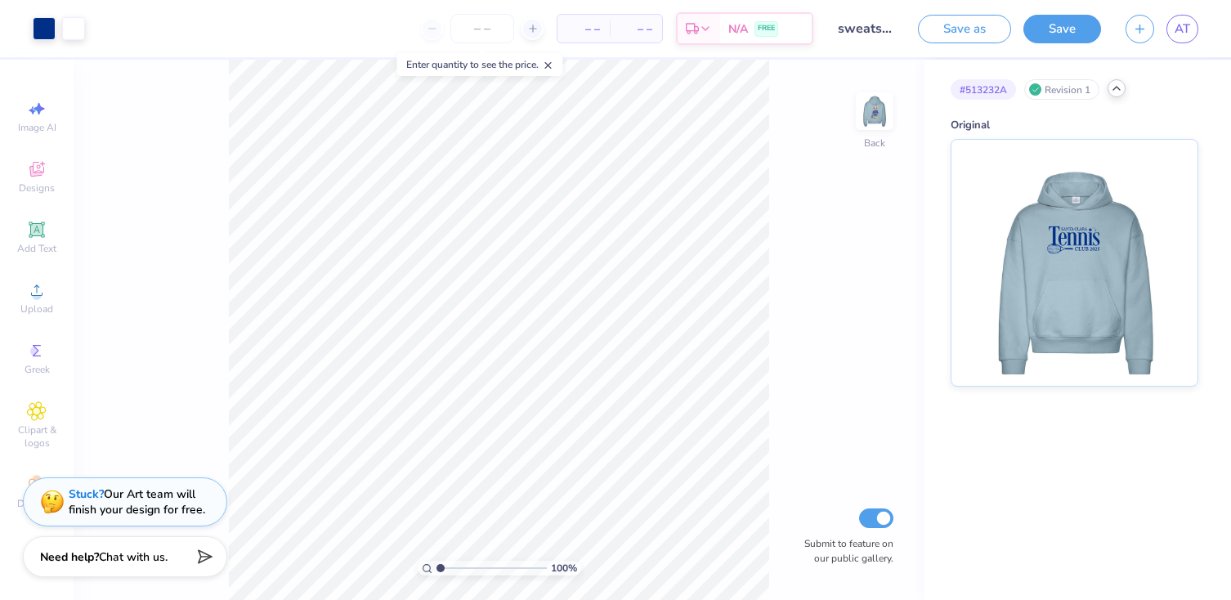
click at [1118, 87] on icon at bounding box center [1116, 88] width 13 height 13
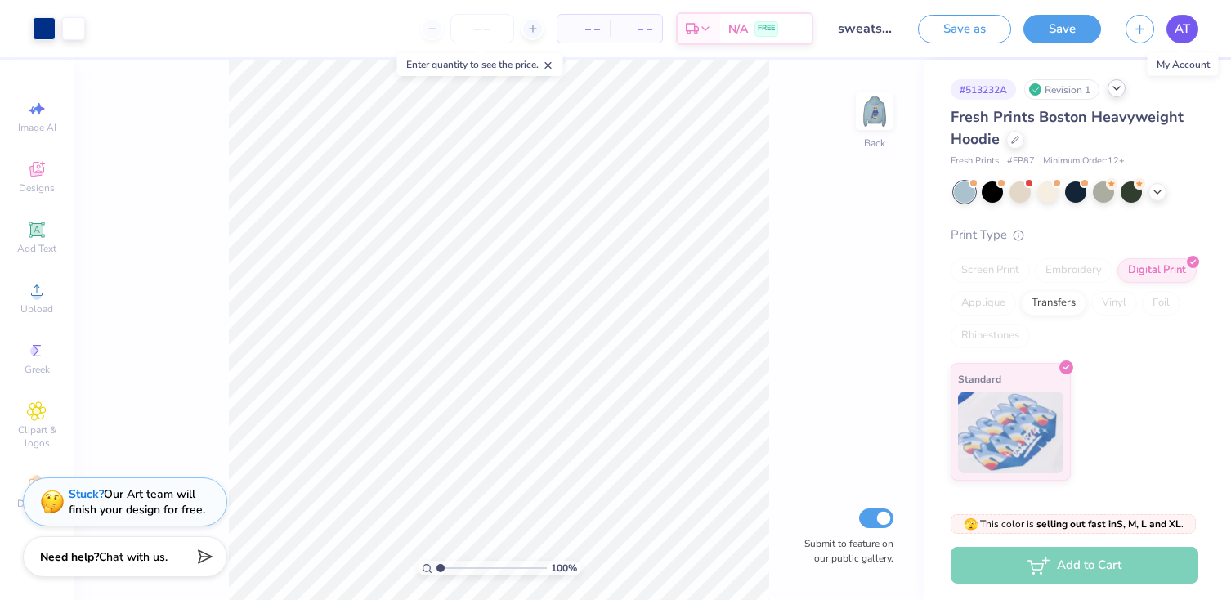
click at [1188, 31] on span "AT" at bounding box center [1183, 29] width 16 height 19
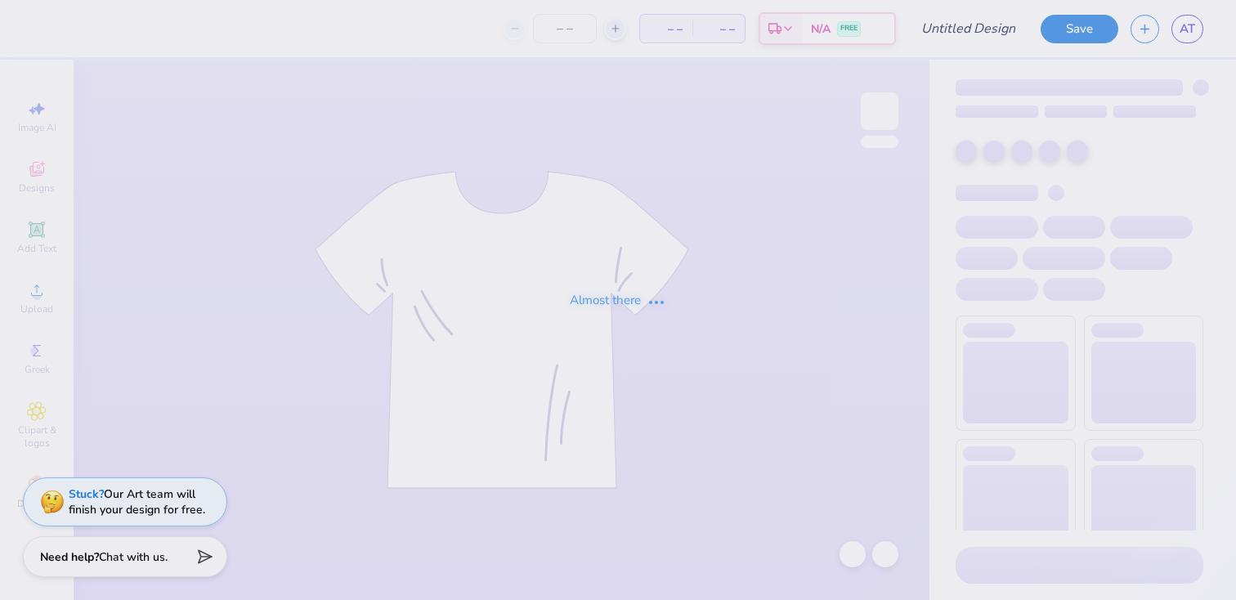
type input "sweatshirt3"
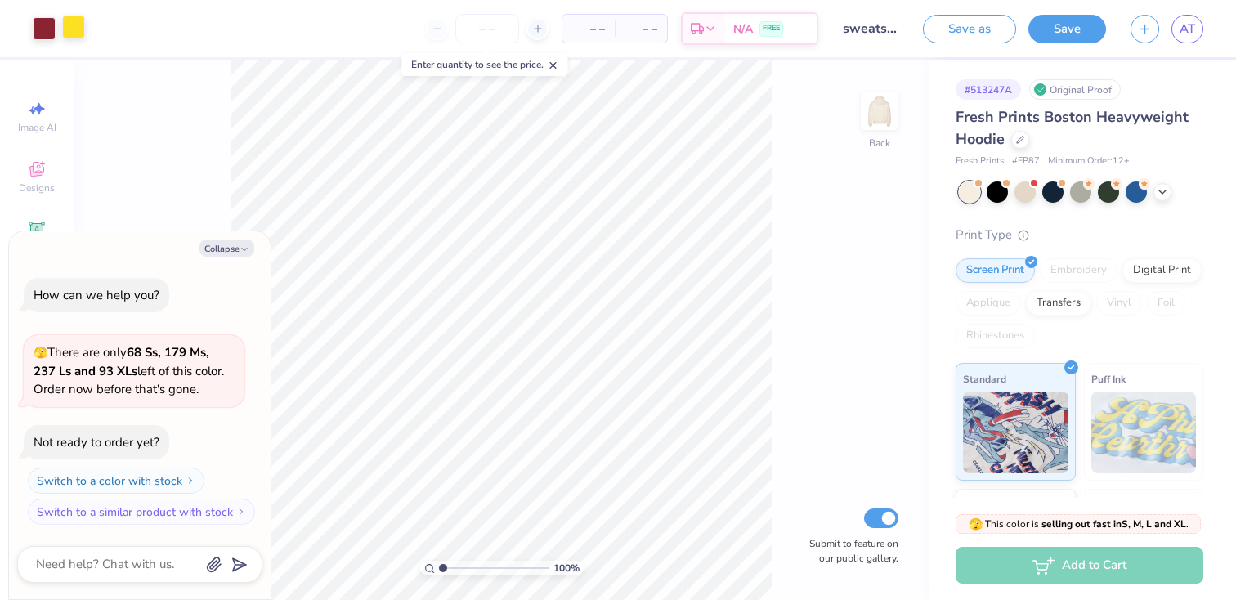
click at [69, 25] on div at bounding box center [73, 27] width 23 height 23
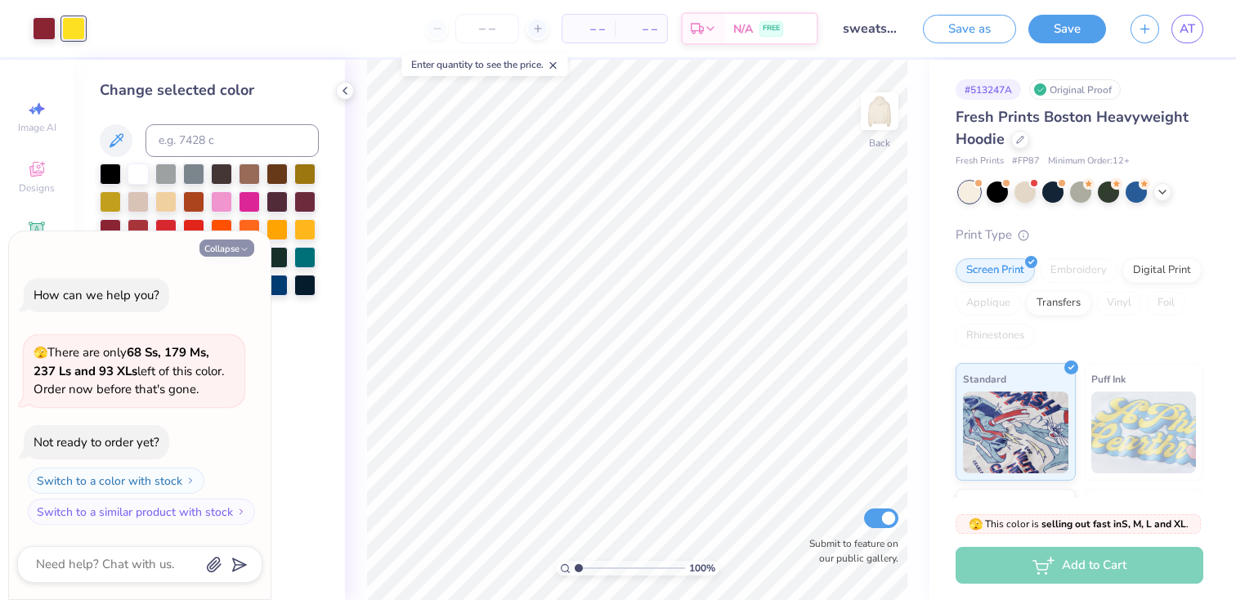
click at [223, 245] on button "Collapse" at bounding box center [227, 248] width 55 height 17
type textarea "x"
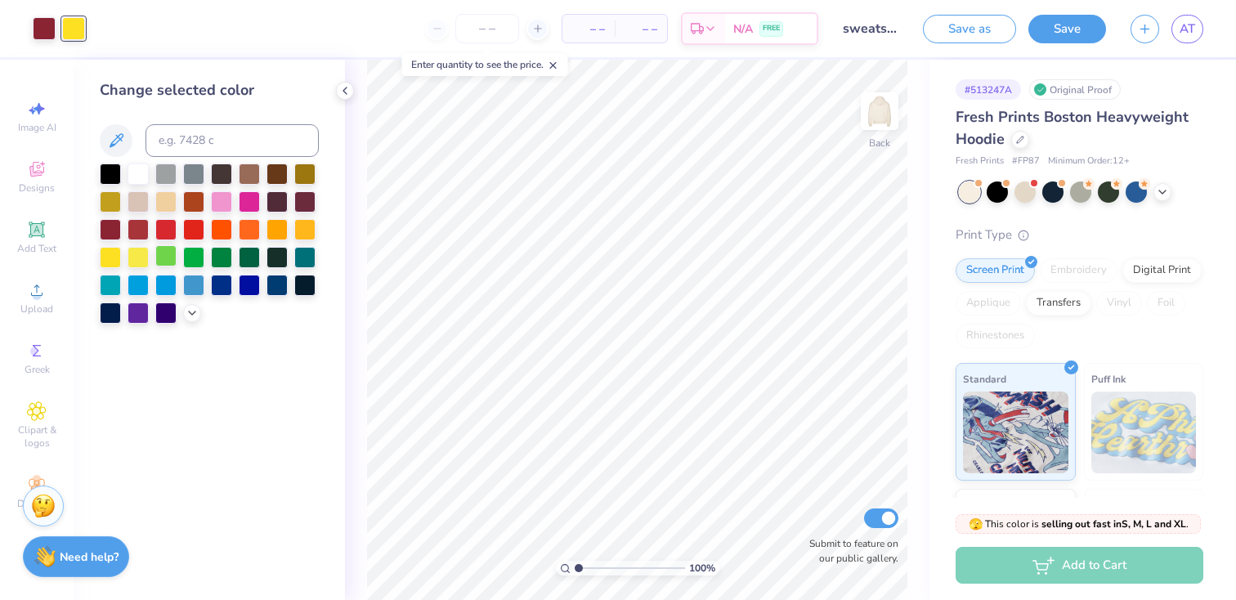
click at [167, 257] on div at bounding box center [165, 255] width 21 height 21
click at [139, 258] on div at bounding box center [138, 255] width 21 height 21
click at [114, 255] on div at bounding box center [110, 255] width 21 height 21
click at [137, 254] on div at bounding box center [138, 255] width 21 height 21
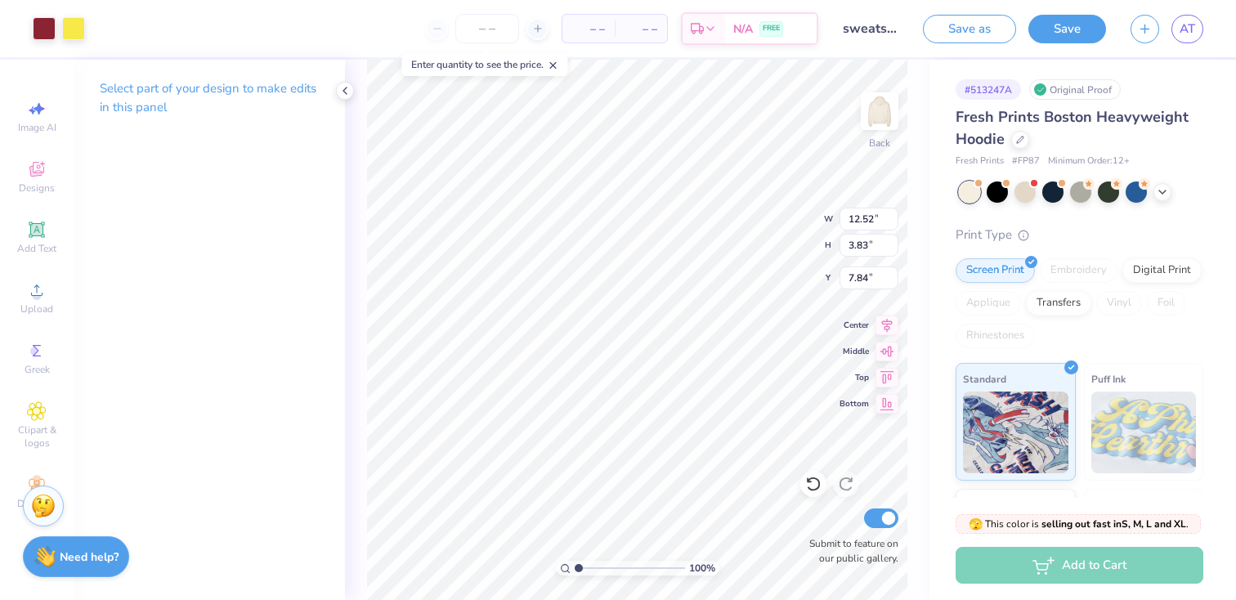
type input "3.84"
click at [1025, 141] on div at bounding box center [1021, 138] width 18 height 18
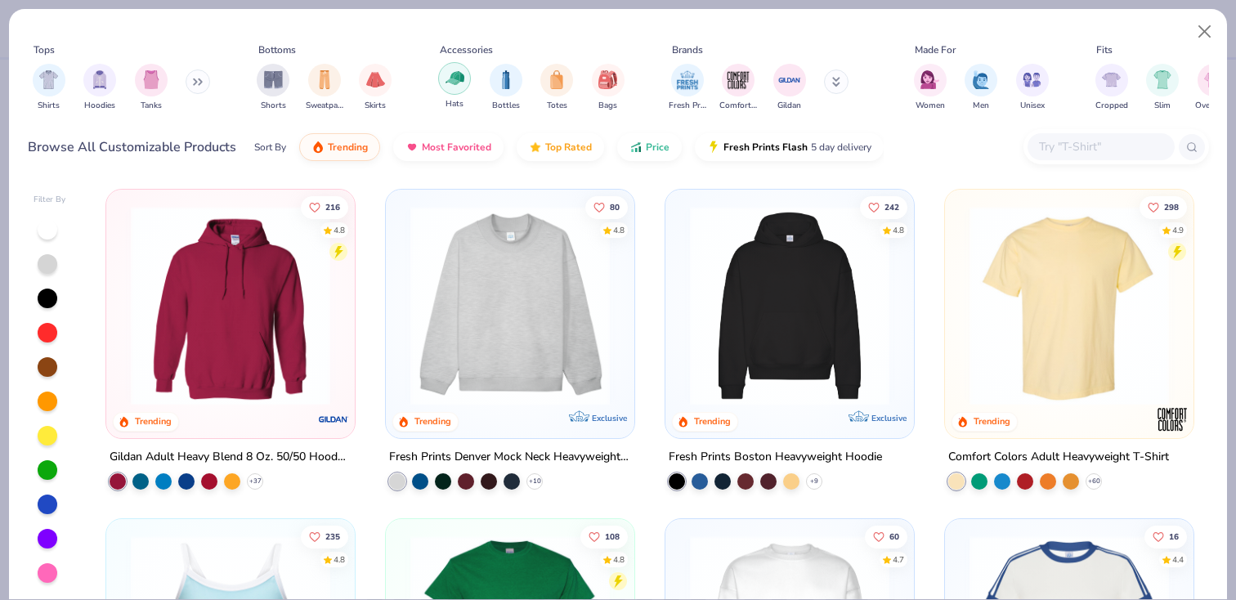
click at [450, 84] on img "filter for Hats" at bounding box center [455, 78] width 19 height 19
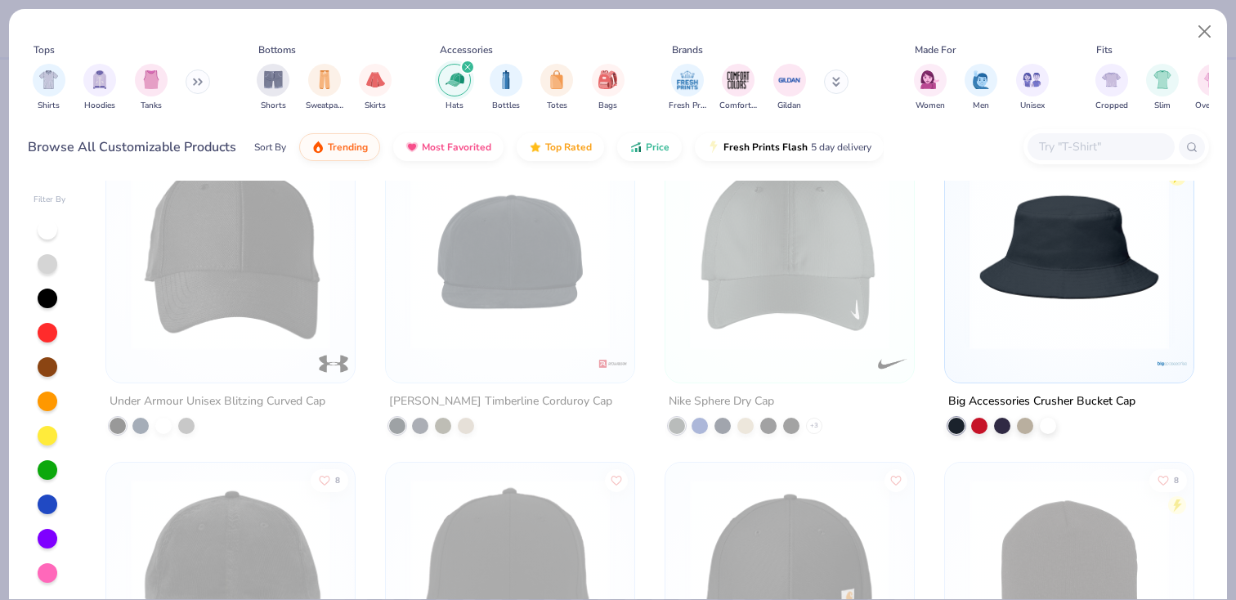
scroll to position [2018, 0]
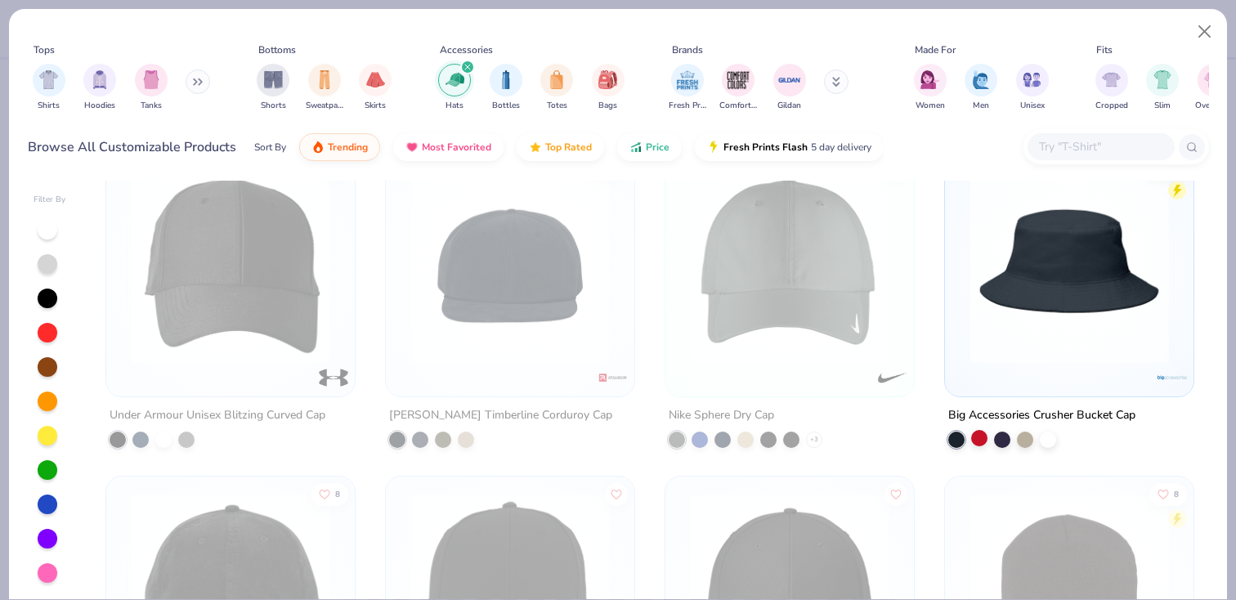
click at [976, 438] on div at bounding box center [979, 437] width 16 height 16
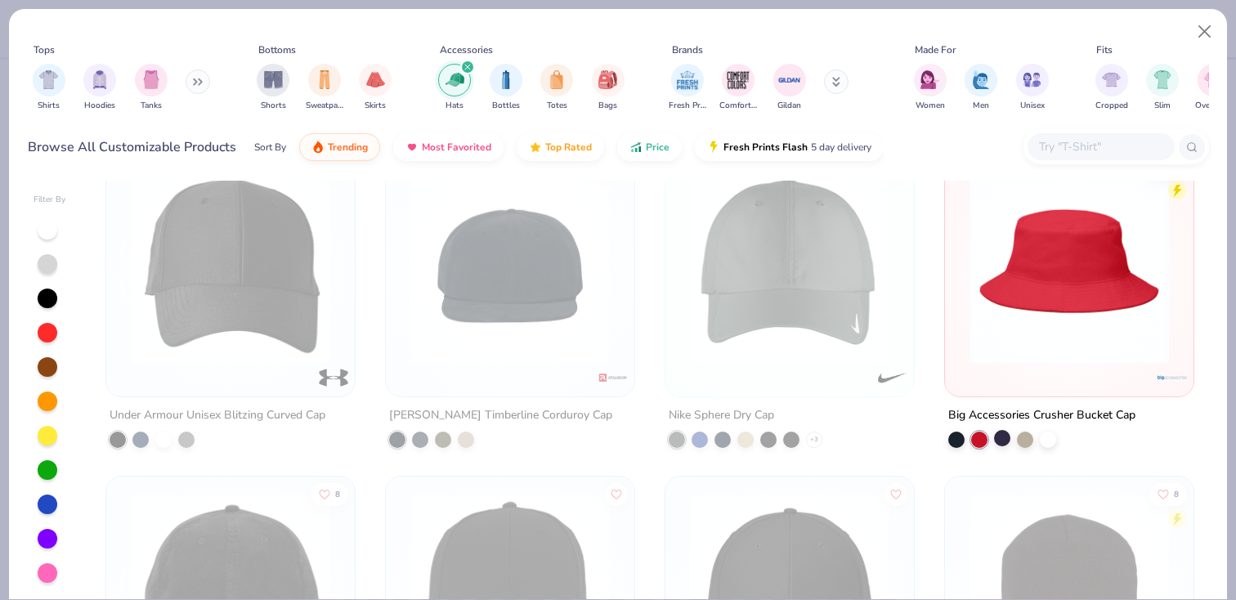
click at [1004, 437] on div at bounding box center [1002, 437] width 16 height 16
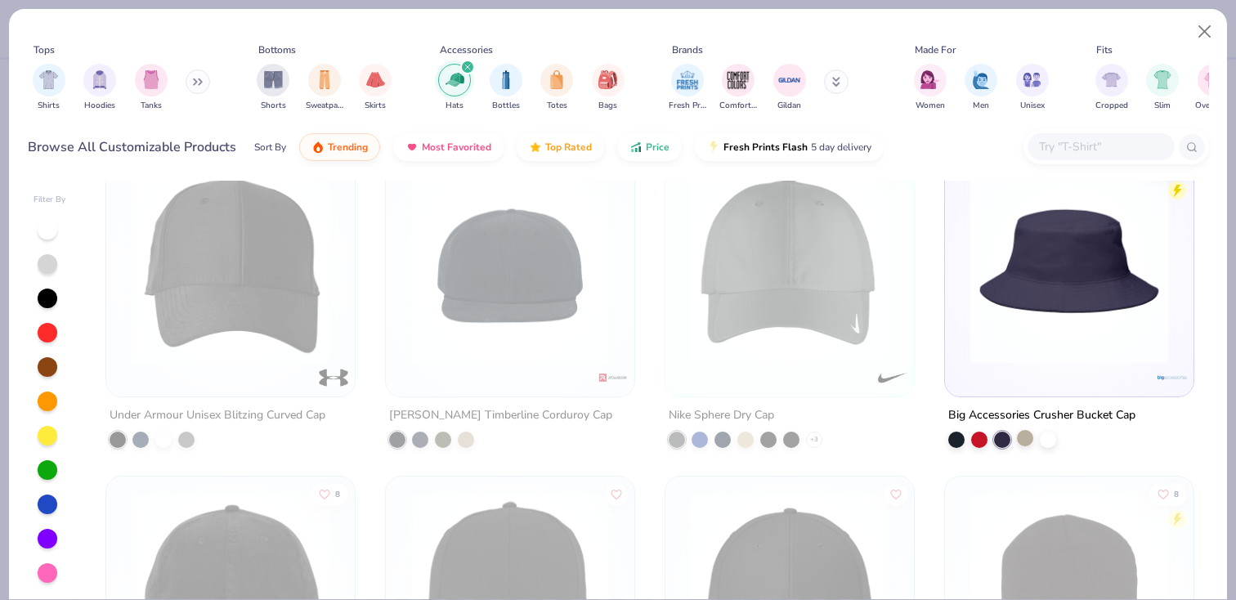
click at [1029, 436] on div at bounding box center [1025, 437] width 16 height 16
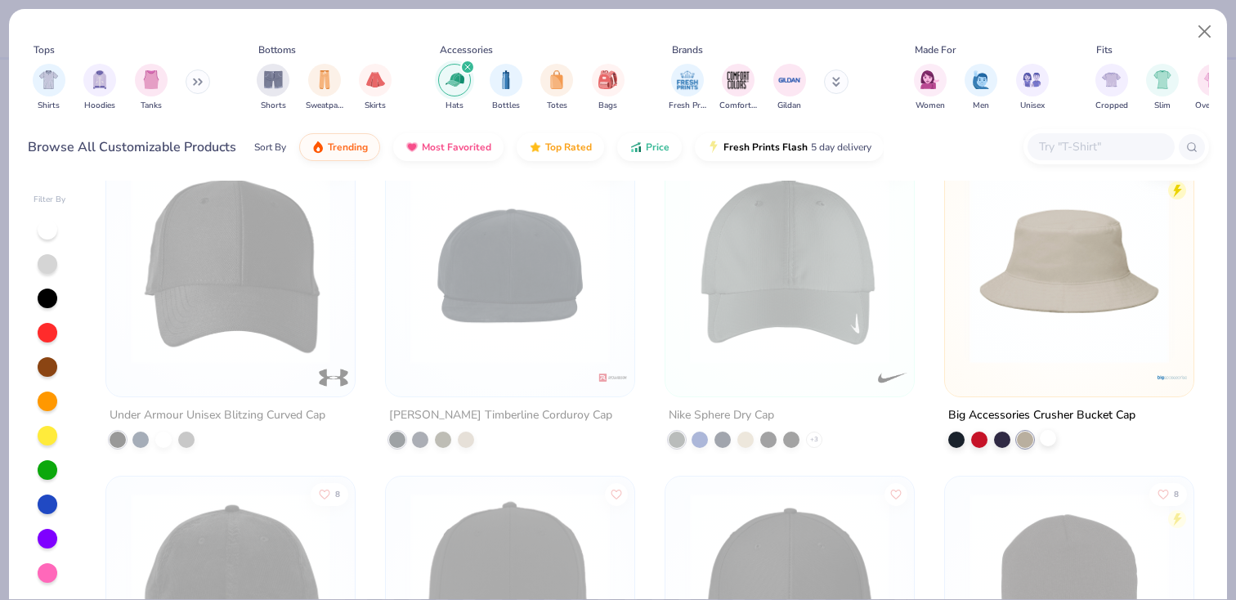
click at [1054, 439] on div at bounding box center [1048, 437] width 16 height 16
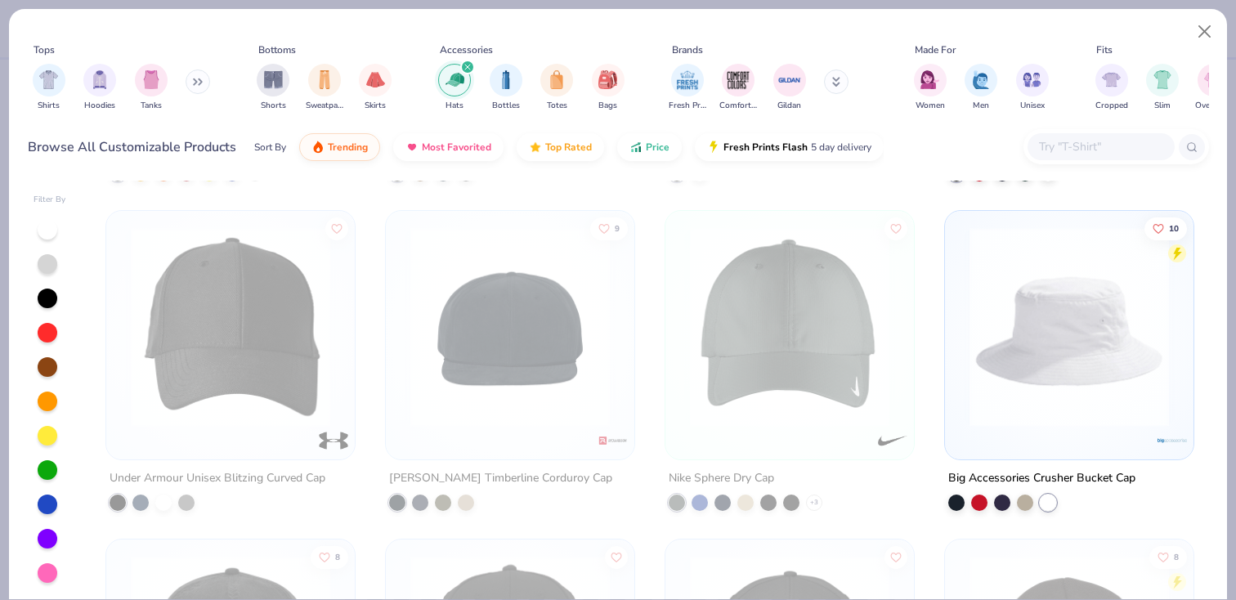
scroll to position [1949, 0]
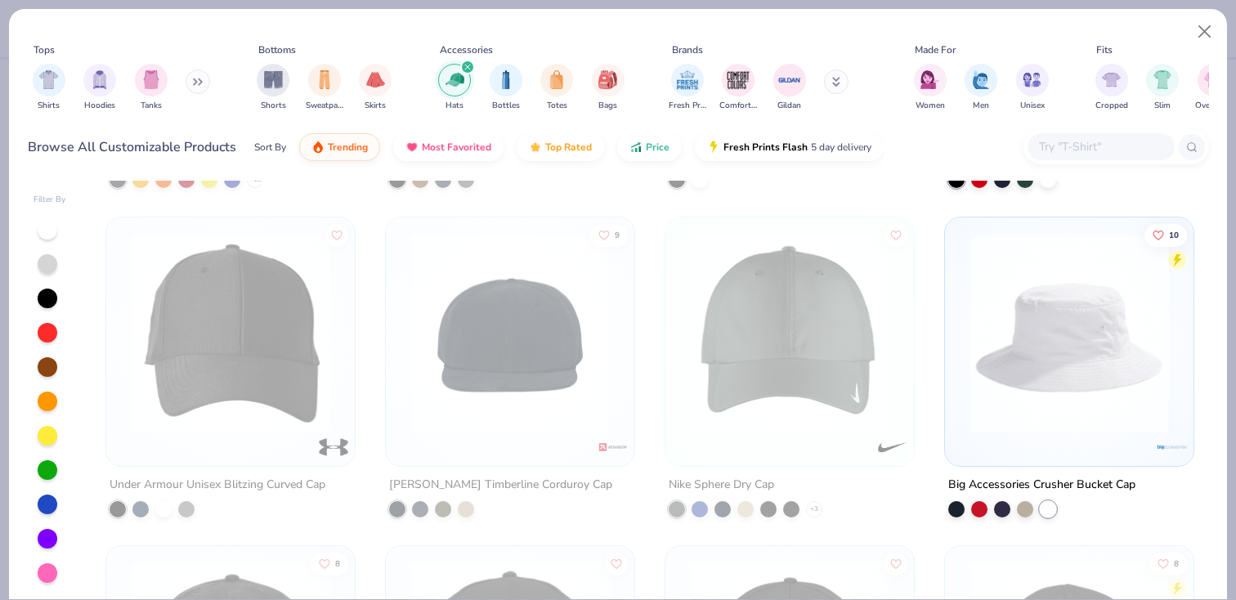
click at [1083, 338] on img at bounding box center [1070, 333] width 216 height 200
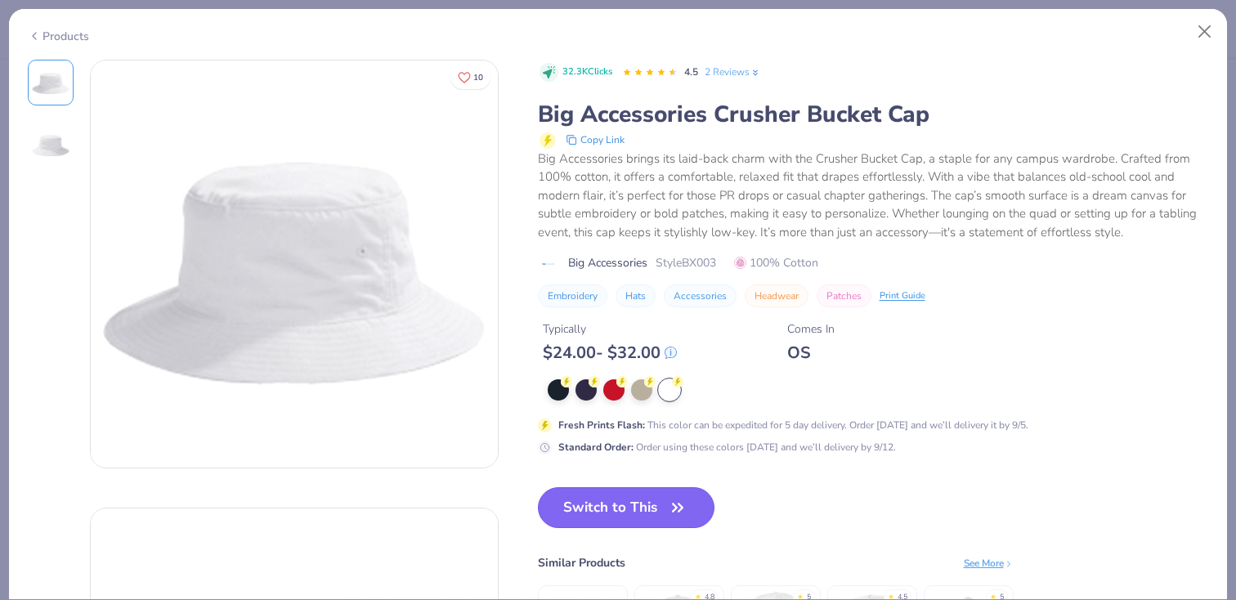
click at [633, 511] on button "Switch to This" at bounding box center [626, 507] width 177 height 41
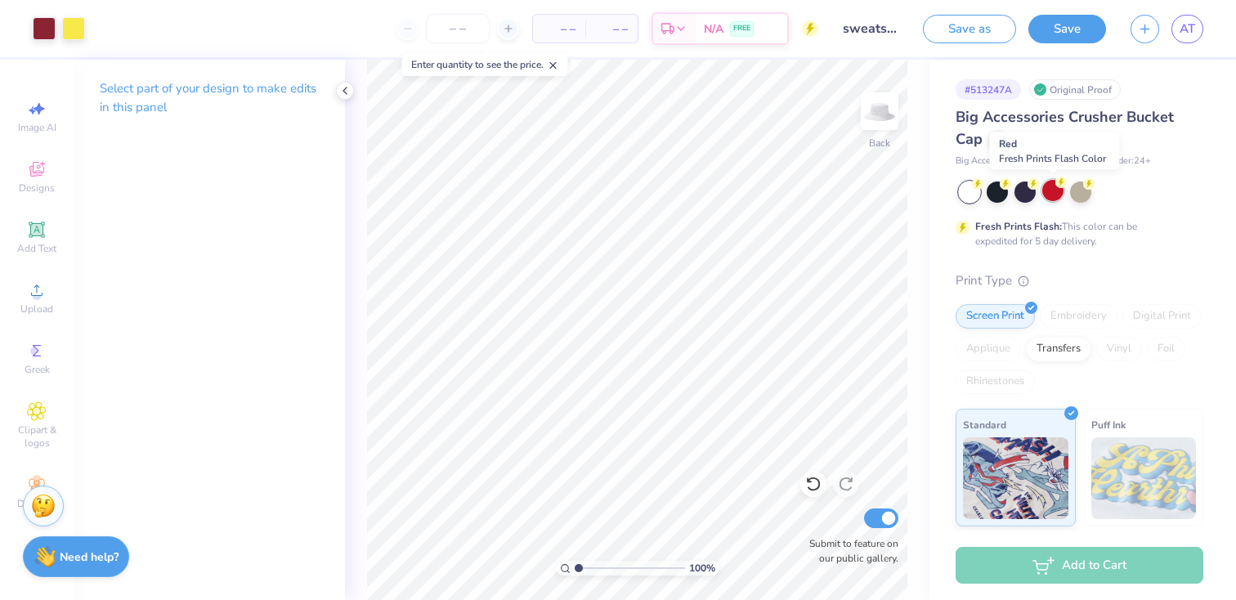
click at [1056, 198] on div at bounding box center [1053, 190] width 21 height 21
click at [1088, 200] on div at bounding box center [1081, 192] width 244 height 21
click at [1084, 199] on div at bounding box center [1080, 190] width 21 height 21
click at [997, 194] on div at bounding box center [997, 190] width 21 height 21
click at [1006, 194] on div at bounding box center [997, 190] width 21 height 21
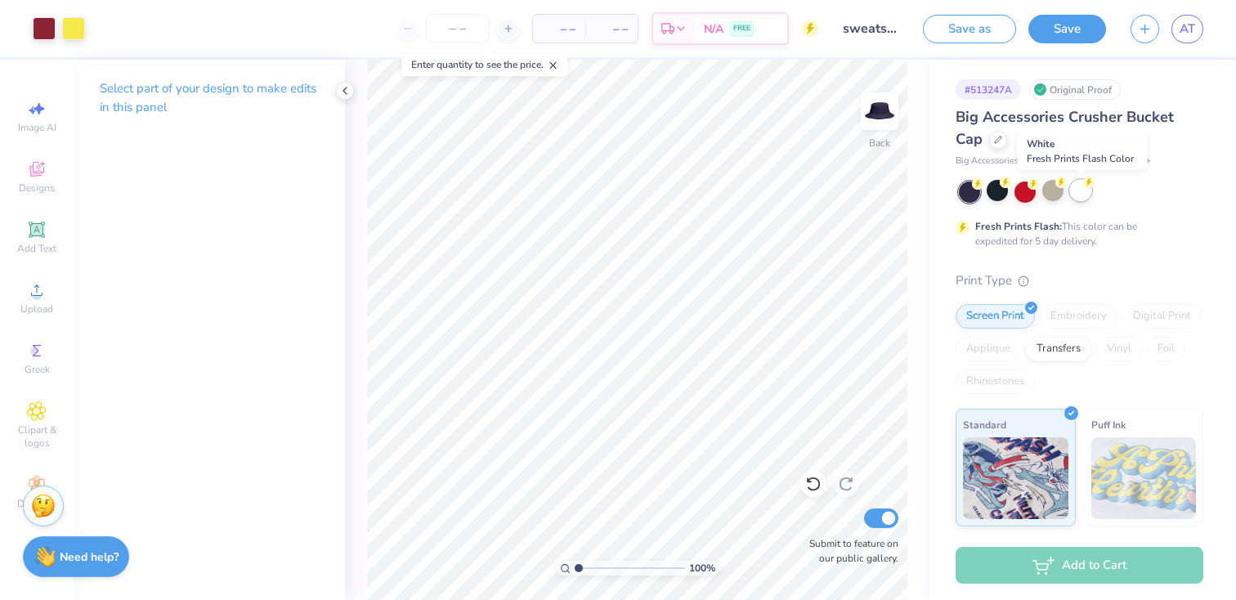
click at [1075, 192] on div at bounding box center [1080, 190] width 21 height 21
click at [1001, 140] on icon at bounding box center [998, 138] width 8 height 8
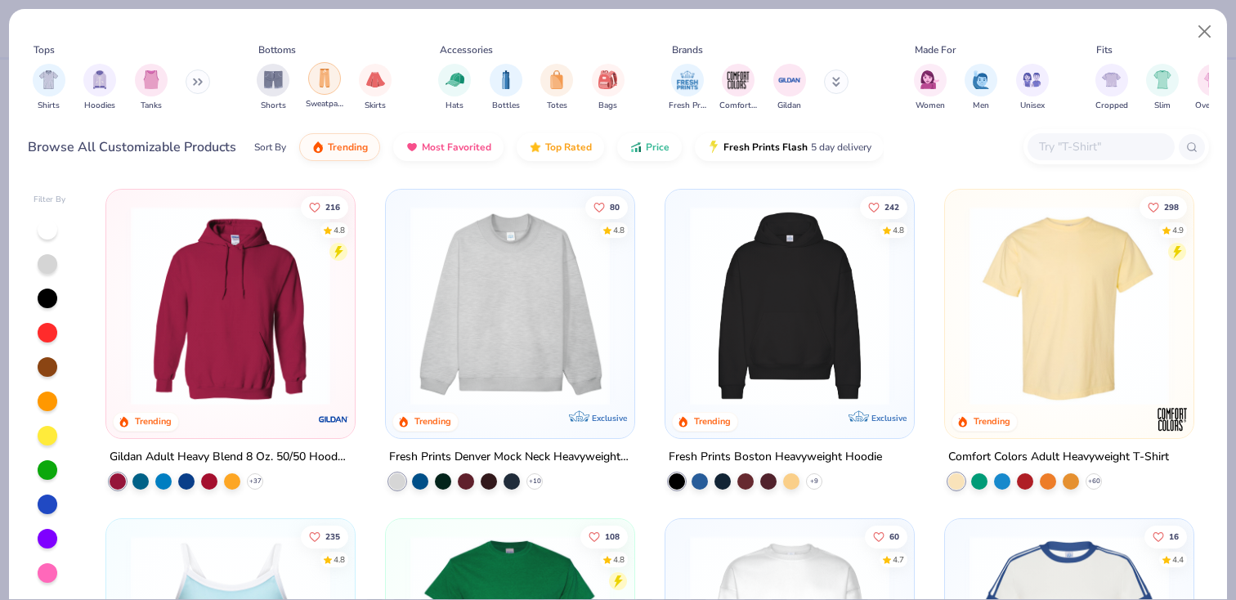
click at [325, 81] on img "filter for Sweatpants" at bounding box center [325, 78] width 18 height 19
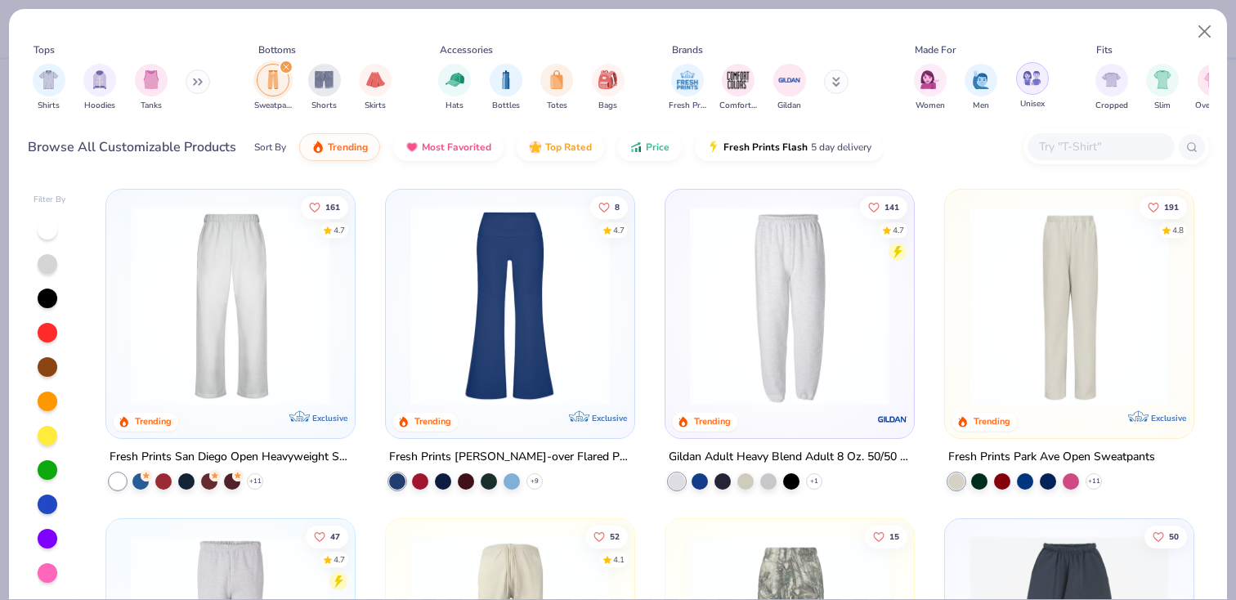
click at [1032, 89] on div "filter for Unisex" at bounding box center [1032, 78] width 33 height 33
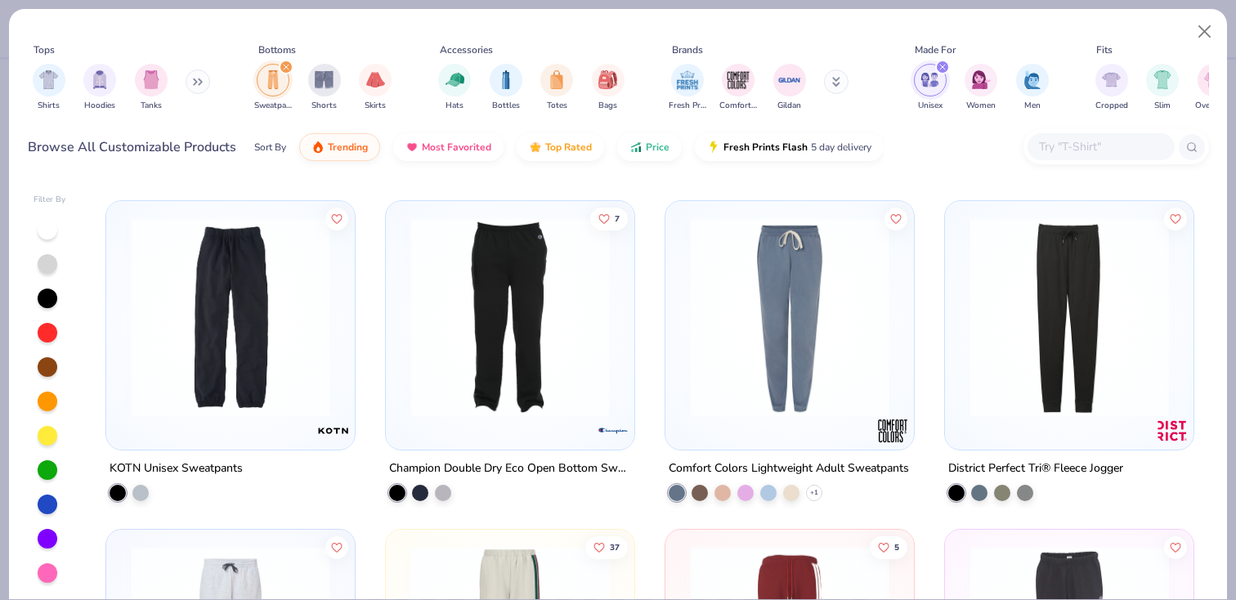
scroll to position [652, 0]
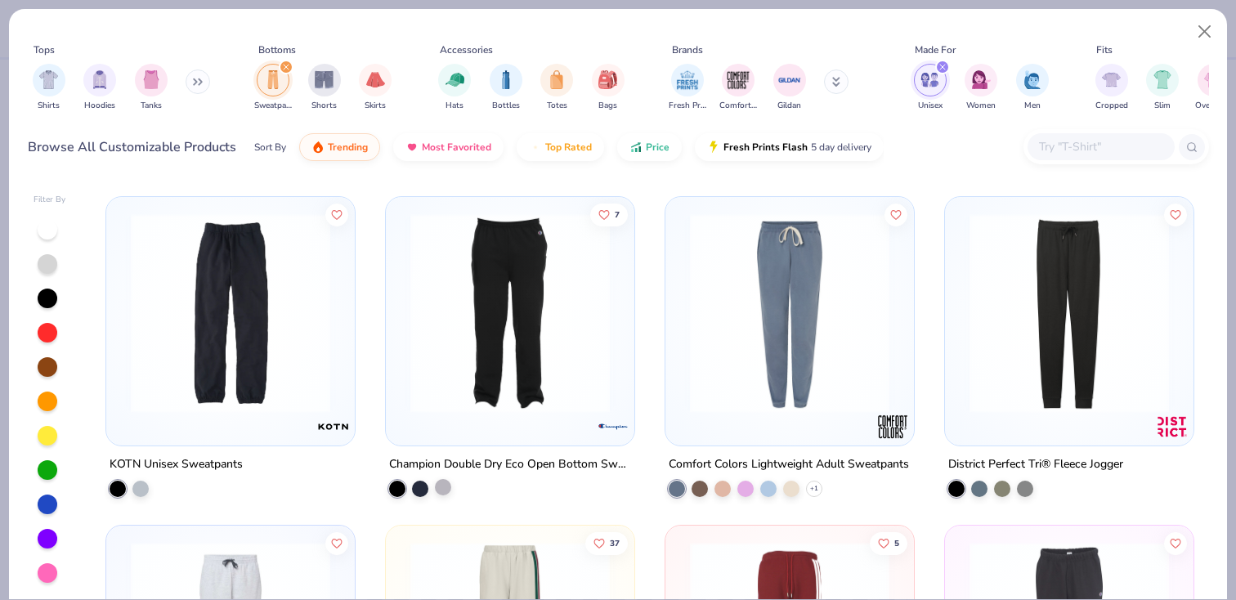
click at [450, 485] on div at bounding box center [443, 486] width 16 height 16
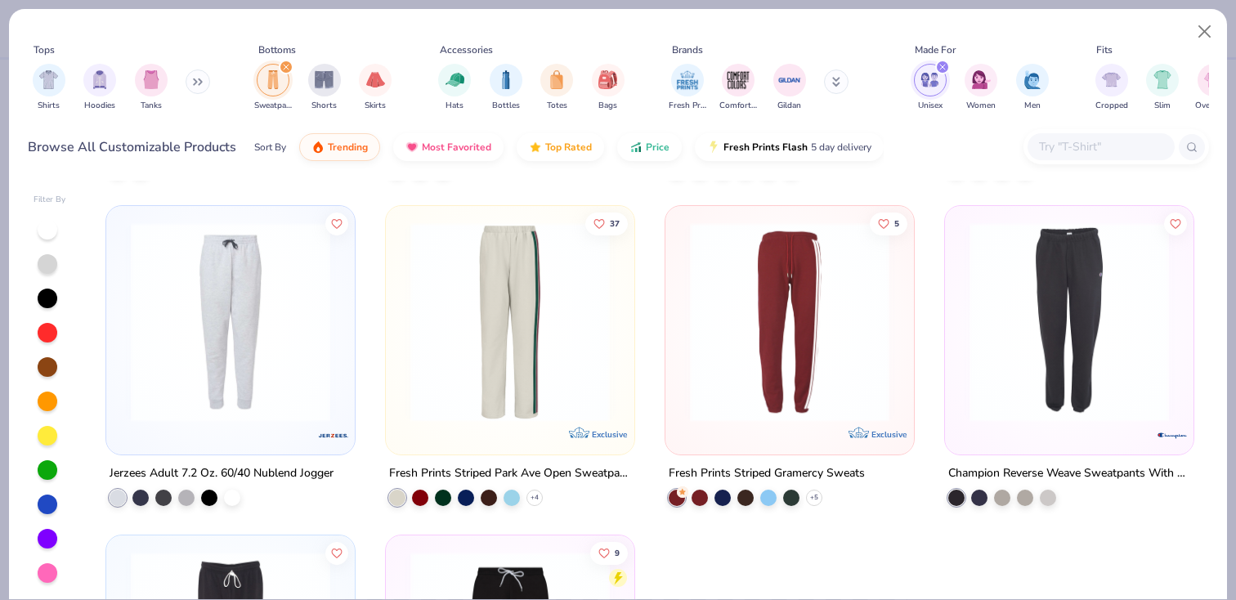
scroll to position [976, 0]
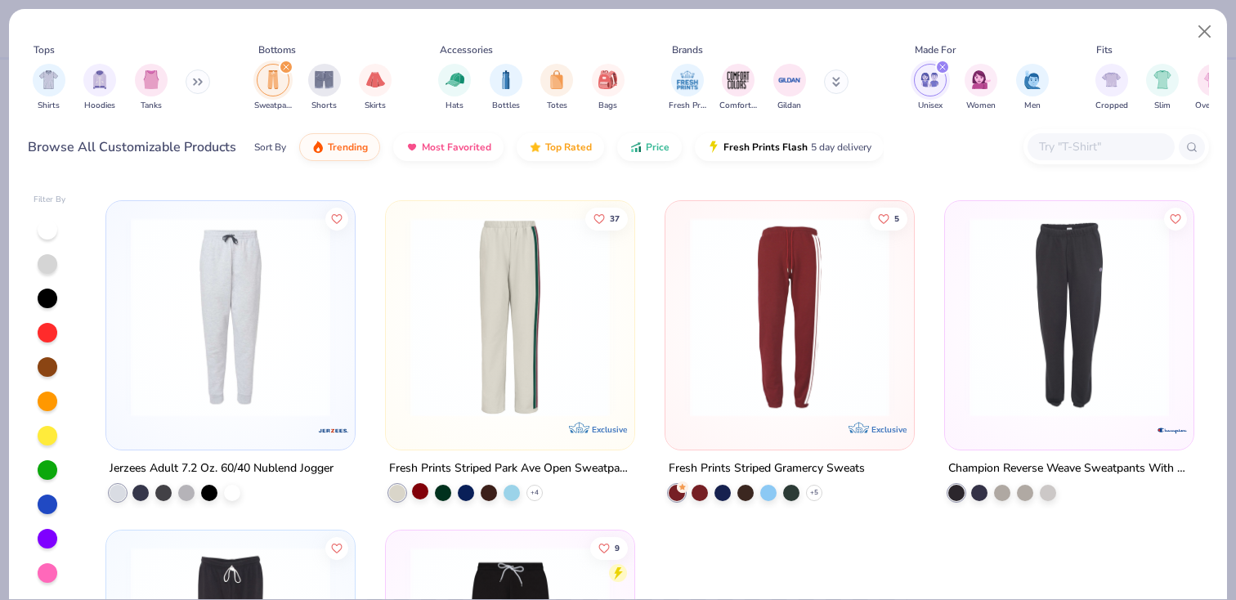
click at [427, 489] on div at bounding box center [420, 491] width 16 height 16
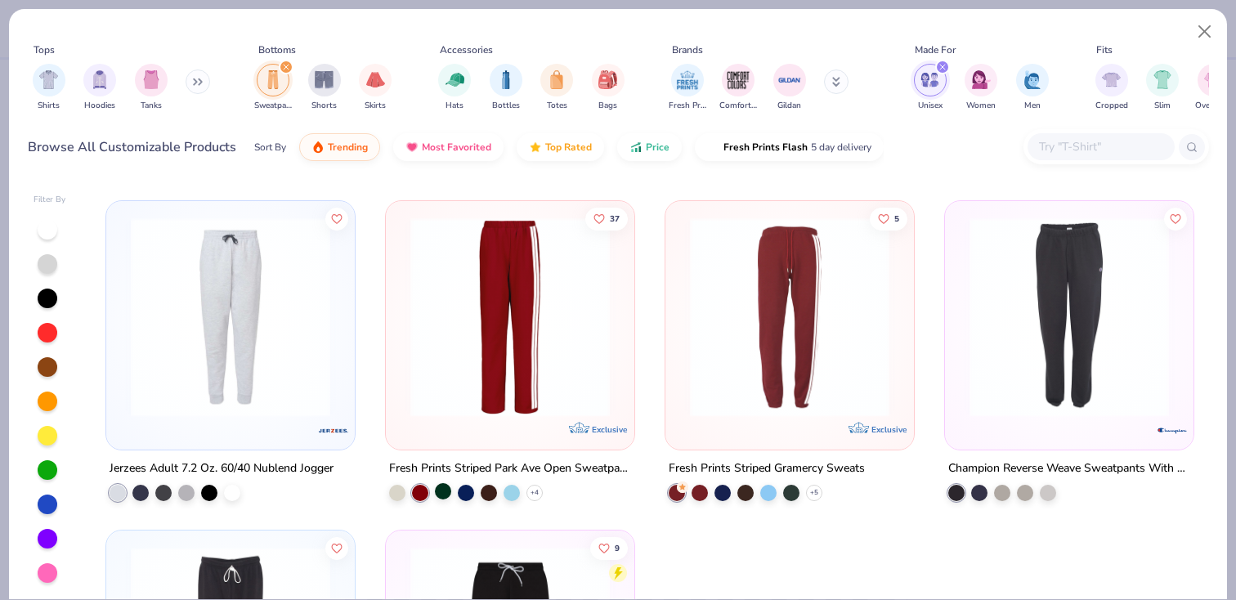
click at [448, 487] on div at bounding box center [443, 491] width 16 height 16
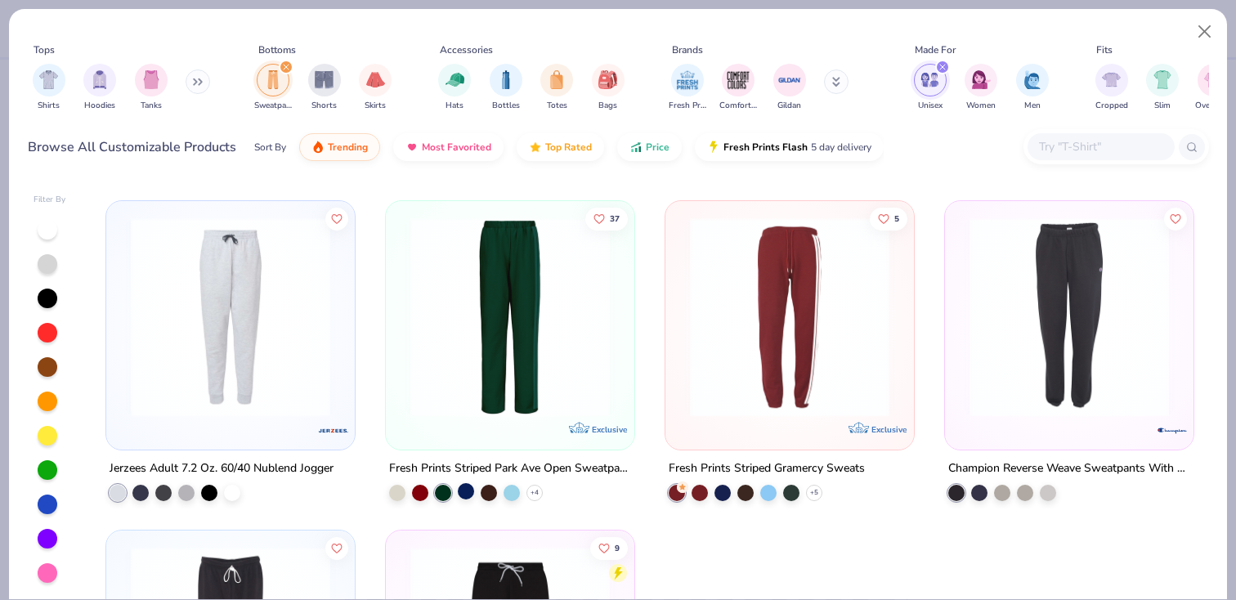
click at [469, 488] on div at bounding box center [466, 491] width 16 height 16
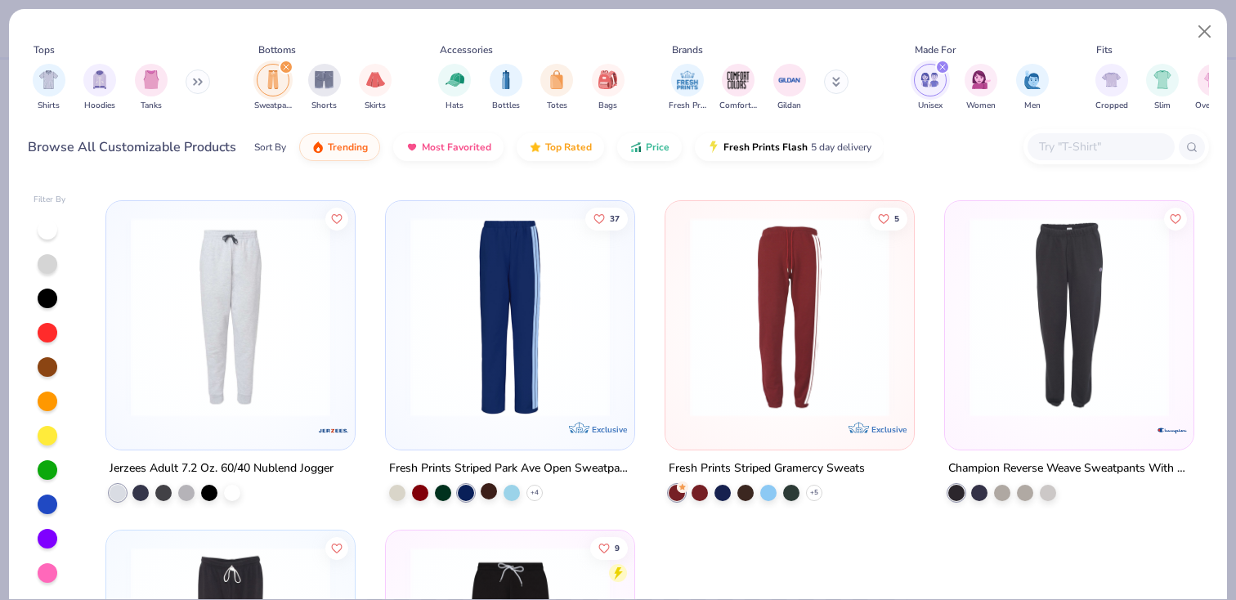
click at [492, 489] on div at bounding box center [489, 491] width 16 height 16
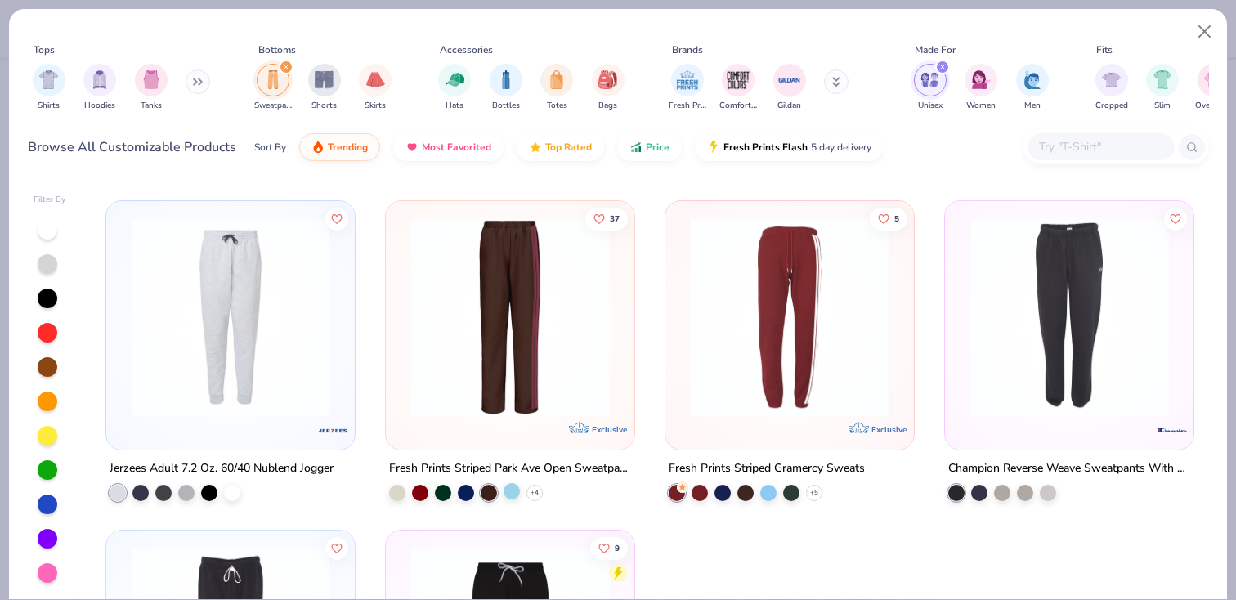
click at [506, 489] on div at bounding box center [512, 491] width 16 height 16
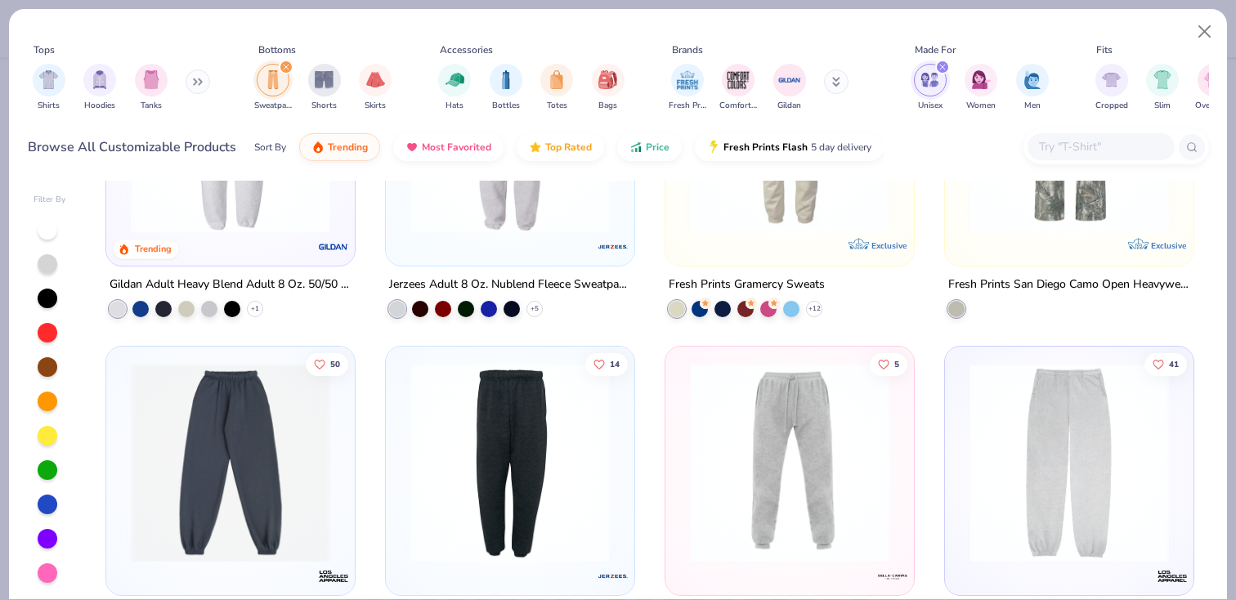
scroll to position [0, 0]
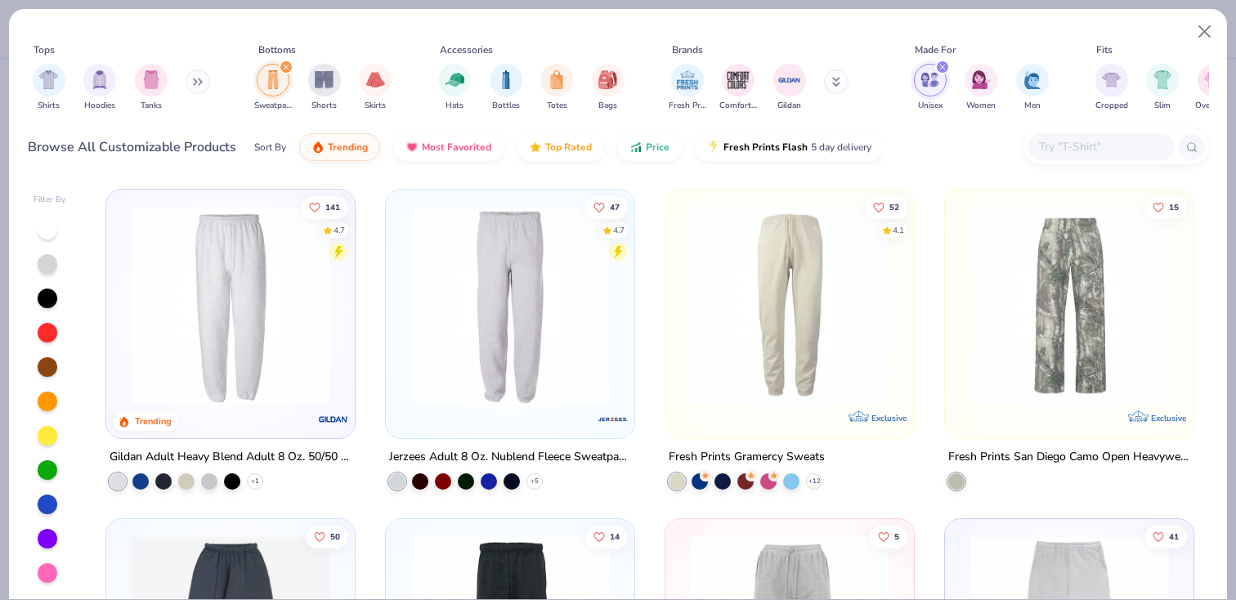
click at [266, 348] on img at bounding box center [231, 306] width 216 height 200
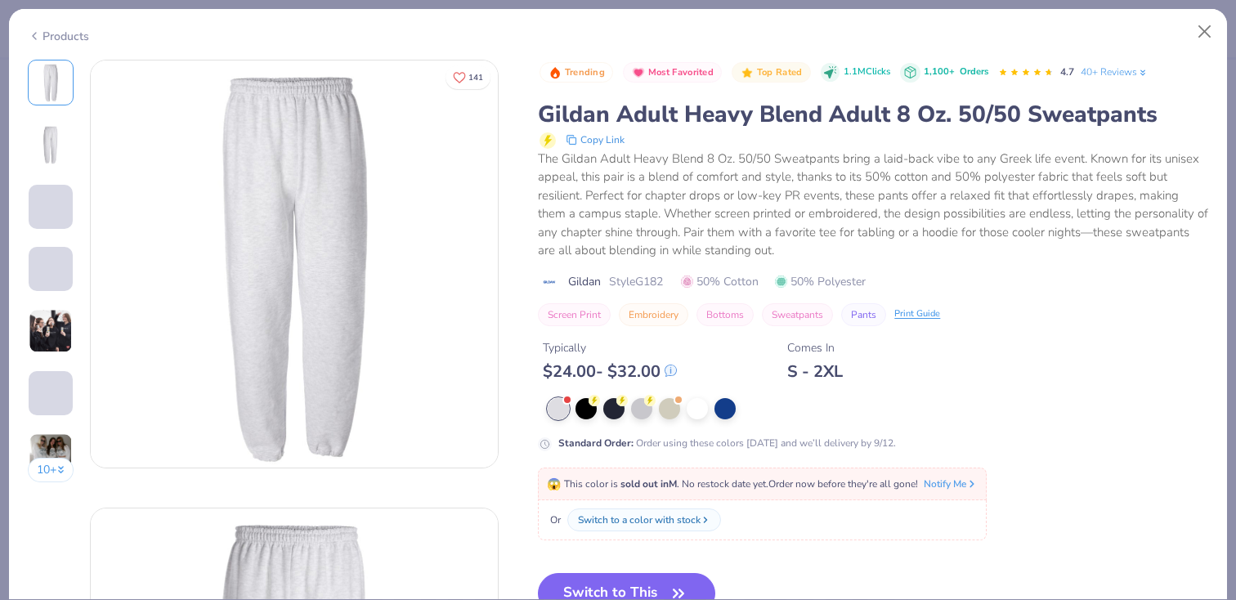
click at [43, 135] on img at bounding box center [50, 144] width 39 height 39
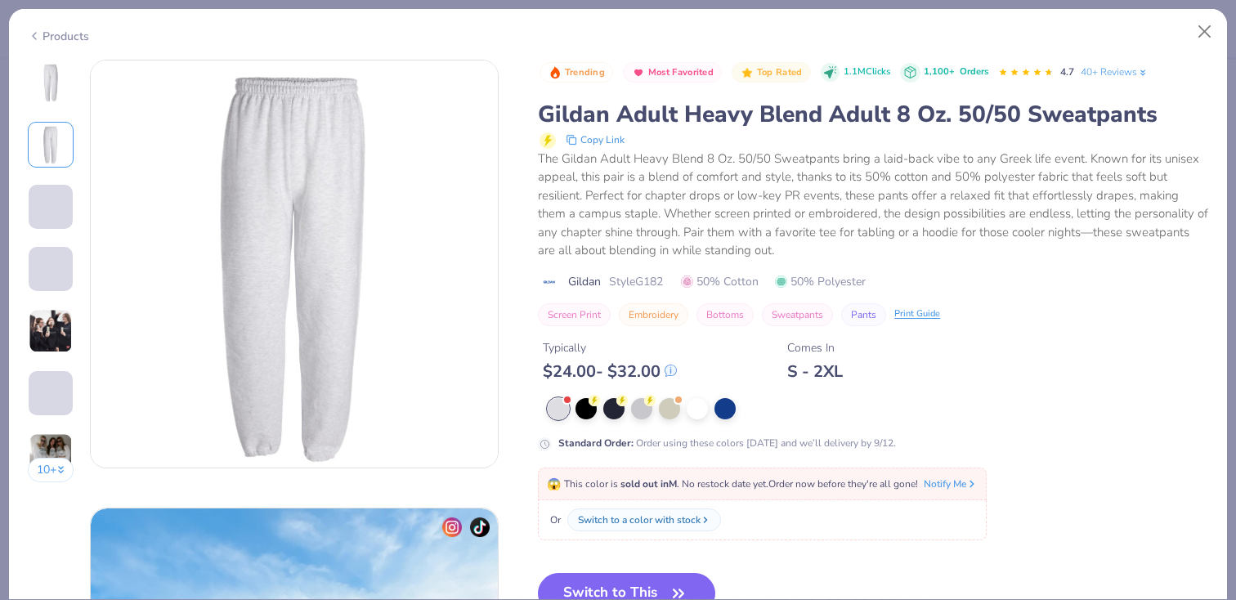
click at [50, 213] on span at bounding box center [51, 207] width 44 height 44
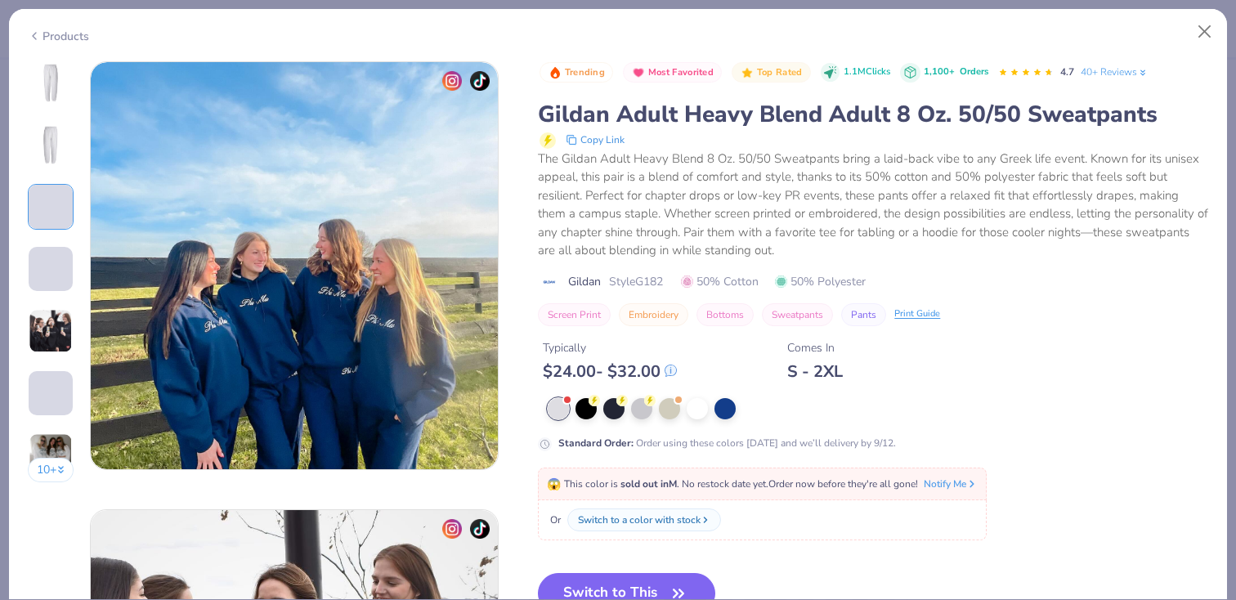
scroll to position [896, 0]
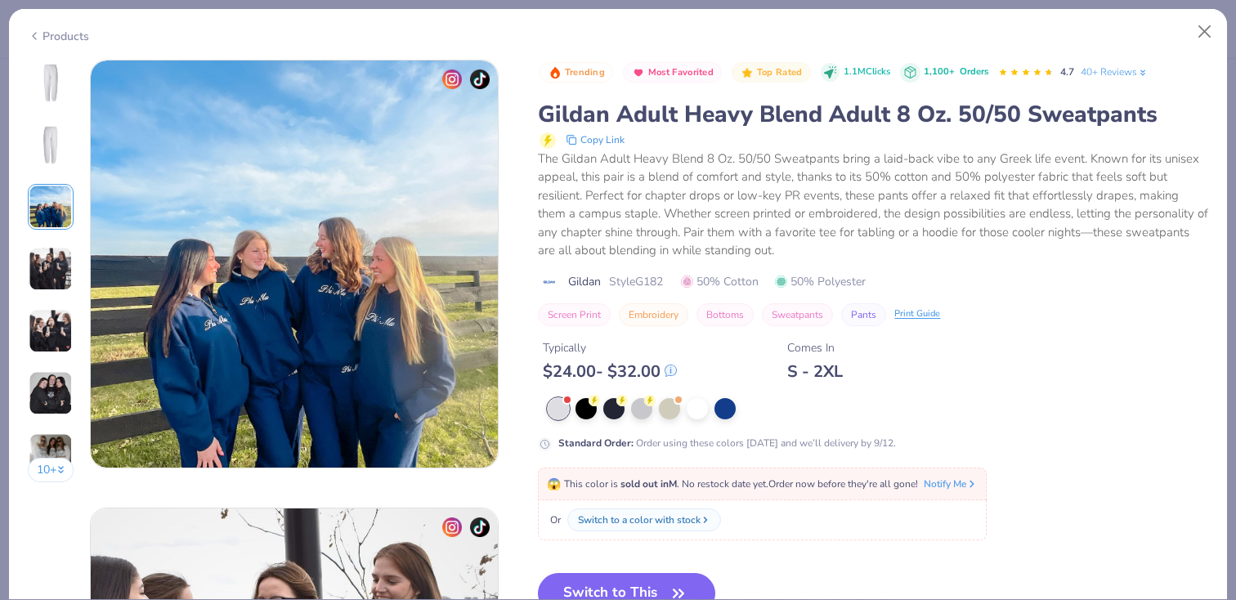
click at [50, 268] on img at bounding box center [51, 269] width 44 height 44
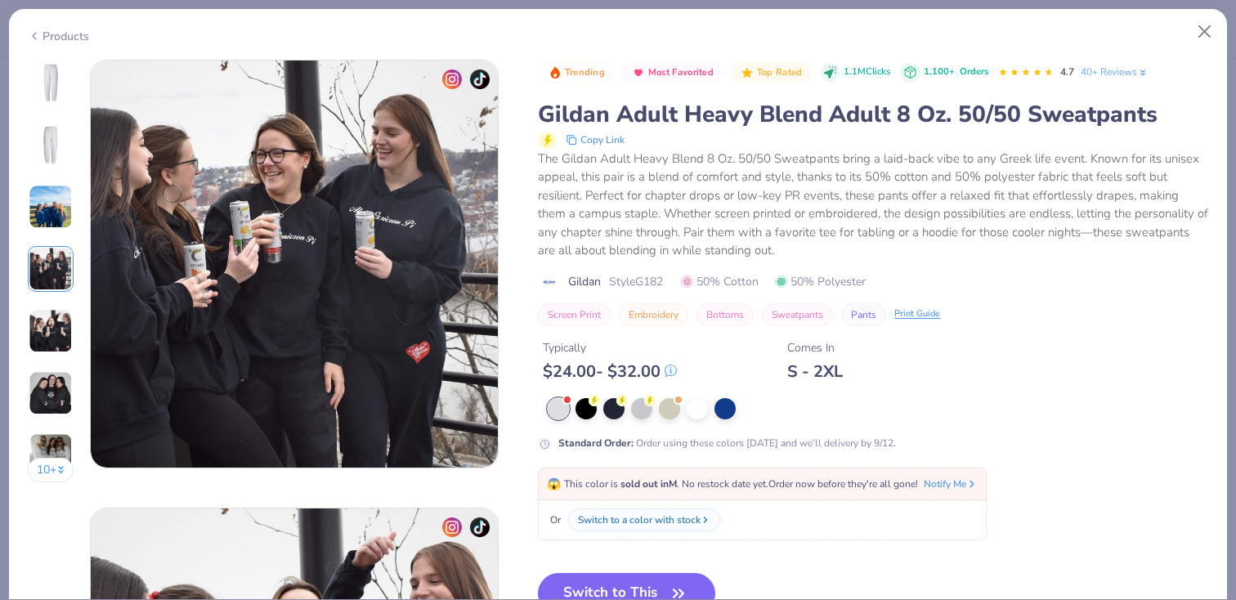
click at [49, 329] on img at bounding box center [51, 331] width 44 height 44
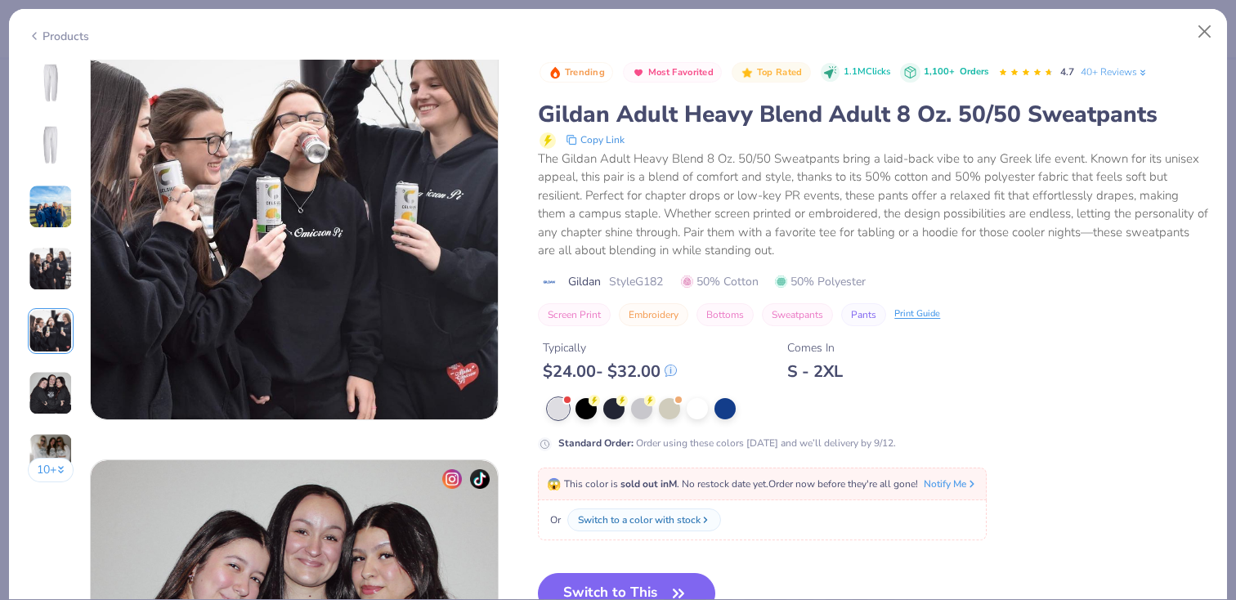
scroll to position [1841, 0]
click at [51, 355] on div "10 +" at bounding box center [51, 277] width 47 height 435
click at [51, 388] on img at bounding box center [51, 393] width 44 height 44
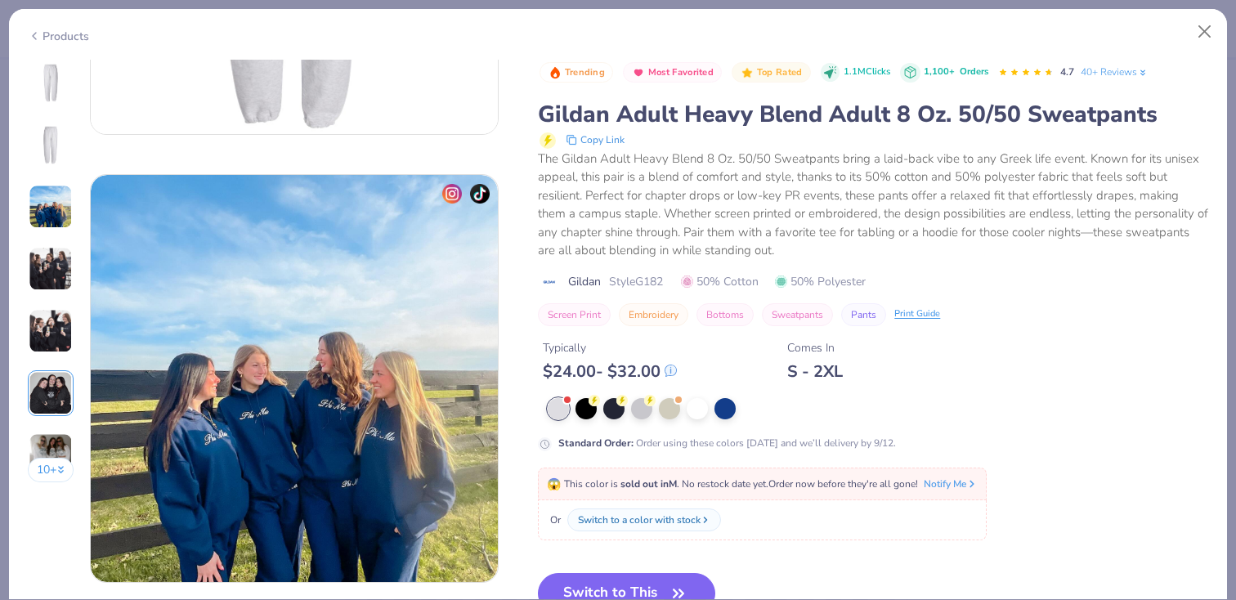
scroll to position [0, 0]
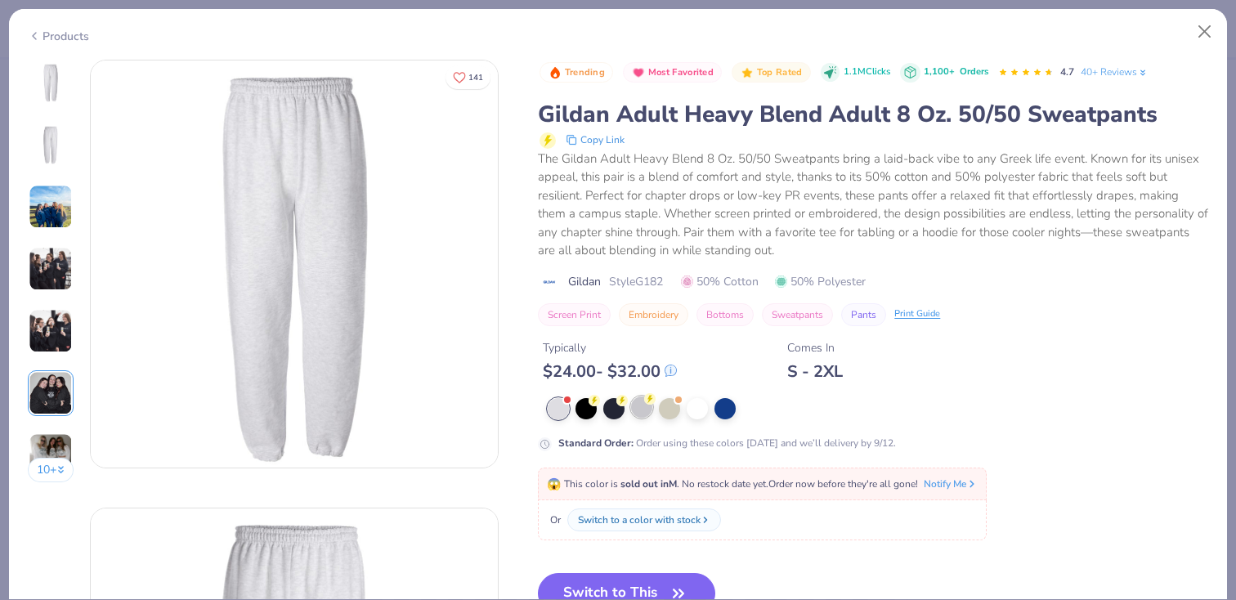
click at [641, 410] on div at bounding box center [641, 407] width 21 height 21
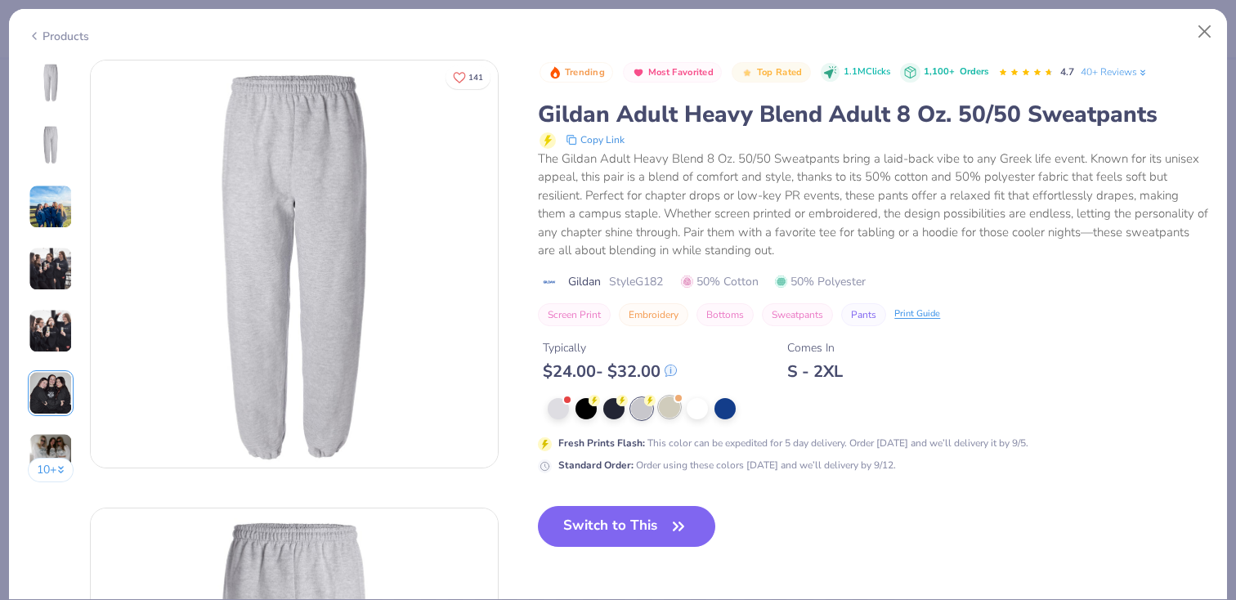
click at [662, 413] on div at bounding box center [669, 407] width 21 height 21
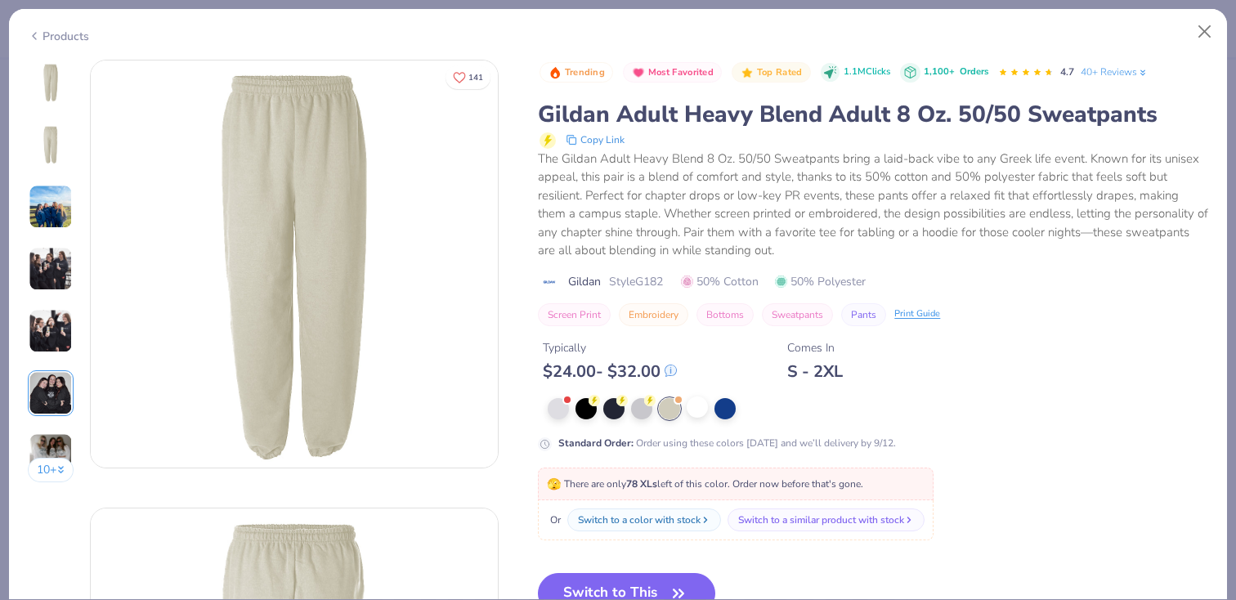
click at [708, 413] on div at bounding box center [697, 407] width 21 height 21
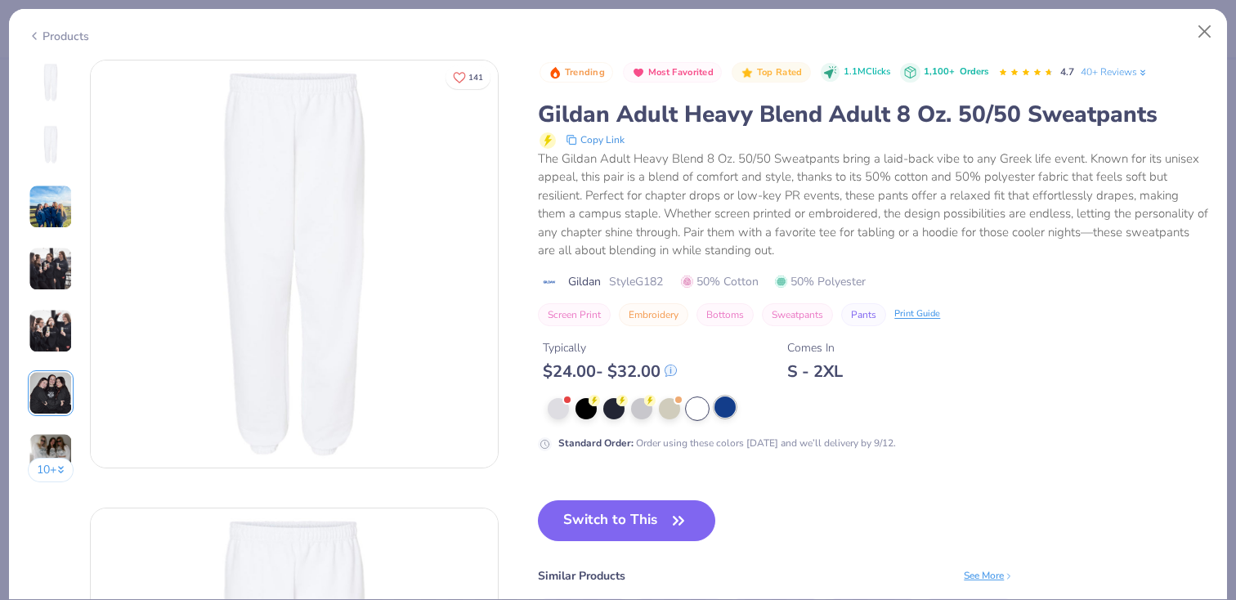
click at [725, 410] on div at bounding box center [725, 407] width 21 height 21
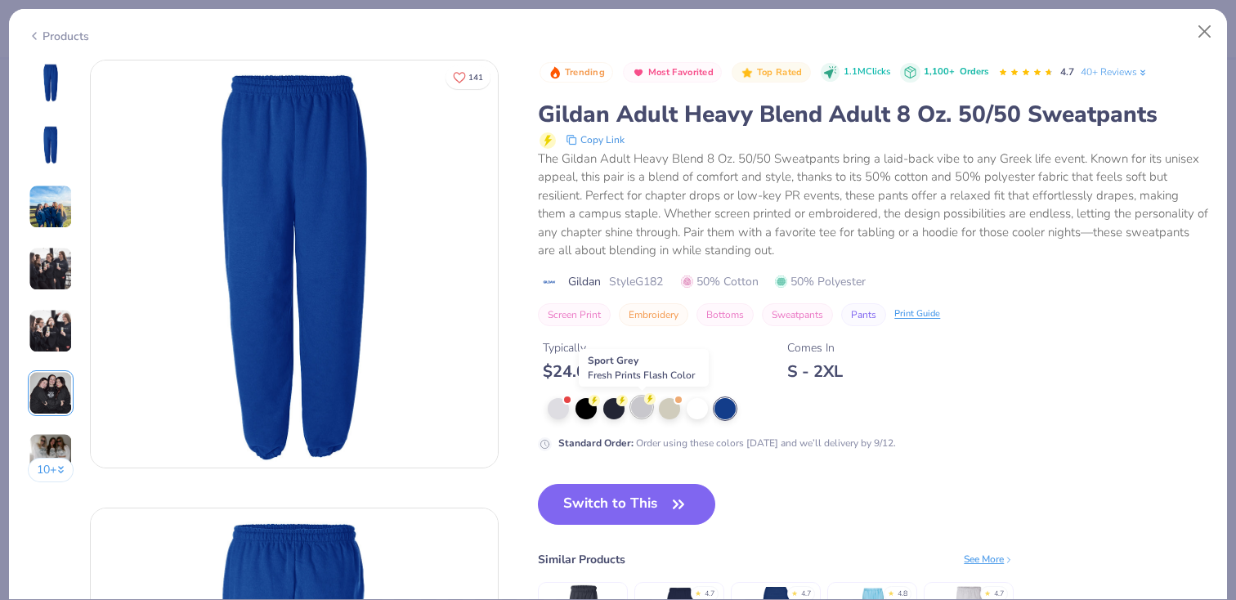
click at [644, 410] on div at bounding box center [641, 407] width 21 height 21
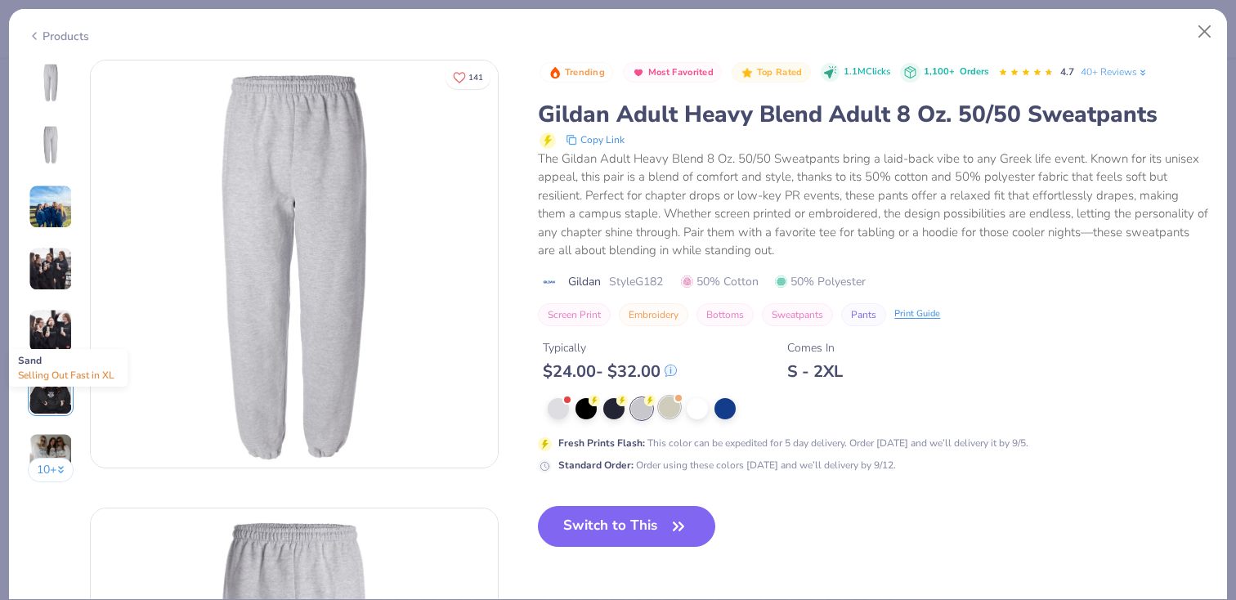
click at [670, 410] on div at bounding box center [669, 407] width 21 height 21
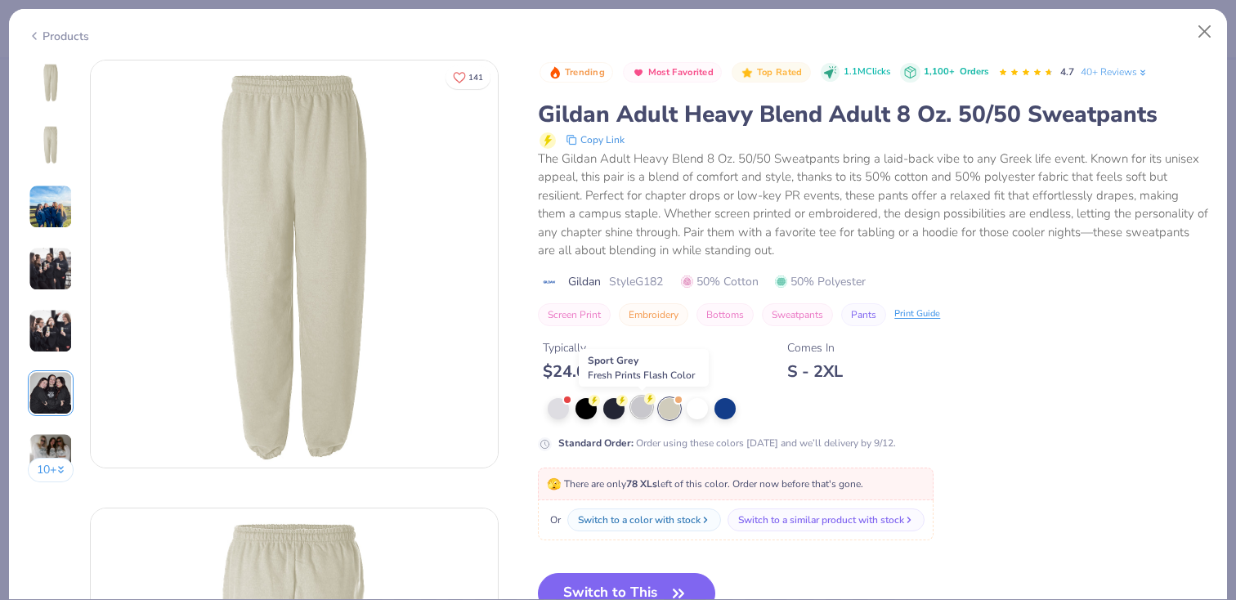
click at [640, 415] on div at bounding box center [641, 407] width 21 height 21
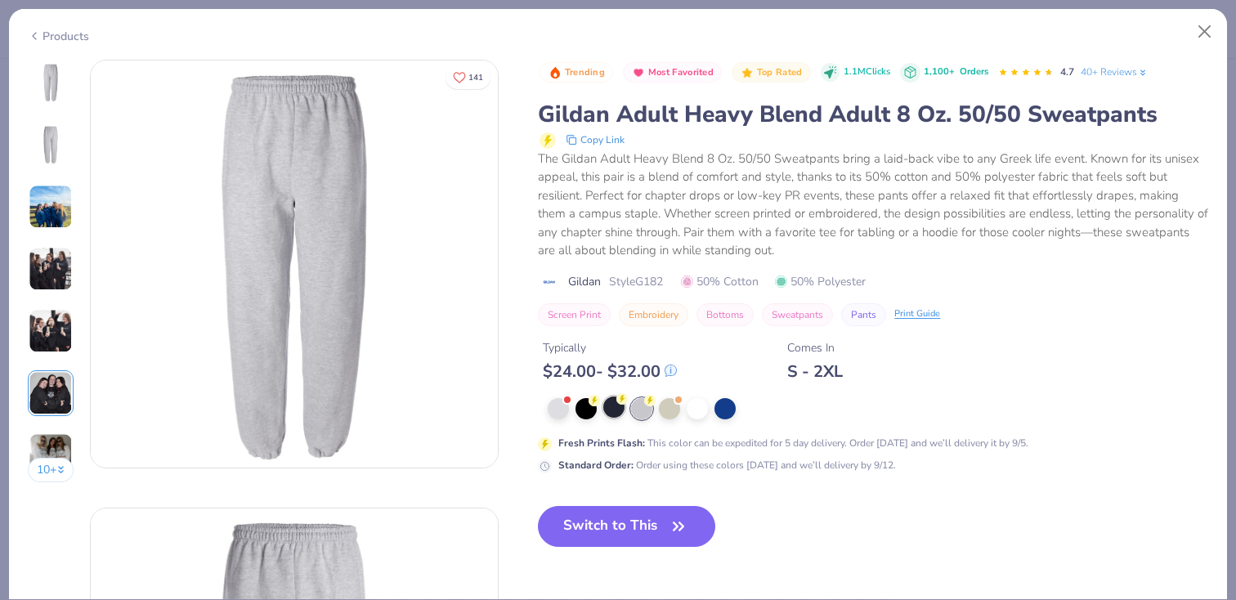
click at [609, 414] on div at bounding box center [613, 407] width 21 height 21
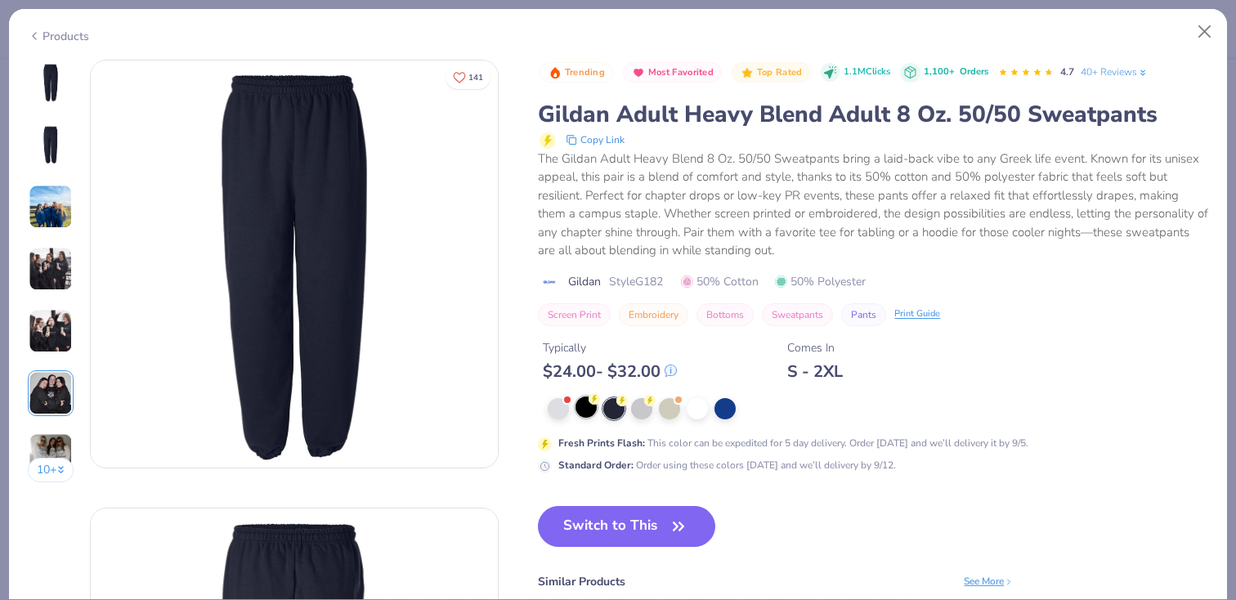
click at [578, 411] on div at bounding box center [586, 407] width 21 height 21
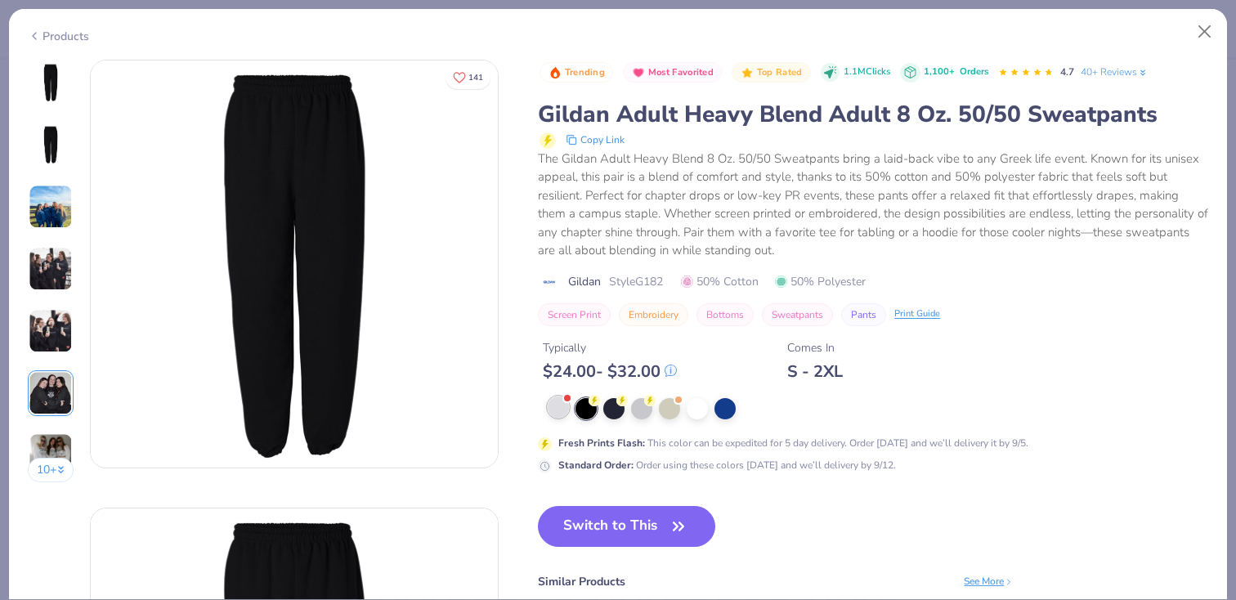
click at [552, 411] on div at bounding box center [558, 407] width 21 height 21
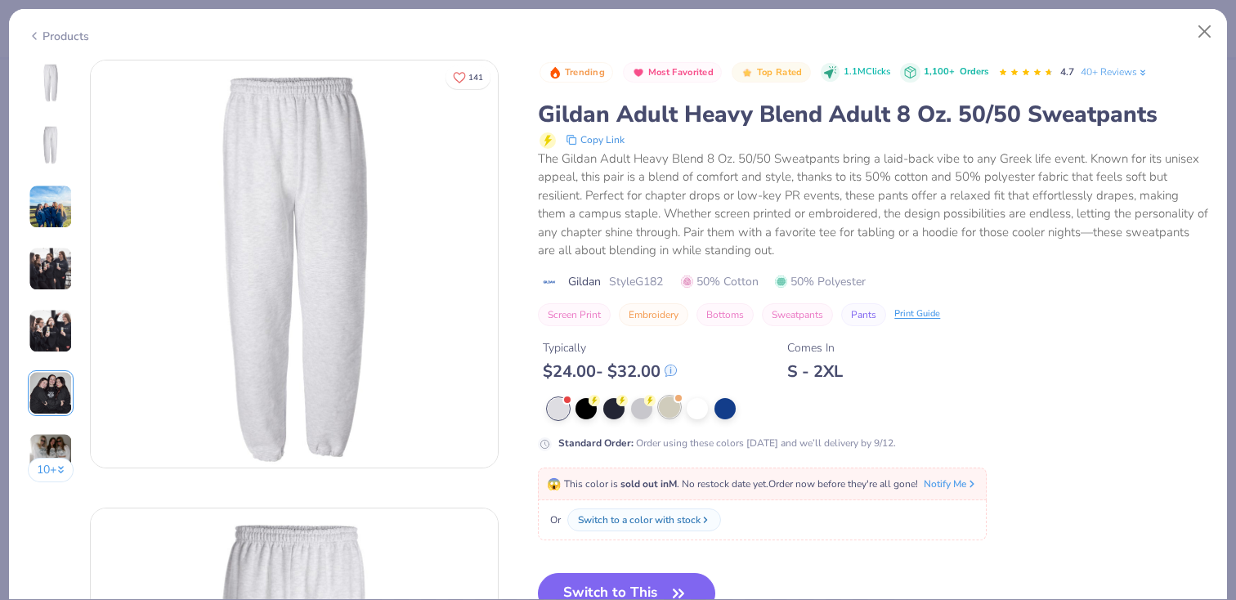
click at [666, 410] on div at bounding box center [669, 407] width 21 height 21
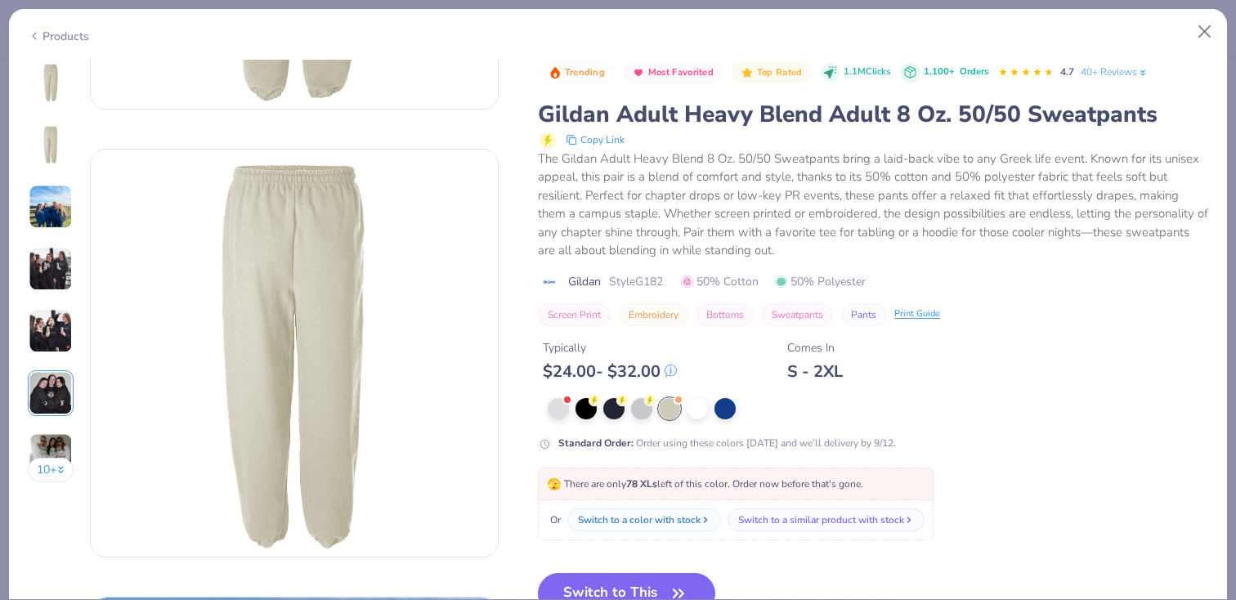
scroll to position [362, 0]
click at [652, 583] on button "Switch to This" at bounding box center [626, 593] width 177 height 41
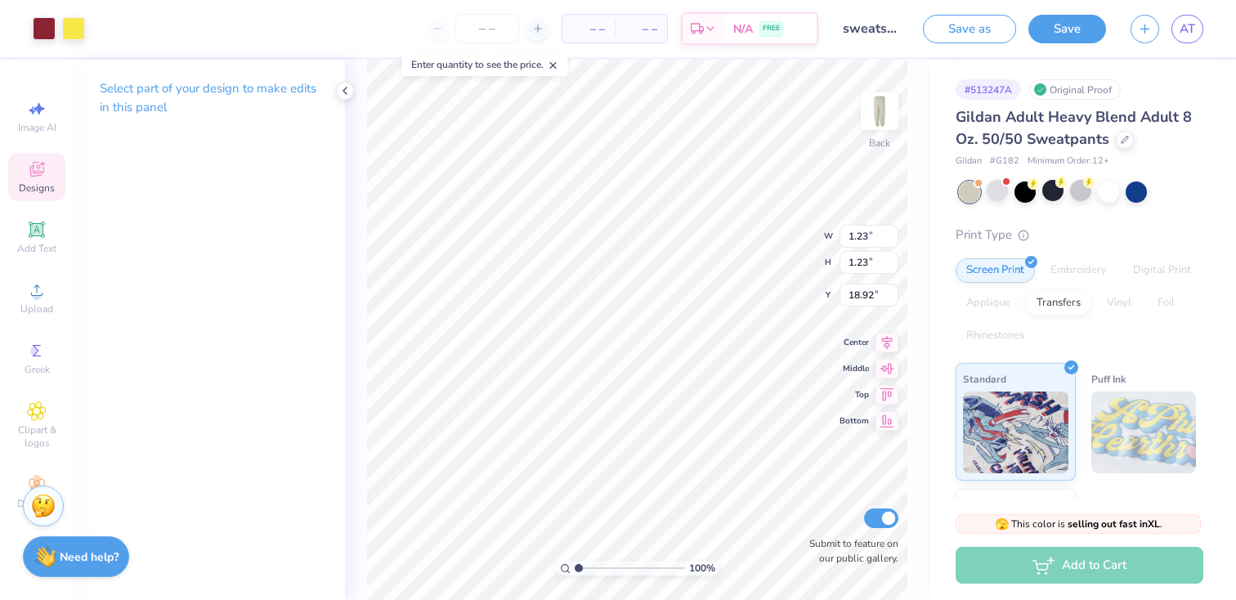
type input "17.69"
click at [814, 482] on icon at bounding box center [813, 484] width 16 height 16
type input "14.95"
click at [1121, 141] on icon at bounding box center [1125, 138] width 8 height 8
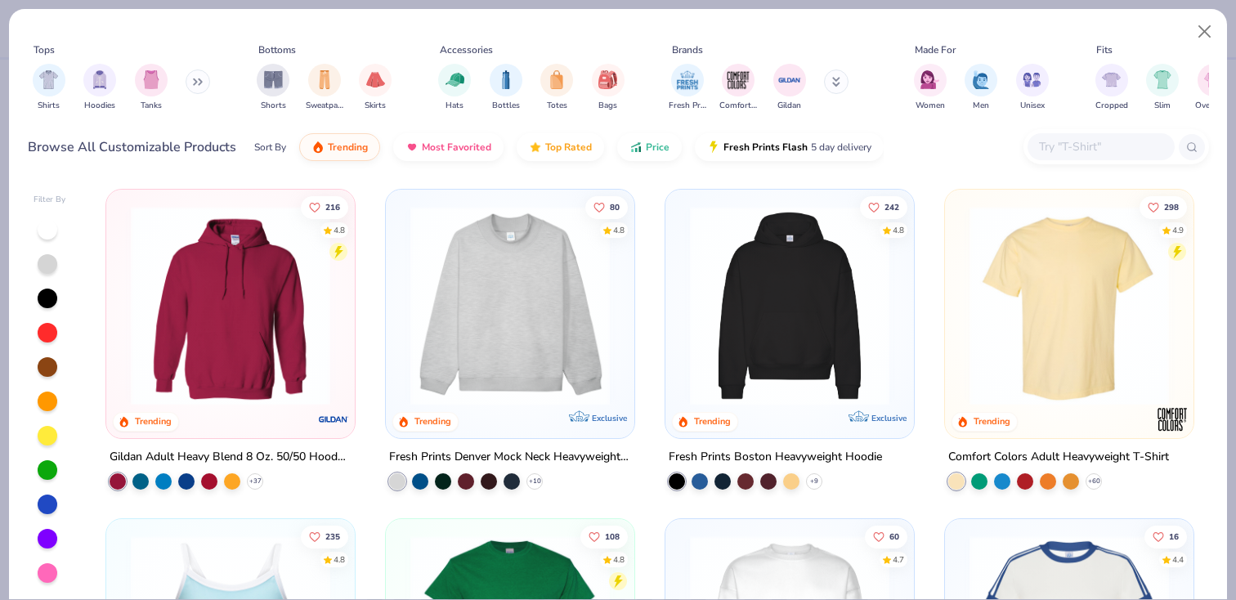
click at [792, 332] on img at bounding box center [790, 306] width 216 height 200
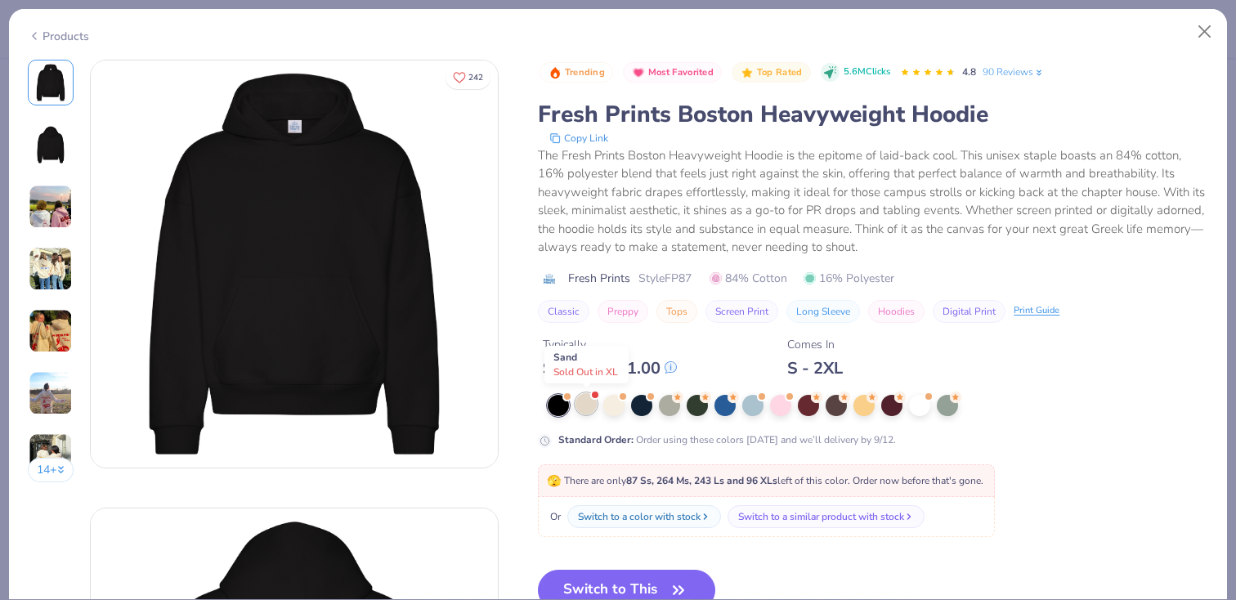
click at [589, 406] on div at bounding box center [586, 403] width 21 height 21
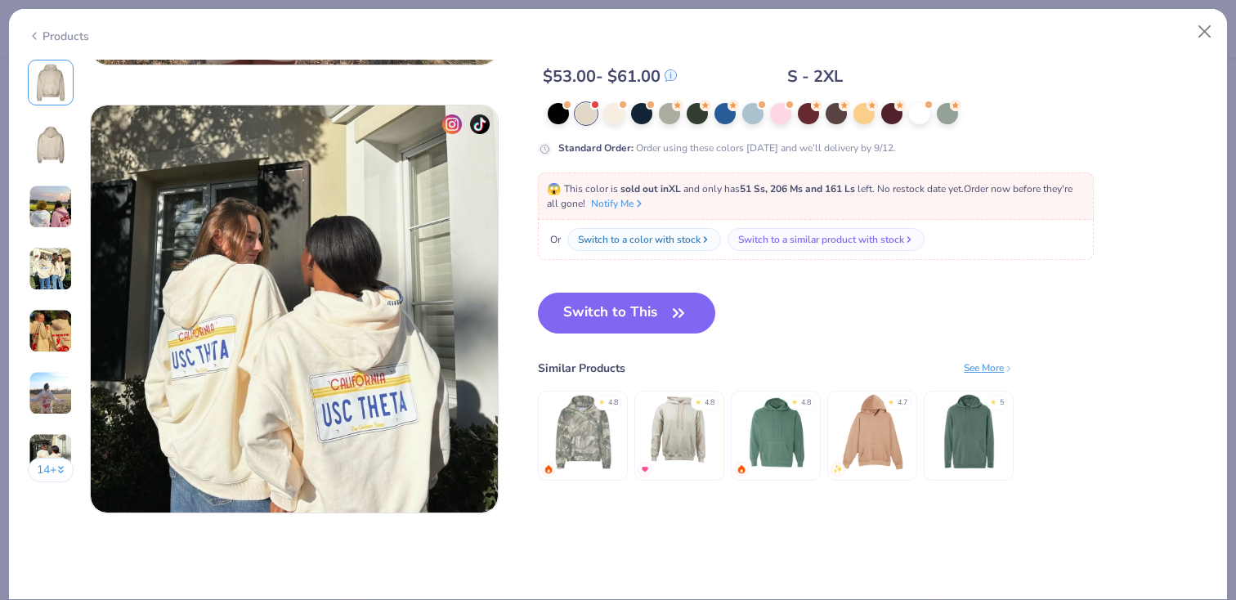
scroll to position [2716, 0]
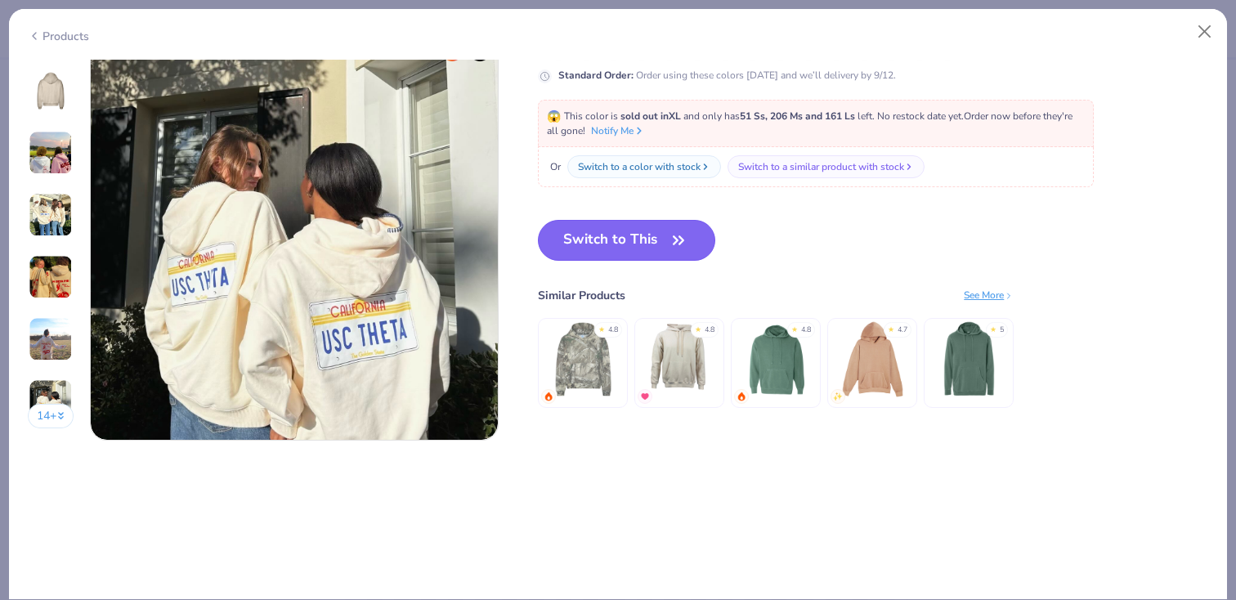
click at [666, 231] on button "Switch to This" at bounding box center [626, 240] width 177 height 41
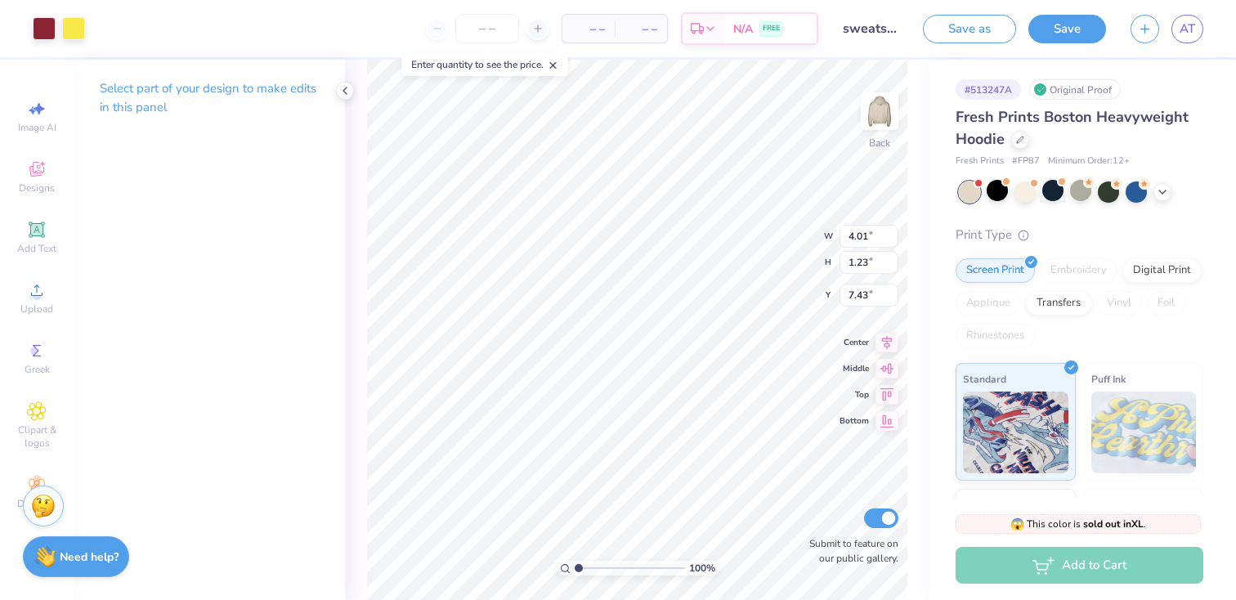
type input "7.99"
type input "2.45"
type input "3.54"
click at [1079, 191] on div at bounding box center [1080, 190] width 21 height 21
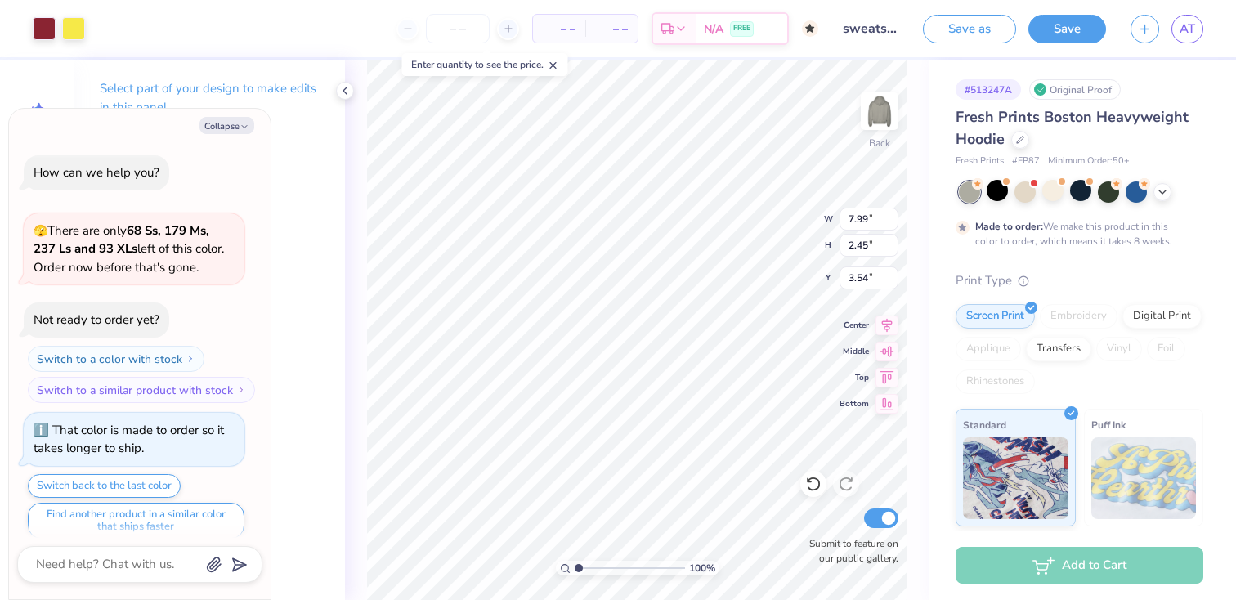
scroll to position [13, 0]
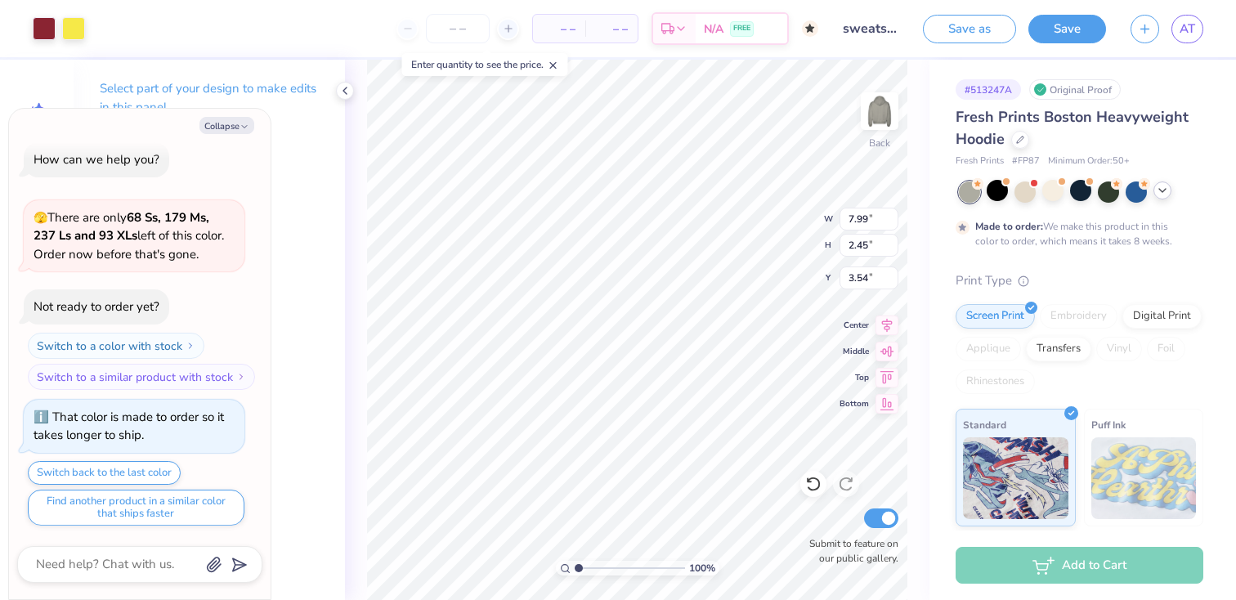
click at [1165, 191] on icon at bounding box center [1162, 190] width 13 height 13
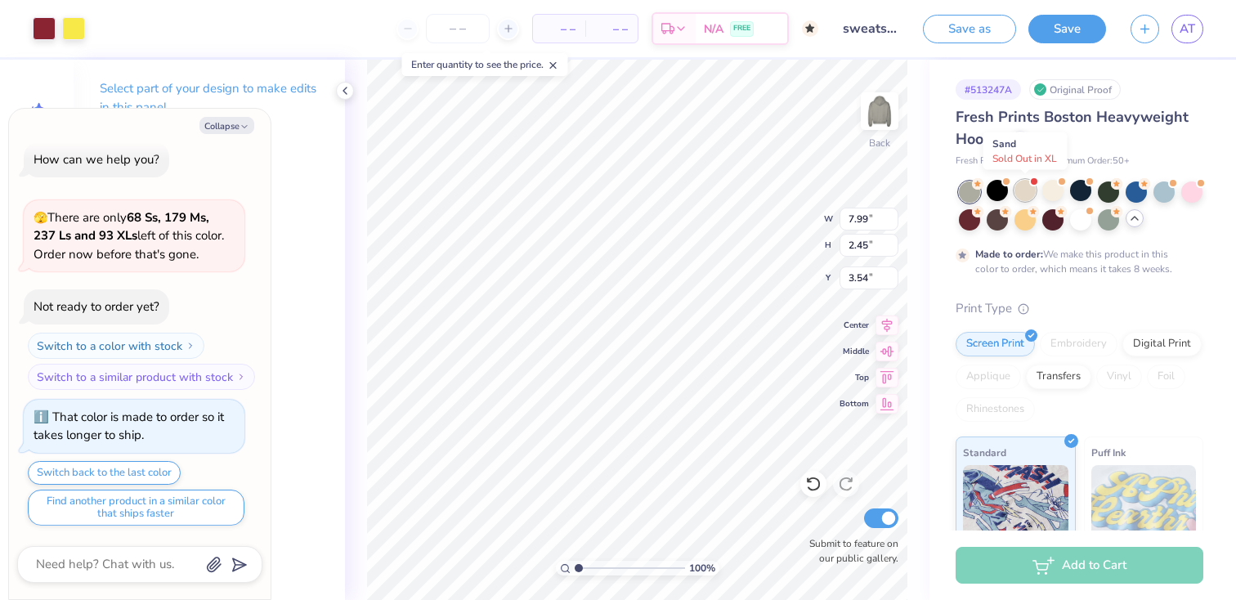
click at [1022, 191] on div at bounding box center [1025, 190] width 21 height 21
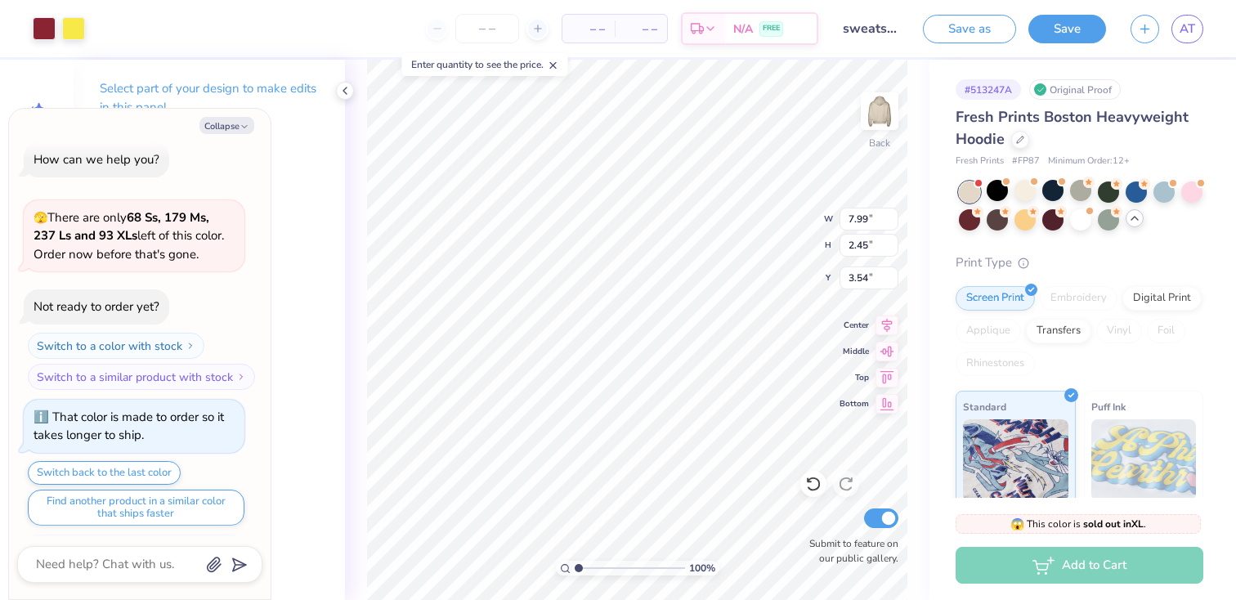
scroll to position [325, 0]
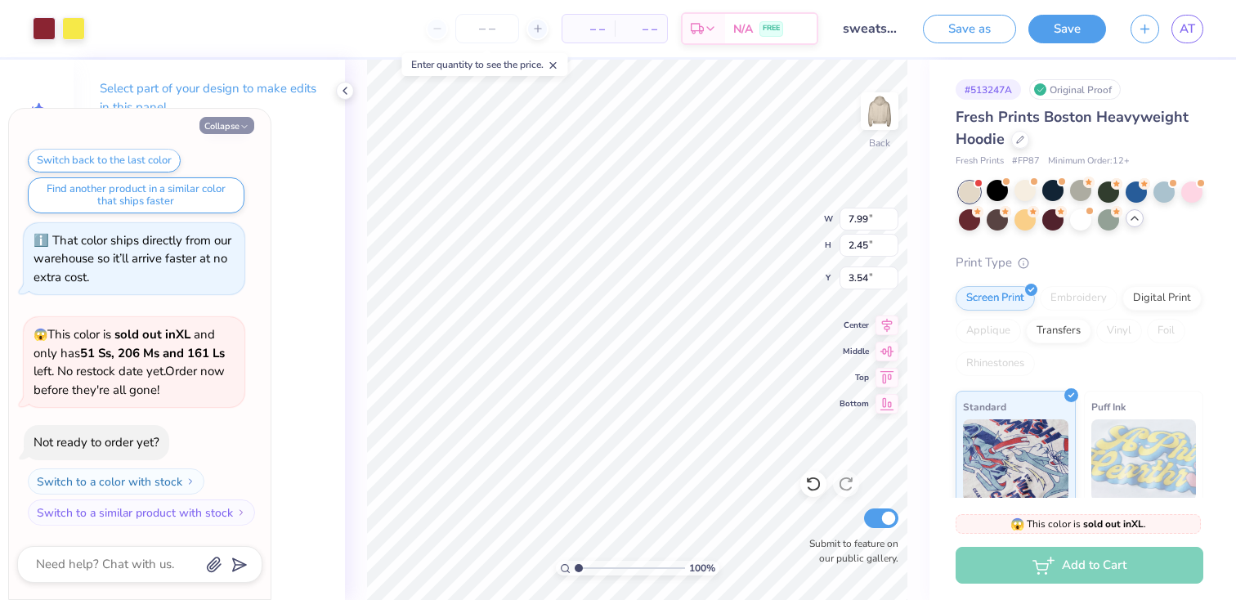
click at [231, 128] on button "Collapse" at bounding box center [227, 125] width 55 height 17
type textarea "x"
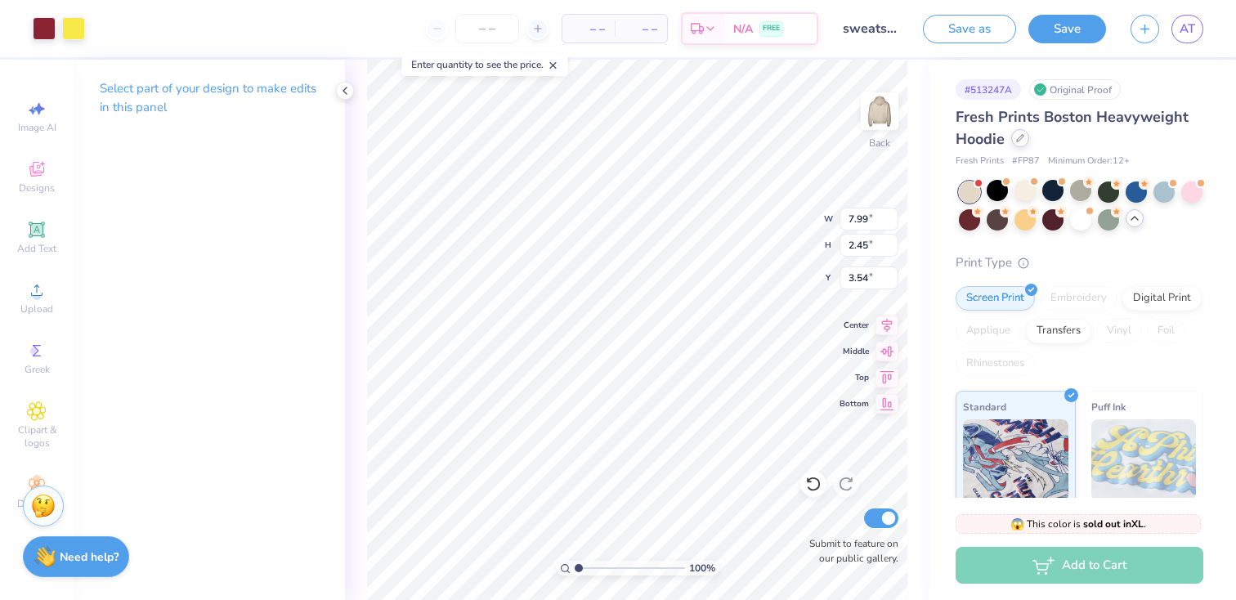
click at [1023, 143] on div at bounding box center [1021, 138] width 18 height 18
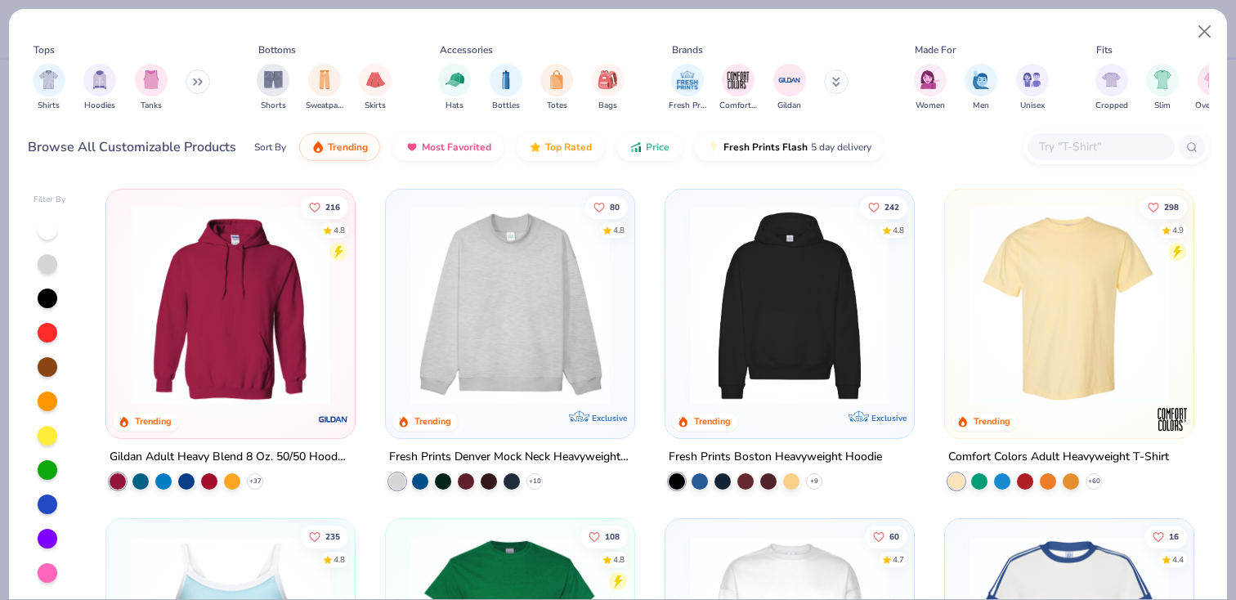
click at [761, 281] on img at bounding box center [790, 306] width 216 height 200
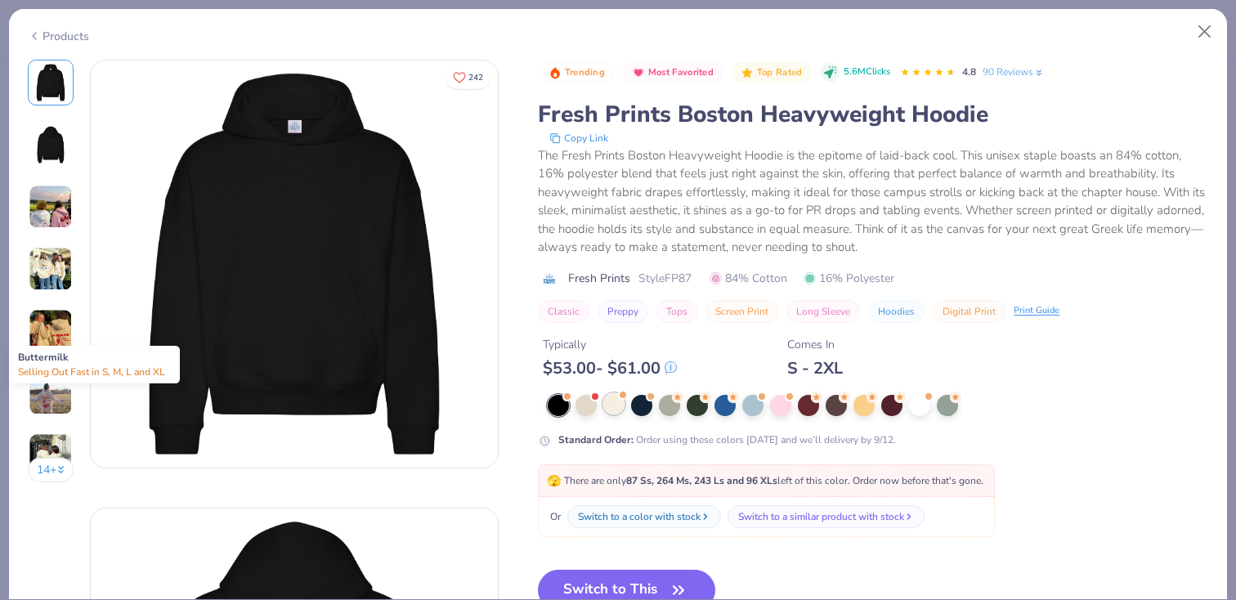
click at [621, 410] on div at bounding box center [613, 403] width 21 height 21
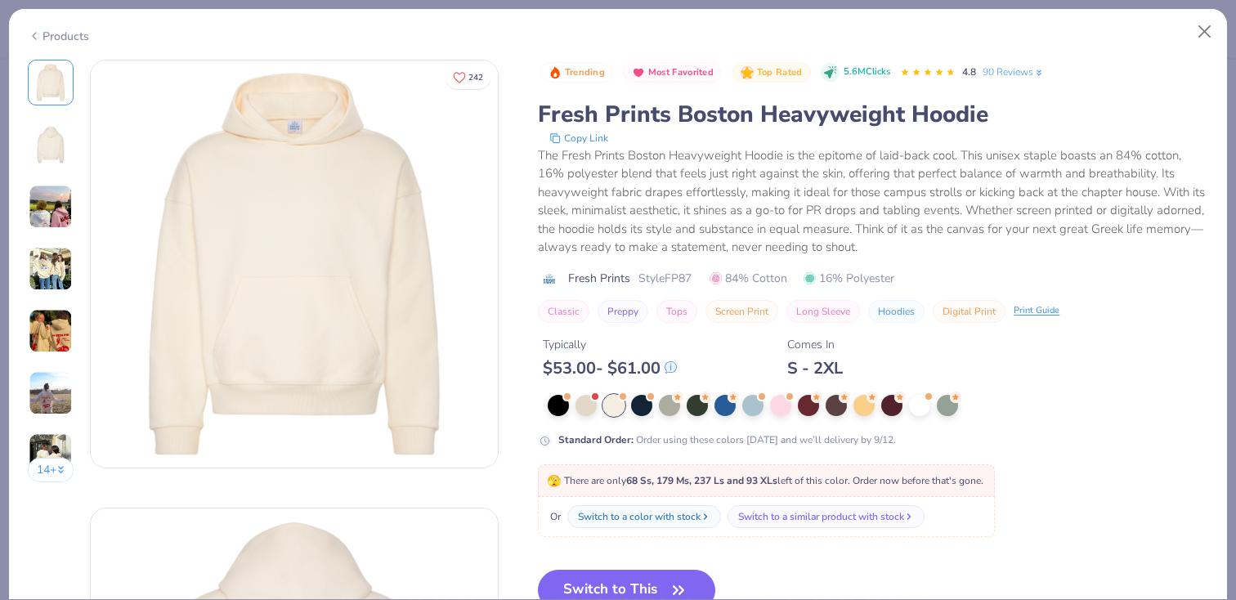
click at [52, 258] on img at bounding box center [51, 269] width 44 height 44
click at [1210, 28] on button "Close" at bounding box center [1205, 31] width 31 height 31
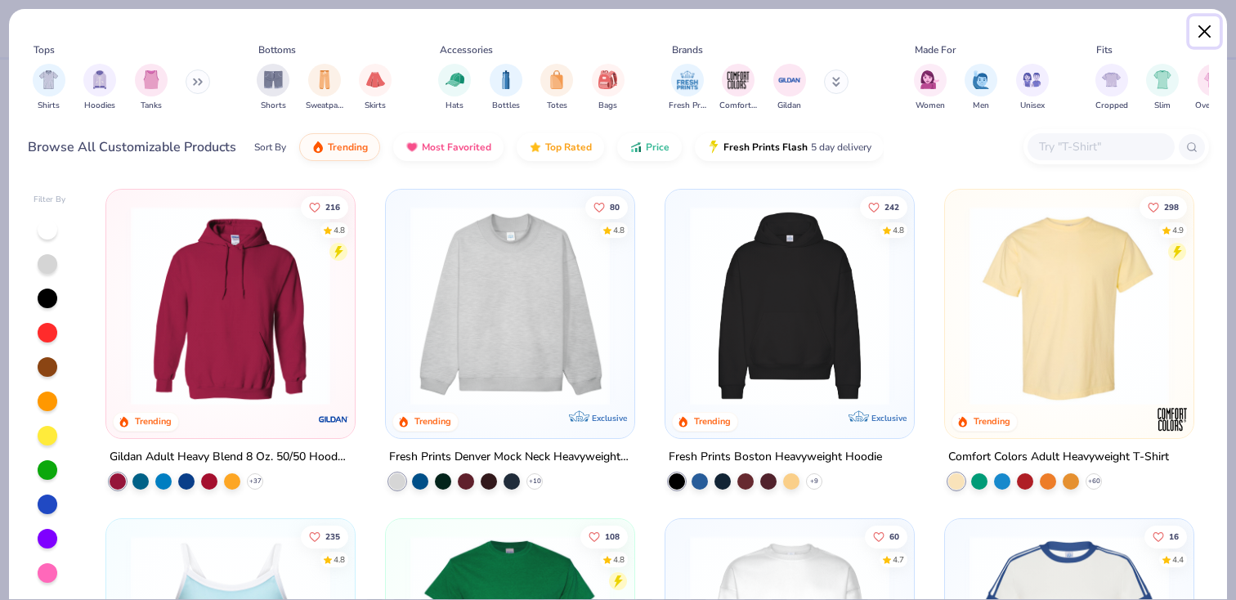
click at [1216, 42] on button "Close" at bounding box center [1205, 31] width 31 height 31
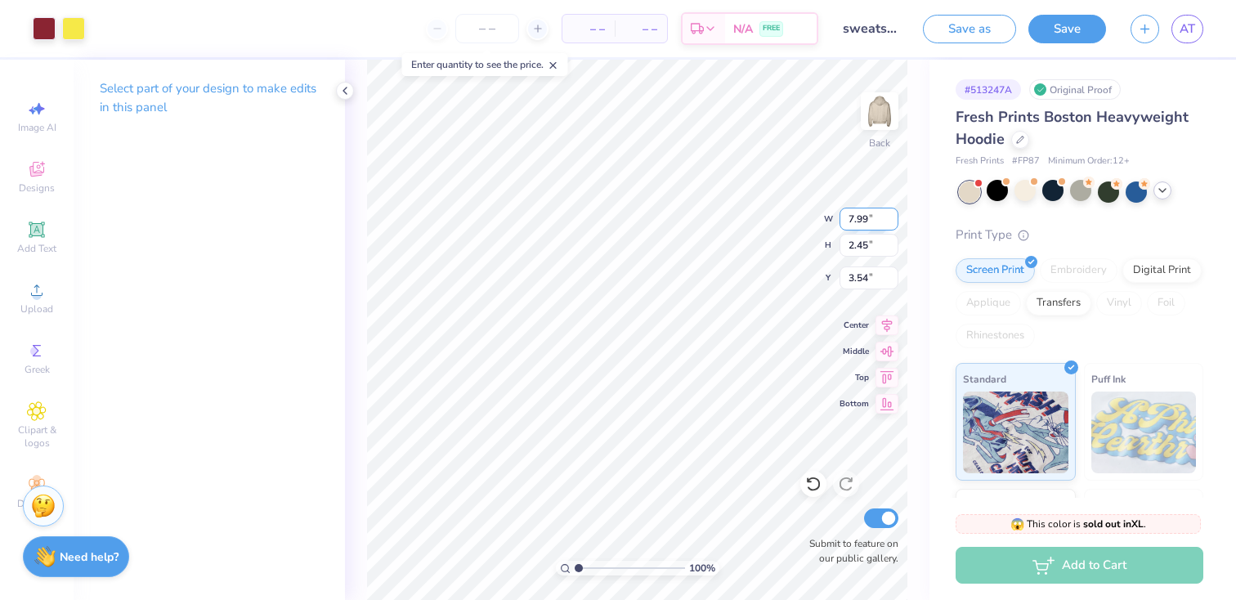
type input "11.83"
type input "3.62"
type input "3.80"
type input "14.73"
type input "4.51"
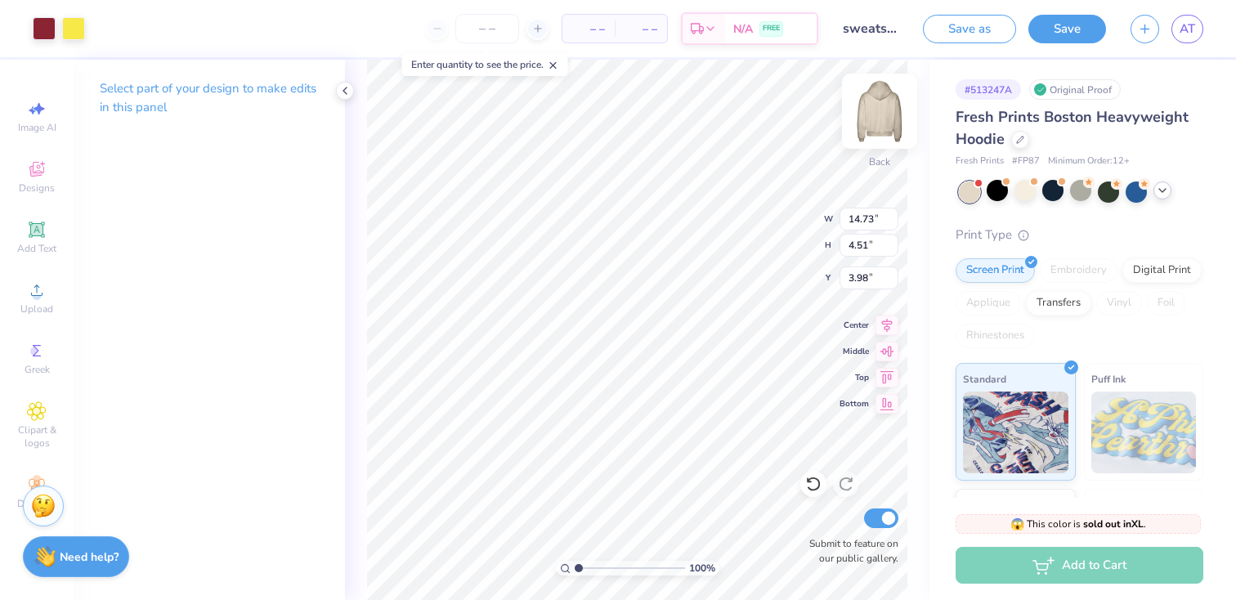
type input "3.96"
click at [73, 38] on div at bounding box center [73, 27] width 23 height 23
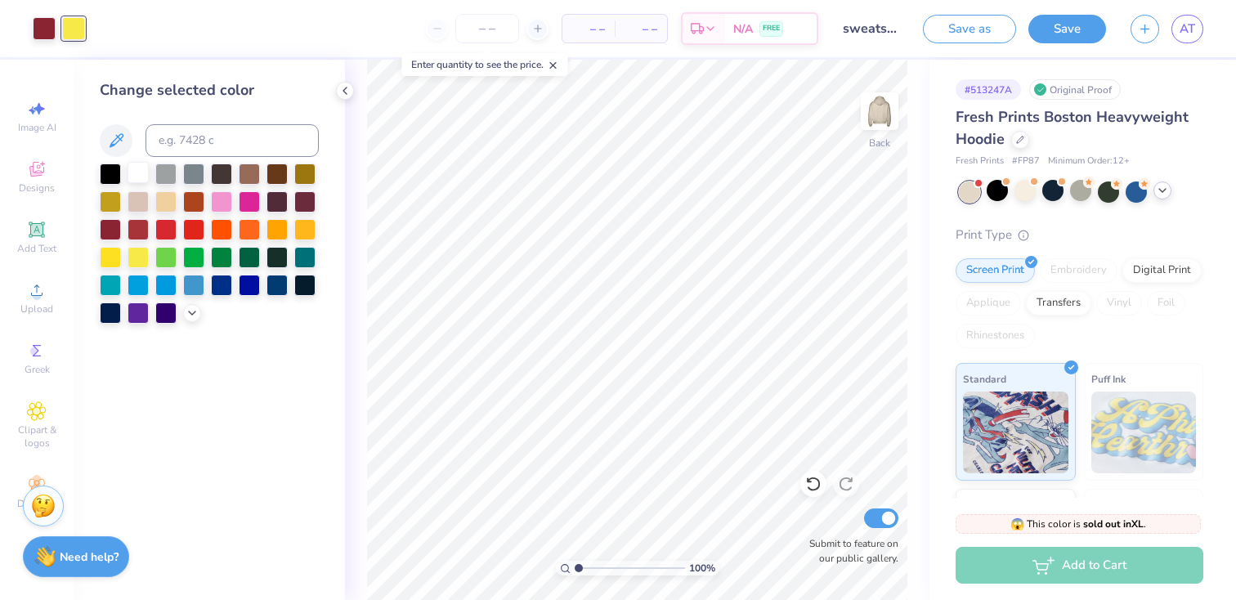
click at [147, 176] on div at bounding box center [138, 172] width 21 height 21
click at [46, 20] on div at bounding box center [44, 27] width 23 height 23
click at [139, 203] on div at bounding box center [138, 200] width 21 height 21
click at [71, 19] on div at bounding box center [73, 27] width 23 height 23
click at [113, 228] on div at bounding box center [110, 228] width 21 height 21
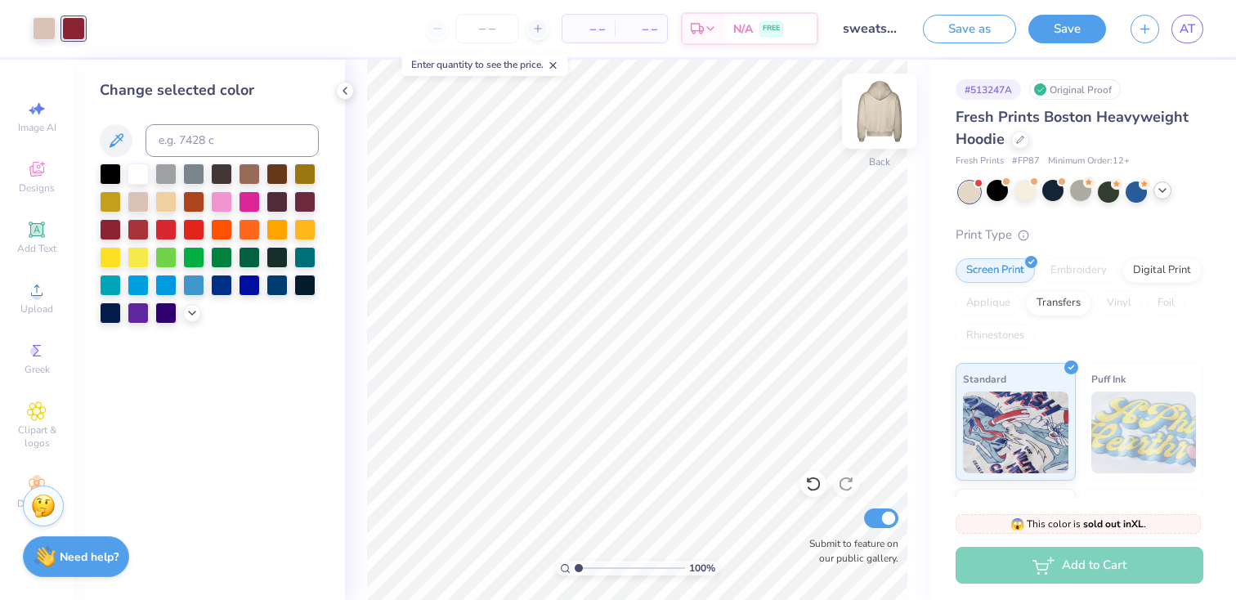
click at [877, 111] on img at bounding box center [879, 110] width 65 height 65
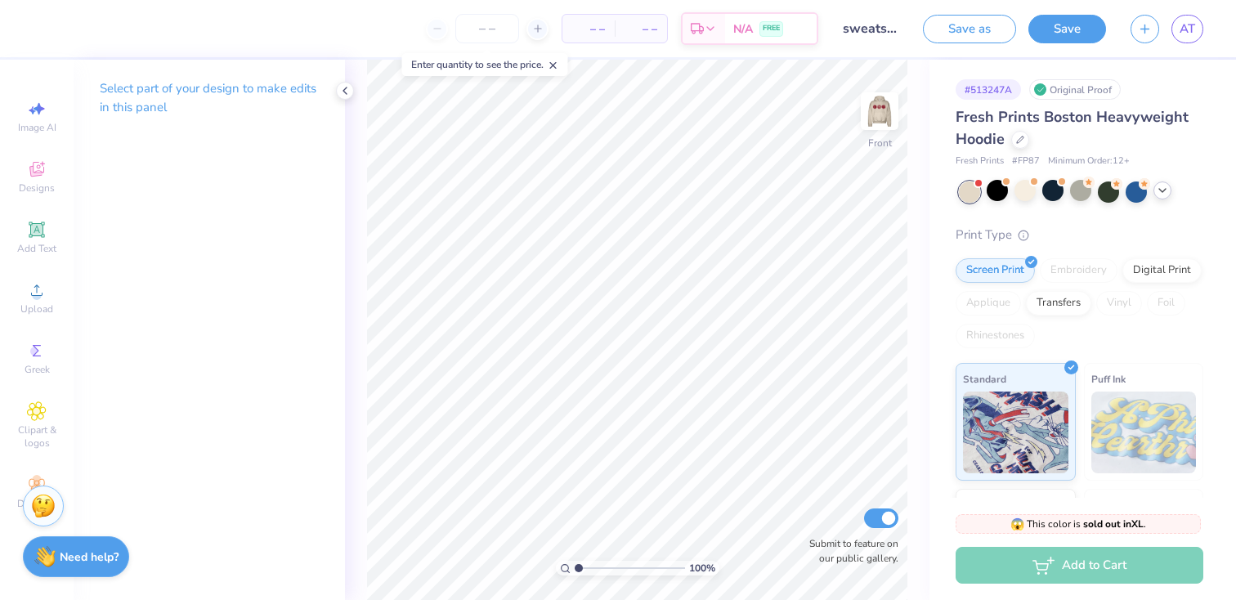
click at [877, 111] on img at bounding box center [879, 111] width 33 height 33
click at [1074, 35] on button "Save" at bounding box center [1068, 26] width 78 height 29
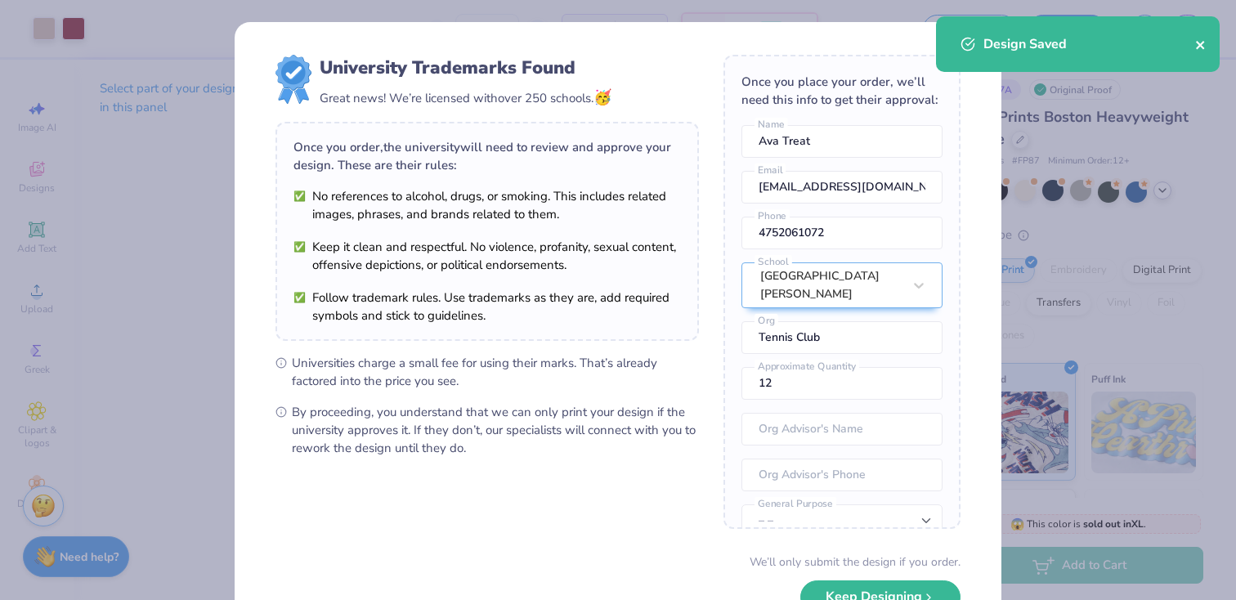
click at [1202, 48] on icon "close" at bounding box center [1200, 44] width 11 height 13
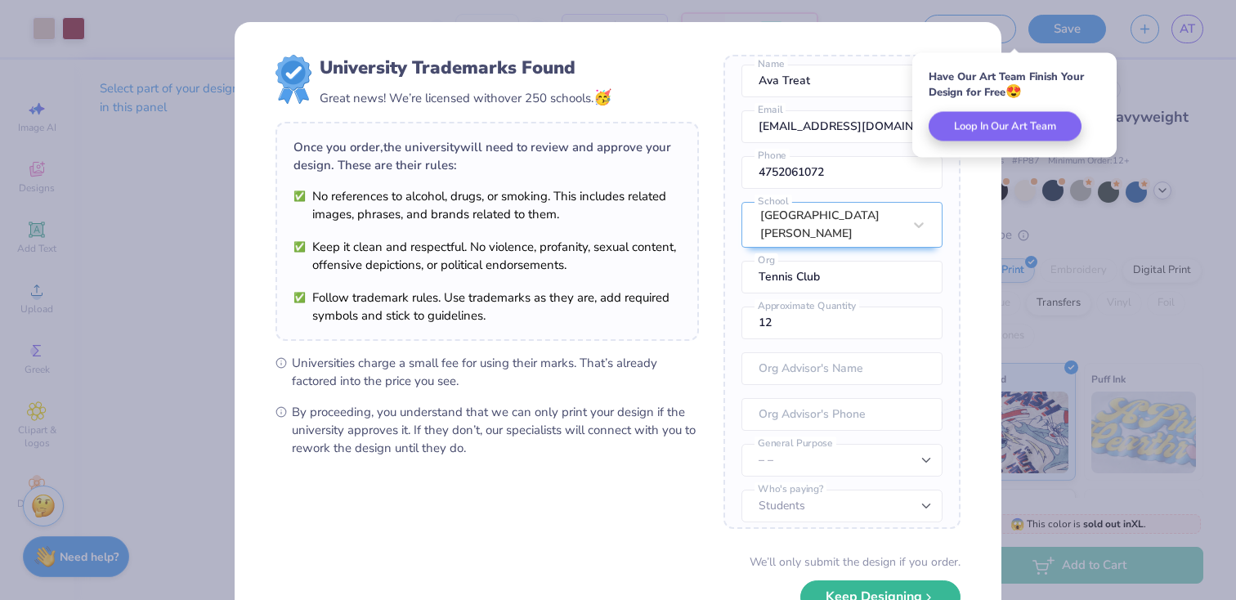
scroll to position [111, 0]
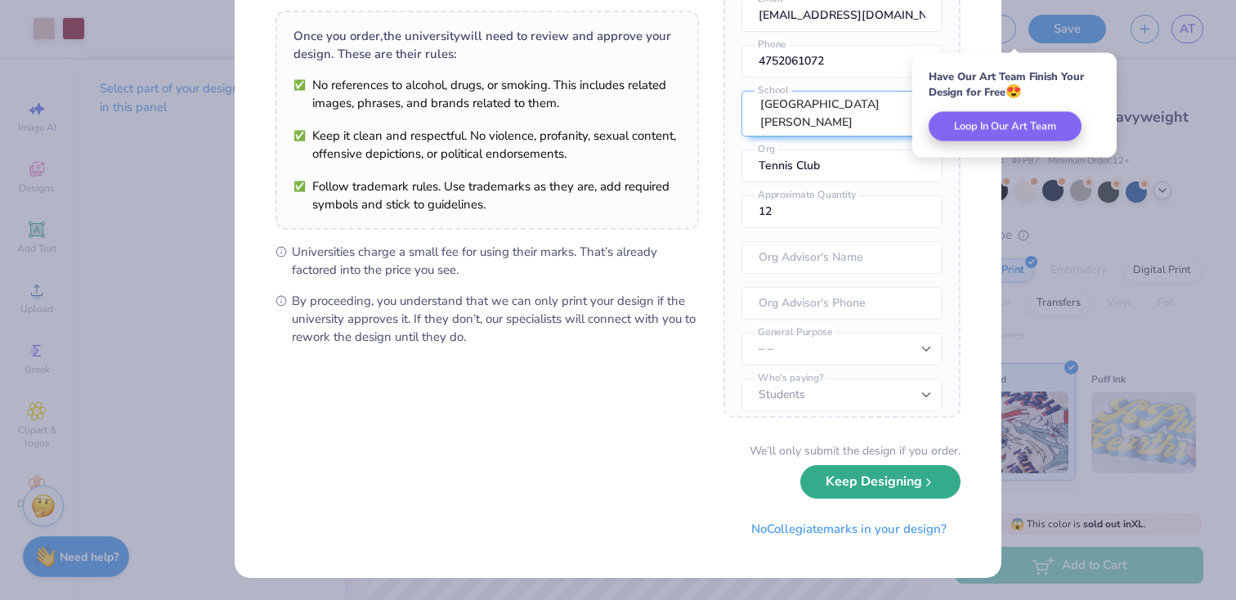
click at [891, 491] on button "Keep Designing" at bounding box center [881, 482] width 160 height 34
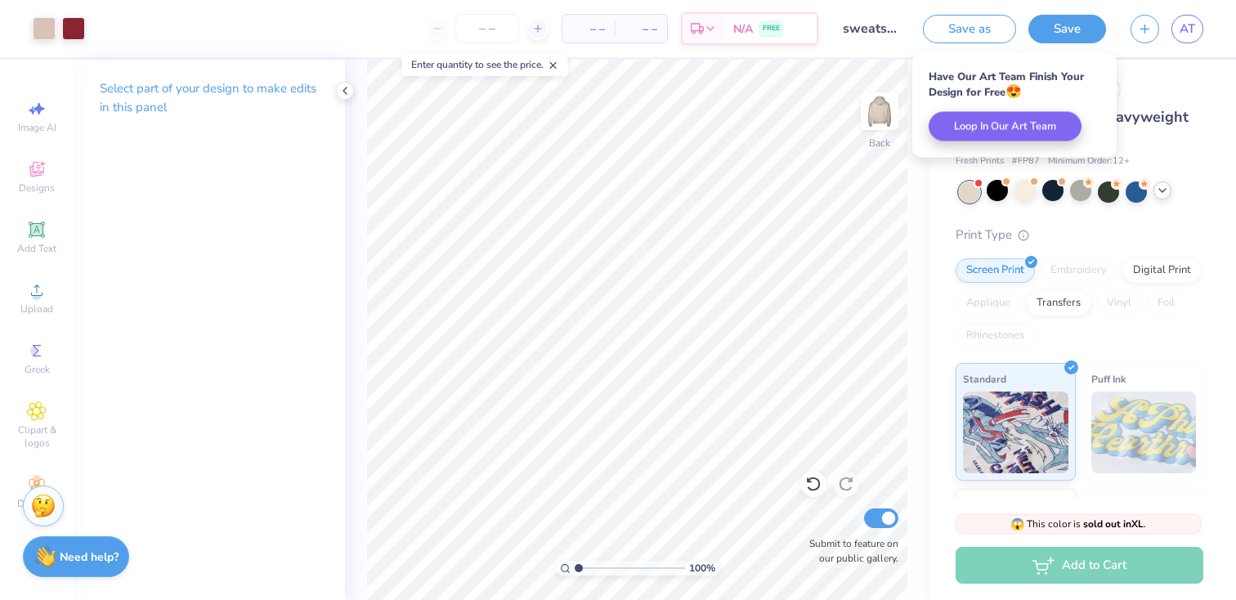
scroll to position [0, 0]
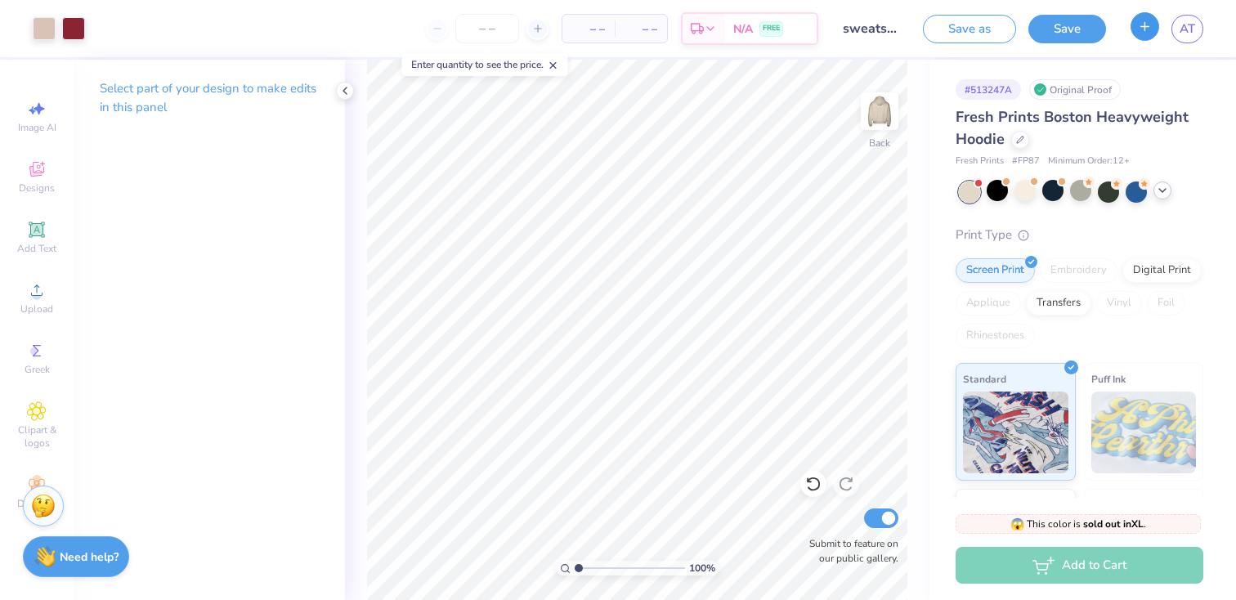
click at [1149, 24] on icon "button" at bounding box center [1145, 27] width 14 height 14
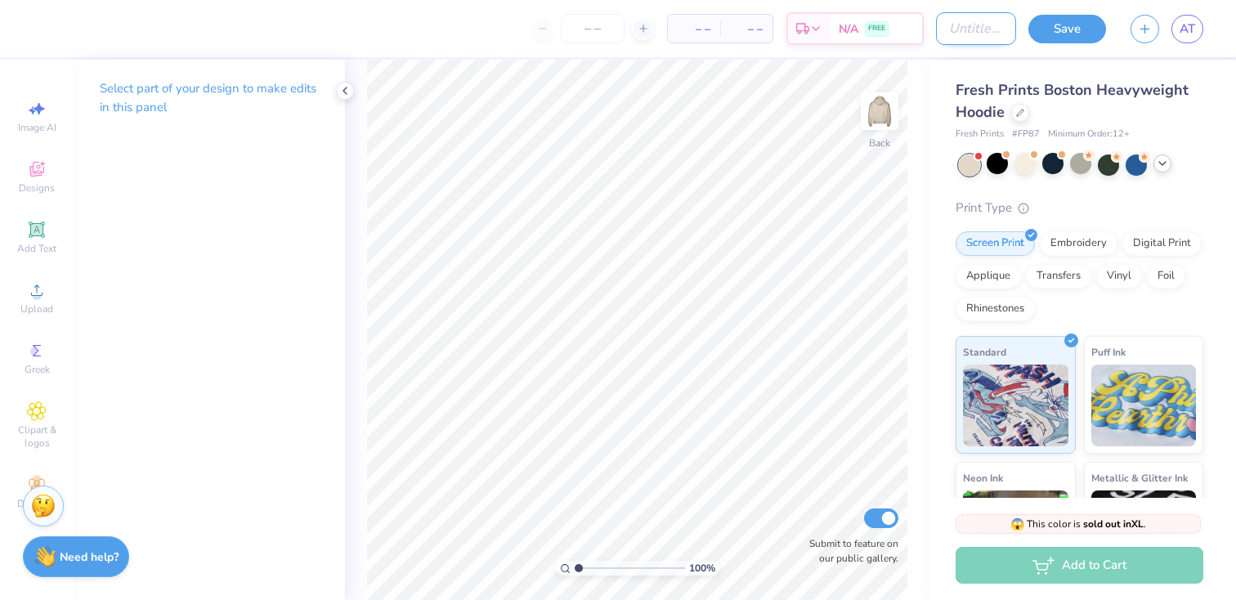
click at [969, 29] on input "Design Title" at bounding box center [976, 28] width 80 height 33
type input "sweatpants"
click at [1128, 113] on div "Fresh Prints Boston Heavyweight Hoodie" at bounding box center [1080, 101] width 248 height 44
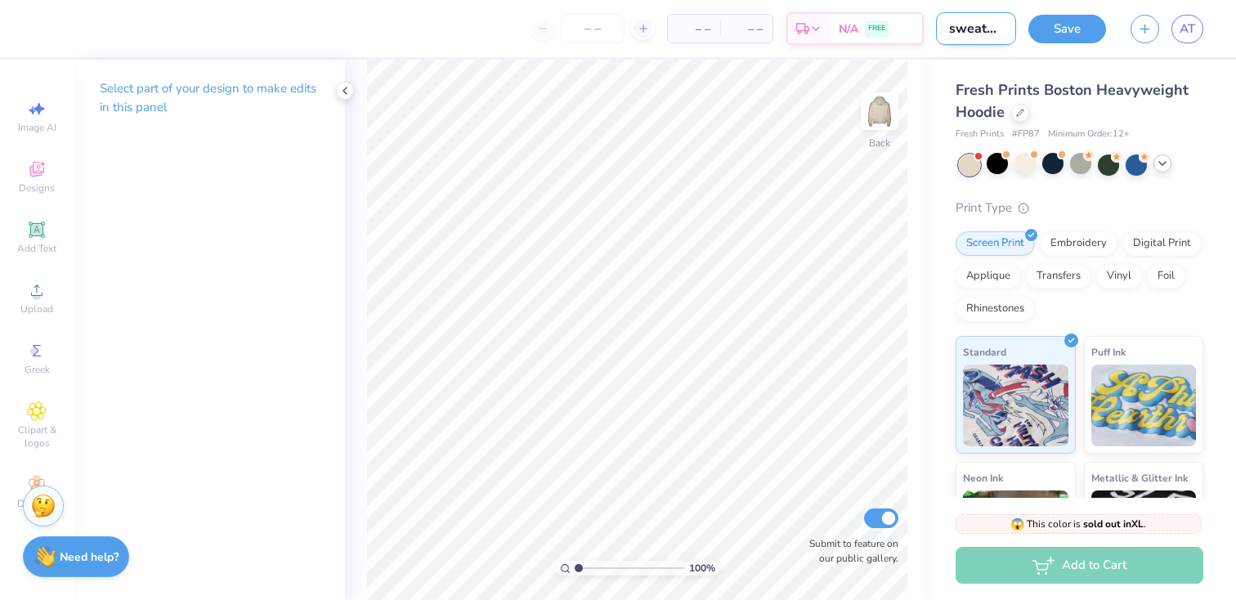
click at [999, 29] on input "sweatpants" at bounding box center [976, 28] width 80 height 33
click at [1124, 101] on div "Fresh Prints Boston Heavyweight Hoodie" at bounding box center [1080, 101] width 248 height 44
click at [1019, 114] on icon at bounding box center [1020, 111] width 8 height 8
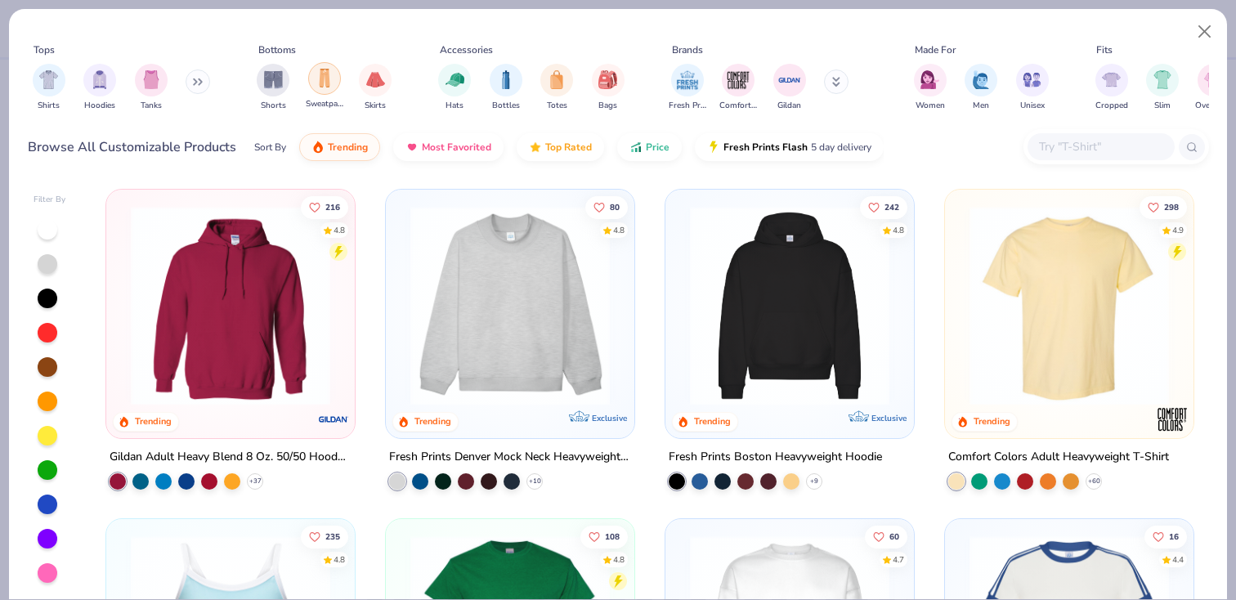
click at [318, 83] on img "filter for Sweatpants" at bounding box center [325, 78] width 18 height 19
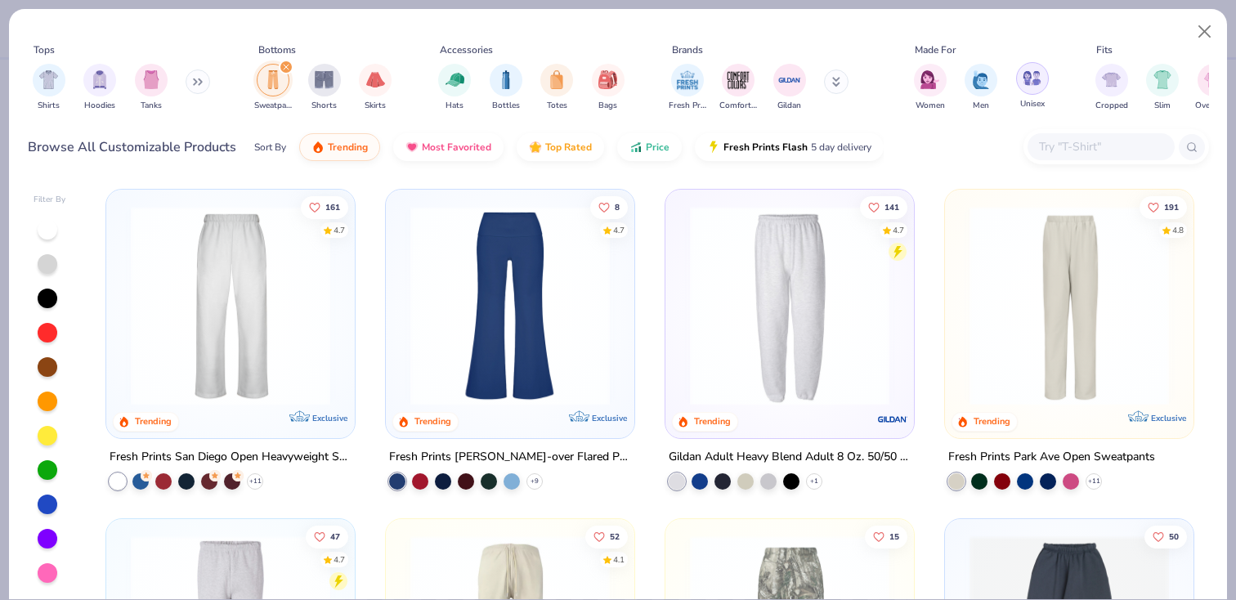
click at [1031, 78] on img "filter for Unisex" at bounding box center [1032, 78] width 19 height 19
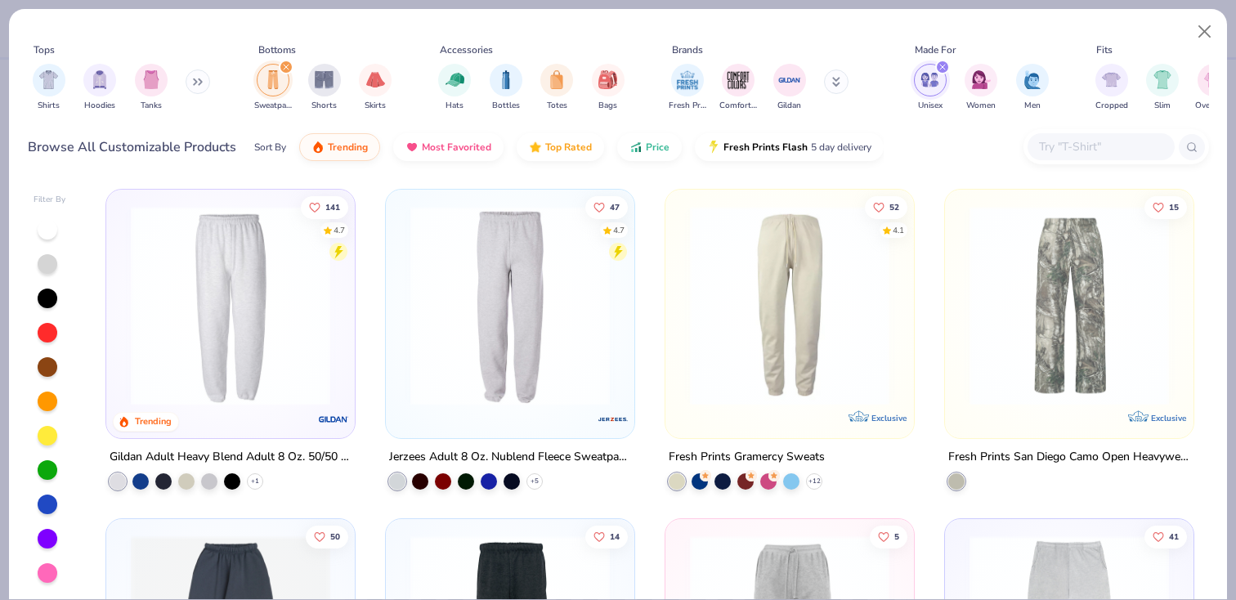
click at [230, 338] on img at bounding box center [231, 306] width 216 height 200
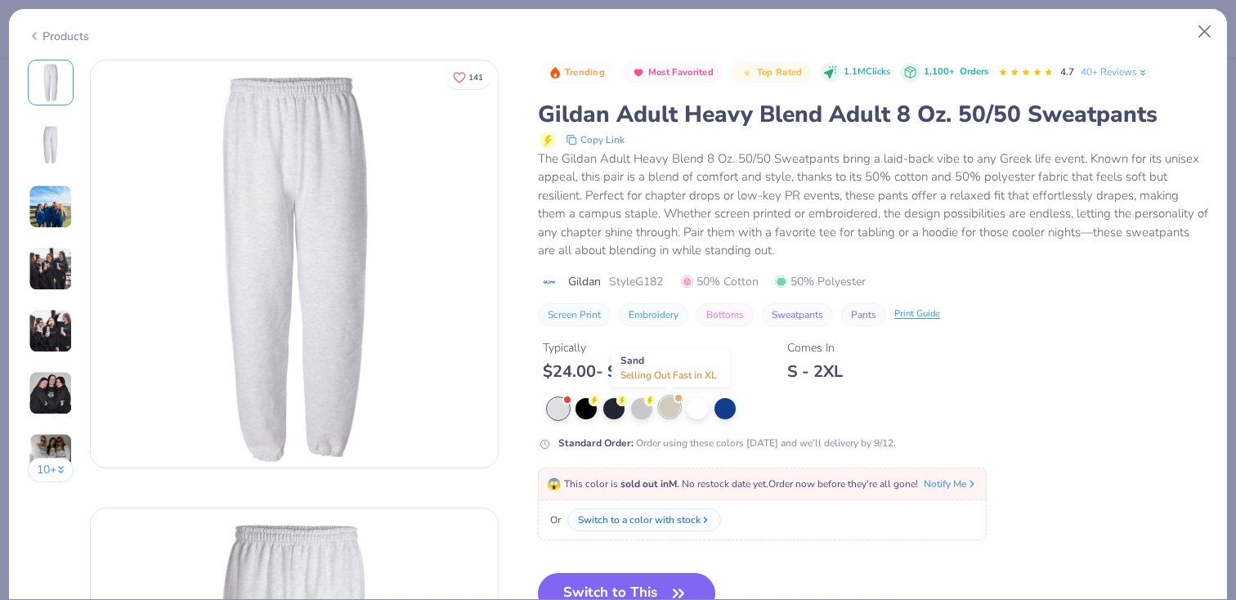
click at [666, 412] on div at bounding box center [669, 407] width 21 height 21
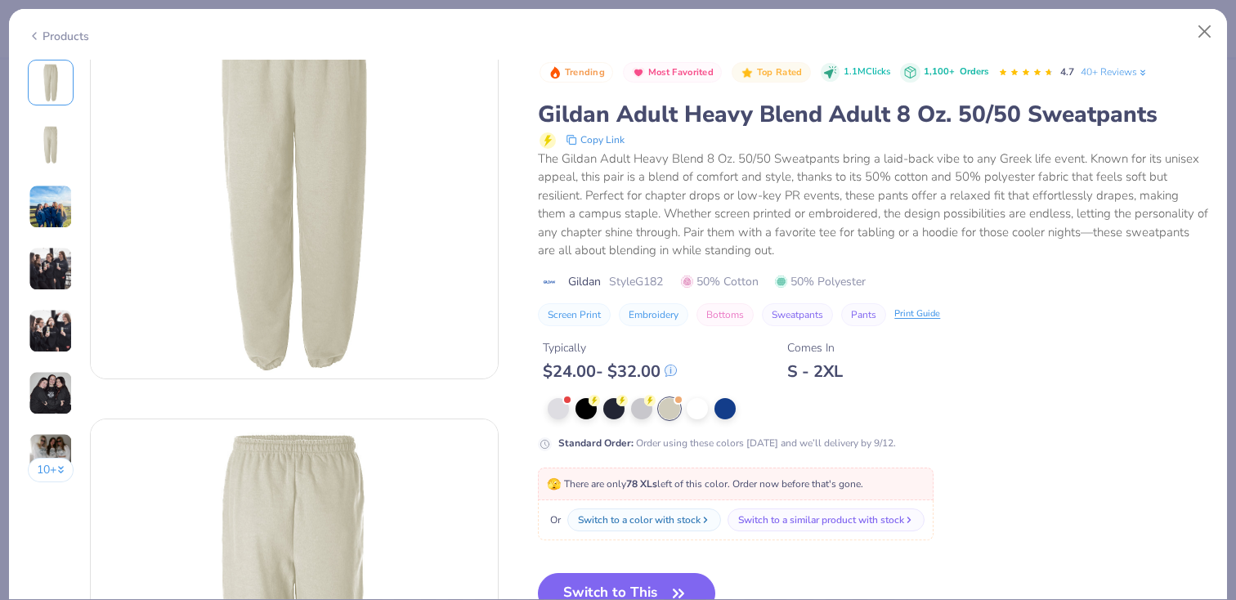
scroll to position [101, 0]
click at [620, 581] on button "Switch to This" at bounding box center [626, 593] width 177 height 41
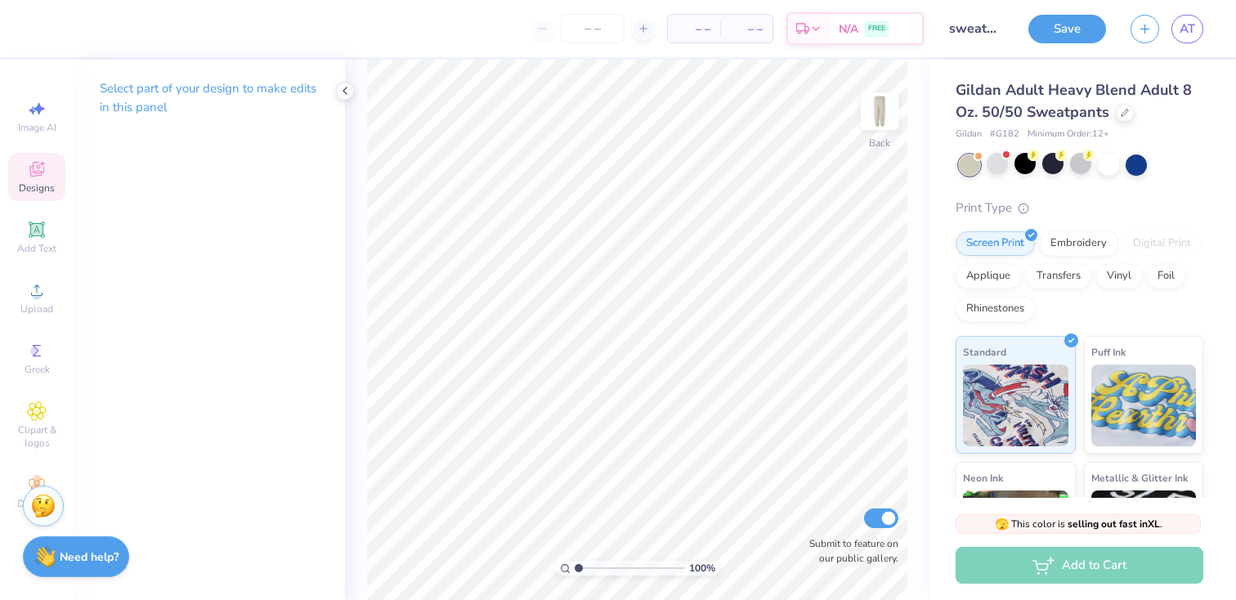
click at [28, 176] on icon at bounding box center [37, 169] width 20 height 20
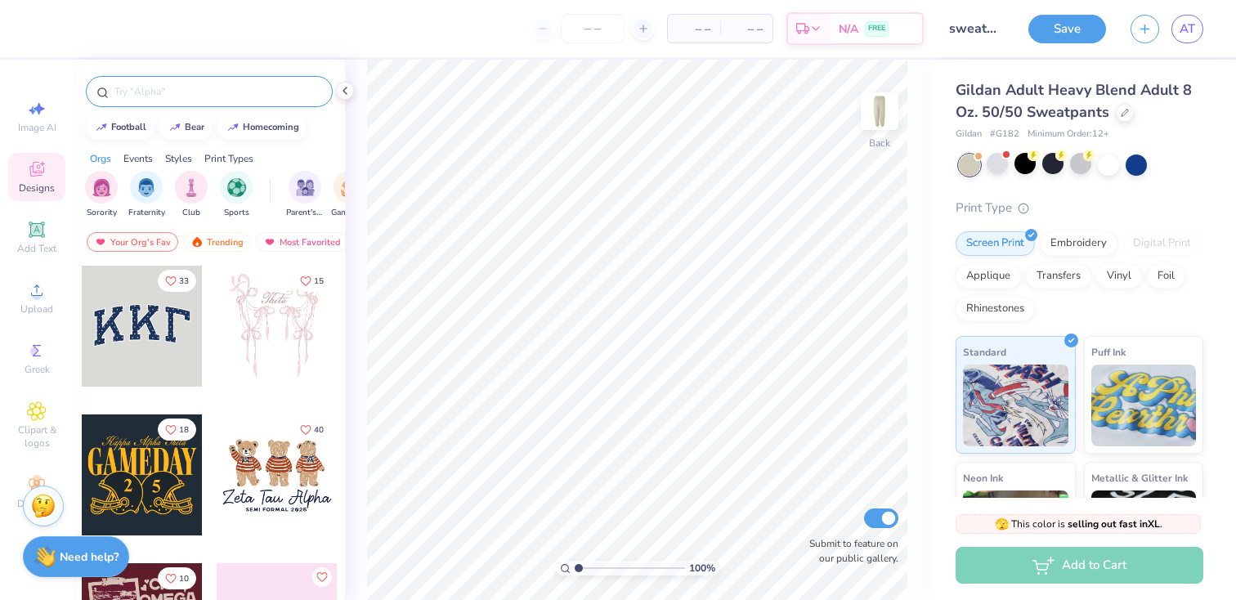
click at [180, 98] on input "text" at bounding box center [217, 91] width 209 height 16
type input "tennis"
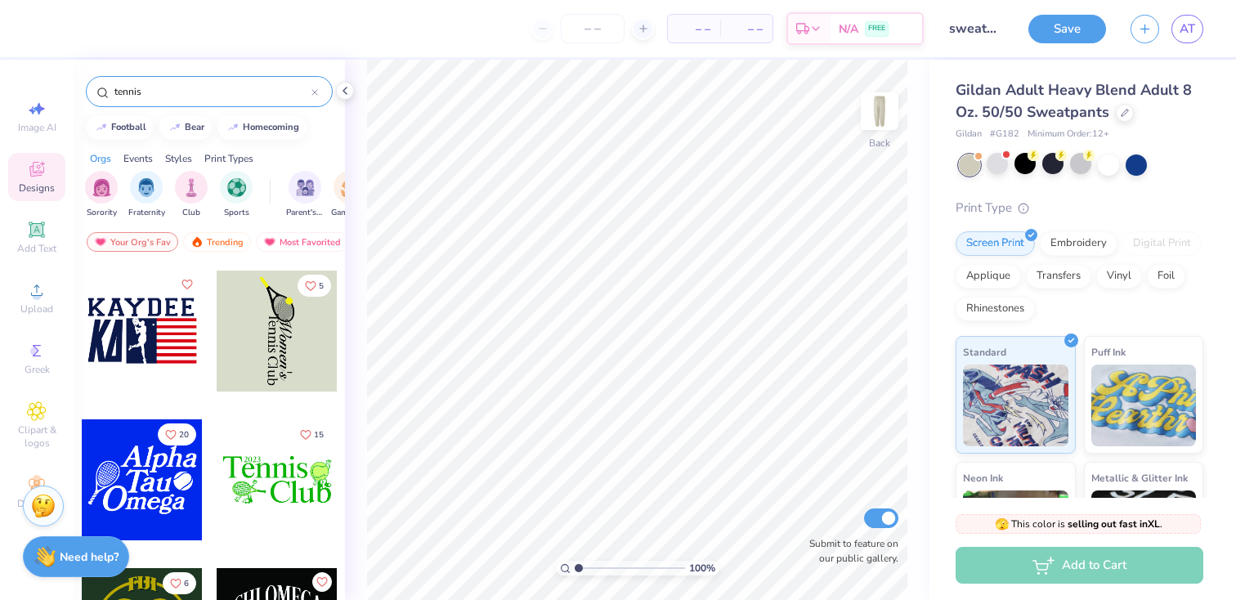
scroll to position [2212, 0]
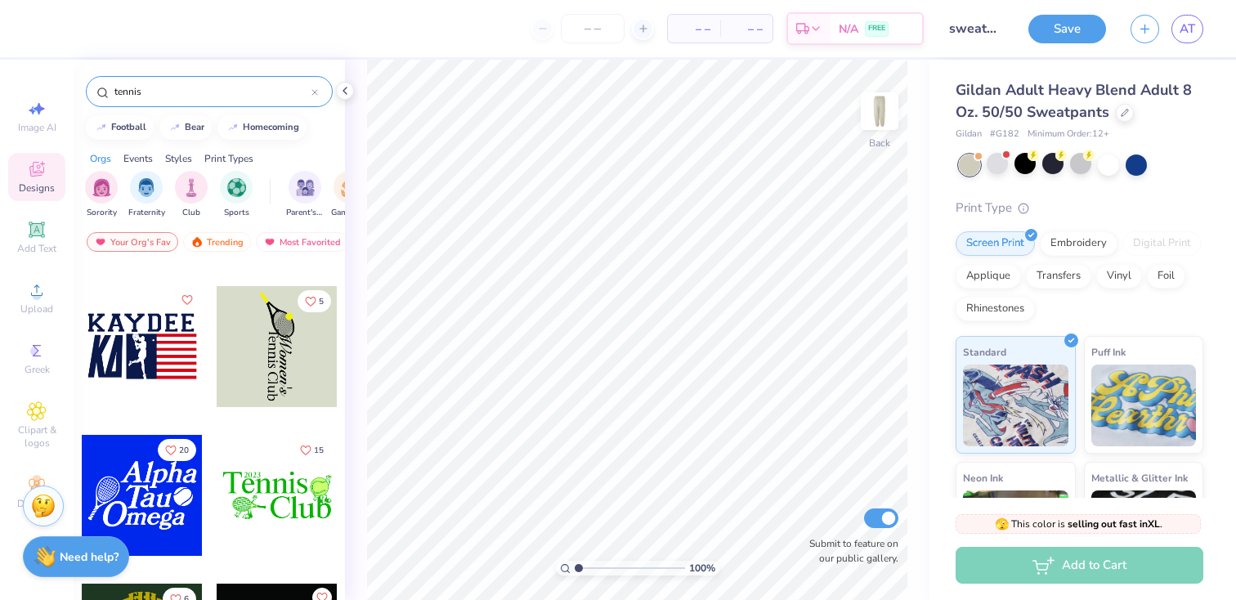
click at [294, 351] on div at bounding box center [277, 346] width 121 height 121
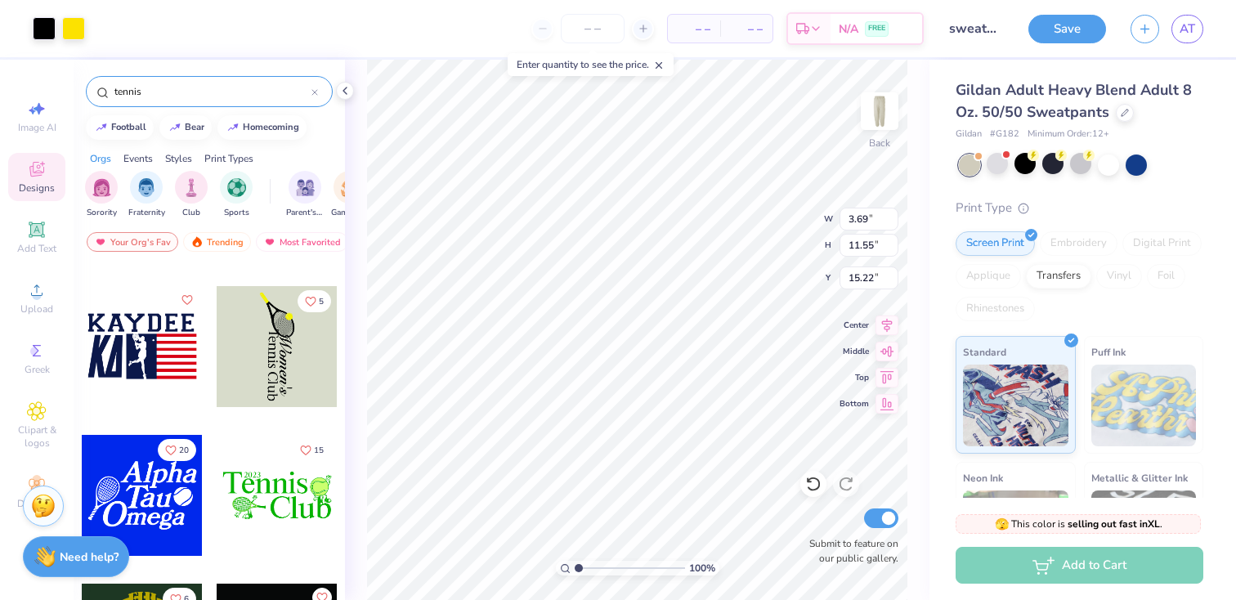
type input "7.99"
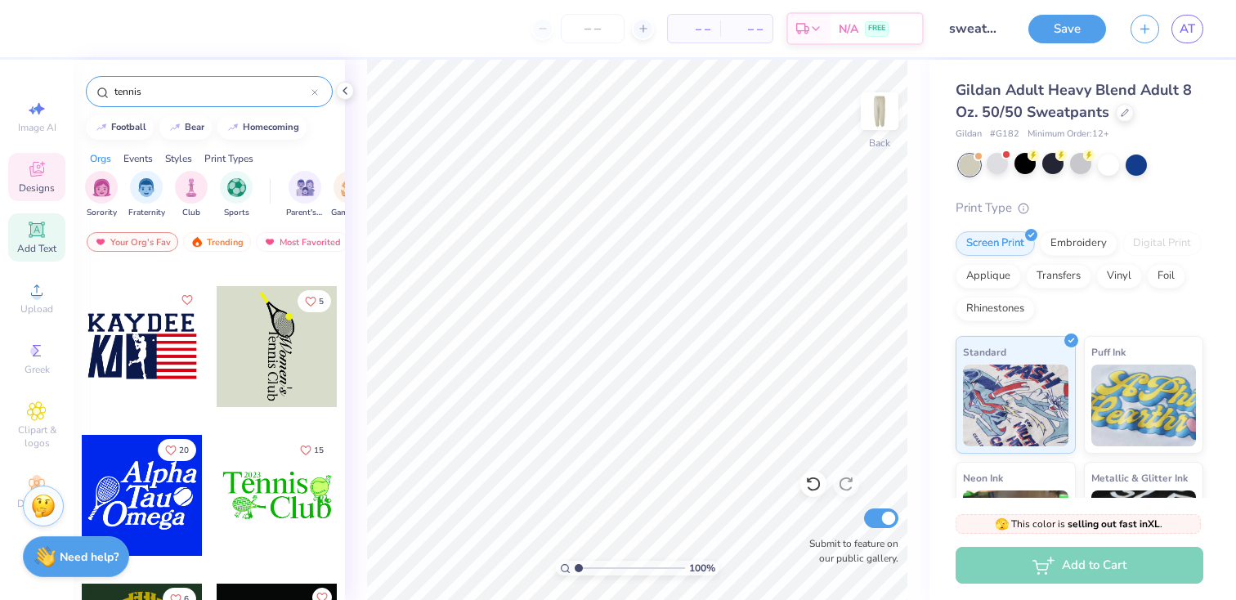
click at [31, 226] on icon at bounding box center [36, 229] width 12 height 12
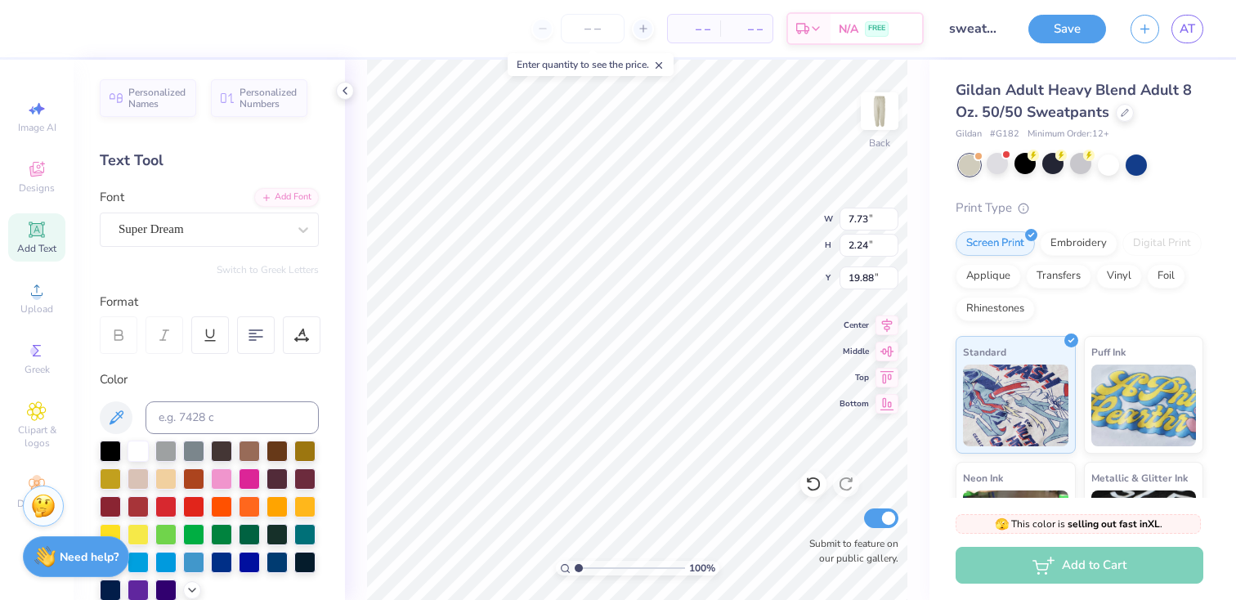
scroll to position [5, 0]
type textarea "S A N T A"
click at [34, 173] on icon at bounding box center [36, 169] width 15 height 15
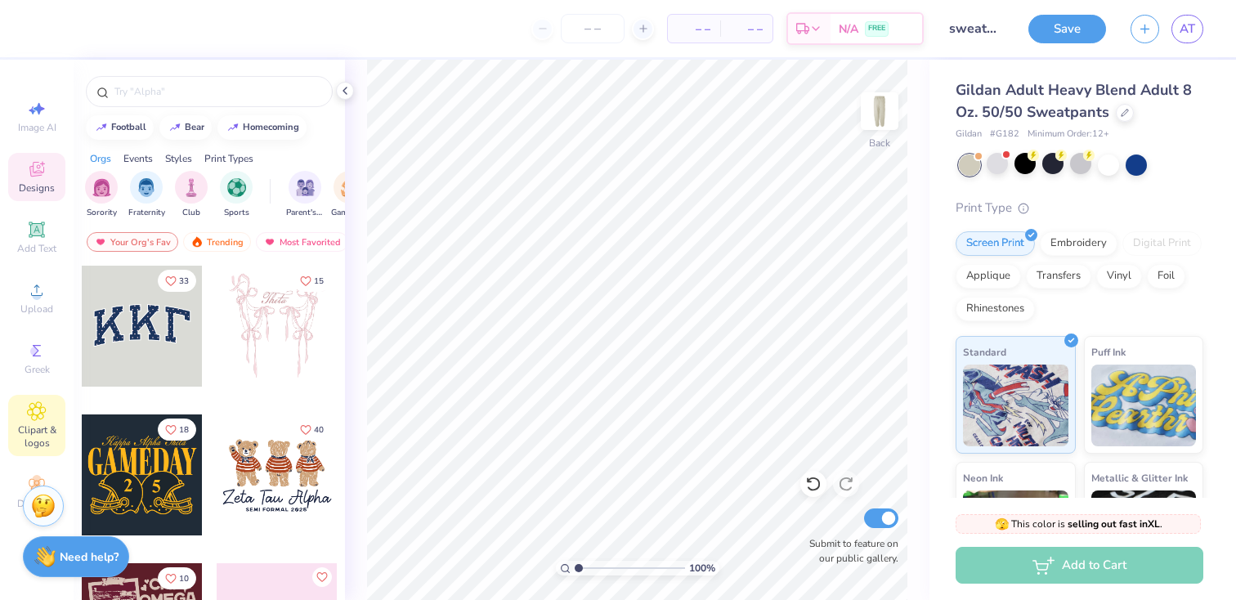
click at [37, 424] on span "Clipart & logos" at bounding box center [36, 437] width 57 height 26
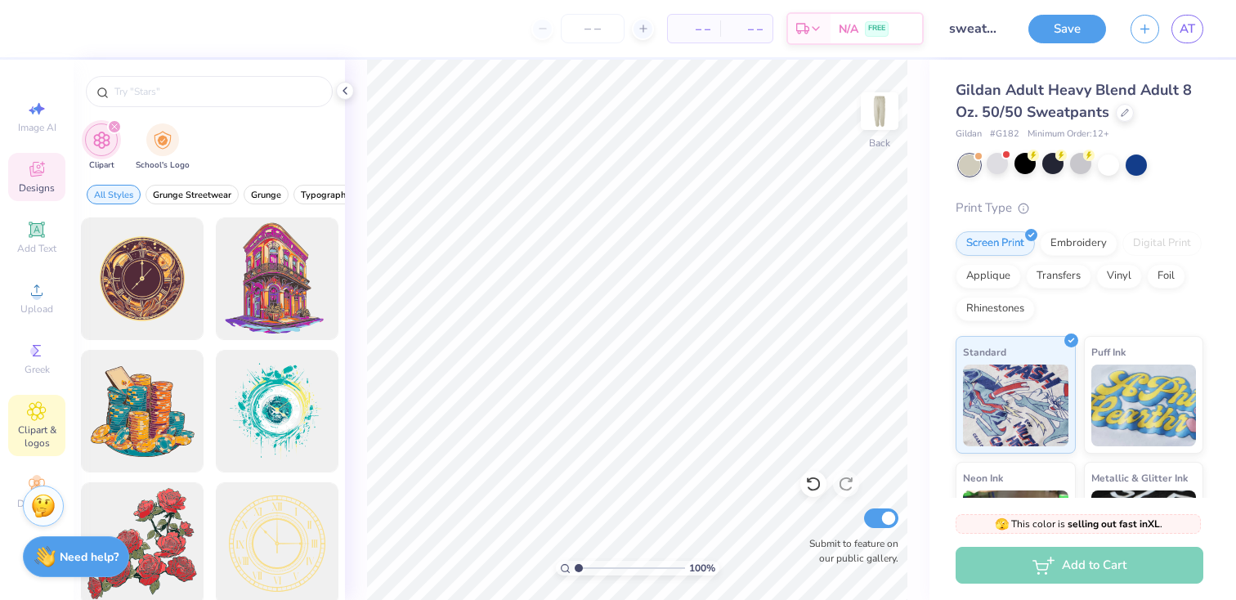
click at [42, 185] on span "Designs" at bounding box center [37, 188] width 36 height 13
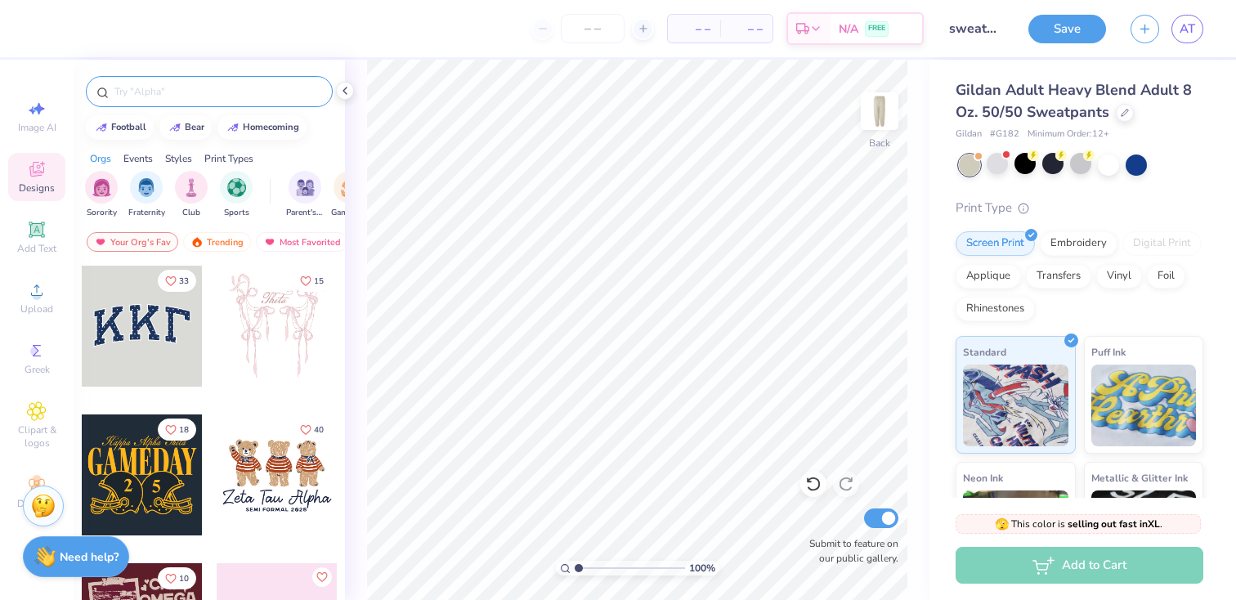
click at [174, 78] on div at bounding box center [209, 91] width 247 height 31
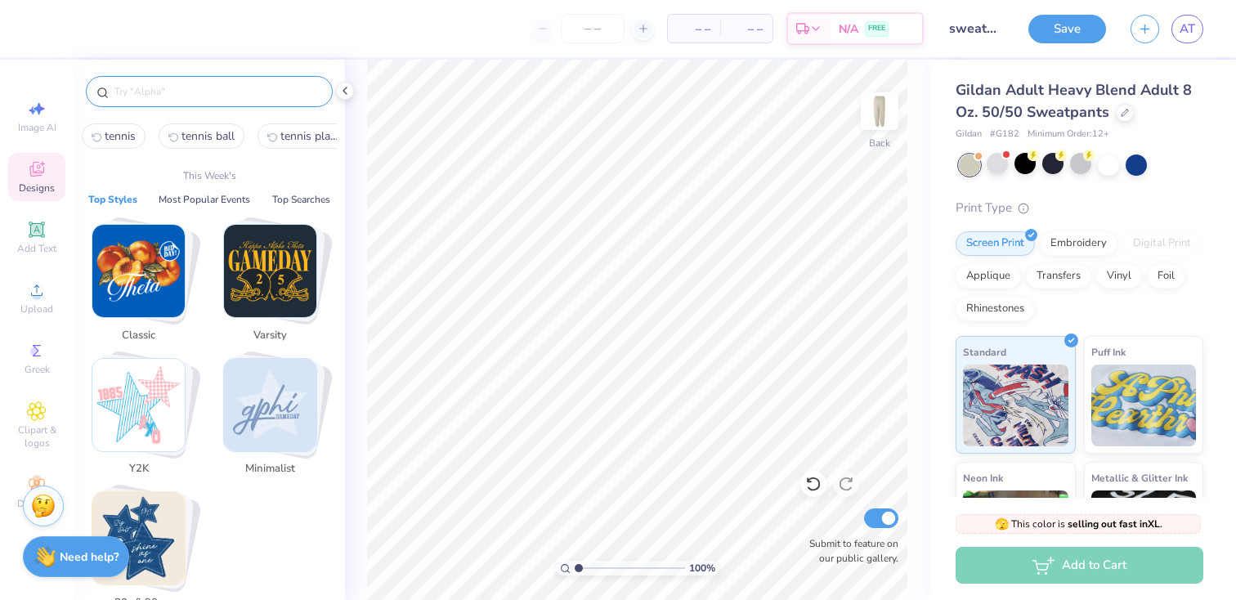
click at [141, 97] on input "text" at bounding box center [217, 91] width 209 height 16
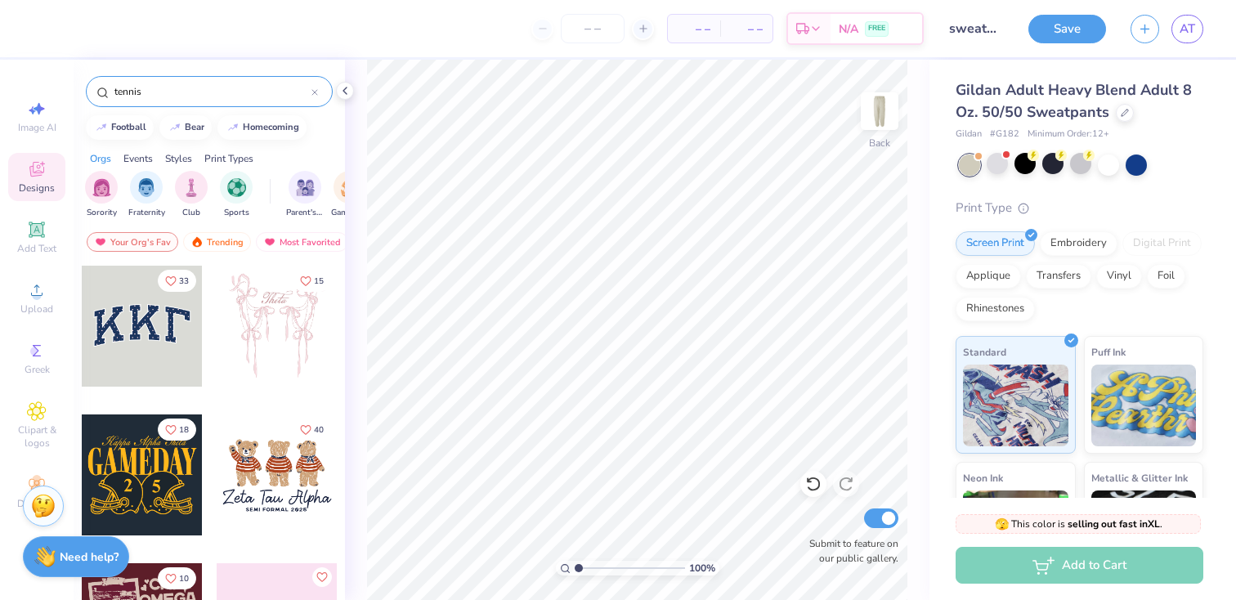
type input "tennis"
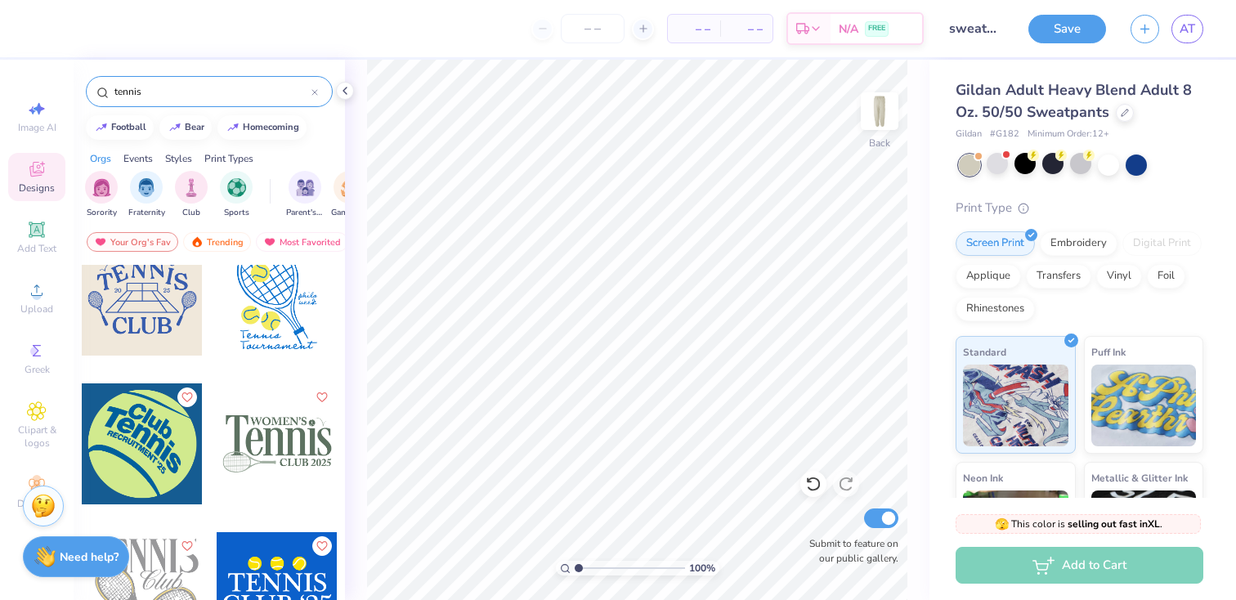
scroll to position [933, 0]
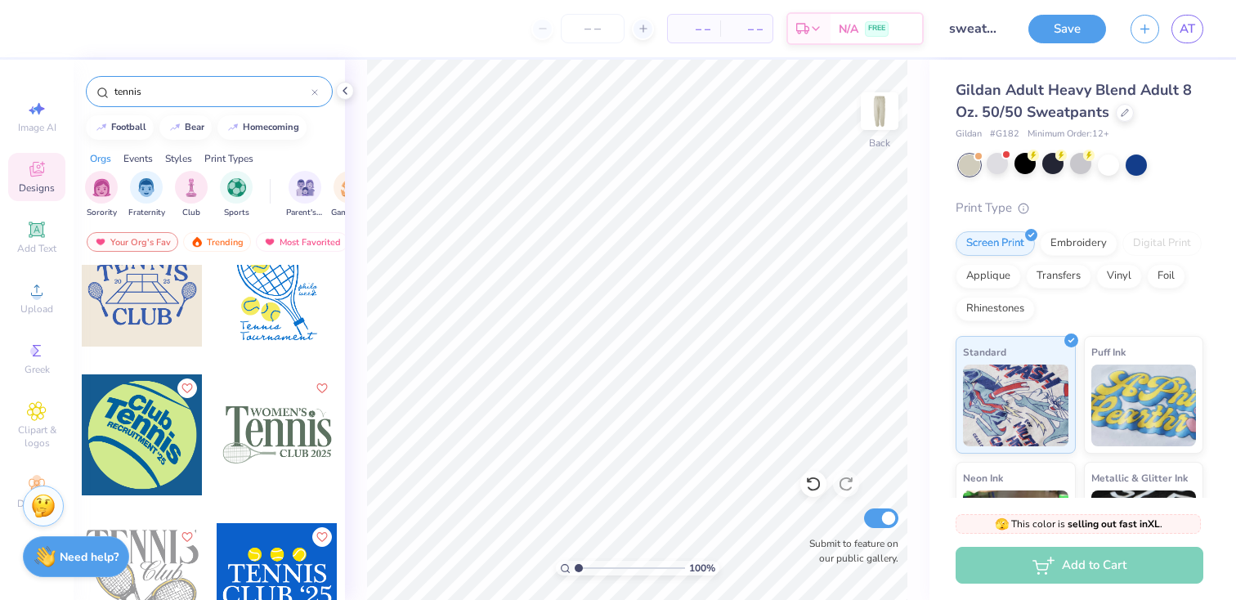
click at [148, 435] on div at bounding box center [142, 435] width 121 height 121
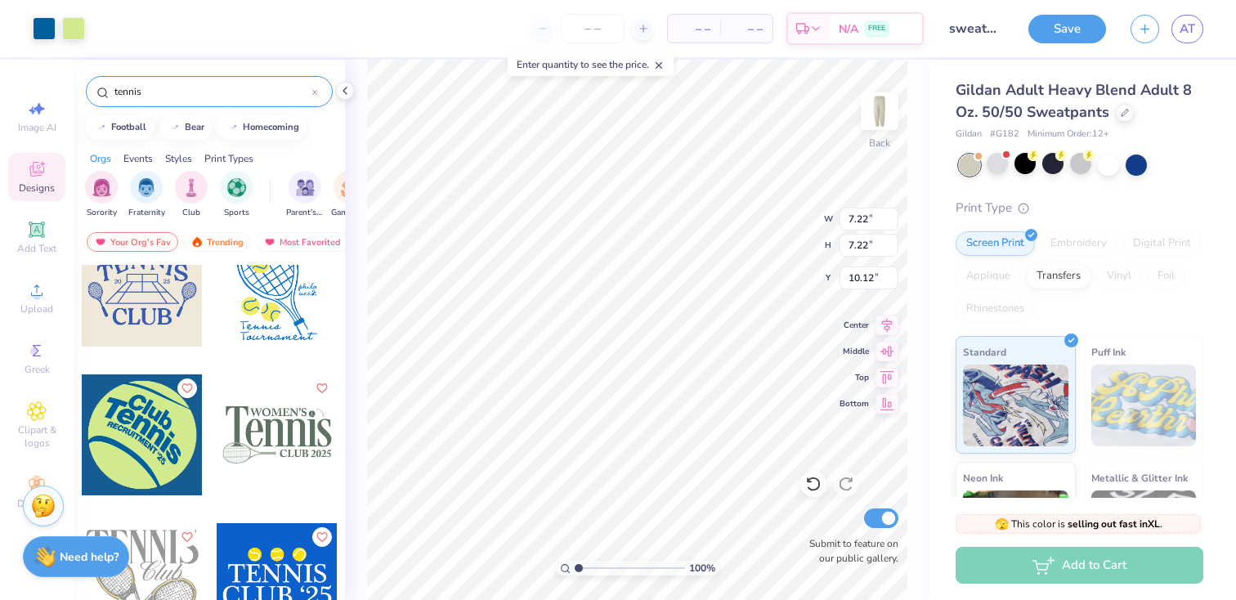
type input "10.12"
type input "5.62"
type input "14.14"
click at [48, 30] on div at bounding box center [44, 27] width 23 height 23
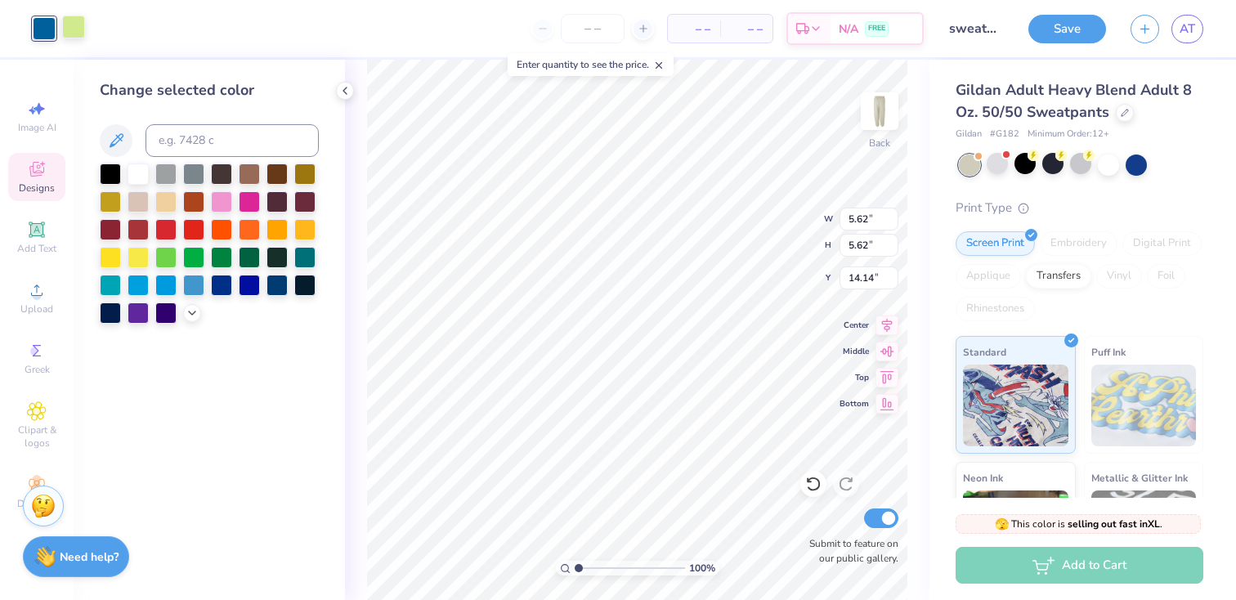
click at [74, 29] on div at bounding box center [73, 27] width 23 height 23
click at [114, 233] on div at bounding box center [110, 228] width 21 height 21
click at [43, 22] on div at bounding box center [44, 27] width 23 height 23
click at [141, 204] on div at bounding box center [138, 200] width 21 height 21
click at [139, 197] on div at bounding box center [138, 200] width 21 height 21
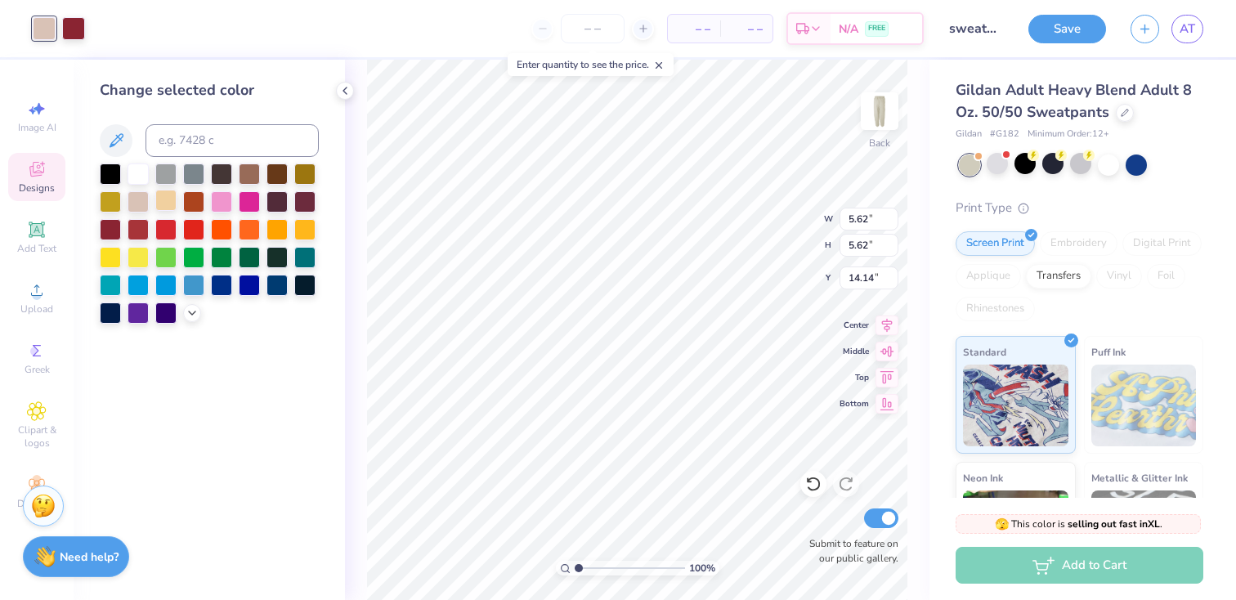
click at [165, 199] on div at bounding box center [165, 200] width 21 height 21
click at [134, 200] on div at bounding box center [138, 200] width 21 height 21
click at [276, 446] on div "Change selected color" at bounding box center [209, 330] width 271 height 541
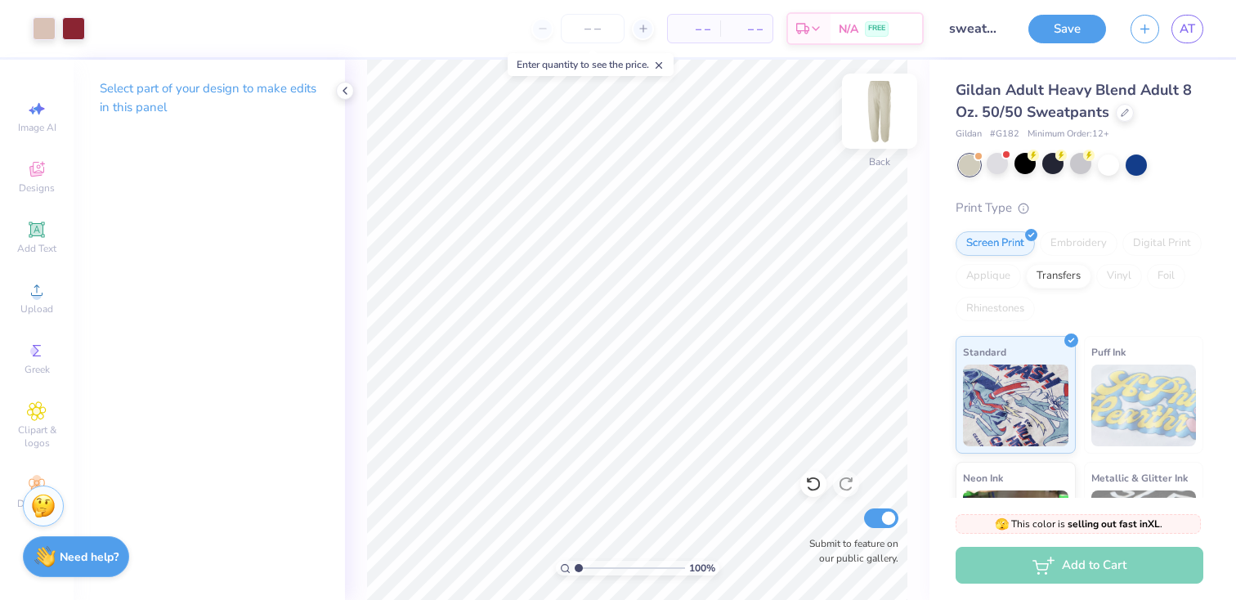
click at [881, 114] on img at bounding box center [879, 110] width 65 height 65
click at [877, 116] on img at bounding box center [879, 110] width 65 height 65
type input "14.16"
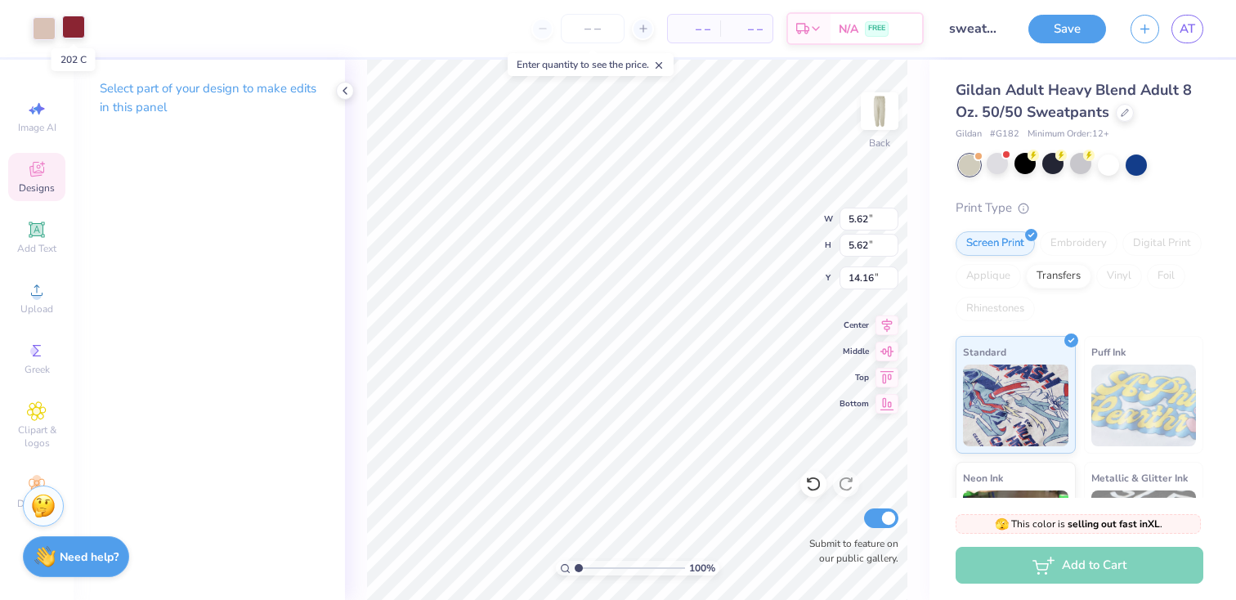
click at [71, 25] on div at bounding box center [73, 27] width 23 height 23
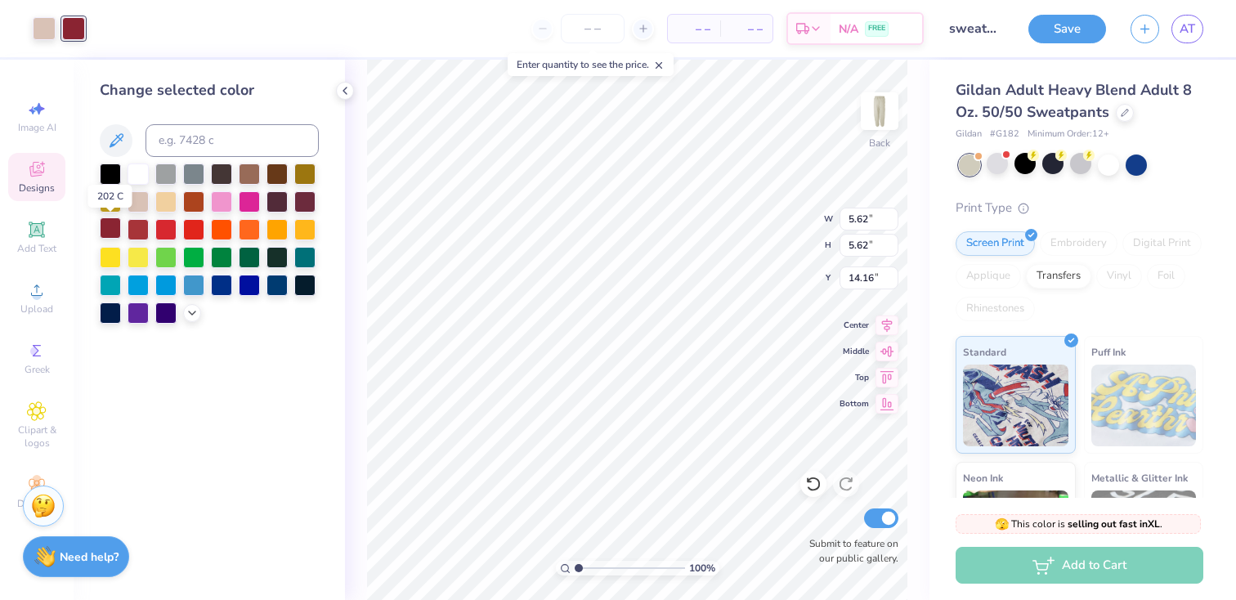
click at [107, 229] on div at bounding box center [110, 228] width 21 height 21
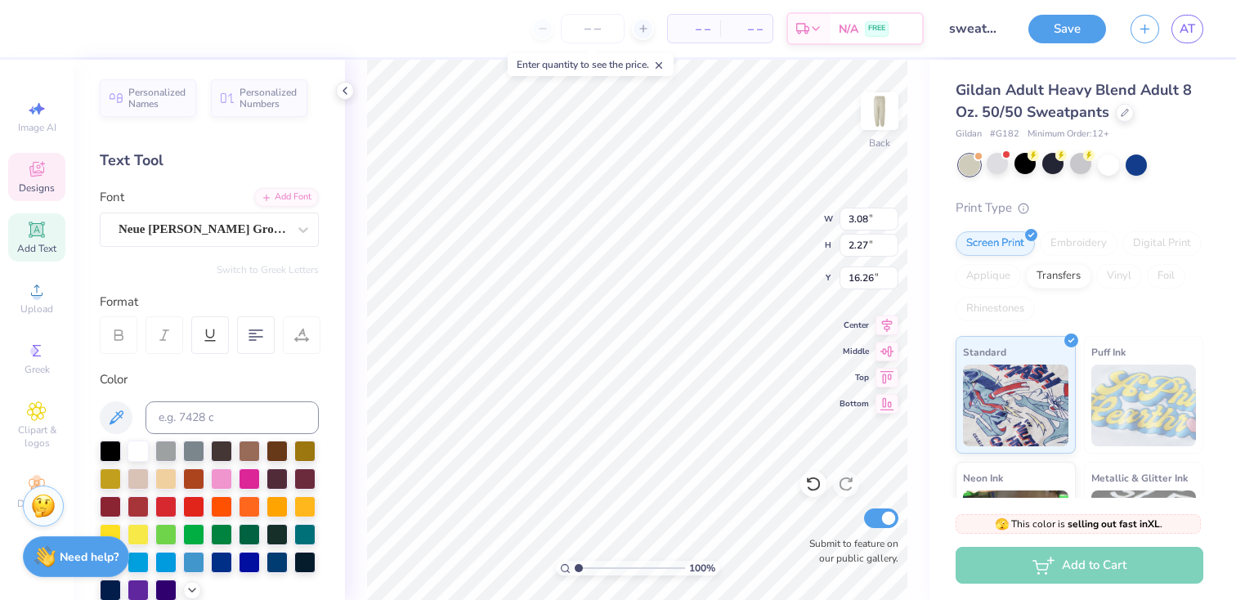
scroll to position [0, 0]
type textarea "Santa Clara ‘25"
type input "13.37"
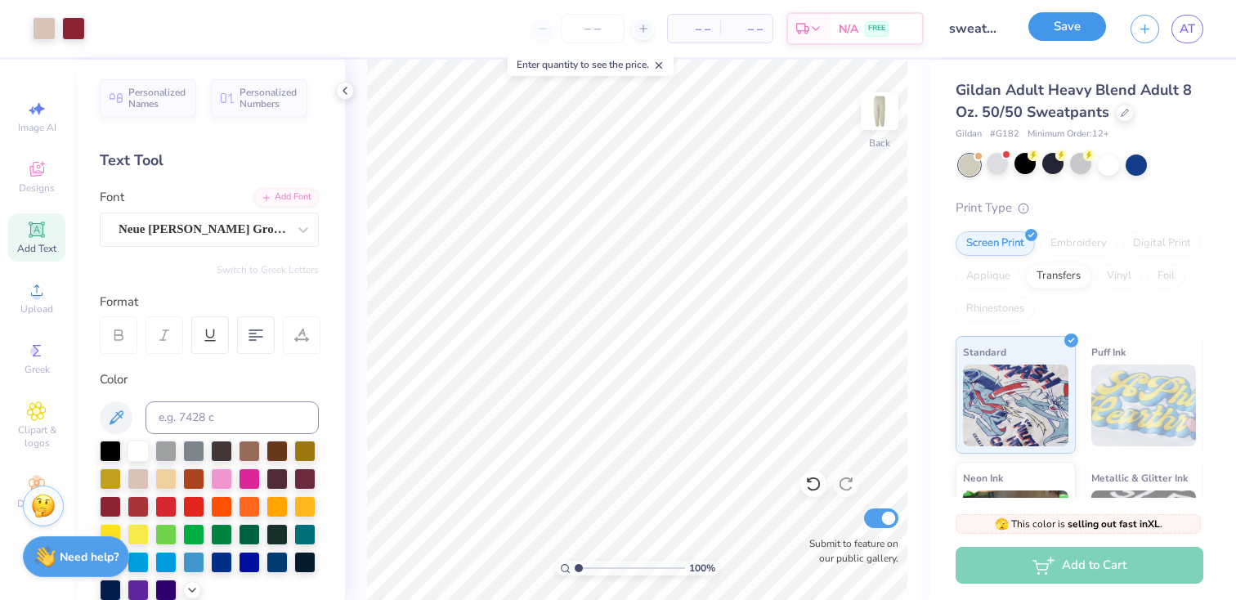
click at [1071, 34] on button "Save" at bounding box center [1068, 26] width 78 height 29
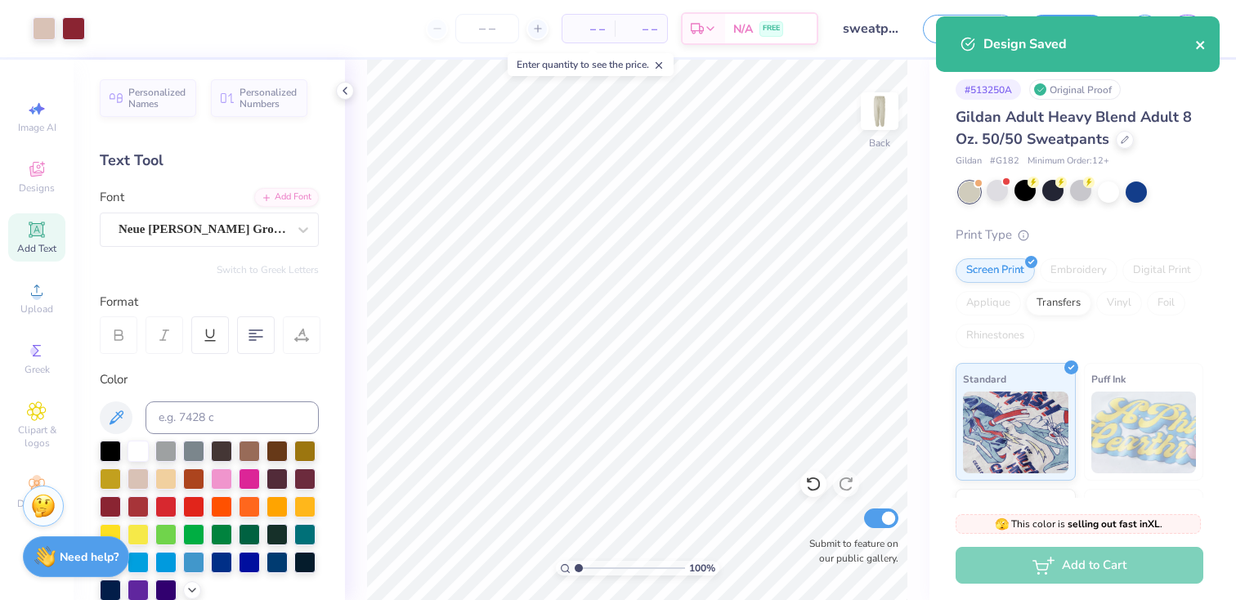
click at [1203, 44] on icon "close" at bounding box center [1200, 44] width 11 height 13
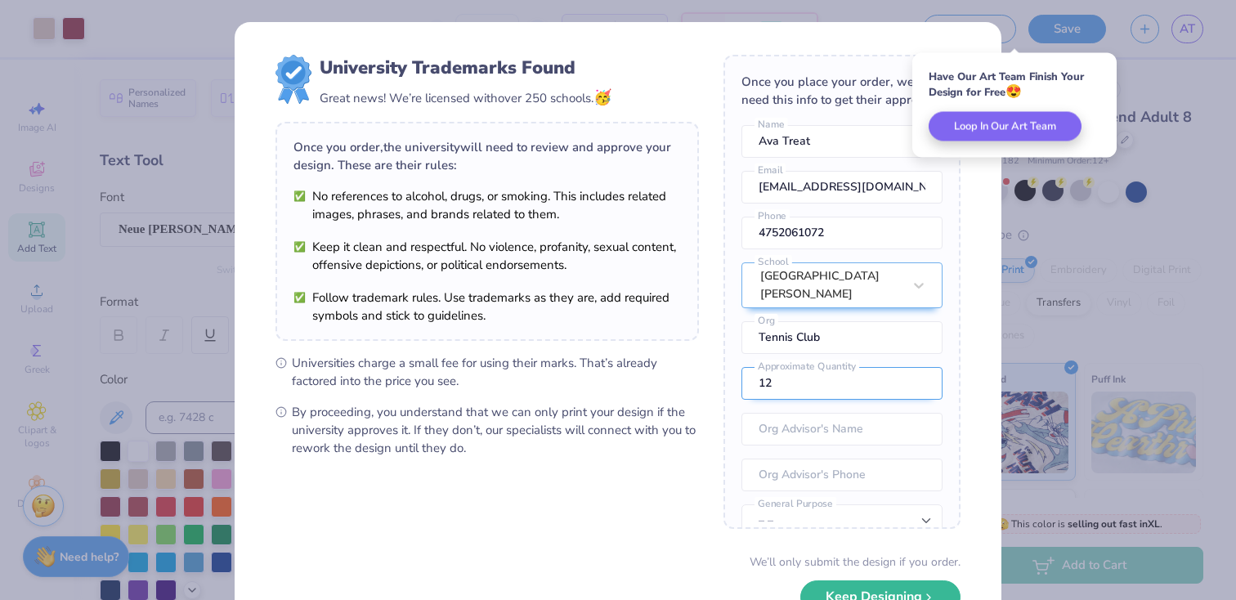
scroll to position [61, 0]
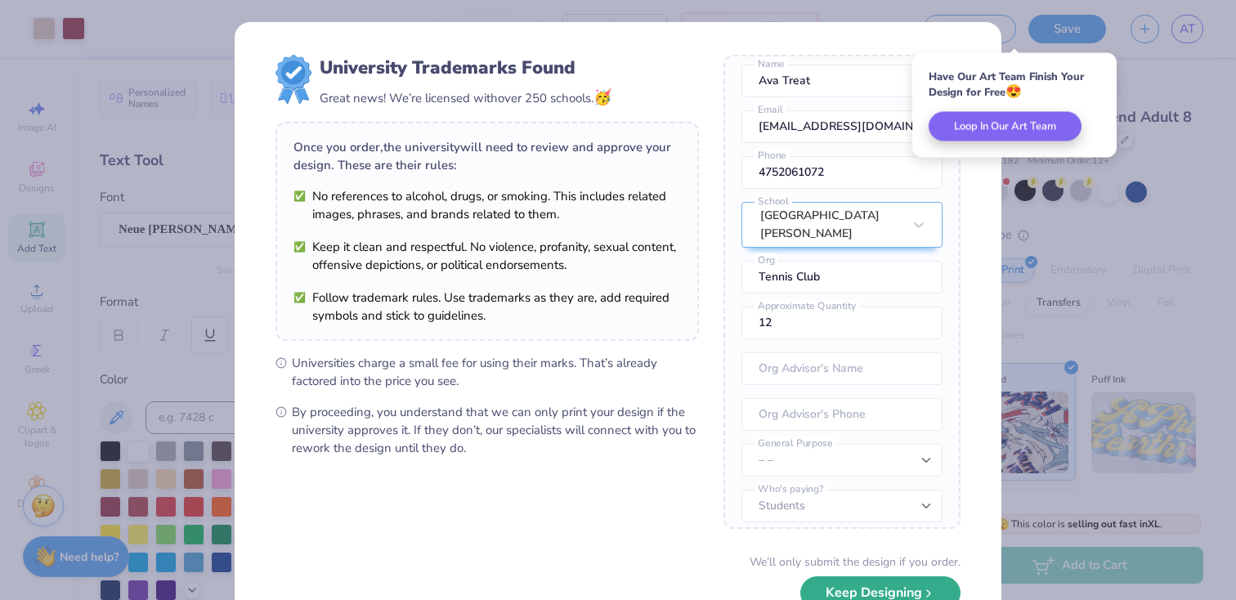
click at [889, 588] on button "Keep Designing" at bounding box center [881, 593] width 160 height 34
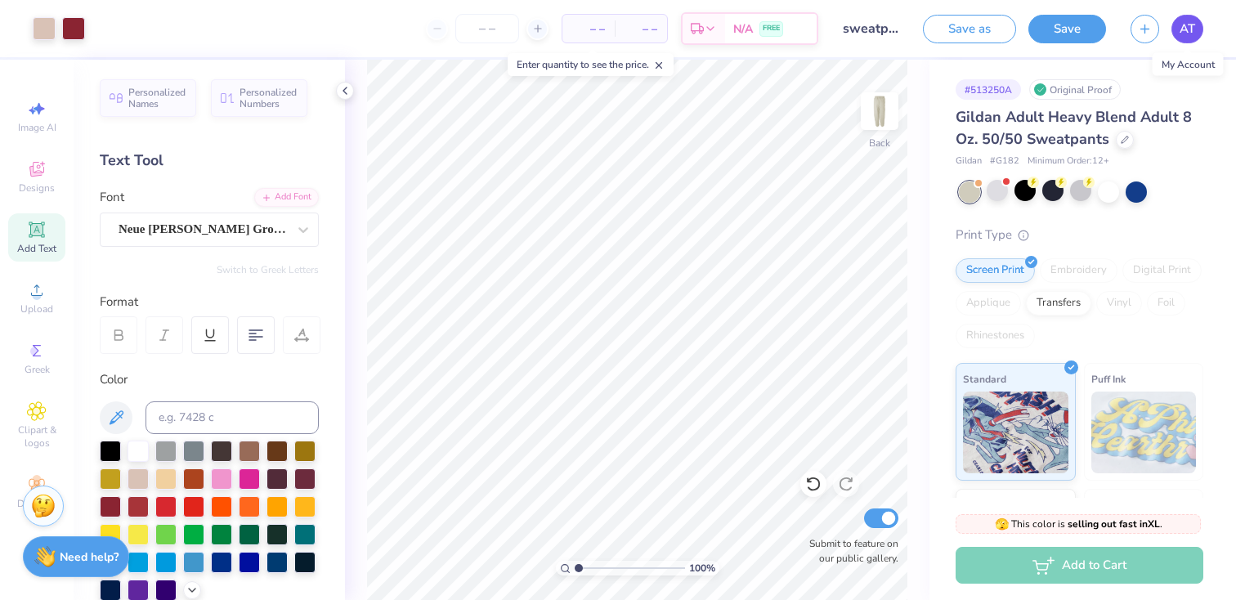
click at [1186, 27] on span "AT" at bounding box center [1188, 29] width 16 height 19
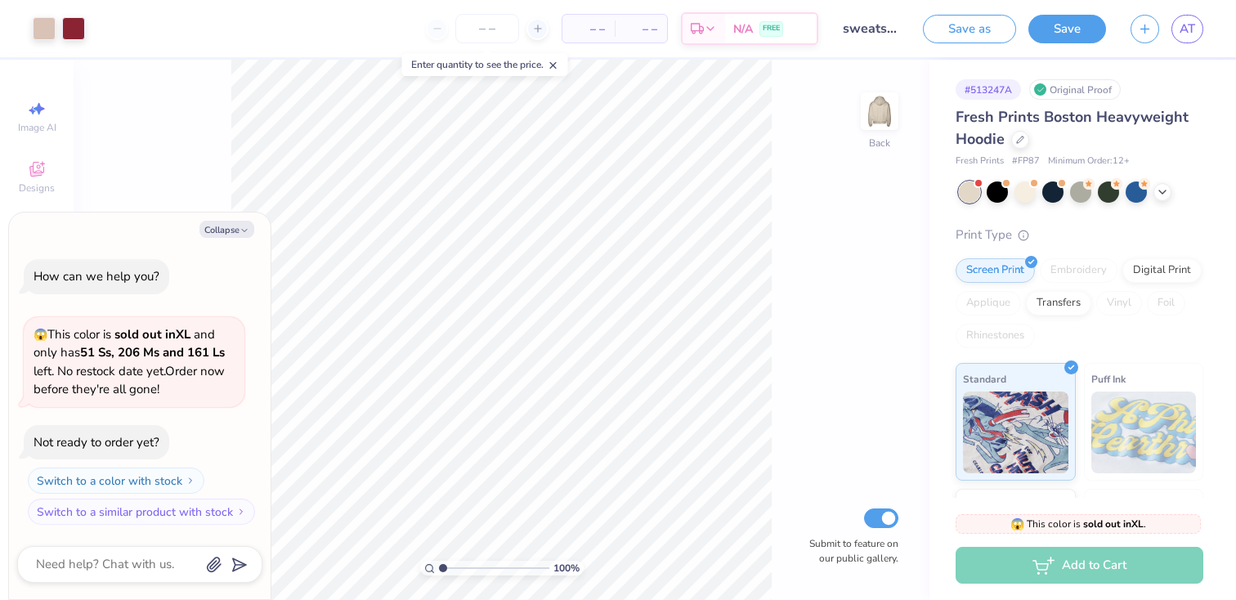
type textarea "x"
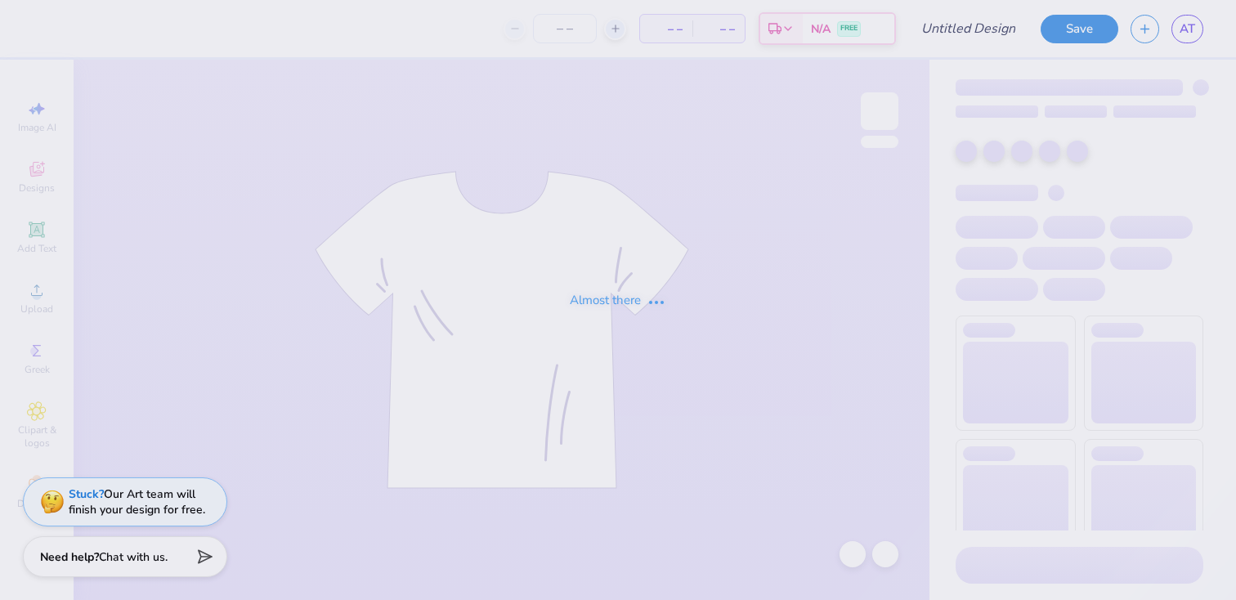
type input "sweatpants"
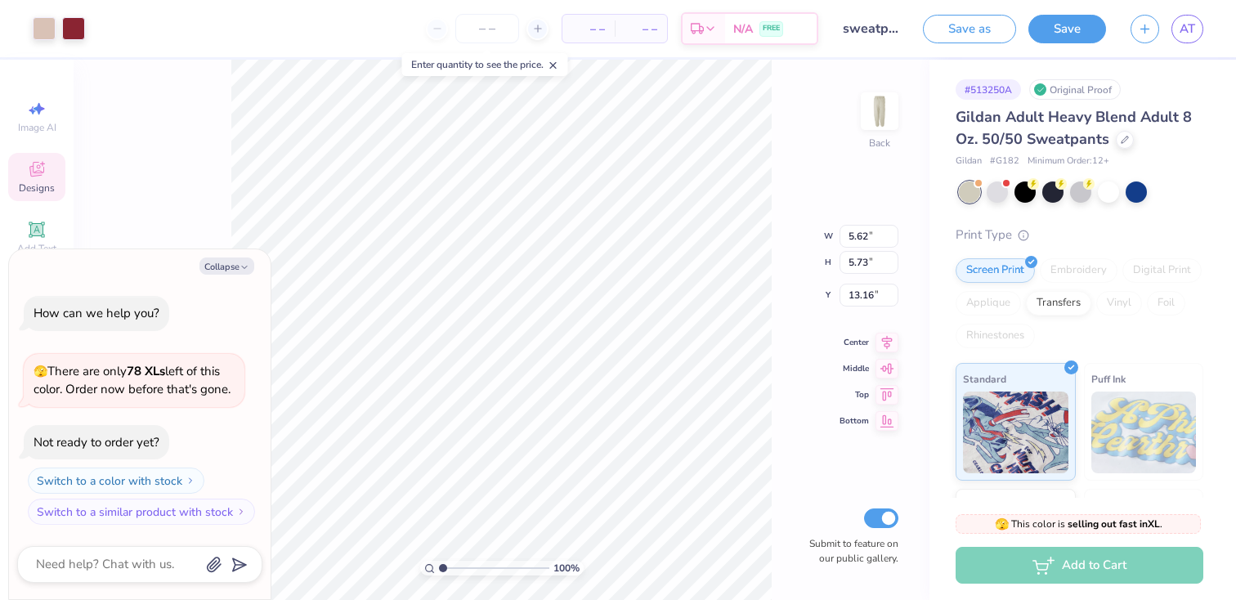
type textarea "x"
type input "4.50"
type input "4.58"
type textarea "x"
click at [868, 243] on input "4.58" at bounding box center [869, 245] width 59 height 23
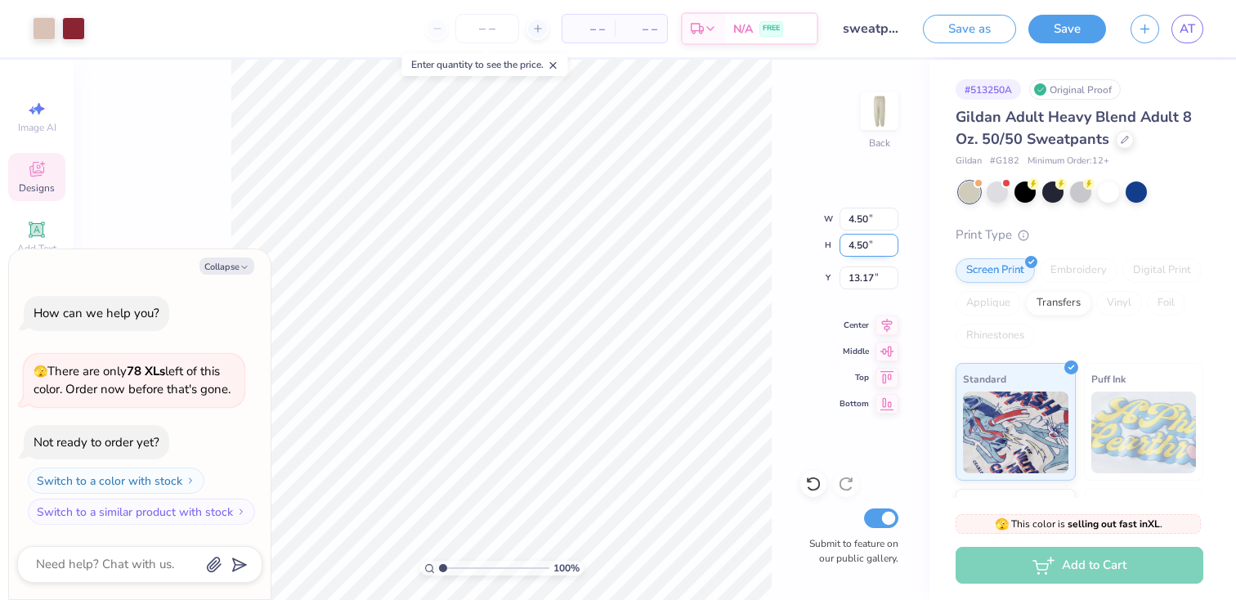
type input "4.50"
type textarea "x"
type input "4.42"
type input "13.21"
type textarea "x"
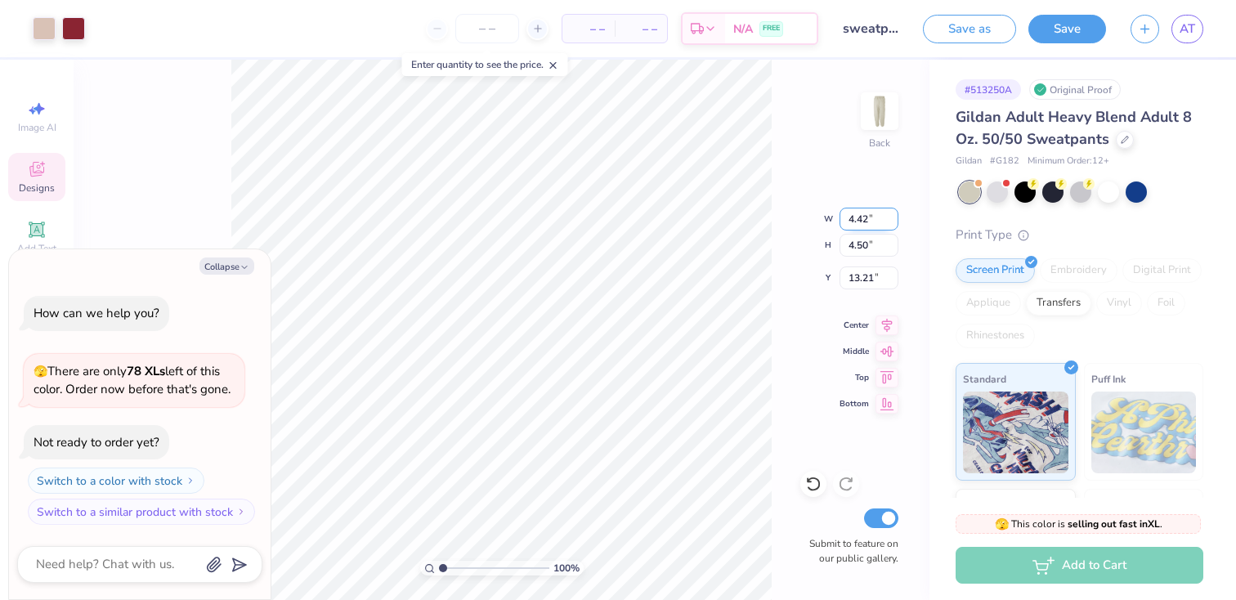
click at [869, 218] on input "4.42" at bounding box center [869, 219] width 59 height 23
type input "4.50"
type textarea "x"
type input "4.58"
type input "13.17"
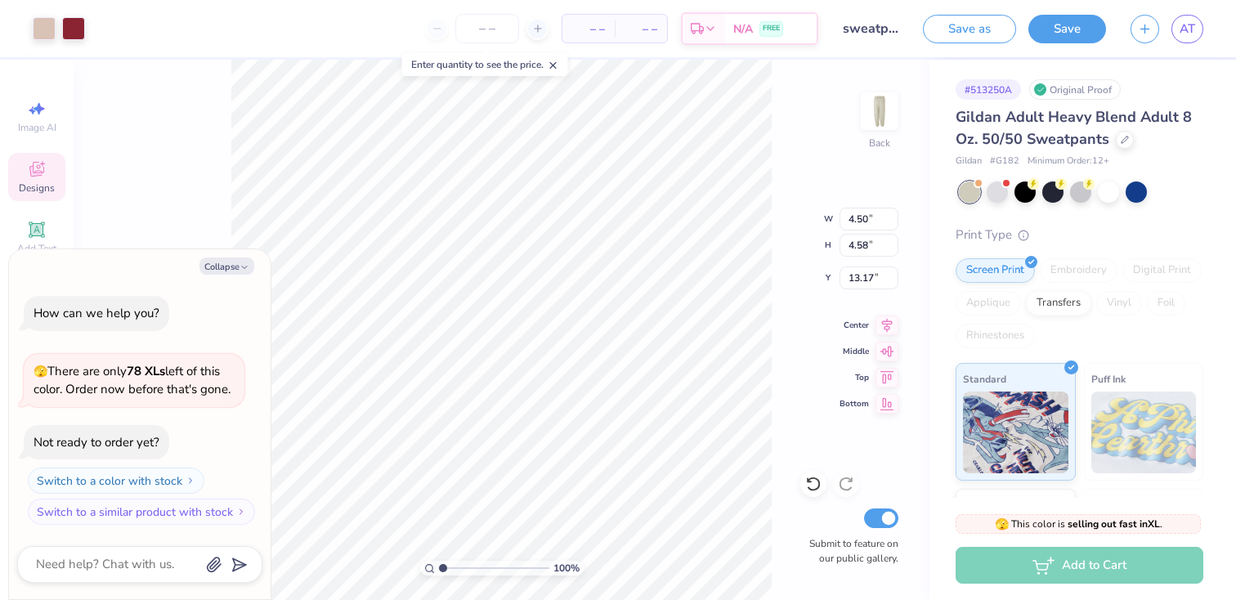
type textarea "x"
type input "1"
click at [439, 567] on input "range" at bounding box center [494, 568] width 110 height 15
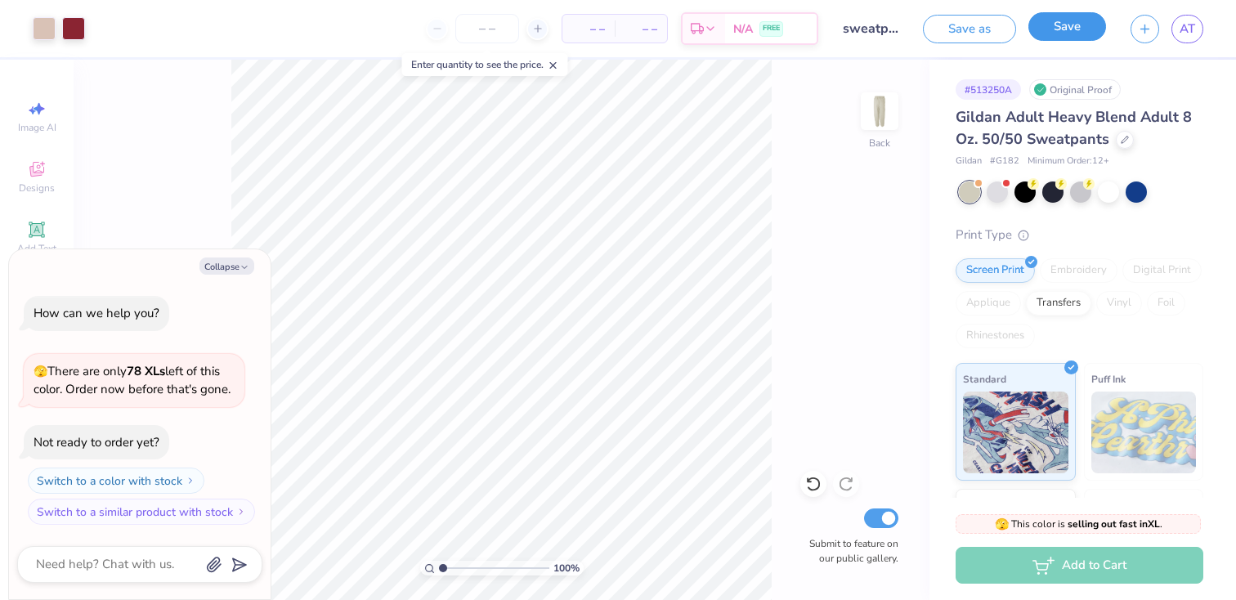
click at [1065, 29] on button "Save" at bounding box center [1068, 26] width 78 height 29
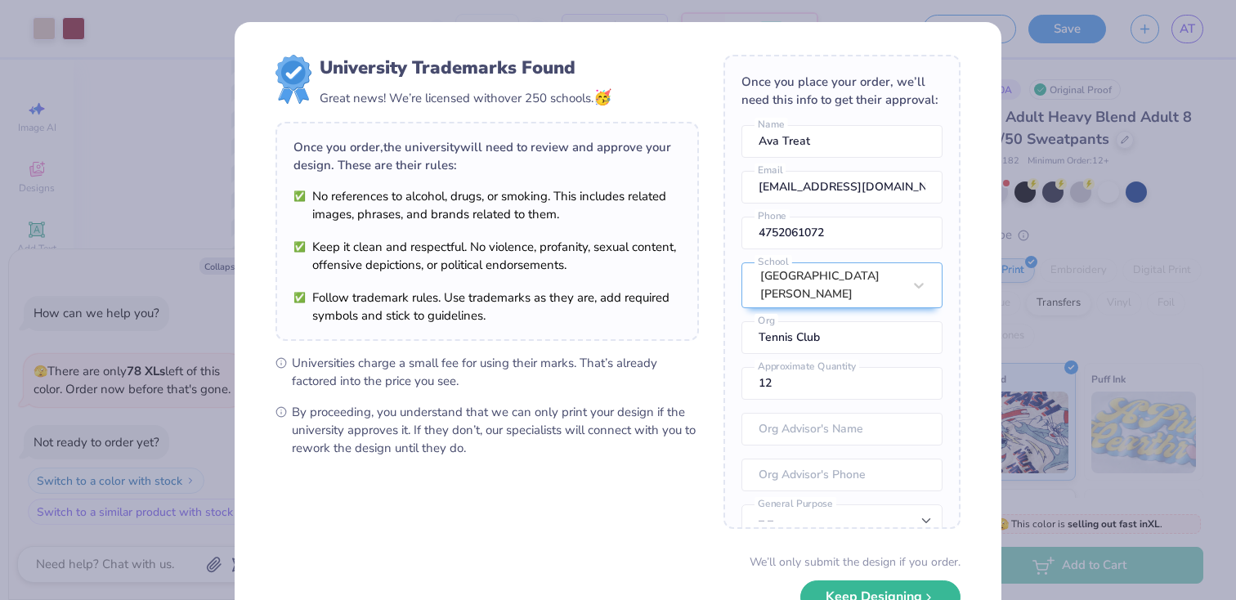
scroll to position [61, 0]
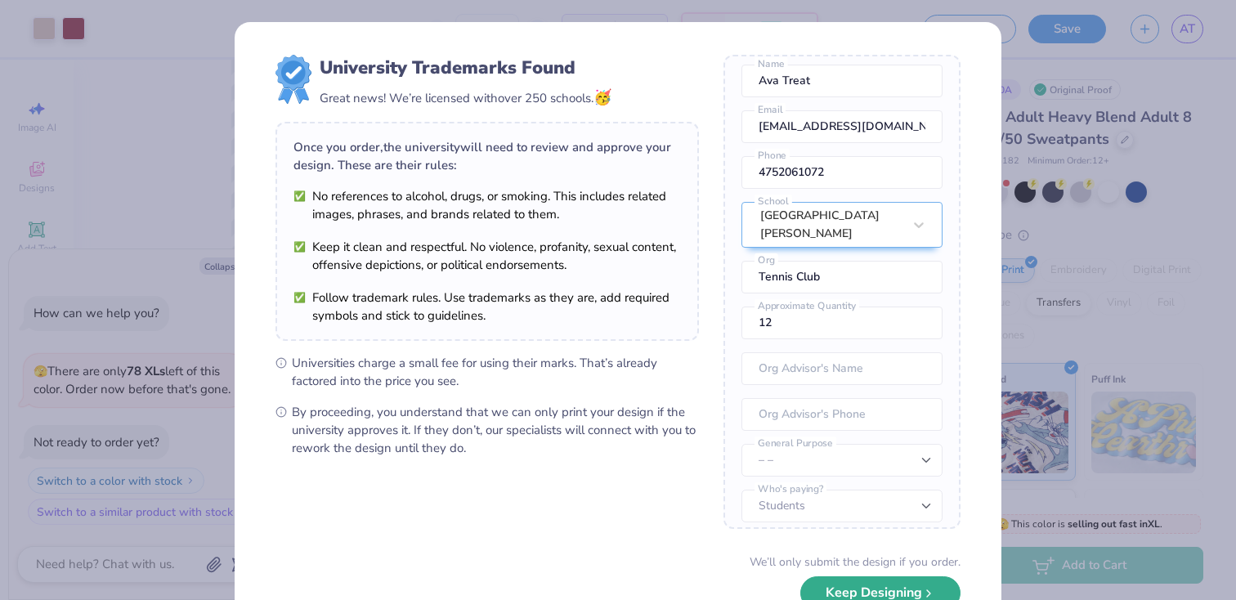
click at [882, 597] on button "Keep Designing" at bounding box center [881, 593] width 160 height 34
type textarea "x"
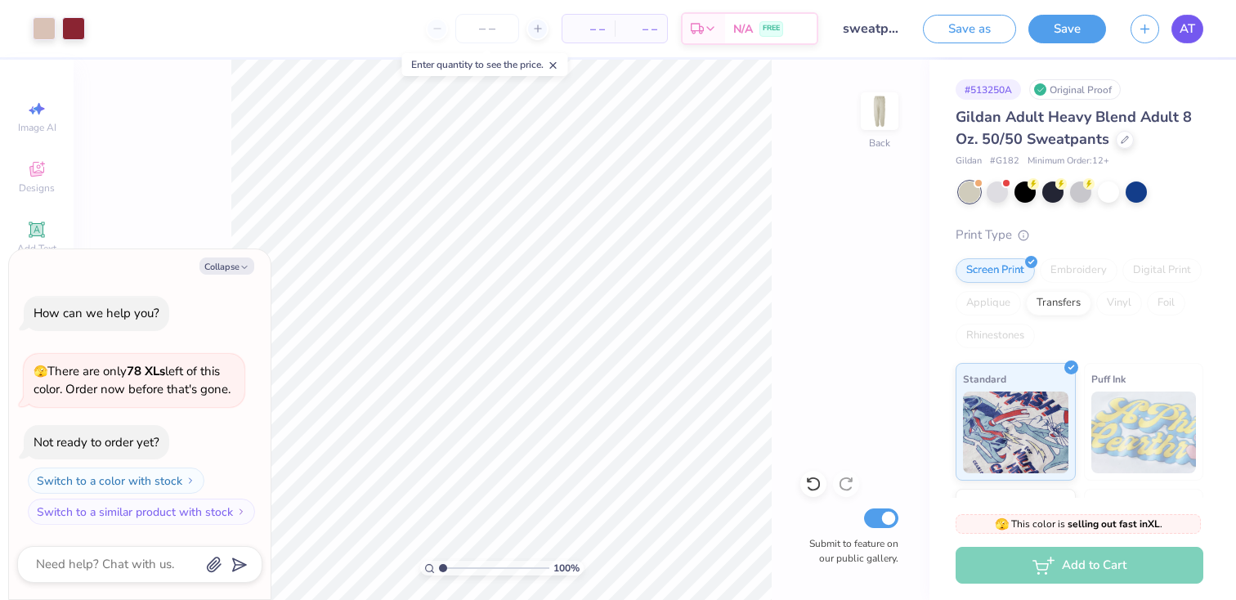
click at [1201, 24] on link "AT" at bounding box center [1188, 29] width 32 height 29
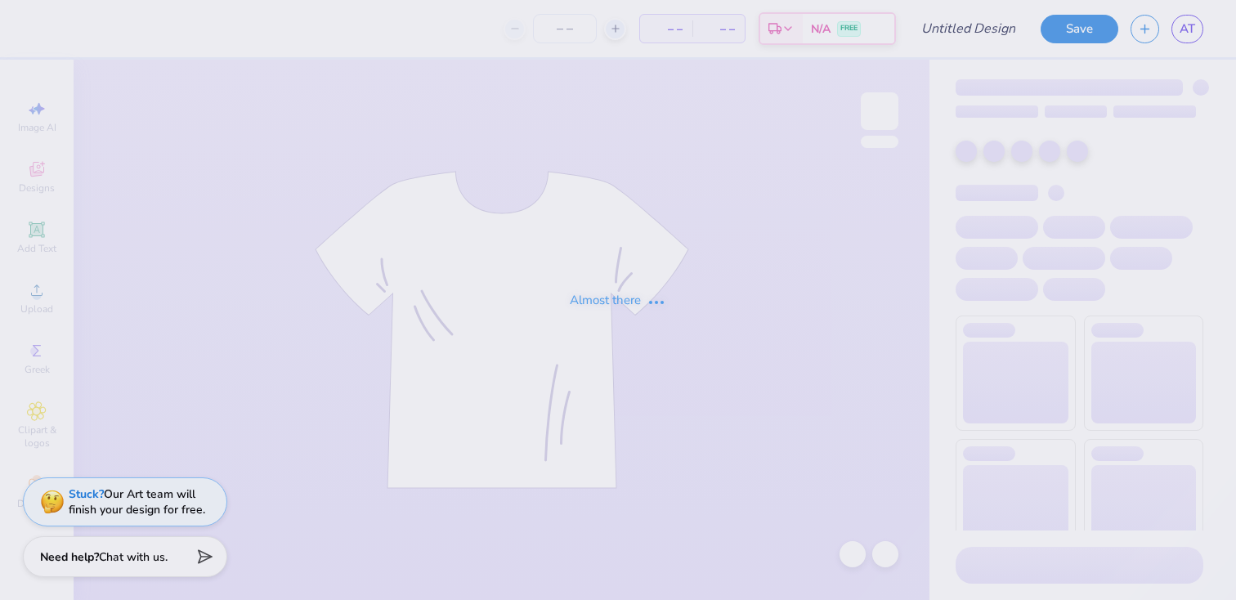
type input "sweatshirt3"
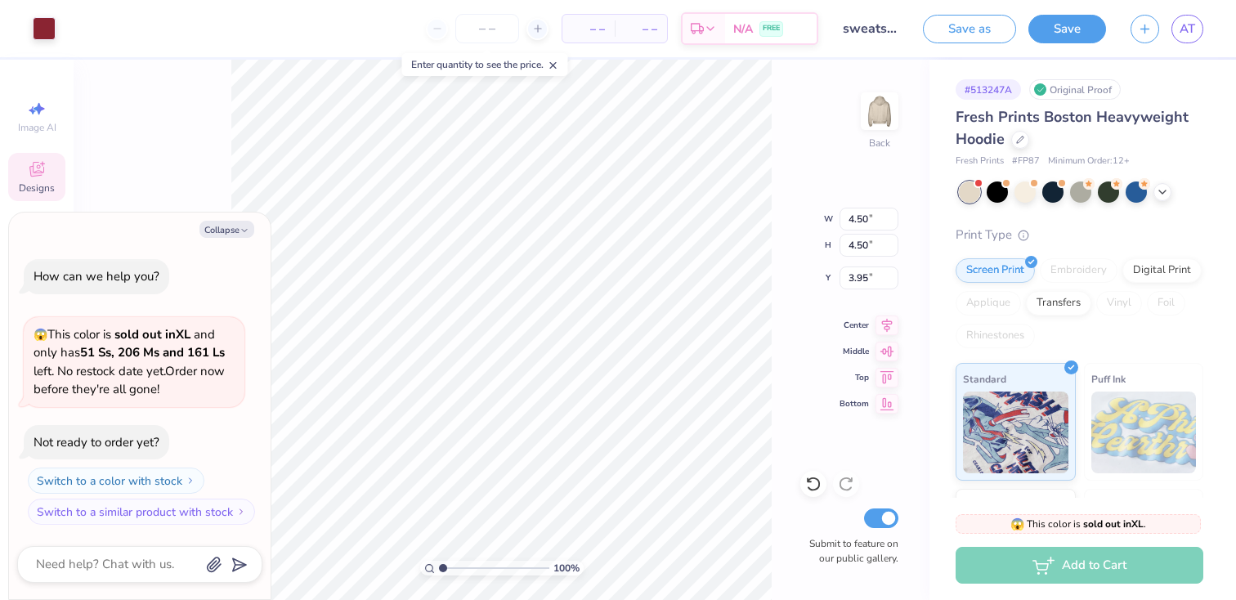
type textarea "x"
type input "4.51"
type input "3.96"
type textarea "x"
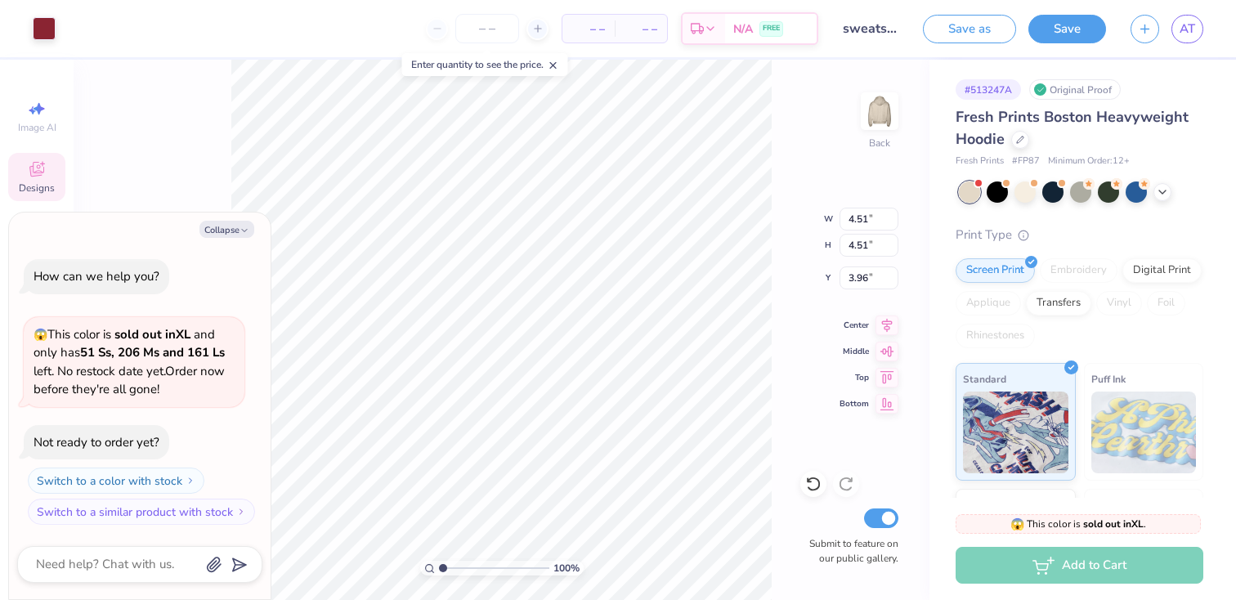
type input "3.95"
click at [870, 220] on input "4.51" at bounding box center [869, 219] width 59 height 23
type input "4.50"
type textarea "x"
type input "4.50"
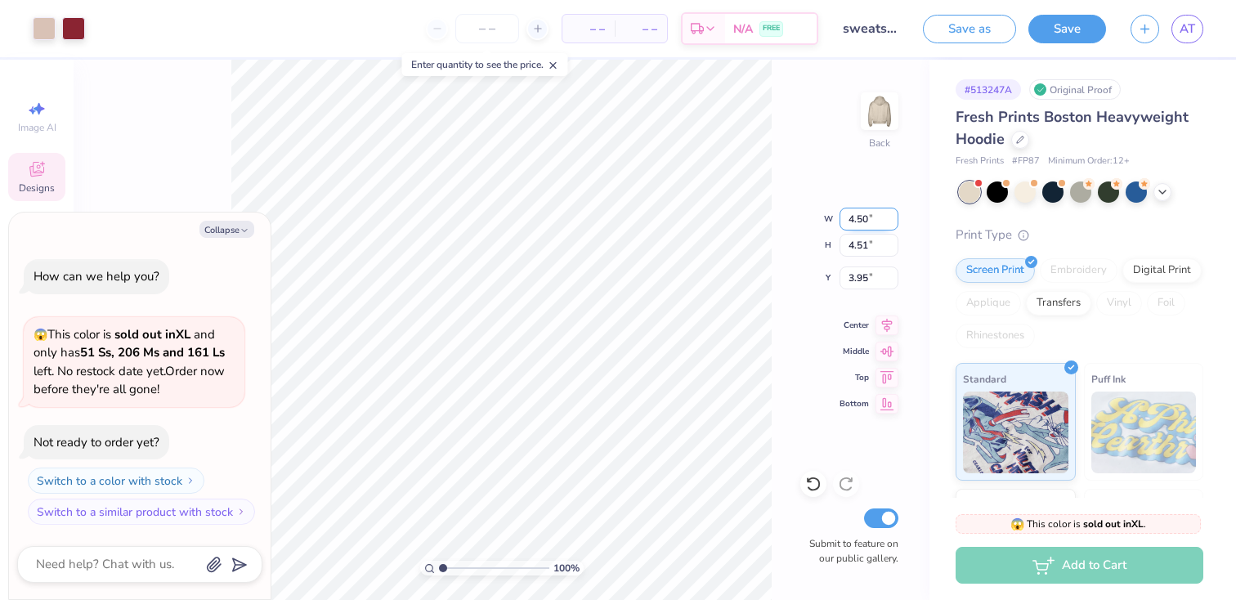
type input "3.96"
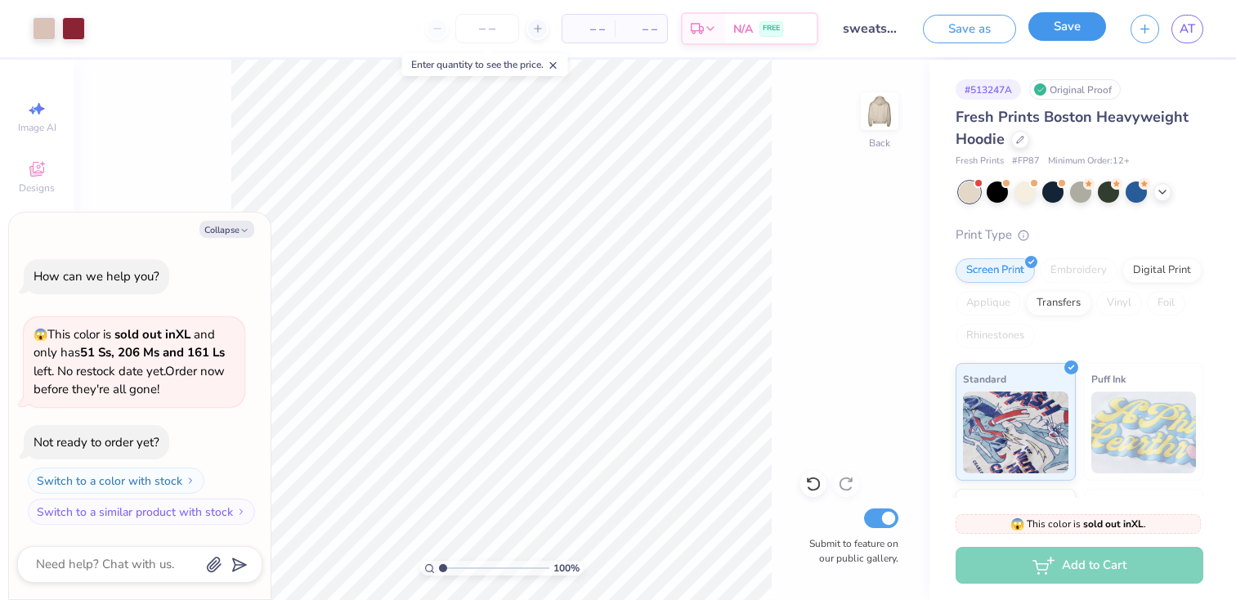
click at [1083, 20] on button "Save" at bounding box center [1068, 26] width 78 height 29
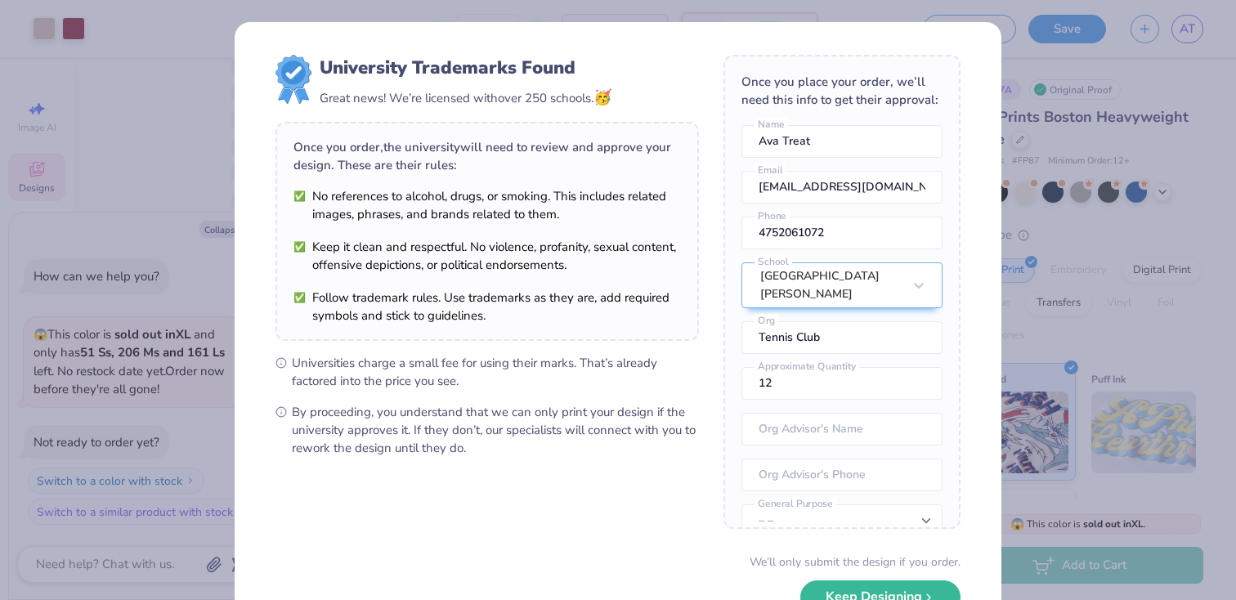
scroll to position [61, 0]
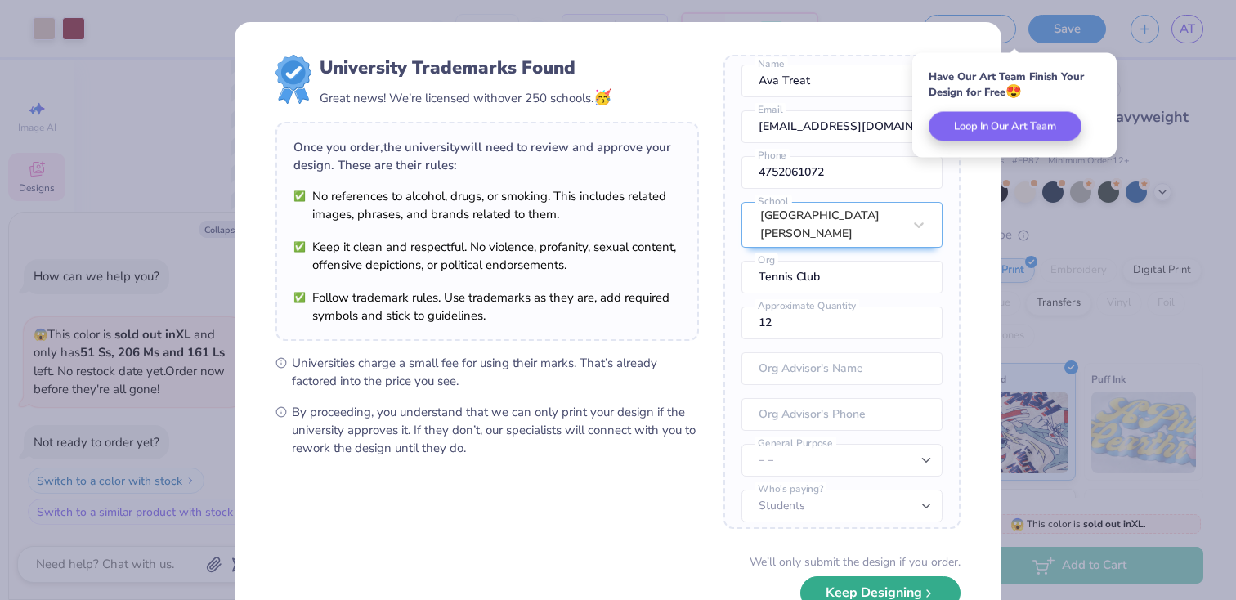
click at [855, 590] on button "Keep Designing" at bounding box center [881, 593] width 160 height 34
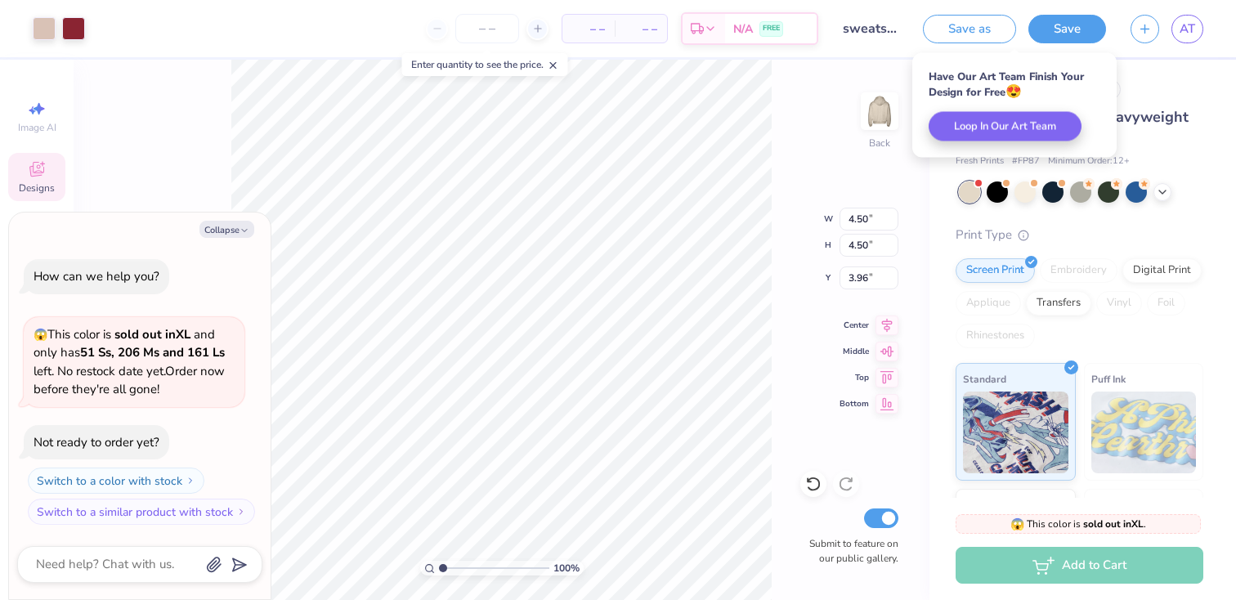
type textarea "x"
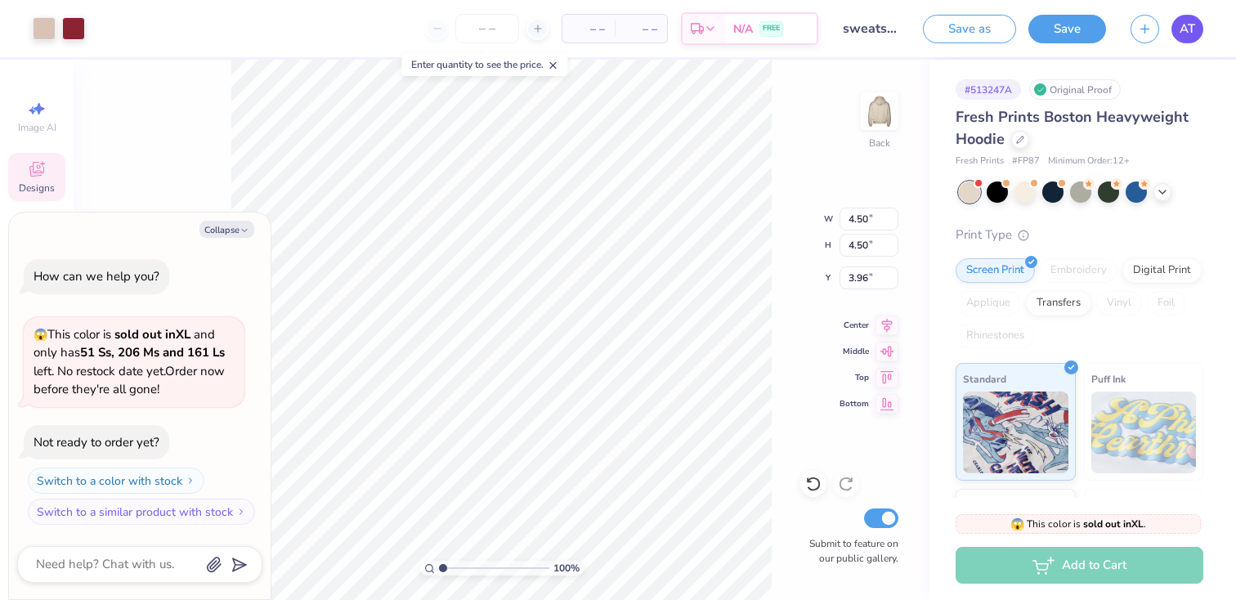
click at [1197, 31] on link "AT" at bounding box center [1188, 29] width 32 height 29
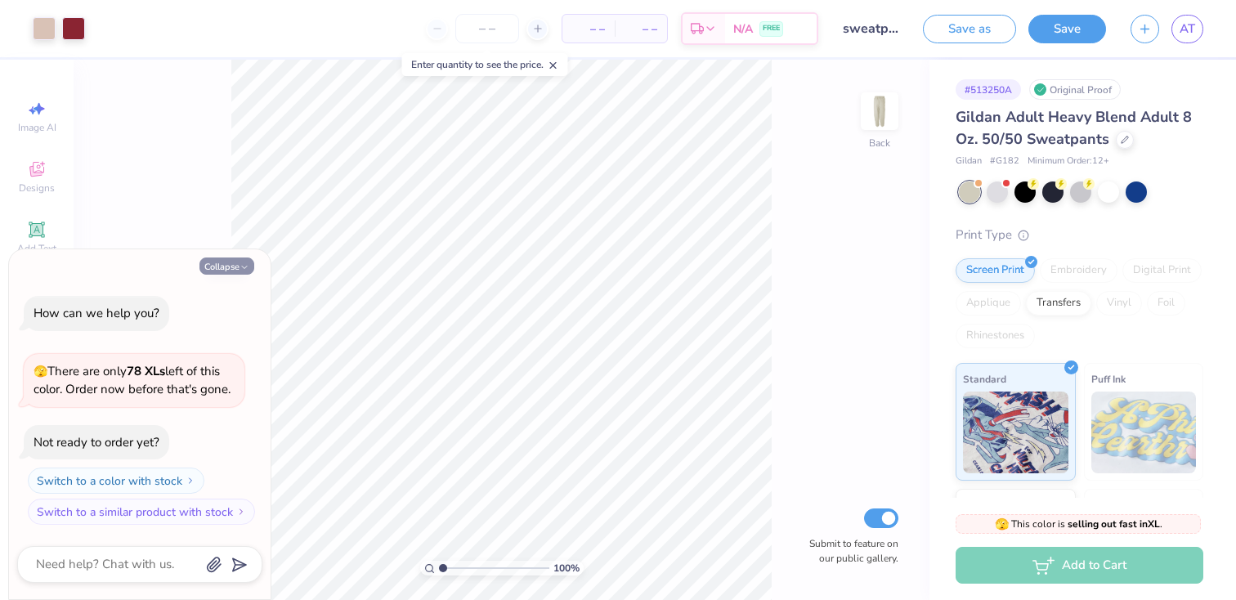
click at [223, 262] on button "Collapse" at bounding box center [227, 266] width 55 height 17
type textarea "x"
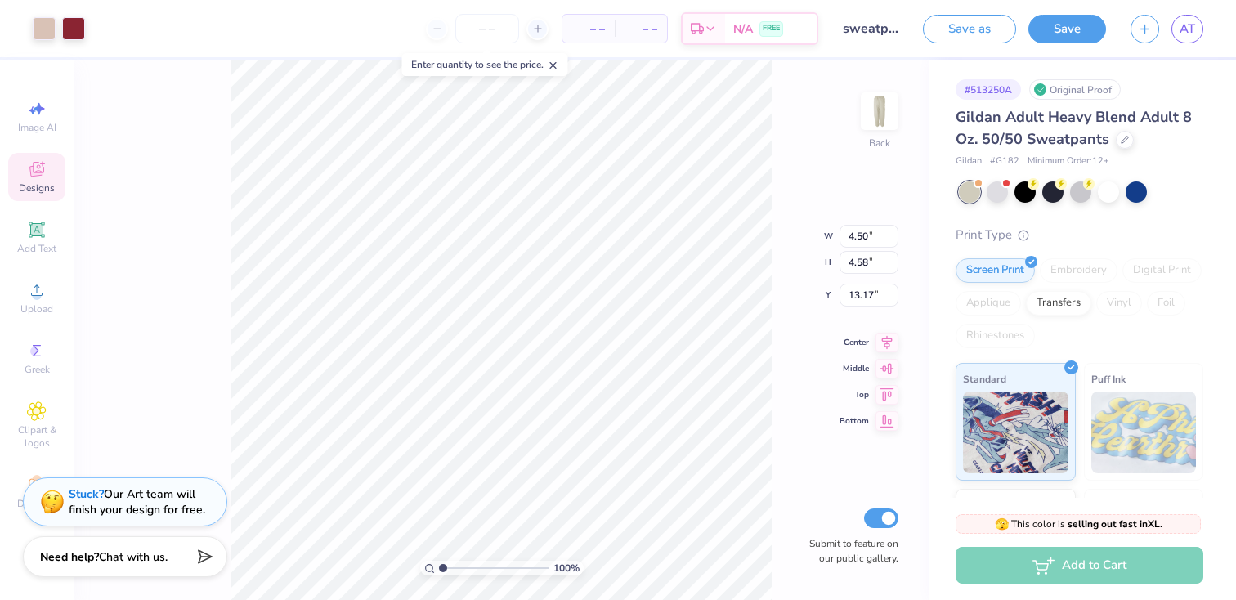
type input "13.08"
type input "6.27"
type input "6.39"
type input "11.28"
click at [859, 223] on input "6.27" at bounding box center [869, 219] width 59 height 23
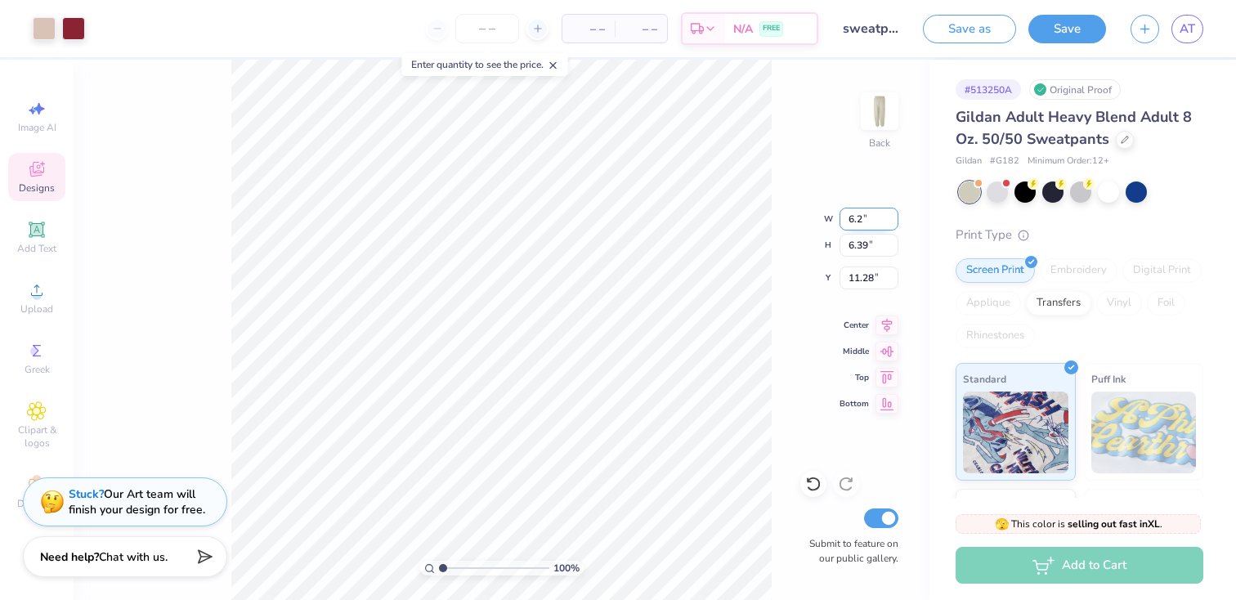
type input "6"
type input "4.50"
type input "4.58"
type input "12.18"
type input "12.71"
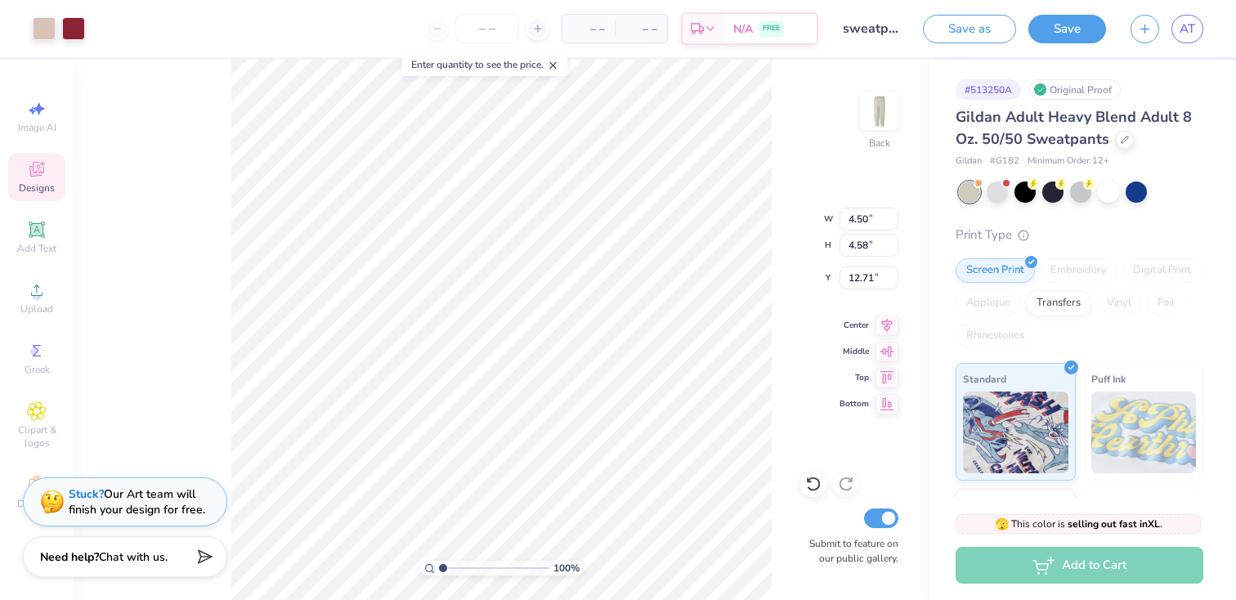
type input "13.02"
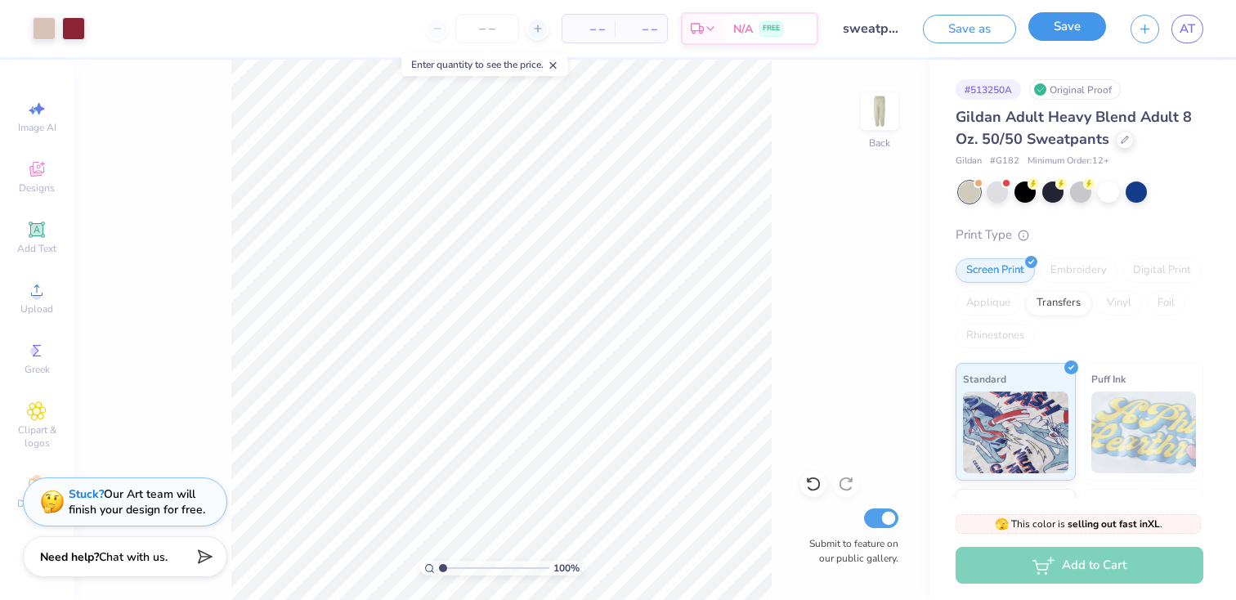
click at [1088, 20] on button "Save" at bounding box center [1068, 26] width 78 height 29
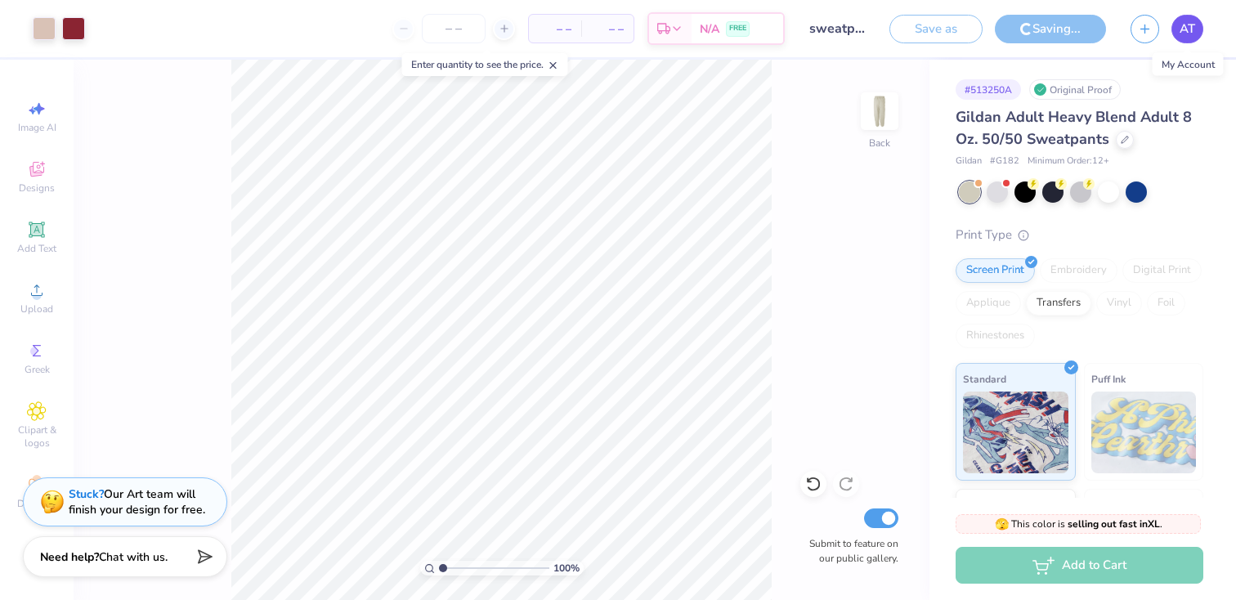
click at [1177, 29] on link "AT" at bounding box center [1188, 29] width 32 height 29
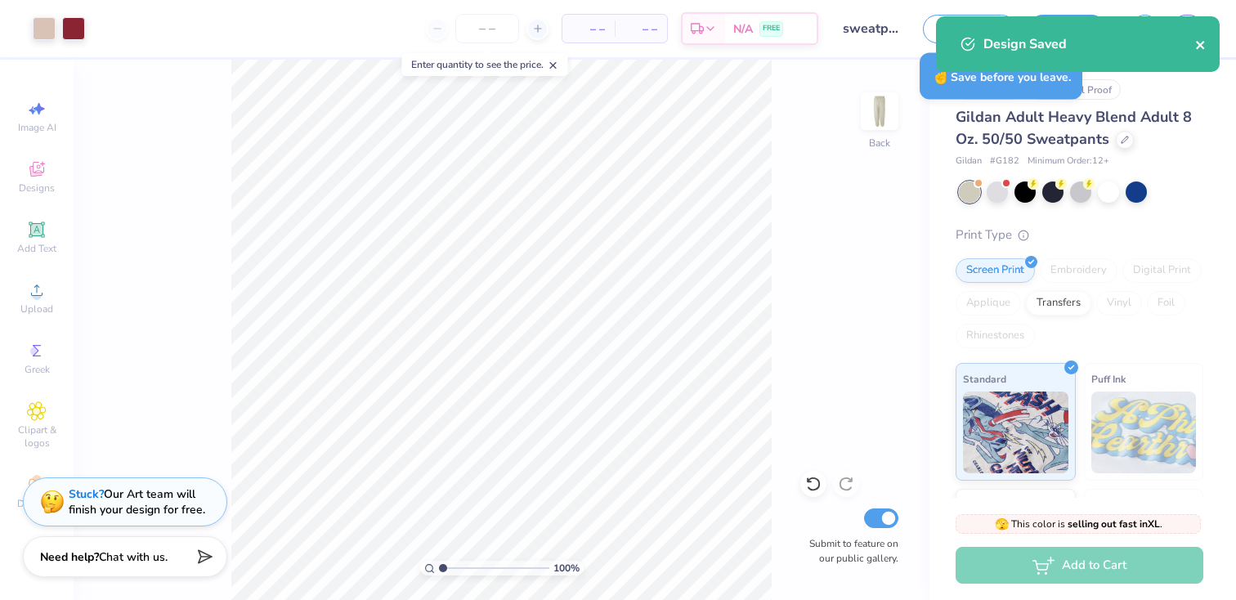
click at [1197, 46] on icon "close" at bounding box center [1200, 44] width 11 height 13
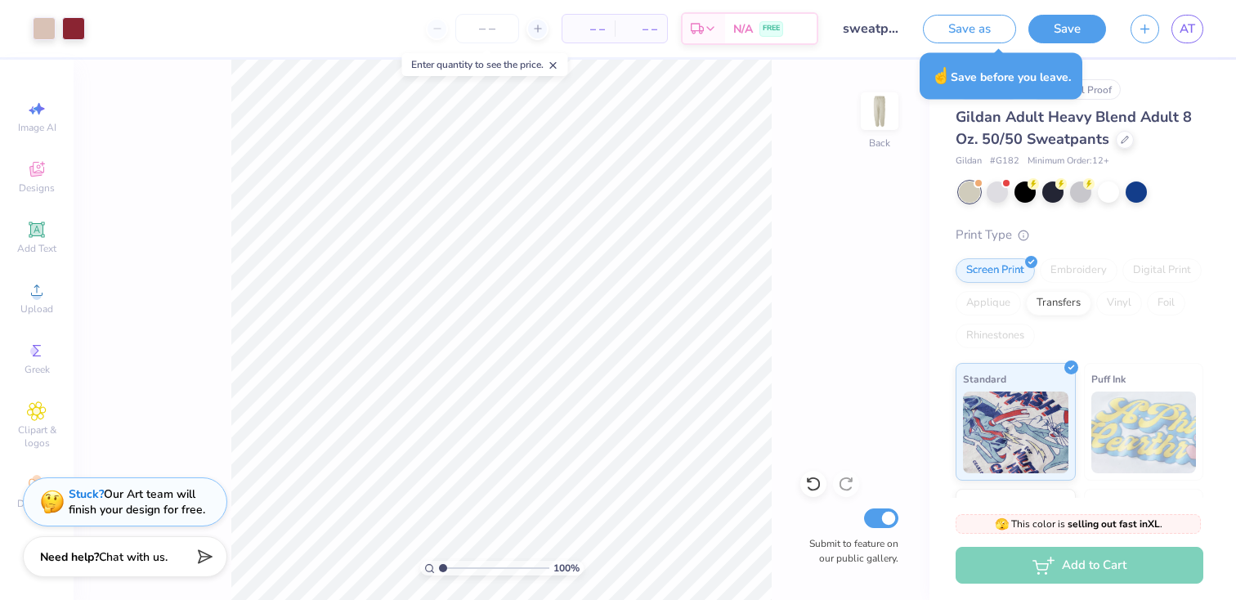
click at [1193, 27] on div "Design Saved" at bounding box center [1078, 50] width 290 height 74
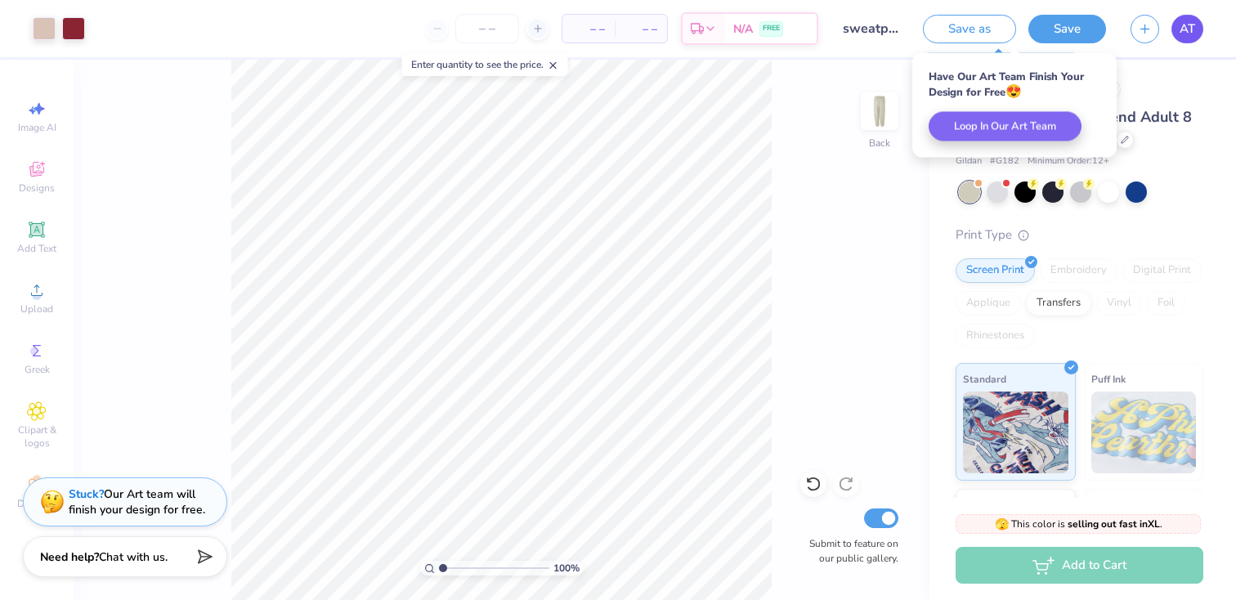
click at [1188, 27] on span "AT" at bounding box center [1188, 29] width 16 height 19
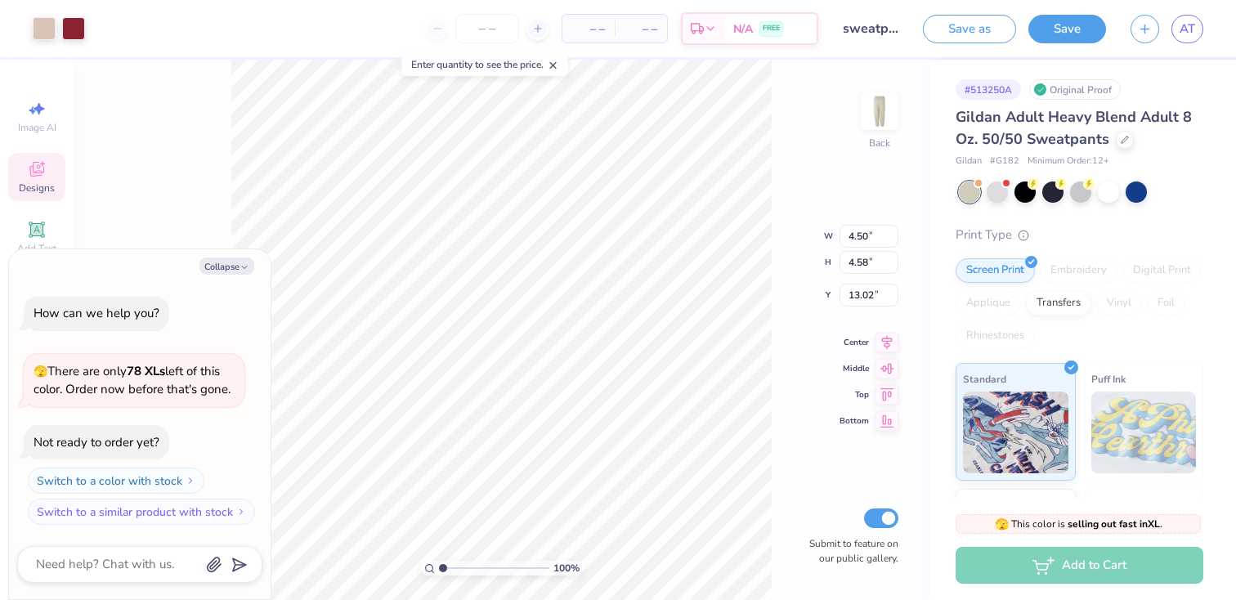
type textarea "x"
type input "4.62"
click at [814, 487] on icon at bounding box center [813, 484] width 16 height 16
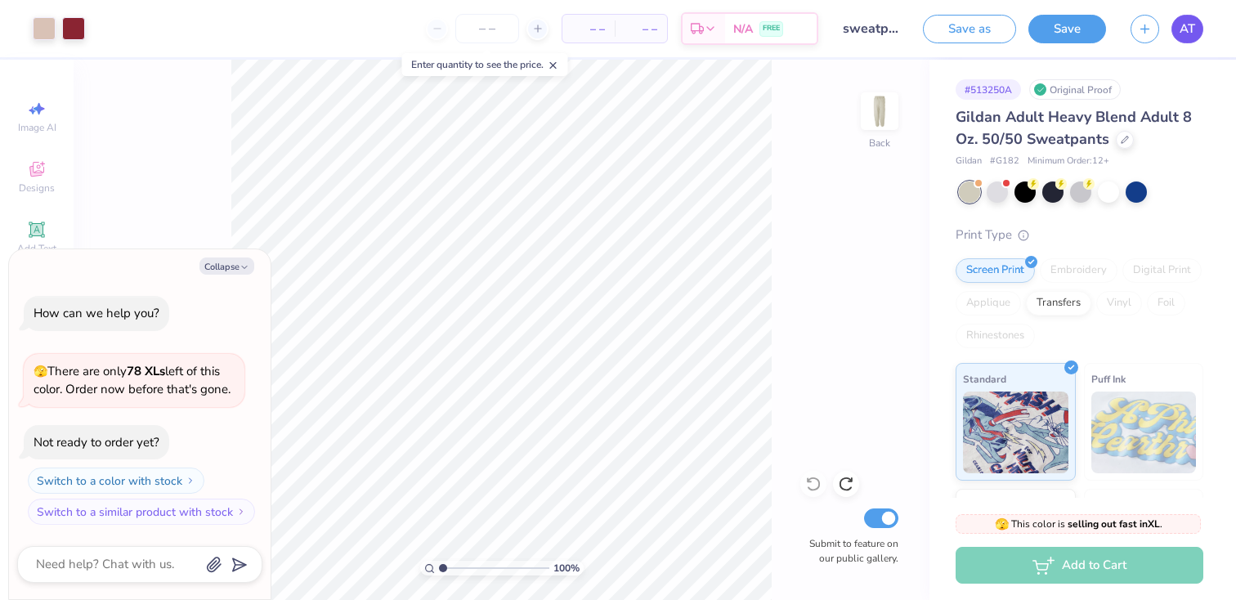
click at [1186, 27] on span "AT" at bounding box center [1188, 29] width 16 height 19
type textarea "x"
